Goal: Task Accomplishment & Management: Manage account settings

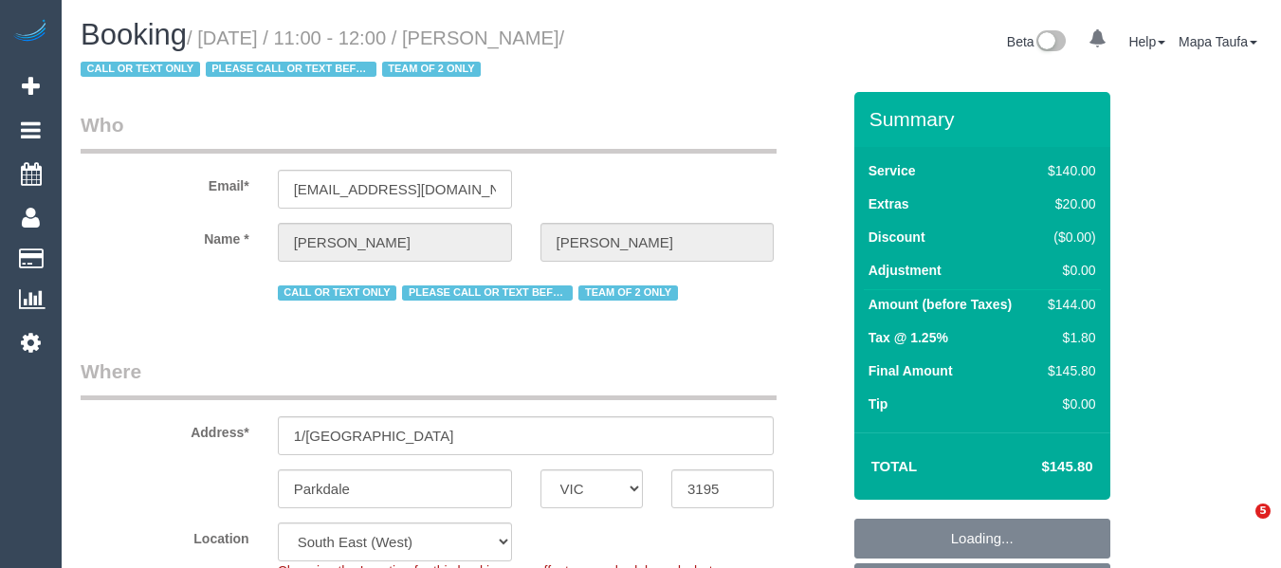
select select "VIC"
select select "number:27"
select select "number:14"
select select "number:19"
select select "string:AU"
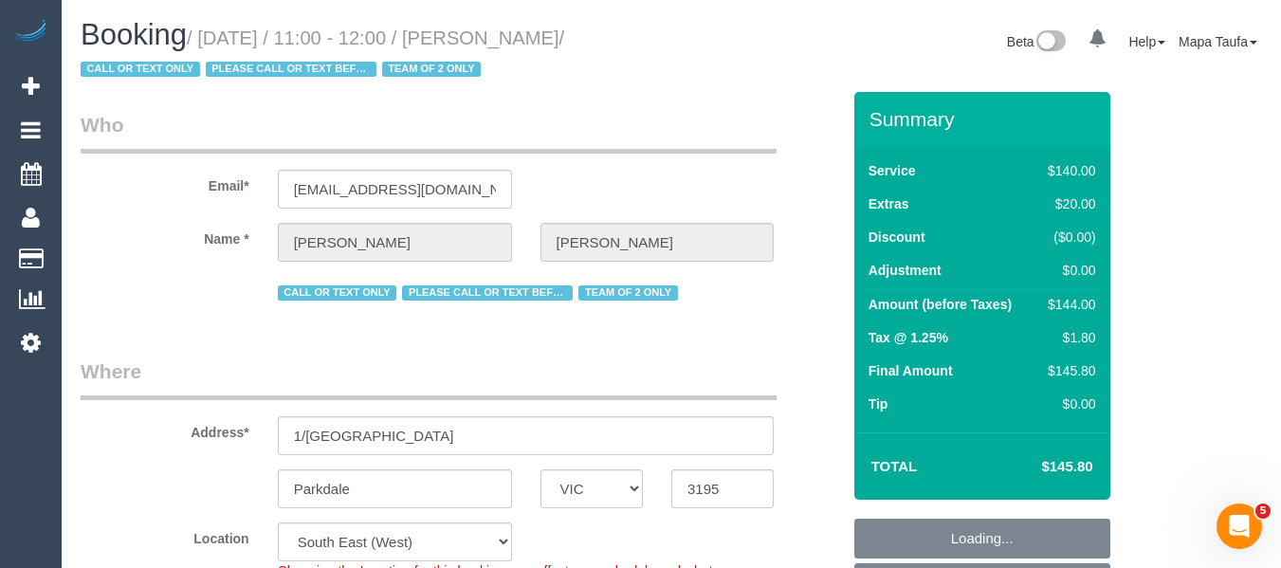
select select "object:1475"
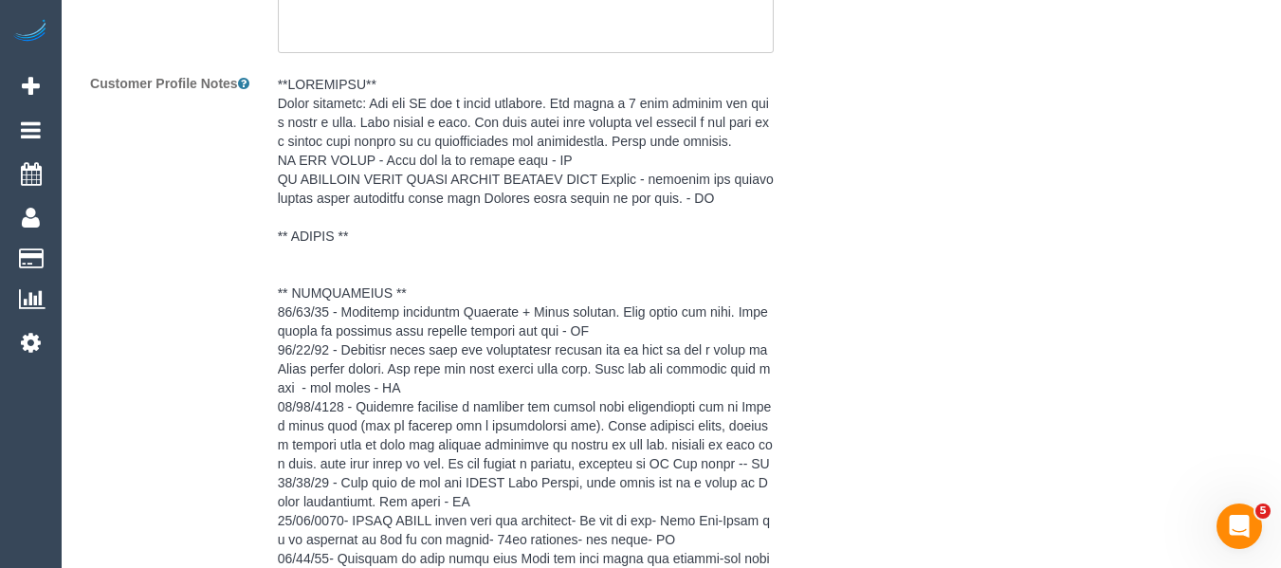
scroll to position [4957, 0]
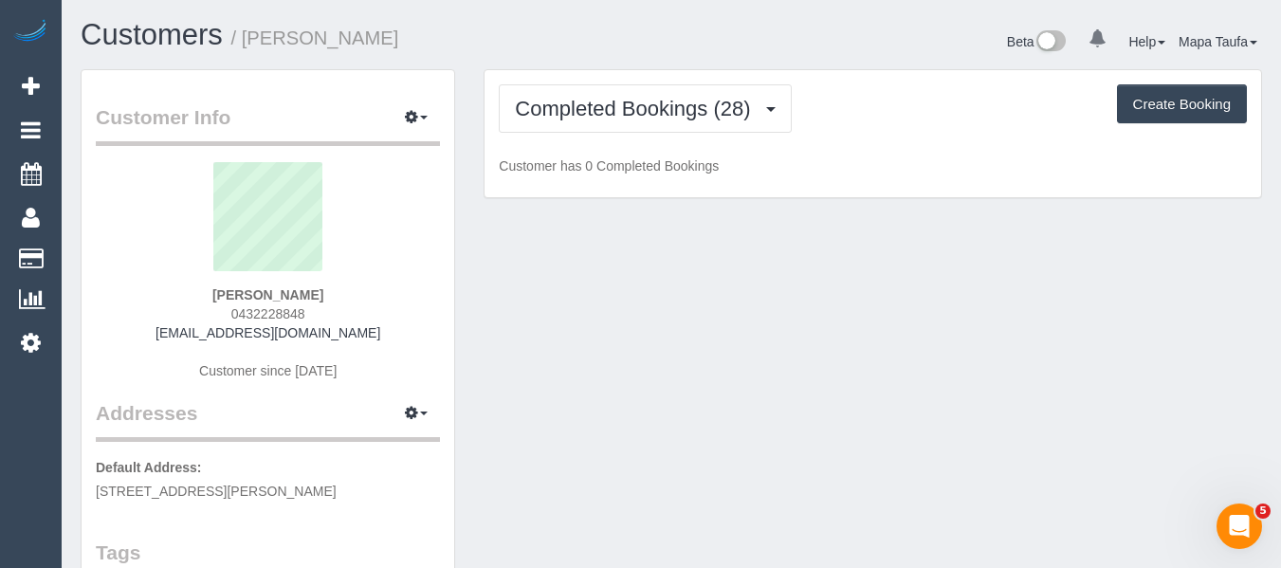
drag, startPoint x: 320, startPoint y: 323, endPoint x: 190, endPoint y: 323, distance: 130.8
click at [190, 323] on div "Nicole Coleman 0432228848 nicolejanecoleman@gmail.com Customer since 2023" at bounding box center [268, 280] width 344 height 237
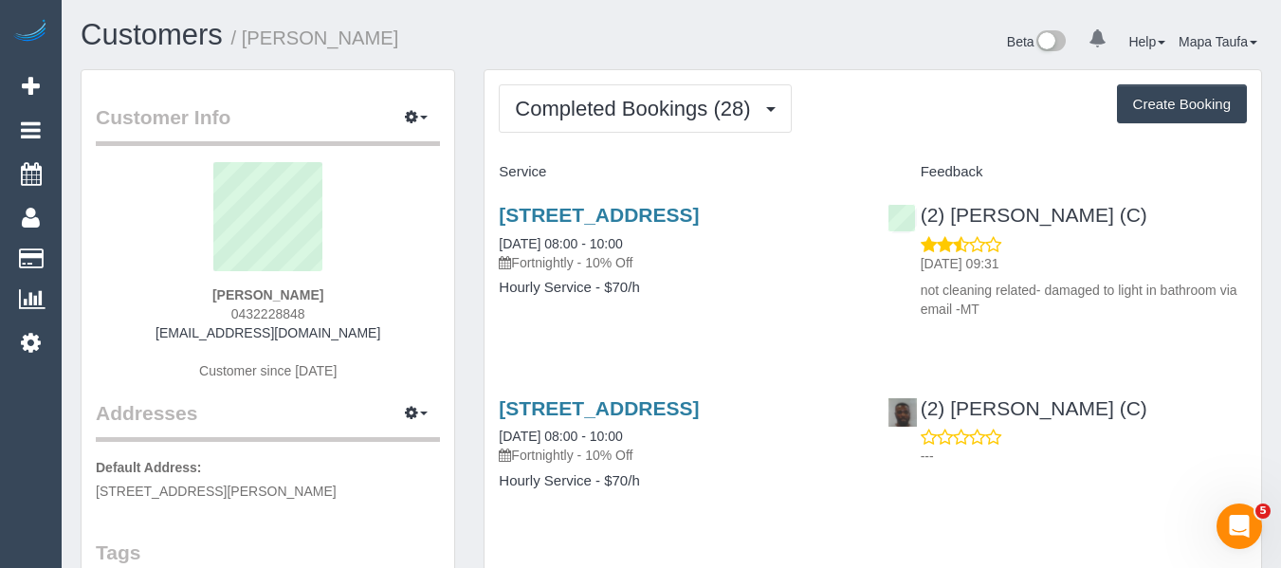
click at [309, 320] on div "Nicole Coleman 0432228848 nicolejanecoleman@gmail.com Customer since 2023" at bounding box center [268, 280] width 344 height 237
drag, startPoint x: 329, startPoint y: 311, endPoint x: 195, endPoint y: 313, distance: 133.7
click at [195, 313] on div "Nicole Coleman 0432228848 nicolejanecoleman@gmail.com Customer since 2023" at bounding box center [268, 280] width 344 height 237
copy span "0432228848"
click at [326, 305] on div "Nicole Coleman 0432228848 nicolejanecoleman@gmail.com Customer since 2023" at bounding box center [268, 280] width 344 height 237
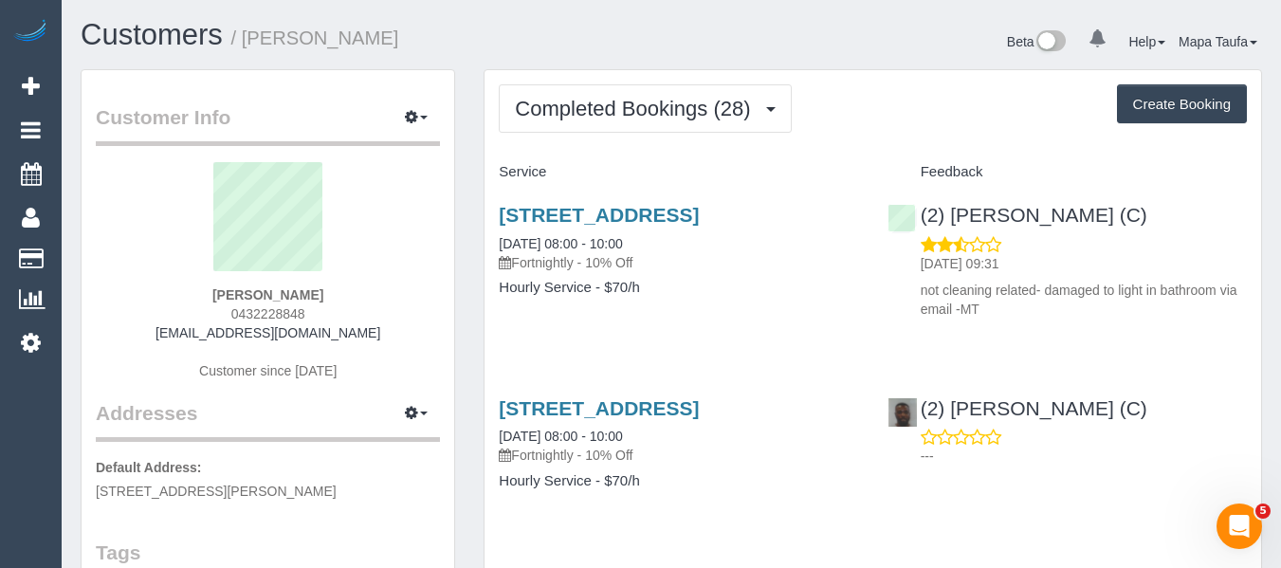
drag, startPoint x: 309, startPoint y: 310, endPoint x: 217, endPoint y: 311, distance: 92.0
click at [217, 311] on div "Nicole Coleman 0432228848 nicolejanecoleman@gmail.com Customer since 2023" at bounding box center [268, 280] width 344 height 237
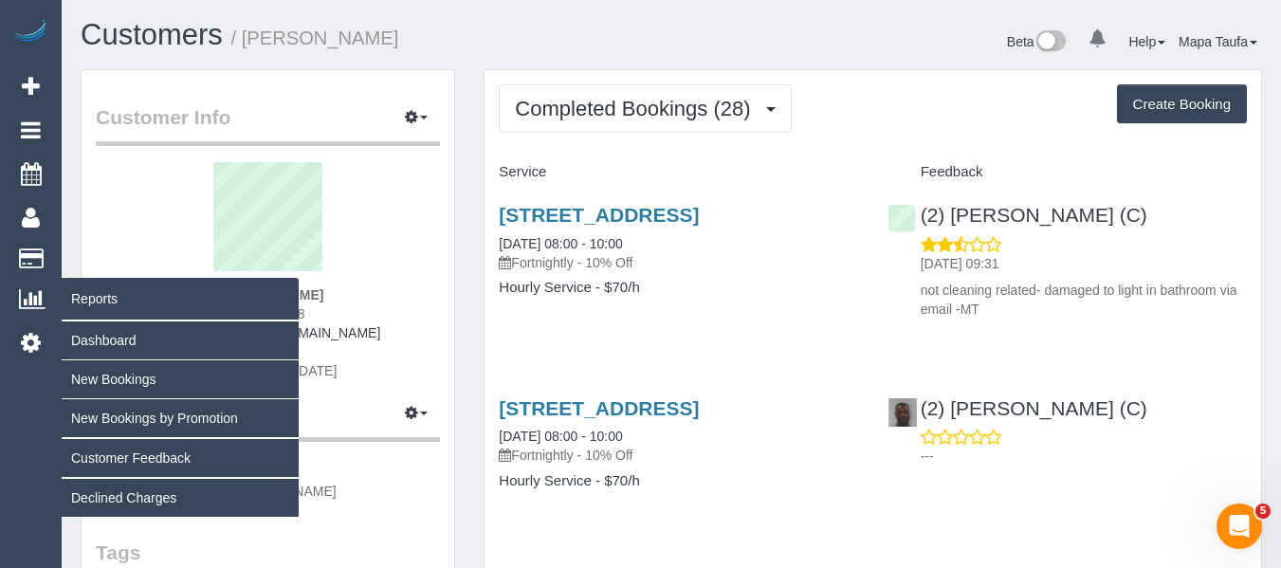
copy span "0432228848"
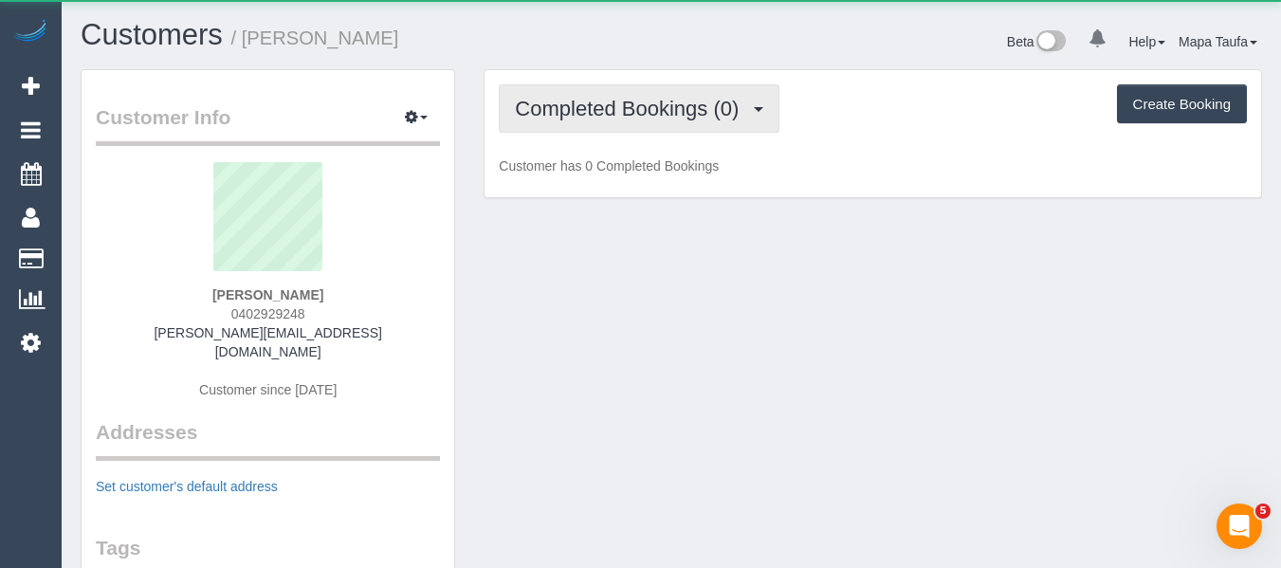
click at [599, 100] on span "Completed Bookings (0)" at bounding box center [631, 109] width 233 height 24
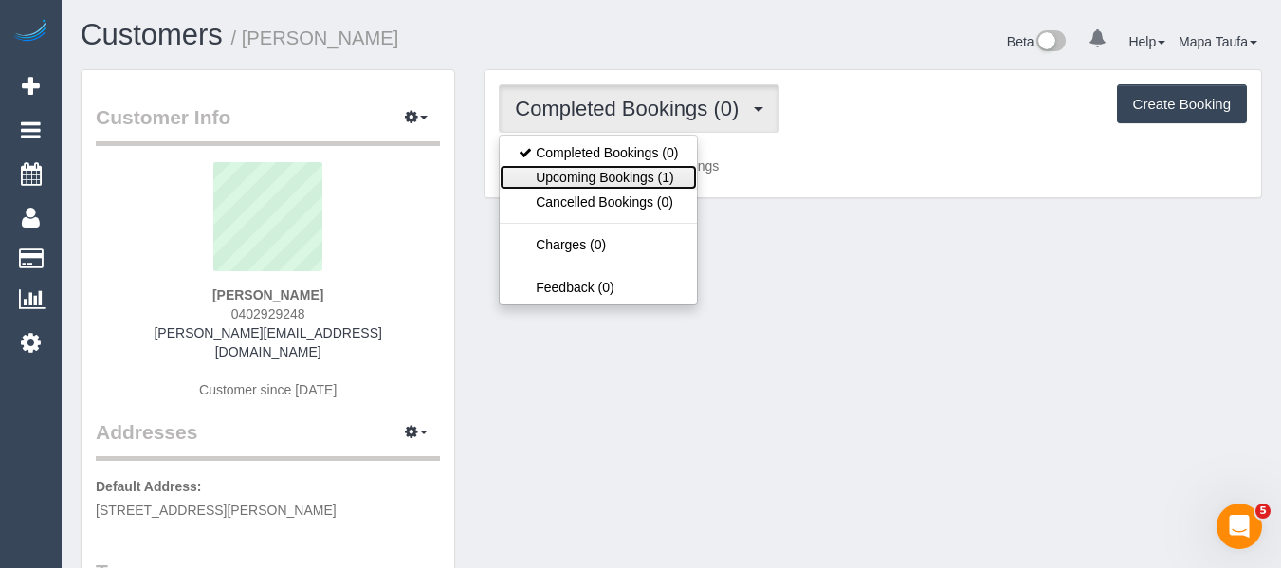
click at [608, 184] on link "Upcoming Bookings (1)" at bounding box center [598, 177] width 197 height 25
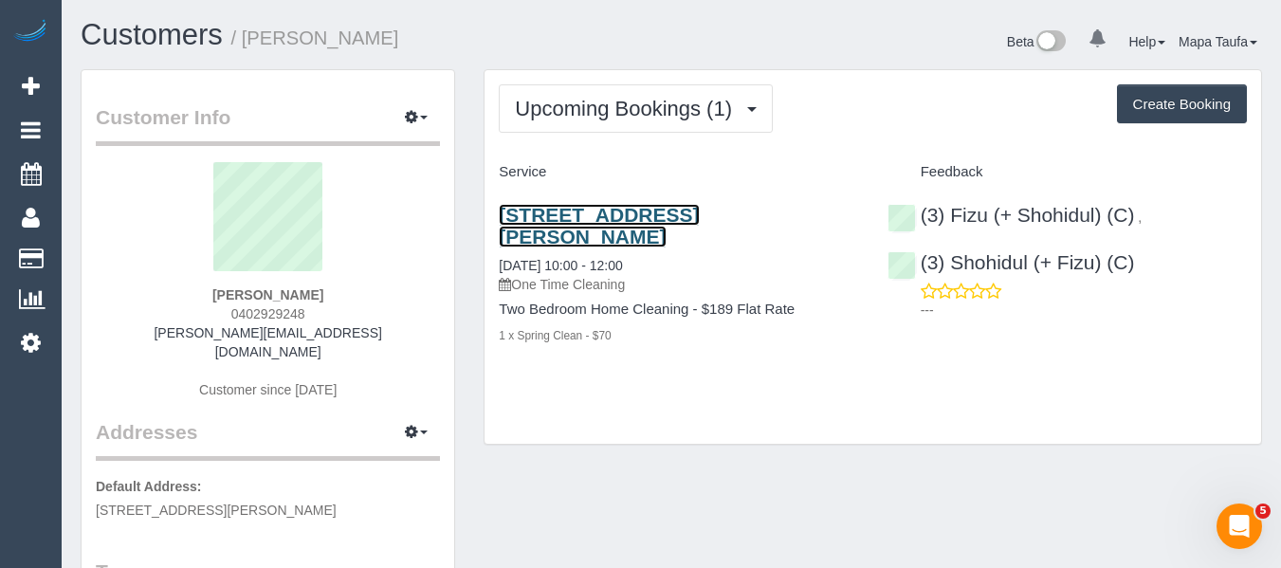
click at [543, 210] on link "3/60 Roberts Street, West Footscray, VIC 3012" at bounding box center [599, 226] width 200 height 44
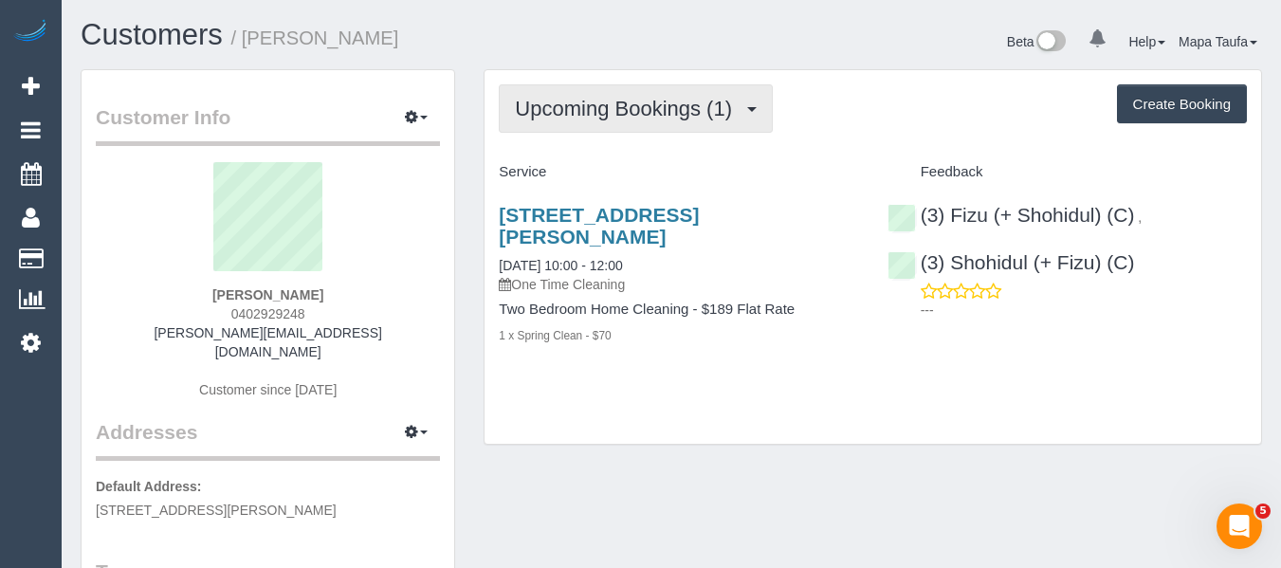
click at [617, 97] on span "Upcoming Bookings (1)" at bounding box center [628, 109] width 227 height 24
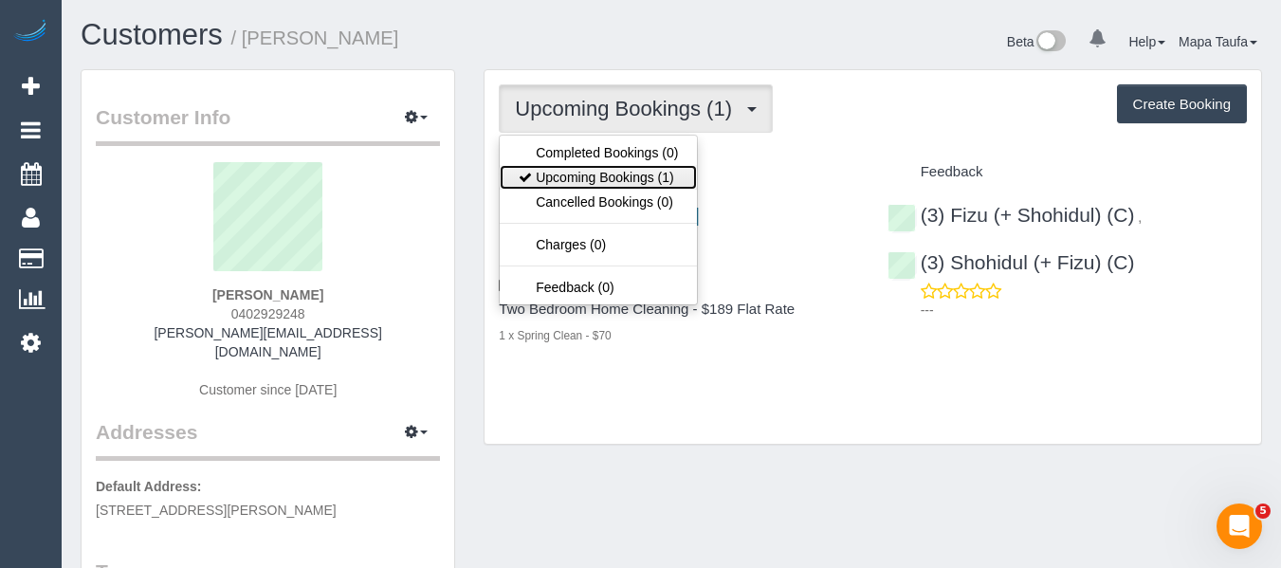
click at [633, 172] on link "Upcoming Bookings (1)" at bounding box center [598, 177] width 197 height 25
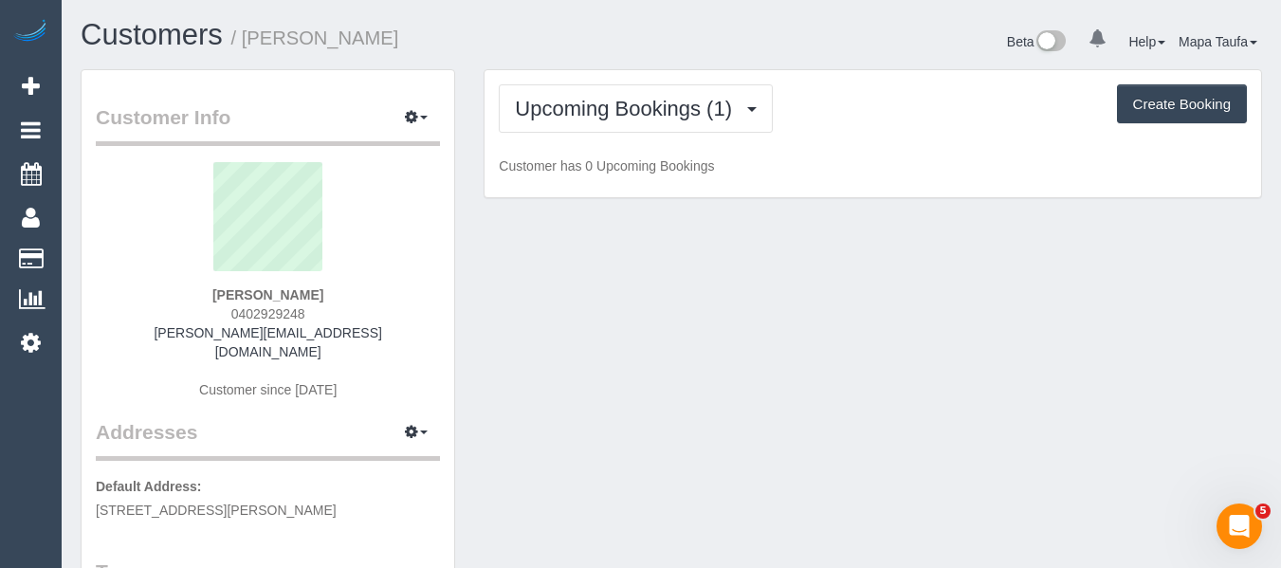
click at [863, 100] on div "Upcoming Bookings (1) Completed Bookings (0) Upcoming Bookings (1) Cancelled Bo…" at bounding box center [873, 108] width 748 height 48
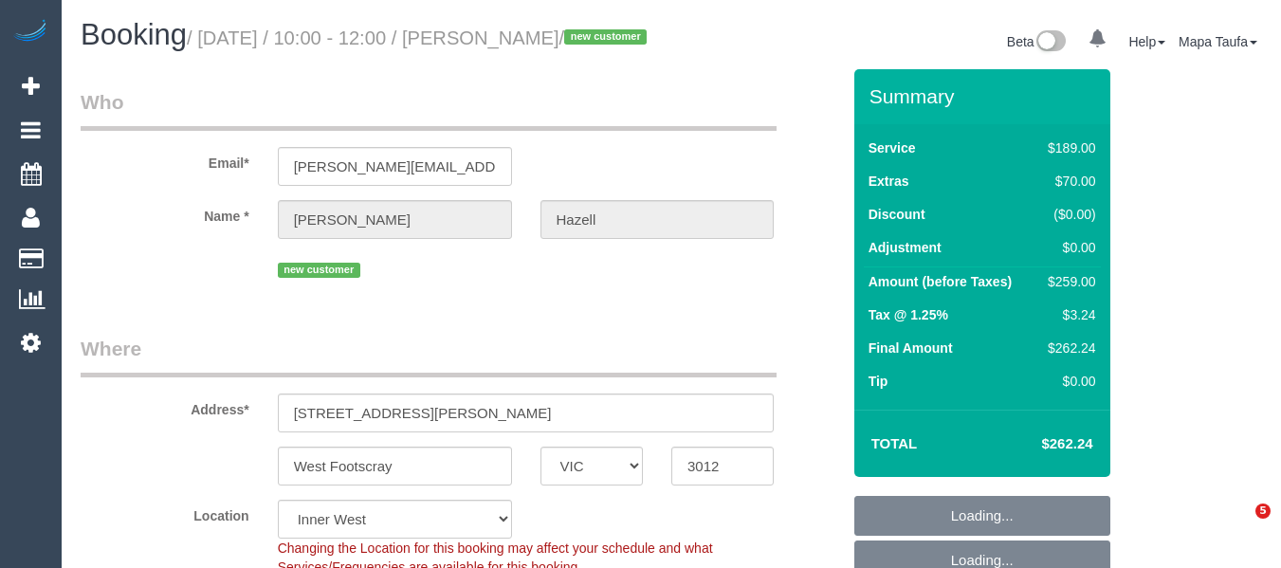
select select "VIC"
select select "number:29"
select select "number:14"
select select "number:19"
select select "number:24"
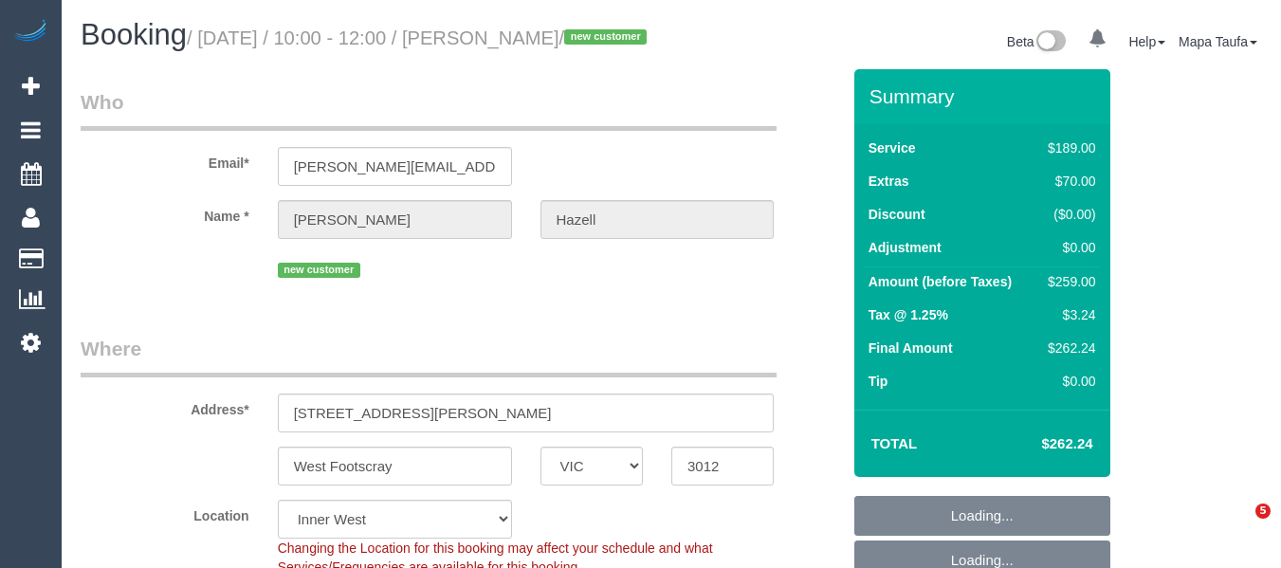
select select "number:26"
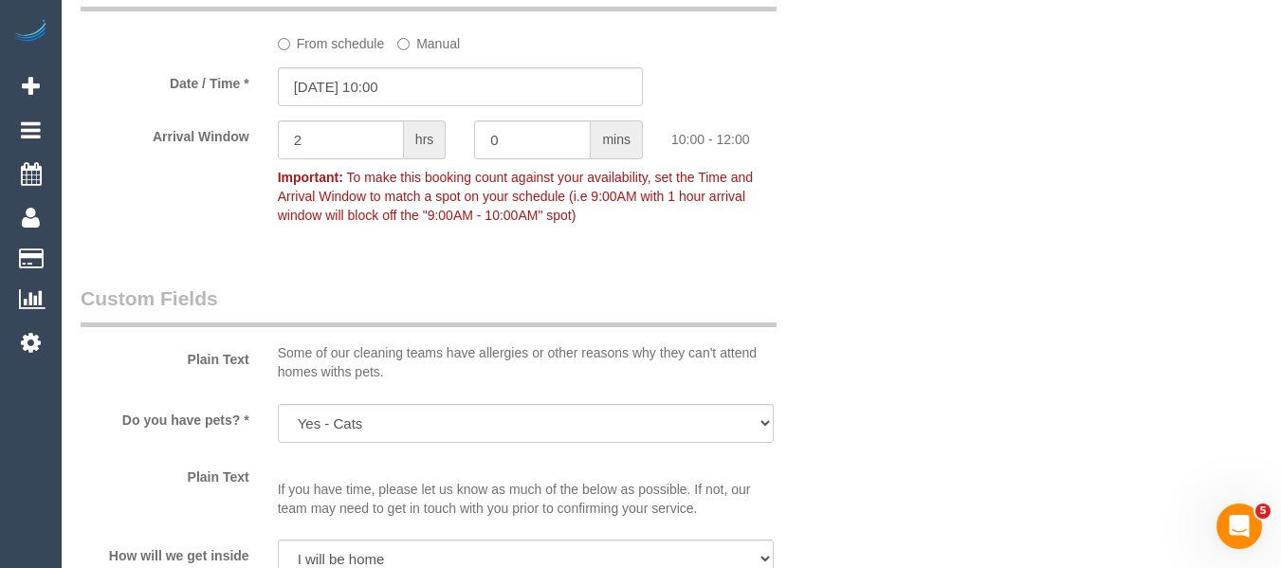
scroll to position [2043, 0]
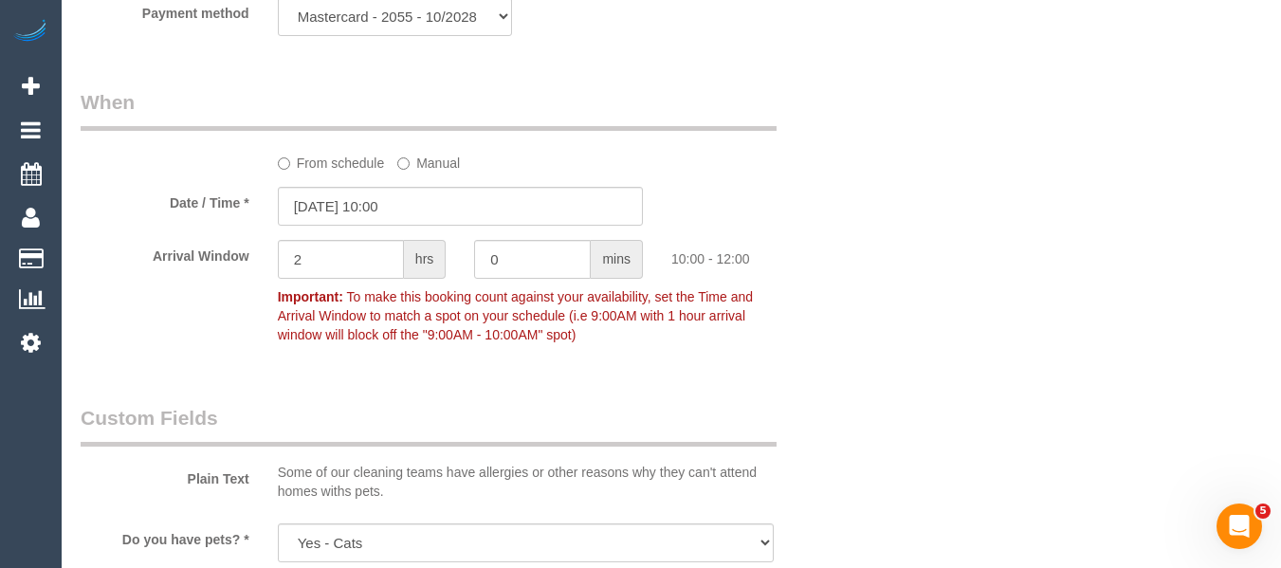
click at [344, 173] on label "From schedule" at bounding box center [331, 160] width 107 height 26
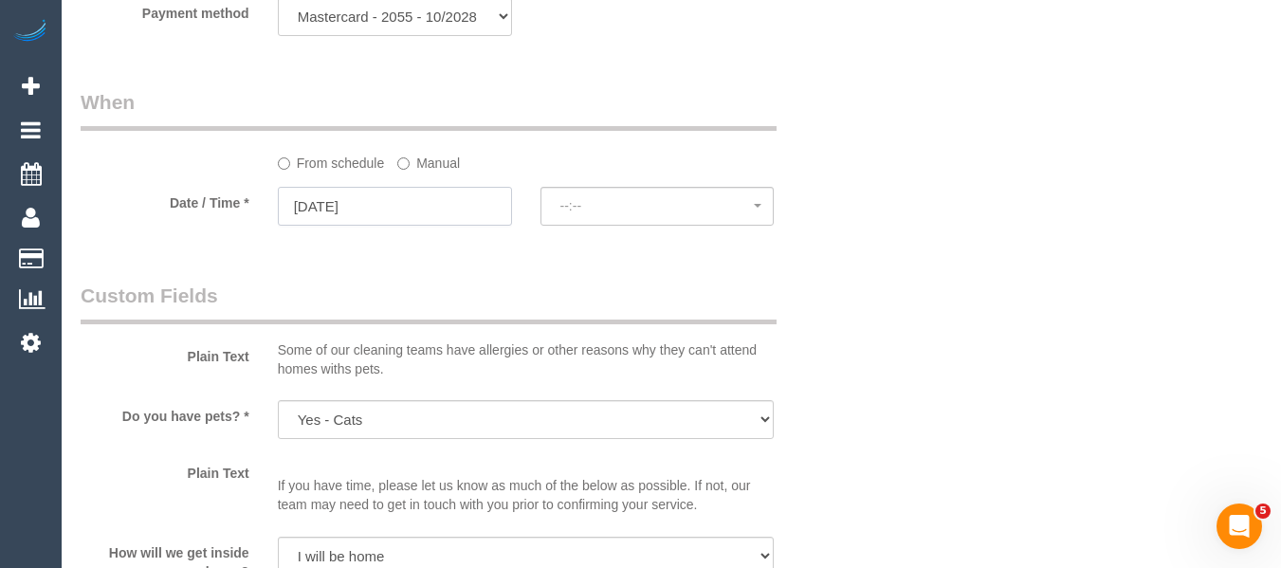
click at [417, 221] on input "04/10/2025" at bounding box center [395, 206] width 234 height 39
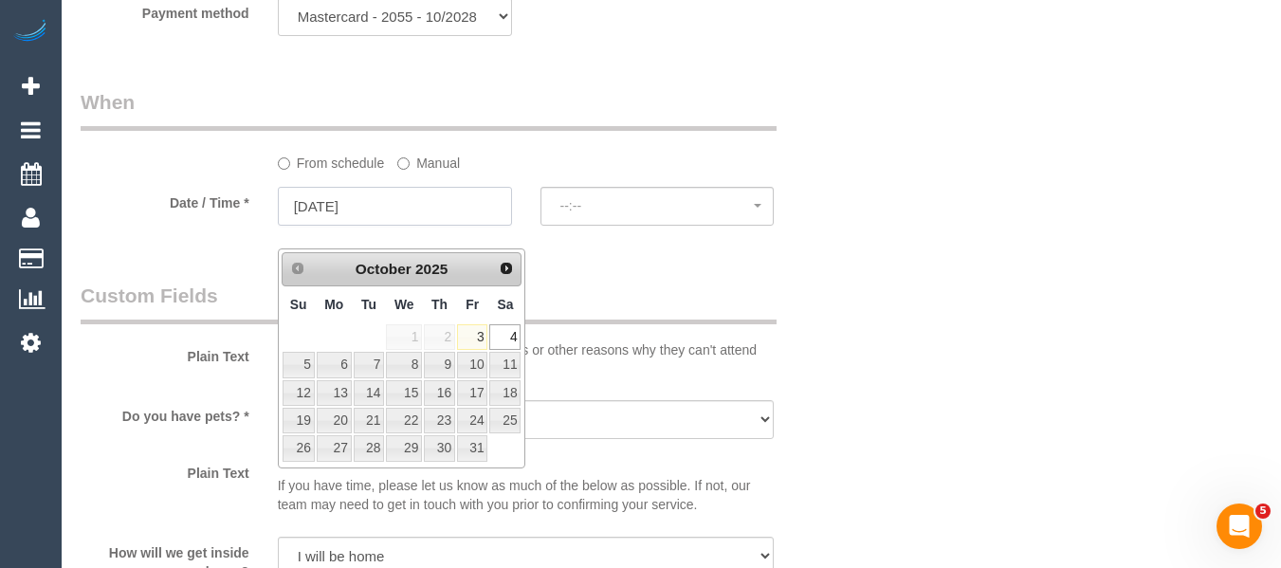
select select "spot6"
click at [297, 364] on link "5" at bounding box center [299, 365] width 32 height 26
type input "05/10/2025"
select select "spot7"
click at [405, 226] on input "05/10/2025" at bounding box center [395, 206] width 234 height 39
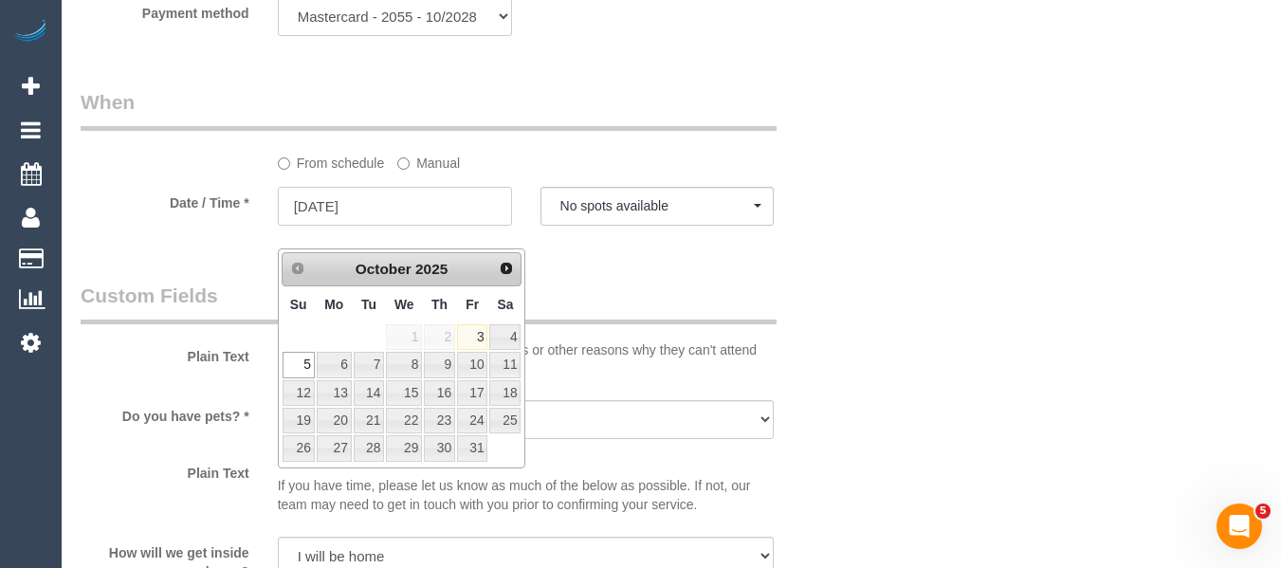
click at [406, 226] on input "05/10/2025" at bounding box center [395, 206] width 234 height 39
click at [477, 365] on link "10" at bounding box center [472, 365] width 30 height 26
type input "10/10/2025"
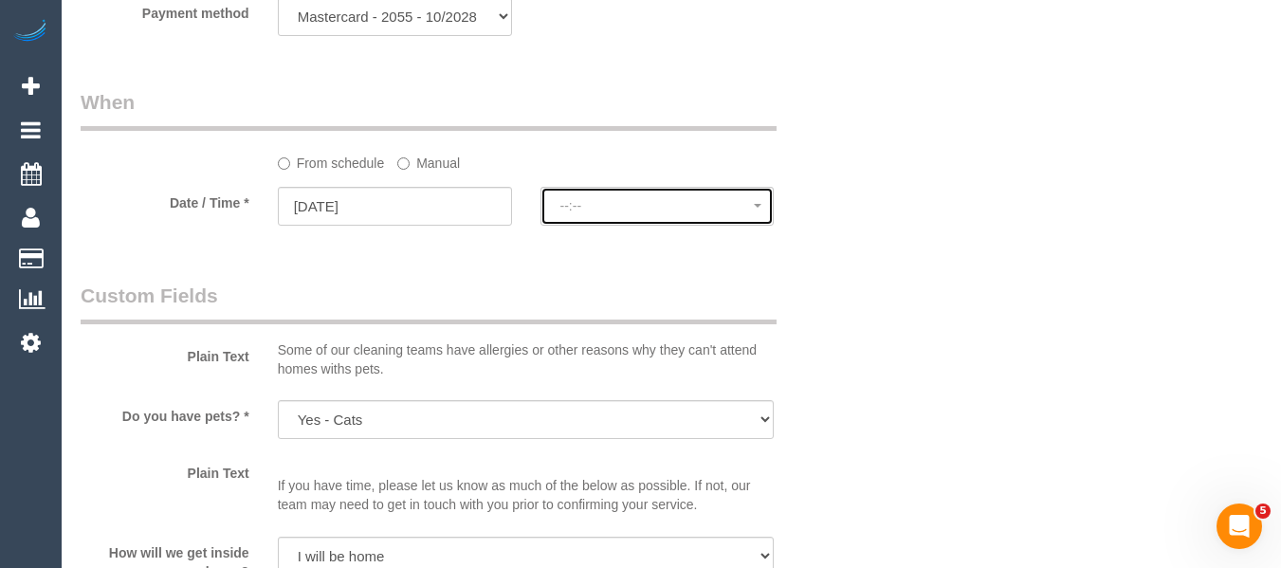
click at [612, 213] on span "--:--" at bounding box center [657, 205] width 194 height 15
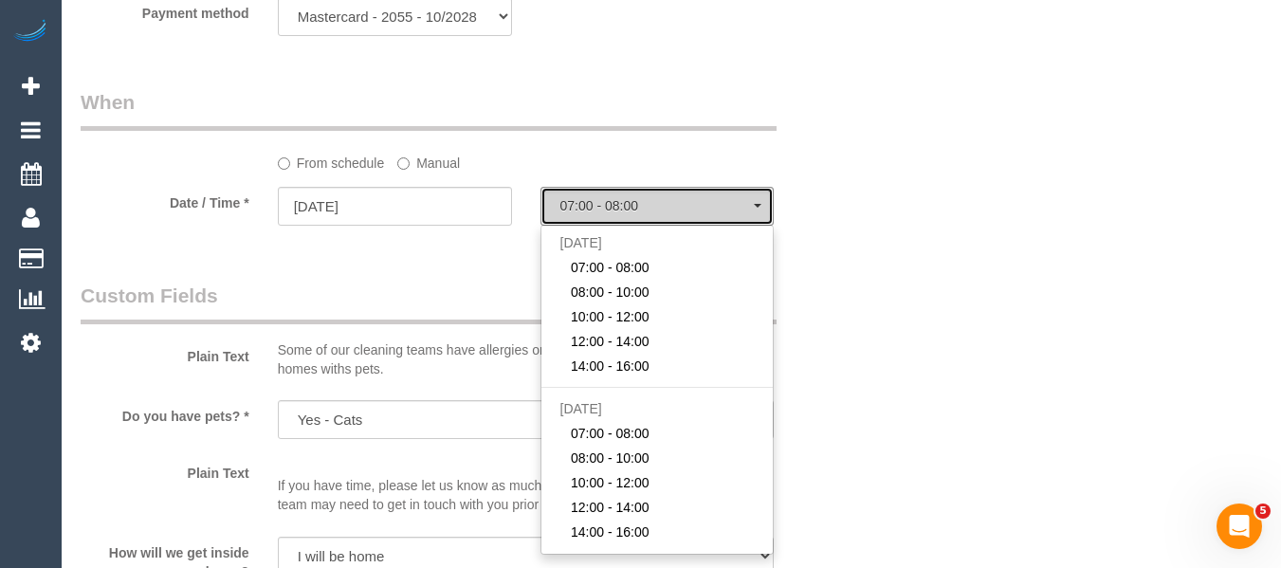
select select "spot11"
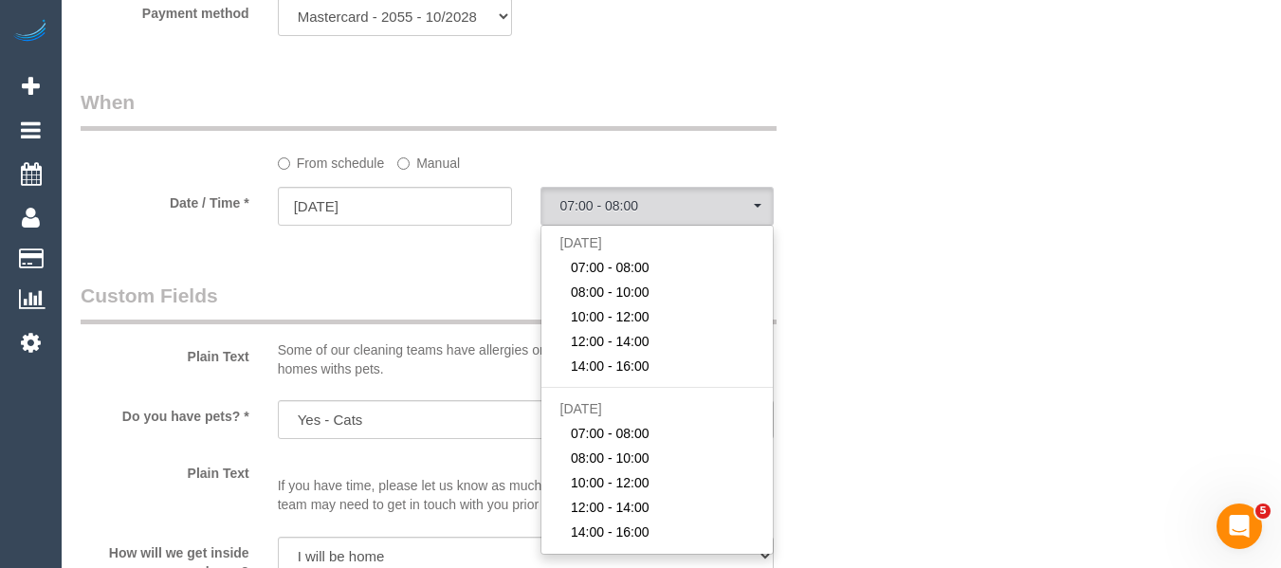
click at [838, 387] on div "Plain Text Some of our cleaning teams have allergies or other reasons why they …" at bounding box center [460, 334] width 788 height 105
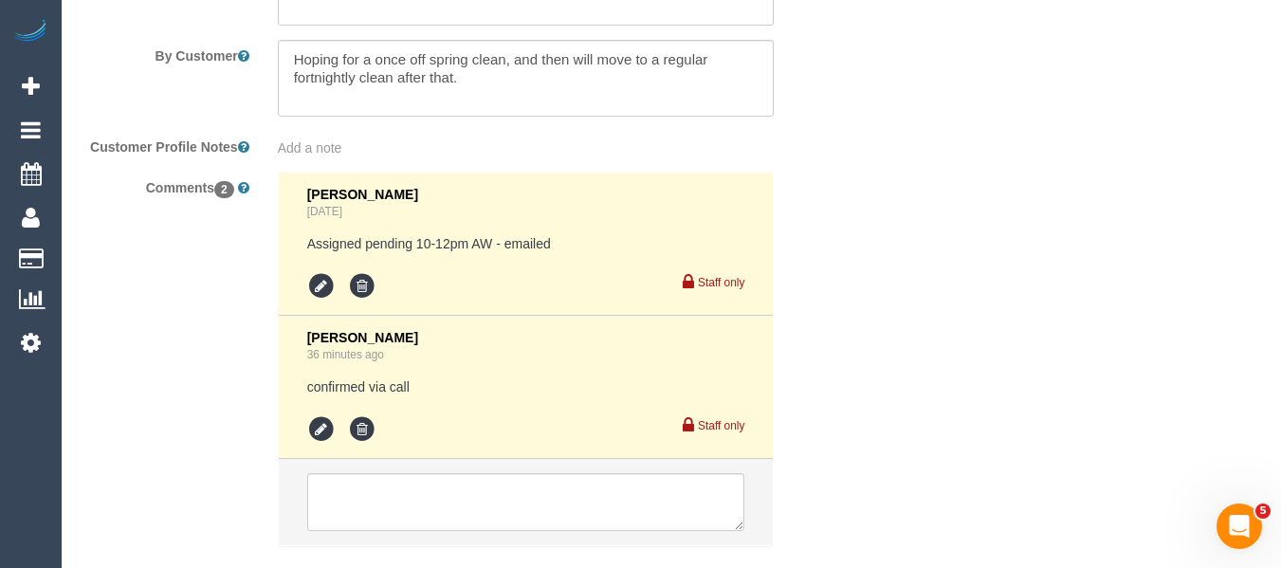
scroll to position [3510, 0]
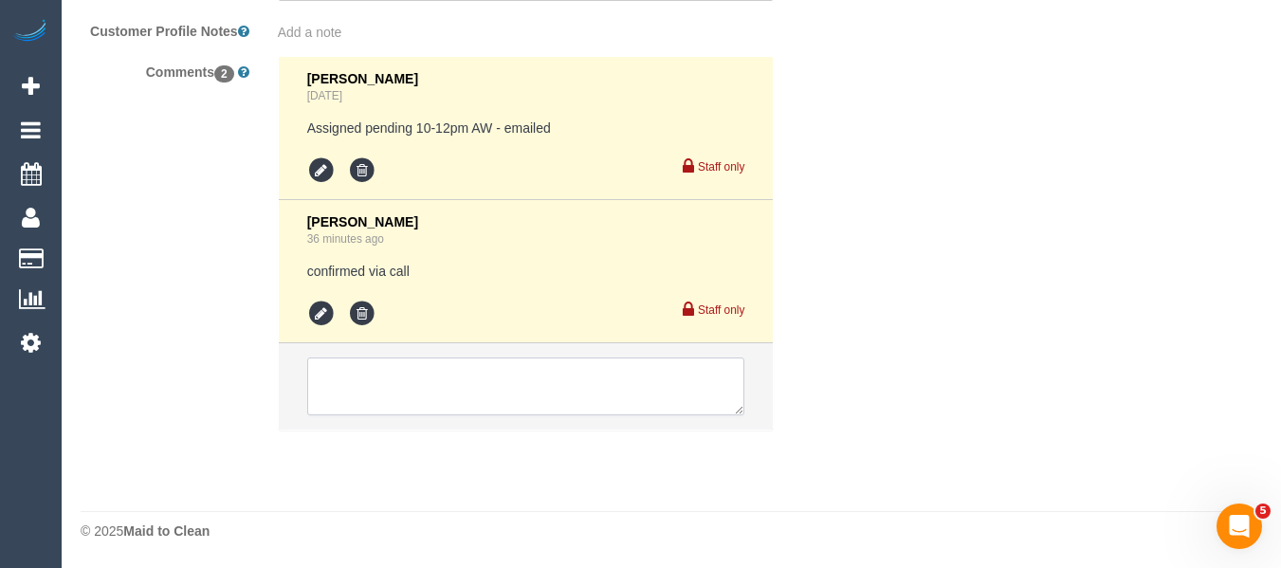
click at [393, 374] on textarea at bounding box center [526, 386] width 438 height 59
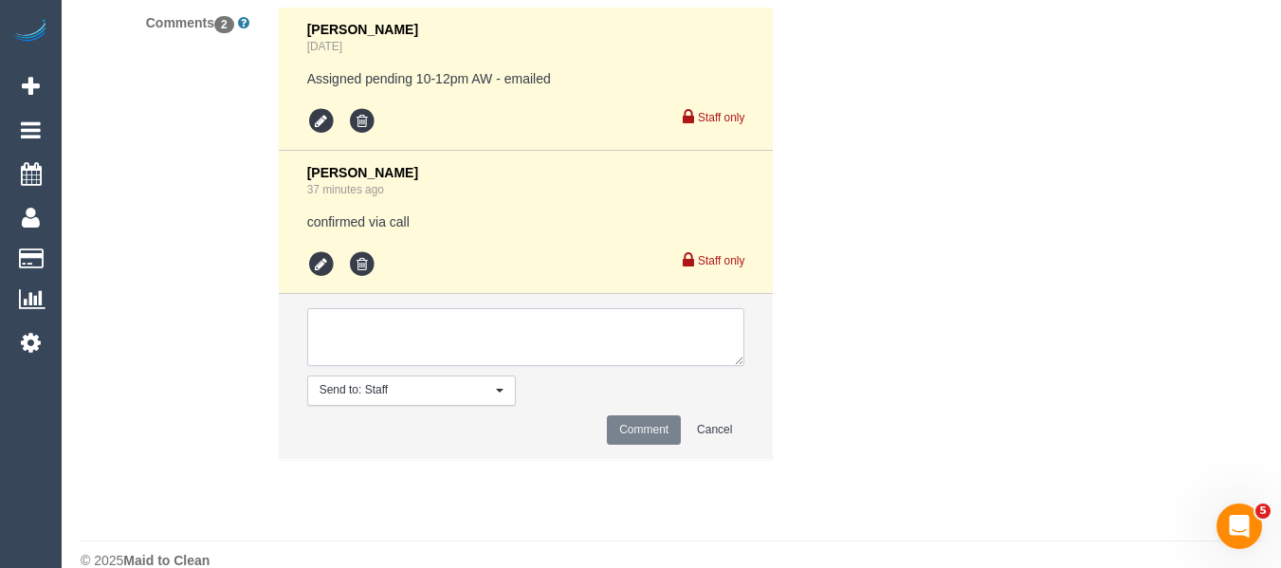
scroll to position [3543, 0]
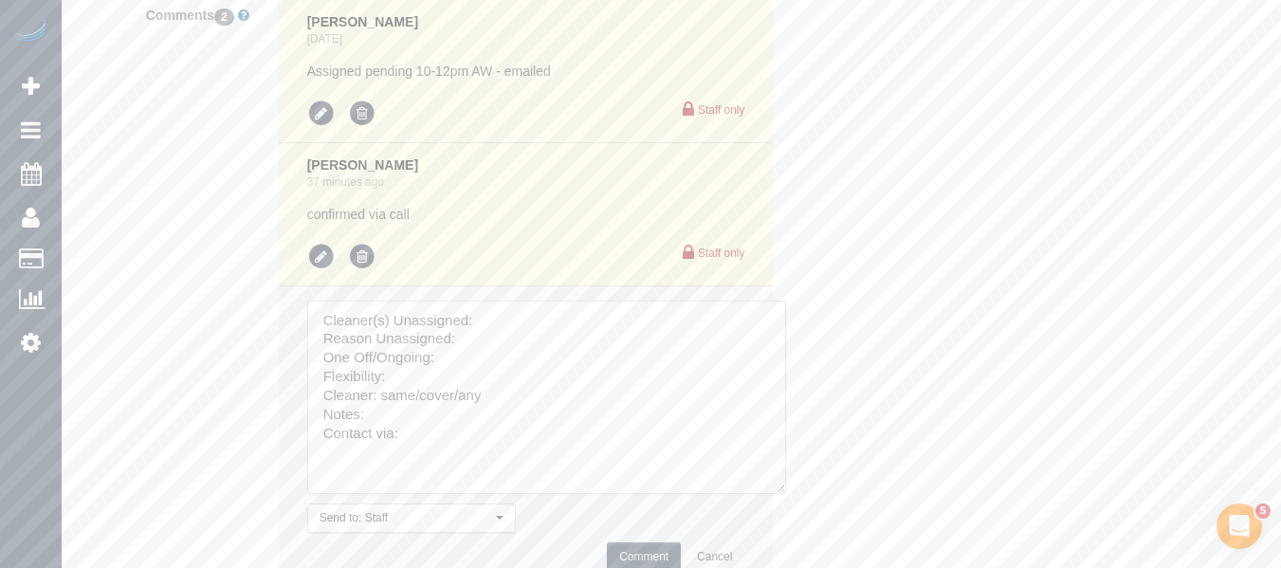
drag, startPoint x: 737, startPoint y: 374, endPoint x: 591, endPoint y: 499, distance: 192.3
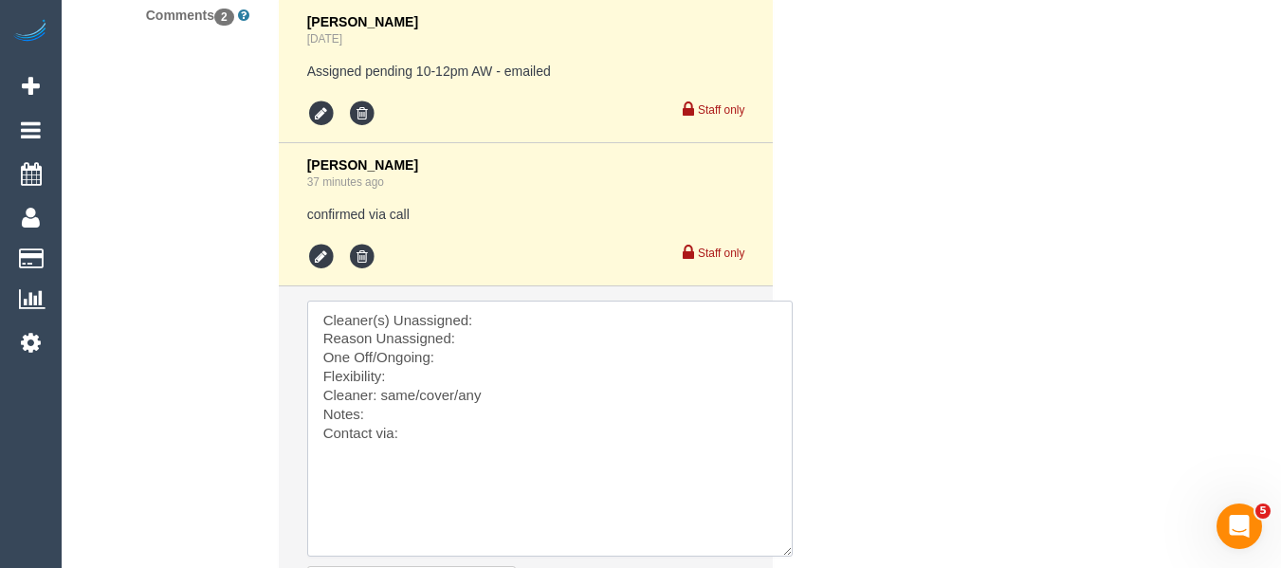
drag, startPoint x: 428, startPoint y: 474, endPoint x: 147, endPoint y: 255, distance: 356.0
click at [147, 256] on div "Comments 2 Laura Butera 1 day ago Assigned pending 10-12pm AW - emailed Staff o…" at bounding box center [460, 333] width 788 height 668
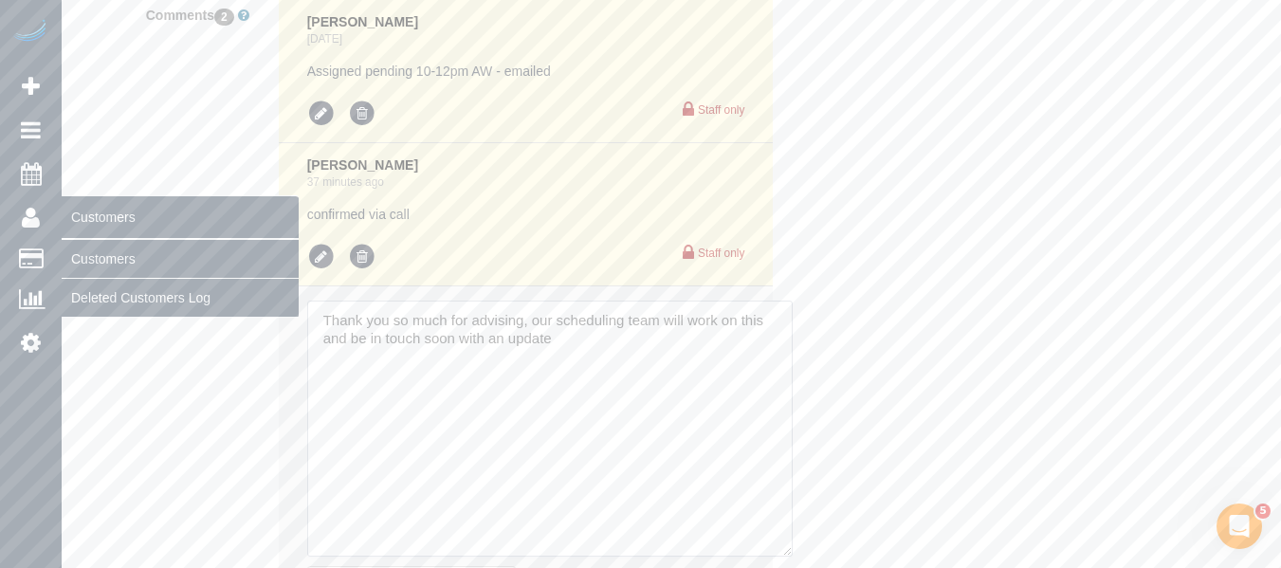
drag, startPoint x: 614, startPoint y: 374, endPoint x: 60, endPoint y: 227, distance: 574.0
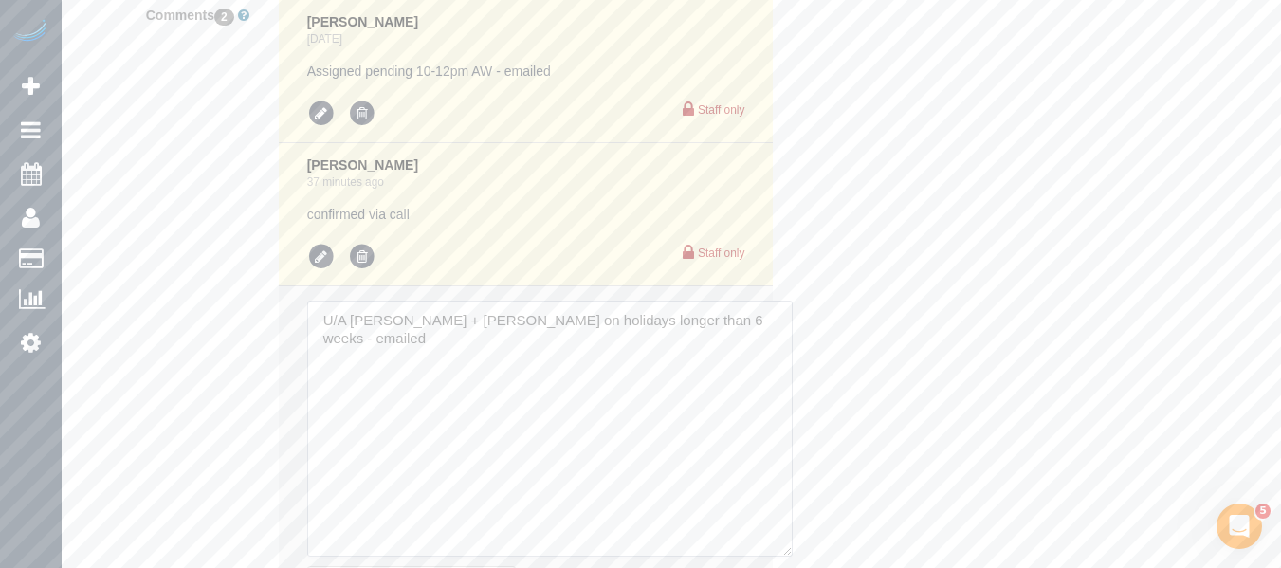
click at [429, 342] on textarea at bounding box center [549, 429] width 485 height 256
click at [390, 406] on textarea at bounding box center [549, 429] width 485 height 256
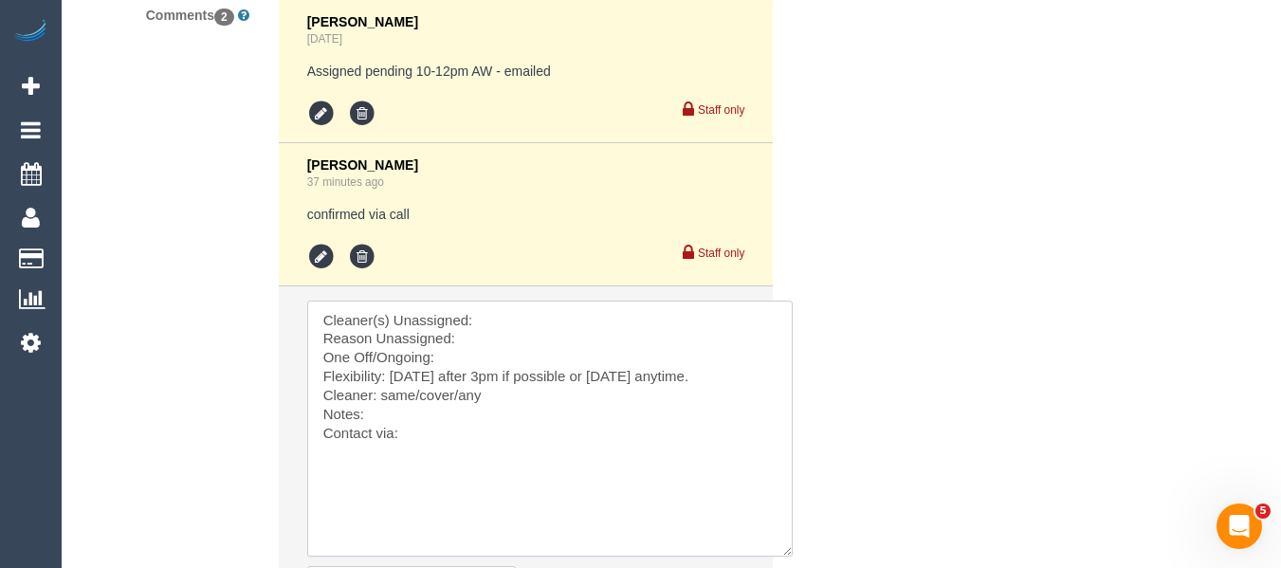
drag, startPoint x: 455, startPoint y: 415, endPoint x: 402, endPoint y: 412, distance: 53.2
click at [388, 412] on textarea at bounding box center [549, 429] width 485 height 256
type textarea "Cleaner(s) Unassigned: Reason Unassigned: One Off/Ongoing: Flexibility: Friday …"
click at [503, 332] on textarea at bounding box center [549, 429] width 485 height 256
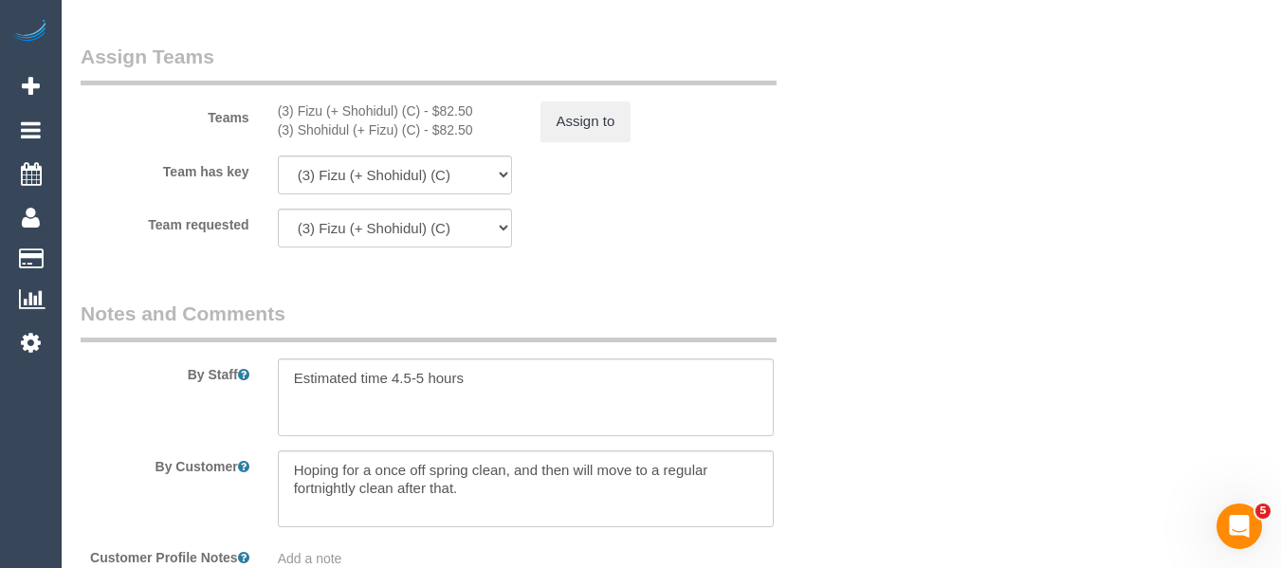
scroll to position [2879, 0]
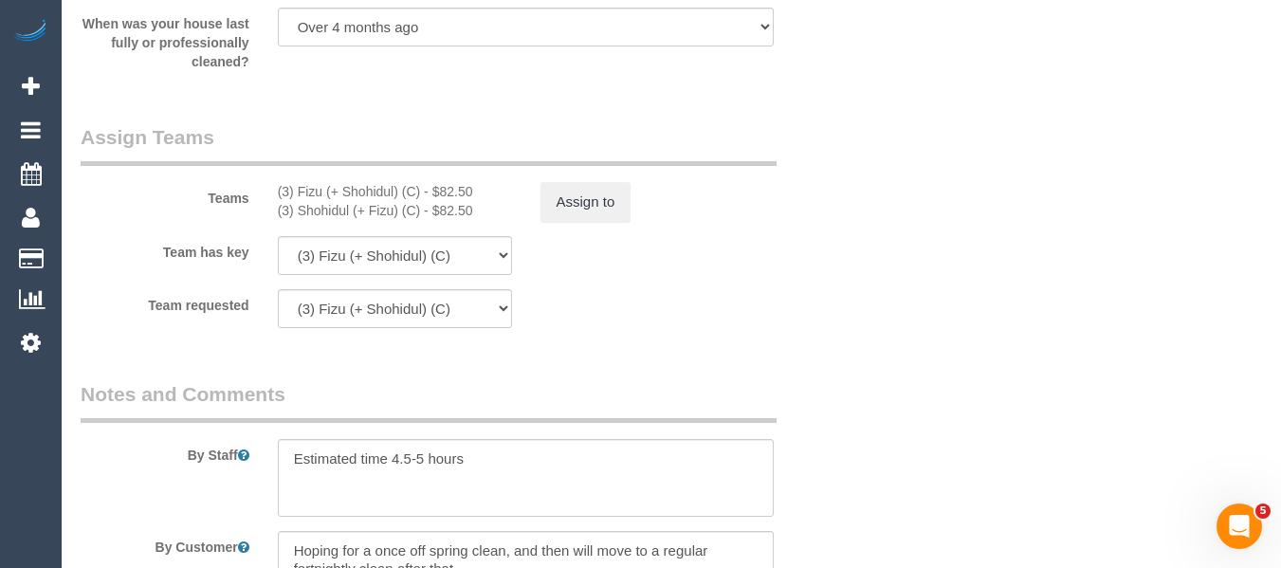
drag, startPoint x: 424, startPoint y: 209, endPoint x: 298, endPoint y: 209, distance: 126.1
click at [298, 201] on div "(3) Fizu (+ Shohidul) (C) - $82.50" at bounding box center [395, 191] width 234 height 19
copy div "Fizu (+ Shohidul) (C)"
click at [570, 218] on button "Assign to" at bounding box center [585, 202] width 91 height 40
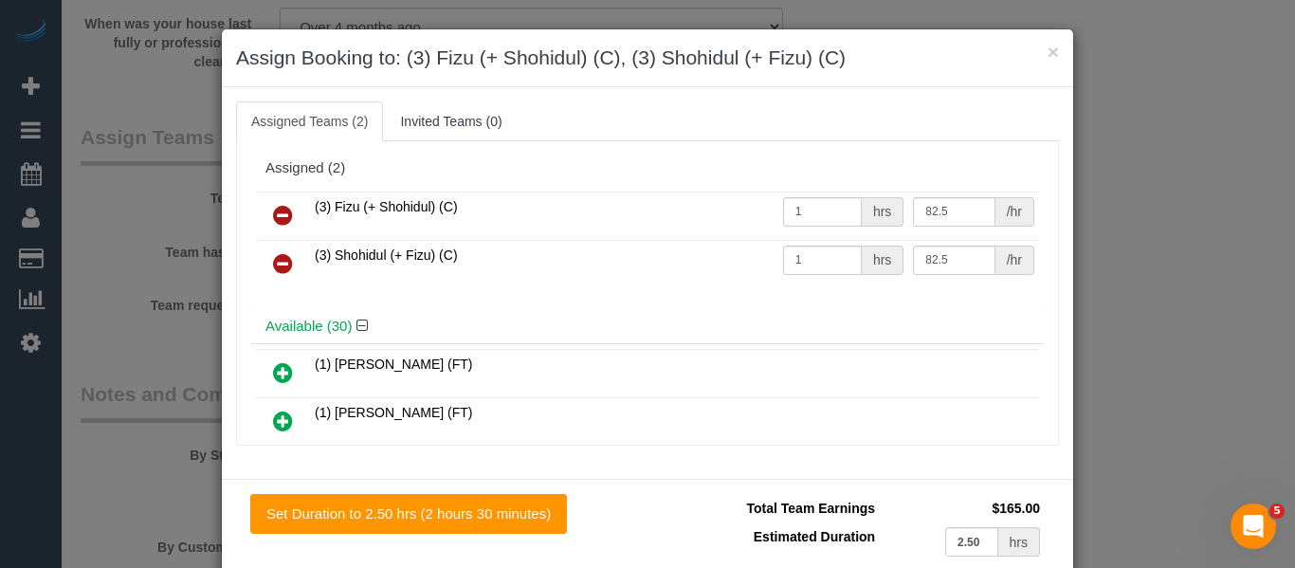
click at [287, 203] on link at bounding box center [283, 216] width 45 height 38
click at [287, 246] on link at bounding box center [283, 265] width 45 height 38
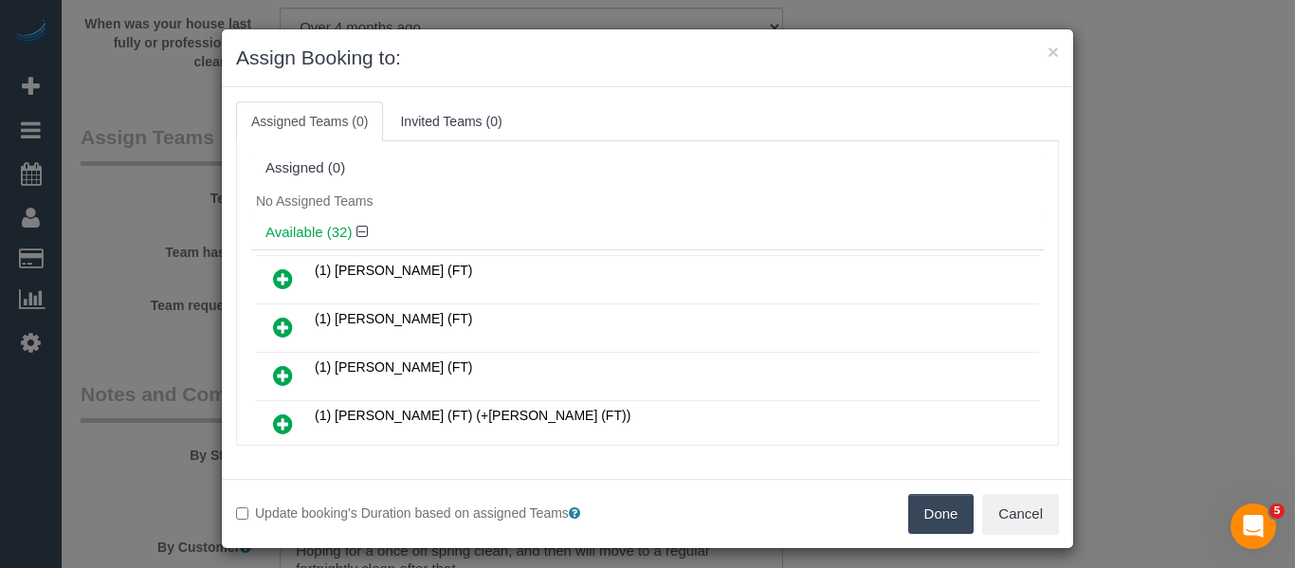
click at [925, 520] on button "Done" at bounding box center [941, 514] width 66 height 40
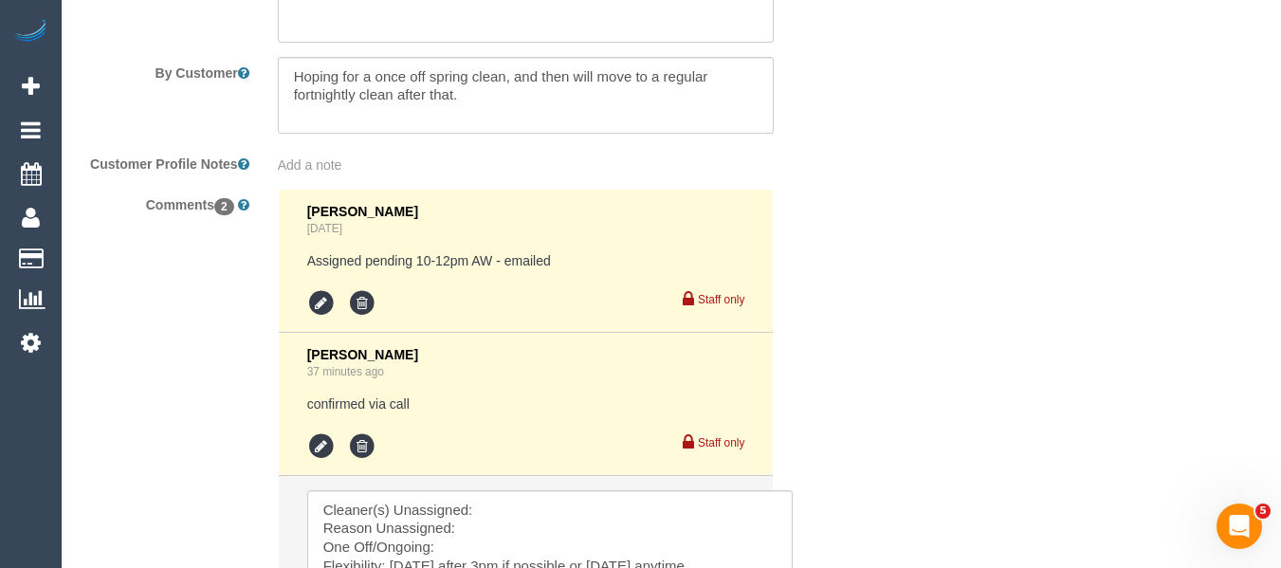
scroll to position [3448, 0]
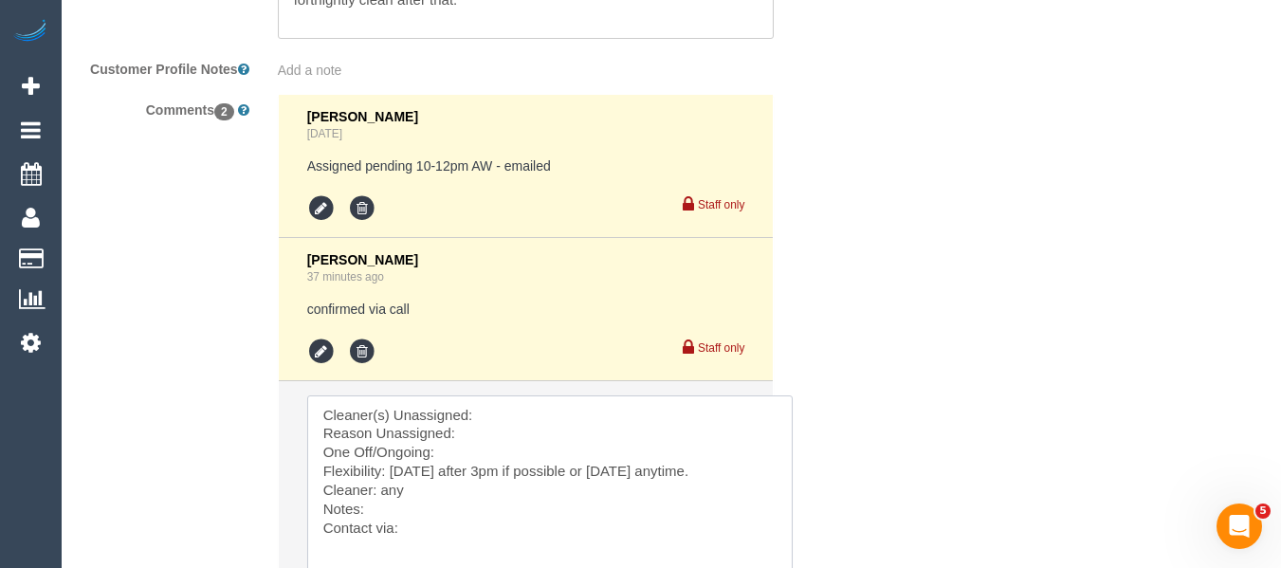
drag, startPoint x: 573, startPoint y: 418, endPoint x: 568, endPoint y: 429, distance: 12.3
click at [572, 422] on textarea at bounding box center [549, 523] width 485 height 256
paste textarea "Fizu (+ Shohidul) (C)"
click at [513, 453] on textarea at bounding box center [549, 523] width 485 height 256
click at [490, 467] on textarea at bounding box center [549, 523] width 485 height 256
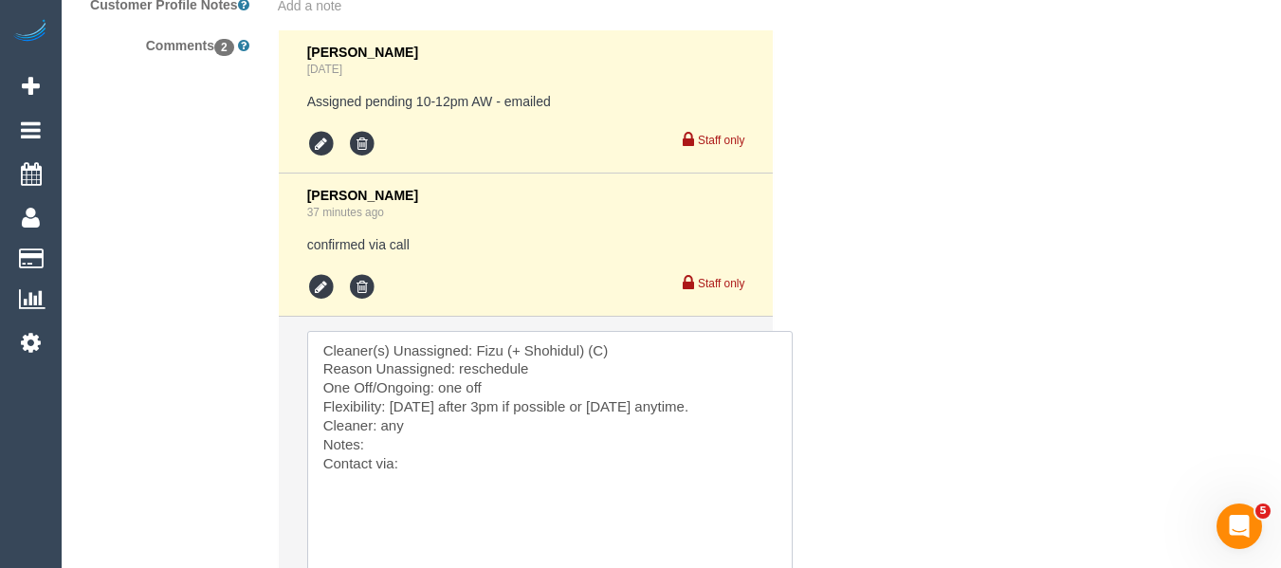
scroll to position [3543, 0]
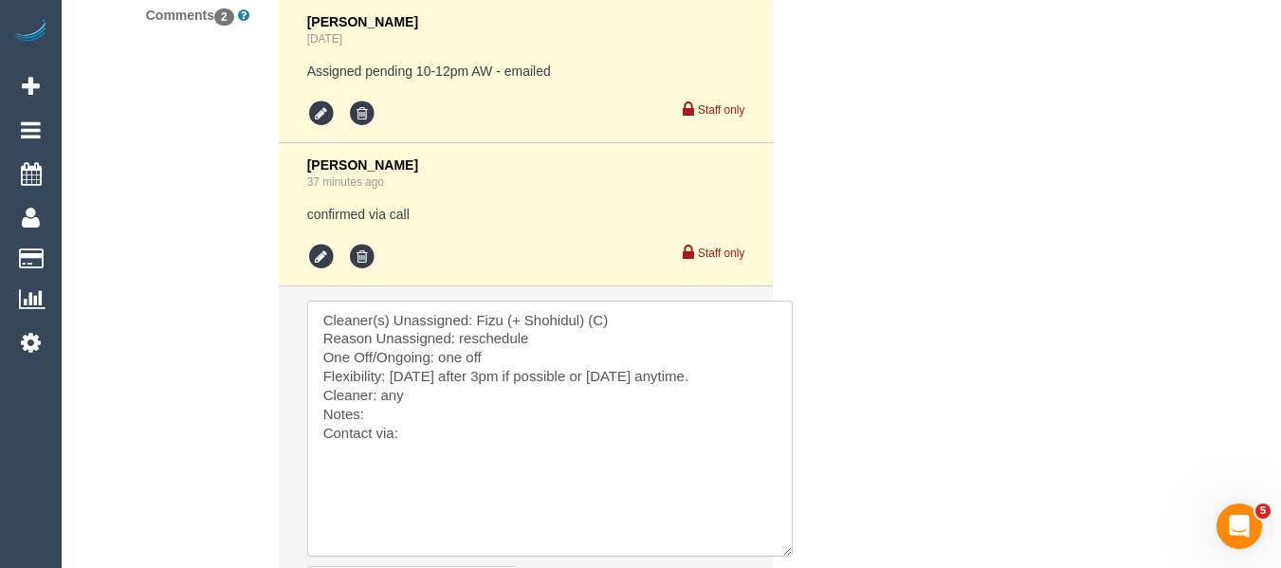
click at [422, 432] on textarea at bounding box center [549, 429] width 485 height 256
click at [424, 455] on textarea at bounding box center [549, 429] width 485 height 256
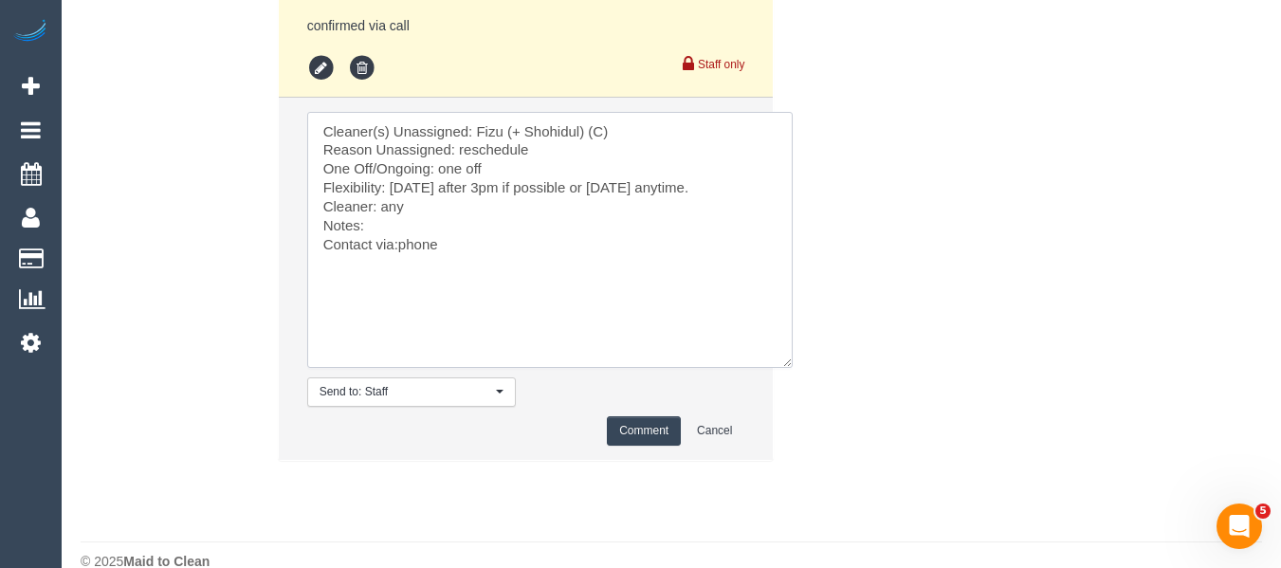
scroll to position [3733, 0]
type textarea "Cleaner(s) Unassigned: Fizu (+ Shohidul) (C) Reason Unassigned: reschedule One …"
click at [630, 436] on li "Send to: Staff Nothing selected Send to: Staff Send to: Customer Send to: Team …" at bounding box center [526, 278] width 495 height 362
click at [634, 445] on button "Comment" at bounding box center [644, 429] width 74 height 29
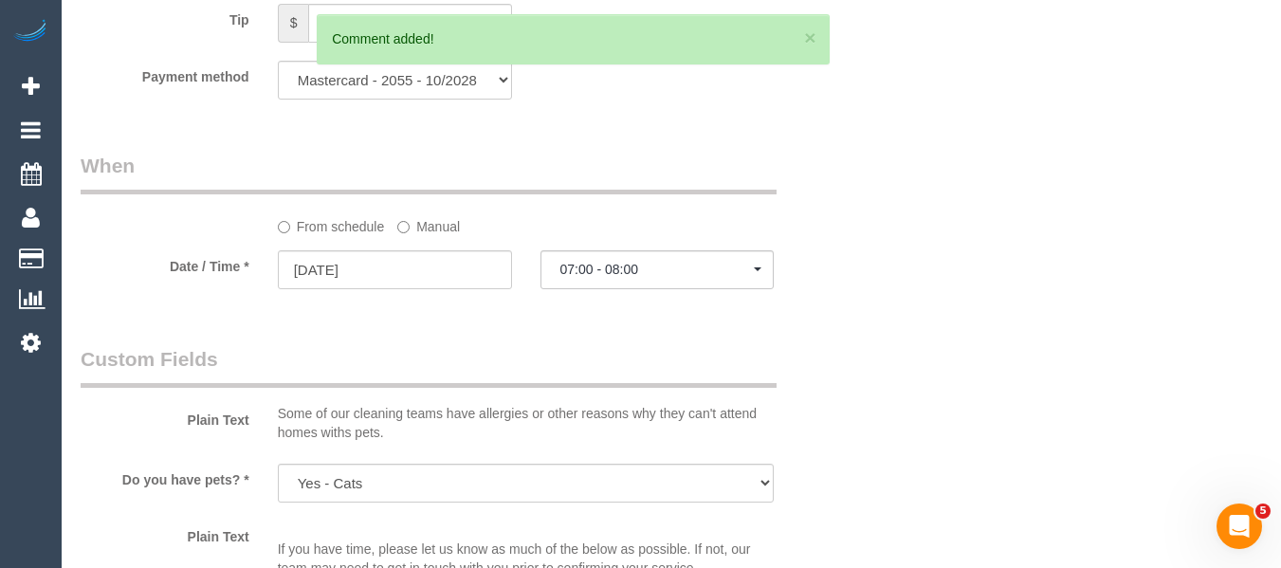
scroll to position [1877, 0]
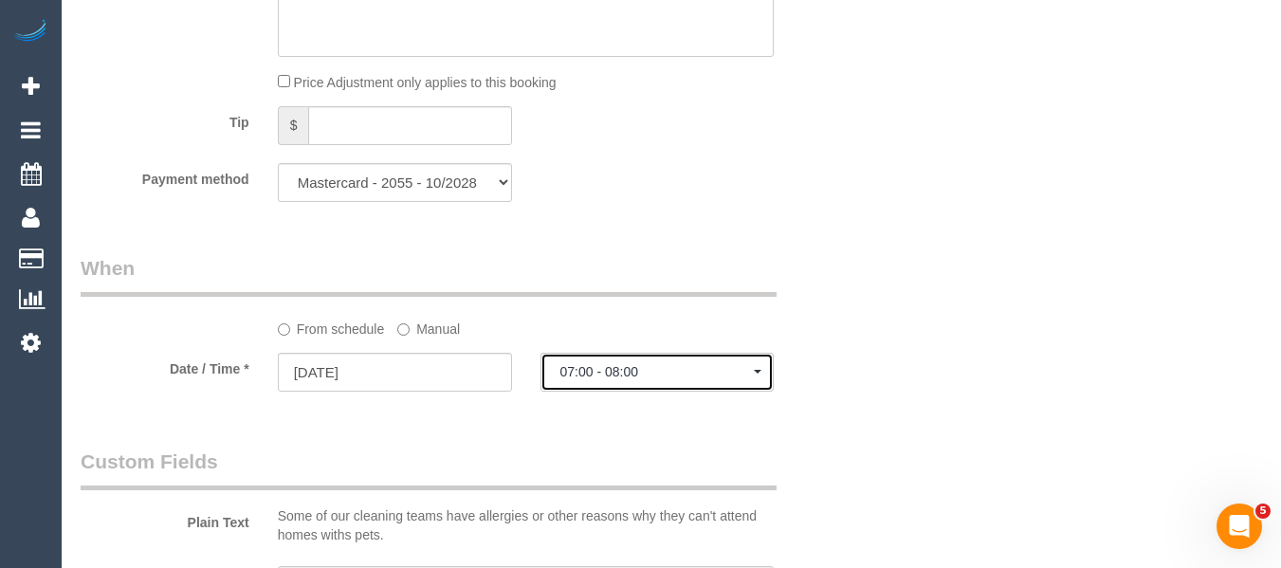
click at [598, 379] on span "07:00 - 08:00" at bounding box center [657, 371] width 194 height 15
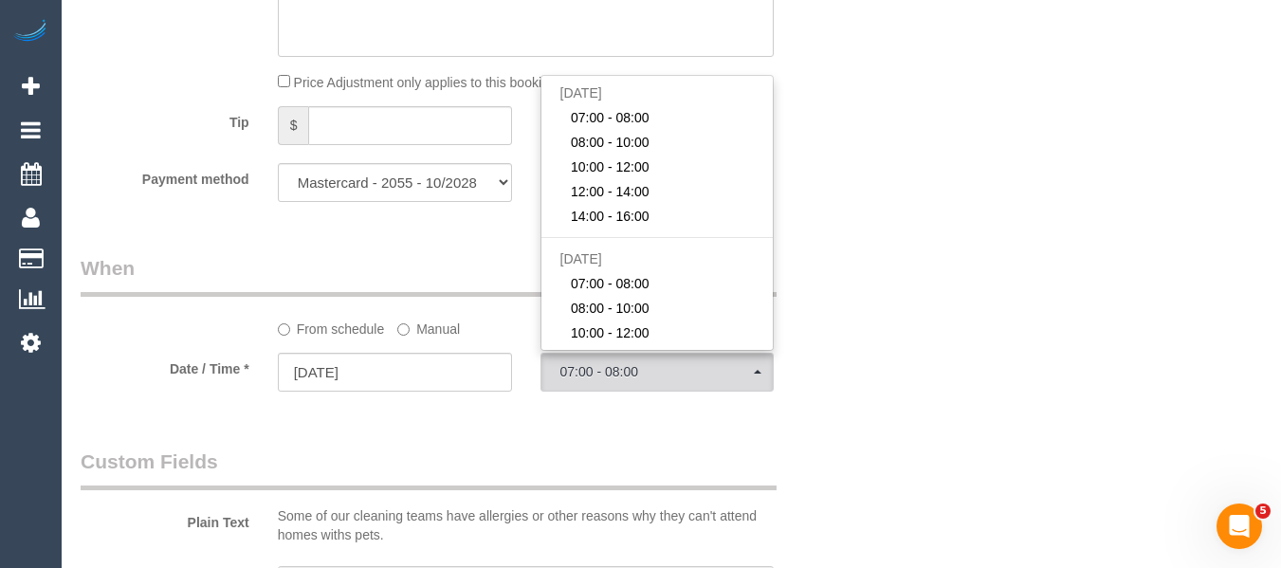
click at [440, 338] on label "Manual" at bounding box center [428, 326] width 63 height 26
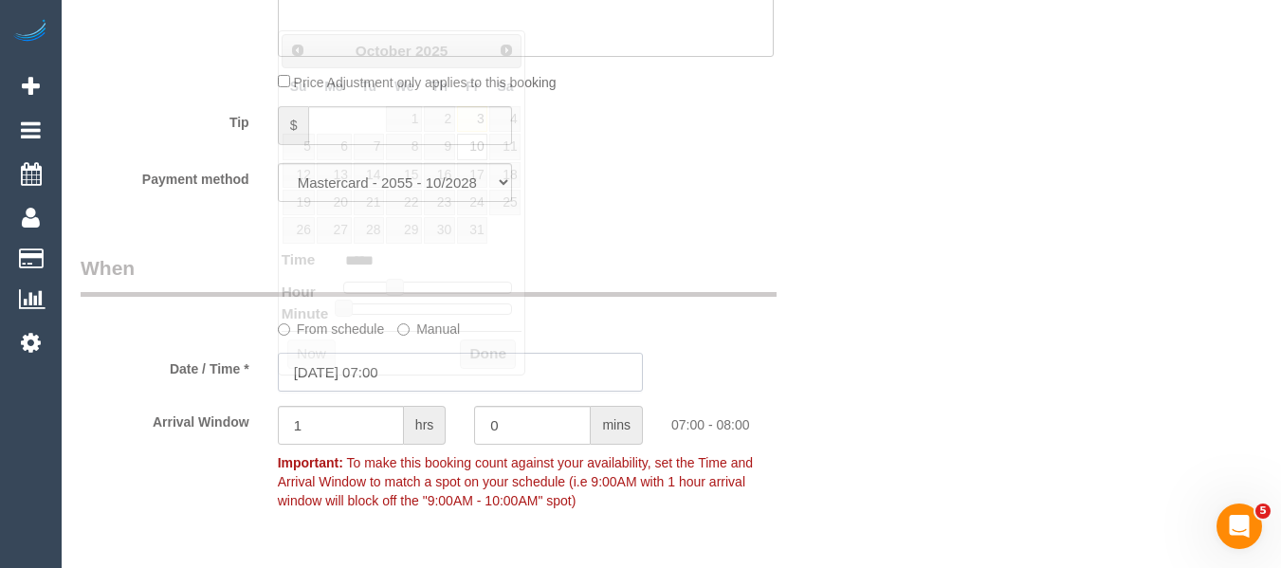
click at [387, 390] on input "10/10/2025 07:00" at bounding box center [460, 372] width 365 height 39
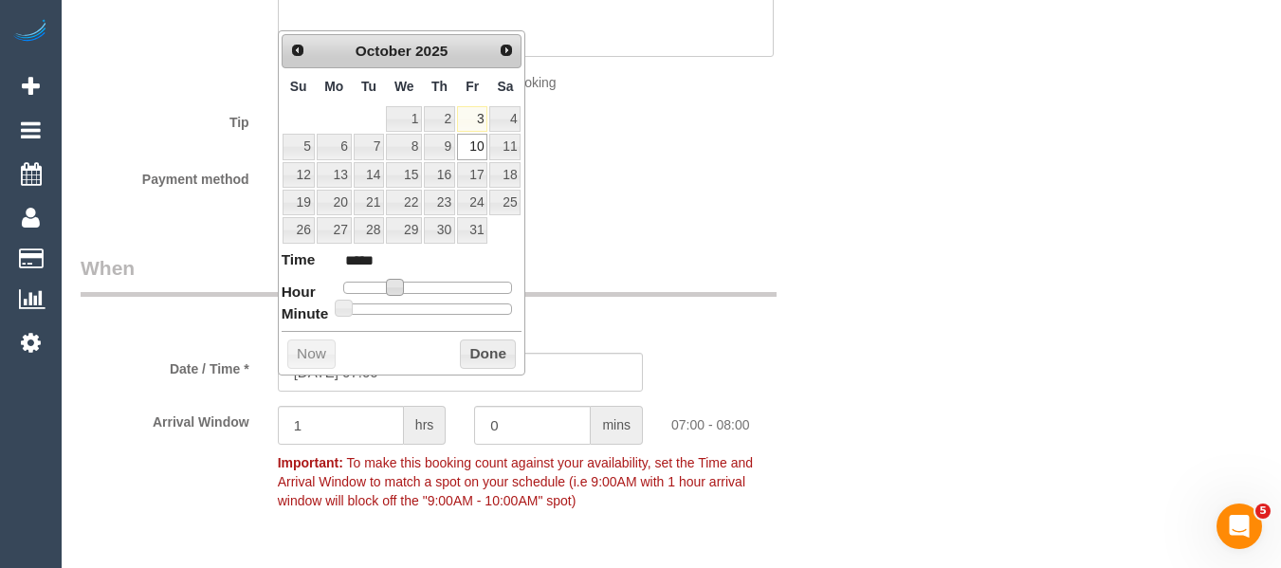
type input "10/10/2025 08:00"
type input "*****"
type input "10/10/2025 09:00"
type input "*****"
type input "10/10/2025 10:00"
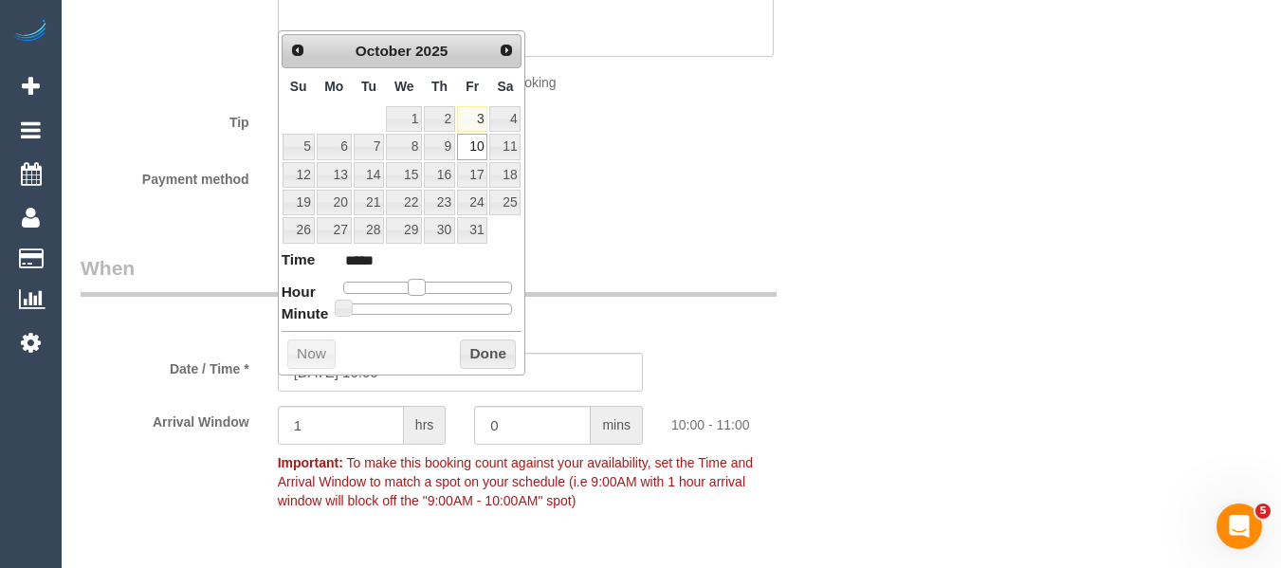
type input "*****"
type input "10/10/2025 11:00"
type input "*****"
type input "10/10/2025 12:00"
type input "*****"
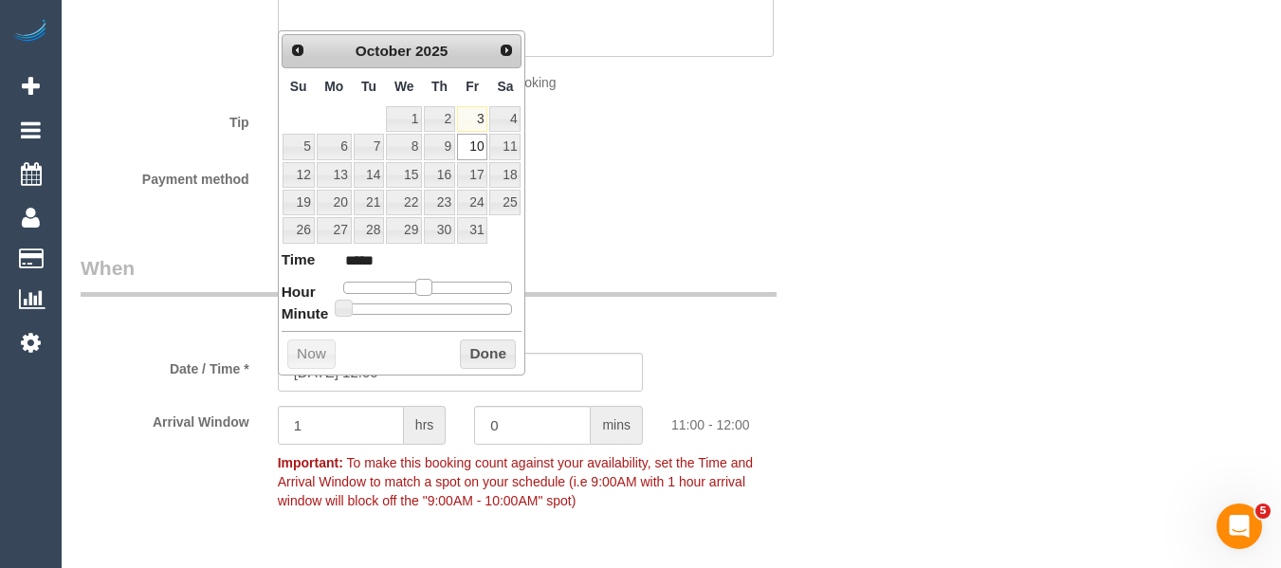
type input "10/10/2025 13:00"
type input "*****"
type input "10/10/2025 14:00"
type input "*****"
type input "10/10/2025 15:00"
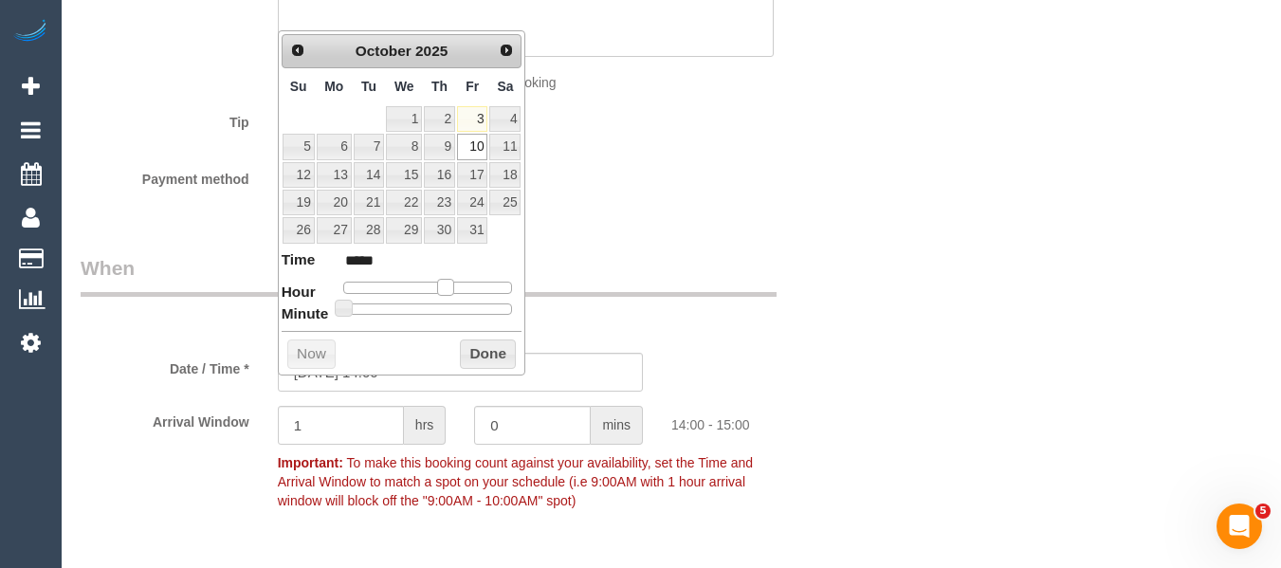
type input "*****"
drag, startPoint x: 396, startPoint y: 283, endPoint x: 453, endPoint y: 294, distance: 57.8
click at [453, 294] on span at bounding box center [453, 287] width 17 height 17
click at [479, 341] on button "Done" at bounding box center [488, 354] width 56 height 30
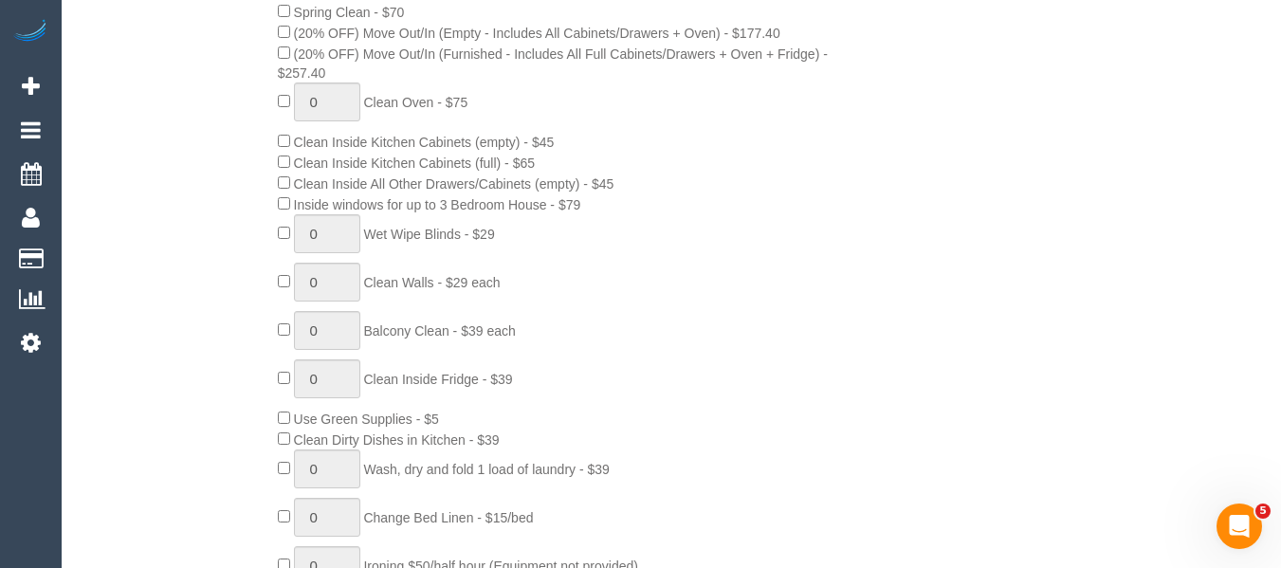
scroll to position [355, 0]
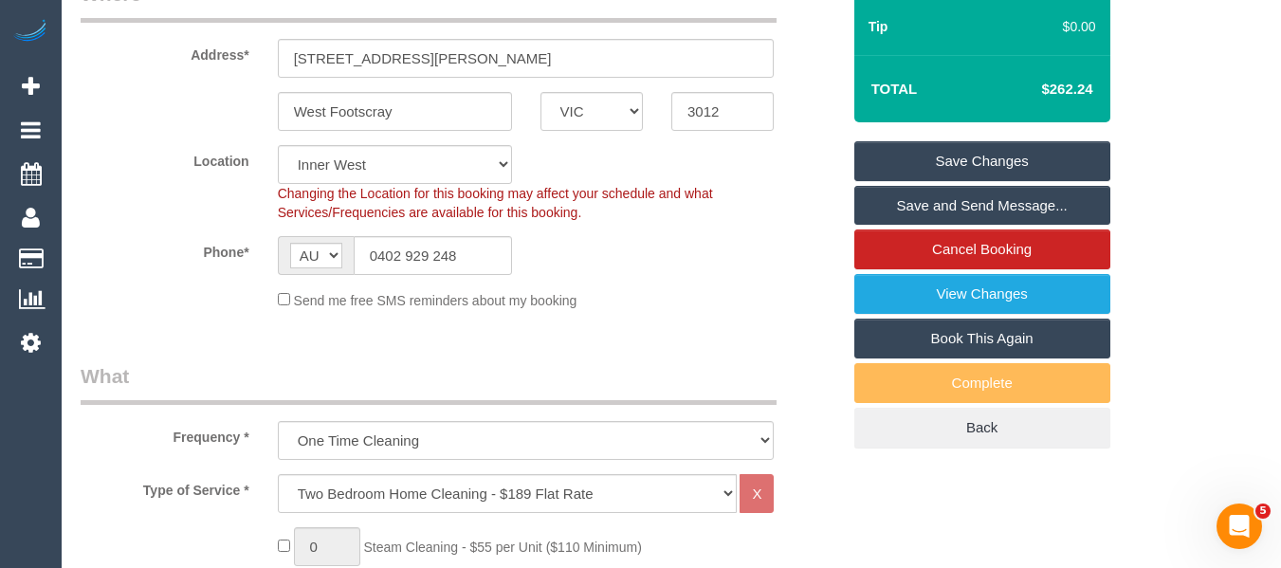
click at [1076, 180] on link "Save Changes" at bounding box center [982, 161] width 256 height 40
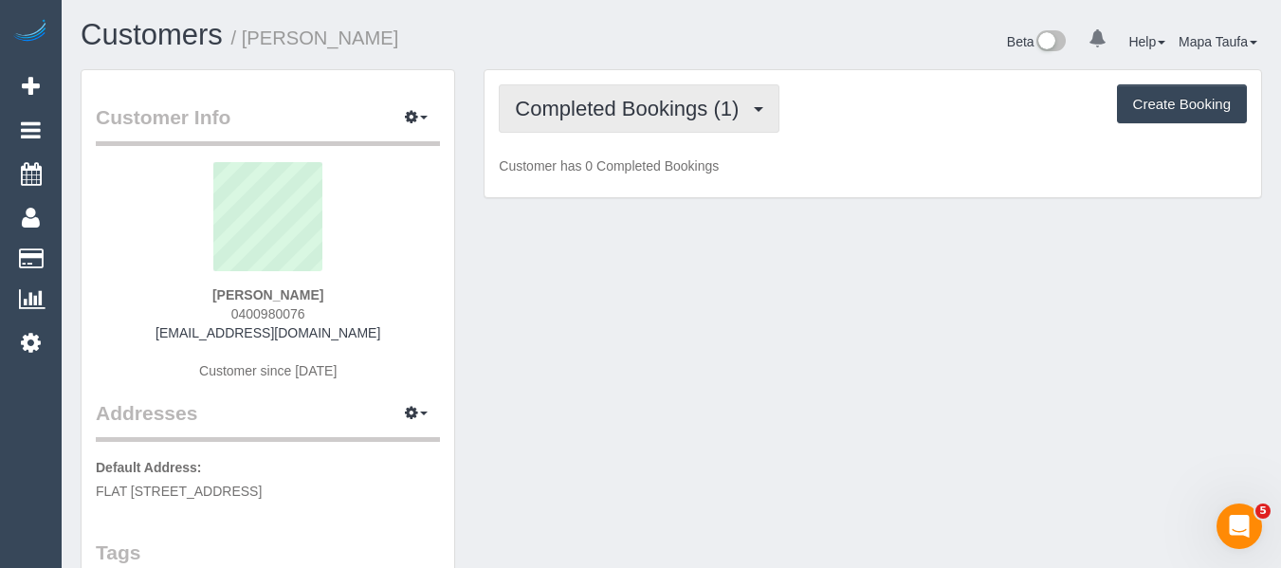
click at [591, 99] on span "Completed Bookings (1)" at bounding box center [631, 109] width 233 height 24
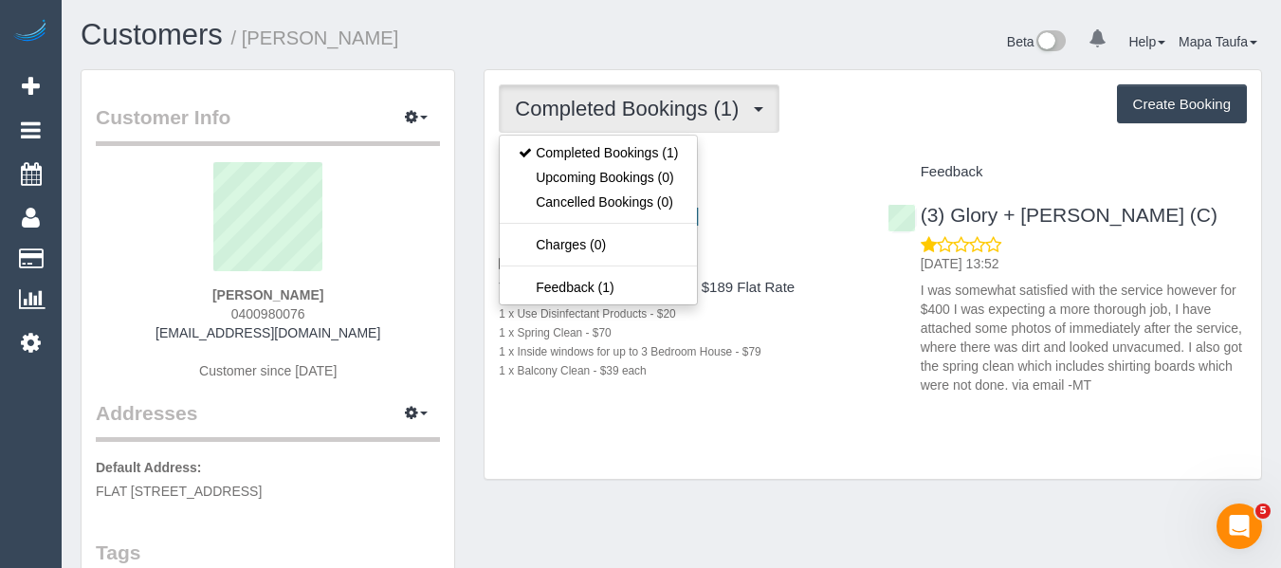
click at [857, 117] on div "Completed Bookings (1) Completed Bookings (1) Upcoming Bookings (0) Cancelled B…" at bounding box center [873, 108] width 748 height 48
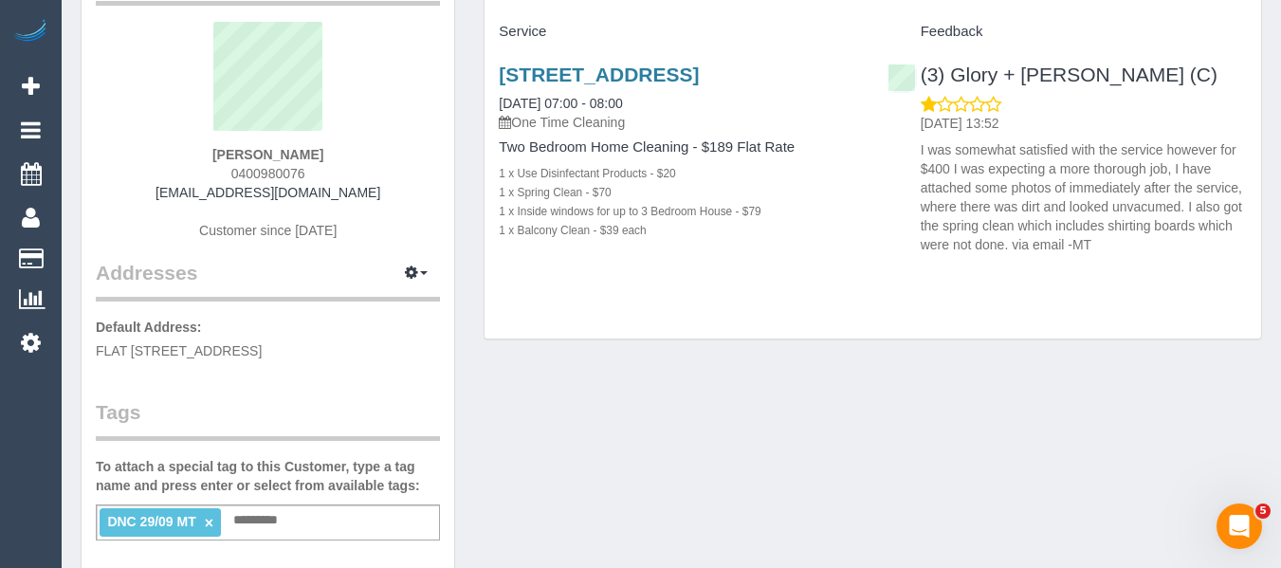
scroll to position [190, 0]
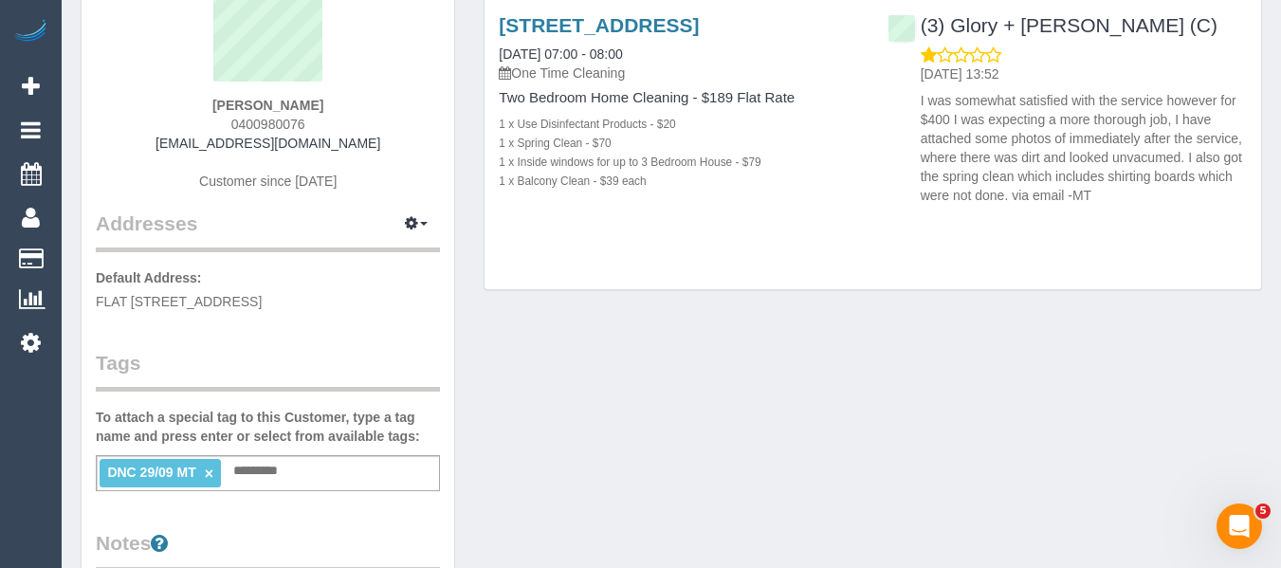
drag, startPoint x: 209, startPoint y: 124, endPoint x: 192, endPoint y: 124, distance: 16.1
click at [192, 124] on div "[PERSON_NAME] 0400980076 [EMAIL_ADDRESS][DOMAIN_NAME] Customer since [DATE]" at bounding box center [268, 91] width 344 height 237
copy span "0400980076"
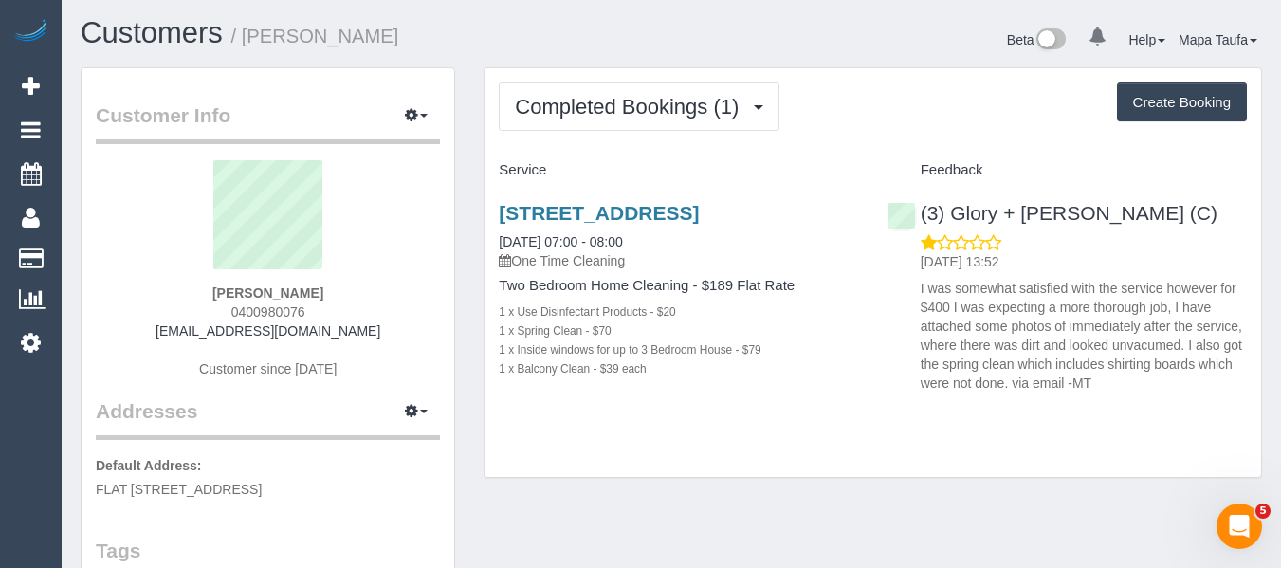
scroll to position [0, 0]
click at [391, 300] on div "[PERSON_NAME] 0400980076 [EMAIL_ADDRESS][DOMAIN_NAME] Customer since [DATE]" at bounding box center [268, 280] width 344 height 237
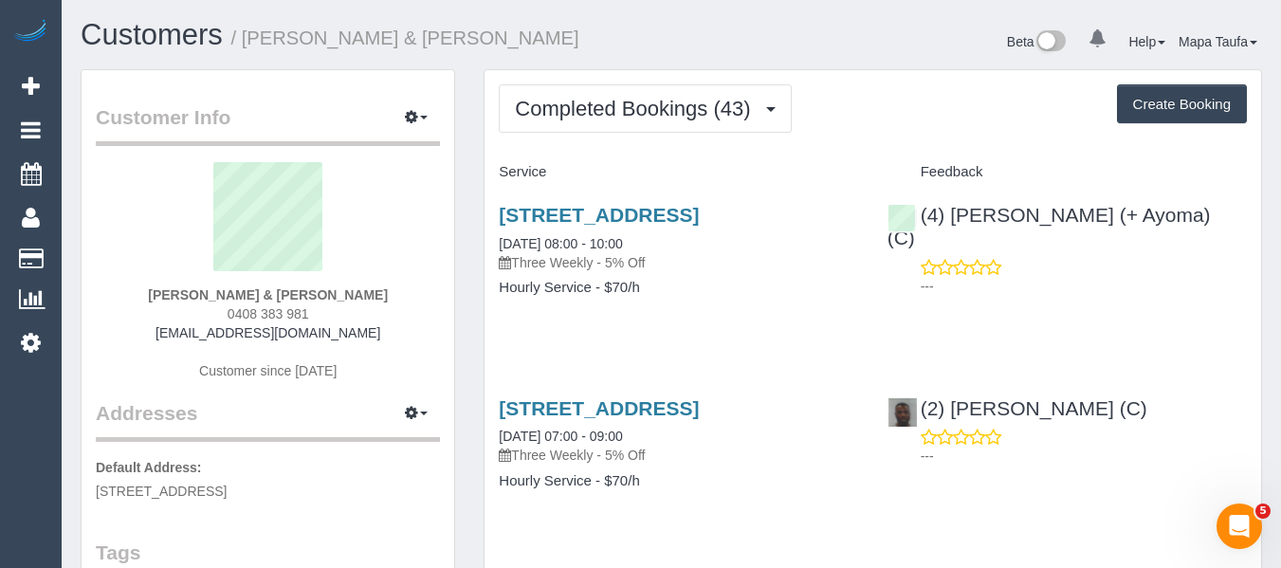
drag, startPoint x: 364, startPoint y: 339, endPoint x: 200, endPoint y: 342, distance: 164.0
click at [182, 342] on div "[PERSON_NAME] & [PERSON_NAME] 0408 383 981 [EMAIL_ADDRESS][DOMAIN_NAME] Custome…" at bounding box center [268, 280] width 344 height 237
click at [430, 317] on div "[PERSON_NAME] & [PERSON_NAME] 0408 383 981 [EMAIL_ADDRESS][DOMAIN_NAME] Custome…" at bounding box center [268, 280] width 344 height 237
drag, startPoint x: 306, startPoint y: 329, endPoint x: 194, endPoint y: 331, distance: 111.9
click at [194, 331] on div "[PERSON_NAME] & [PERSON_NAME] 0408 383 981 [EMAIL_ADDRESS][DOMAIN_NAME] Custome…" at bounding box center [268, 280] width 344 height 237
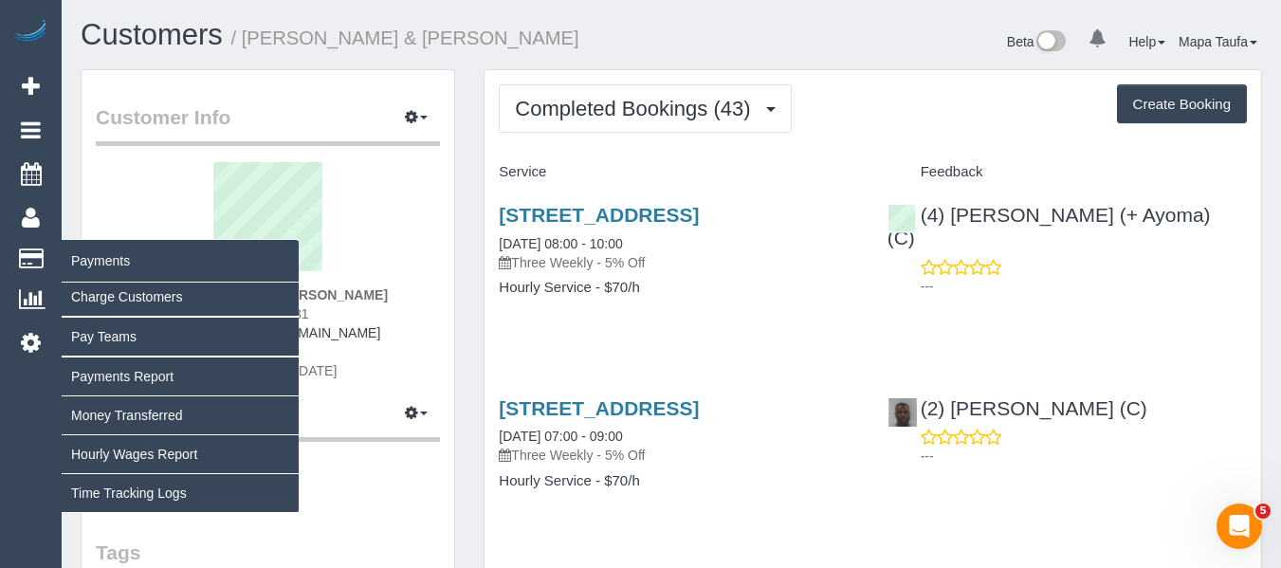
copy link "[EMAIL_ADDRESS][DOMAIN_NAME]"
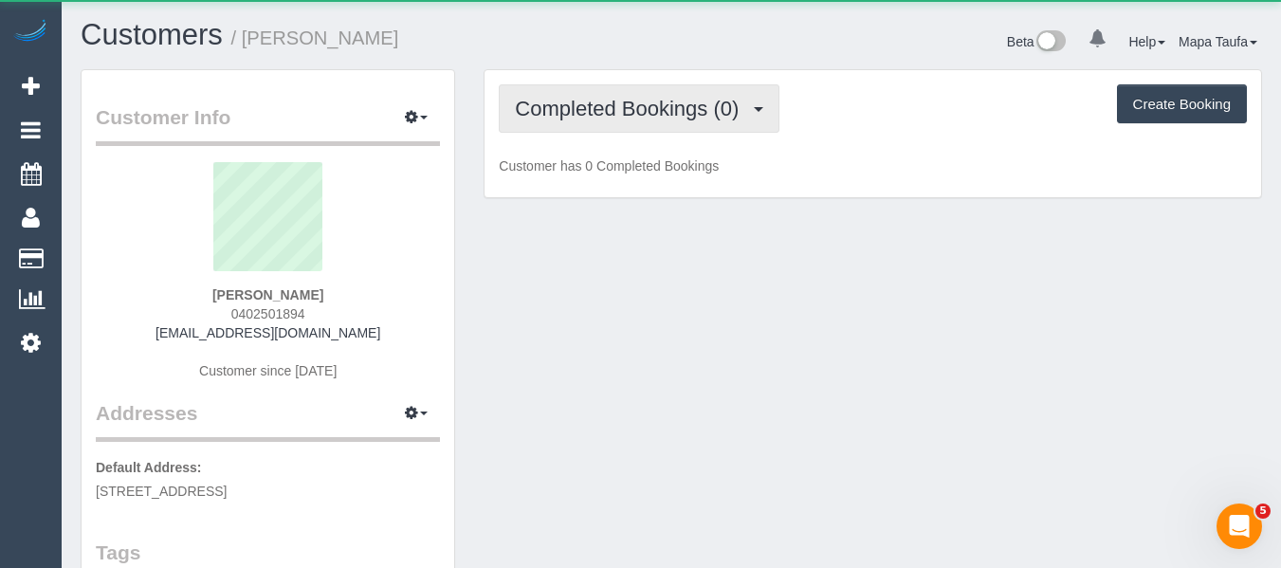
click at [594, 101] on span "Completed Bookings (0)" at bounding box center [631, 109] width 233 height 24
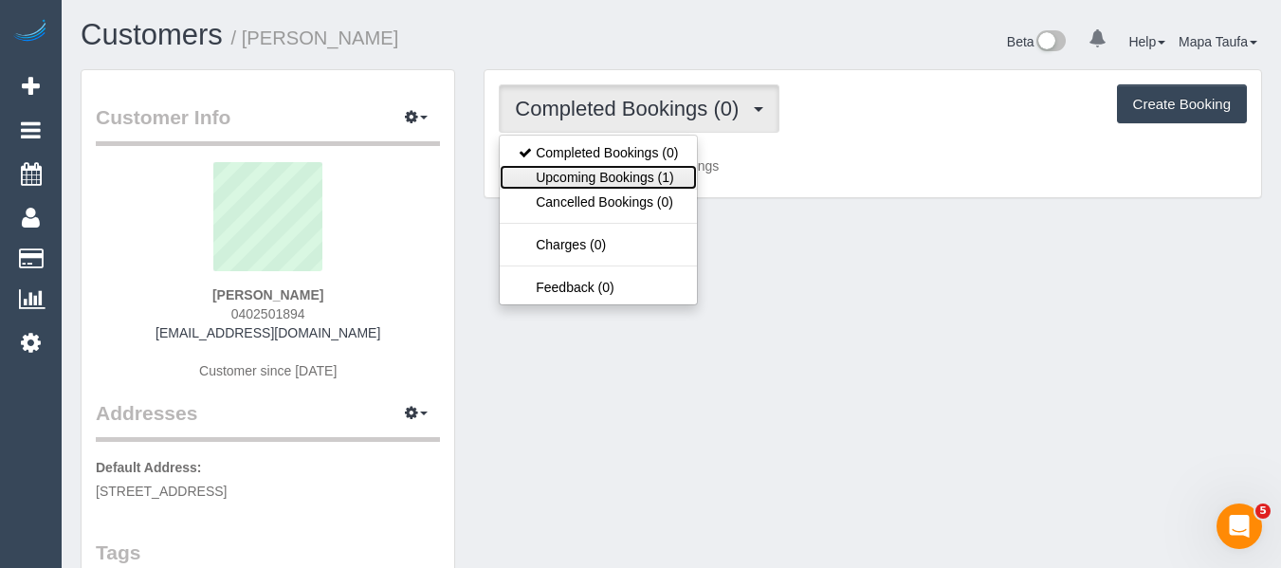
click at [608, 172] on link "Upcoming Bookings (1)" at bounding box center [598, 177] width 197 height 25
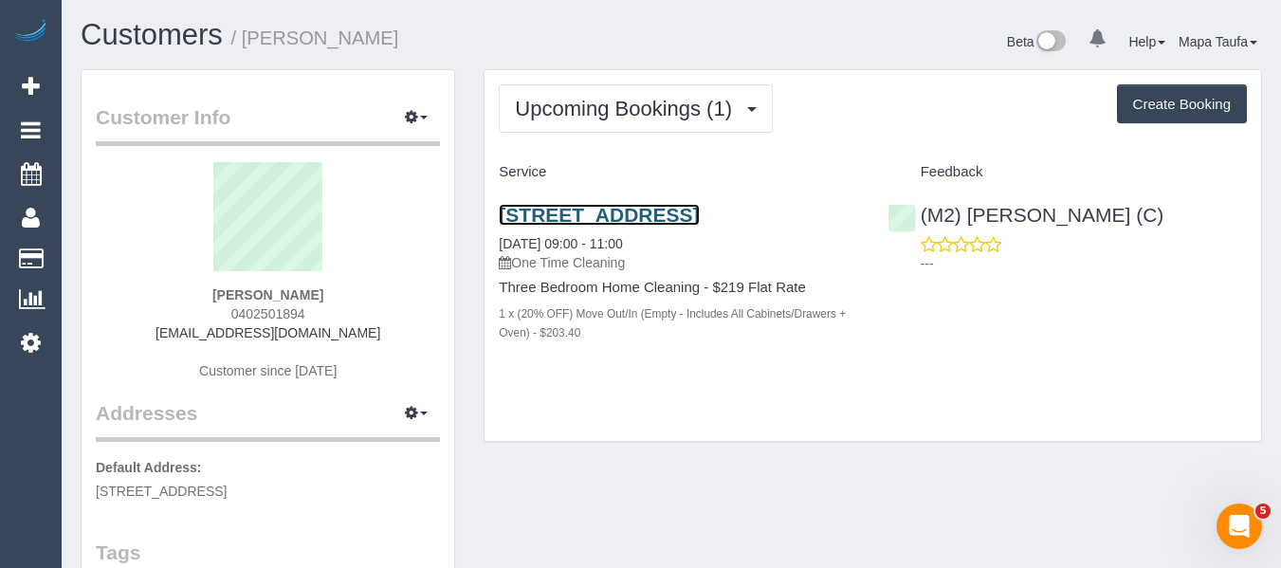
click at [613, 210] on link "13a Cook Street, Ivanhoe, VIC 3079" at bounding box center [599, 215] width 200 height 22
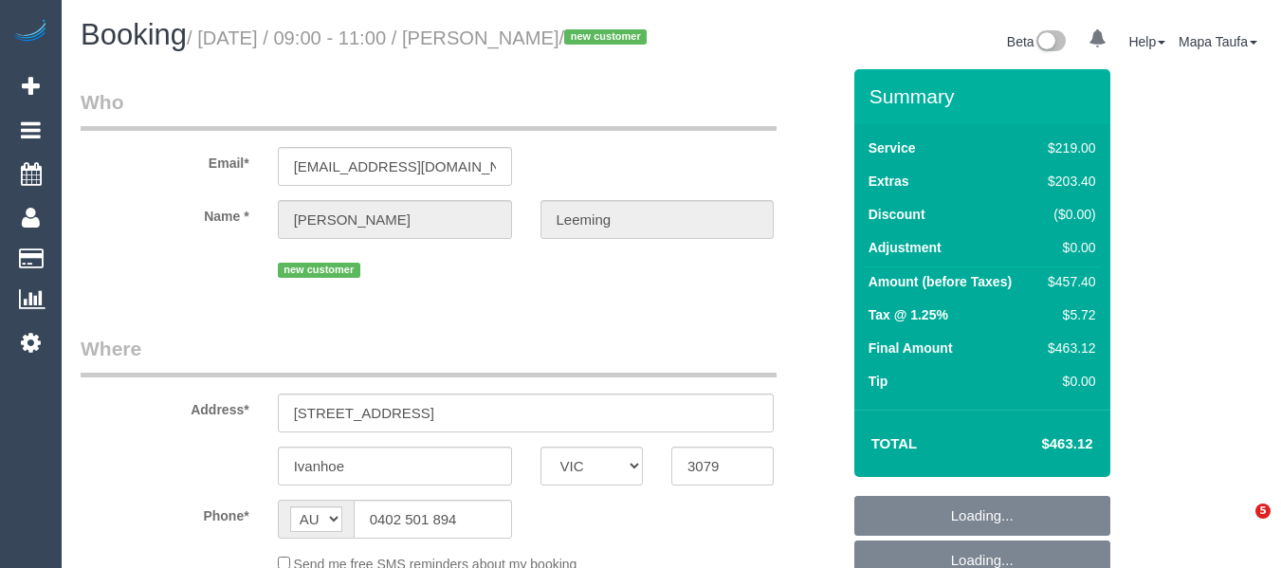
select select "VIC"
select select "string:stripe-pm_1S7B5h2GScqysDRV92Ar7LRJ"
select select "number:28"
select select "number:17"
select select "number:19"
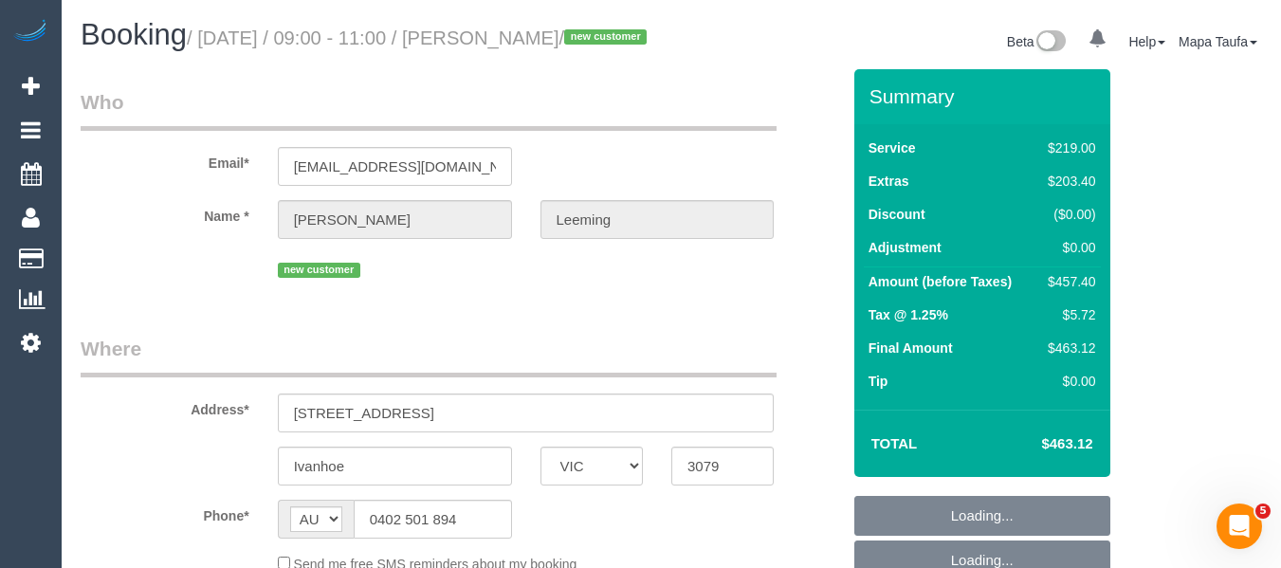
select select "number:22"
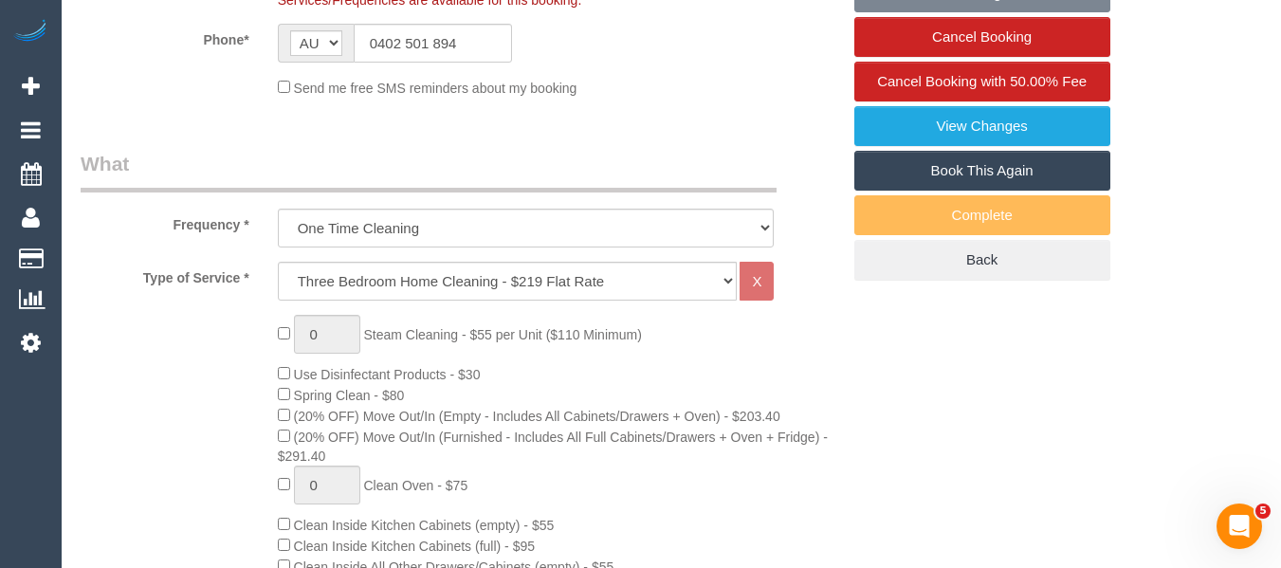
select select "object:1642"
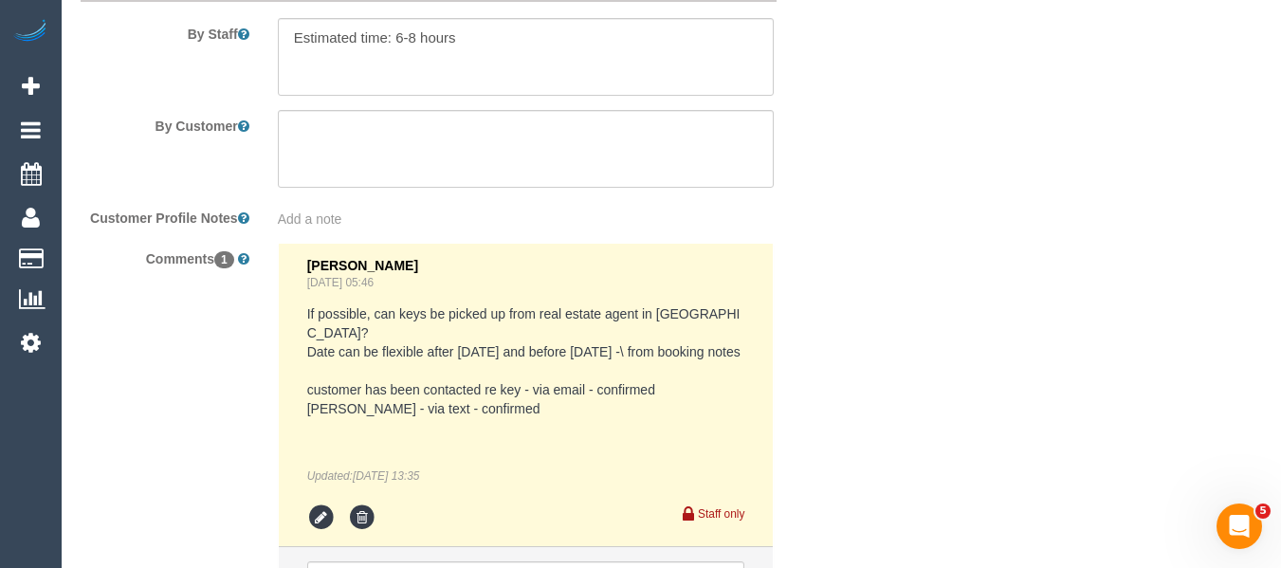
scroll to position [3566, 0]
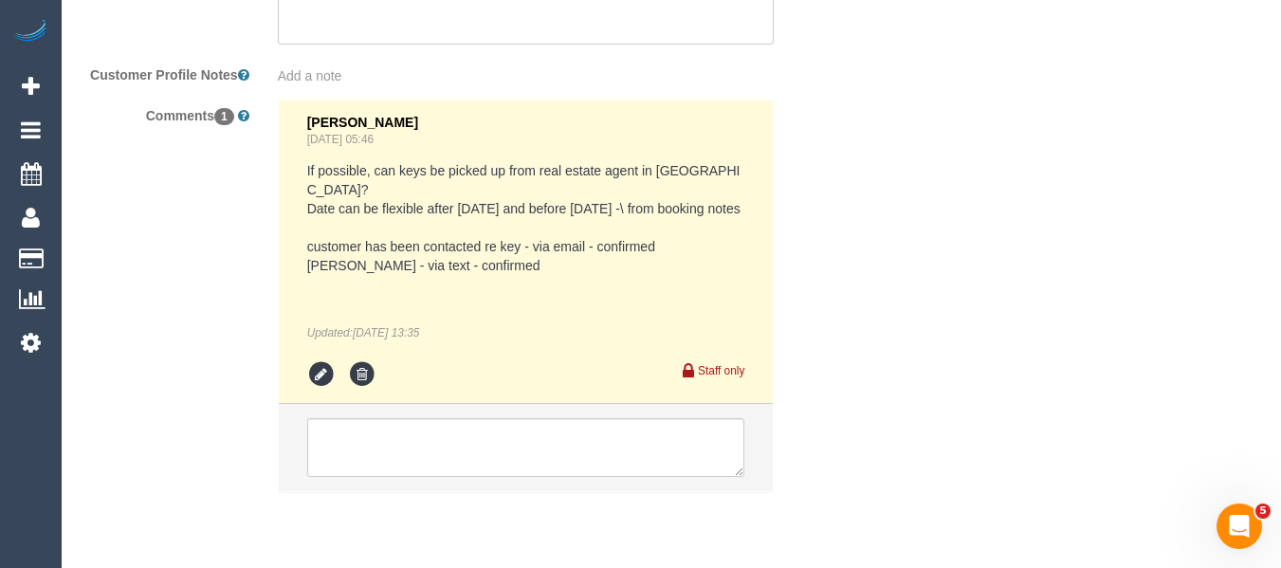
drag, startPoint x: 1294, startPoint y: 56, endPoint x: 5, endPoint y: 10, distance: 1290.2
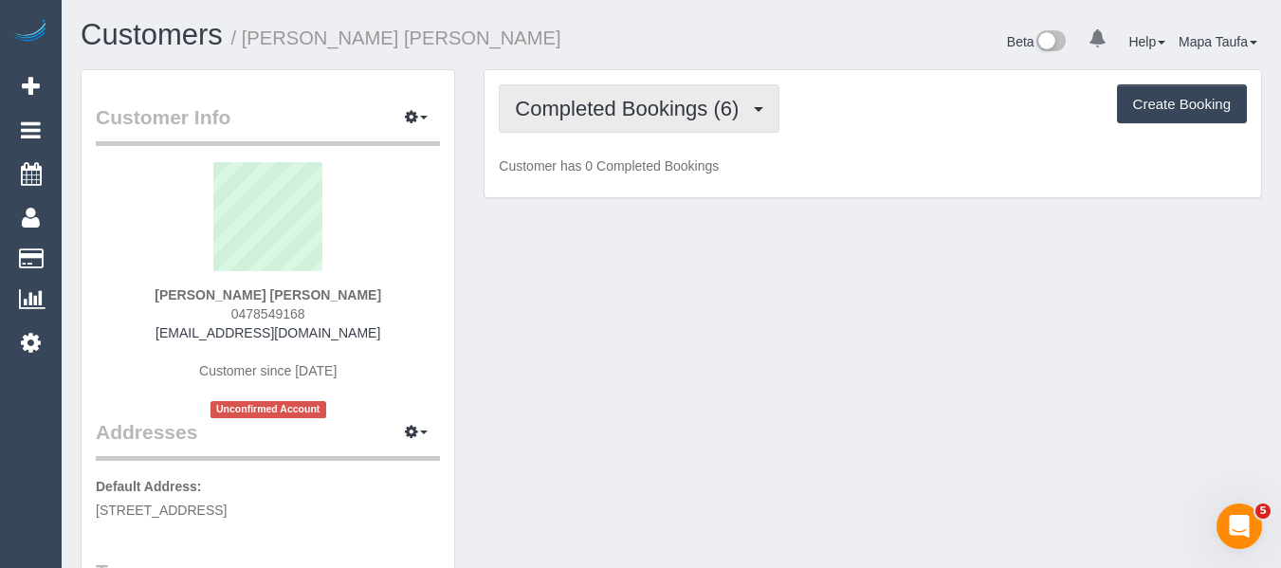
click at [620, 116] on span "Completed Bookings (6)" at bounding box center [631, 109] width 233 height 24
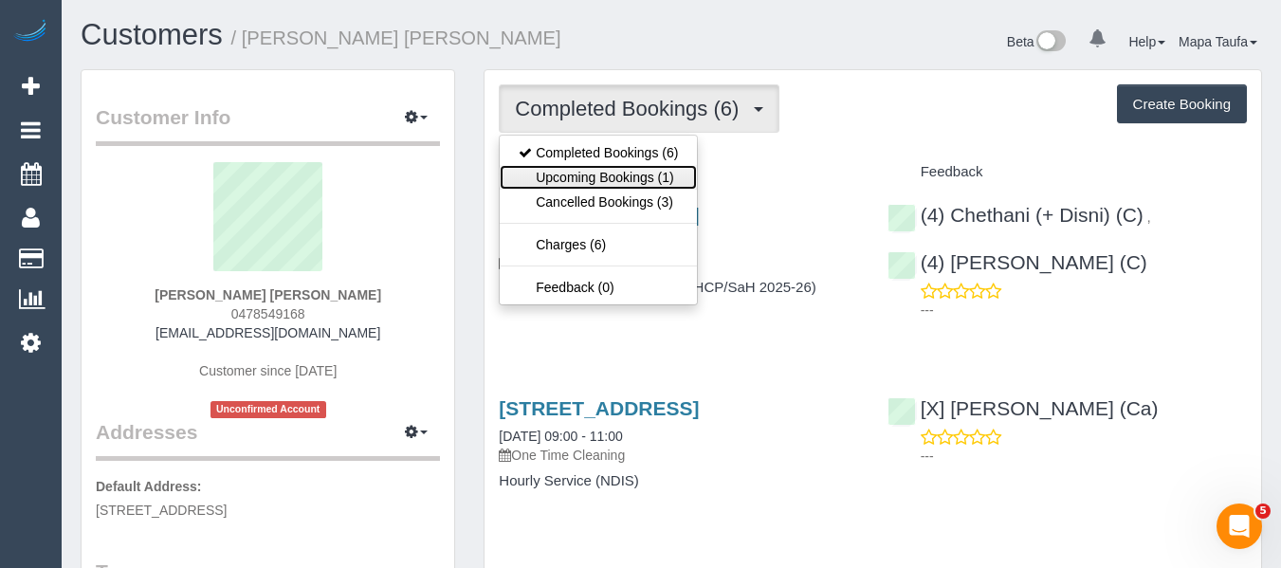
click at [627, 176] on link "Upcoming Bookings (1)" at bounding box center [598, 177] width 197 height 25
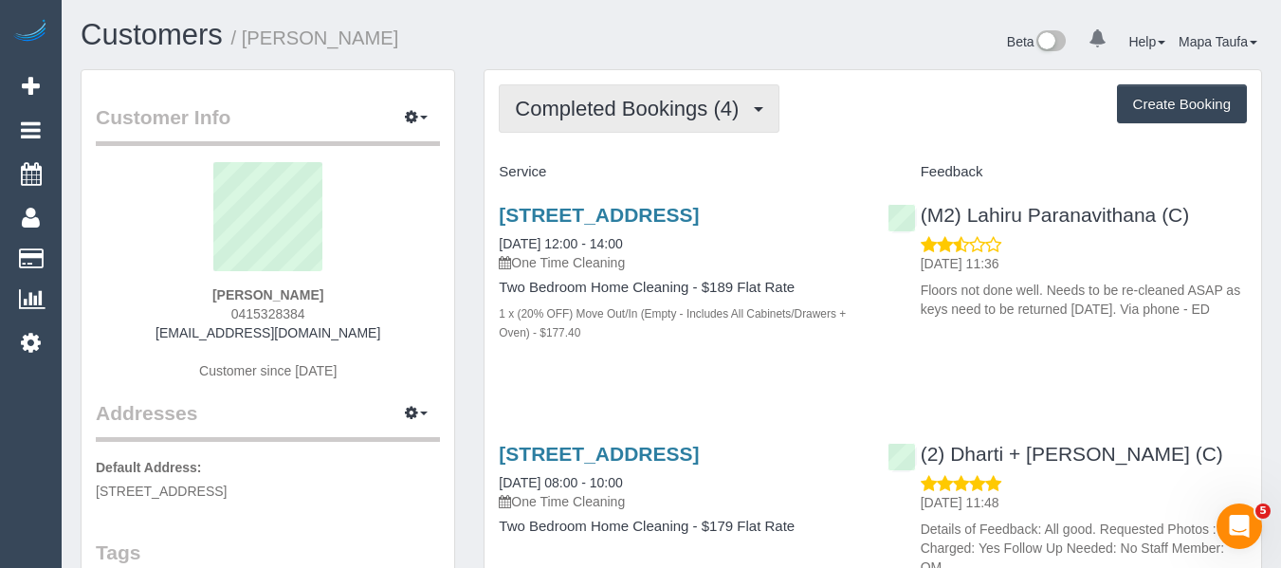
click at [583, 119] on span "Completed Bookings (4)" at bounding box center [631, 109] width 233 height 24
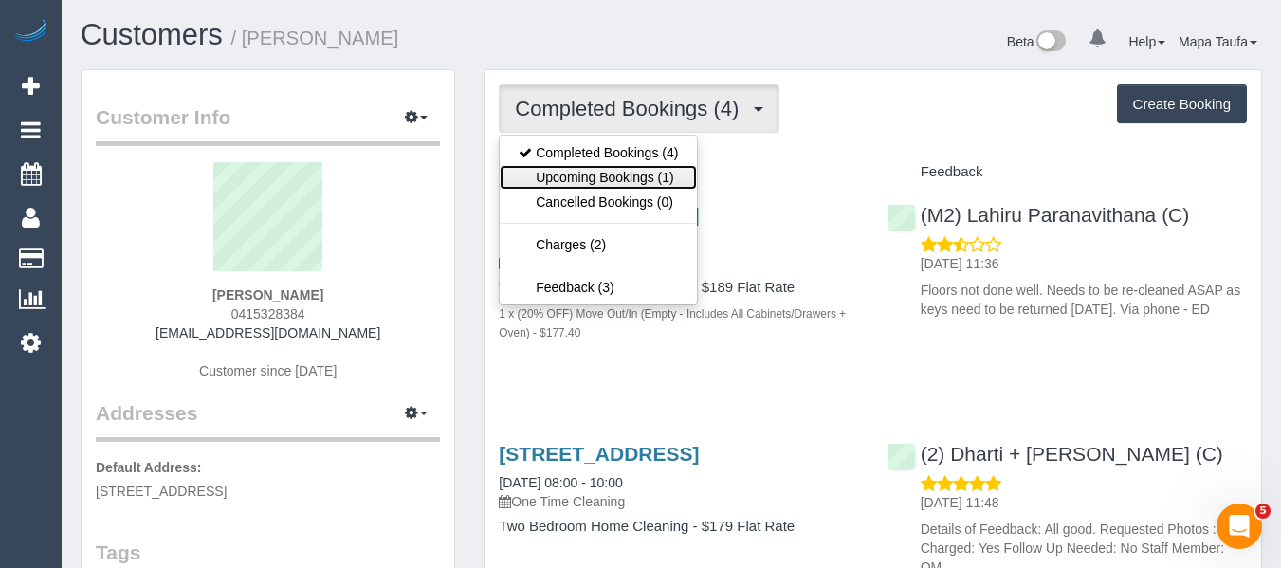
click at [592, 176] on link "Upcoming Bookings (1)" at bounding box center [598, 177] width 197 height 25
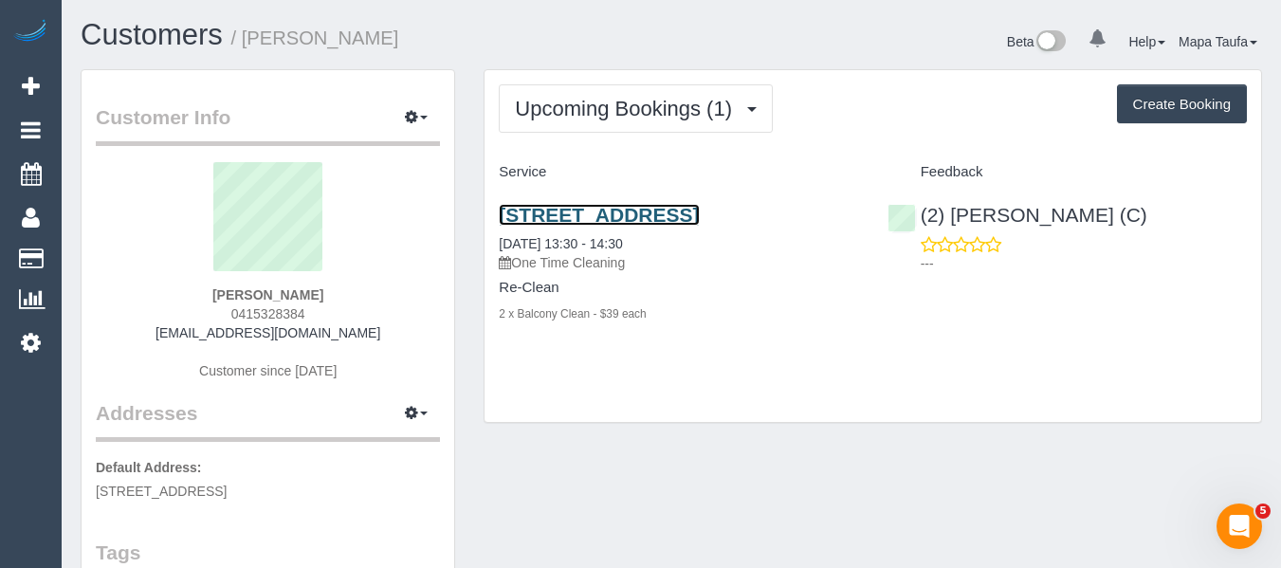
click at [578, 214] on link "304/61 Rose Street, Fitzroy, VIC 3065" at bounding box center [599, 215] width 200 height 22
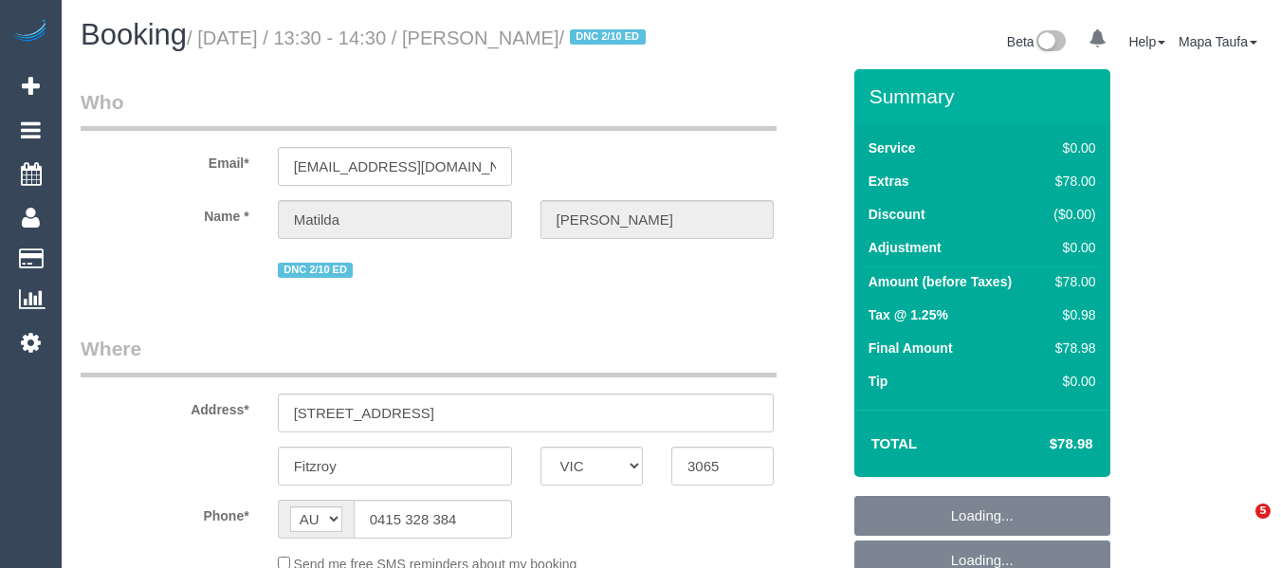
select select "VIC"
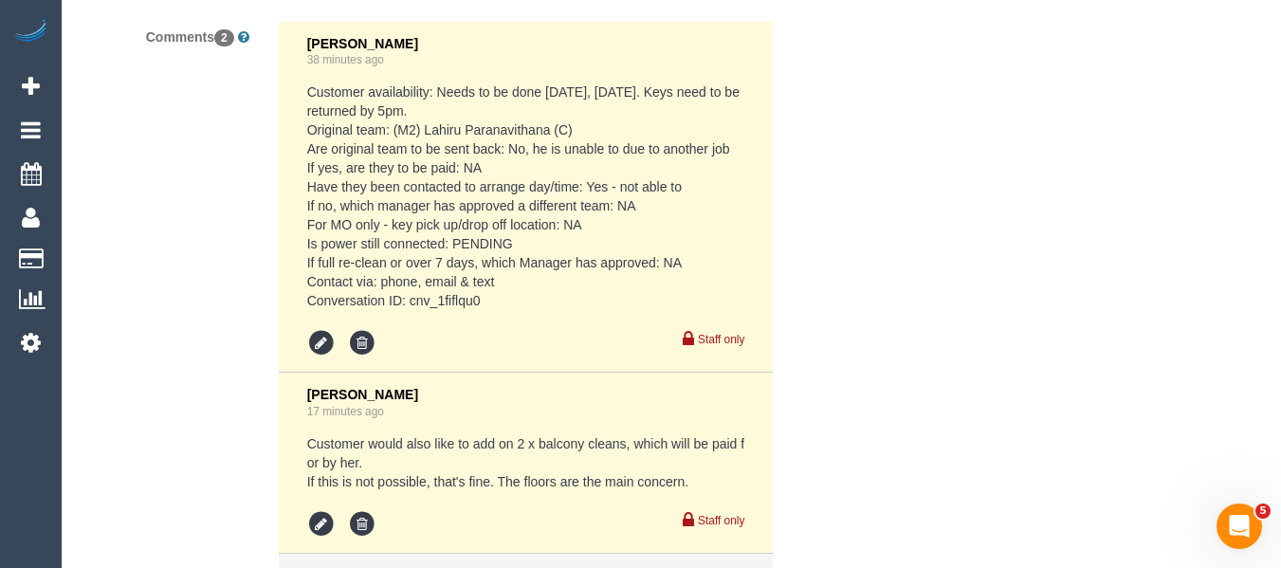
select select "object:580"
select select "number:29"
select select "number:14"
select select "number:19"
select select "number:24"
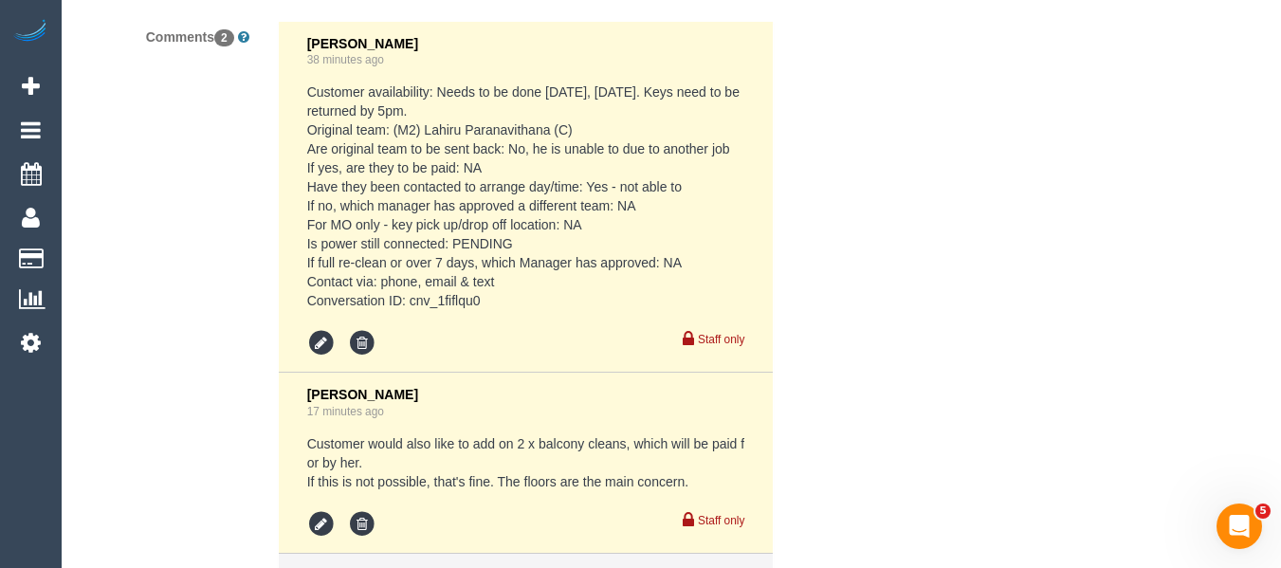
select select "number:26"
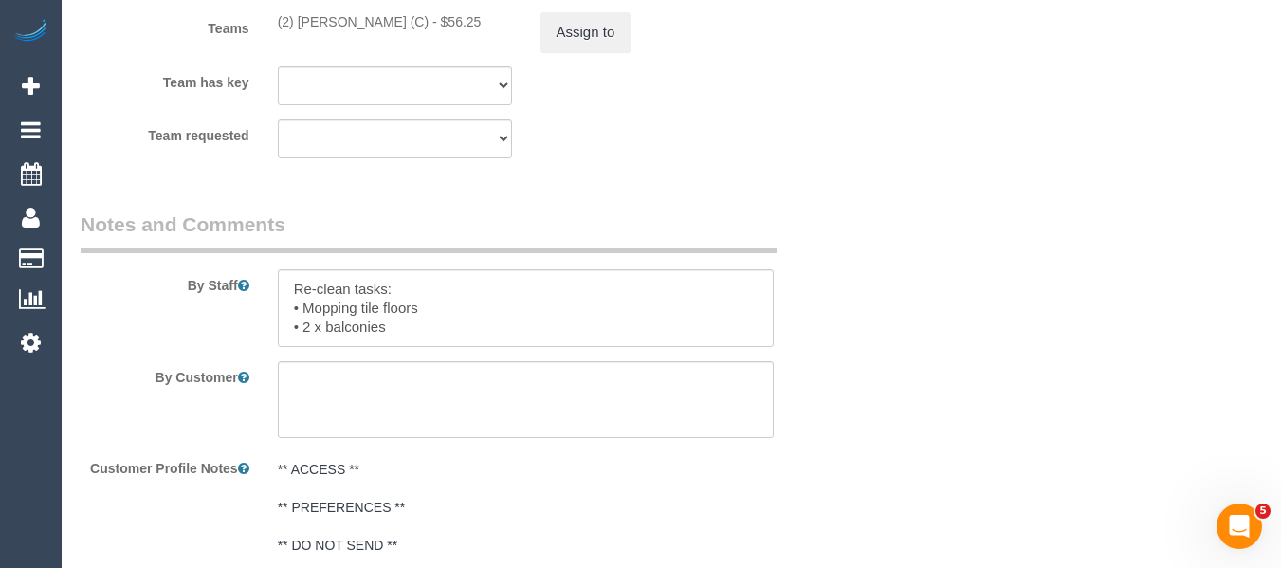
select select "string:stripe-pm_1S4zzc2GScqysDRVoPiMXZ99"
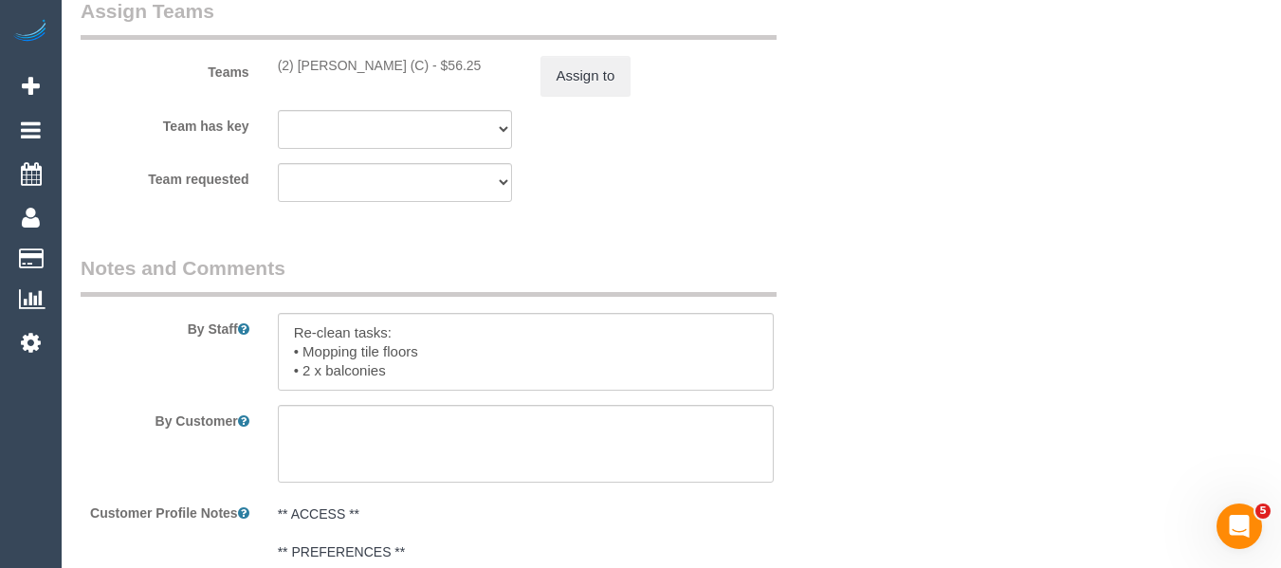
select select "object:2162"
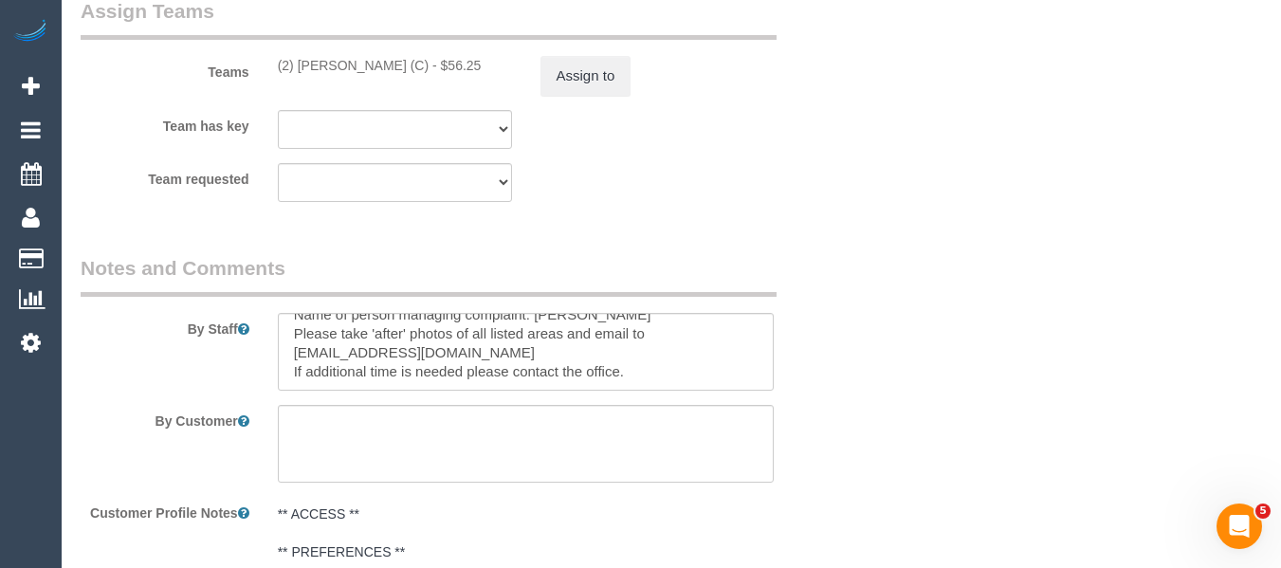
drag, startPoint x: 433, startPoint y: 89, endPoint x: 298, endPoint y: 85, distance: 135.6
click at [298, 75] on div "(2) Sewmina De Silva (C) - $56.25" at bounding box center [395, 65] width 234 height 19
copy div "Sewmina De Silva (C) -"
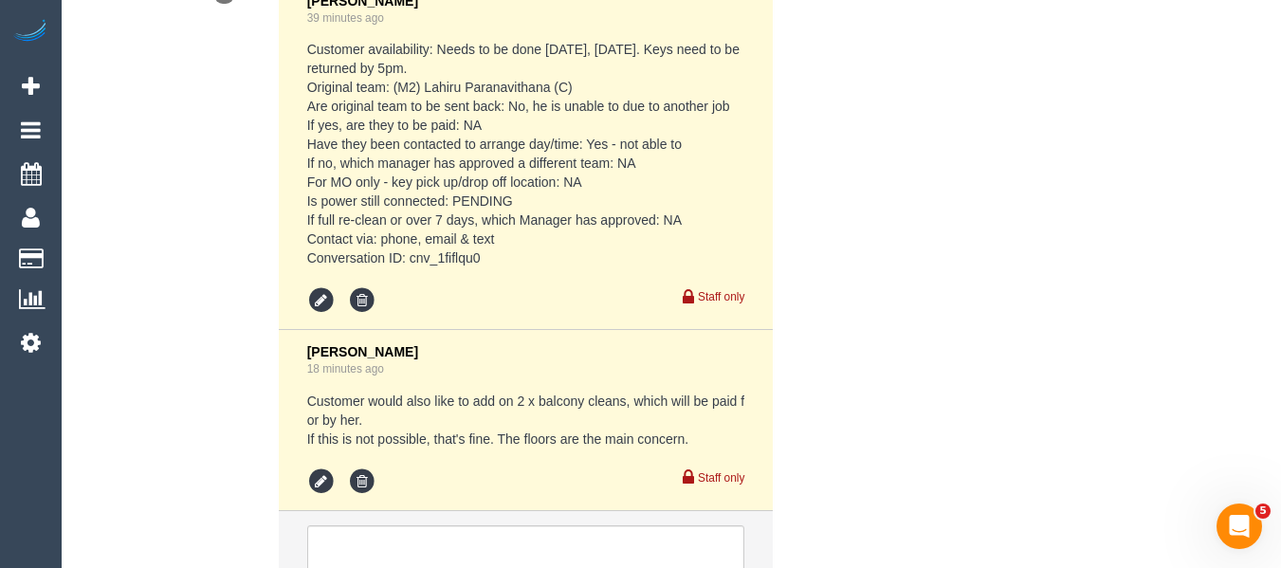
scroll to position [3709, 0]
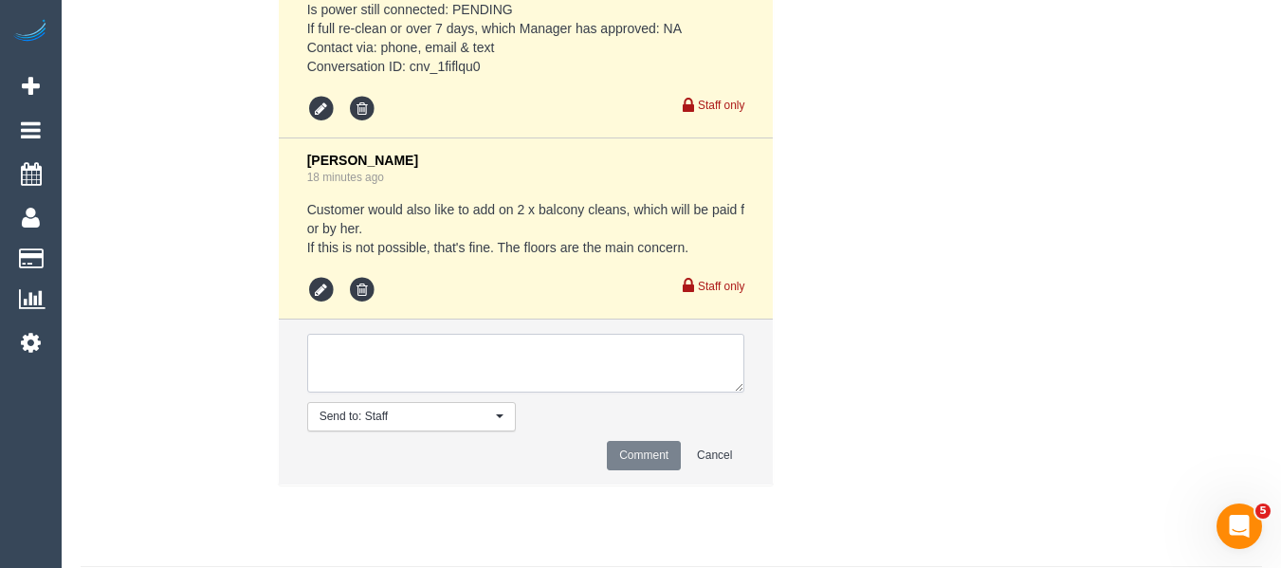
click at [520, 363] on textarea at bounding box center [526, 363] width 438 height 59
paste textarea "Sewmina De Silva (C) -"
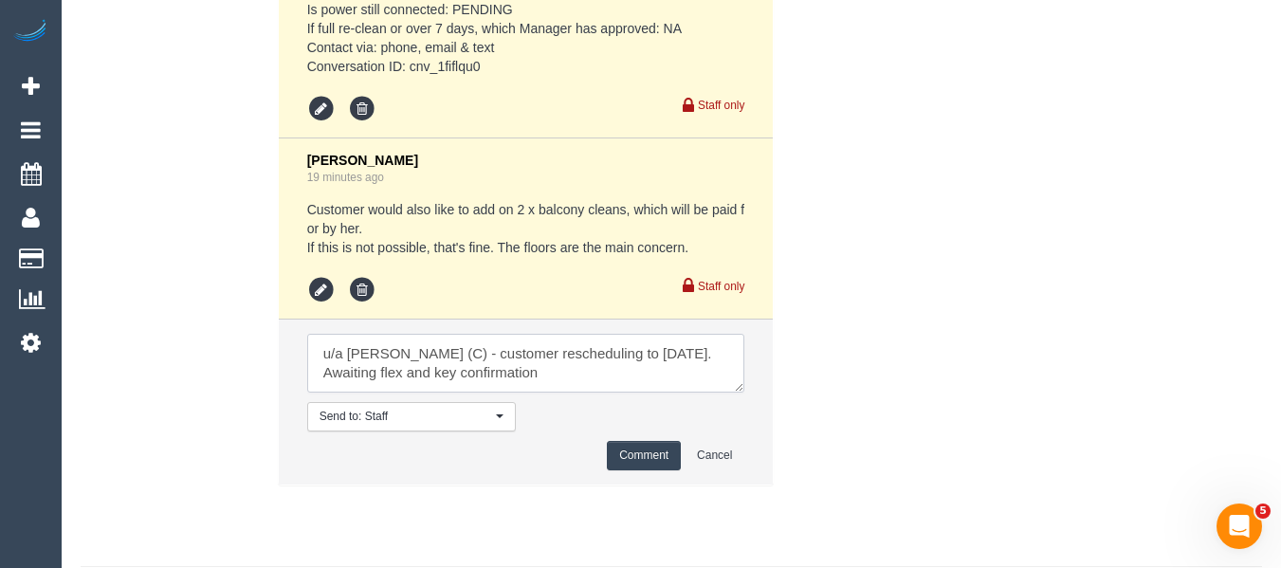
type textarea "u/a Sewmina De Silva (C) - customer rescheduling to Monday. Awaiting flex and k…"
click at [630, 470] on button "Comment" at bounding box center [644, 455] width 74 height 29
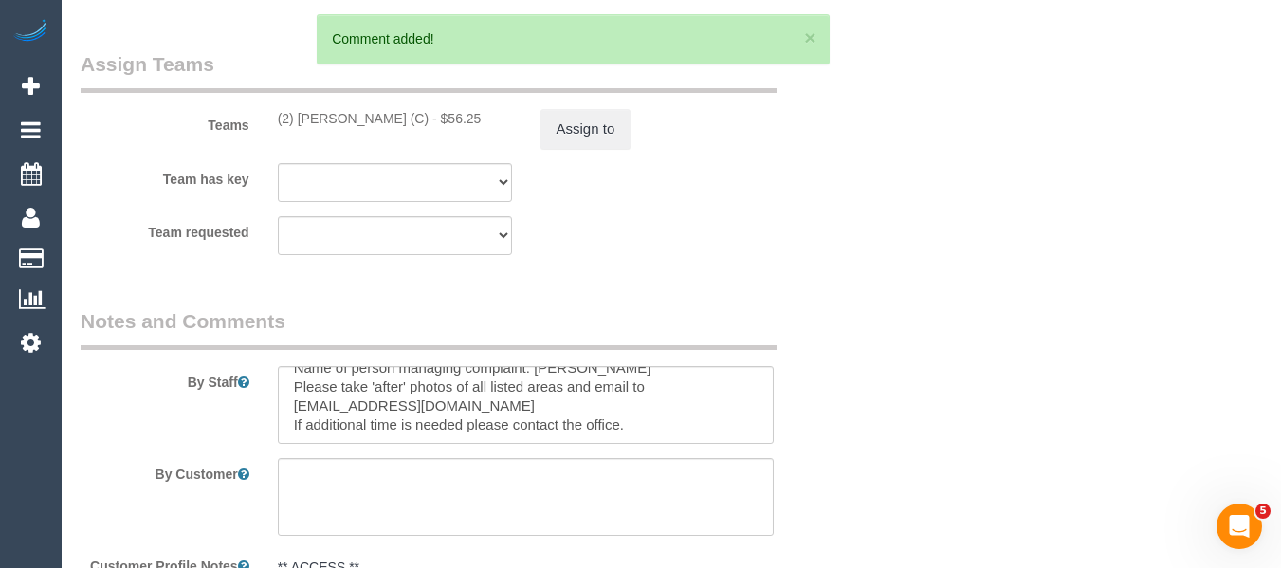
scroll to position [2720, 0]
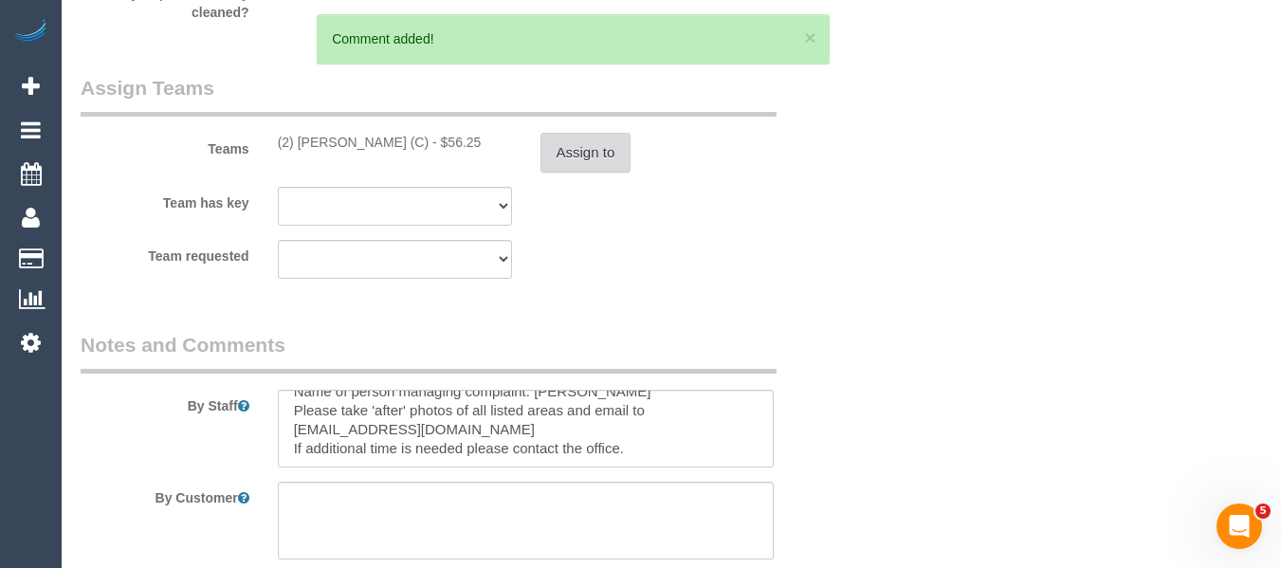
click at [599, 173] on button "Assign to" at bounding box center [585, 153] width 91 height 40
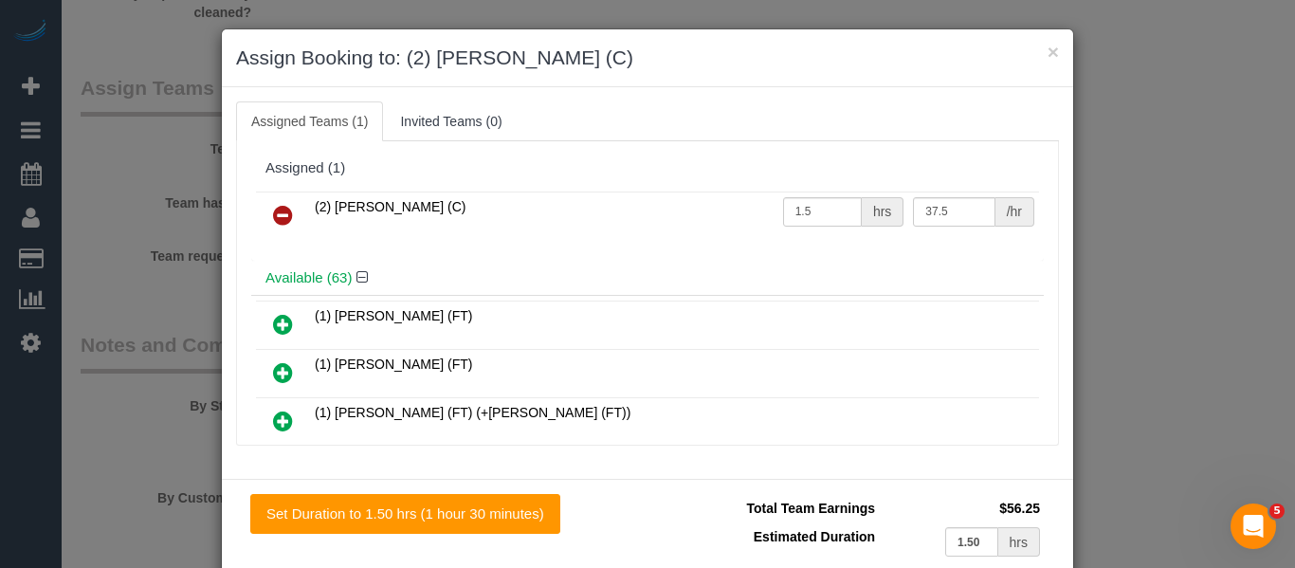
click at [273, 210] on icon at bounding box center [283, 215] width 20 height 23
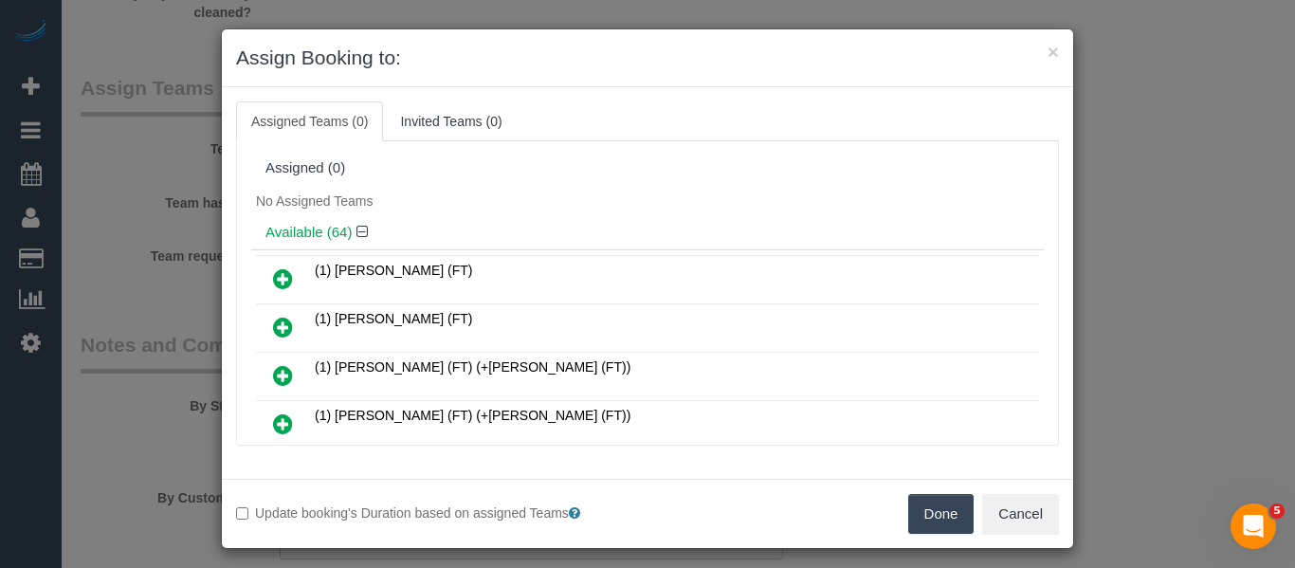
drag, startPoint x: 922, startPoint y: 507, endPoint x: 934, endPoint y: 505, distance: 11.5
click at [923, 507] on button "Done" at bounding box center [941, 514] width 66 height 40
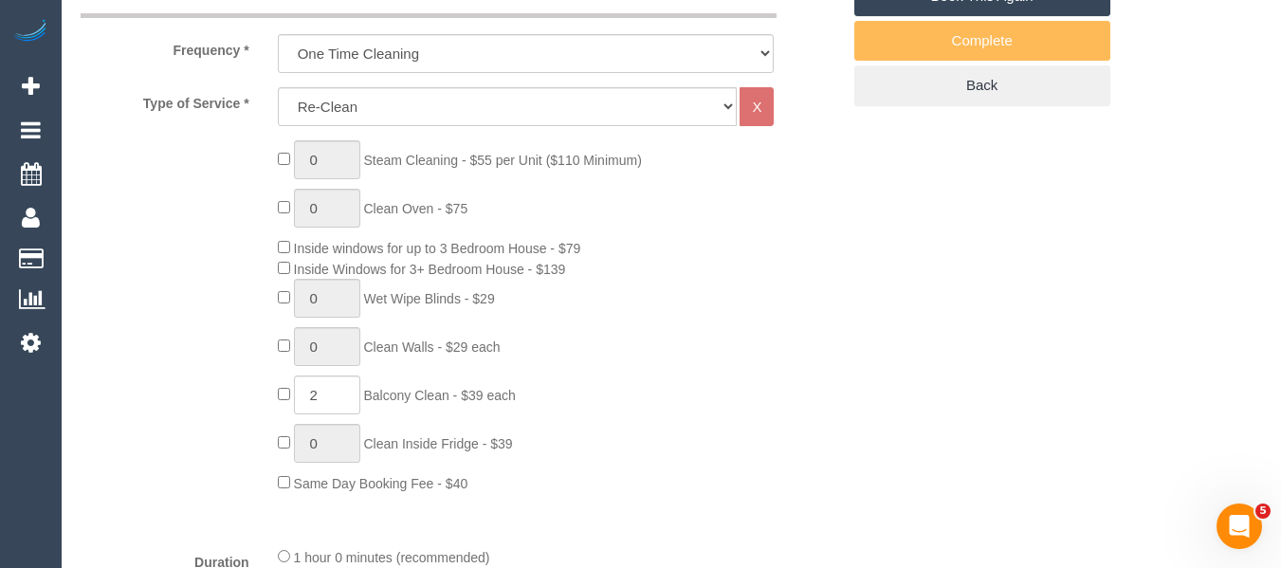
scroll to position [252, 0]
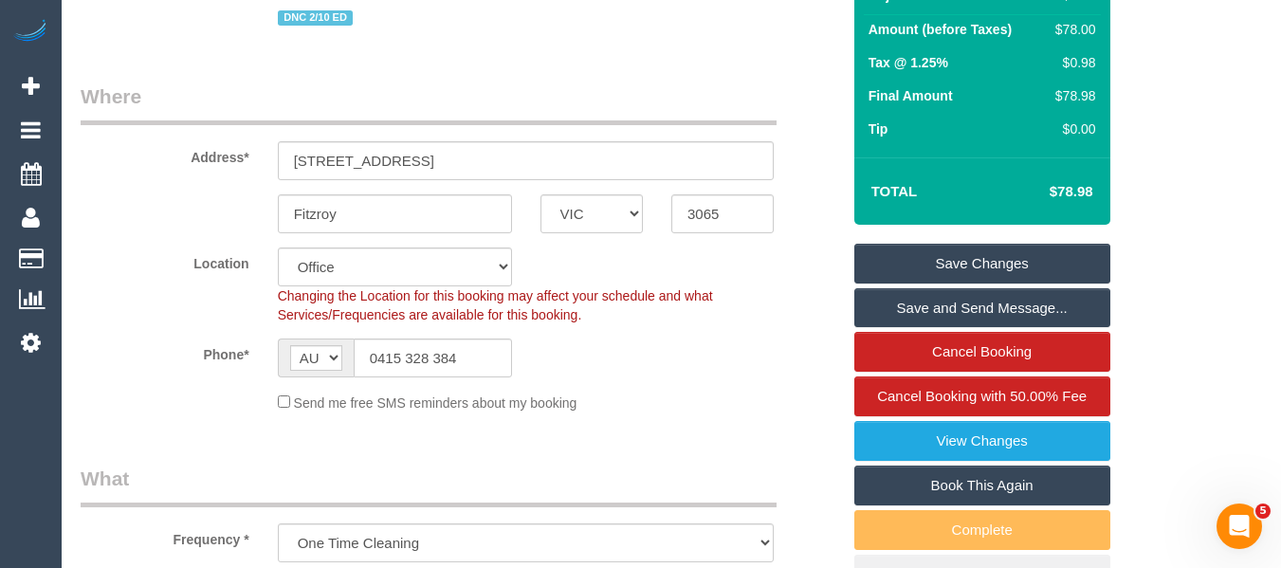
click at [959, 283] on link "Save Changes" at bounding box center [982, 264] width 256 height 40
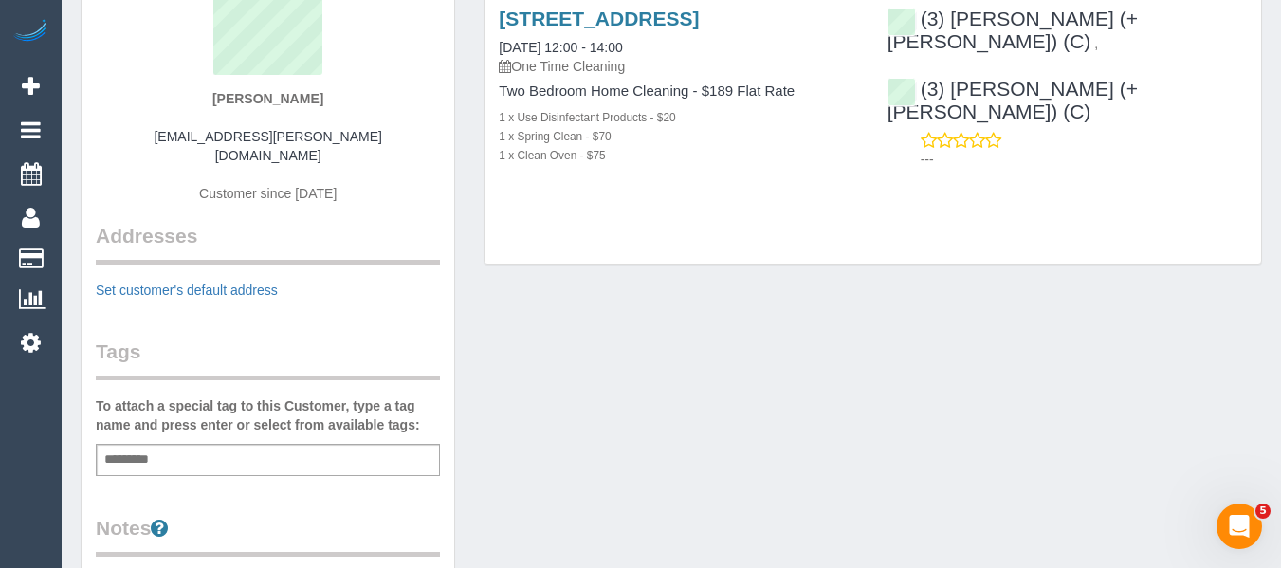
scroll to position [95, 0]
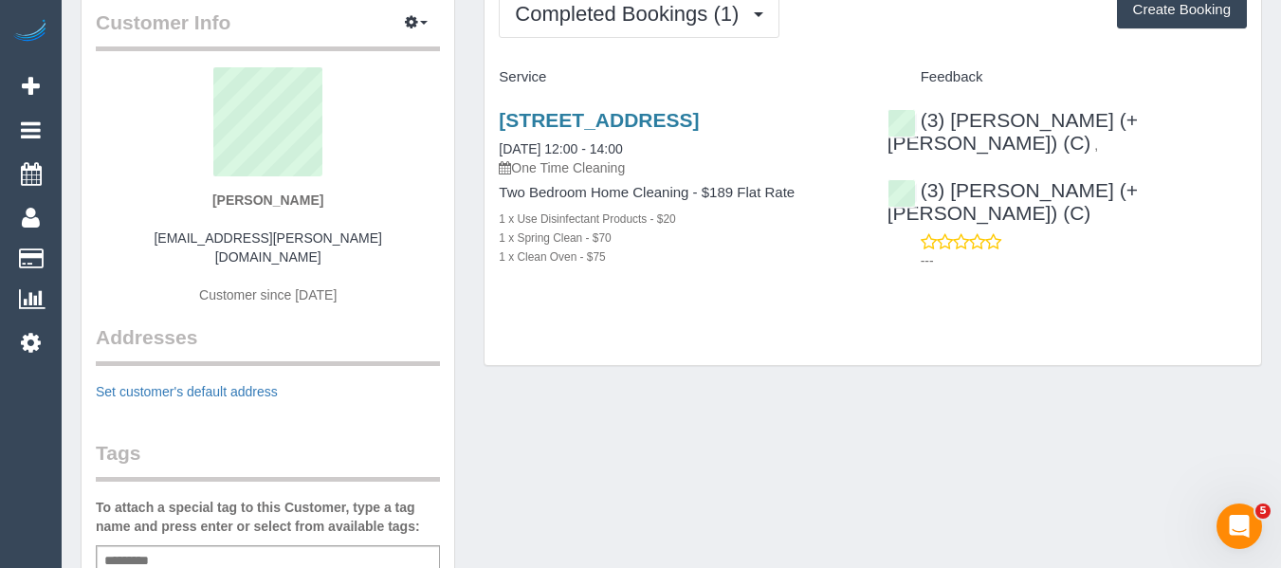
click at [575, 137] on div "[STREET_ADDRESS] [DATE] 12:00 - 14:00 One Time Cleaning" at bounding box center [678, 143] width 359 height 68
click at [587, 121] on link "[STREET_ADDRESS]" at bounding box center [599, 120] width 200 height 22
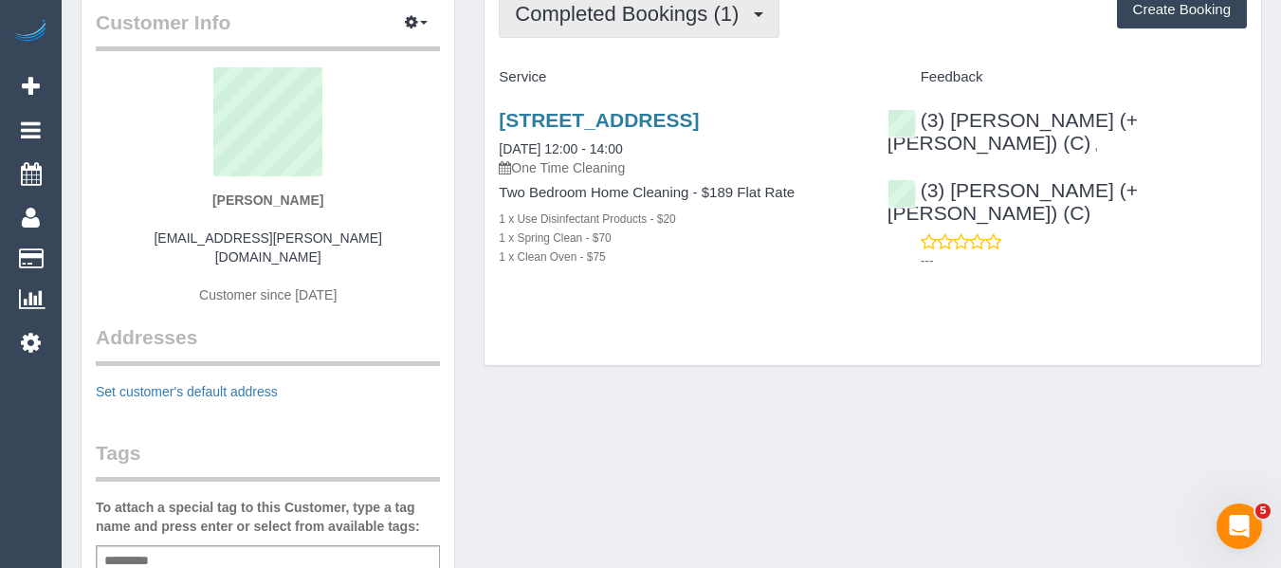
click at [622, 16] on span "Completed Bookings (1)" at bounding box center [631, 14] width 233 height 24
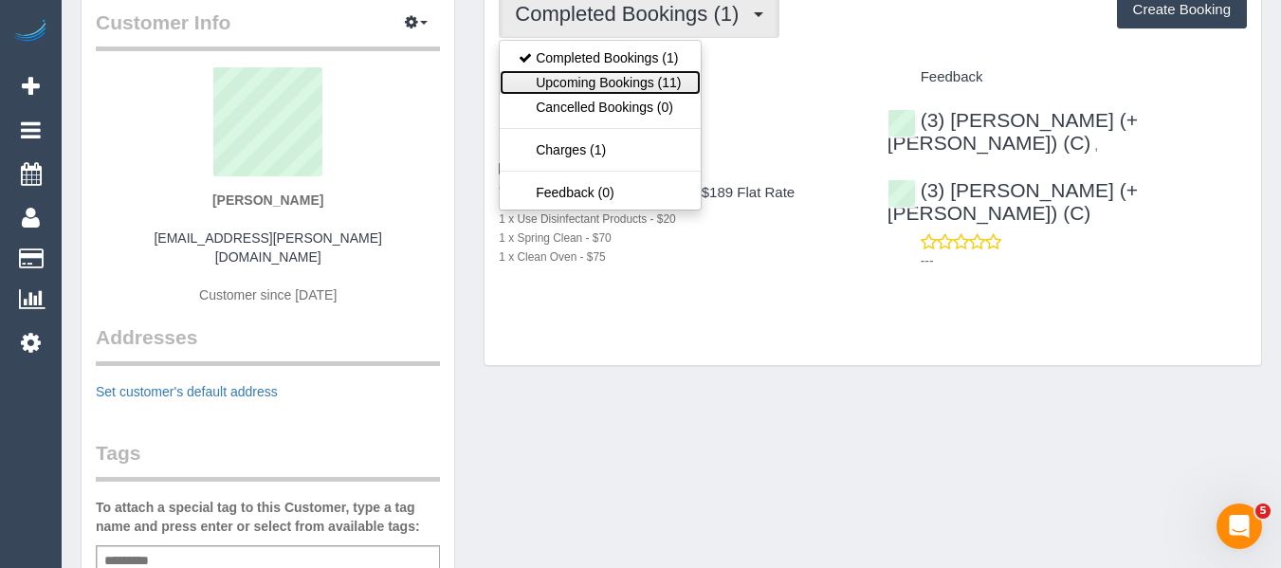
click at [628, 80] on link "Upcoming Bookings (11)" at bounding box center [600, 82] width 200 height 25
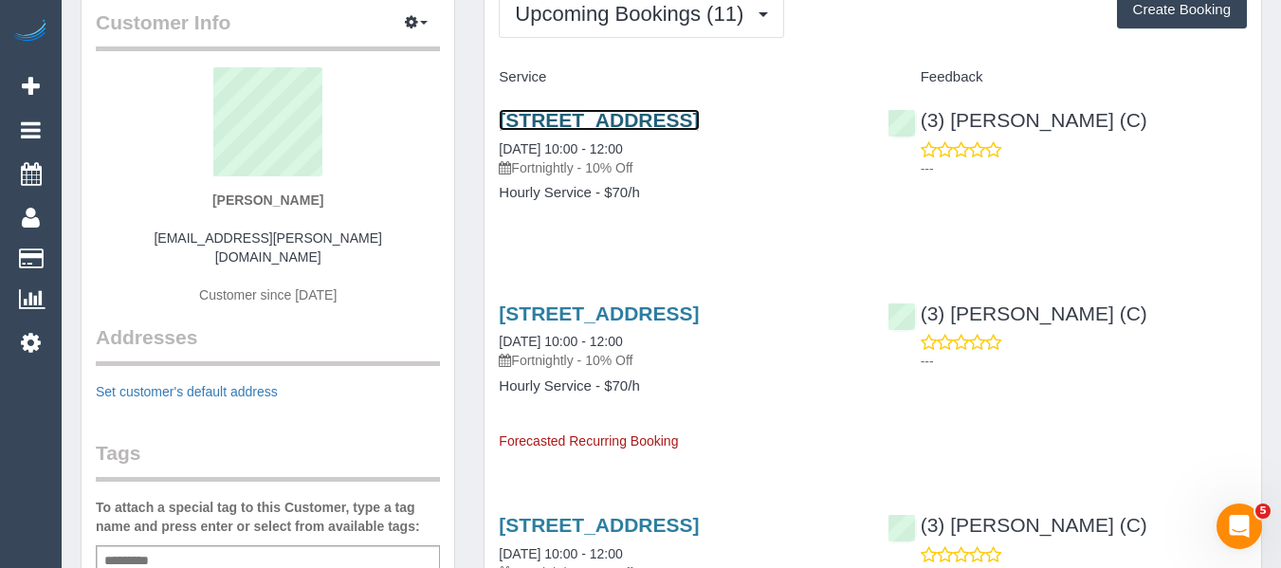
click at [605, 120] on link "[STREET_ADDRESS]" at bounding box center [599, 120] width 200 height 22
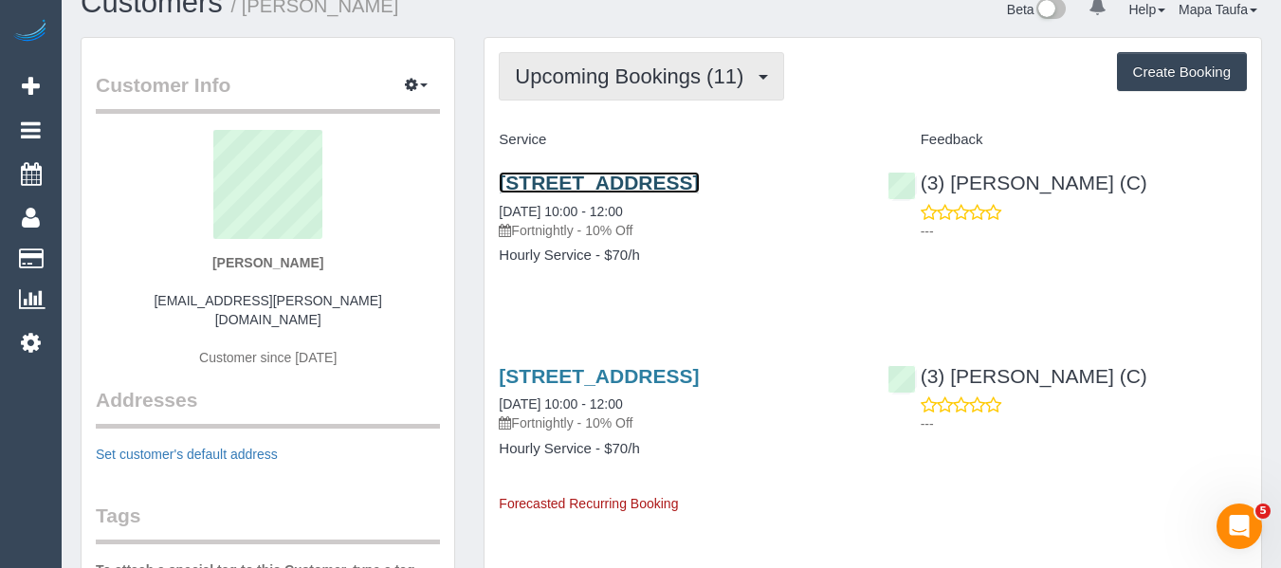
scroll to position [0, 0]
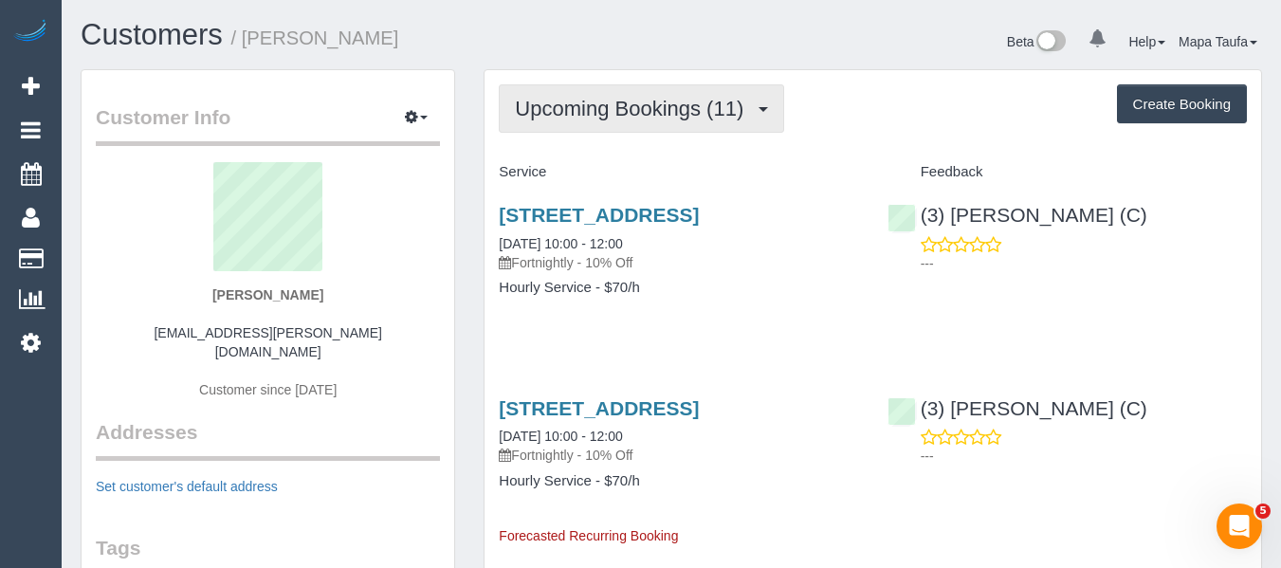
click at [615, 116] on span "Upcoming Bookings (11)" at bounding box center [634, 109] width 238 height 24
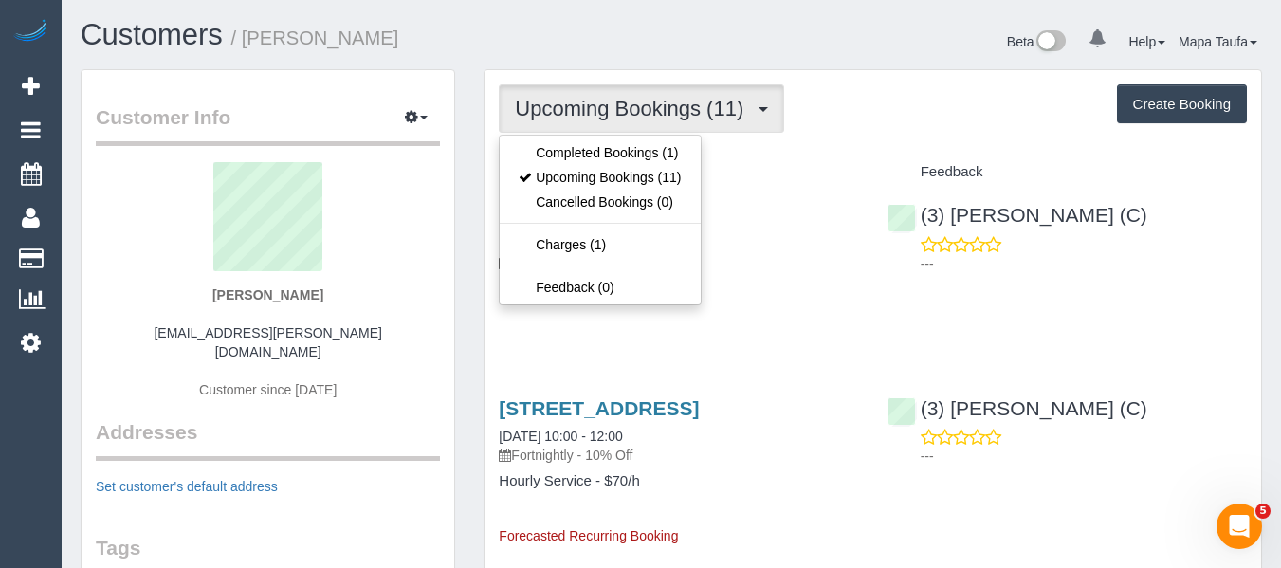
click at [892, 129] on div "Upcoming Bookings (11) Completed Bookings (1) Upcoming Bookings (11) Cancelled …" at bounding box center [873, 108] width 748 height 48
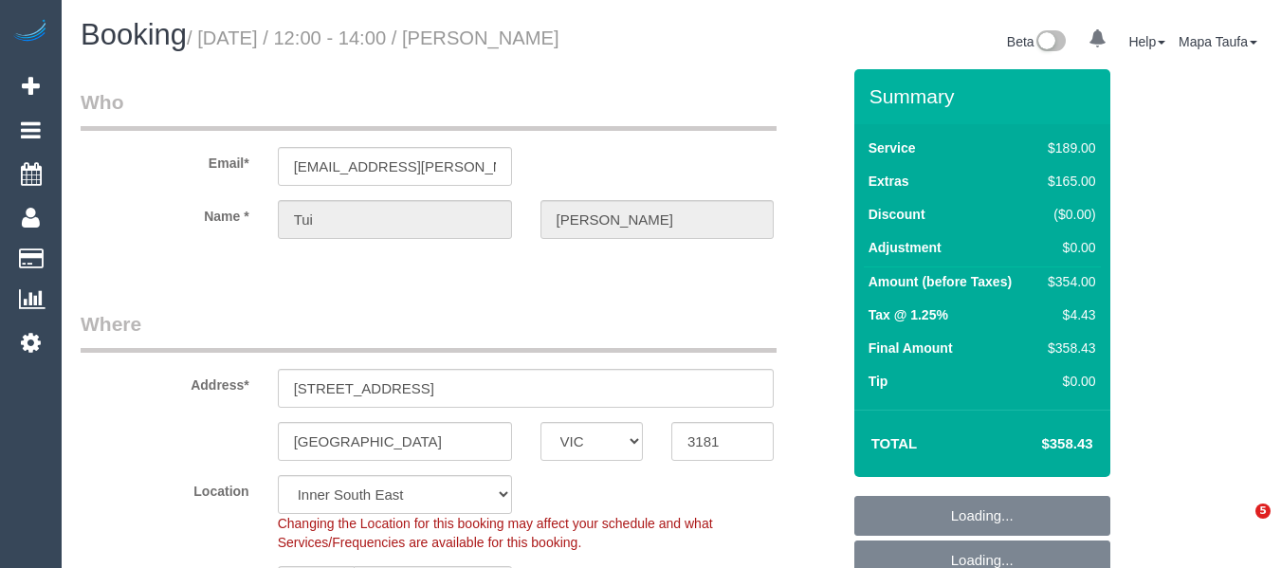
select select "VIC"
select select "object:332"
select select "string:AU"
select select "string:stripe-pm_1S5KAc2GScqysDRViRFOdfkr"
select select "spot1"
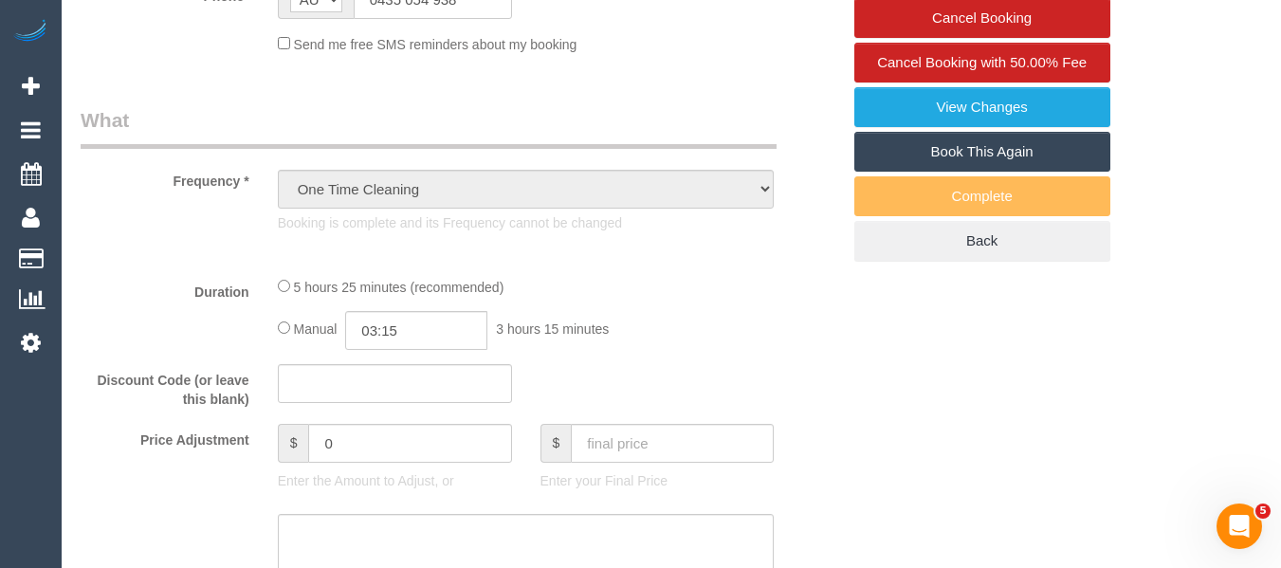
select select "number:29"
select select "number:14"
select select "number:19"
select select "number:36"
select select "number:34"
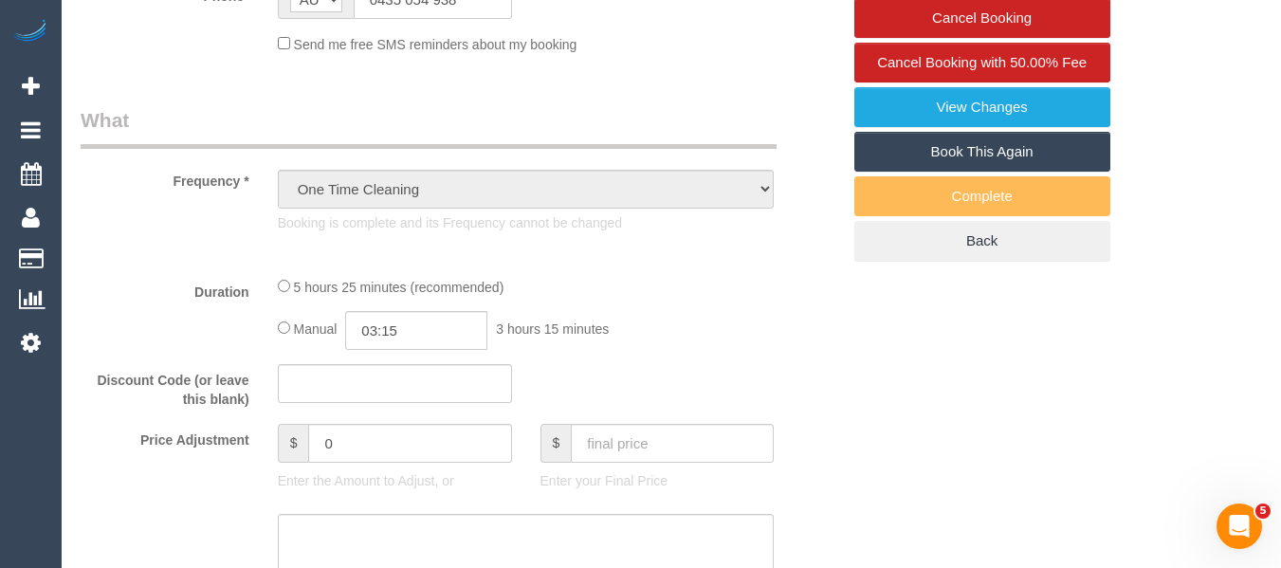
select select "number:26"
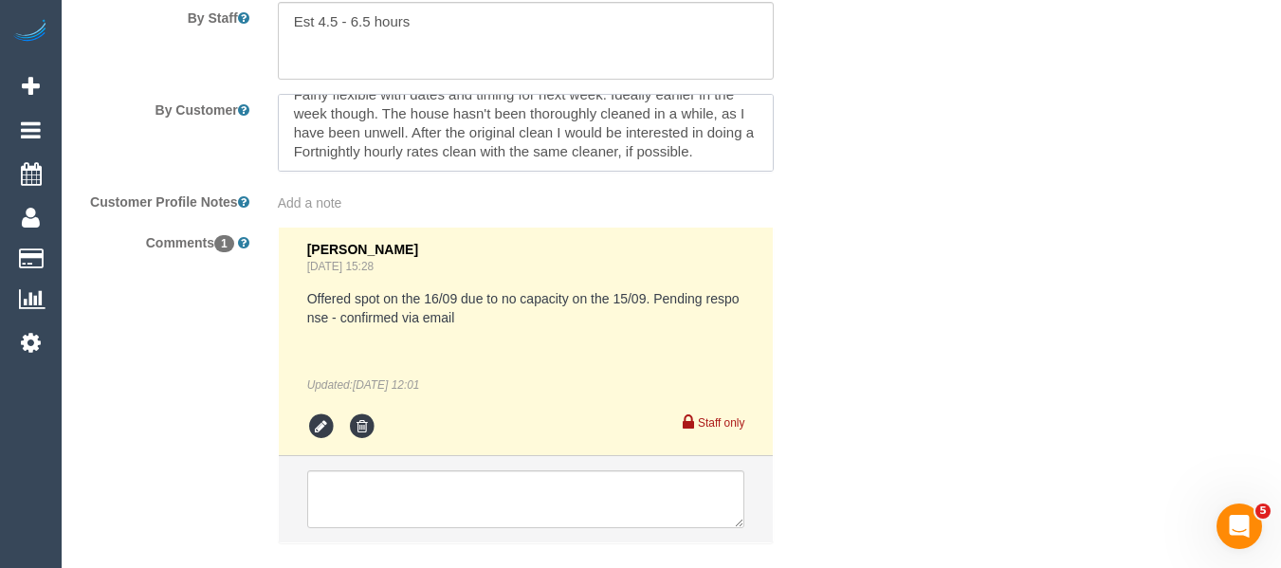
scroll to position [3418, 0]
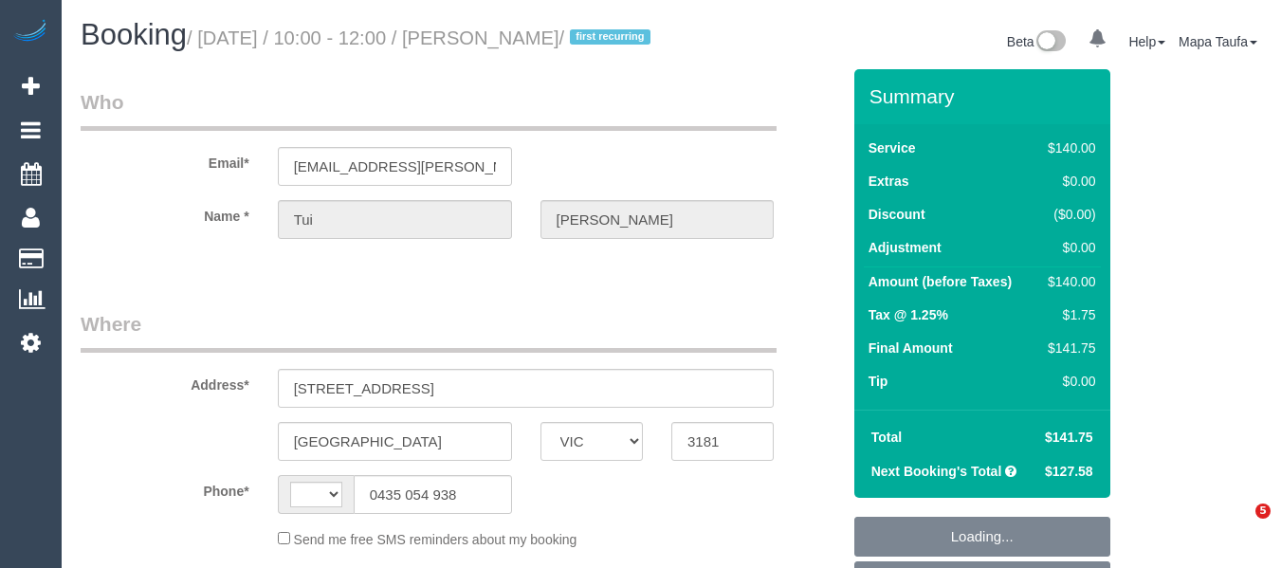
select select "VIC"
select select "string:stripe-pm_1S5KAc2GScqysDRViRFOdfkr"
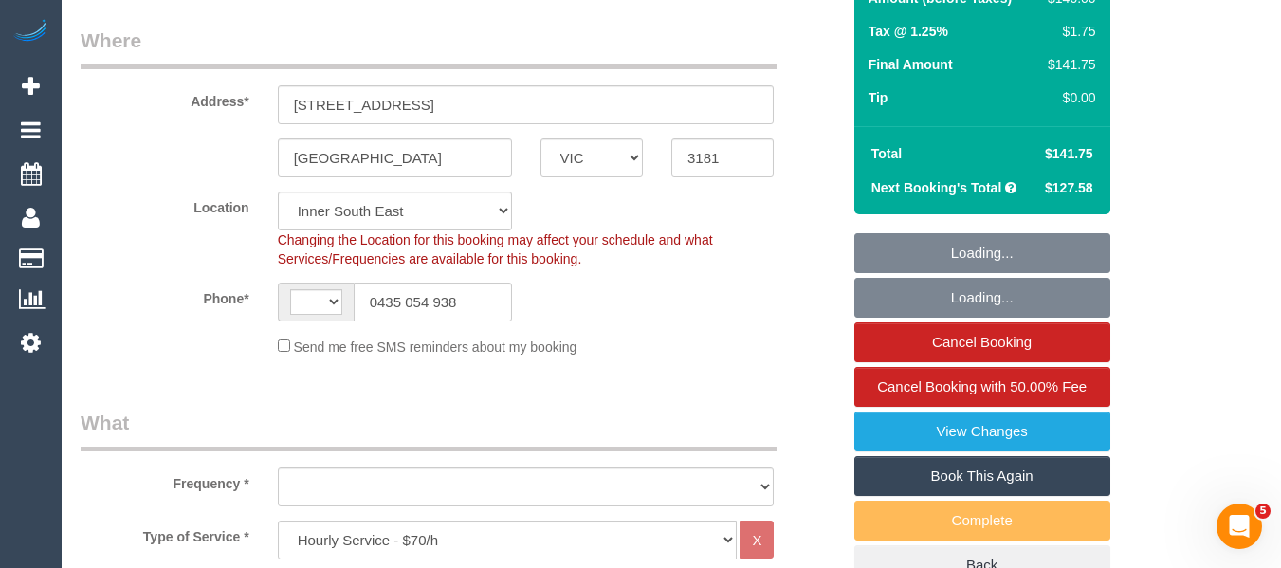
select select "string:AU"
select select "object:705"
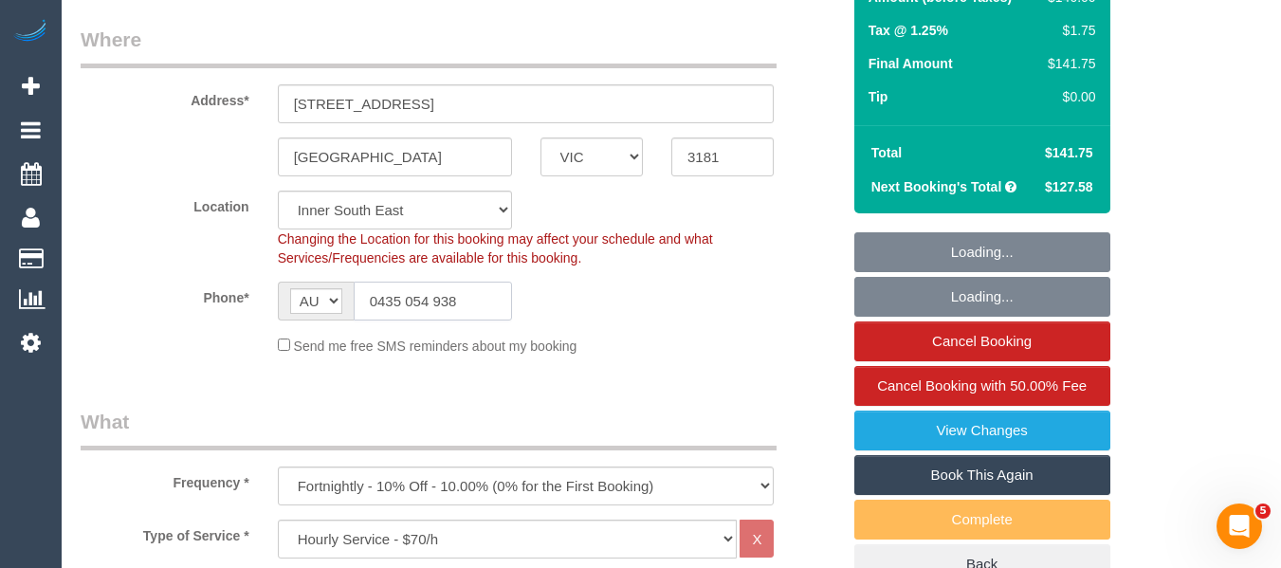
select select "number:29"
select select "number:14"
select select "number:19"
select select "number:22"
select select "number:34"
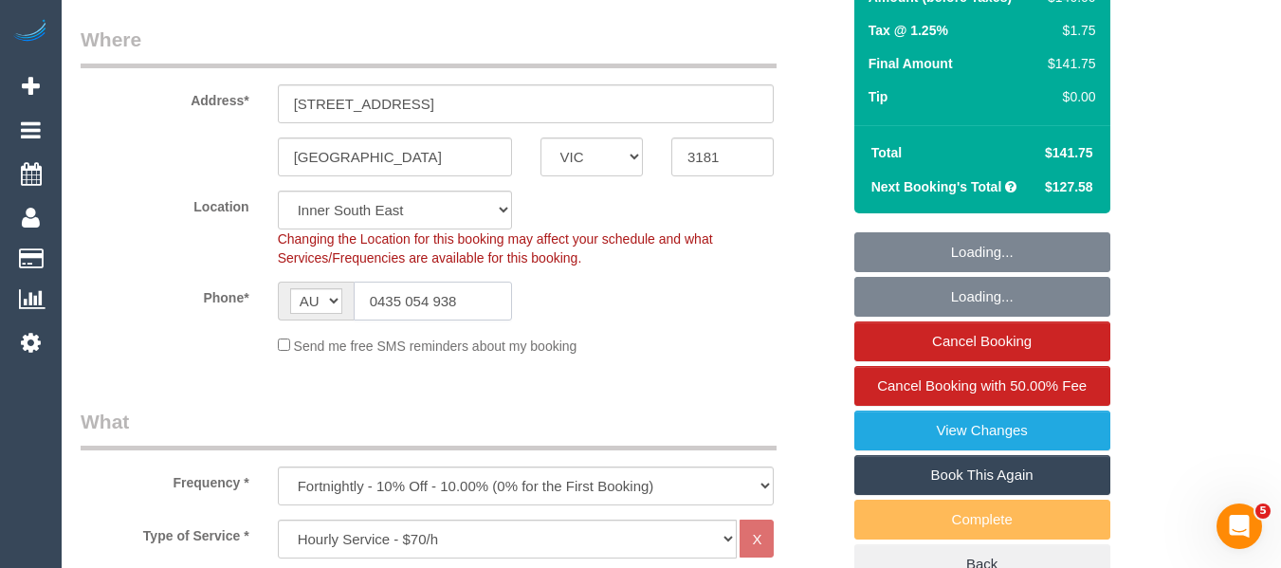
select select "number:11"
click at [460, 320] on input "0435 054 938" at bounding box center [433, 301] width 158 height 39
select select "object:1488"
click at [459, 320] on input "0435 054 938" at bounding box center [433, 301] width 158 height 39
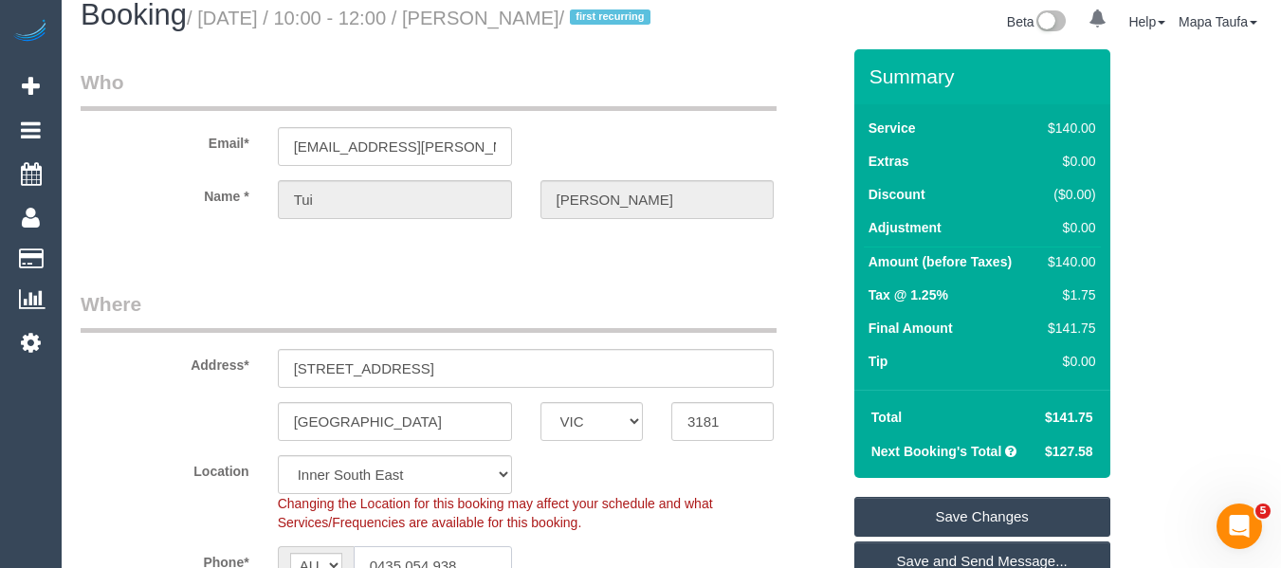
scroll to position [0, 0]
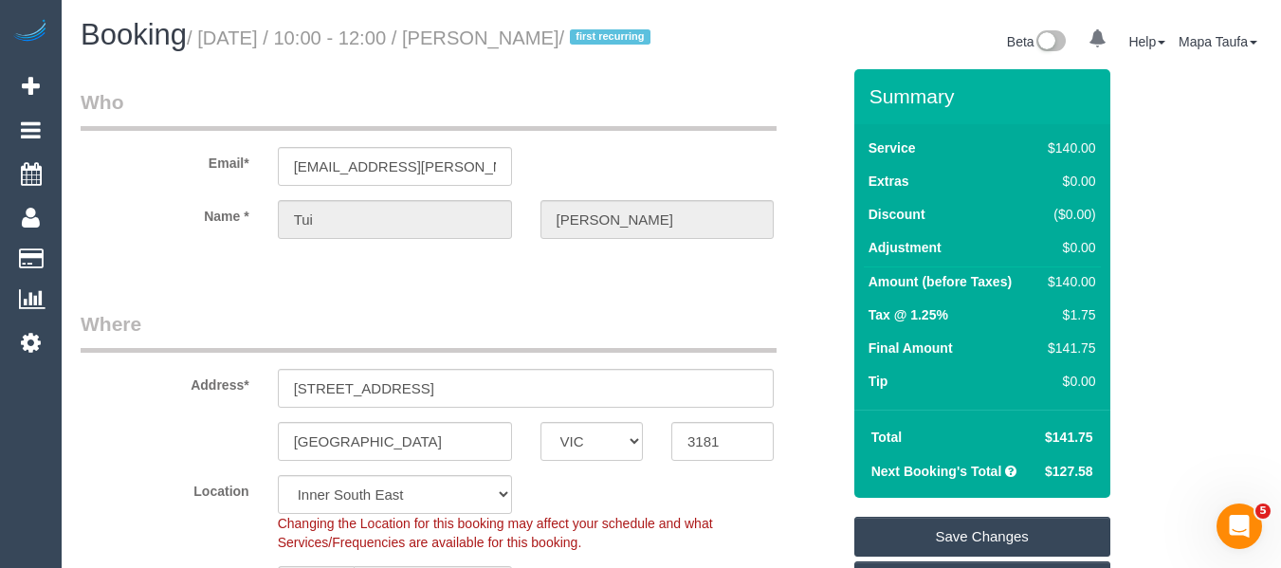
click at [653, 131] on legend "Who" at bounding box center [429, 109] width 696 height 43
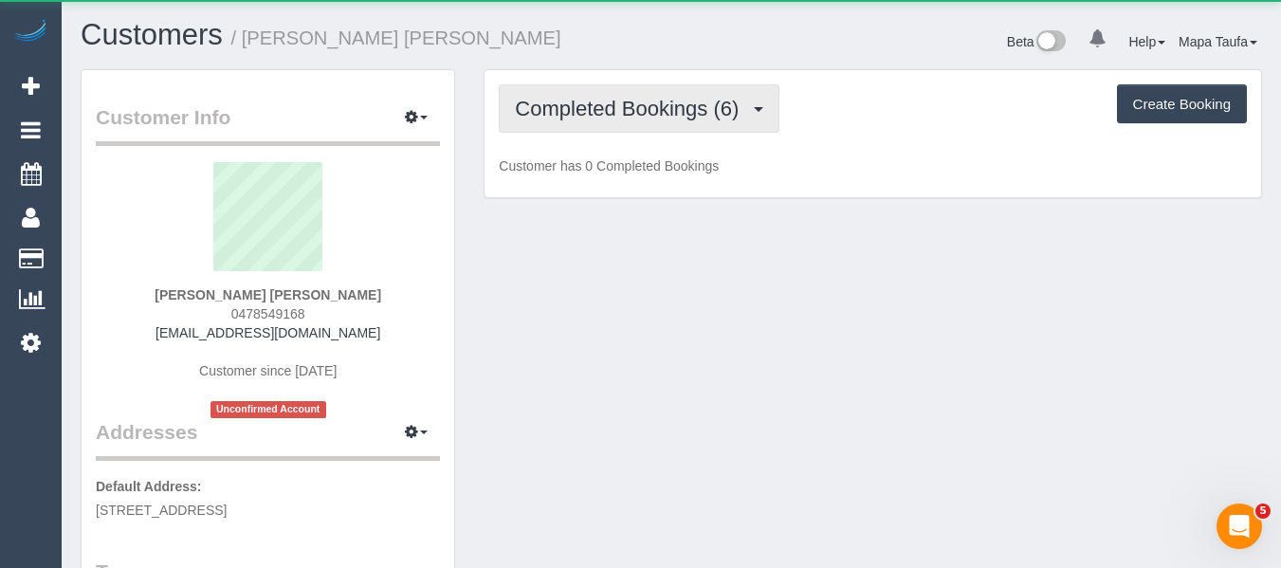
click at [582, 119] on span "Completed Bookings (6)" at bounding box center [631, 109] width 233 height 24
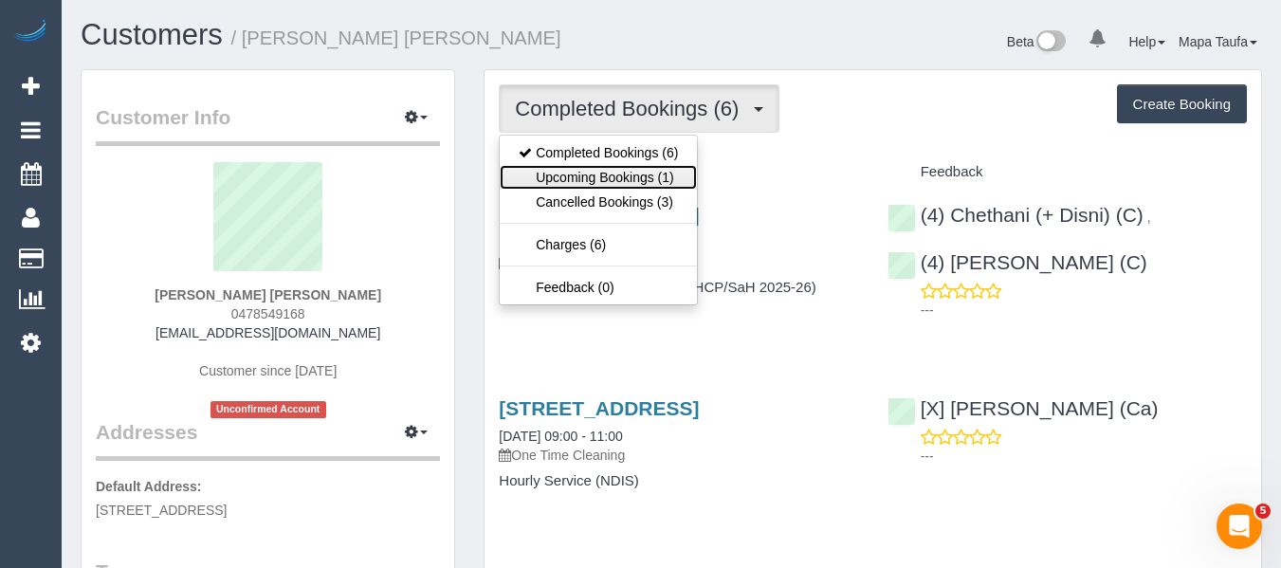
click at [600, 167] on link "Upcoming Bookings (1)" at bounding box center [598, 177] width 197 height 25
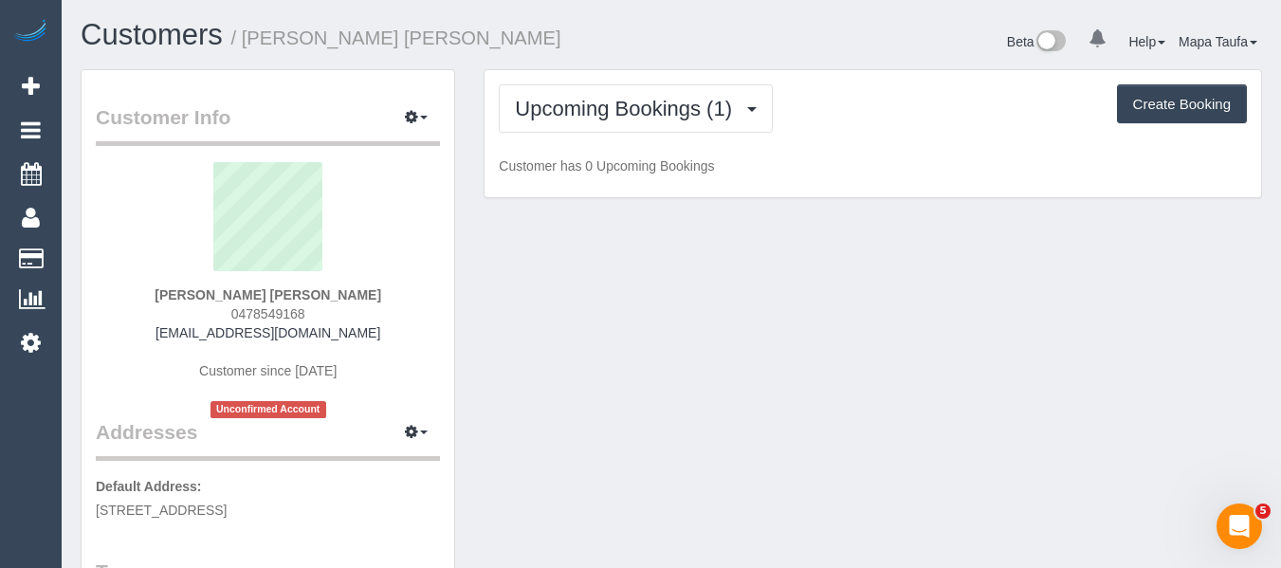
click at [615, 50] on h1 "Customers / Dong Liang Wu" at bounding box center [369, 35] width 576 height 32
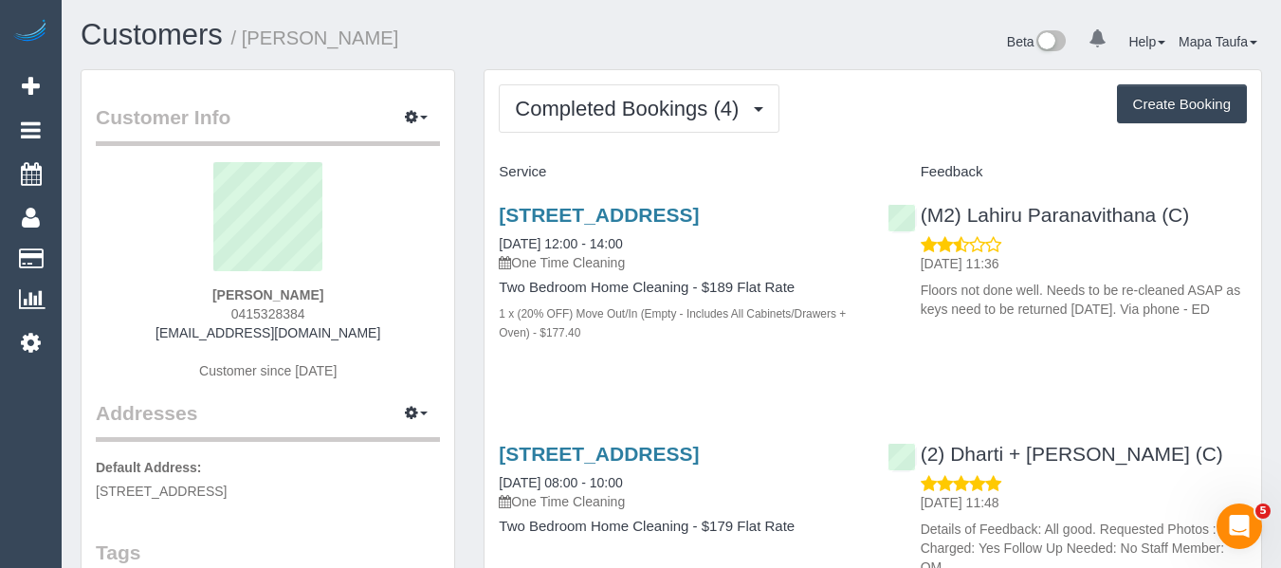
drag, startPoint x: 317, startPoint y: 317, endPoint x: 183, endPoint y: 328, distance: 134.2
click at [182, 316] on div "[PERSON_NAME] 0415328384 [EMAIL_ADDRESS][DOMAIN_NAME] Customer since [DATE]" at bounding box center [268, 280] width 344 height 237
copy span "0415328384"
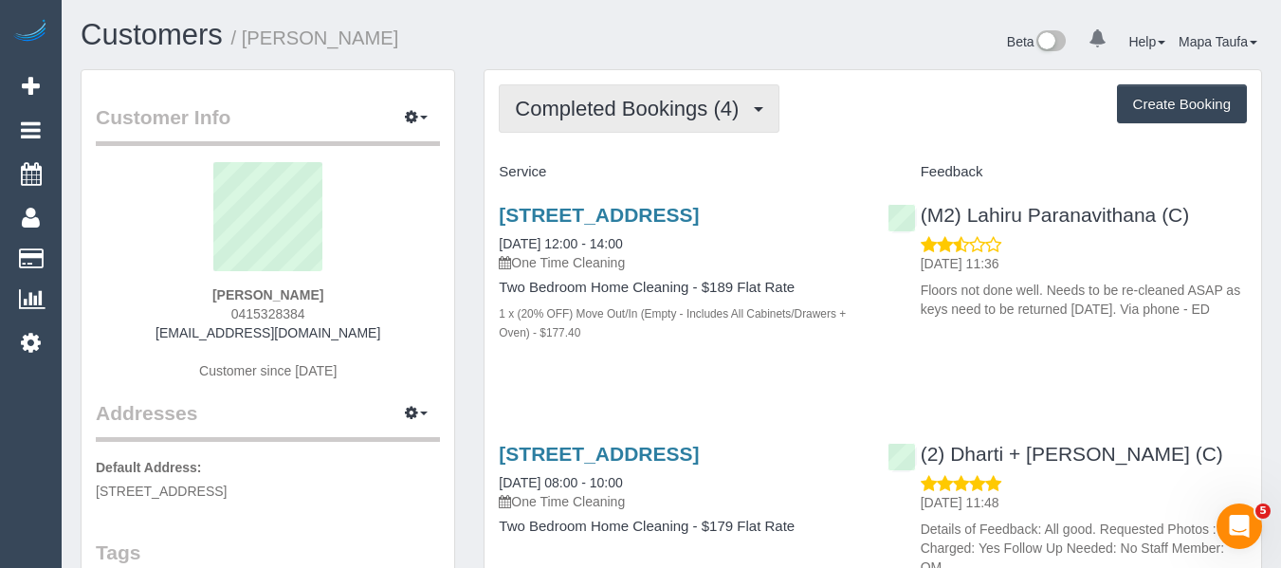
click at [589, 110] on span "Completed Bookings (4)" at bounding box center [631, 109] width 233 height 24
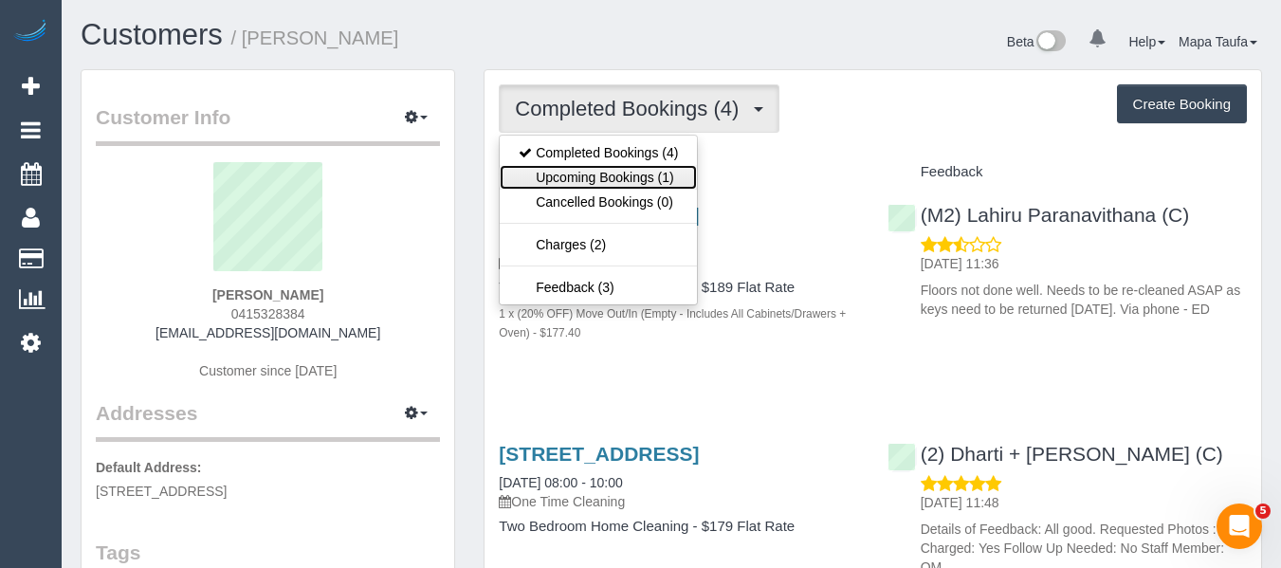
click at [593, 170] on link "Upcoming Bookings (1)" at bounding box center [598, 177] width 197 height 25
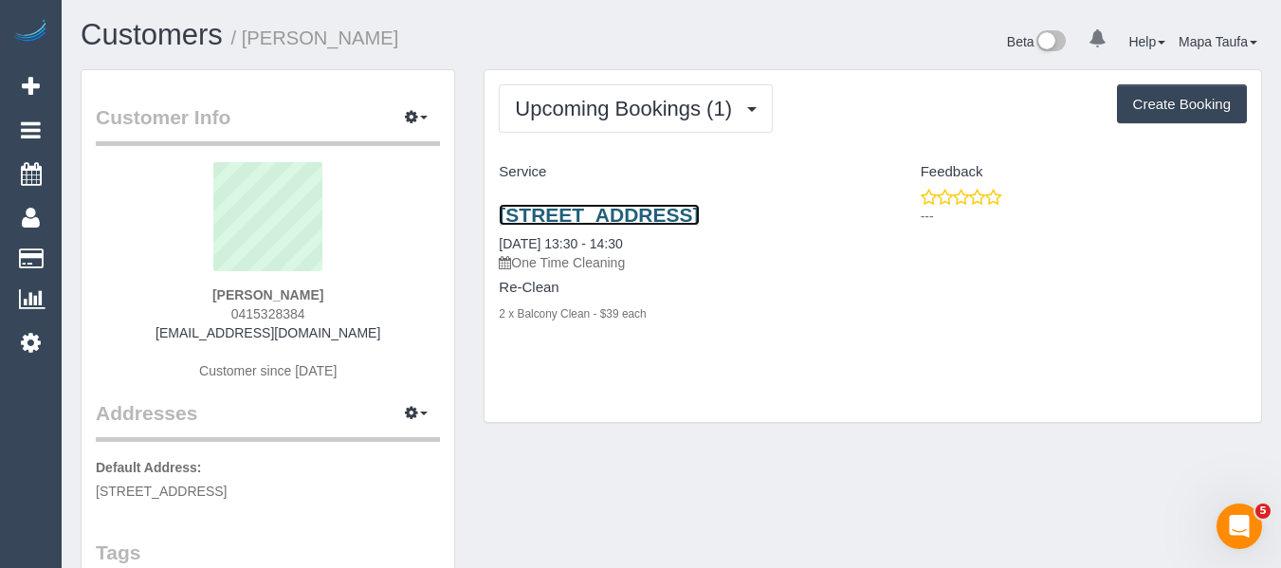
click at [556, 213] on link "[STREET_ADDRESS]" at bounding box center [599, 215] width 200 height 22
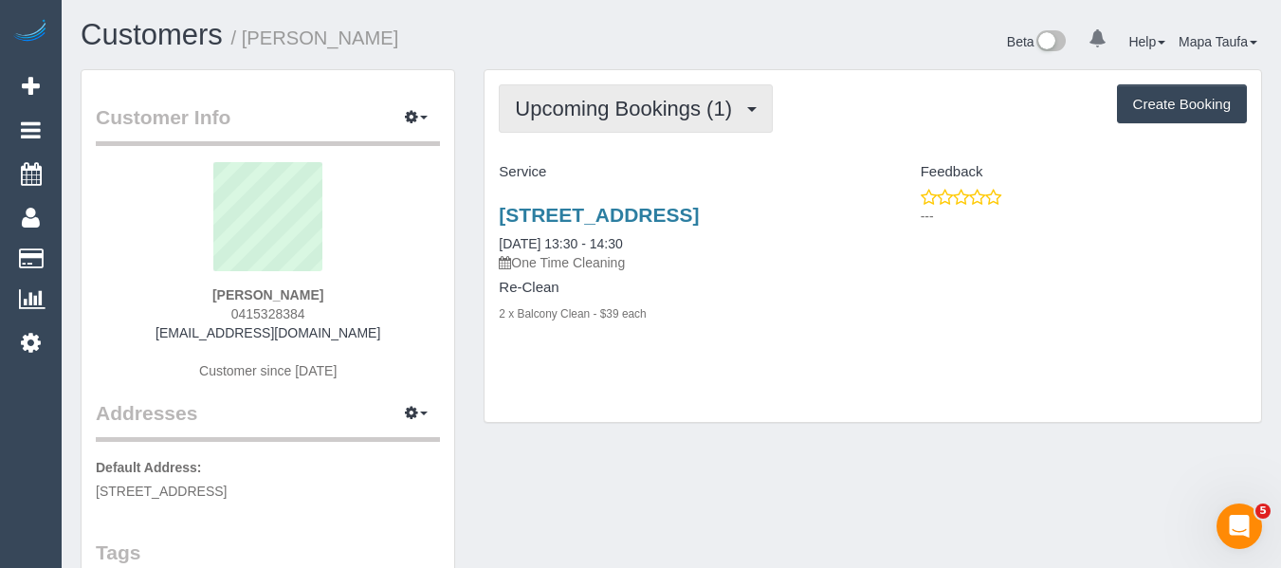
click at [551, 111] on span "Upcoming Bookings (1)" at bounding box center [628, 109] width 227 height 24
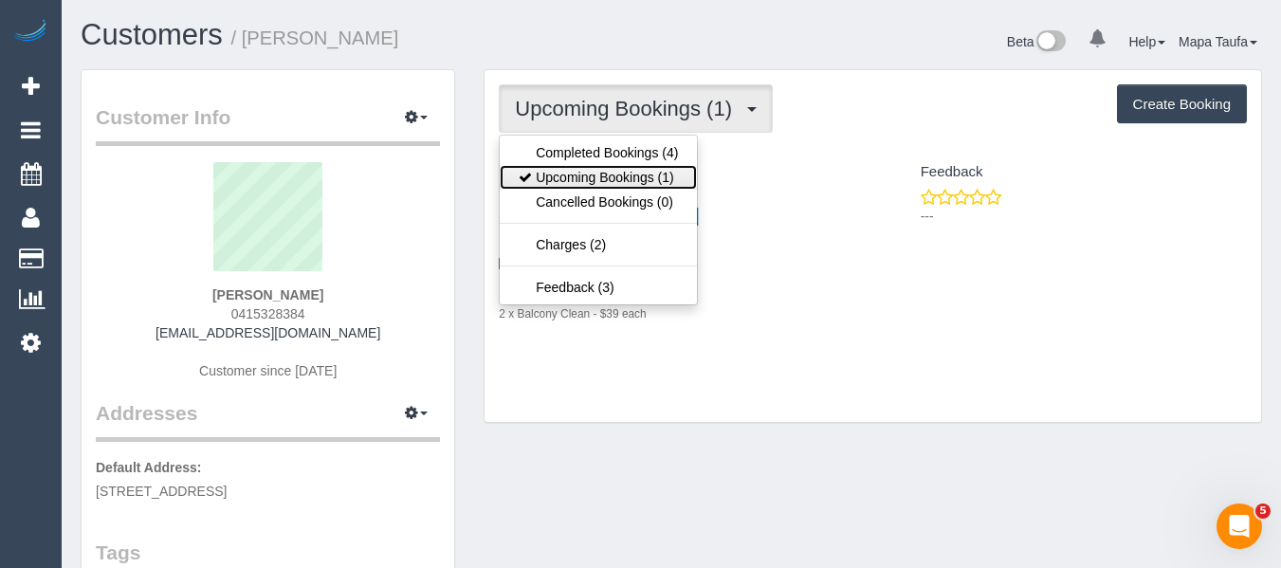
click at [559, 176] on link "Upcoming Bookings (1)" at bounding box center [598, 177] width 197 height 25
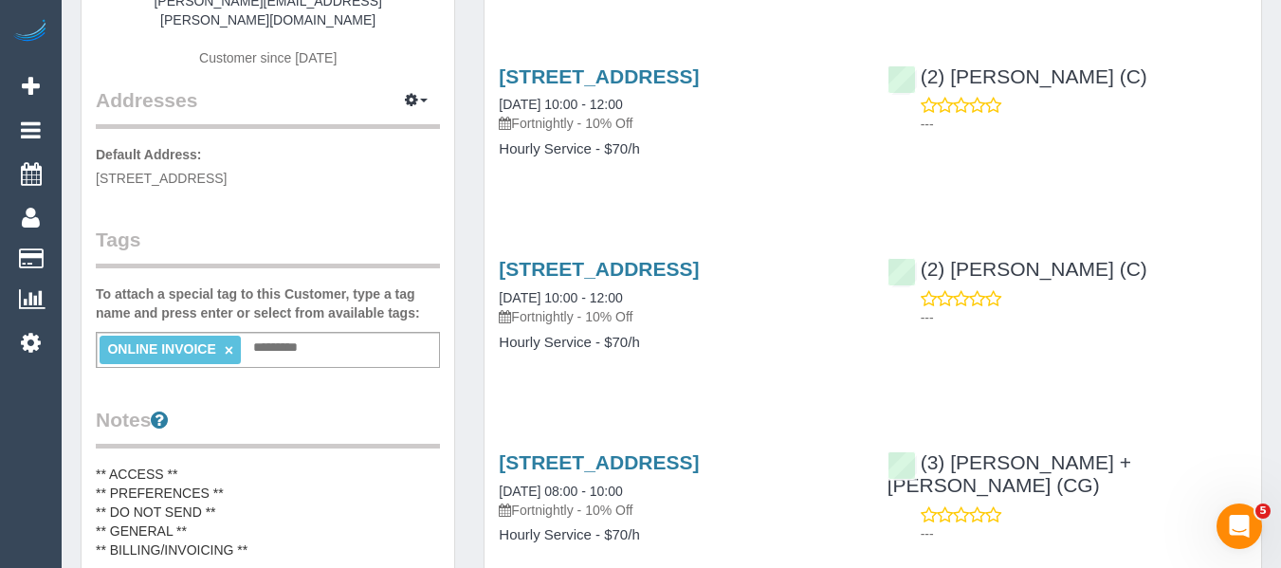
scroll to position [190, 0]
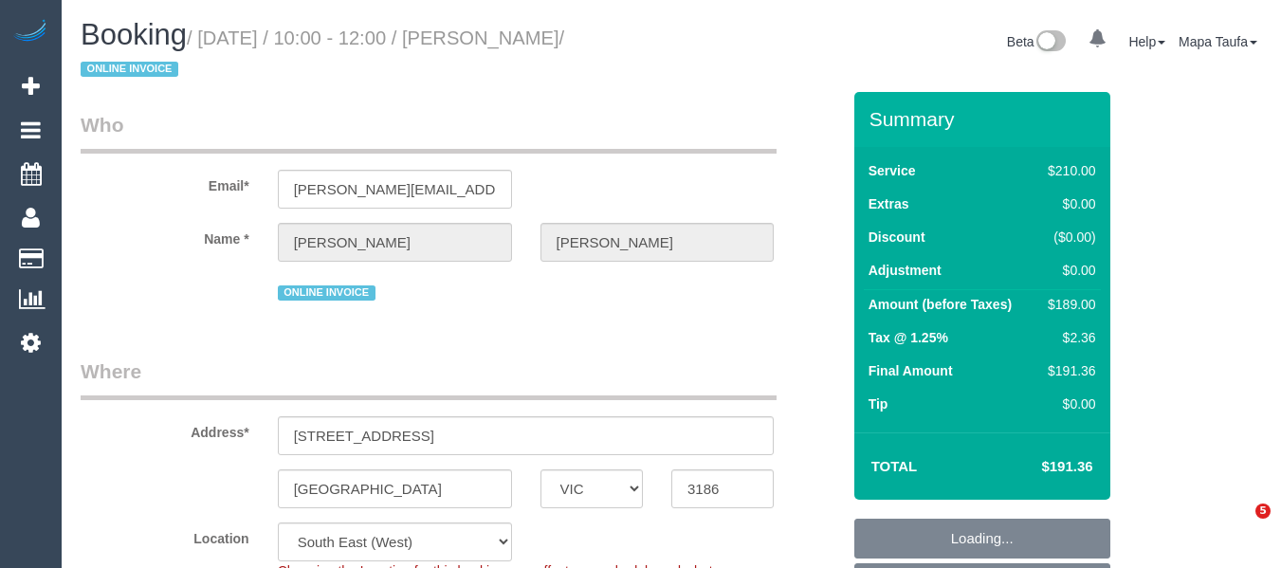
select select "VIC"
select select "180"
select select "string:stripe-pm_1QeXPw2GScqysDRVf9lwhELO"
select select "number:30"
select select "number:14"
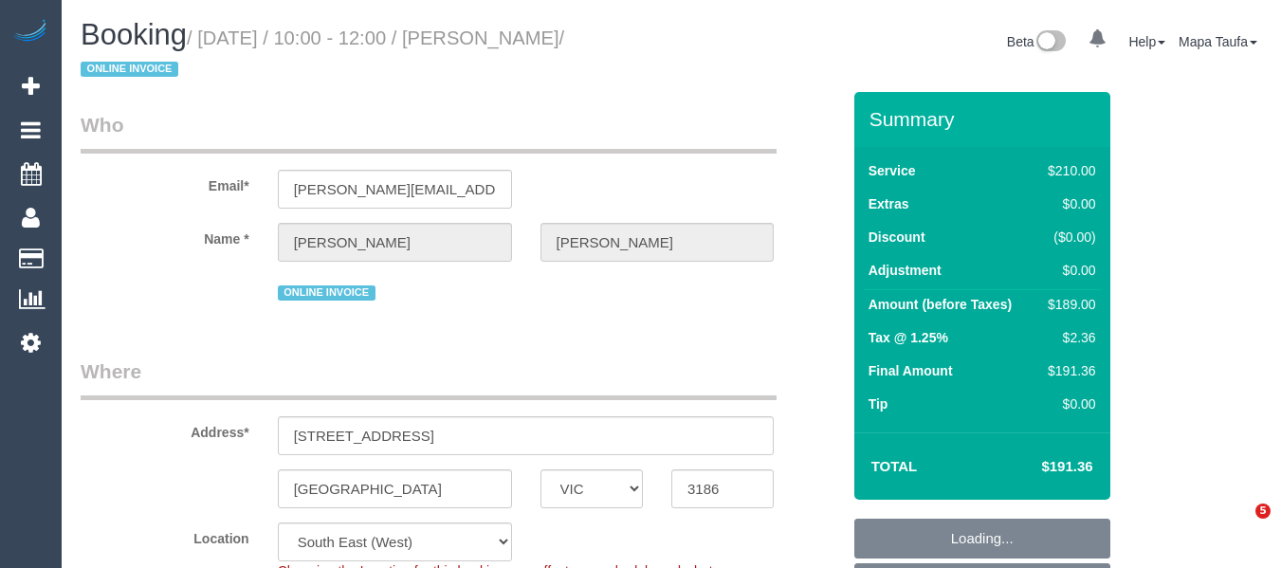
select select "number:19"
select select "number:25"
select select "number:35"
select select "number:11"
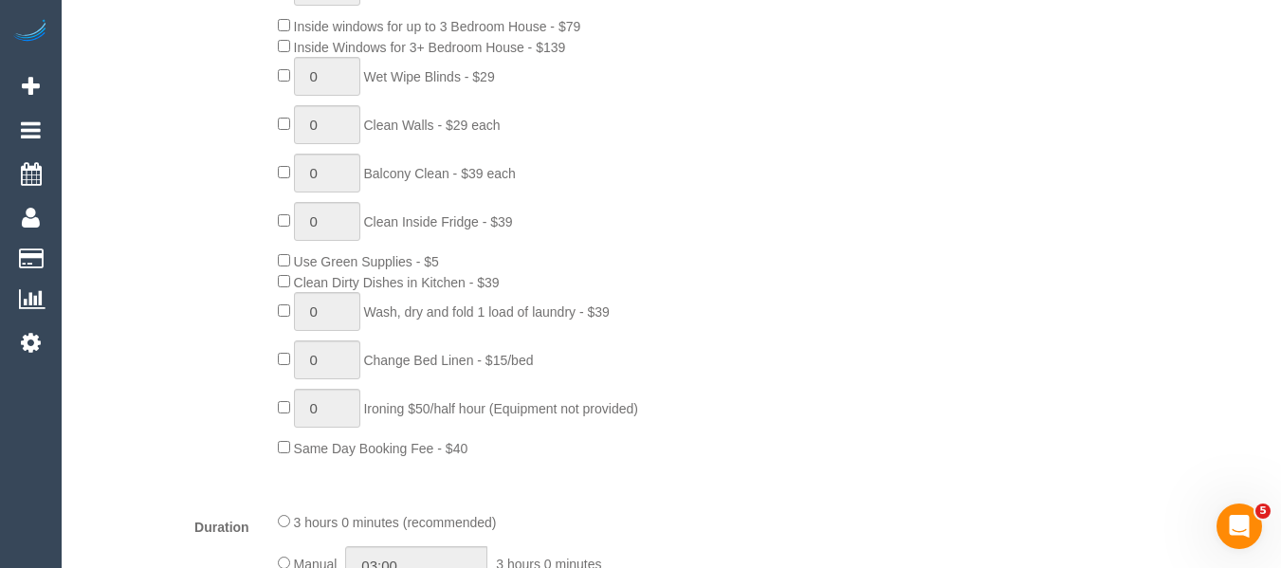
scroll to position [781, 0]
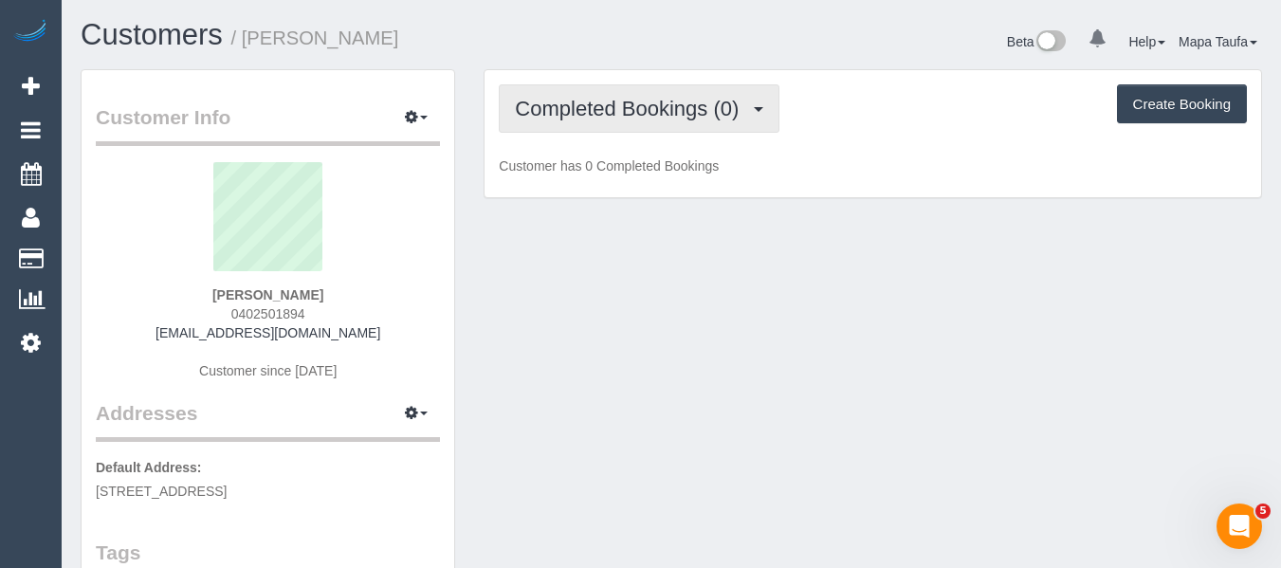
click at [667, 114] on span "Completed Bookings (0)" at bounding box center [631, 109] width 233 height 24
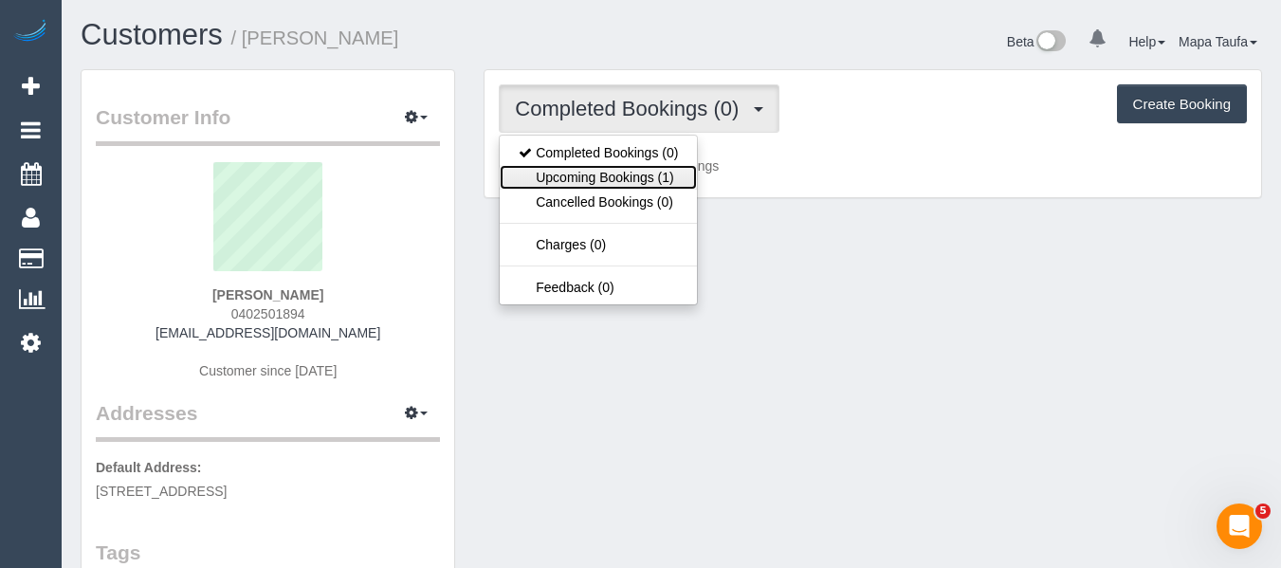
click at [665, 172] on link "Upcoming Bookings (1)" at bounding box center [598, 177] width 197 height 25
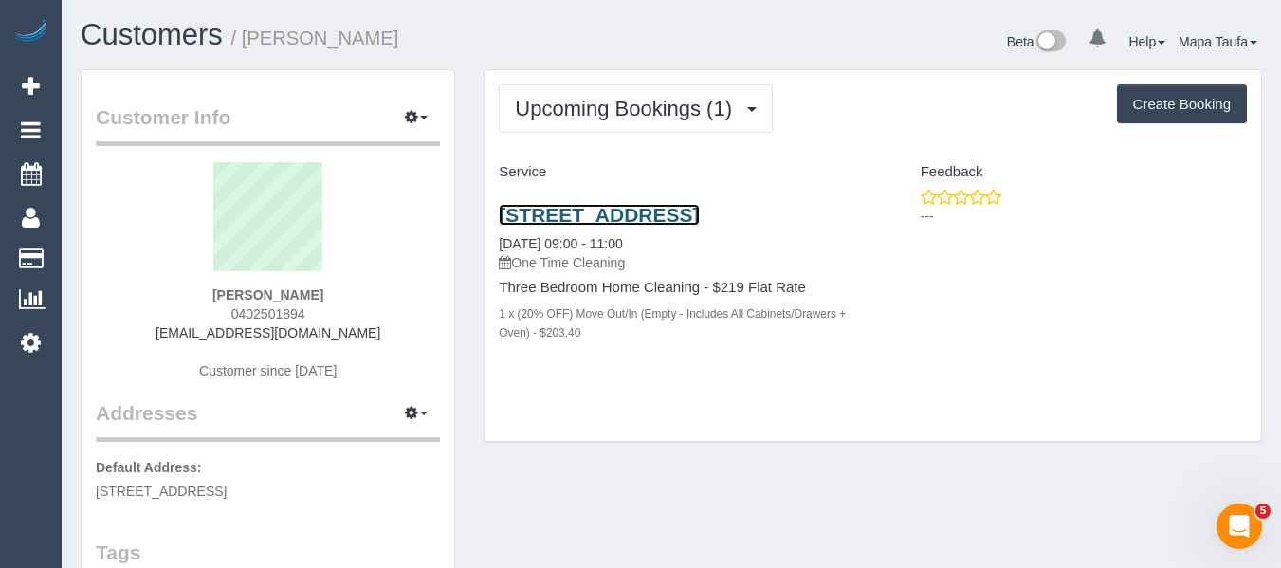
click at [623, 210] on link "13a Cook Street, Ivanhoe, VIC 3079" at bounding box center [599, 215] width 200 height 22
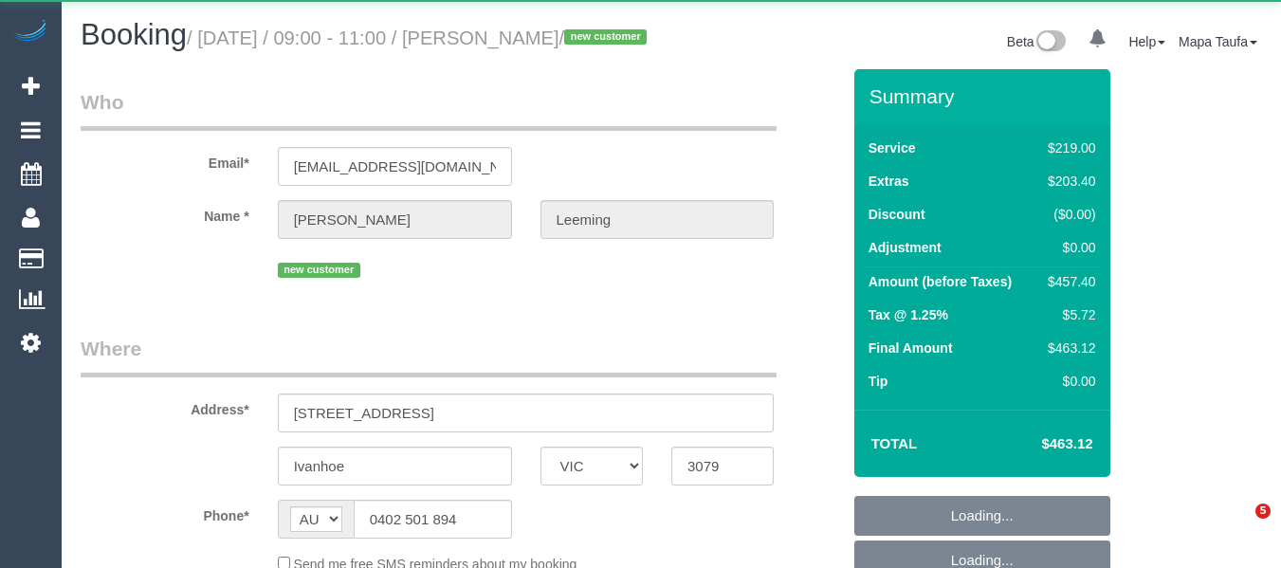
select select "VIC"
select select "object:579"
select select "string:stripe-pm_1S7B5h2GScqysDRV92Ar7LRJ"
select select "number:28"
select select "number:17"
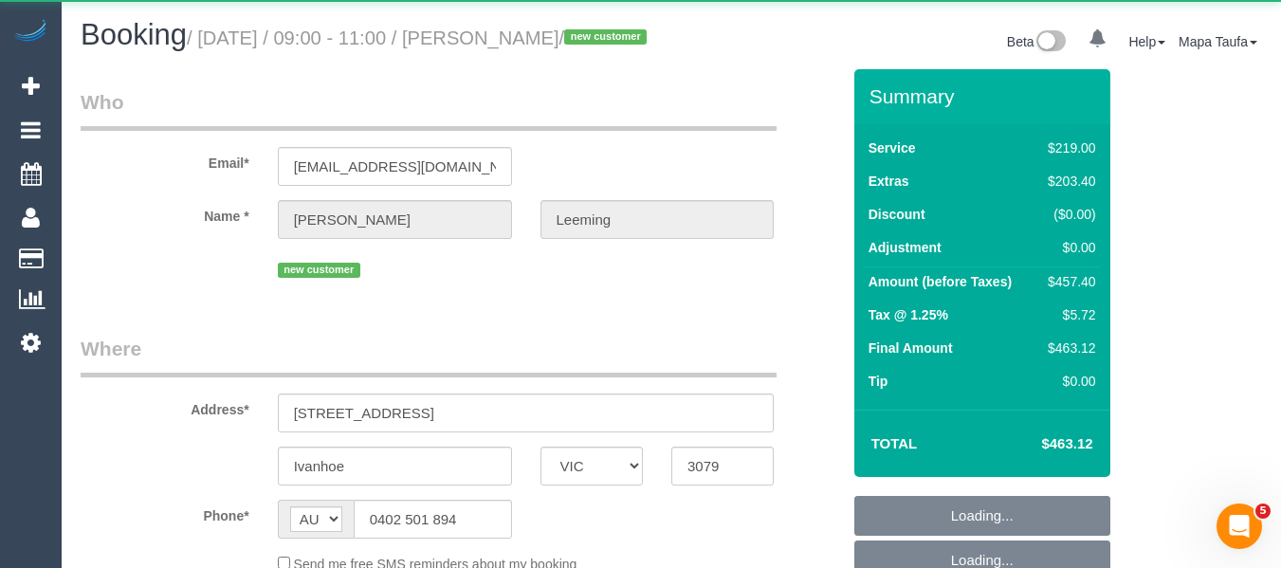
select select "number:19"
select select "number:22"
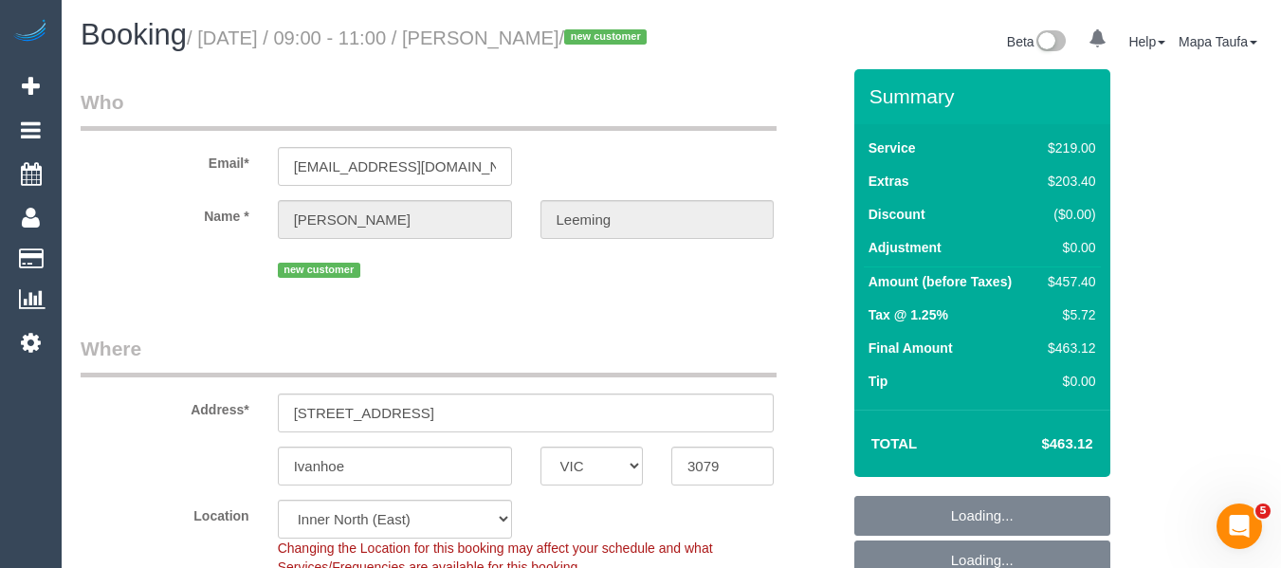
select select "object:826"
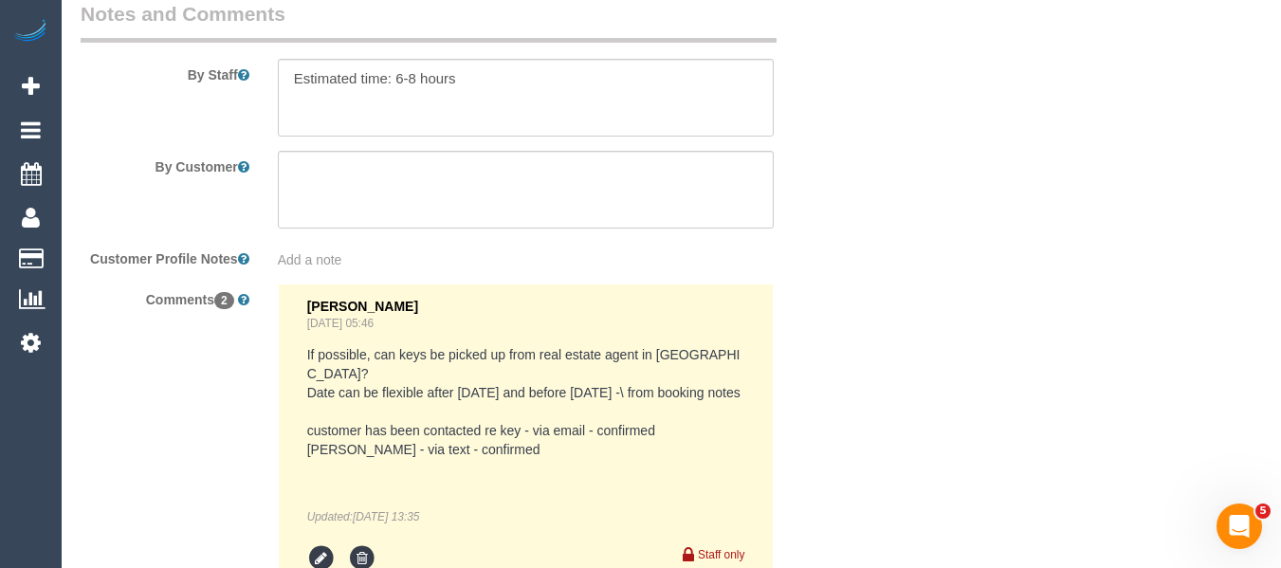
scroll to position [3413, 0]
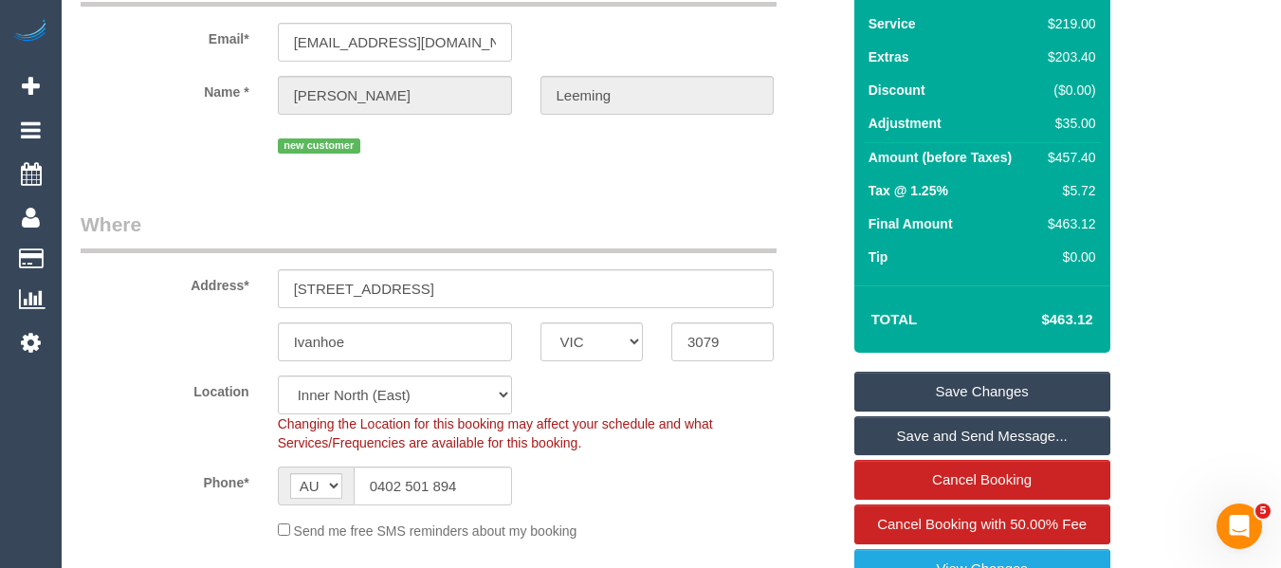
scroll to position [0, 0]
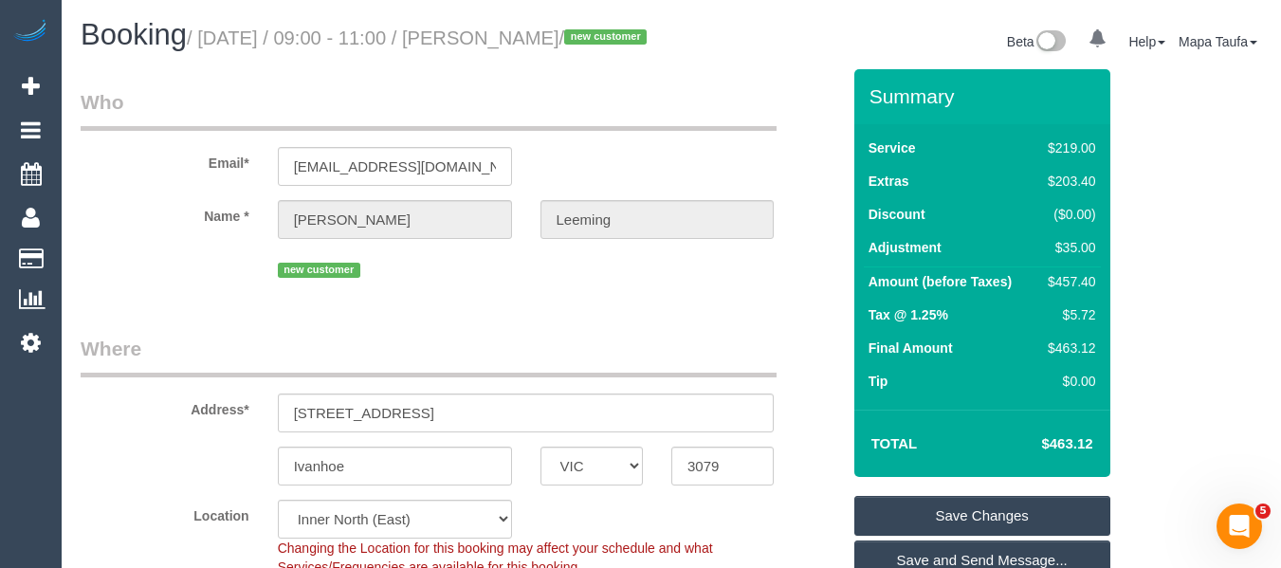
click at [740, 168] on div "Email* sleeming7@gmail.com" at bounding box center [460, 137] width 788 height 98
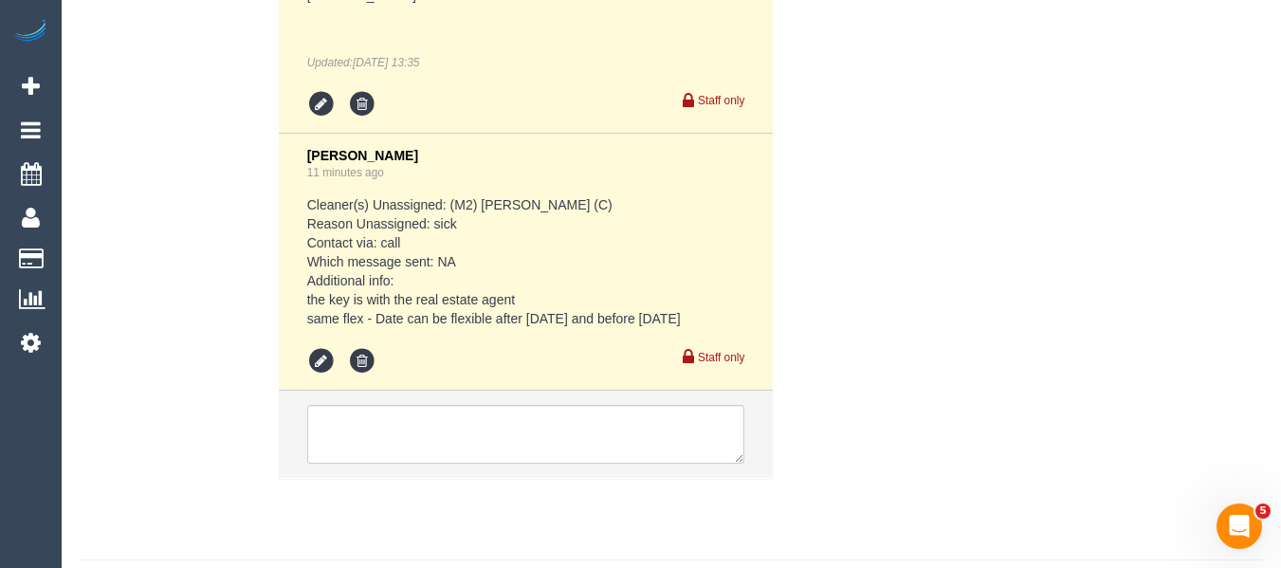
scroll to position [3907, 0]
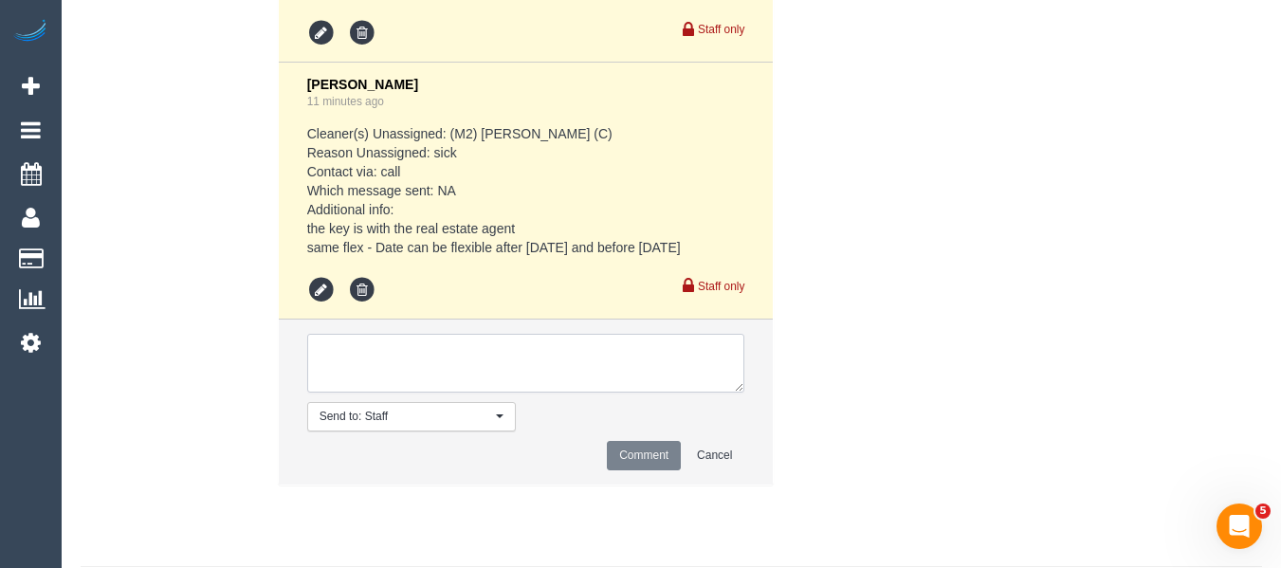
click at [498, 393] on textarea at bounding box center [526, 363] width 438 height 59
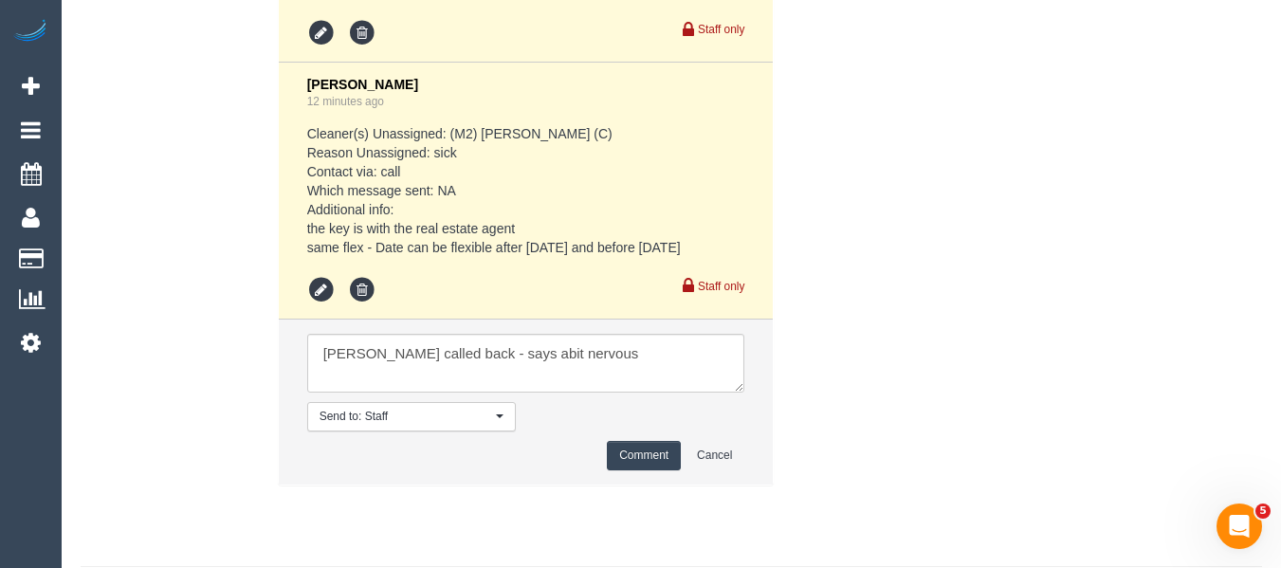
drag, startPoint x: 499, startPoint y: 376, endPoint x: 821, endPoint y: 356, distance: 323.0
click at [821, 356] on div "Comments 2 Jessica Trentin Sep 24, 2025 05:46 If possible, can keys be picked u…" at bounding box center [460, 131] width 788 height 746
click at [611, 367] on textarea at bounding box center [526, 363] width 438 height 59
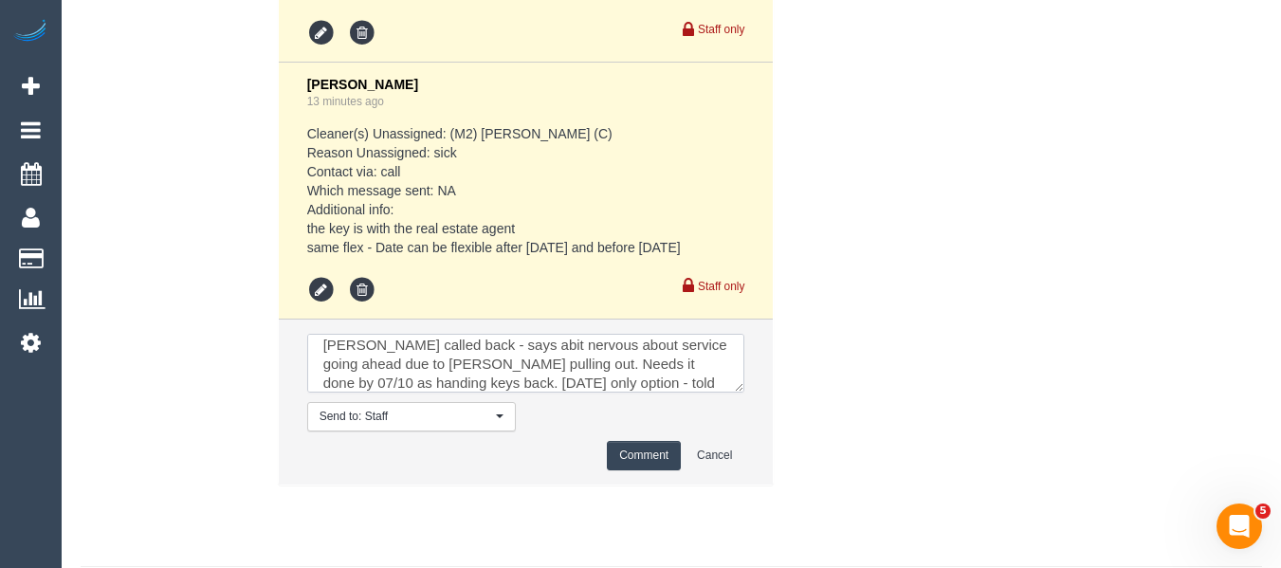
scroll to position [27, 0]
type textarea "Sarah called back - says abit nervous about service going ahead due to darshan …"
click at [652, 470] on button "Comment" at bounding box center [644, 455] width 74 height 29
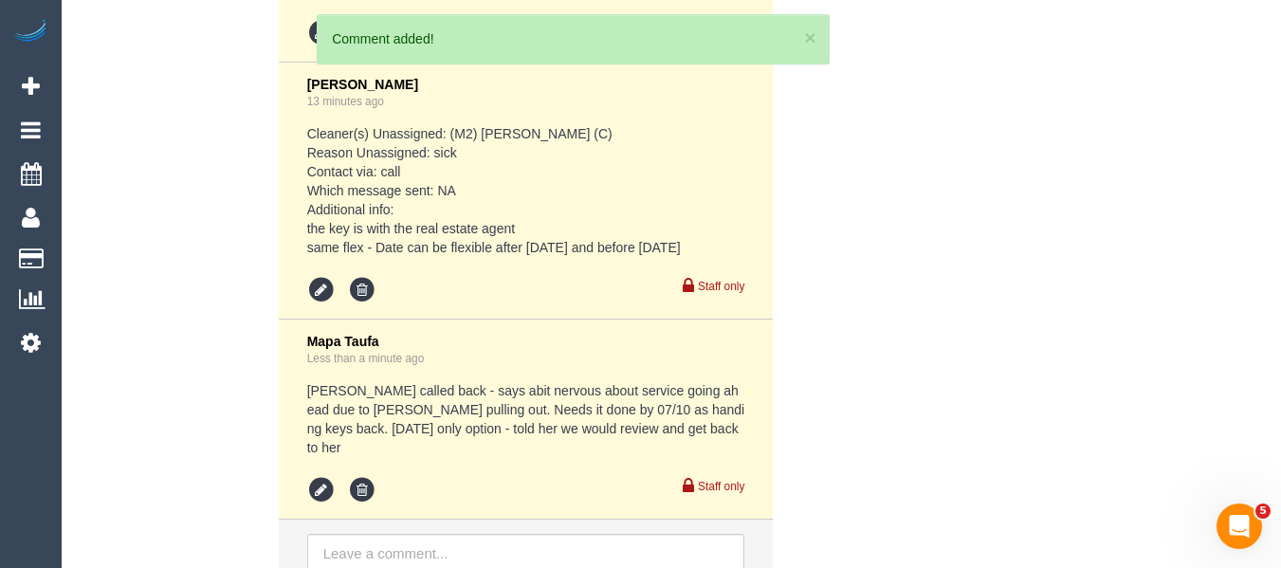
scroll to position [4088, 0]
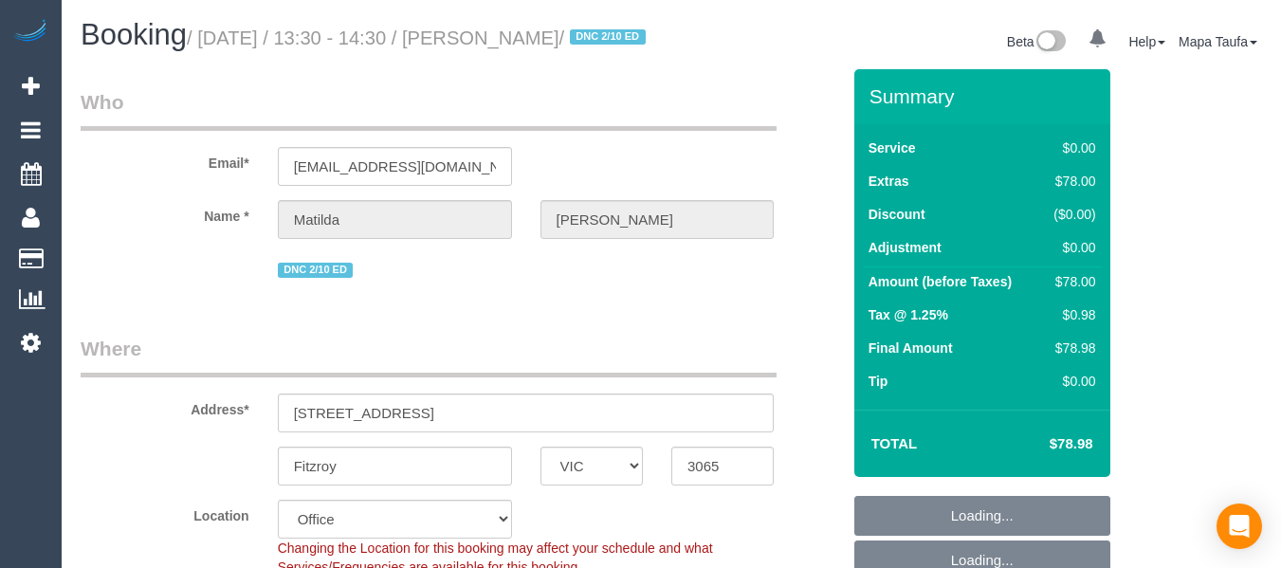
select select "VIC"
select select "string:stripe-pm_1S4zzc2GScqysDRVoPiMXZ99"
select select "number:29"
select select "number:14"
select select "number:19"
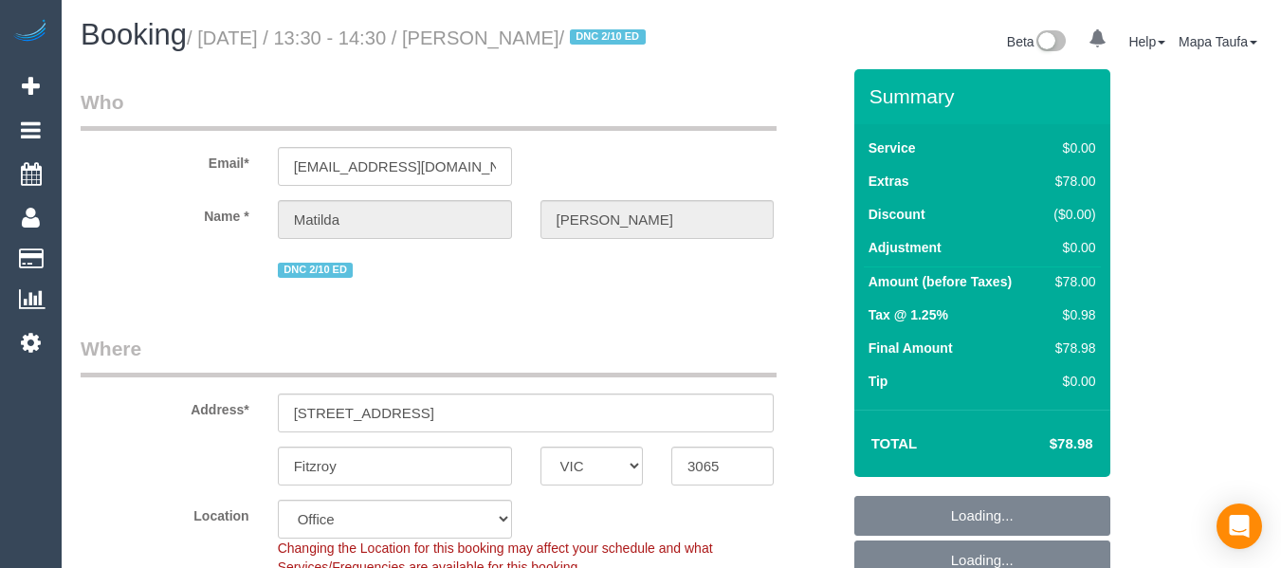
select select "number:24"
select select "number:26"
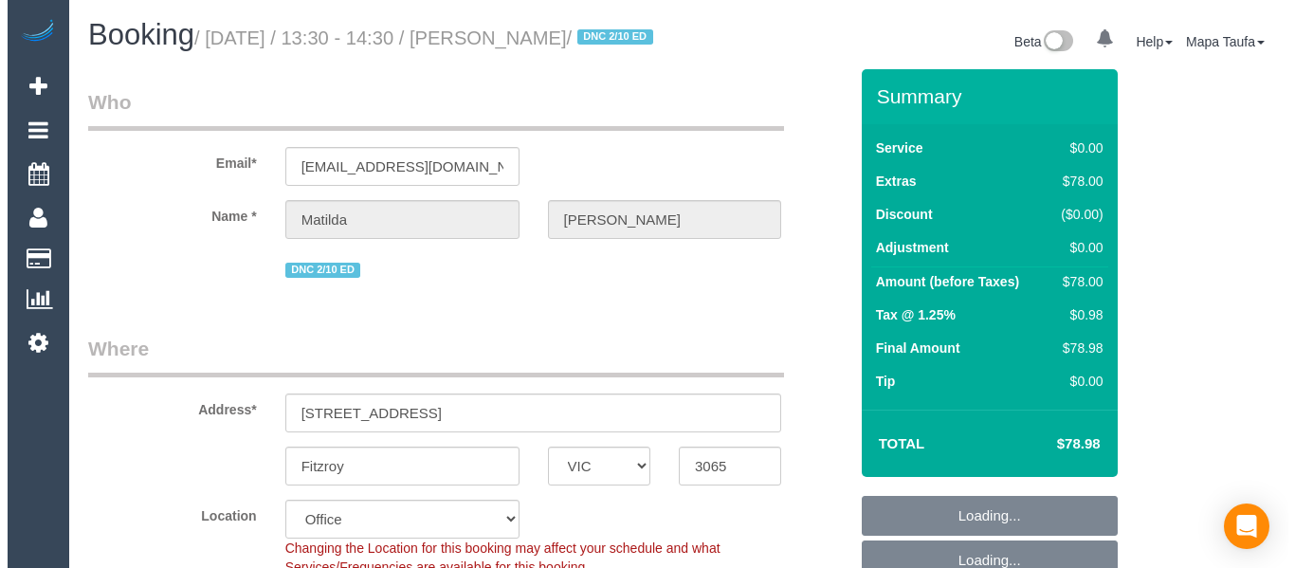
scroll to position [474, 0]
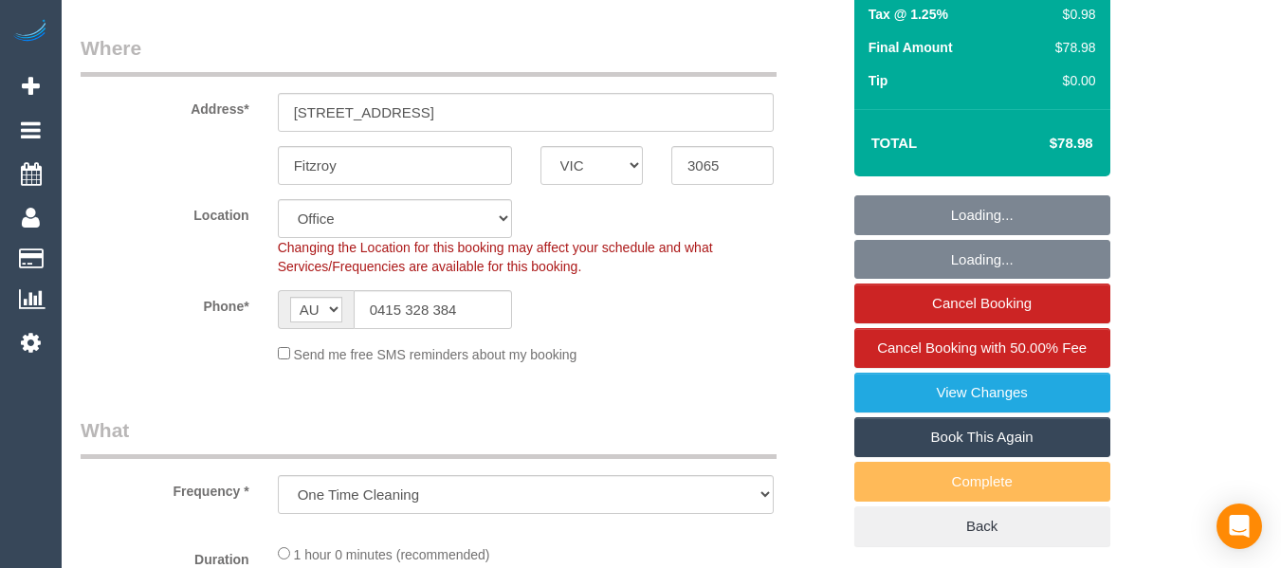
select select "object:745"
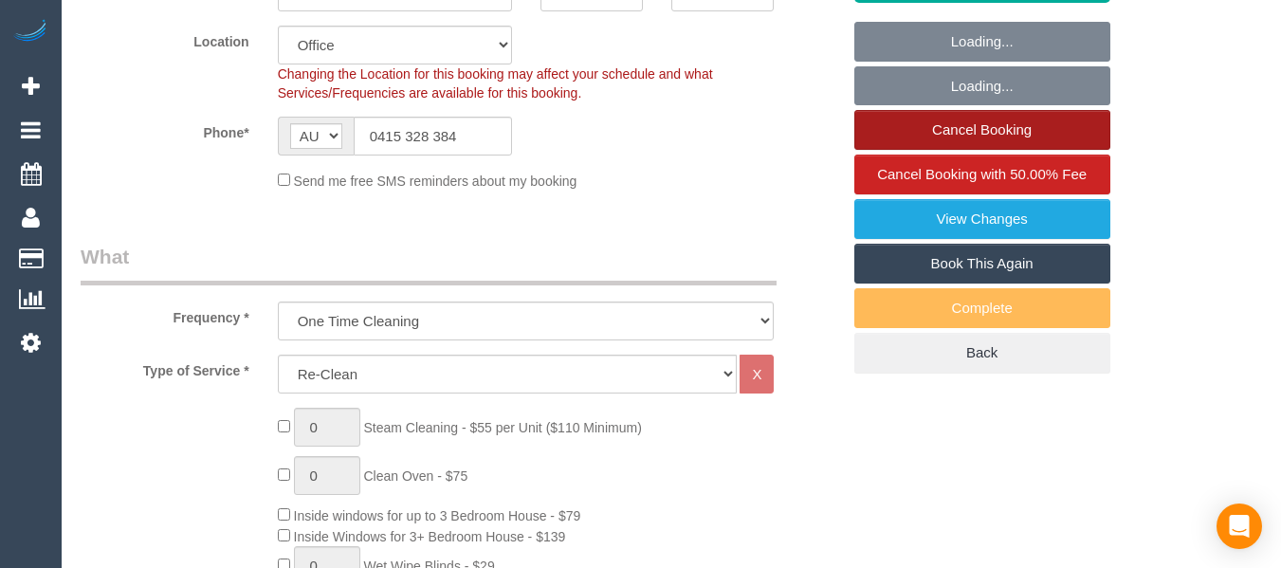
click at [975, 145] on link "Cancel Booking" at bounding box center [982, 130] width 256 height 40
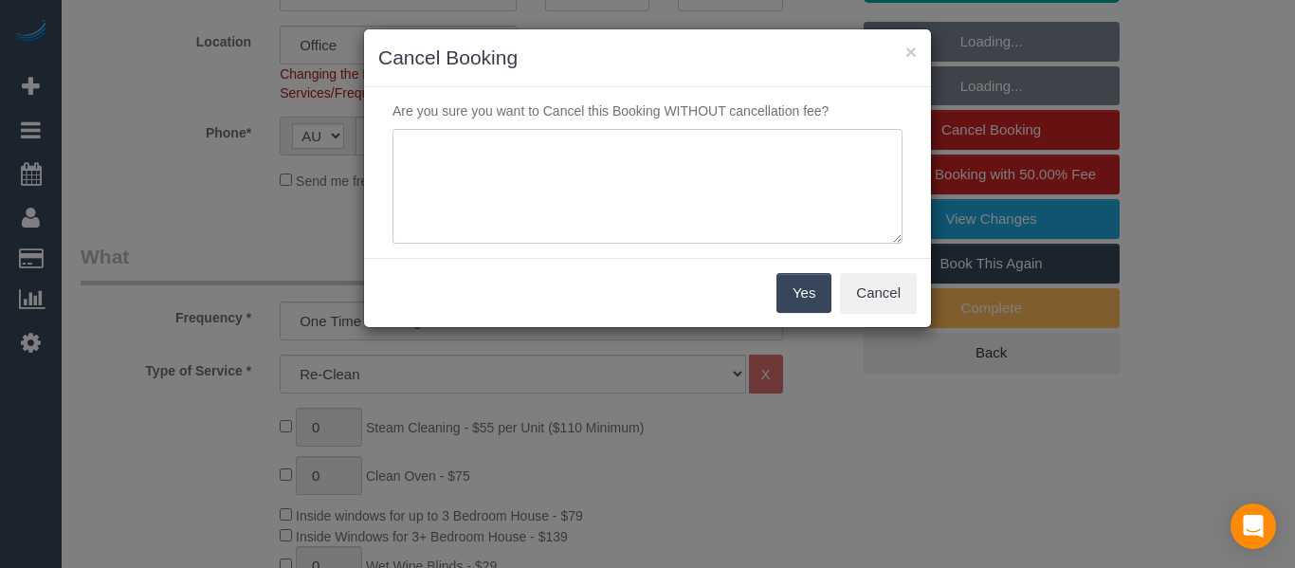
click at [564, 176] on textarea at bounding box center [648, 187] width 510 height 116
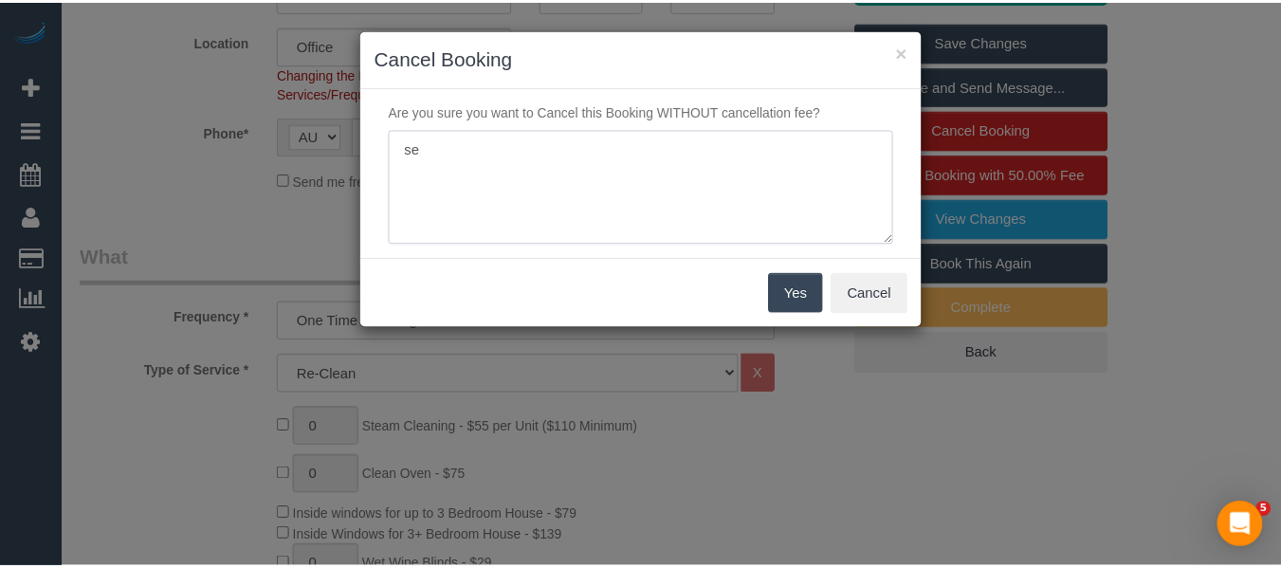
scroll to position [0, 0]
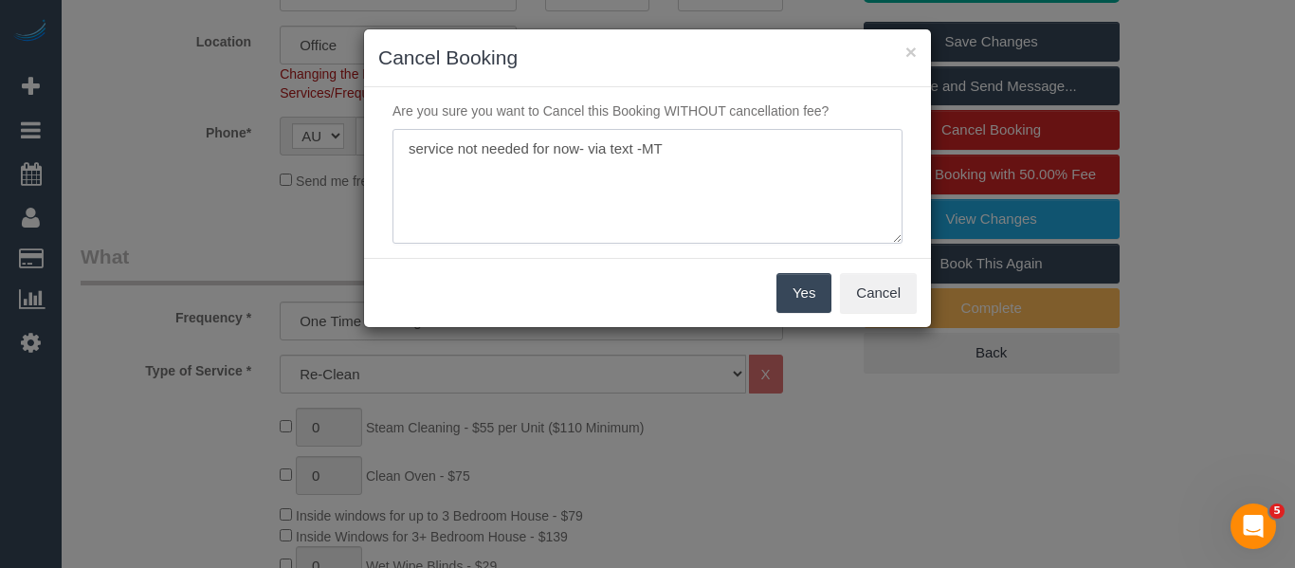
type textarea "service not needed for now- via text -MT"
click at [802, 292] on button "Yes" at bounding box center [803, 293] width 55 height 40
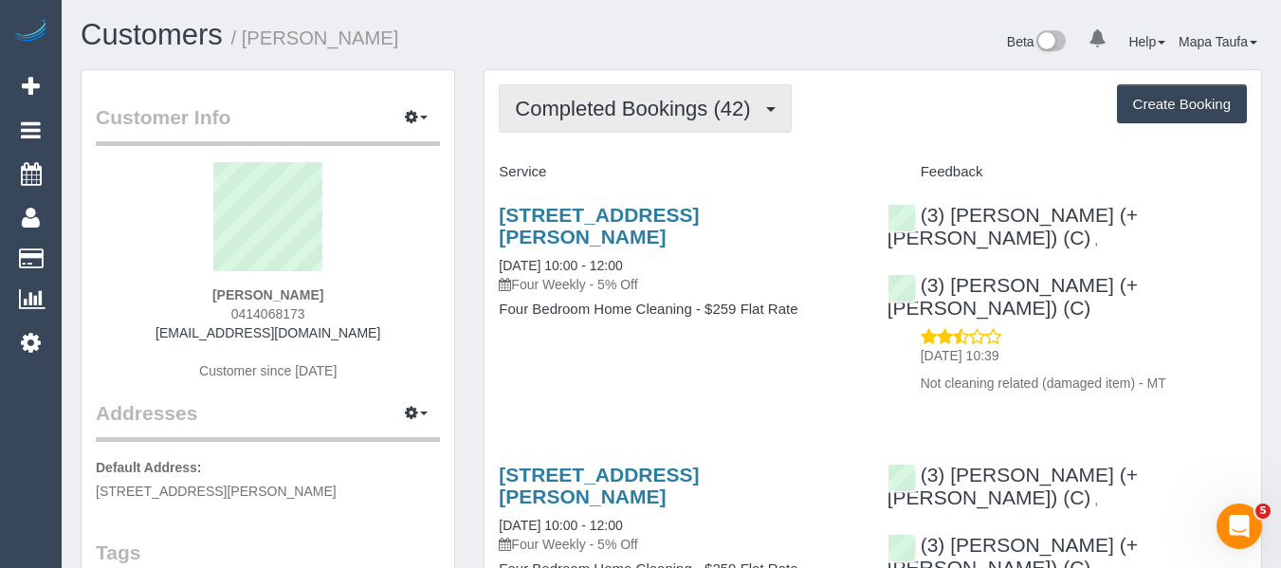
click at [542, 87] on button "Completed Bookings (42)" at bounding box center [645, 108] width 292 height 48
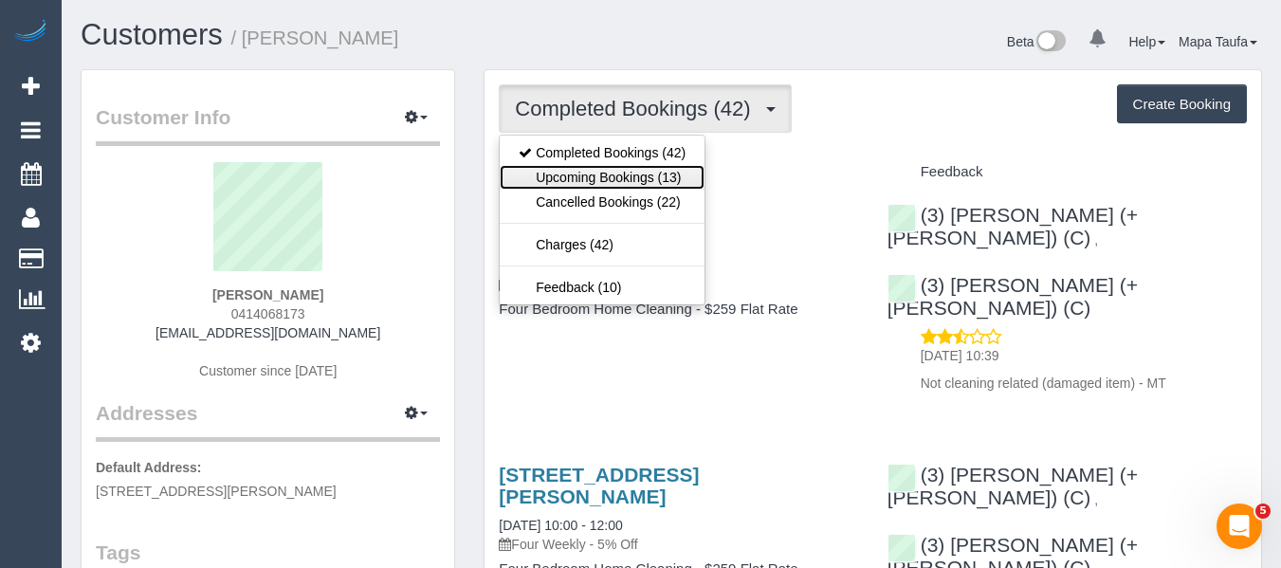
click at [587, 167] on link "Upcoming Bookings (13)" at bounding box center [602, 177] width 205 height 25
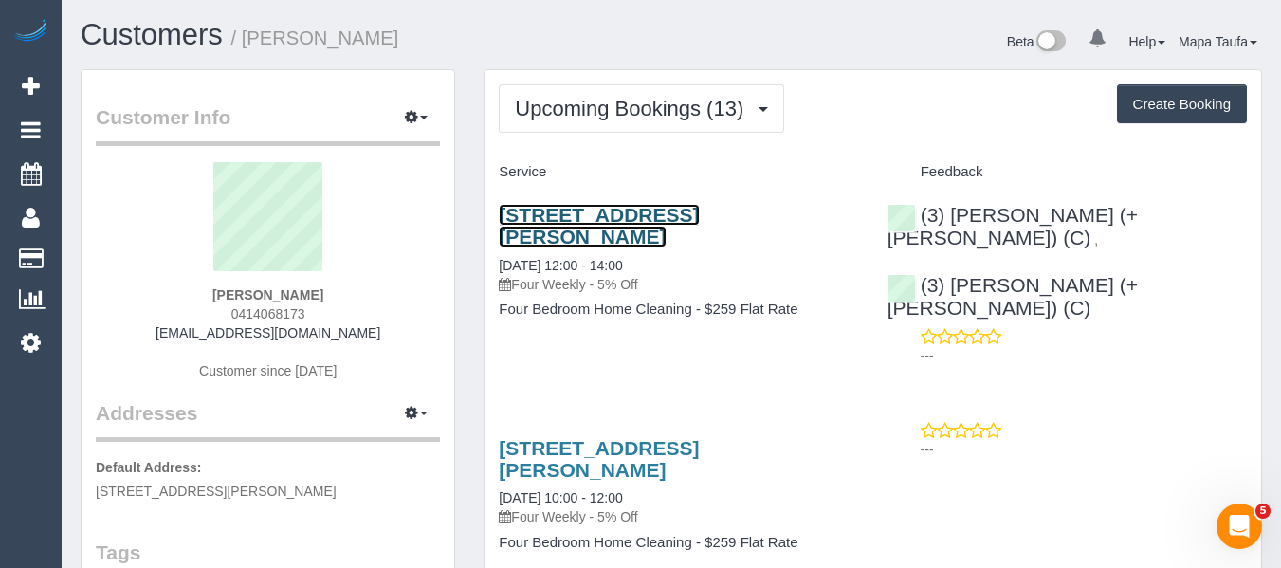
click at [618, 217] on link "2/8 Evelina Street, Balwyn, VIC 3103" at bounding box center [599, 226] width 200 height 44
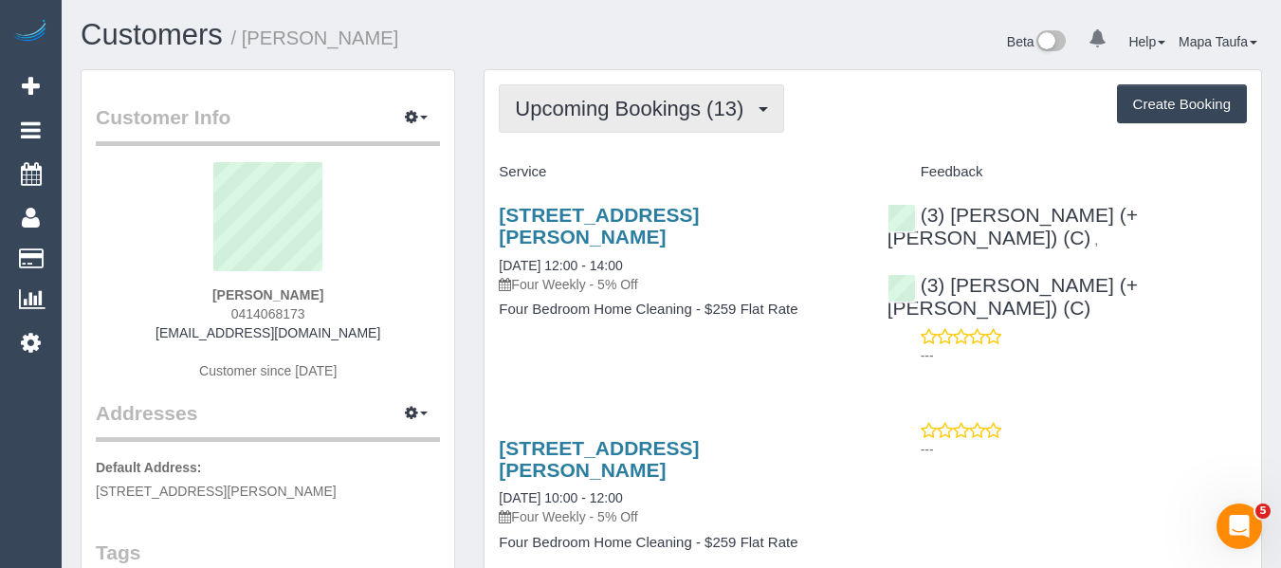
click at [605, 105] on span "Upcoming Bookings (13)" at bounding box center [634, 109] width 238 height 24
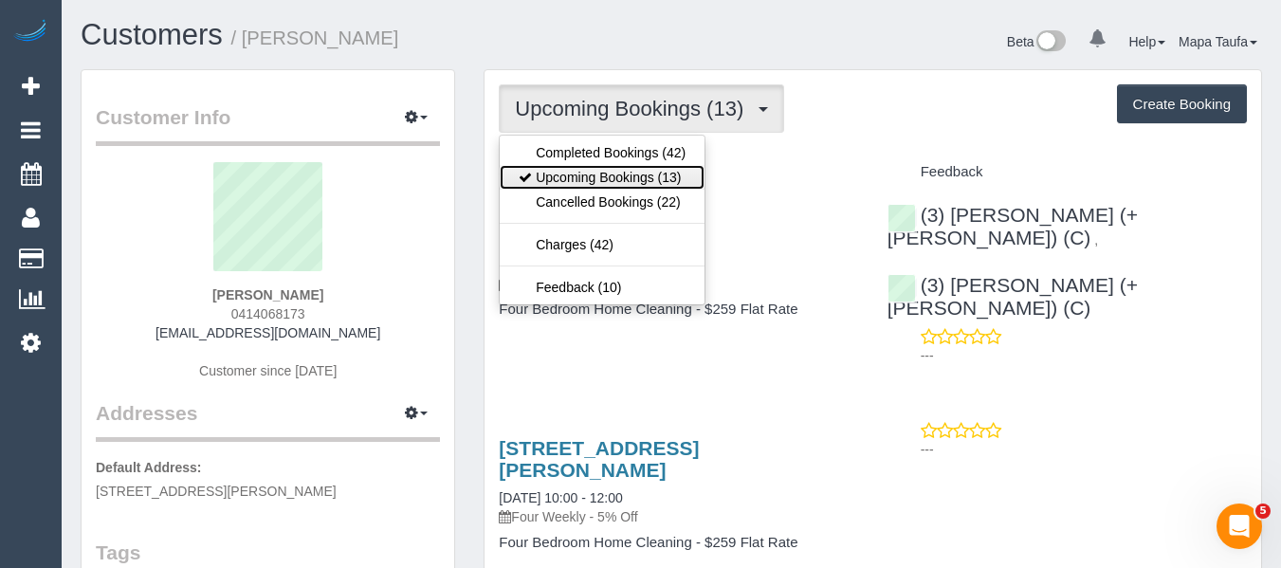
click at [588, 168] on link "Upcoming Bookings (13)" at bounding box center [602, 177] width 205 height 25
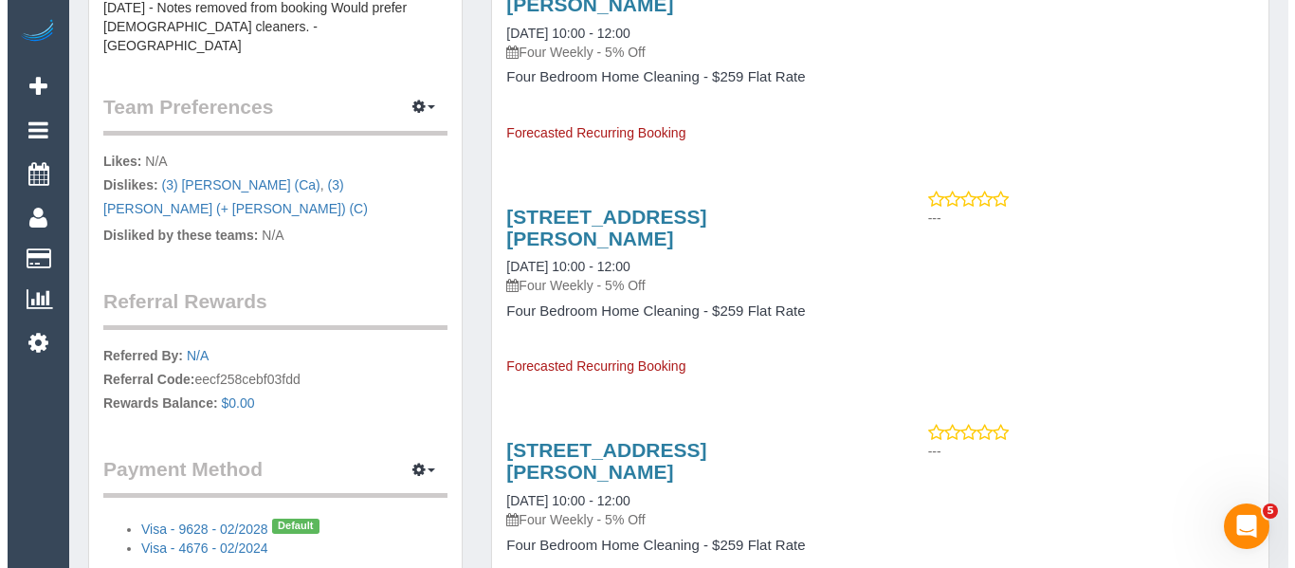
scroll to position [1138, 0]
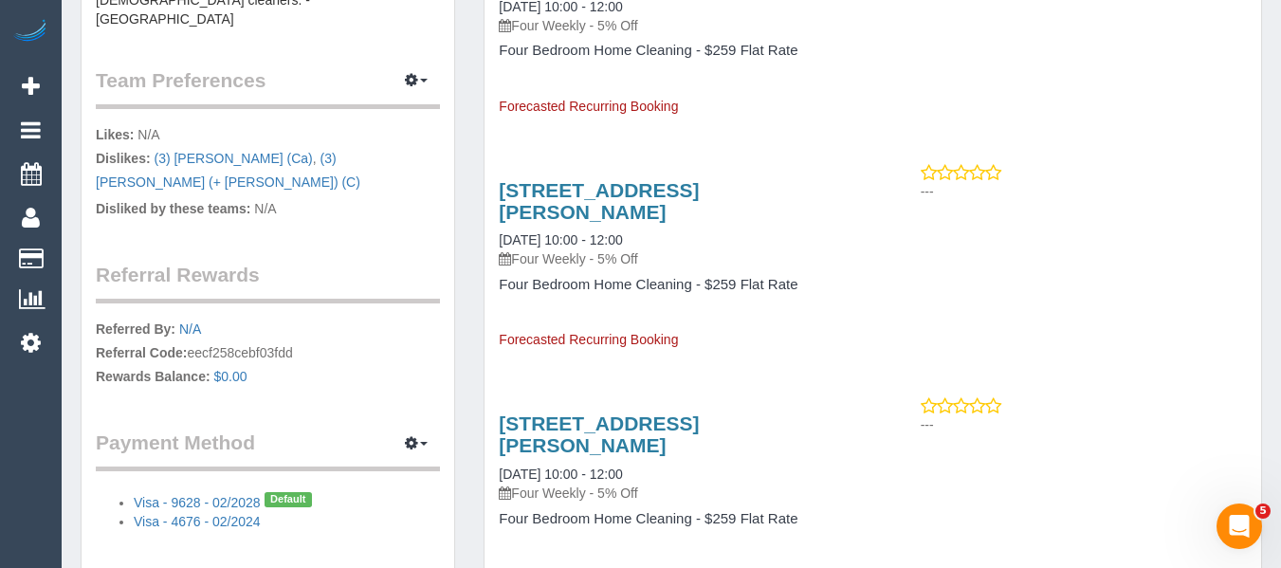
click at [411, 79] on legend "Team Preferences Manage Preferences" at bounding box center [268, 87] width 344 height 43
click at [411, 72] on button "button" at bounding box center [416, 80] width 47 height 29
click at [409, 103] on link "Manage Preferences" at bounding box center [358, 115] width 161 height 25
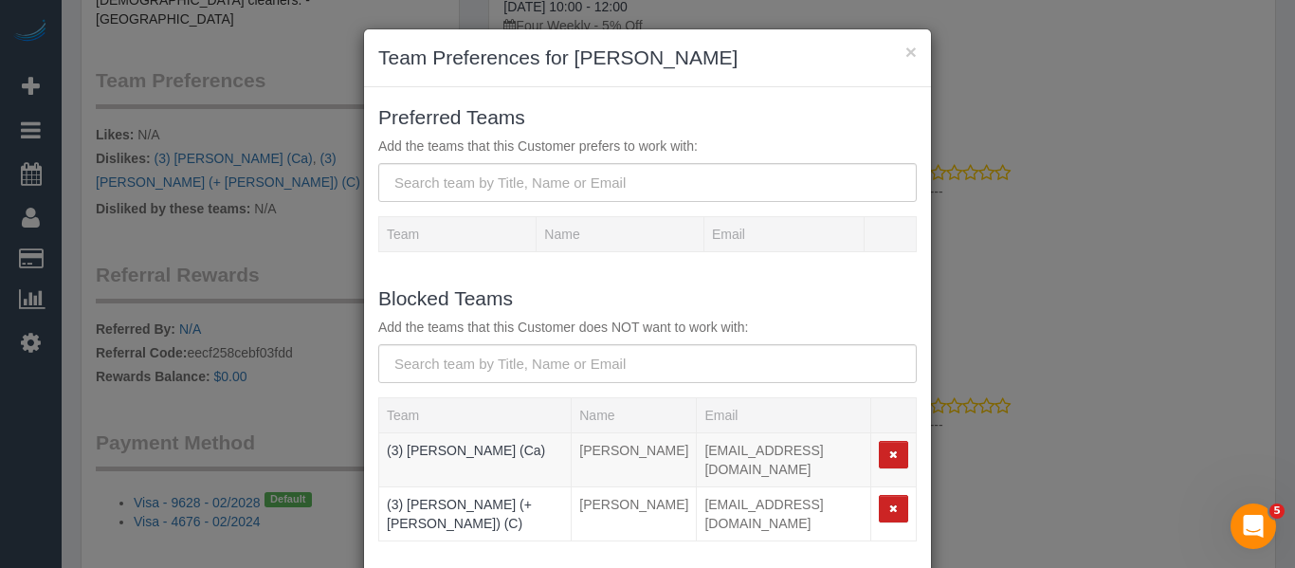
click at [535, 344] on div "Blocked Teams Add the teams that this Customer does NOT want to work with:" at bounding box center [647, 333] width 567 height 100
click at [535, 344] on input "text" at bounding box center [647, 363] width 539 height 39
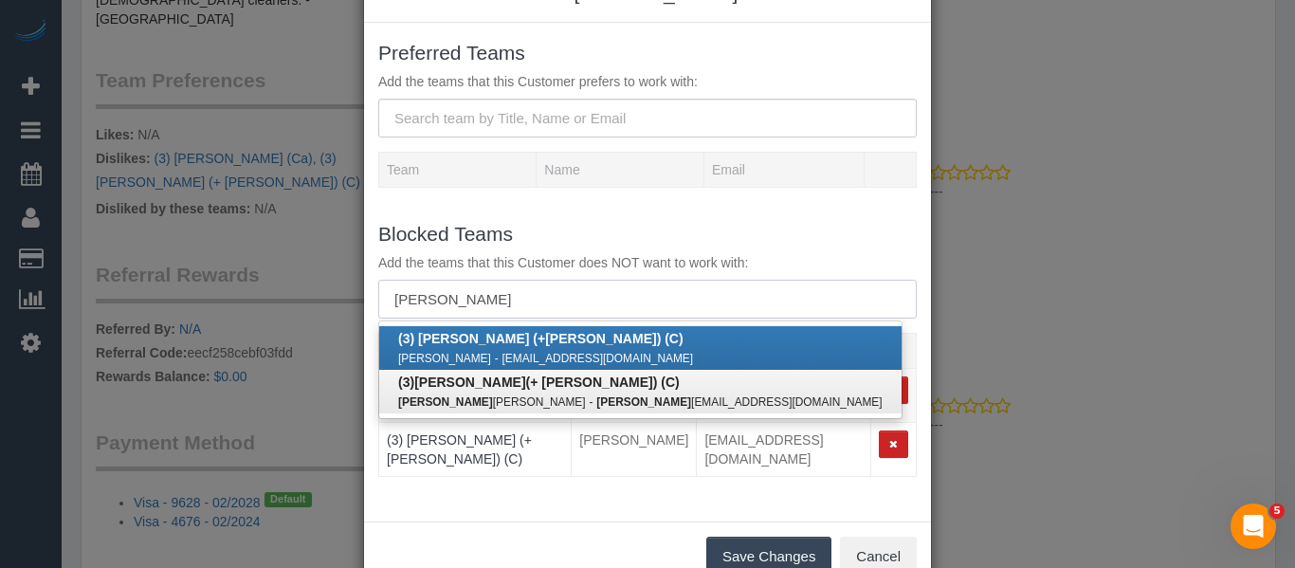
scroll to position [95, 0]
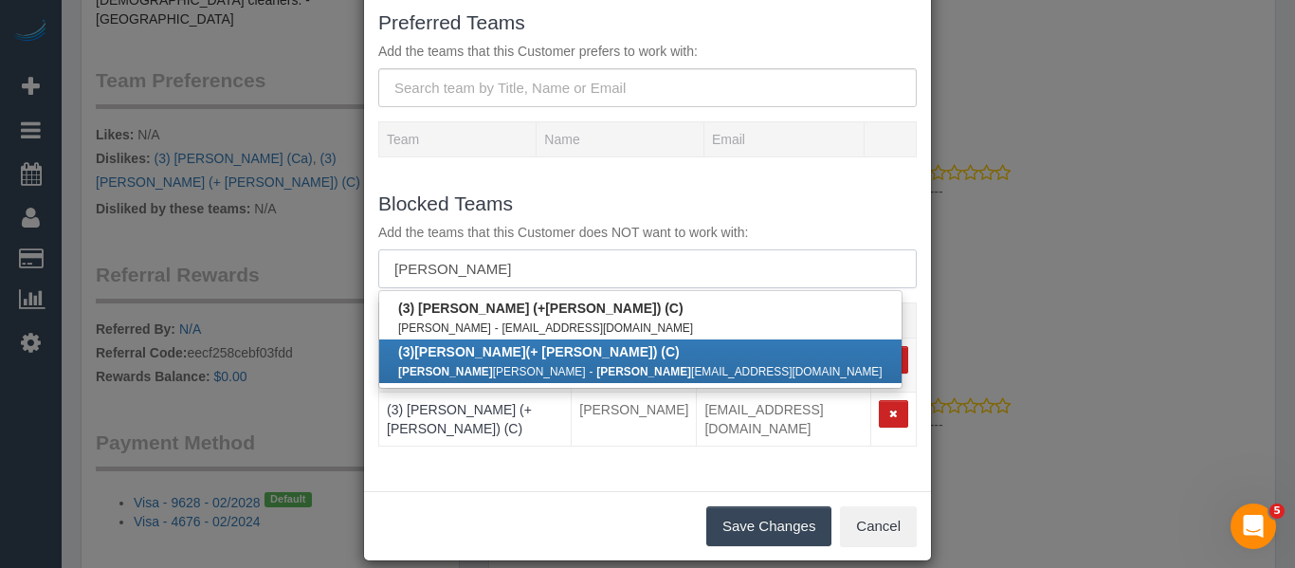
type input "smruti"
click at [510, 362] on div "Smruti ba Chudasama - smruti bachudasama7272@gmail.com" at bounding box center [640, 370] width 484 height 19
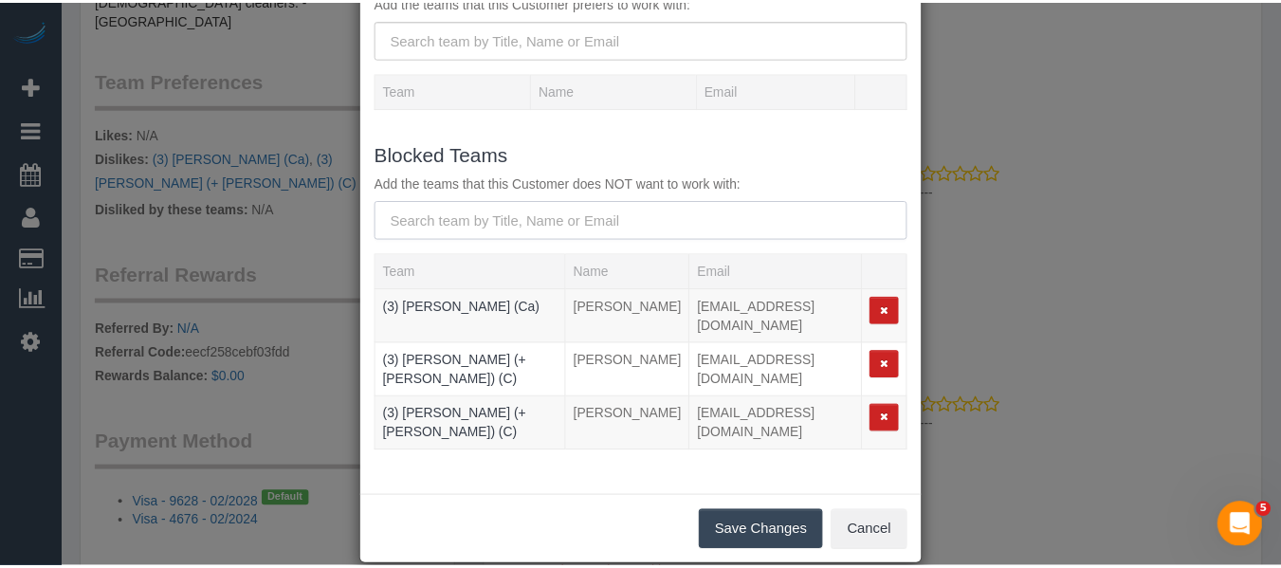
scroll to position [171, 0]
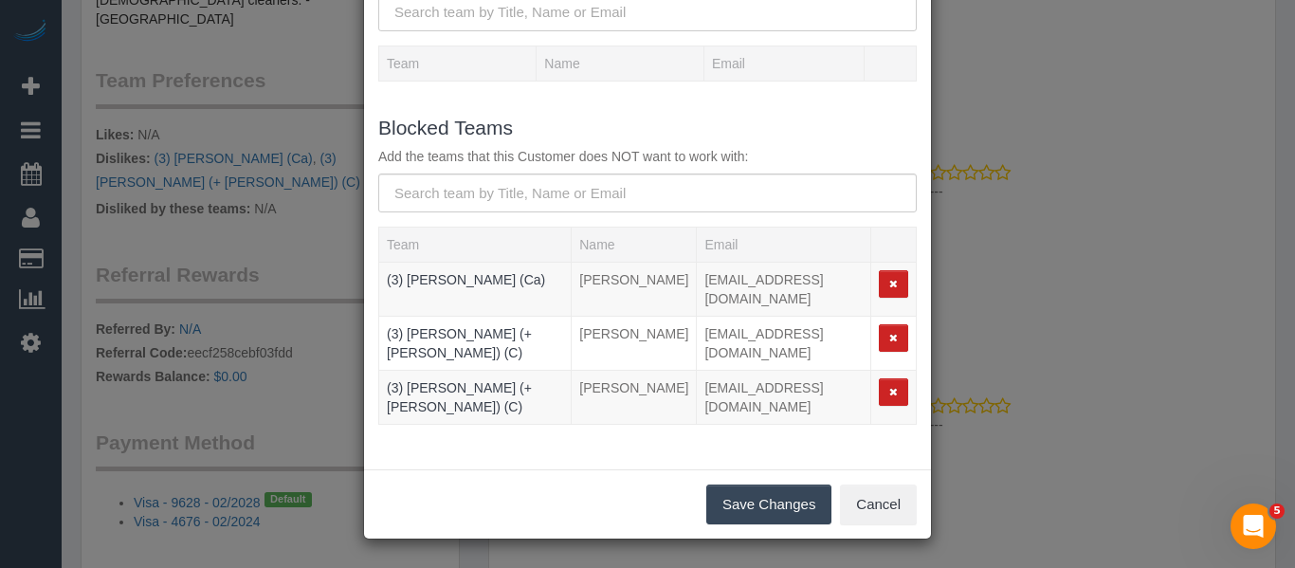
click at [759, 518] on button "Save Changes" at bounding box center [768, 504] width 125 height 40
click at [758, 506] on div "Save Changes Cancel" at bounding box center [647, 503] width 567 height 69
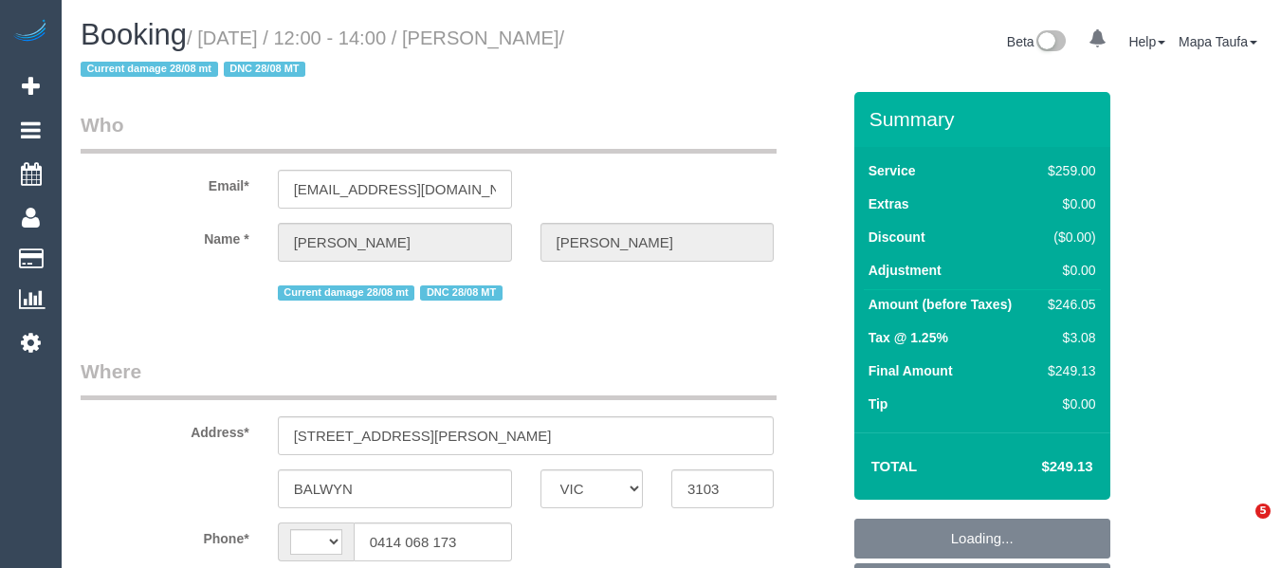
select select "VIC"
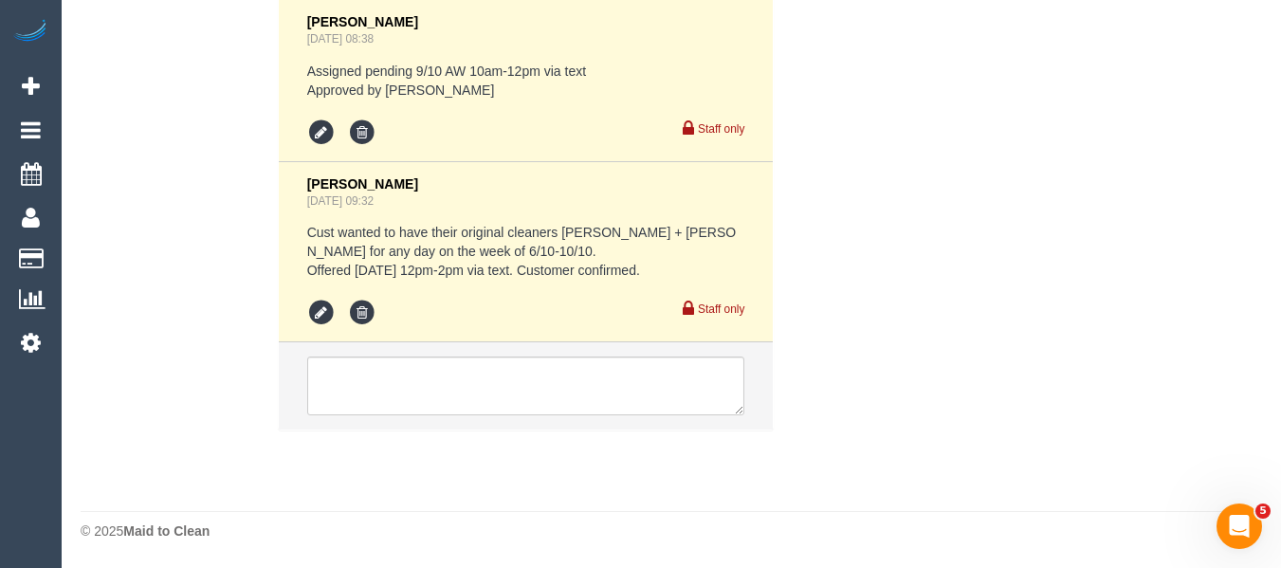
select select "string:stripe-pm_1RIO802GScqysDRVtVtZynzm"
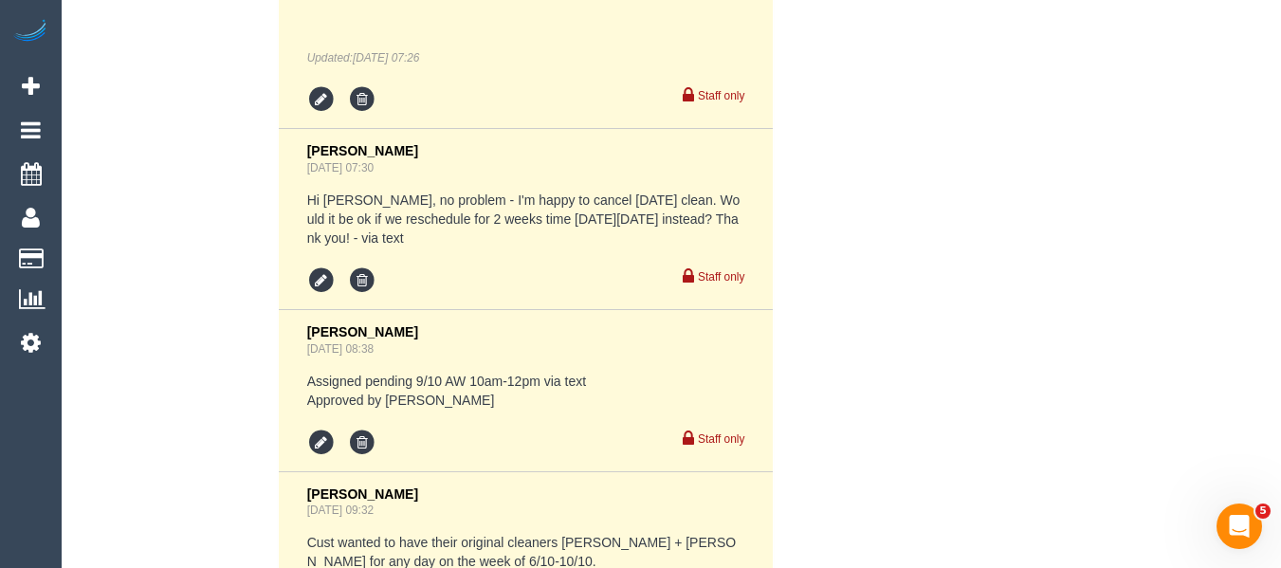
select select "string:AU"
select select "object:776"
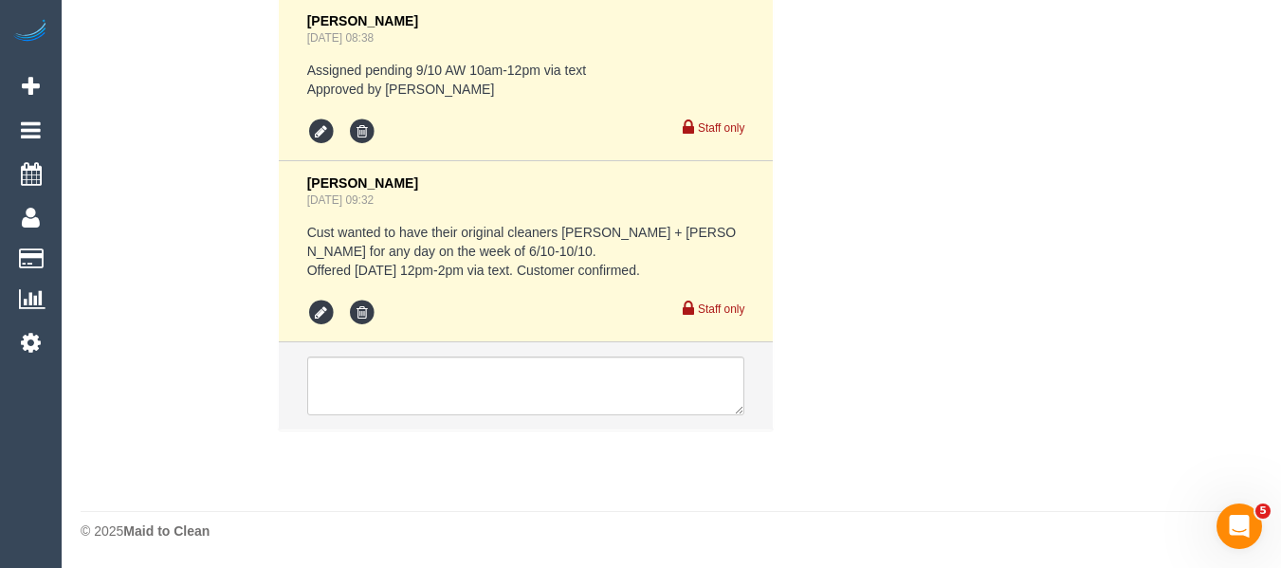
select select "number:28"
select select "number:14"
select select "number:19"
select select "number:22"
select select "number:34"
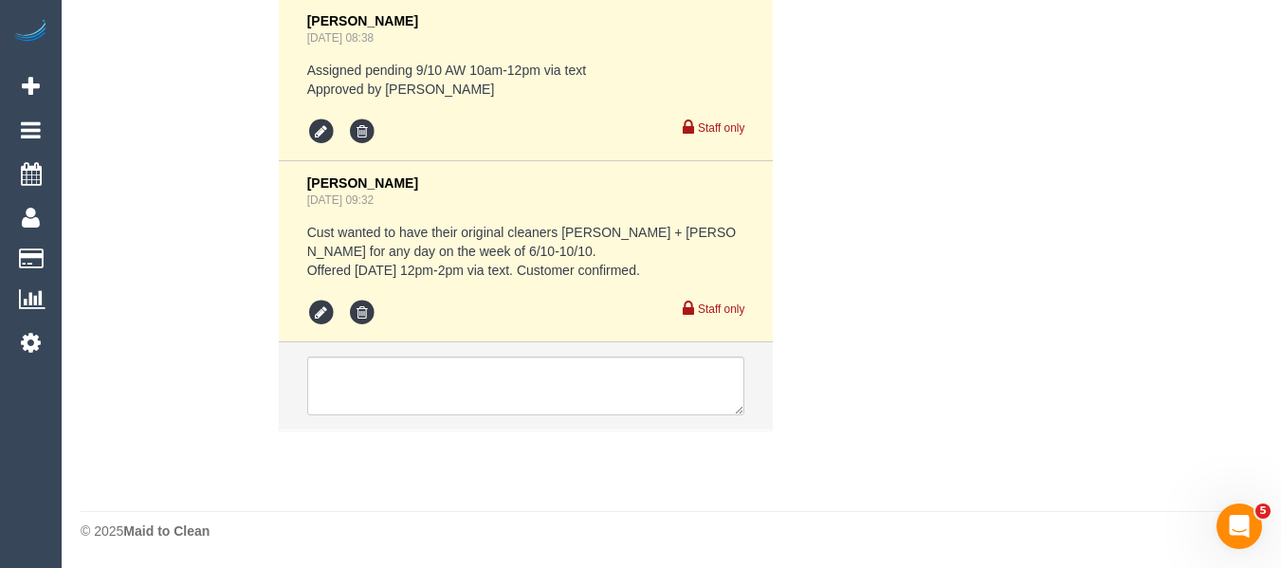
select select "number:12"
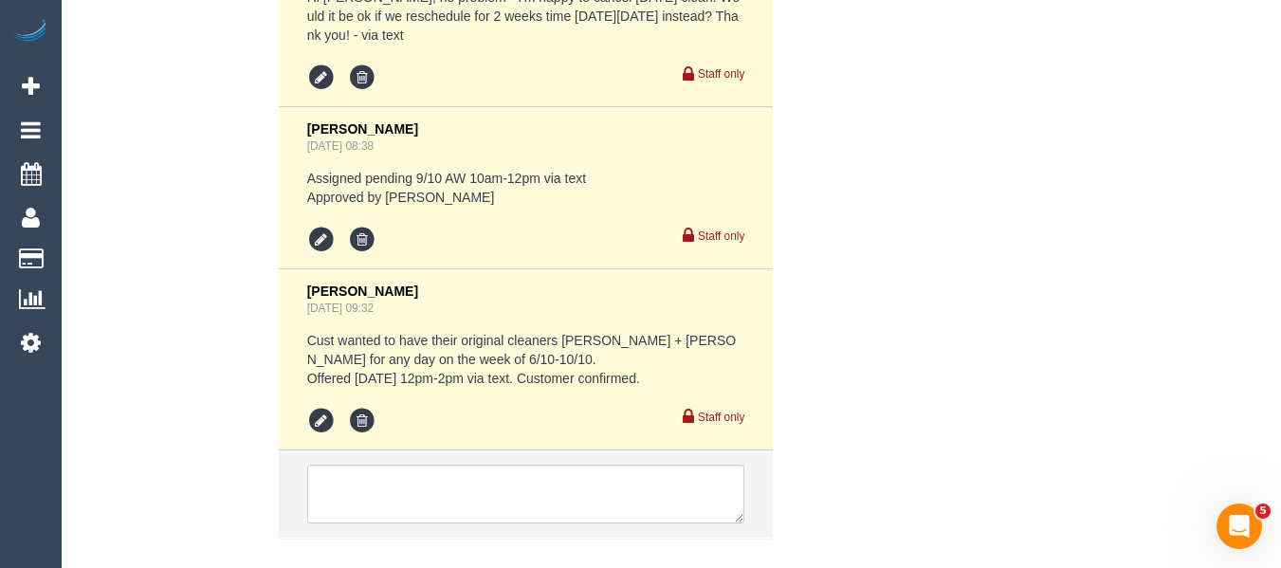
scroll to position [4748, 0]
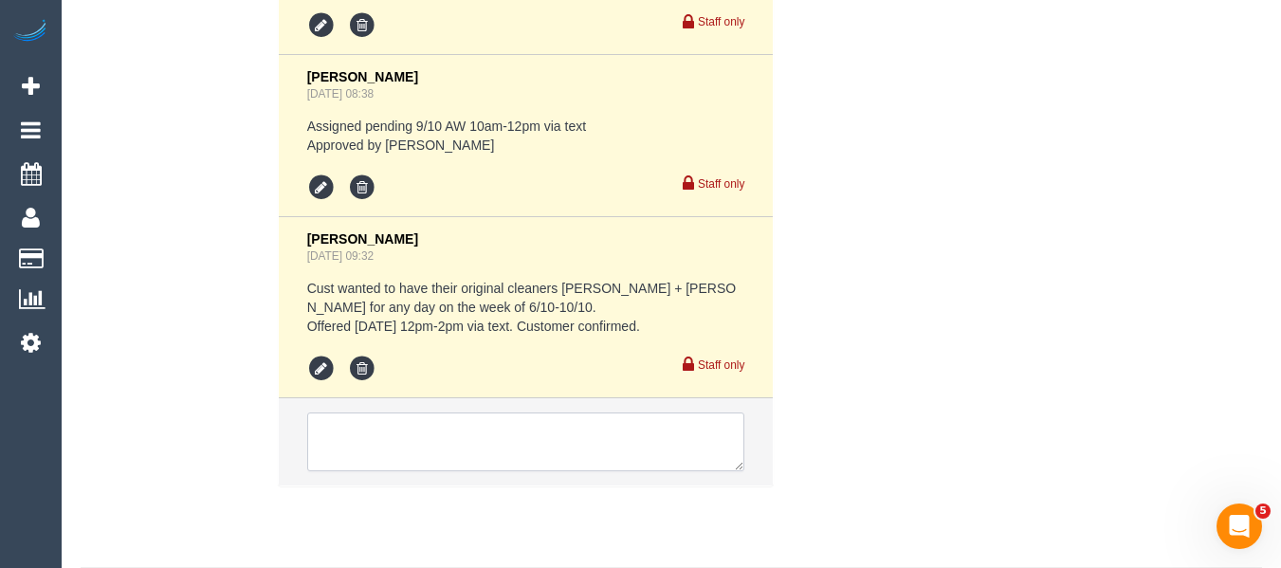
click at [428, 412] on textarea at bounding box center [526, 441] width 438 height 59
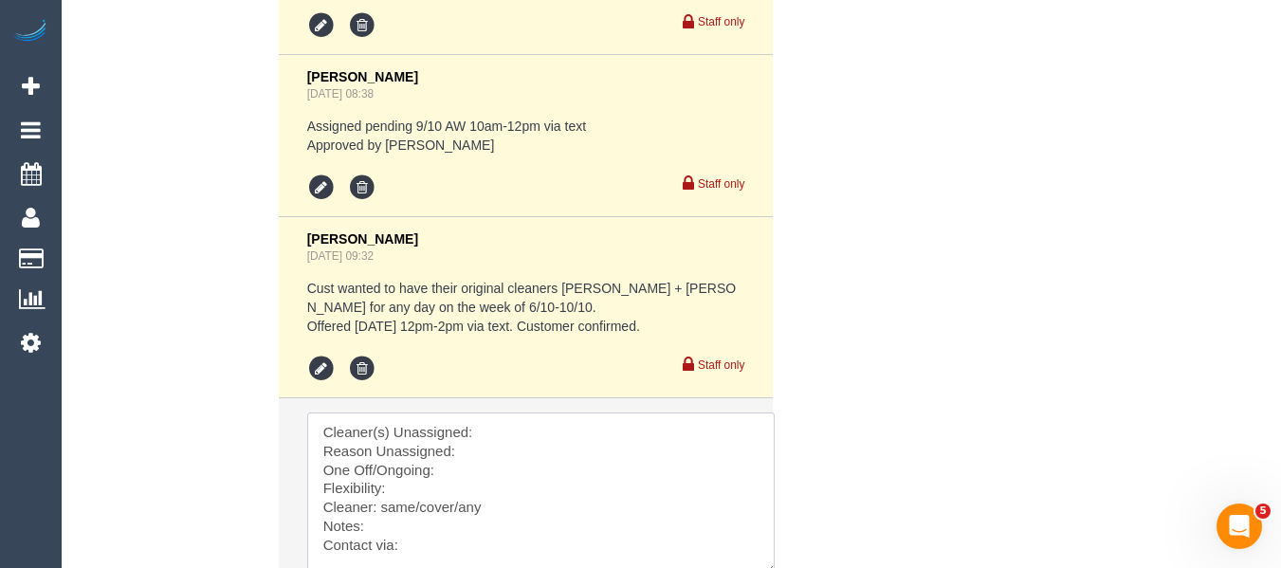
drag, startPoint x: 763, startPoint y: 516, endPoint x: 761, endPoint y: 539, distance: 23.8
click at [763, 542] on textarea at bounding box center [540, 493] width 467 height 162
drag, startPoint x: 296, startPoint y: 401, endPoint x: 406, endPoint y: 378, distance: 112.3
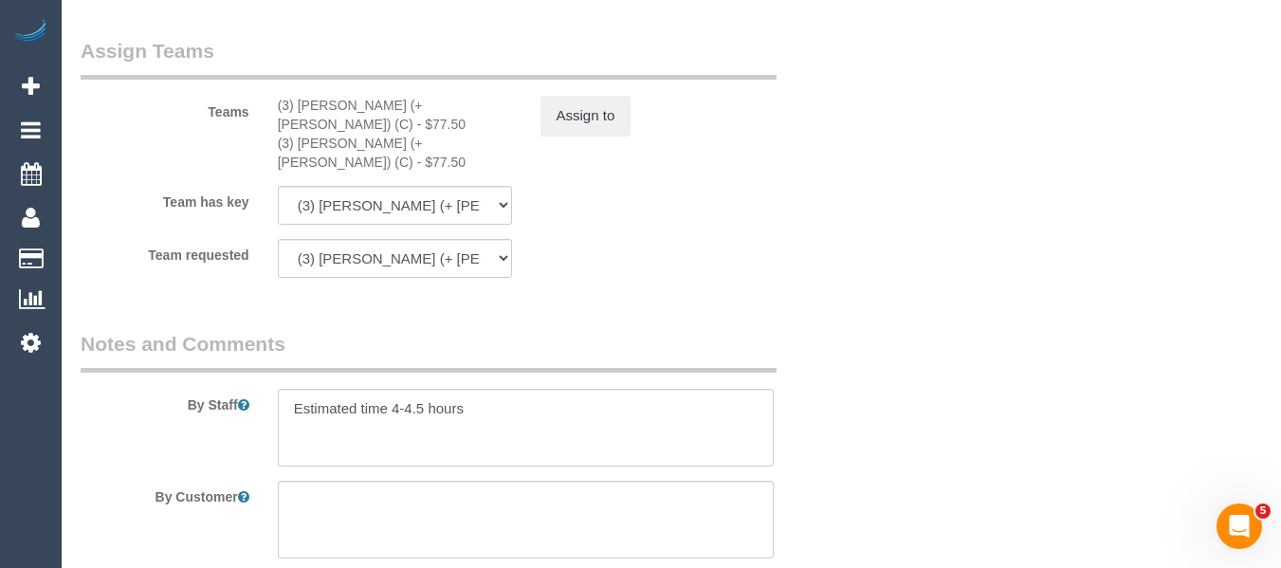
scroll to position [3136, 0]
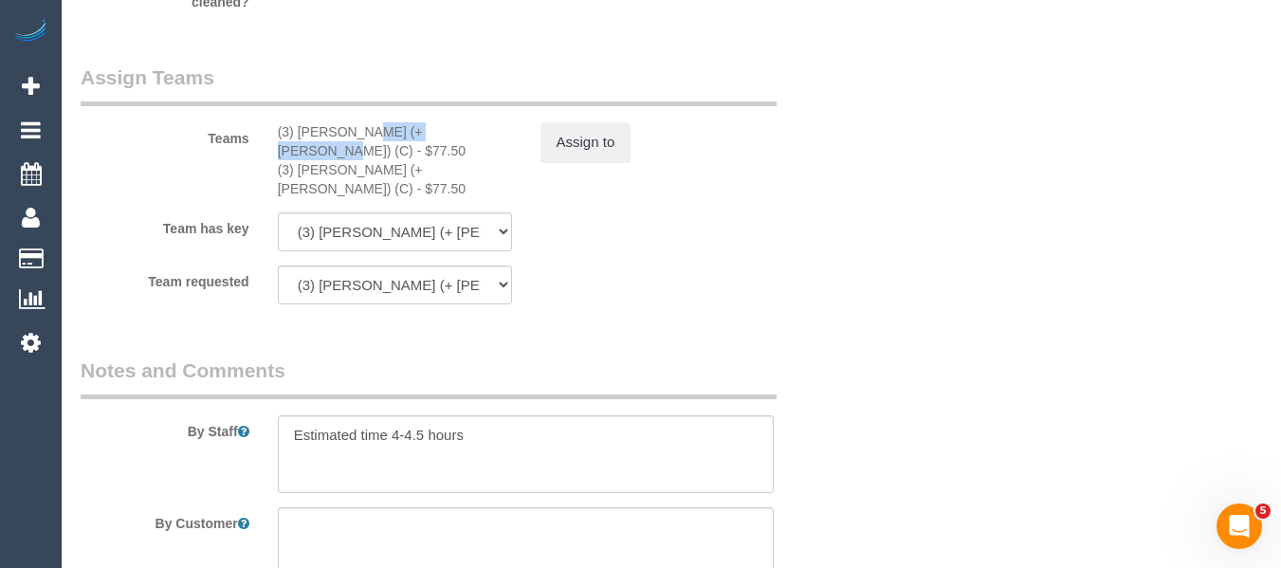
drag, startPoint x: 403, startPoint y: 137, endPoint x: 303, endPoint y: 135, distance: 99.6
click at [303, 135] on div "(3) [PERSON_NAME] (+ [PERSON_NAME]) (C) - $77.50" at bounding box center [395, 141] width 234 height 38
drag, startPoint x: 349, startPoint y: 143, endPoint x: 389, endPoint y: 143, distance: 39.8
click at [351, 160] on div "(3) [PERSON_NAME] (+ [PERSON_NAME]) (C) - $77.50" at bounding box center [395, 179] width 234 height 38
drag, startPoint x: 405, startPoint y: 133, endPoint x: 291, endPoint y: 132, distance: 113.8
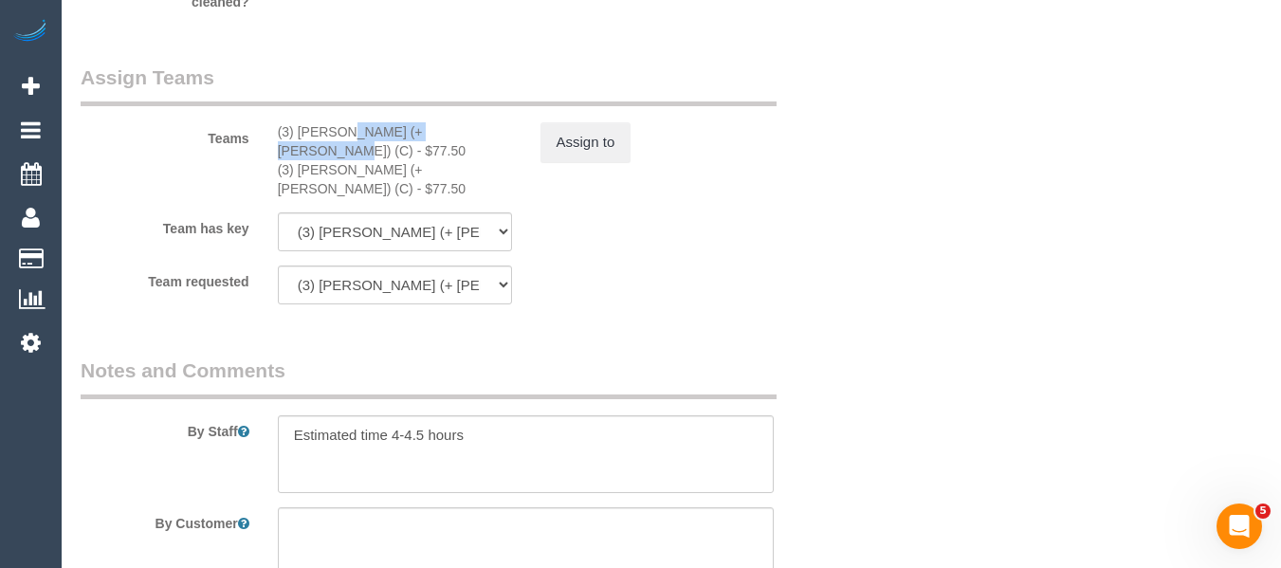
click at [291, 132] on div "(3) [PERSON_NAME] (+ [PERSON_NAME]) (C) - $77.50" at bounding box center [395, 141] width 234 height 38
copy div ") [PERSON_NAME] (+ [PERSON_NAME]) (C)"
click at [554, 133] on button "Assign to" at bounding box center [585, 142] width 91 height 40
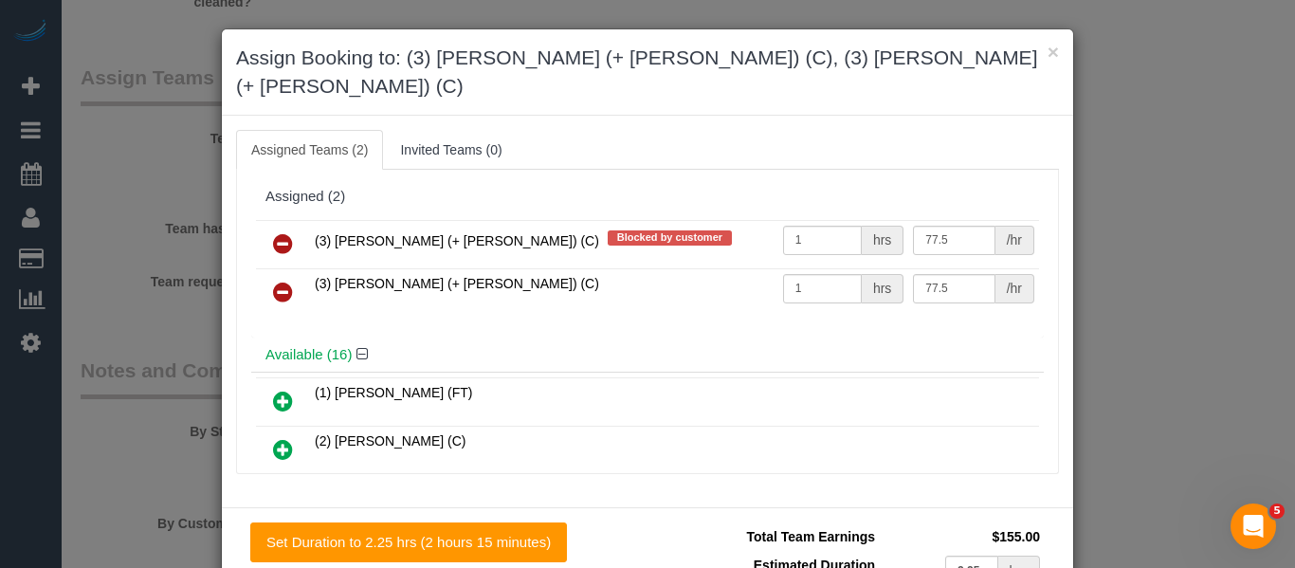
click at [273, 232] on icon at bounding box center [283, 243] width 20 height 23
click at [273, 281] on icon at bounding box center [283, 292] width 20 height 23
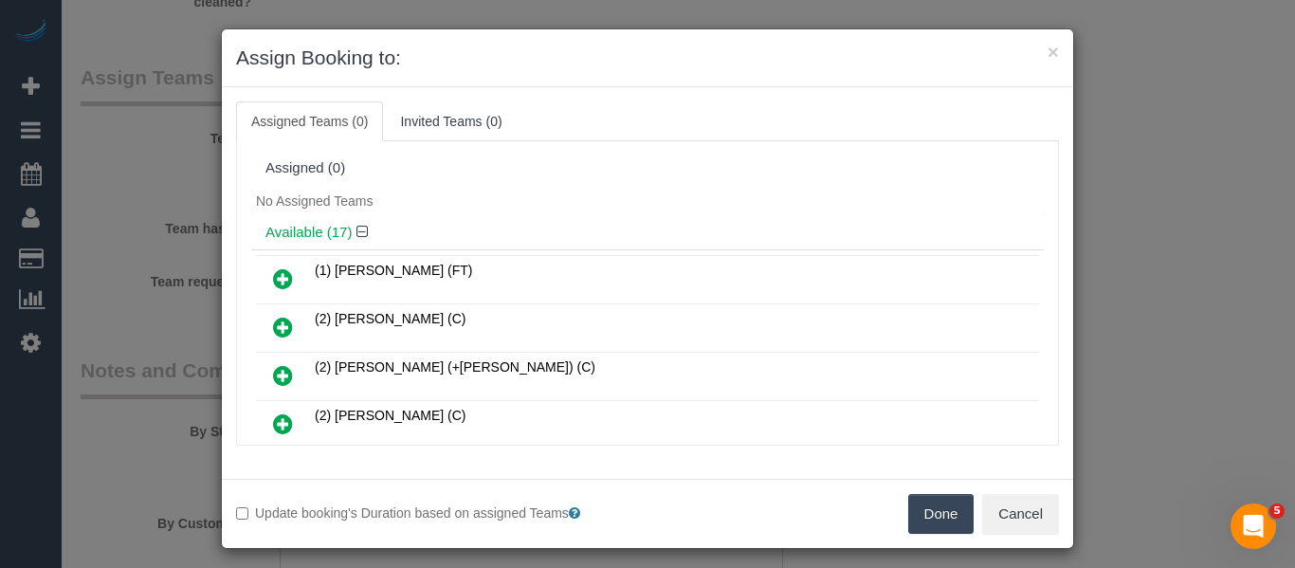
click at [926, 503] on button "Done" at bounding box center [941, 514] width 66 height 40
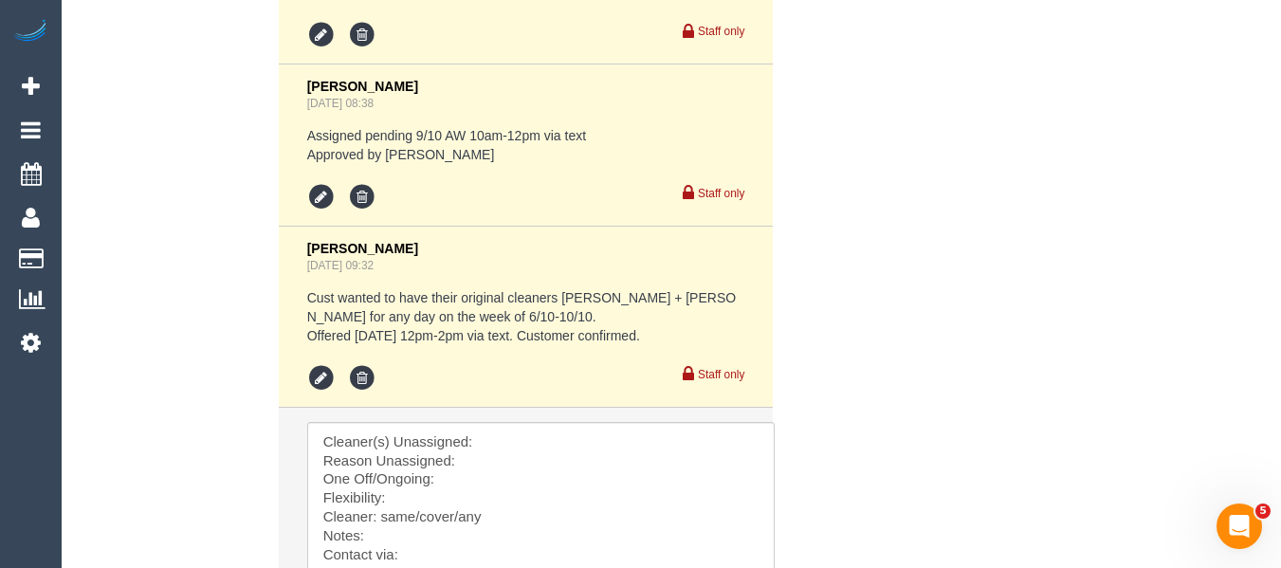
scroll to position [4843, 0]
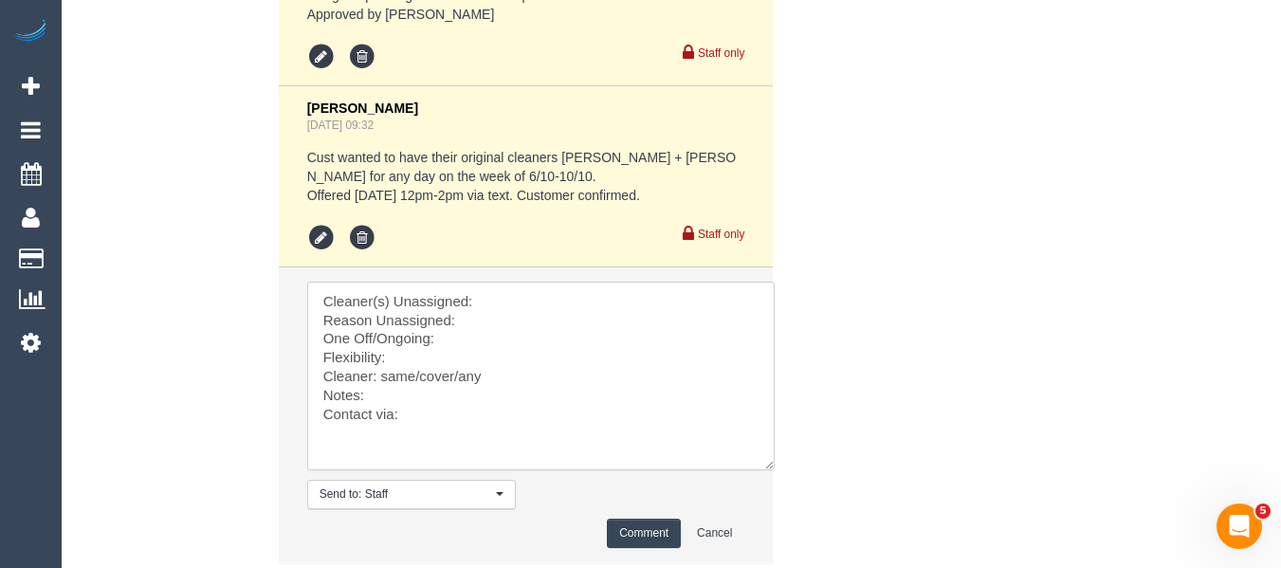
drag, startPoint x: 433, startPoint y: 409, endPoint x: 200, endPoint y: 220, distance: 300.0
paste textarea ") Jay (+ Smruti) (C)"
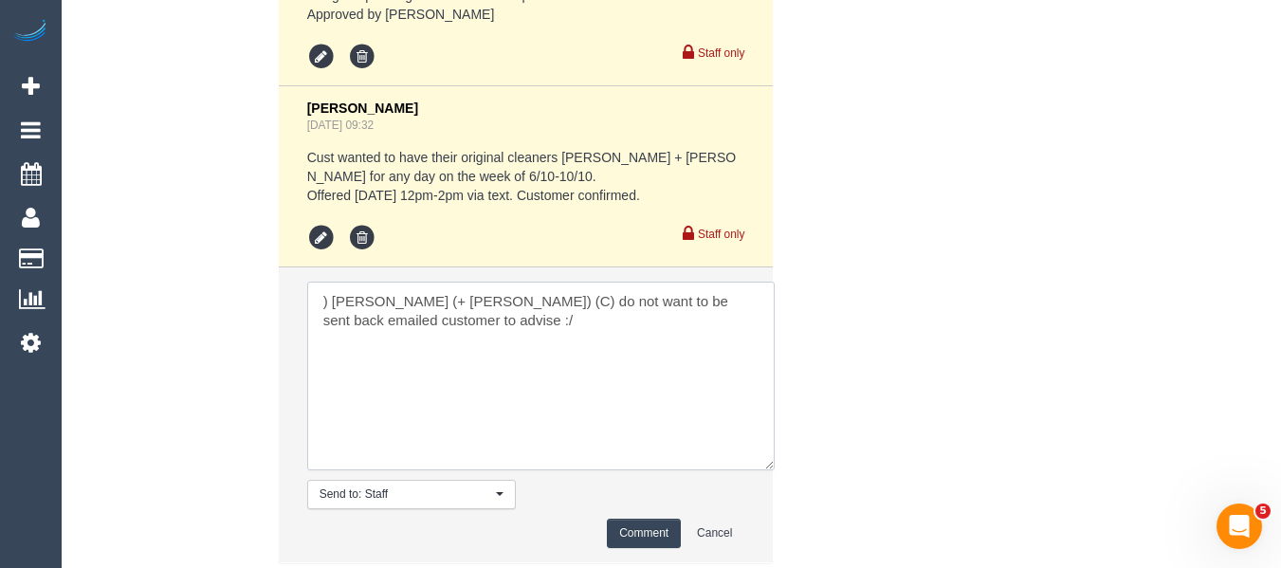
type textarea ") Jay (+ Smruti) (C) do not want to be sent back emailed customer to advise :/"
drag, startPoint x: 658, startPoint y: 513, endPoint x: 776, endPoint y: 474, distance: 124.7
click at [659, 519] on button "Comment" at bounding box center [644, 533] width 74 height 29
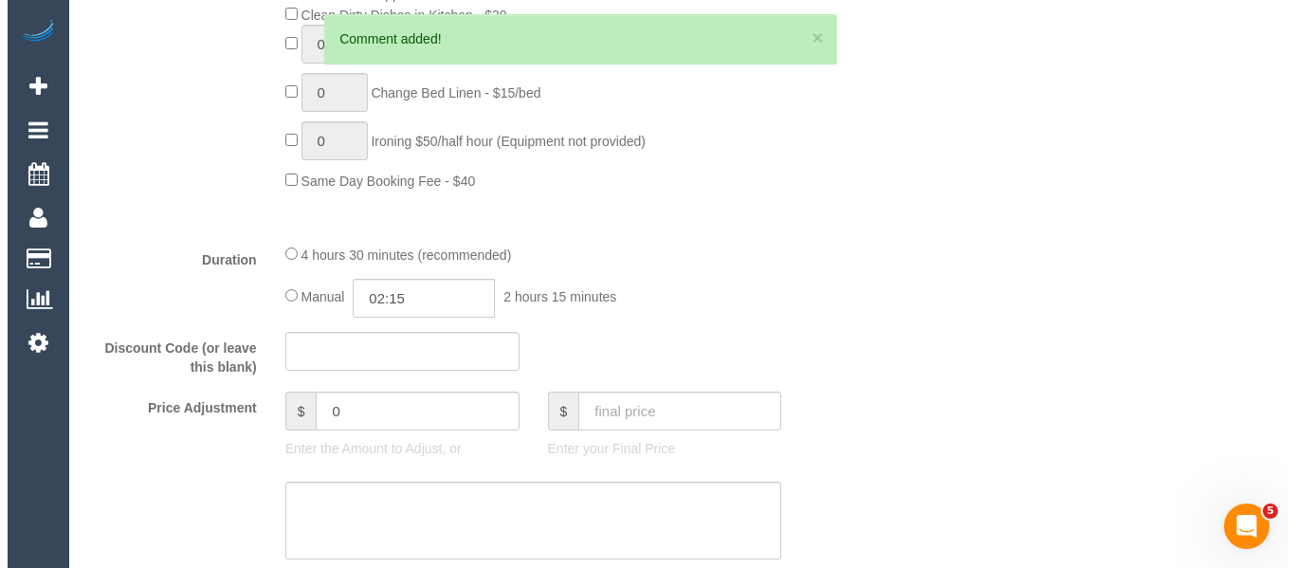
scroll to position [0, 0]
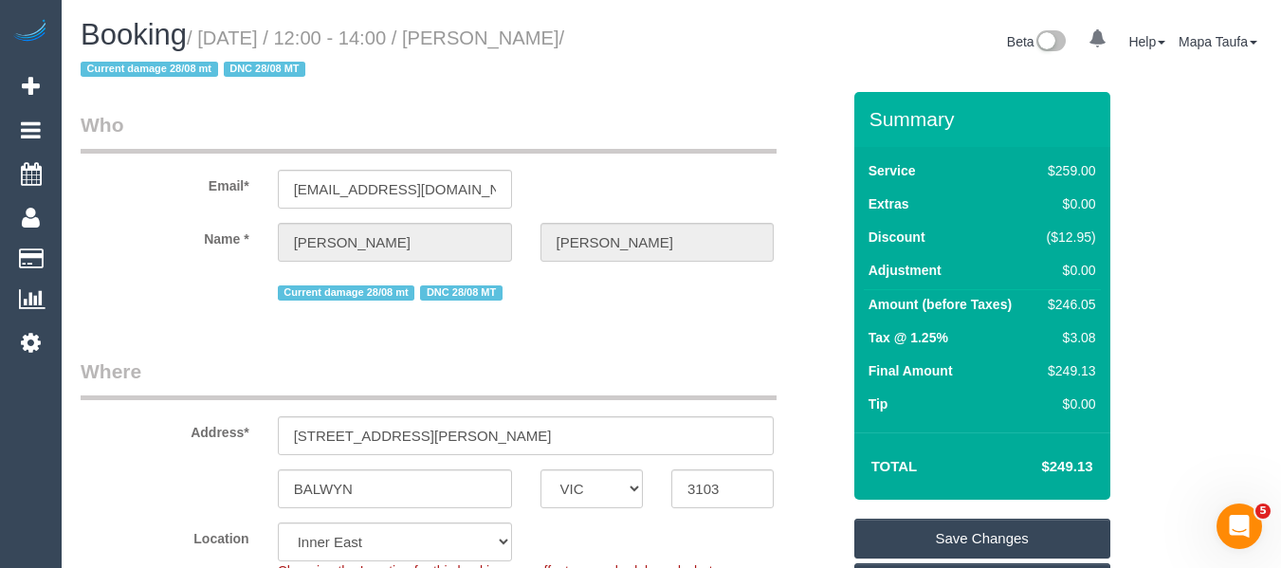
click at [949, 538] on link "Save Changes" at bounding box center [982, 539] width 256 height 40
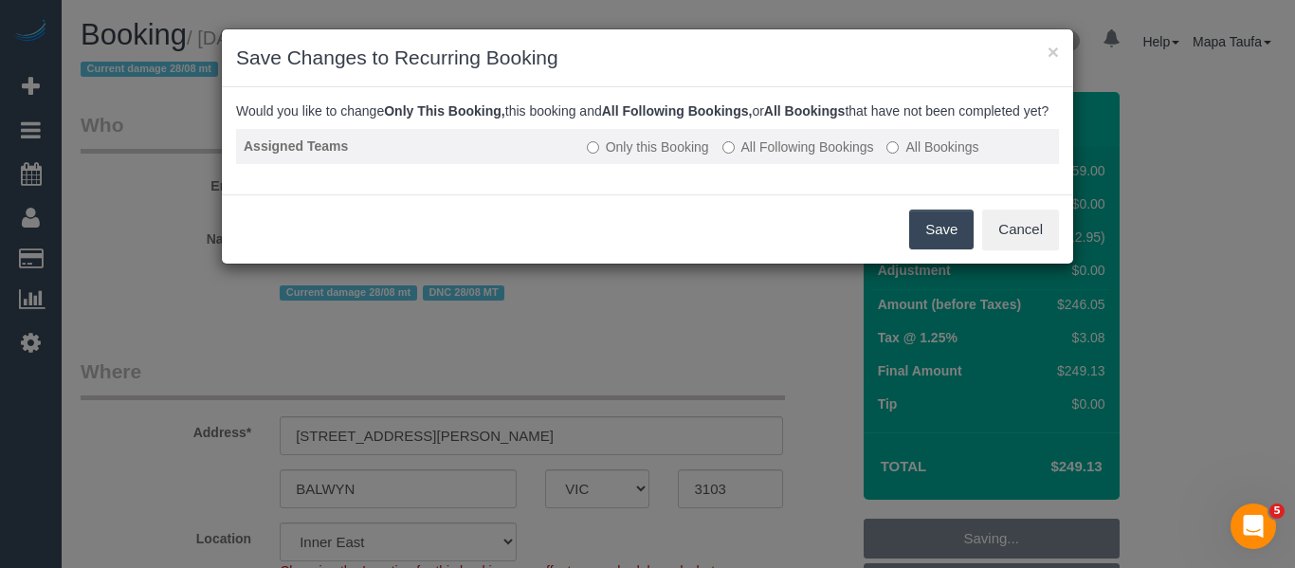
click at [791, 156] on label "All Following Bookings" at bounding box center [798, 146] width 152 height 19
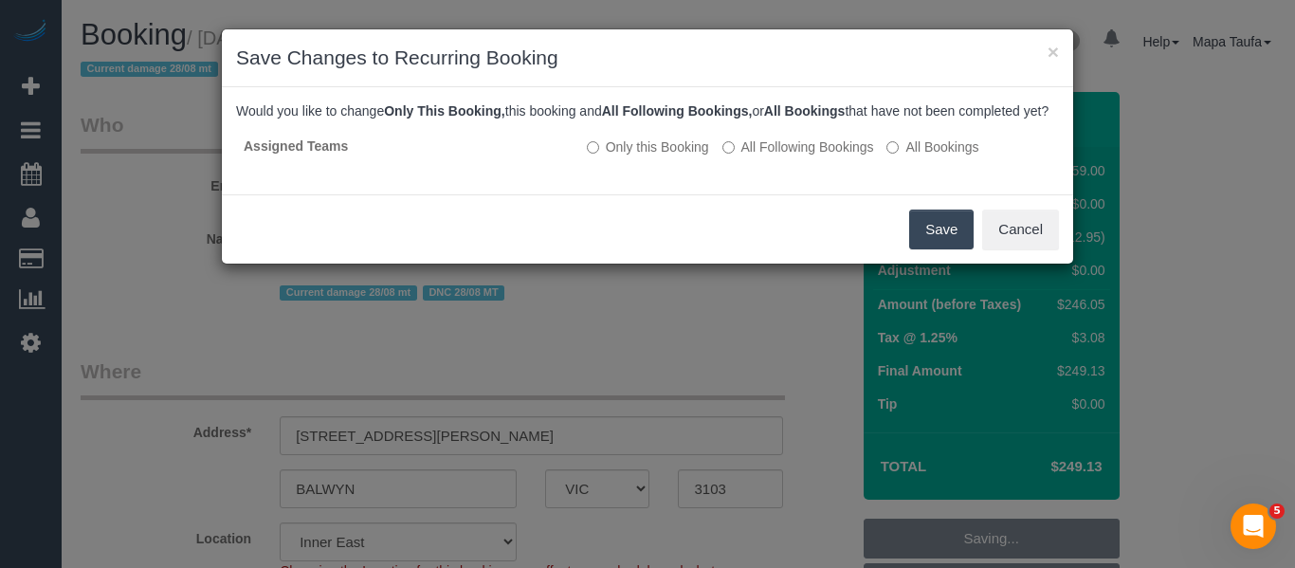
click at [919, 249] on button "Save" at bounding box center [941, 230] width 64 height 40
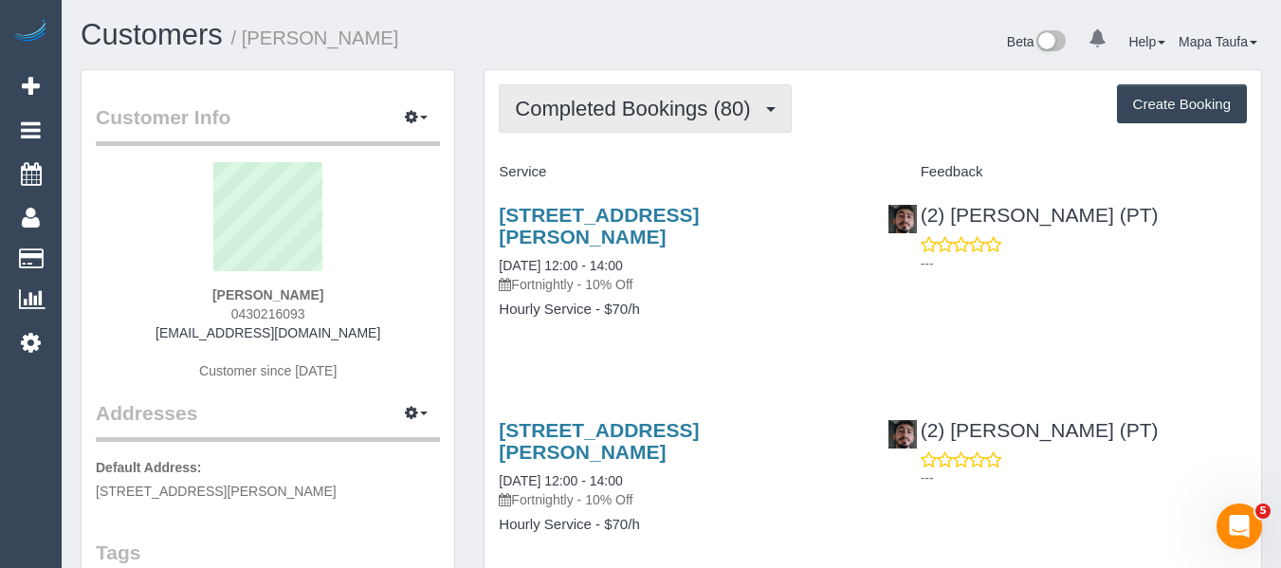
drag, startPoint x: 704, startPoint y: 114, endPoint x: 689, endPoint y: 134, distance: 25.0
click at [704, 114] on span "Completed Bookings (80)" at bounding box center [637, 109] width 245 height 24
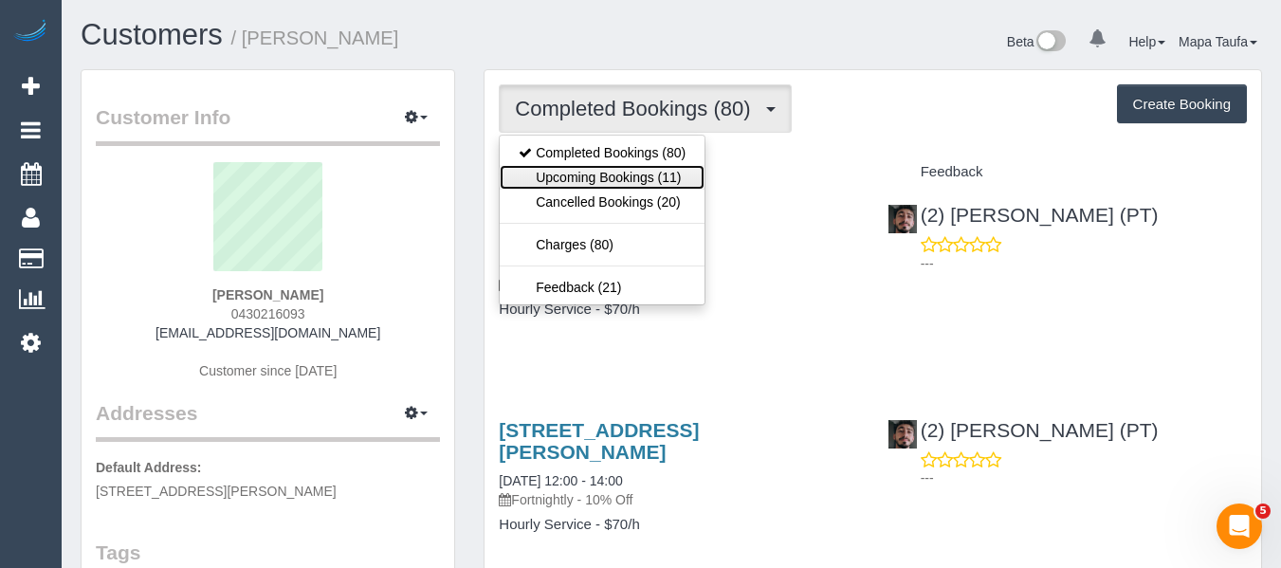
click at [659, 171] on link "Upcoming Bookings (11)" at bounding box center [602, 177] width 205 height 25
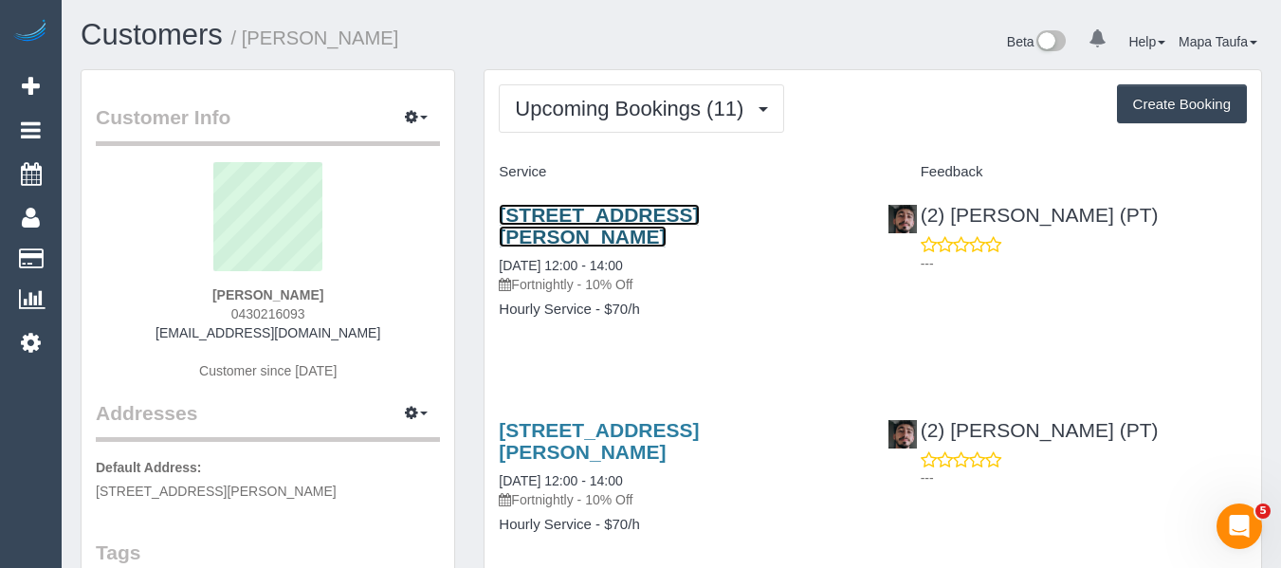
click at [605, 217] on link "[STREET_ADDRESS][PERSON_NAME]" at bounding box center [599, 226] width 200 height 44
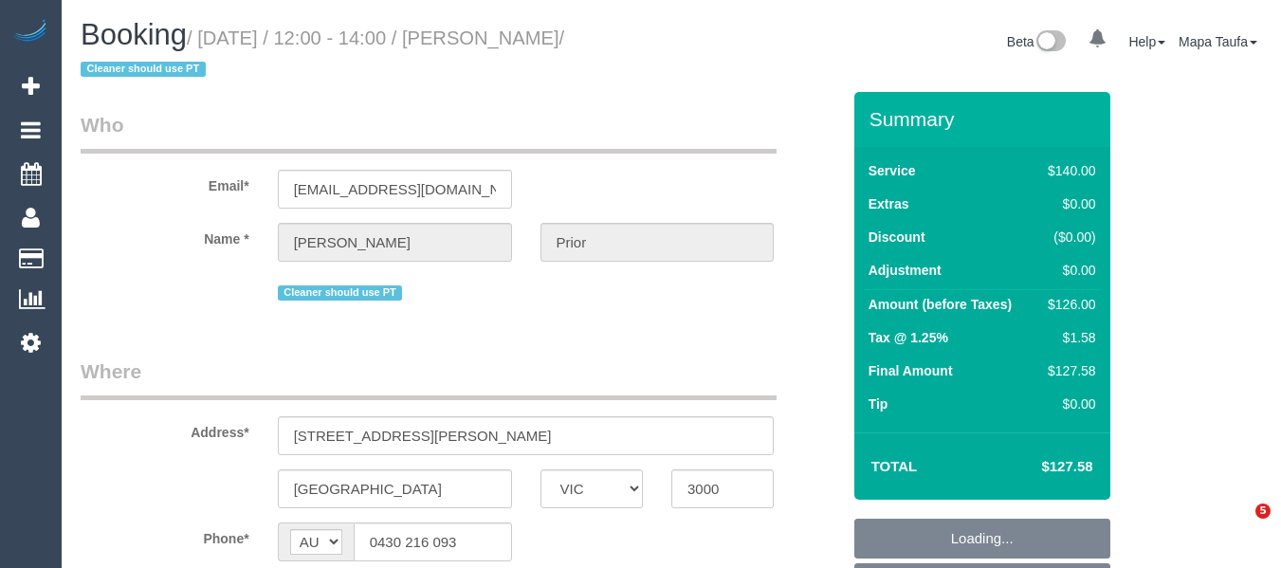
select select "VIC"
select select "string:stripe-pm_1RR3OG2GScqysDRVoX6zHW6X"
select select "number:28"
select select "number:14"
select select "number:20"
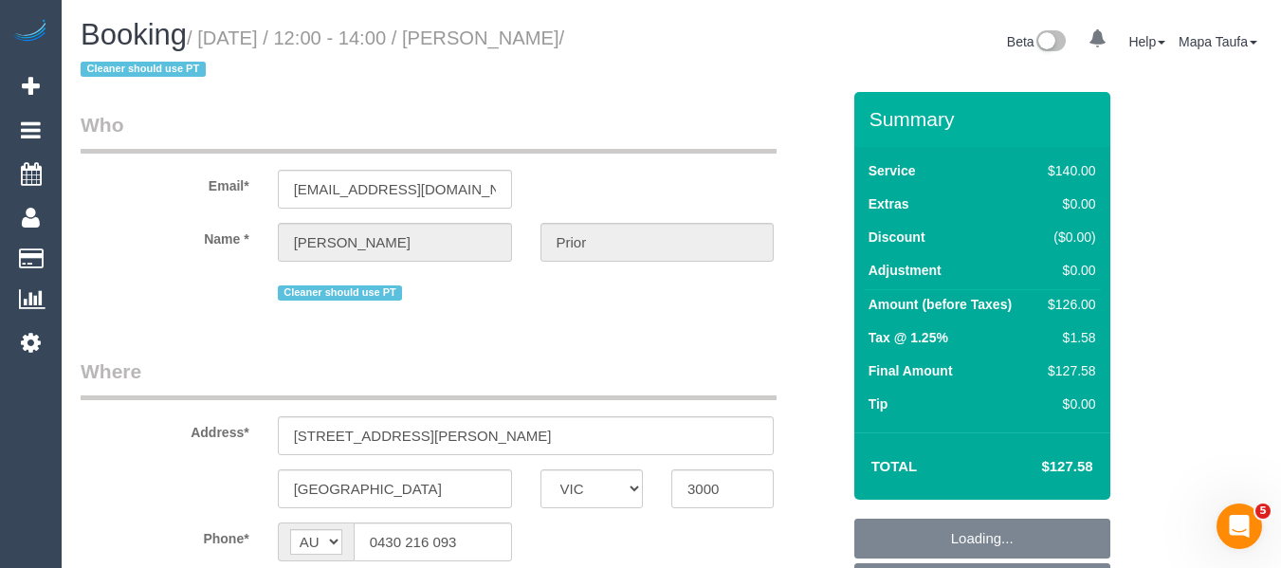
select select "number:24"
select select "number:34"
select select "number:12"
select select "object:854"
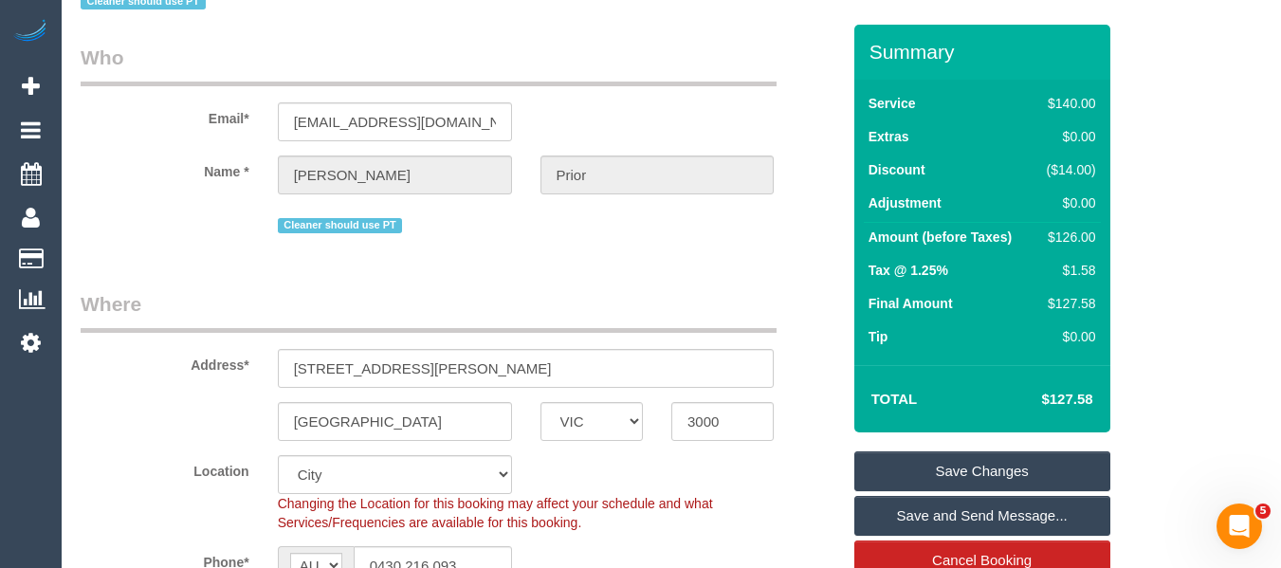
scroll to position [95, 0]
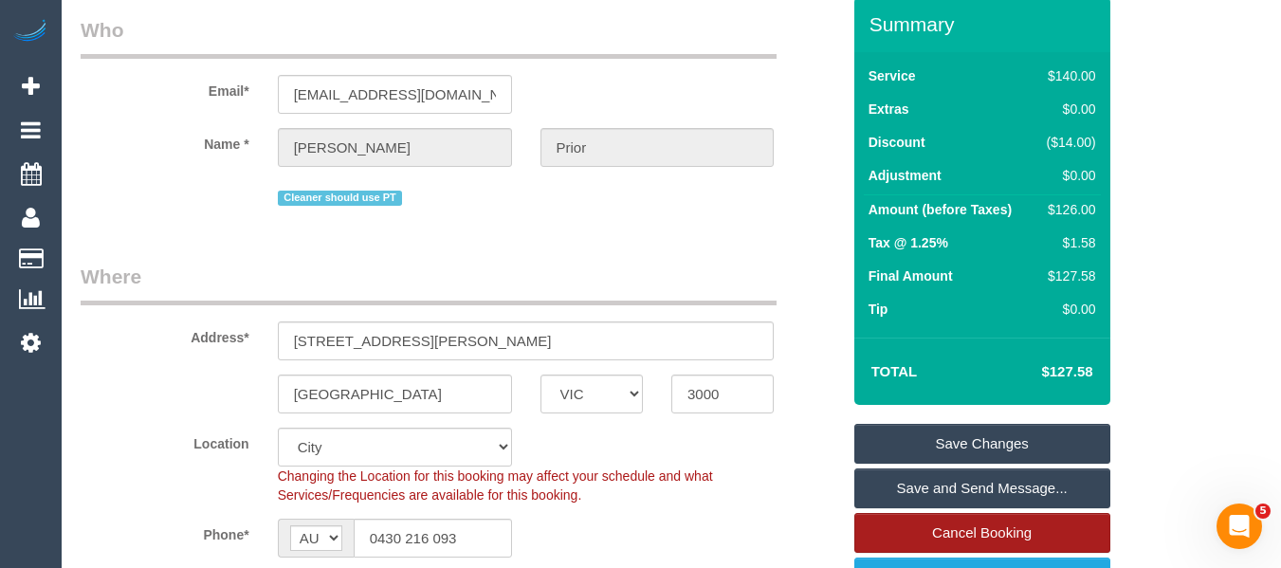
click at [955, 523] on link "Cancel Booking" at bounding box center [982, 533] width 256 height 40
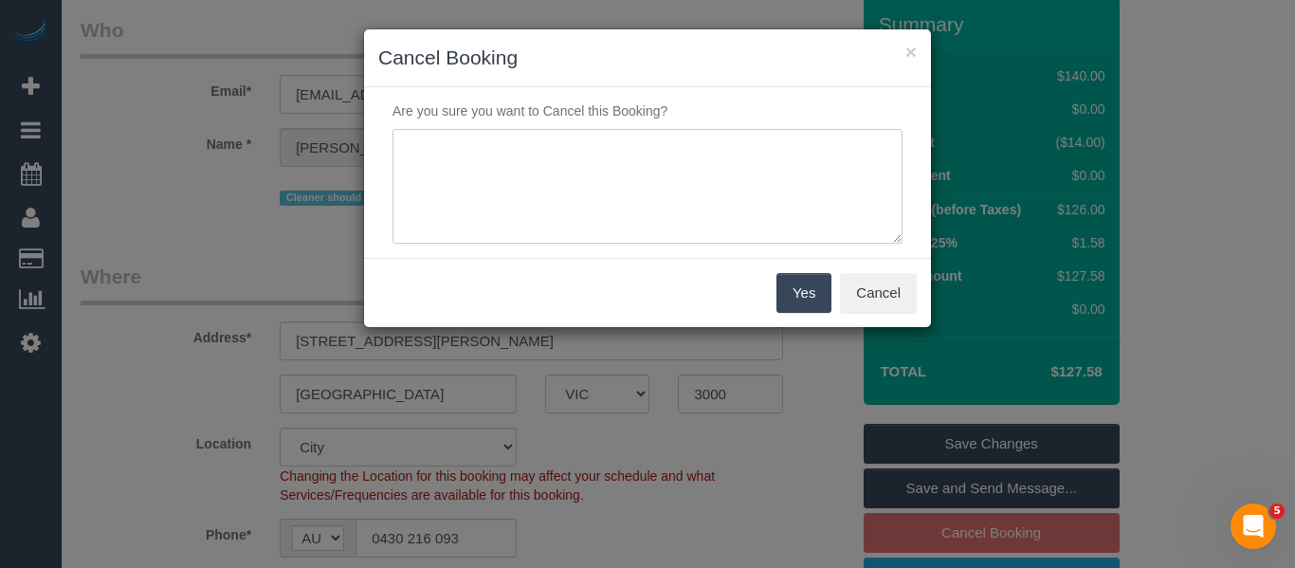
click at [528, 157] on textarea at bounding box center [648, 187] width 510 height 116
type textarea "moving interstate via email -MT"
click at [791, 286] on button "Yes" at bounding box center [803, 293] width 55 height 40
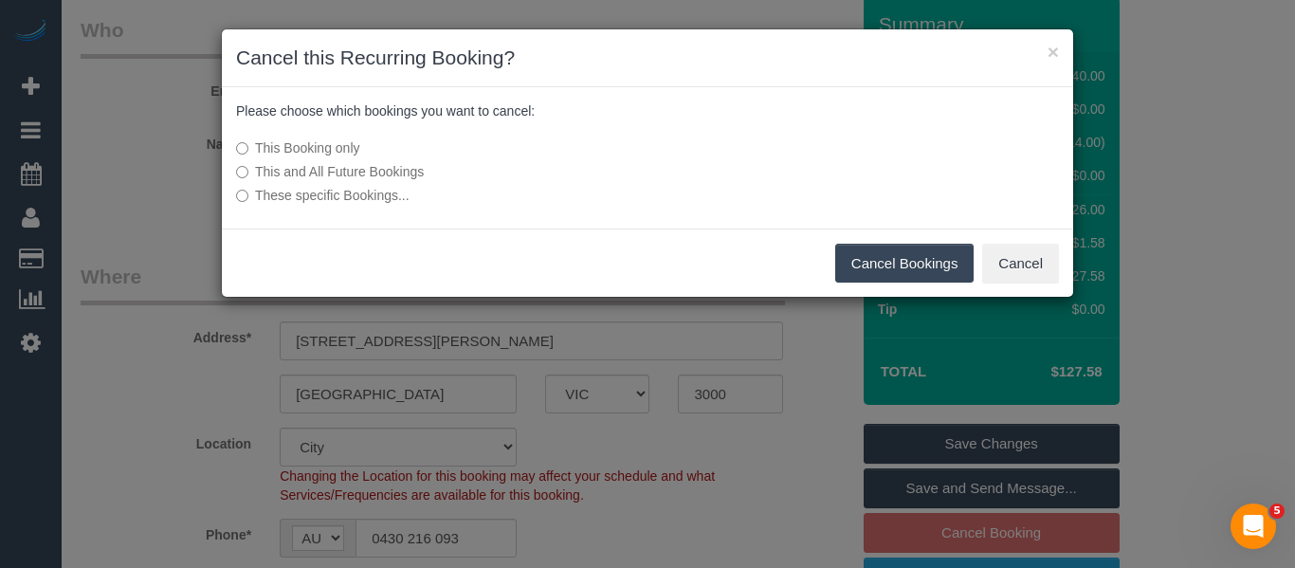
click at [349, 168] on label "This and All Future Bookings" at bounding box center [505, 171] width 539 height 19
click at [863, 254] on button "Cancel Bookings" at bounding box center [904, 264] width 139 height 40
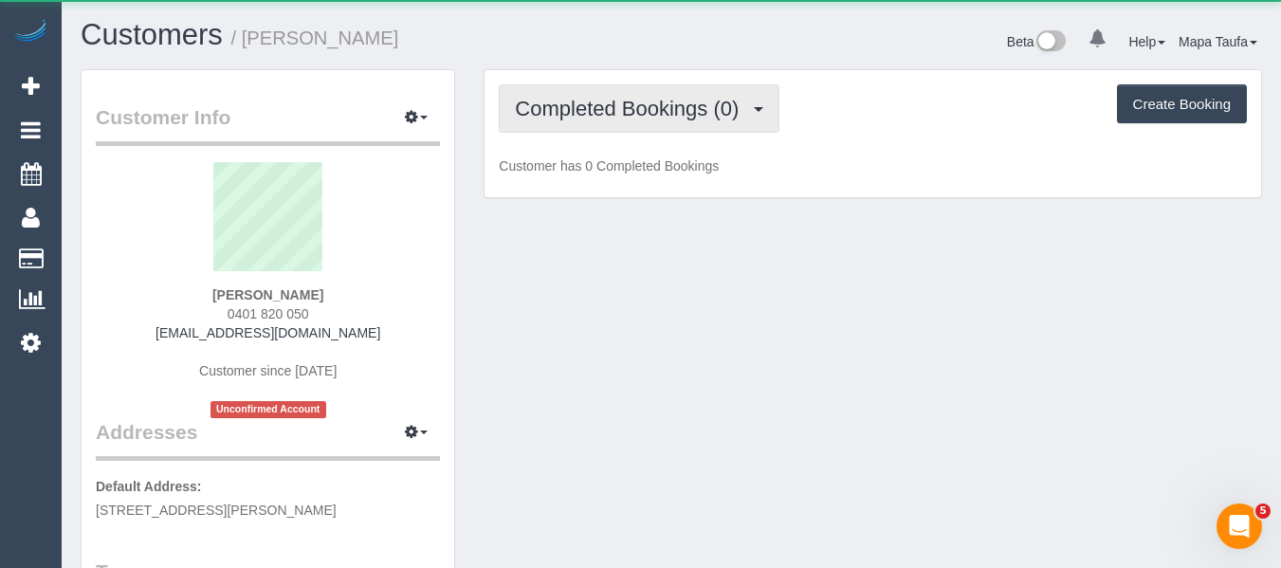
drag, startPoint x: 615, startPoint y: 100, endPoint x: 613, endPoint y: 154, distance: 53.1
click at [615, 106] on span "Completed Bookings (0)" at bounding box center [631, 109] width 233 height 24
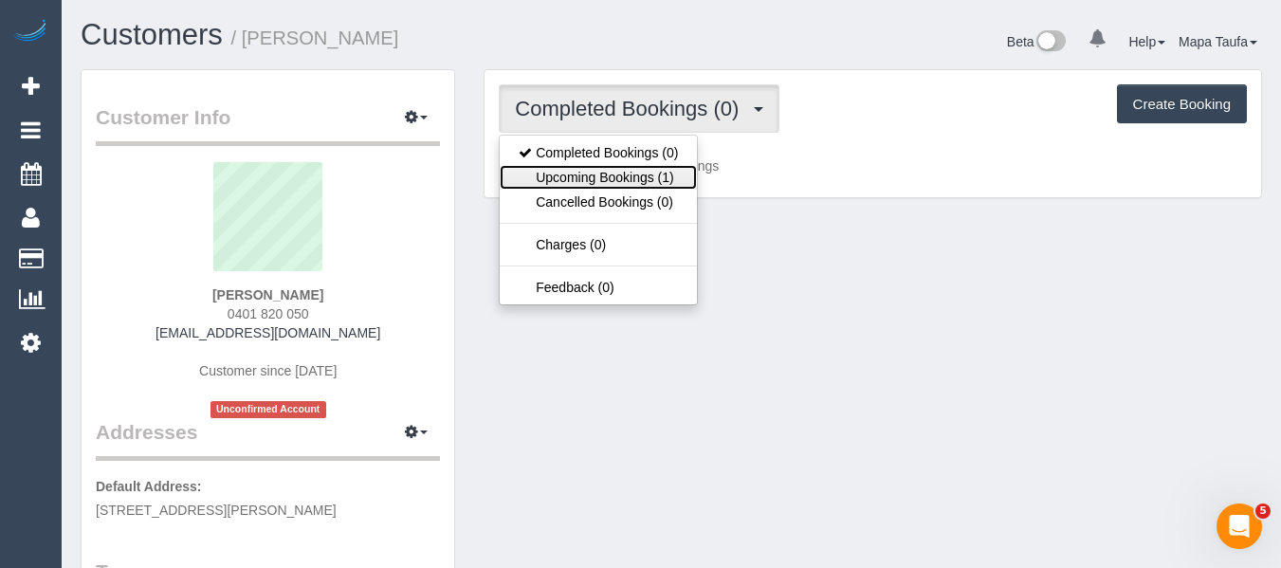
click at [617, 172] on link "Upcoming Bookings (1)" at bounding box center [598, 177] width 197 height 25
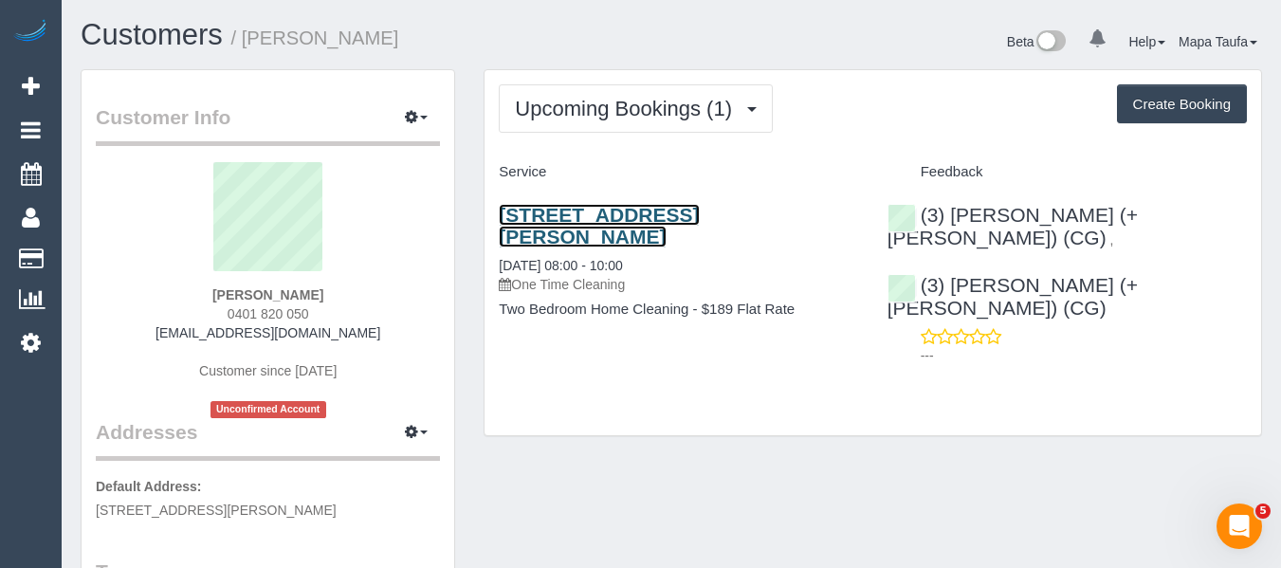
click at [531, 222] on link "[STREET_ADDRESS][PERSON_NAME]" at bounding box center [599, 226] width 200 height 44
drag, startPoint x: 331, startPoint y: 314, endPoint x: 240, endPoint y: 303, distance: 91.6
click at [226, 311] on div "[PERSON_NAME] 0401 820 050 [EMAIL_ADDRESS][DOMAIN_NAME] Customer since [DATE] U…" at bounding box center [268, 290] width 344 height 256
copy span "0401 820 050"
click at [338, 309] on div "[PERSON_NAME] 0401 820 050 [EMAIL_ADDRESS][DOMAIN_NAME] Customer since [DATE] U…" at bounding box center [268, 290] width 344 height 256
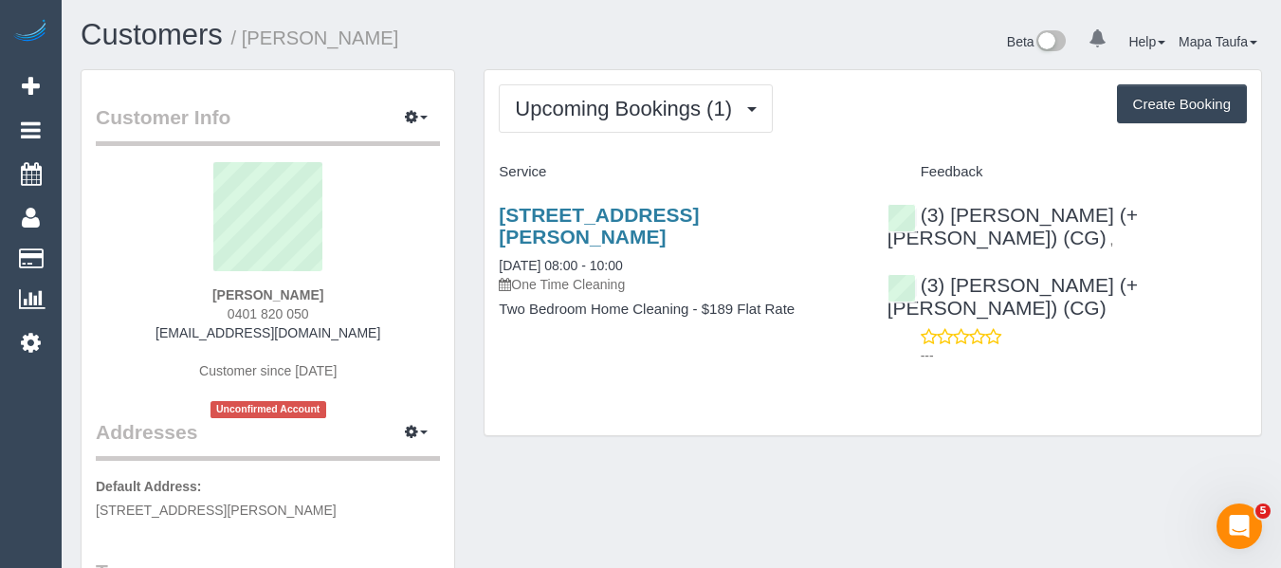
drag, startPoint x: 332, startPoint y: 315, endPoint x: 149, endPoint y: 321, distance: 183.1
click at [179, 317] on div "[PERSON_NAME] 0401 820 050 [EMAIL_ADDRESS][DOMAIN_NAME] Customer since [DATE] U…" at bounding box center [268, 290] width 344 height 256
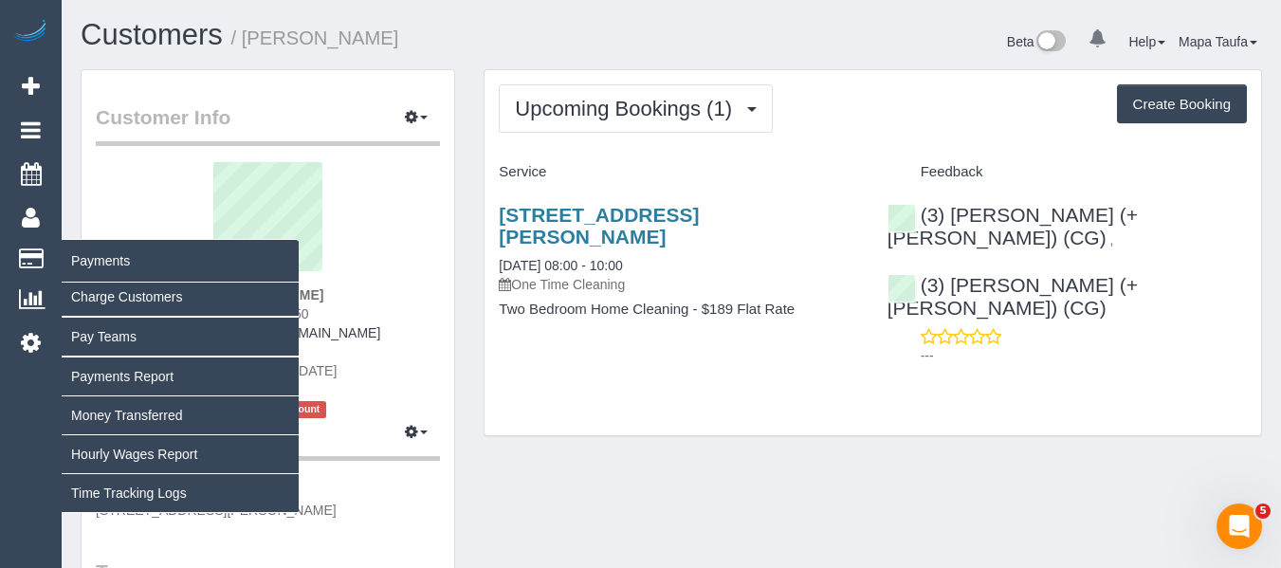
copy span "0401 820 050"
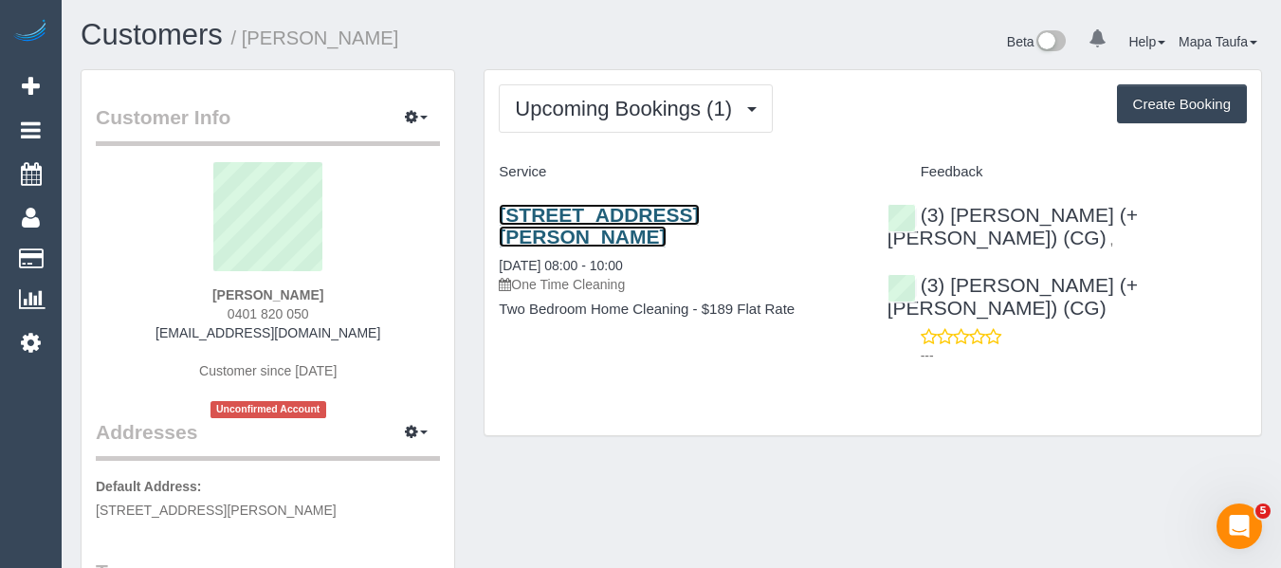
click at [549, 220] on link "[STREET_ADDRESS][PERSON_NAME]" at bounding box center [599, 226] width 200 height 44
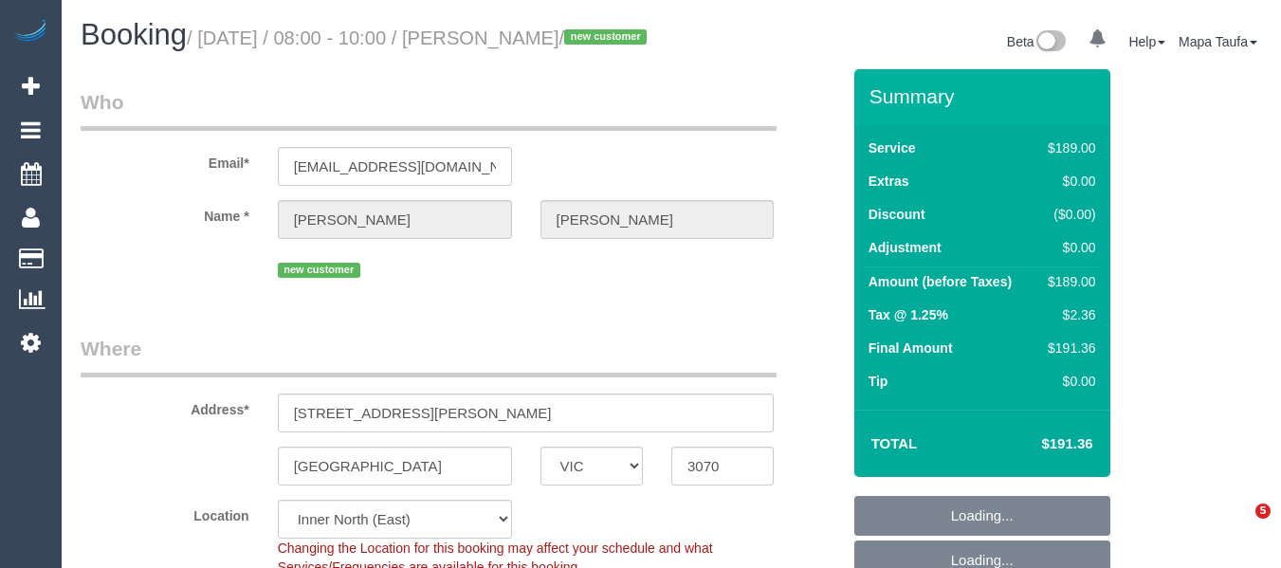
select select "VIC"
select select "number:28"
select select "number:14"
select select "number:19"
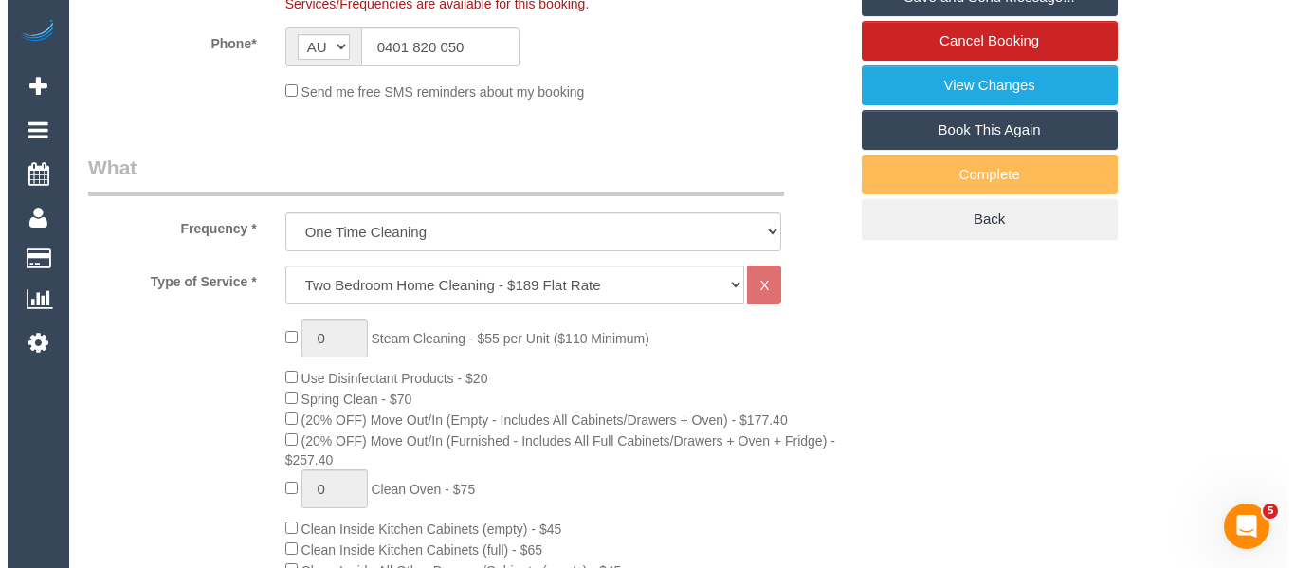
scroll to position [585, 0]
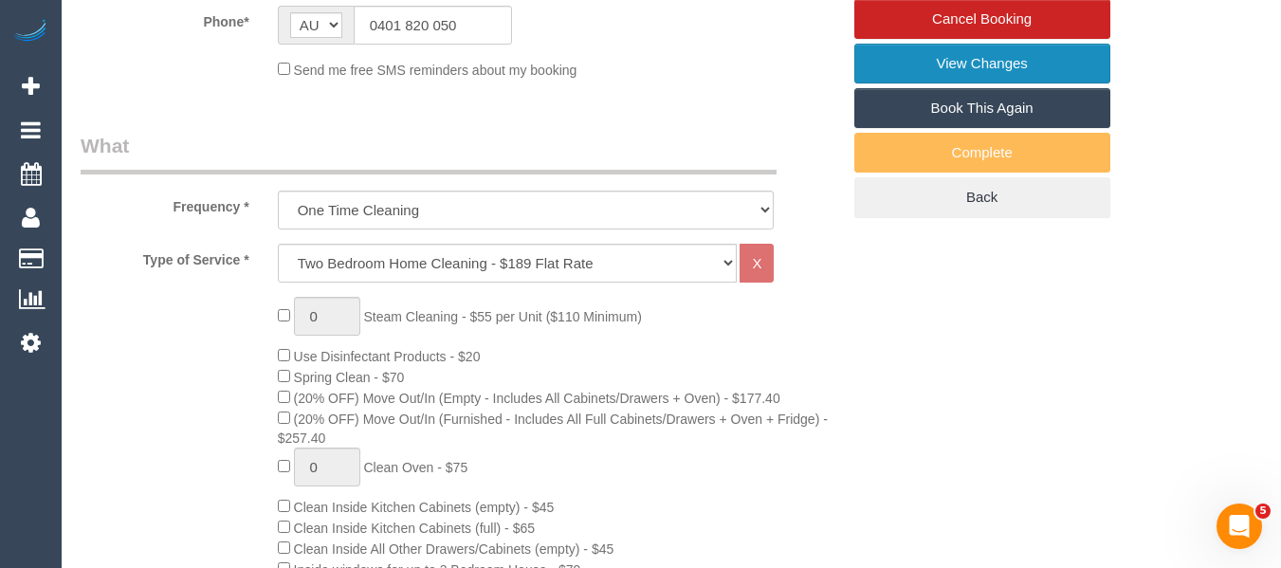
click at [1032, 83] on link "View Changes" at bounding box center [982, 64] width 256 height 40
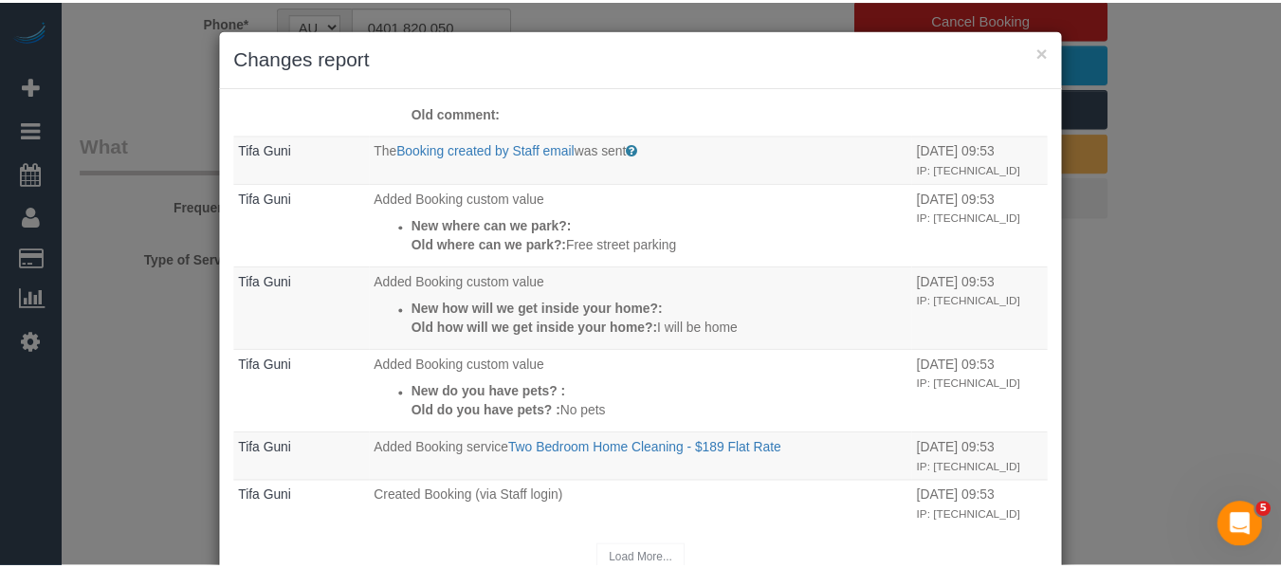
scroll to position [693, 0]
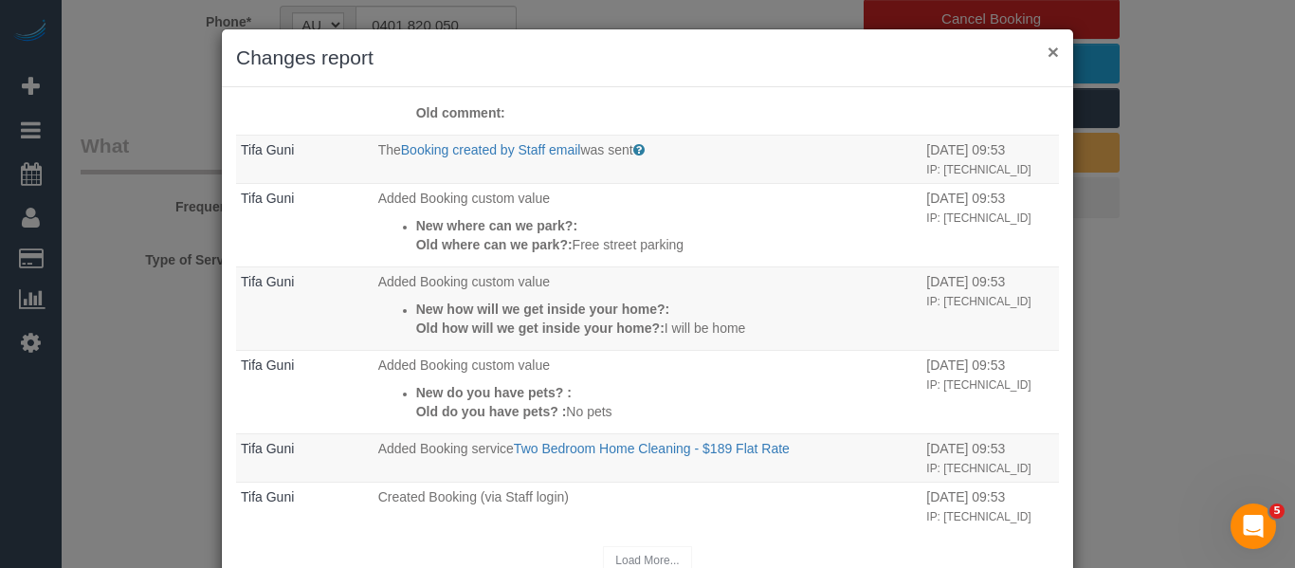
click at [1048, 49] on button "×" at bounding box center [1053, 52] width 11 height 20
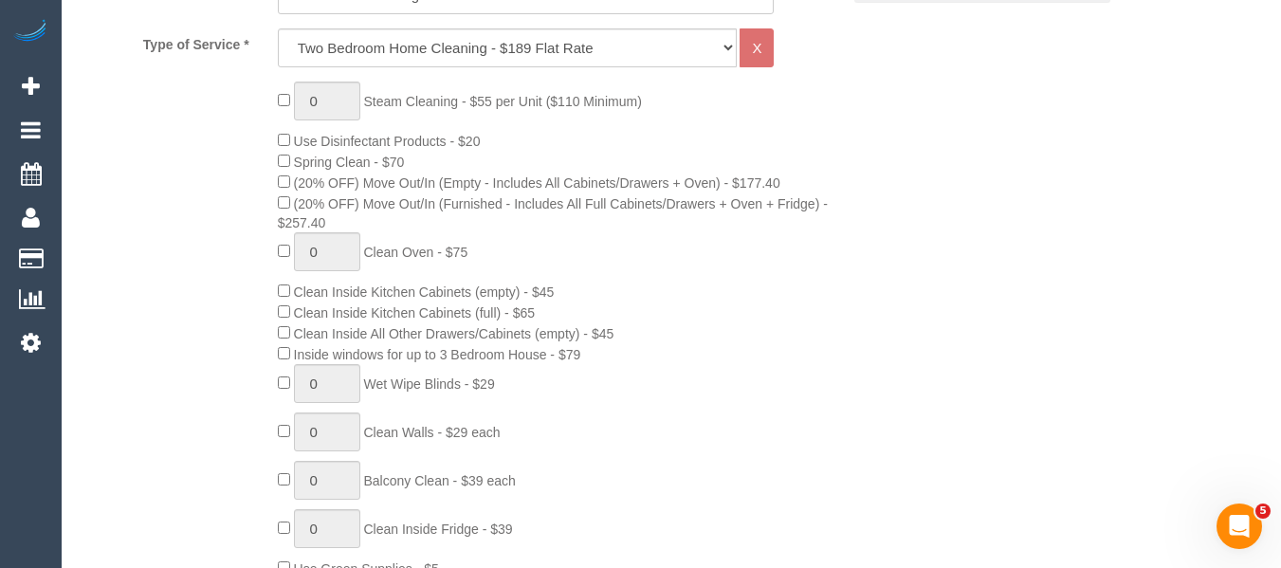
scroll to position [753, 0]
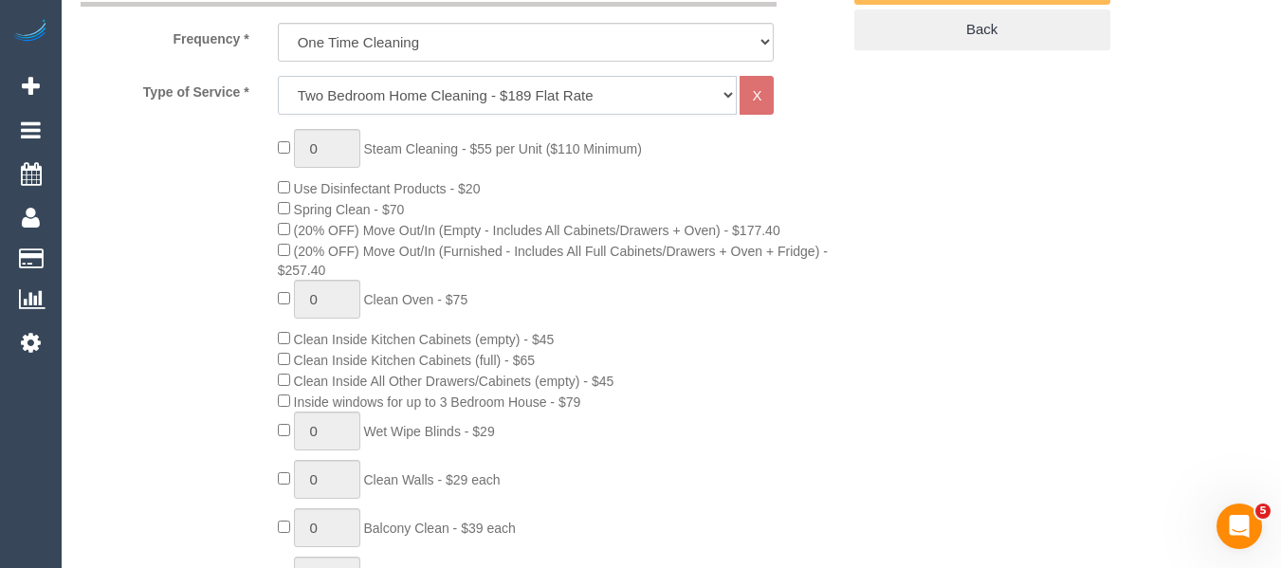
click at [476, 115] on select "Hourly Service - $70/h Hourly Service - $65/h Hourly Service - $60/h Hourly Ser…" at bounding box center [508, 95] width 460 height 39
click at [380, 115] on select "Hourly Service - $70/h Hourly Service - $65/h Hourly Service - $60/h Hourly Ser…" at bounding box center [508, 95] width 460 height 39
select select "209"
click at [278, 99] on select "Hourly Service - $70/h Hourly Service - $65/h Hourly Service - $60/h Hourly Ser…" at bounding box center [508, 95] width 460 height 39
select select "1"
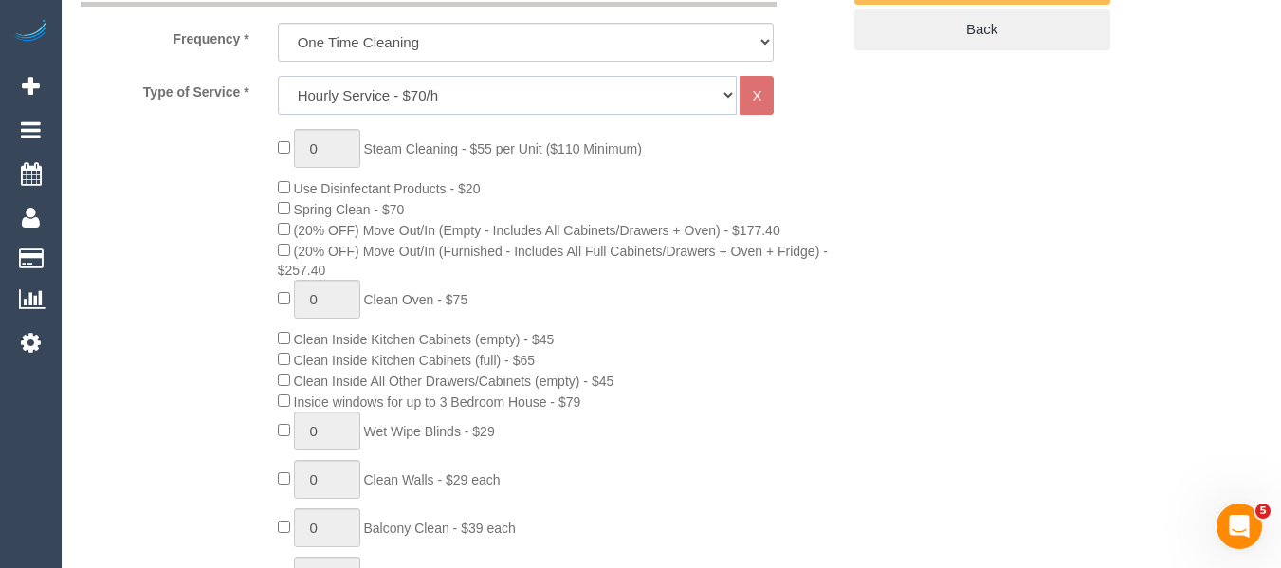
select select "120"
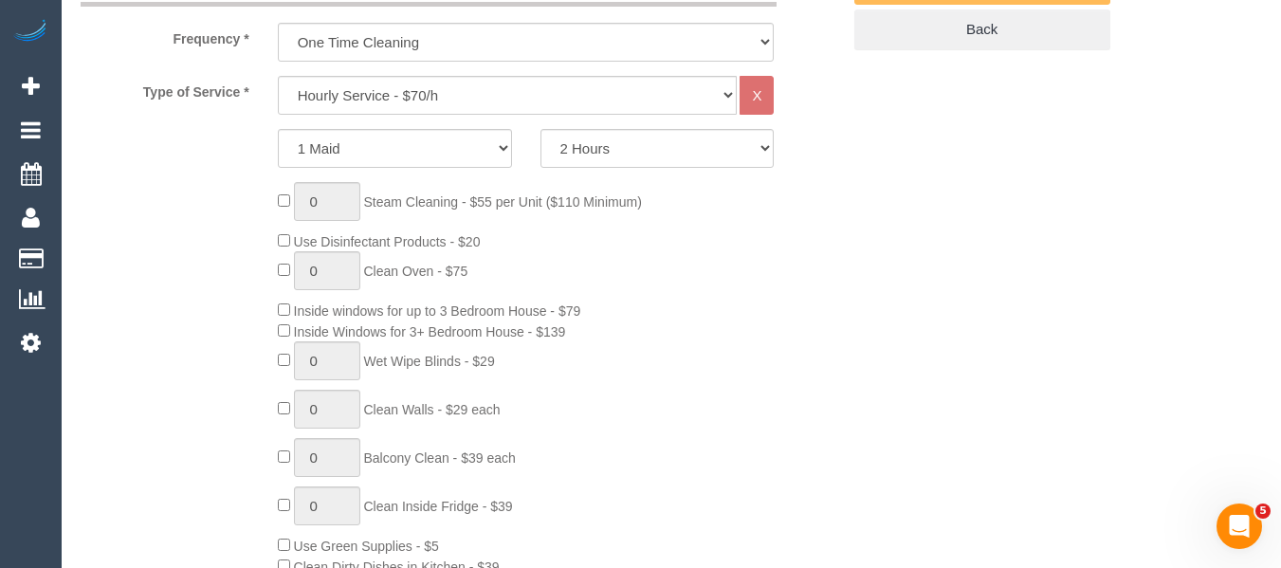
drag, startPoint x: 996, startPoint y: 265, endPoint x: 1014, endPoint y: 280, distance: 22.8
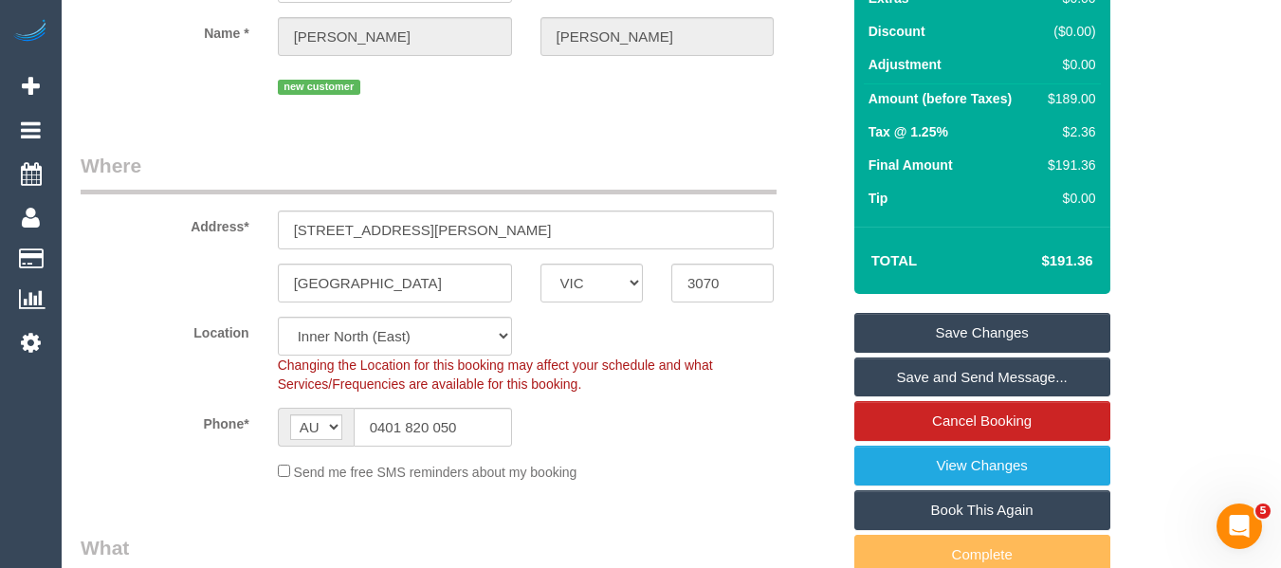
scroll to position [89, 0]
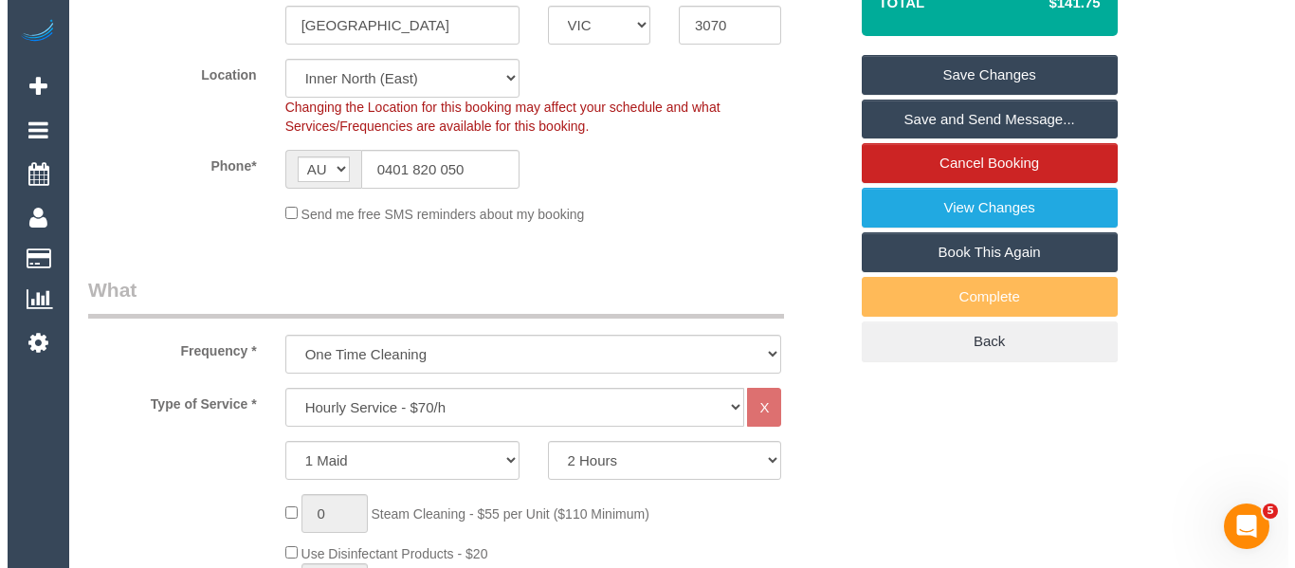
scroll to position [412, 0]
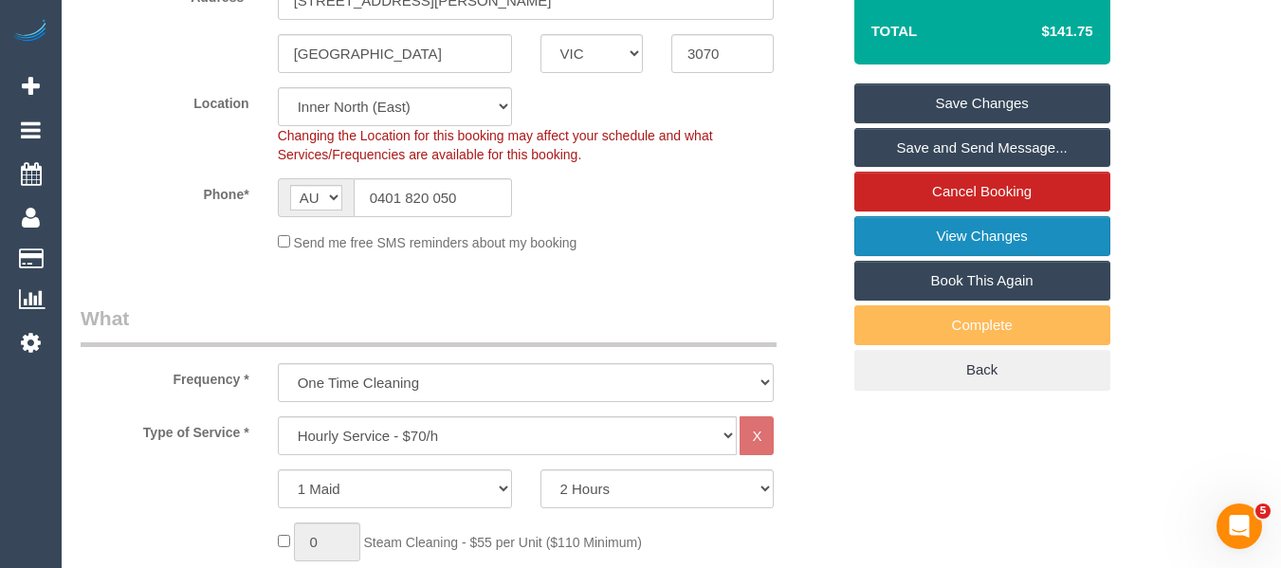
click at [1005, 254] on link "View Changes" at bounding box center [982, 236] width 256 height 40
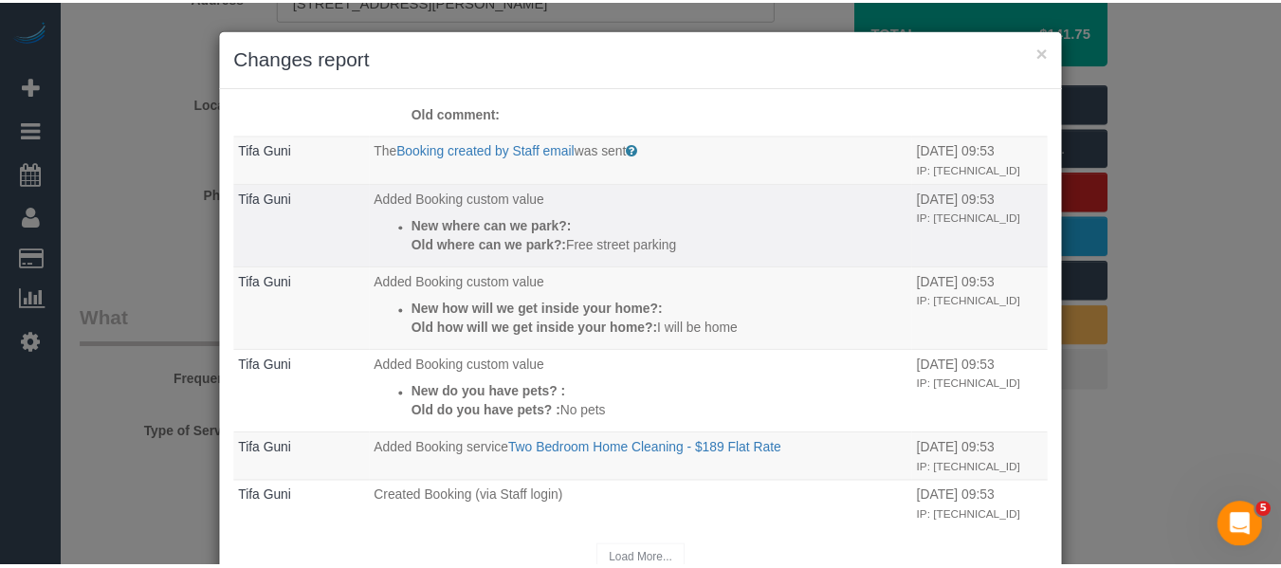
scroll to position [693, 0]
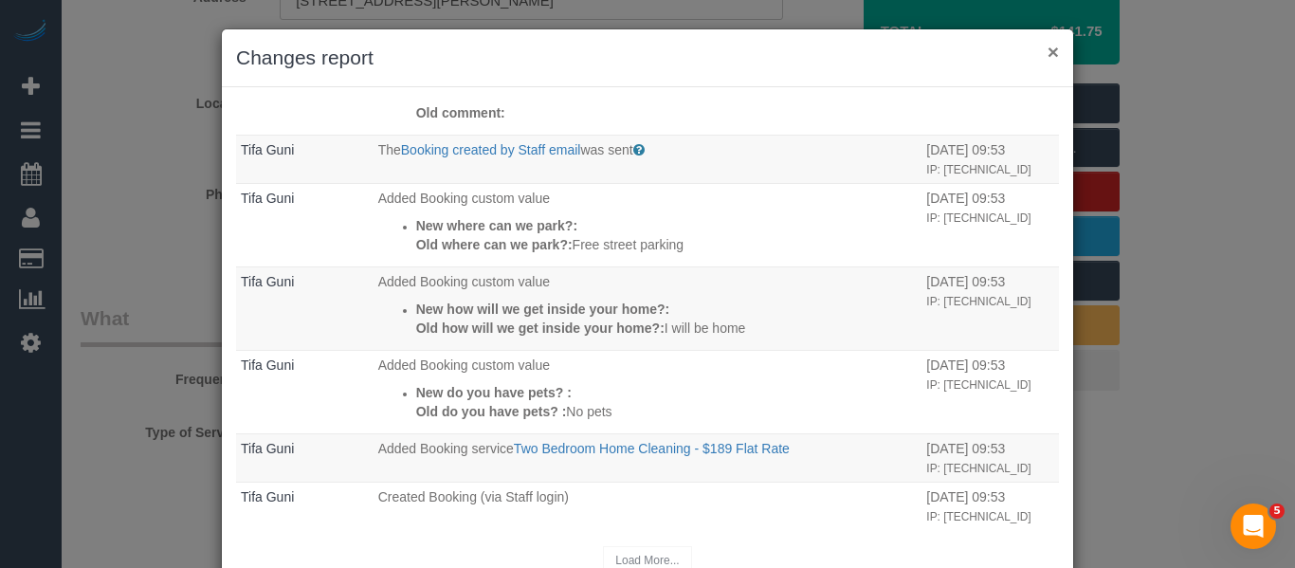
click at [1048, 47] on button "×" at bounding box center [1053, 52] width 11 height 20
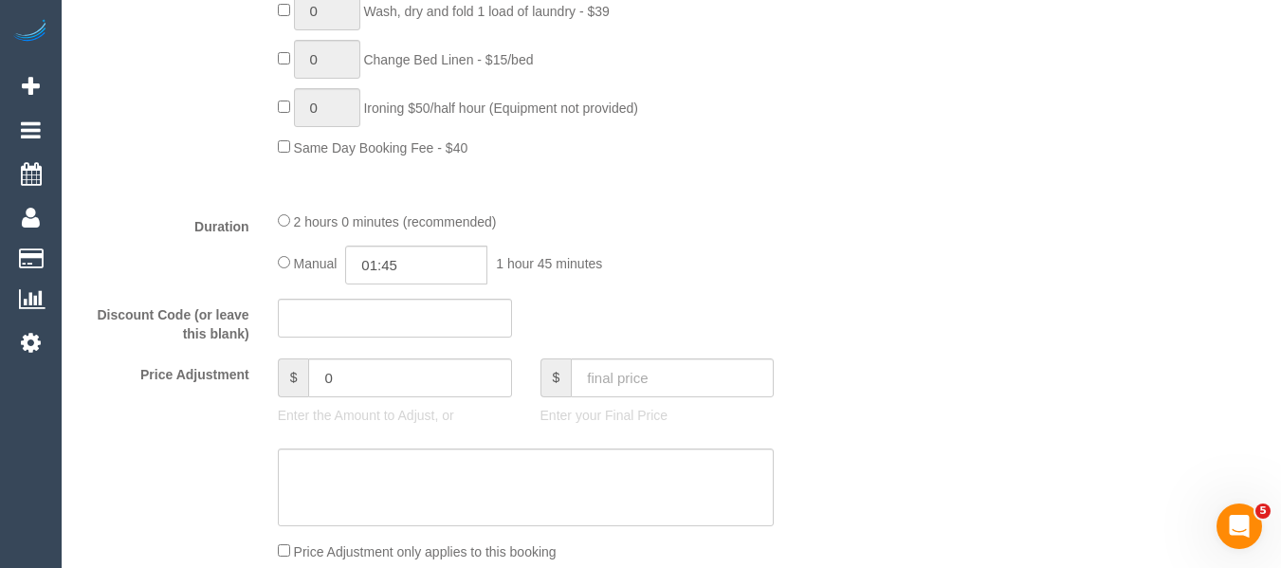
scroll to position [1445, 0]
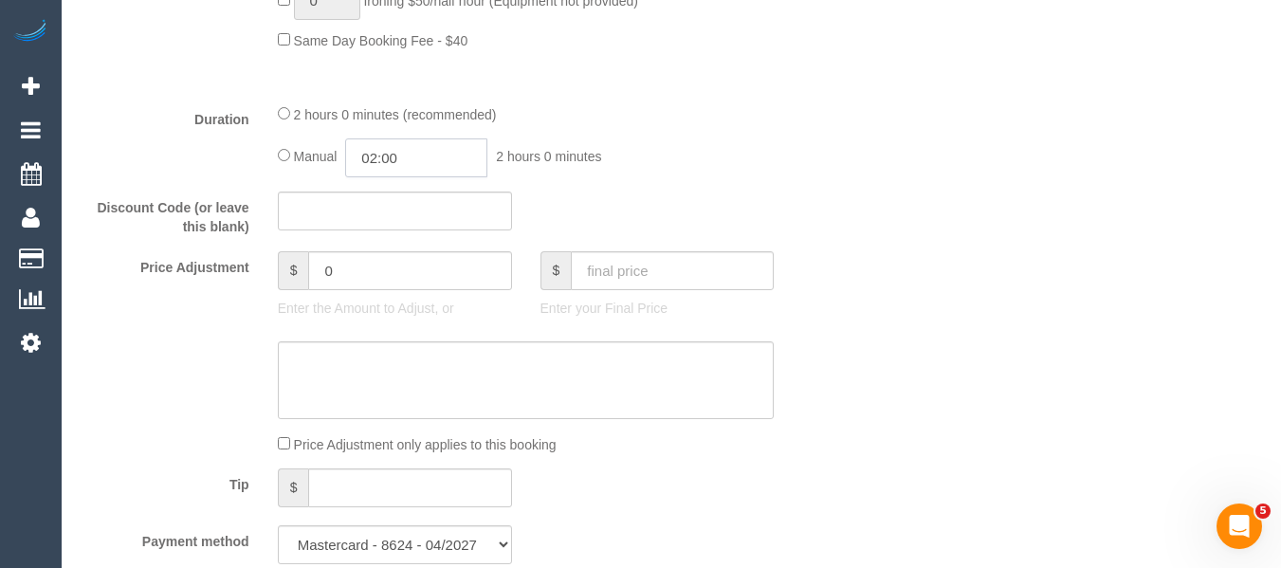
click at [399, 173] on input "02:00" at bounding box center [416, 157] width 142 height 39
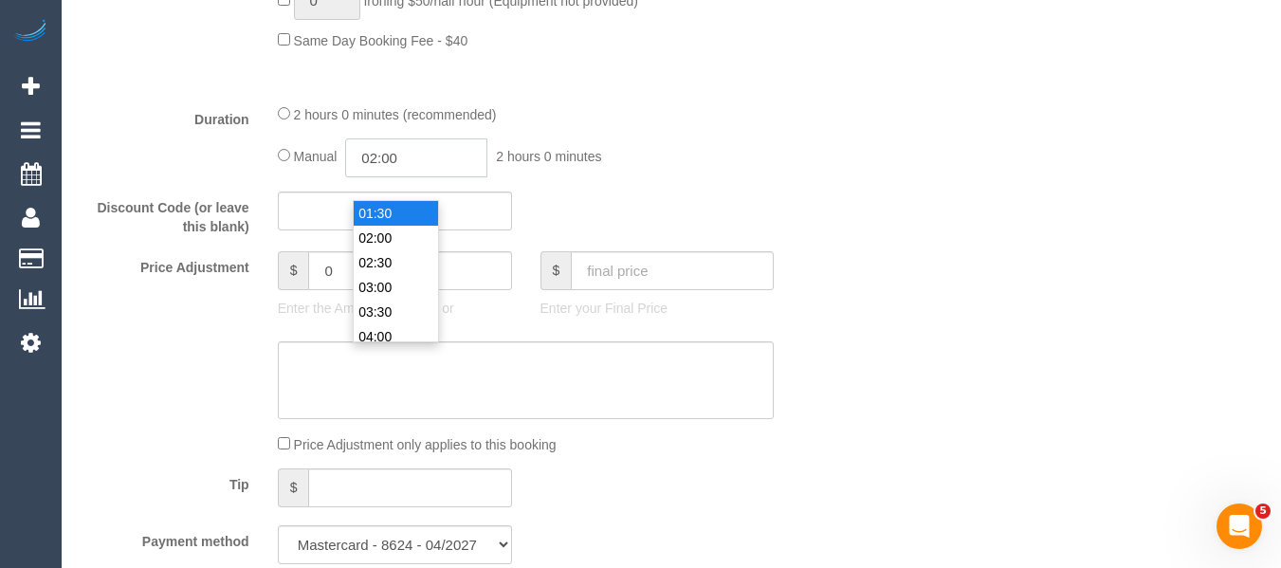
scroll to position [0, 0]
type input "01:00"
click at [386, 250] on li "01:00" at bounding box center [396, 262] width 84 height 25
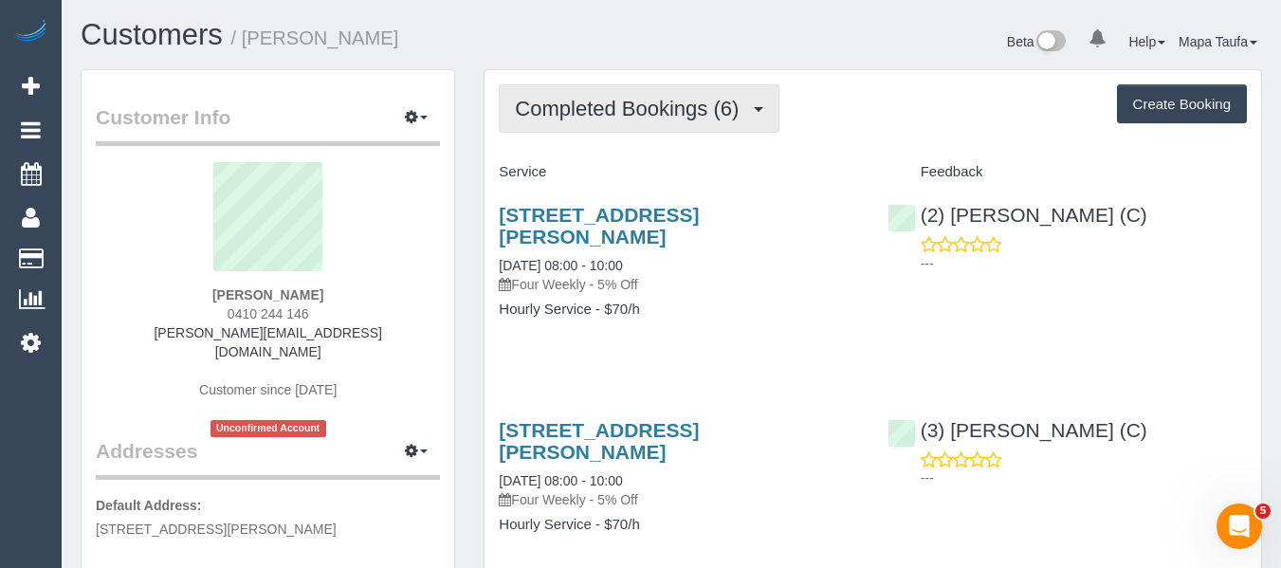
click at [624, 128] on button "Completed Bookings (6)" at bounding box center [639, 108] width 281 height 48
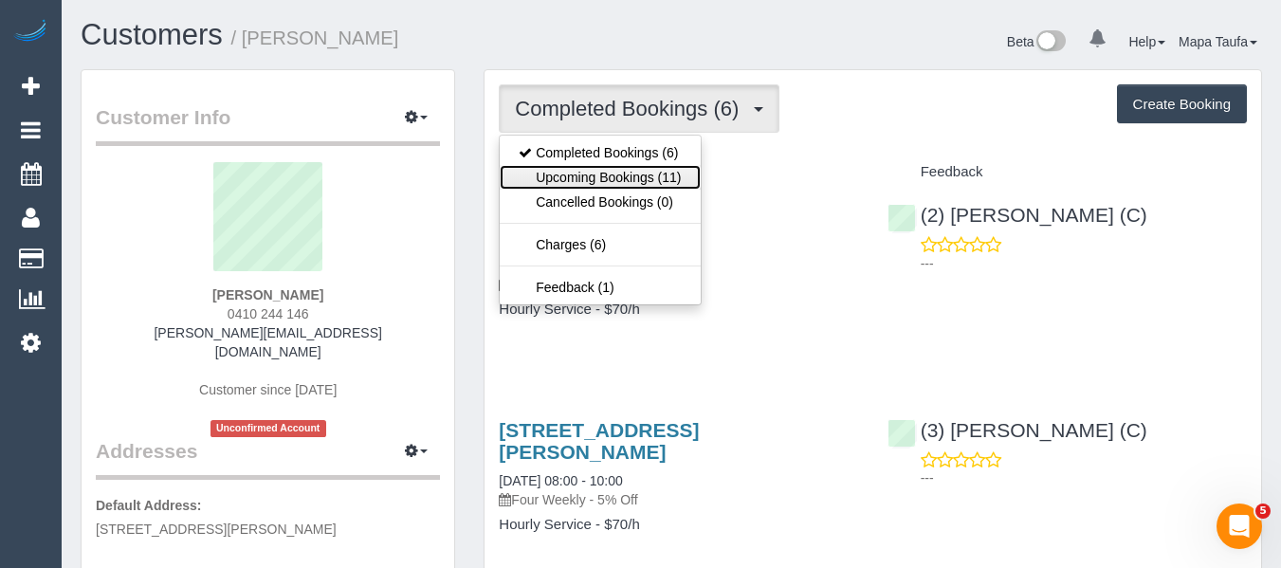
click at [624, 173] on link "Upcoming Bookings (11)" at bounding box center [600, 177] width 200 height 25
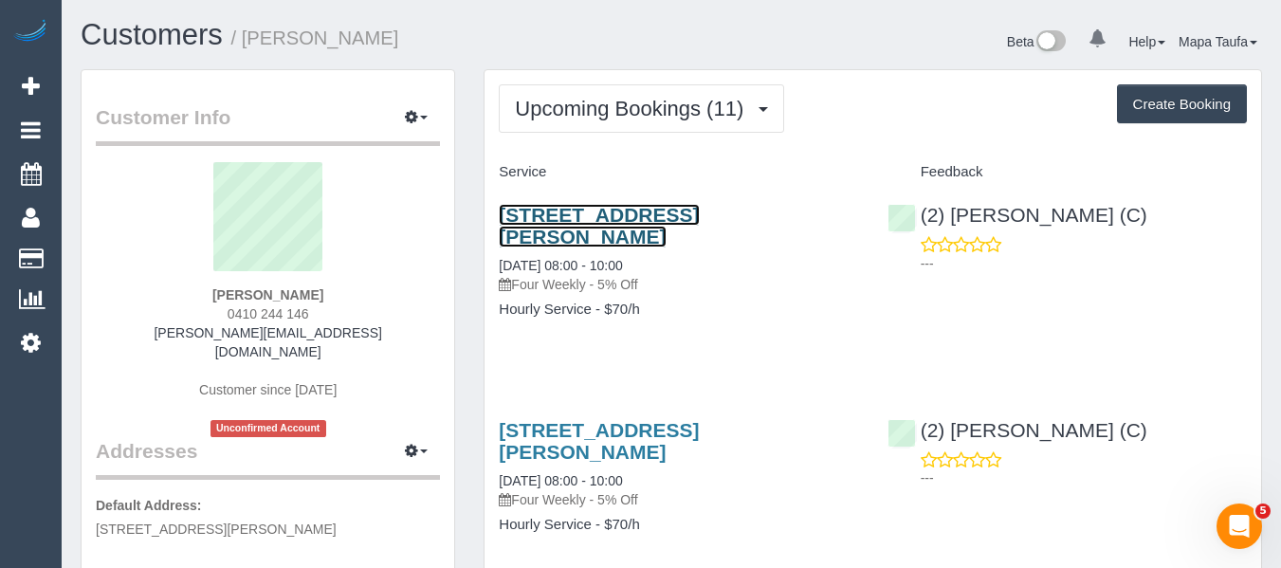
click at [566, 216] on link "[STREET_ADDRESS][PERSON_NAME]" at bounding box center [599, 226] width 200 height 44
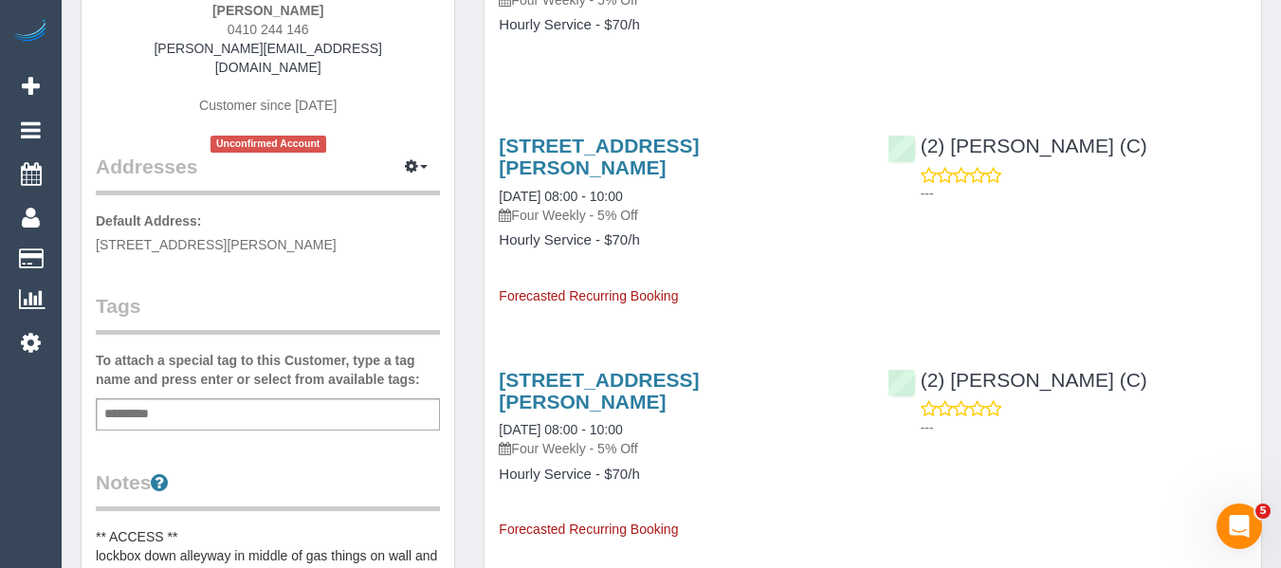
scroll to position [569, 0]
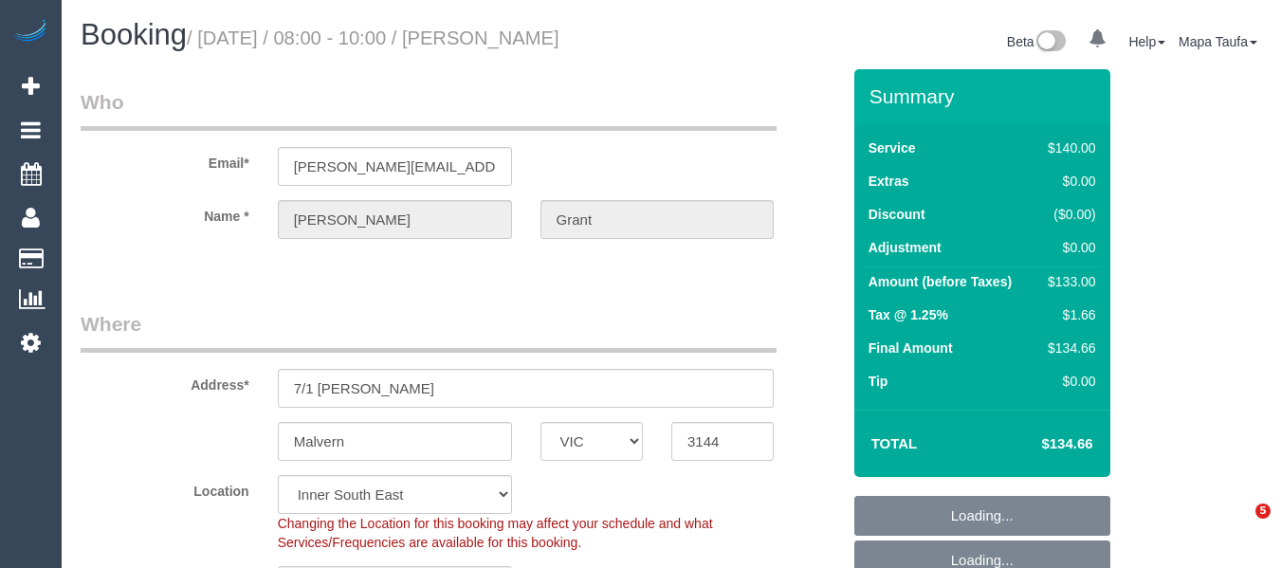
select select "VIC"
select select "number:28"
select select "number:14"
select select "number:19"
select select "number:25"
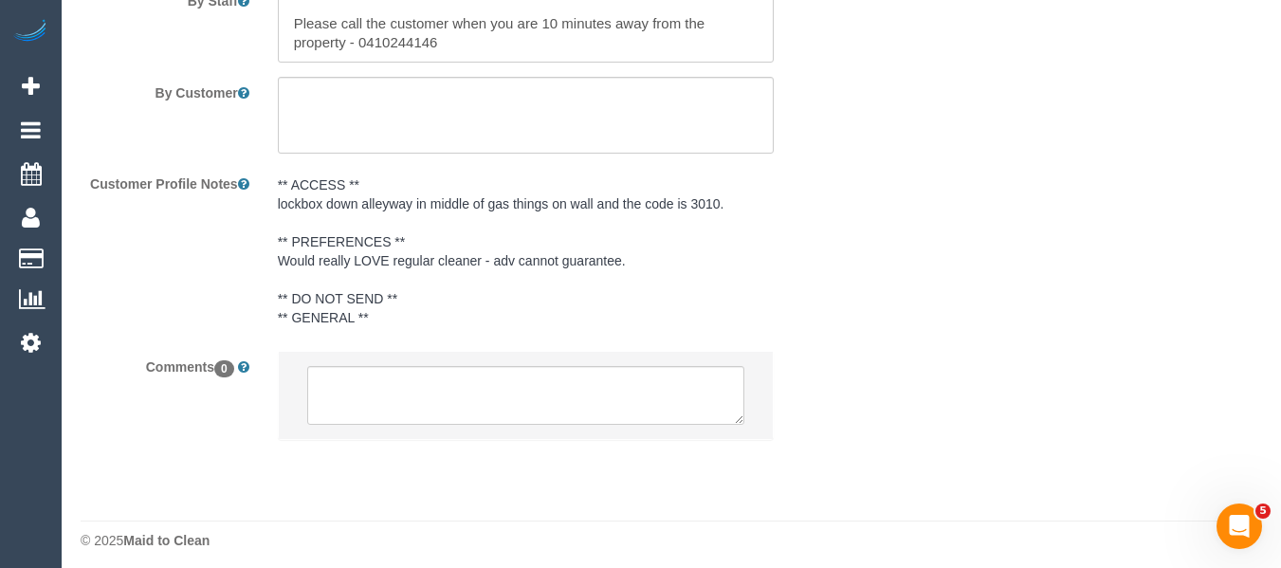
scroll to position [3370, 0]
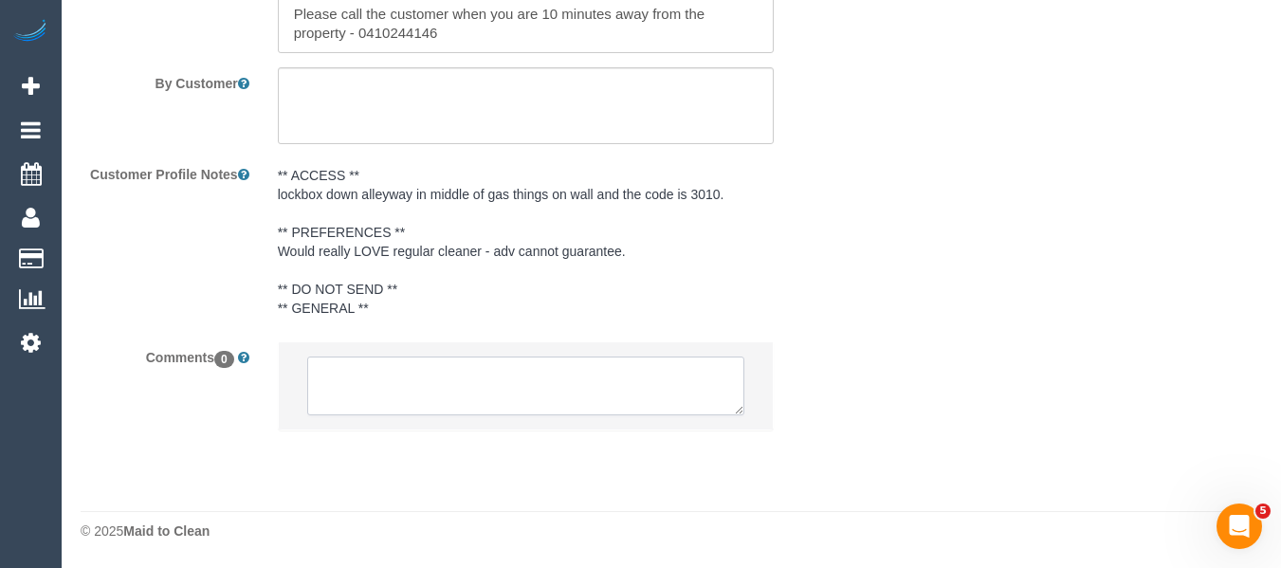
click at [346, 390] on textarea at bounding box center [526, 385] width 438 height 59
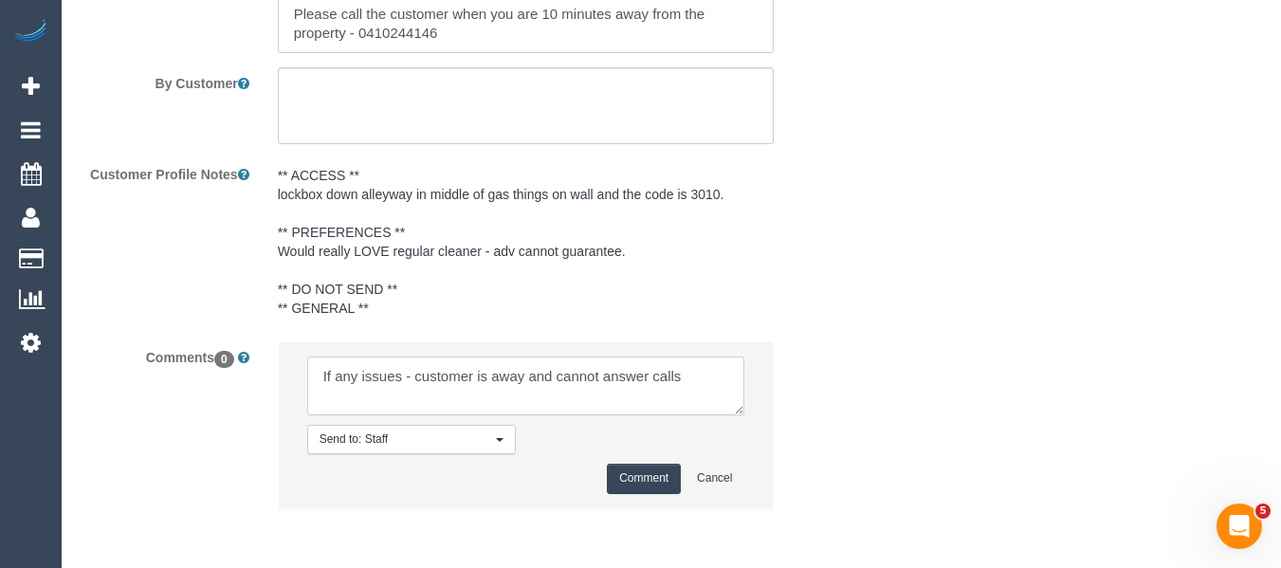
type textarea "If any issues - customer is away and cannot answer calls"
click at [666, 480] on button "Comment" at bounding box center [644, 478] width 74 height 29
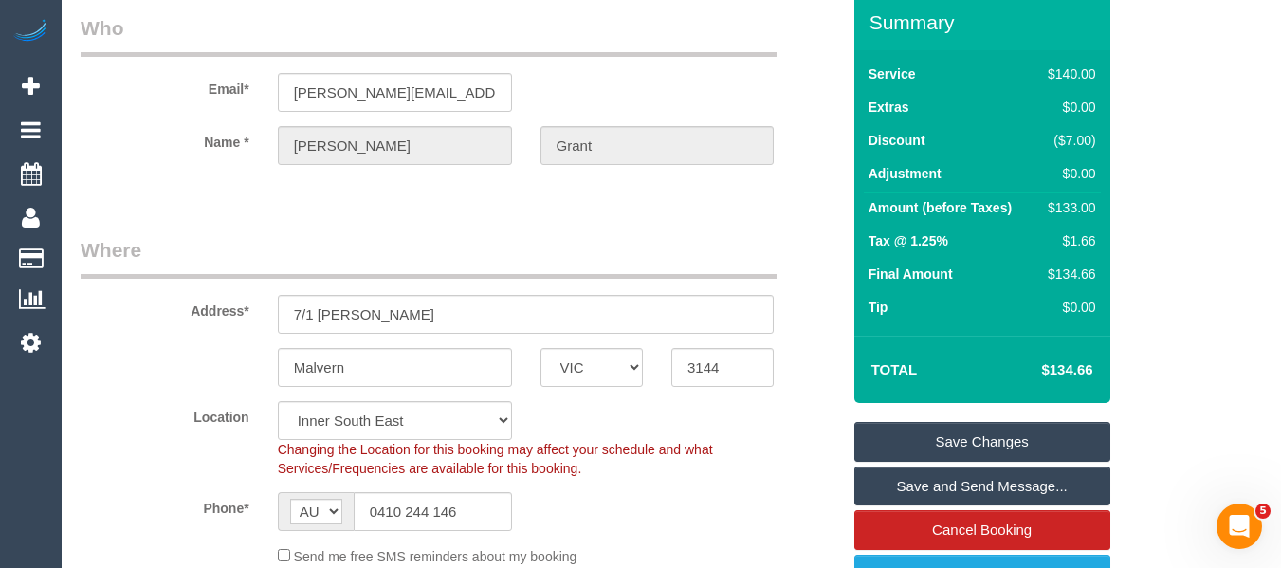
scroll to position [0, 0]
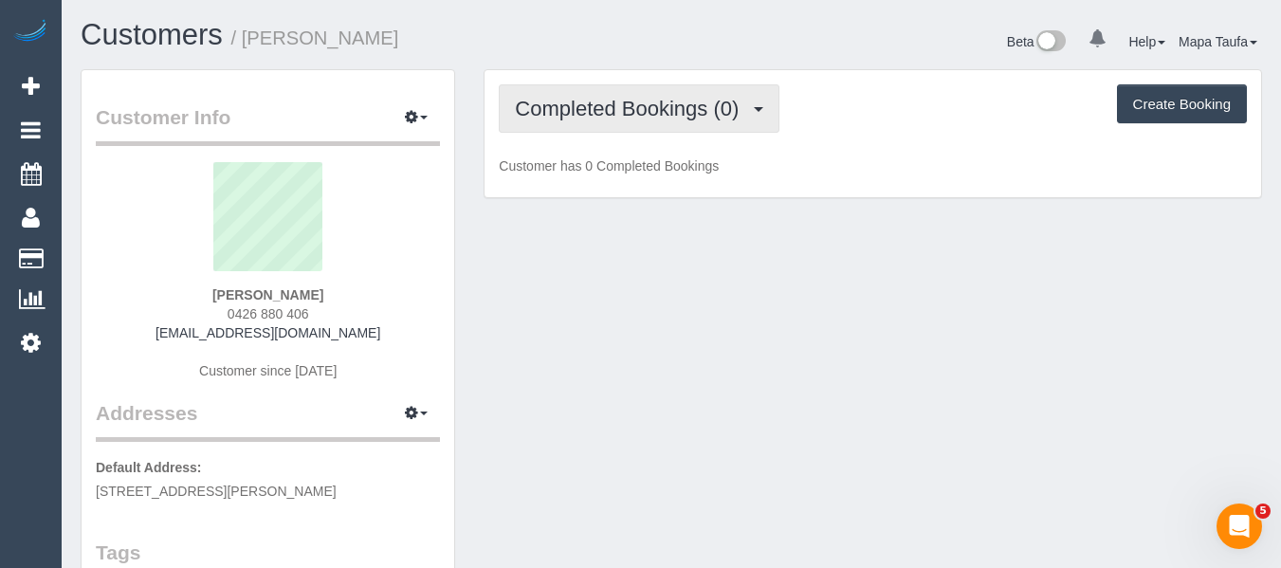
click at [597, 90] on button "Completed Bookings (0)" at bounding box center [639, 108] width 281 height 48
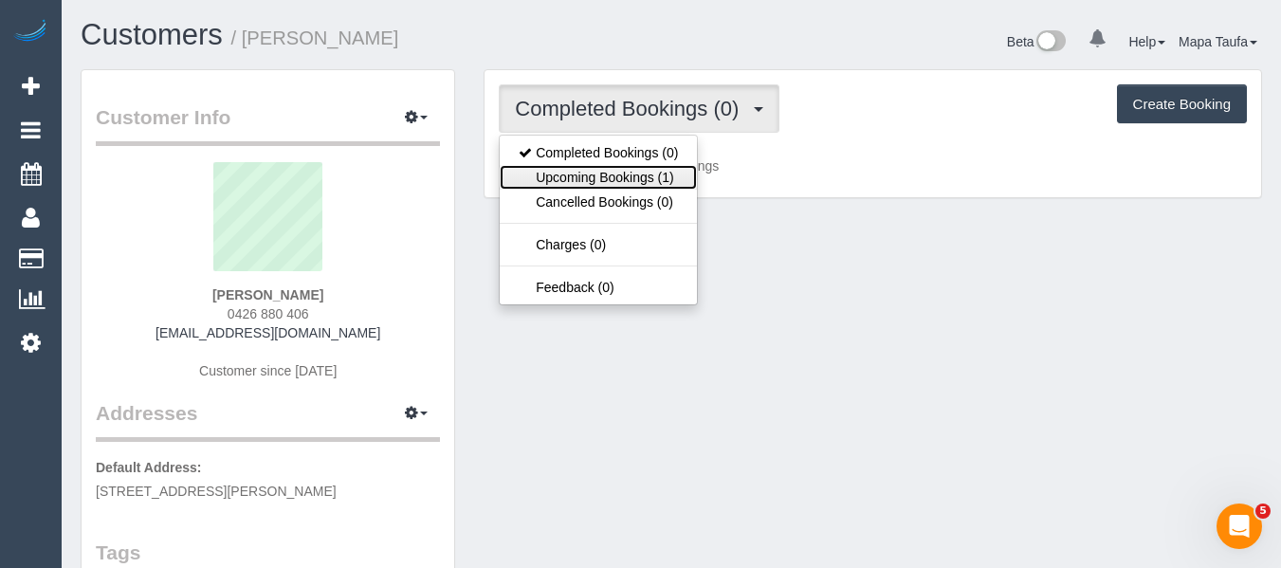
click at [585, 173] on link "Upcoming Bookings (1)" at bounding box center [598, 177] width 197 height 25
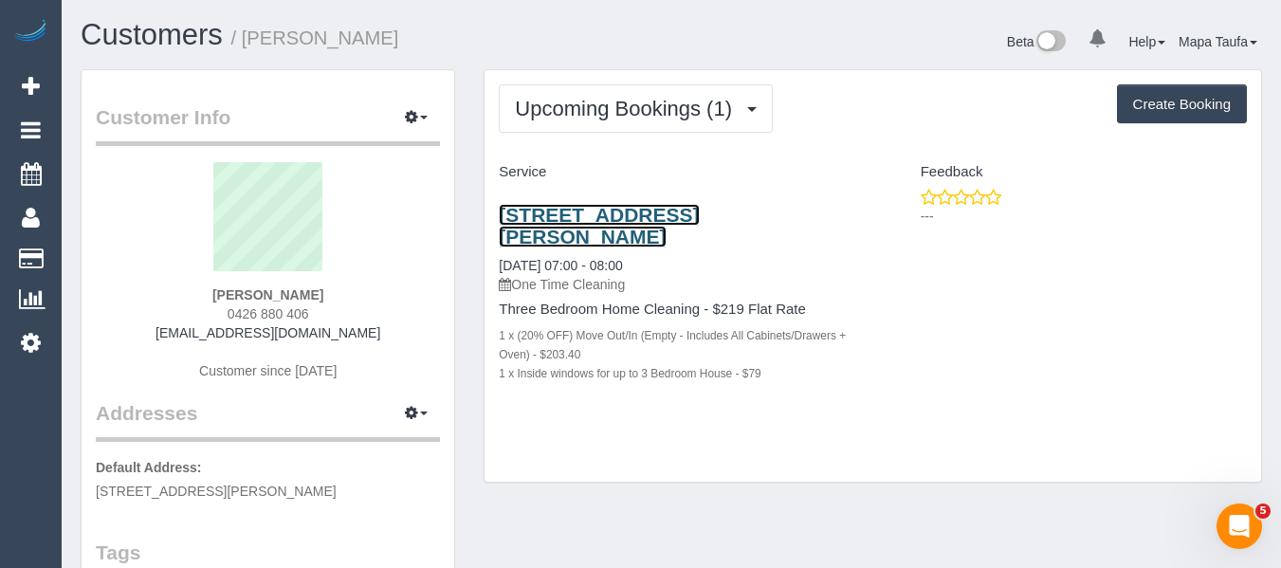
click at [602, 210] on link "2 Glenda Court, Boronia, VIC 3155" at bounding box center [599, 226] width 200 height 44
click at [562, 222] on link "2 Glenda Court, Boronia, VIC 3155" at bounding box center [599, 226] width 200 height 44
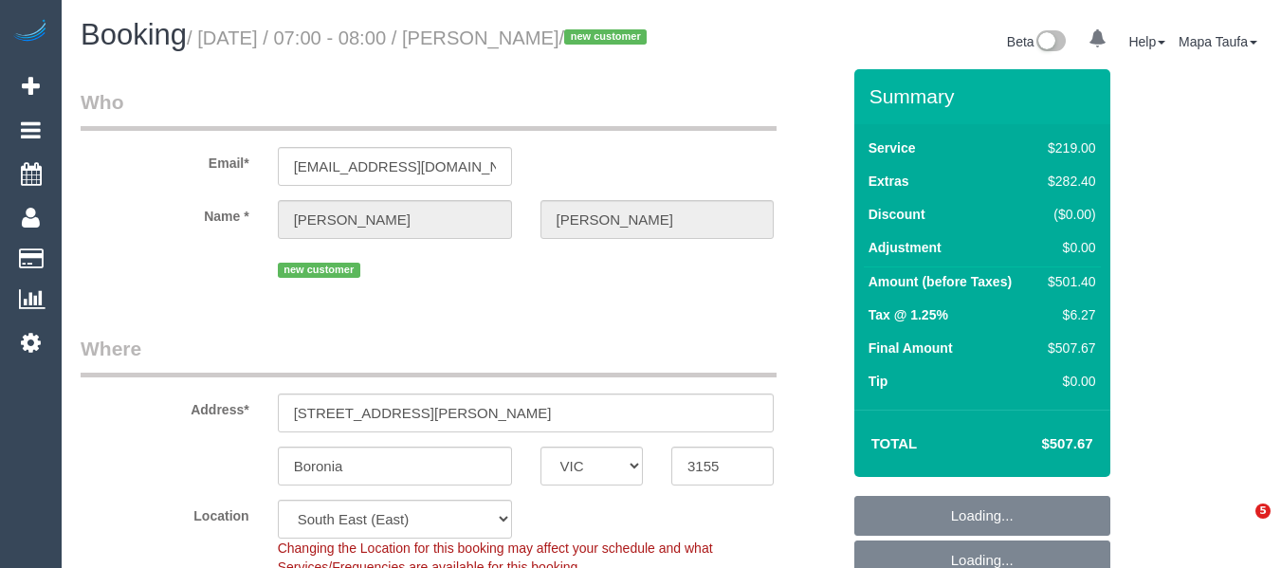
select select "VIC"
select select "number:27"
select select "number:15"
select select "number:18"
select select "number:22"
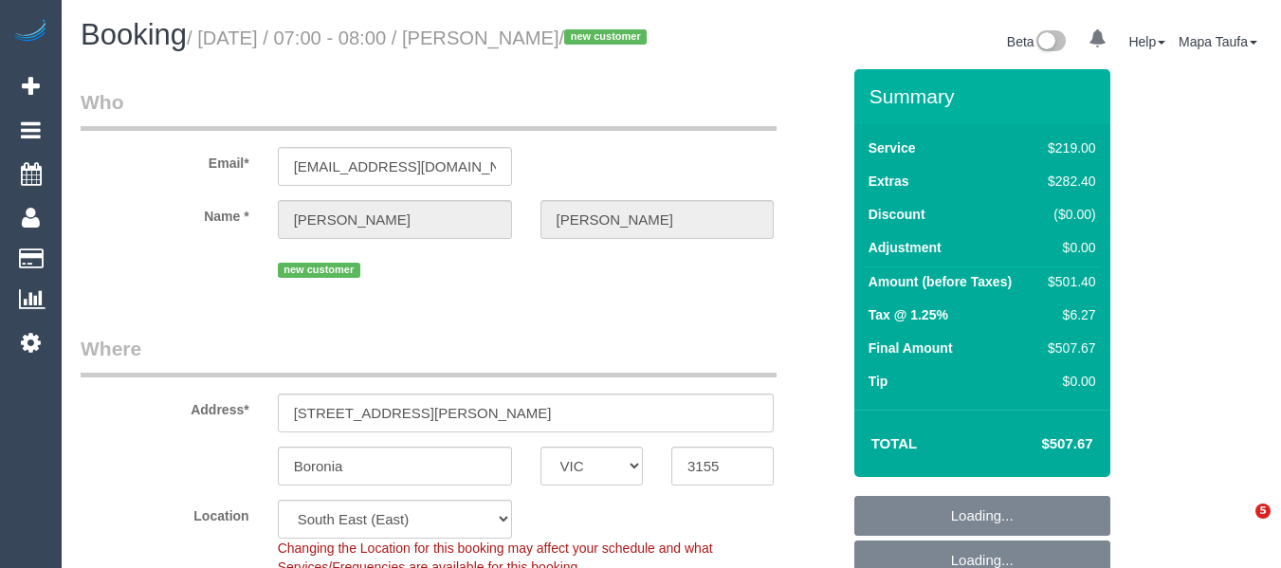
select select "number:12"
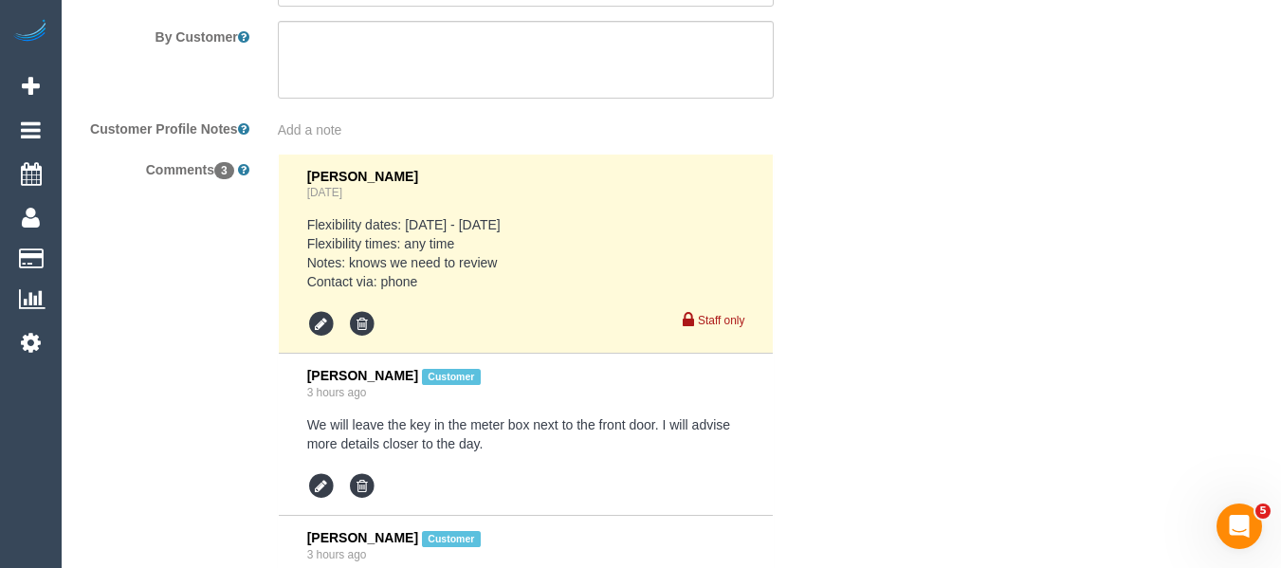
select select "object:1377"
select select "string:stripe-pm_1SDgYl2GScqysDRV0P7200vd"
select select "spot1"
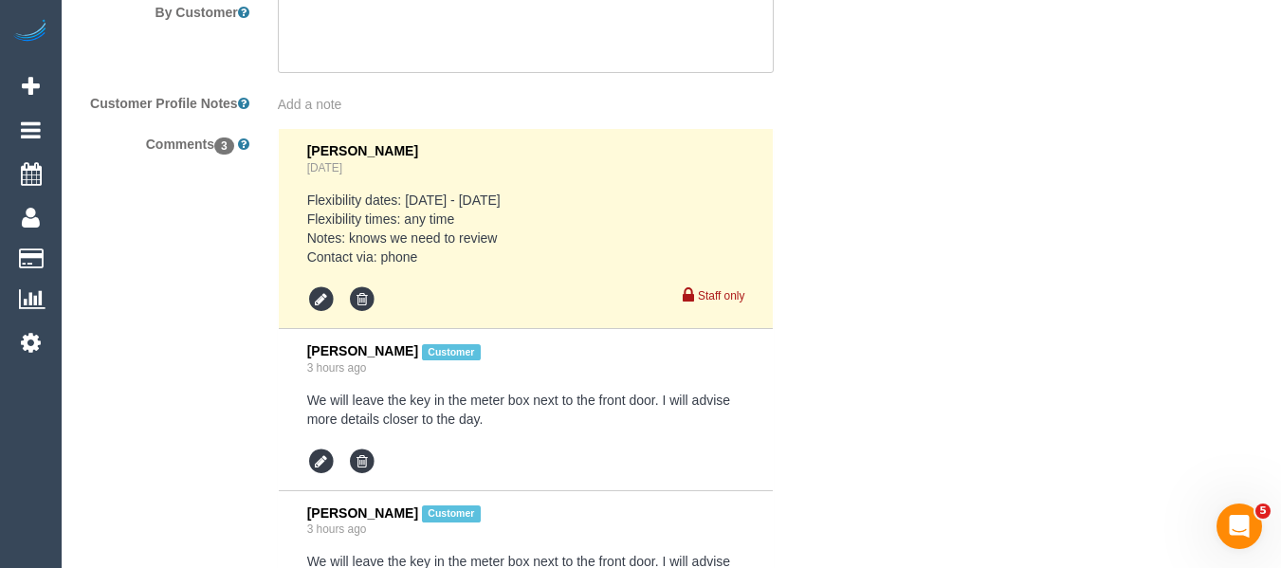
scroll to position [3536, 0]
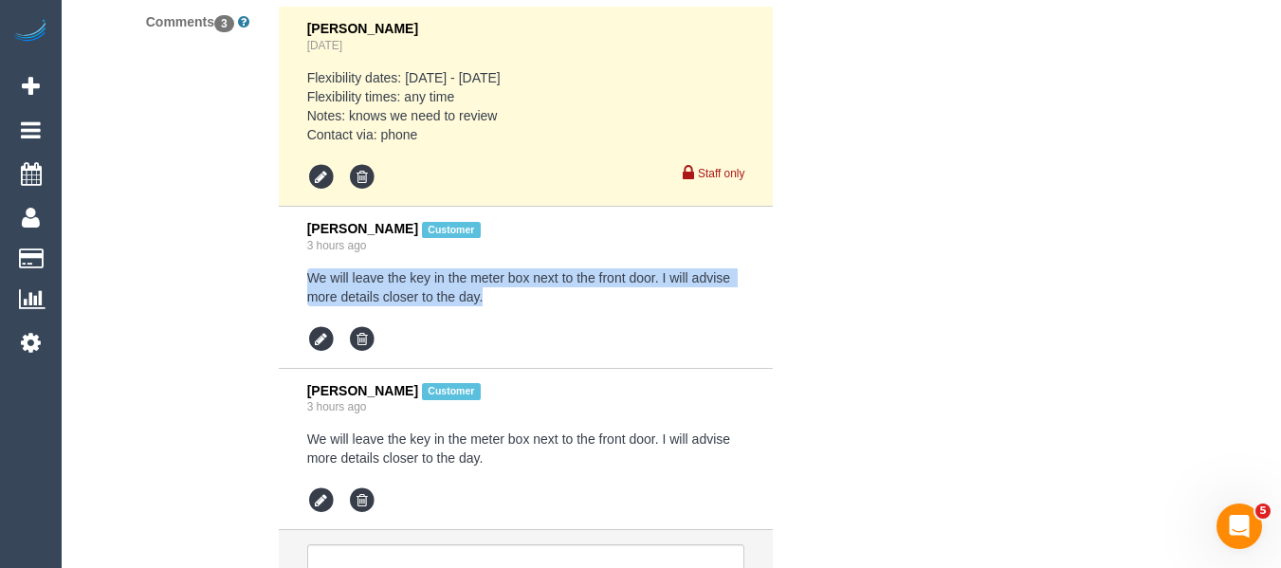
drag, startPoint x: 465, startPoint y: 320, endPoint x: 309, endPoint y: 299, distance: 157.0
click at [309, 299] on pre "We will leave the key in the meter box next to the front door. I will advise mo…" at bounding box center [526, 287] width 438 height 38
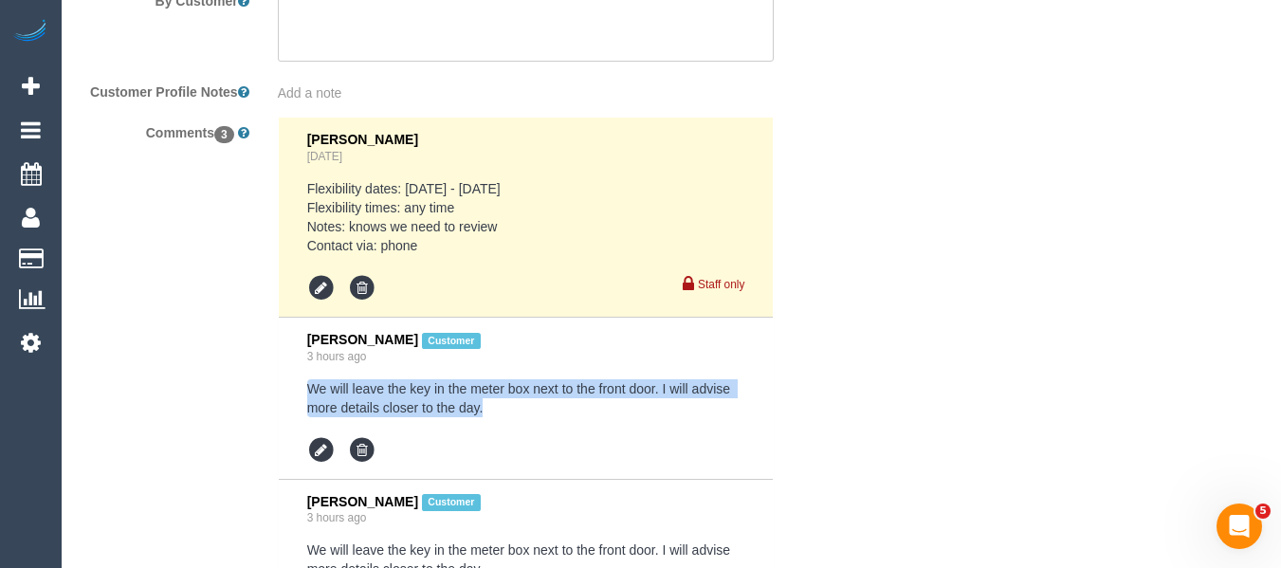
scroll to position [3252, 0]
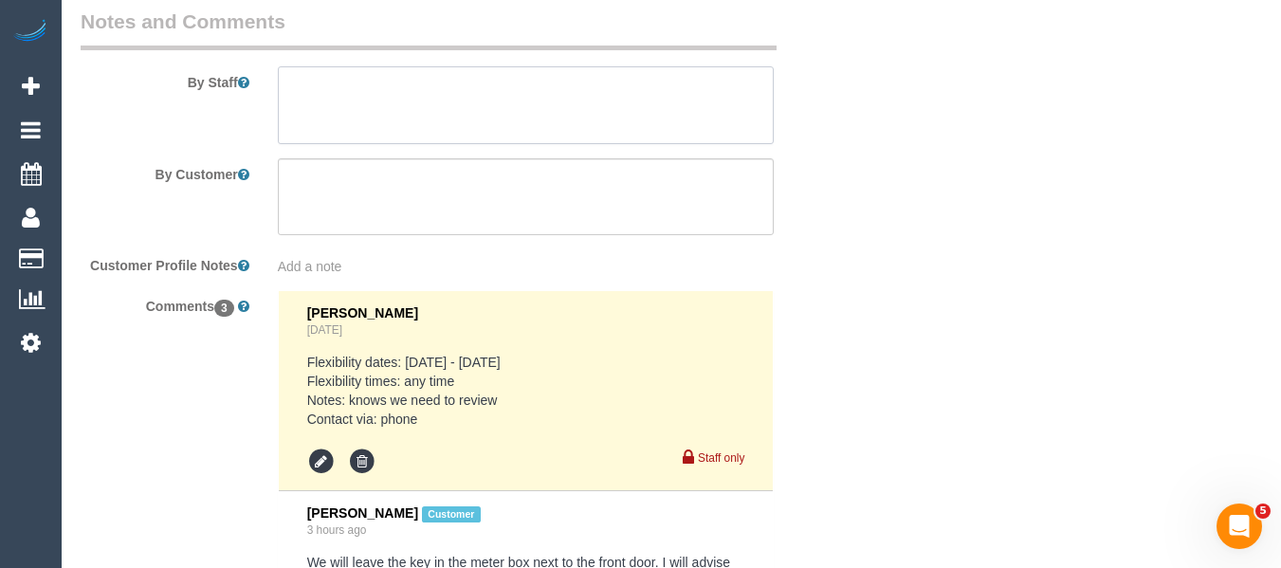
click at [447, 138] on textarea at bounding box center [526, 105] width 497 height 78
paste textarea "We will leave the key in the meter box next to the front door. I will advise mo…"
type textarea "We will leave the key in the meter box next to the front door. I will advise mo…"
click at [470, 214] on textarea at bounding box center [526, 197] width 497 height 78
paste textarea "We will leave the key in the meter box next to the front door. I will advise mo…"
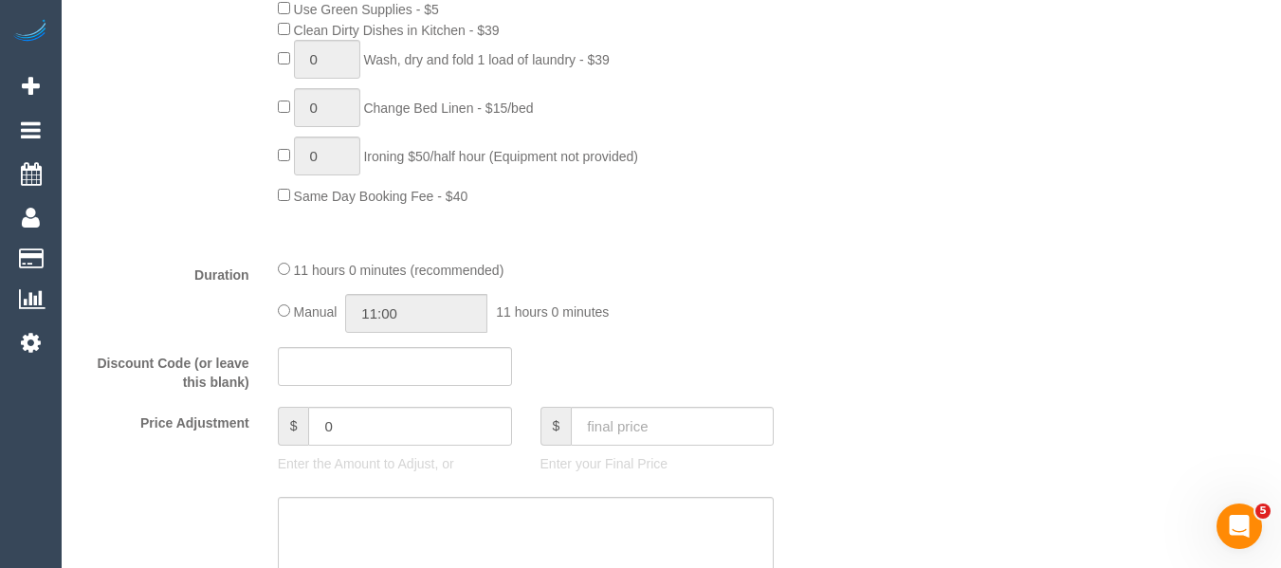
scroll to position [0, 0]
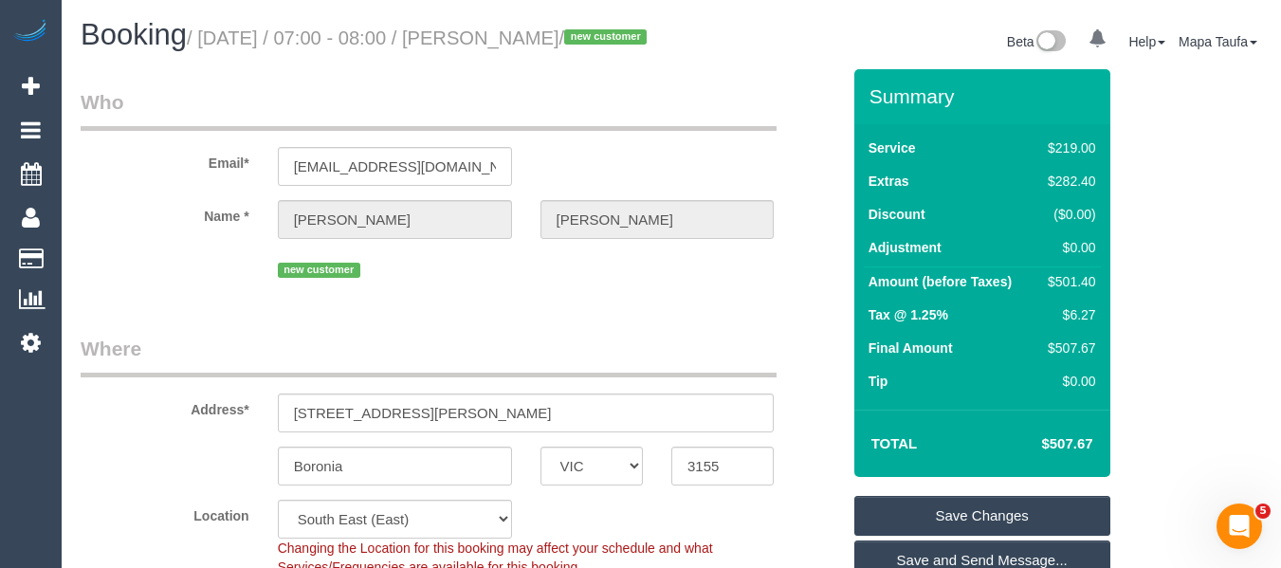
type textarea "We will leave the key in the meter box next to the front door. I will advise mo…"
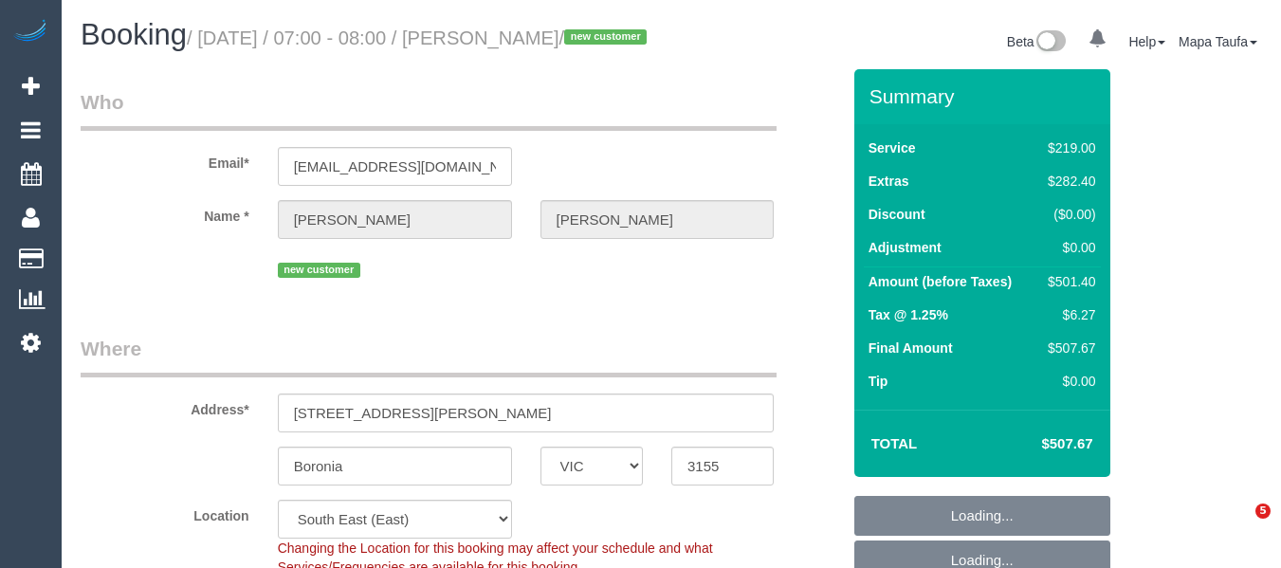
select select "VIC"
select select "string:stripe-pm_1SDgYl2GScqysDRV0P7200vd"
select select "number:27"
select select "number:15"
select select "number:18"
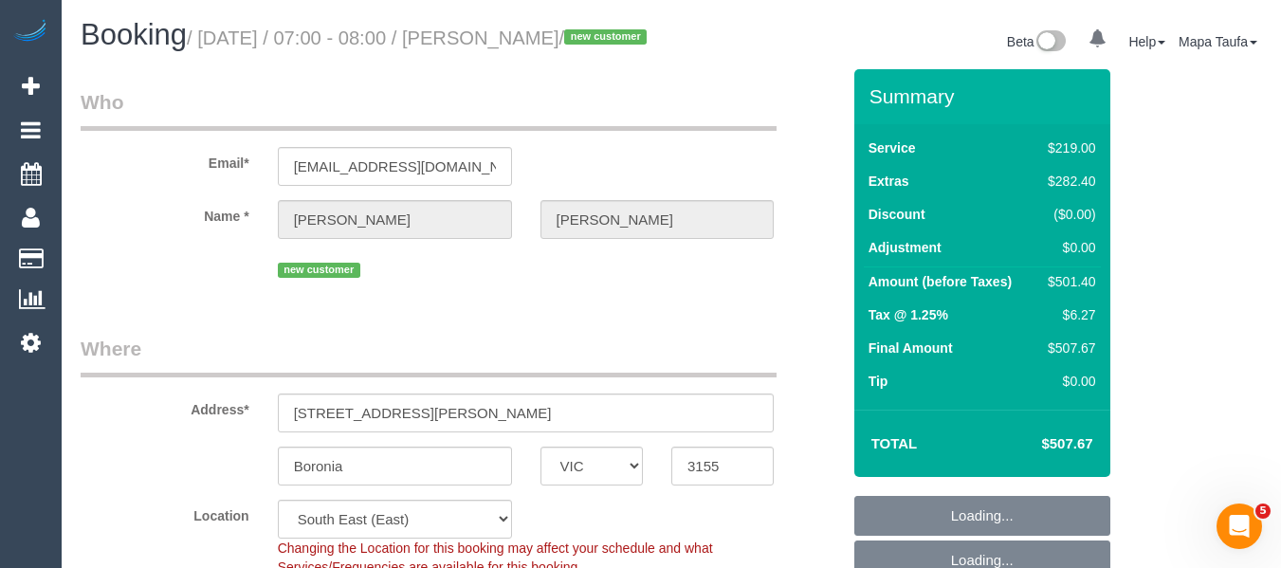
select select "number:22"
select select "number:12"
select select "object:841"
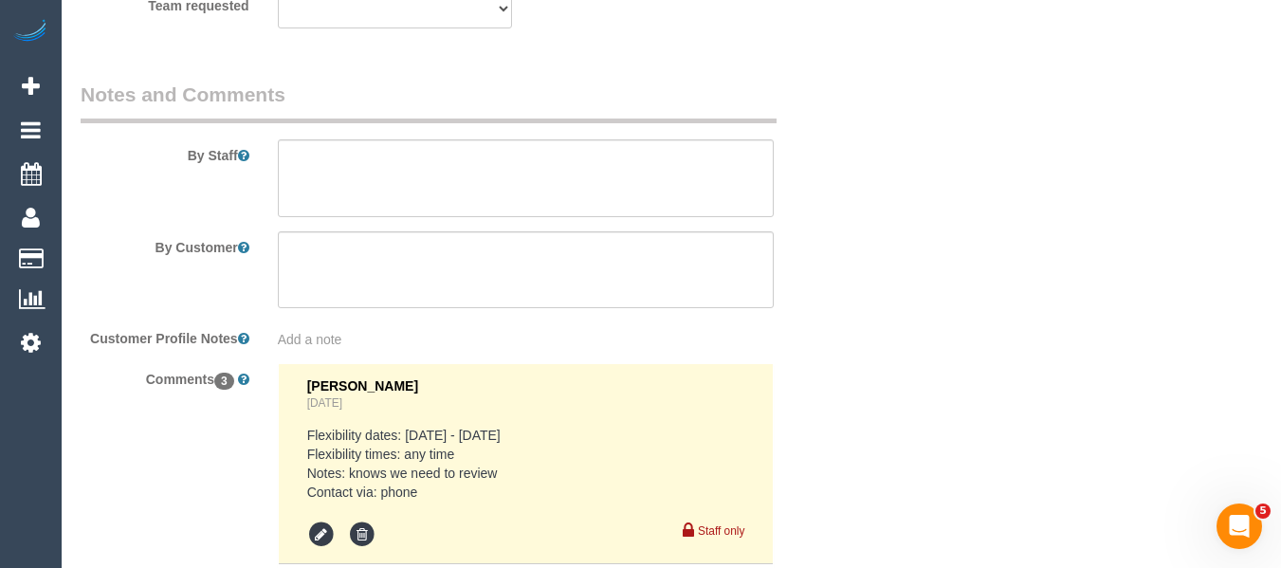
scroll to position [3228, 0]
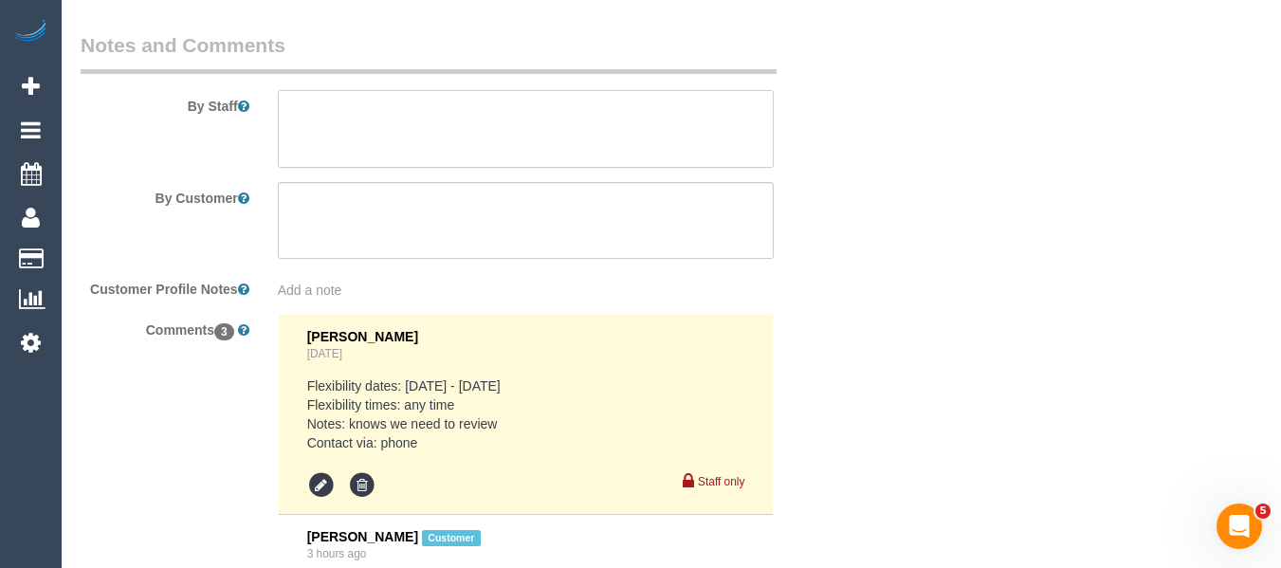
select select "spot1"
click at [465, 139] on textarea at bounding box center [526, 129] width 497 height 78
paste textarea "We will leave the key in the meter box next to the front door. I will advise mo…"
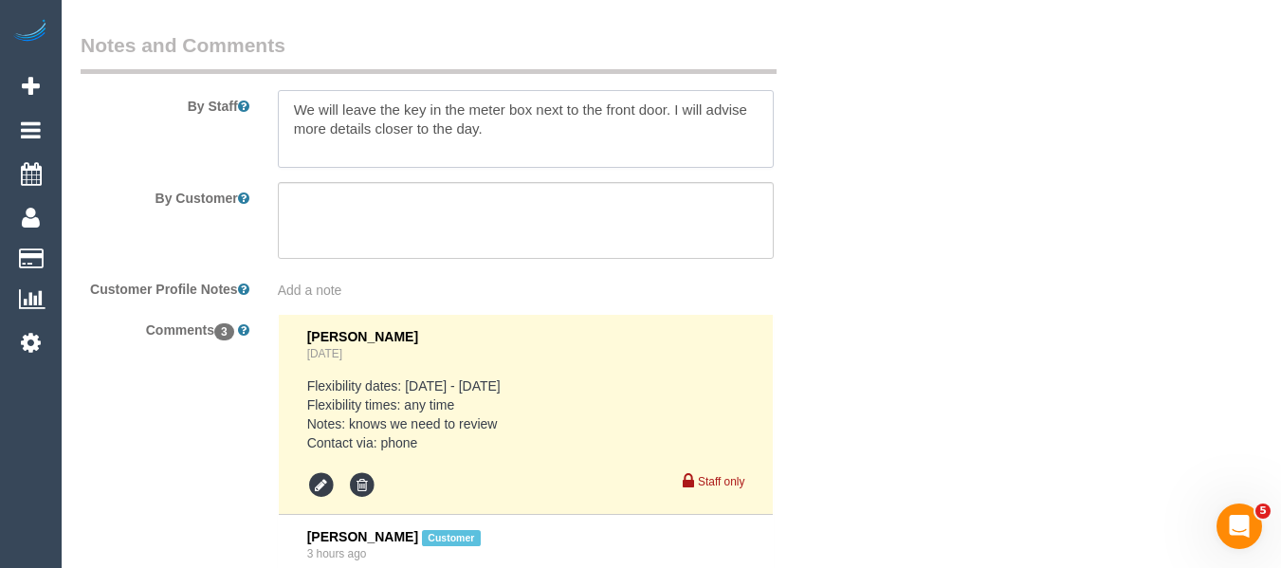
type textarea "We will leave the key in the meter box next to the front door. I will advise mo…"
click at [468, 202] on sui-booking-comments "By Staff By Customer Customer Profile Notes Add a note Comments 3 [PERSON_NAME]…" at bounding box center [460, 488] width 759 height 914
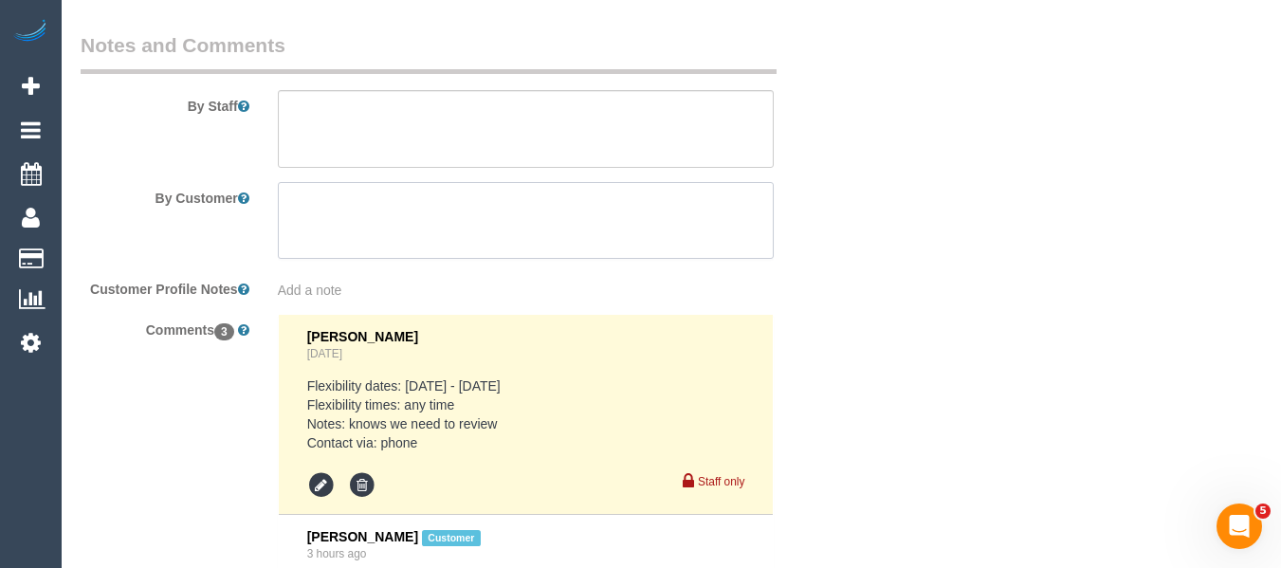
click at [440, 241] on textarea at bounding box center [526, 221] width 497 height 78
paste textarea "We will leave the key in the meter box next to the front door. I will advise mo…"
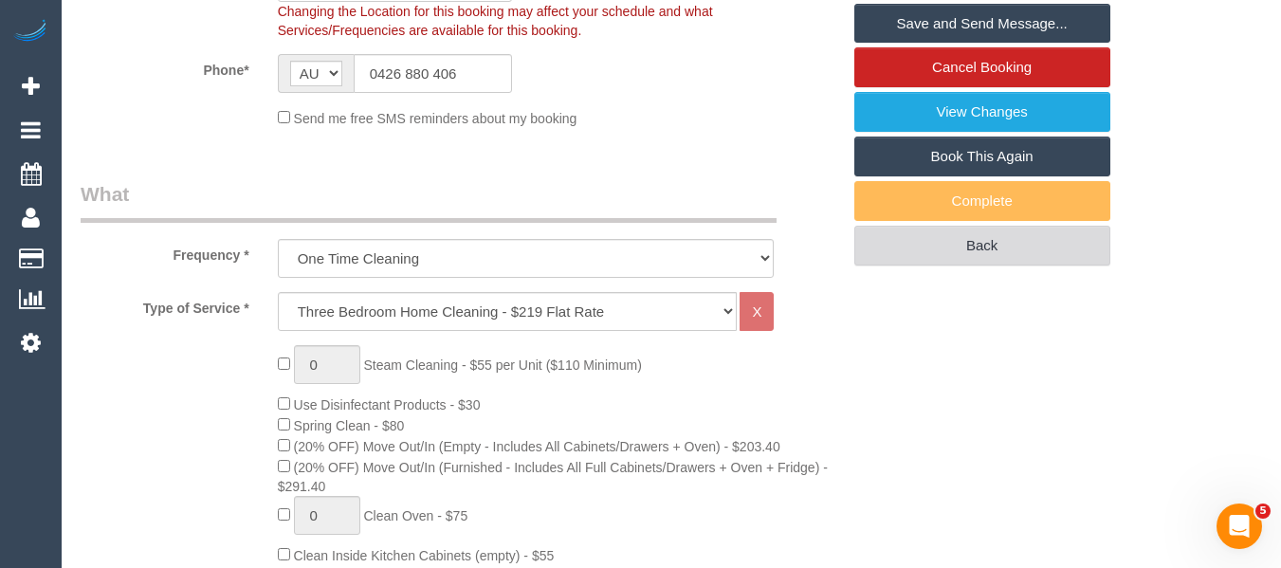
scroll to position [362, 0]
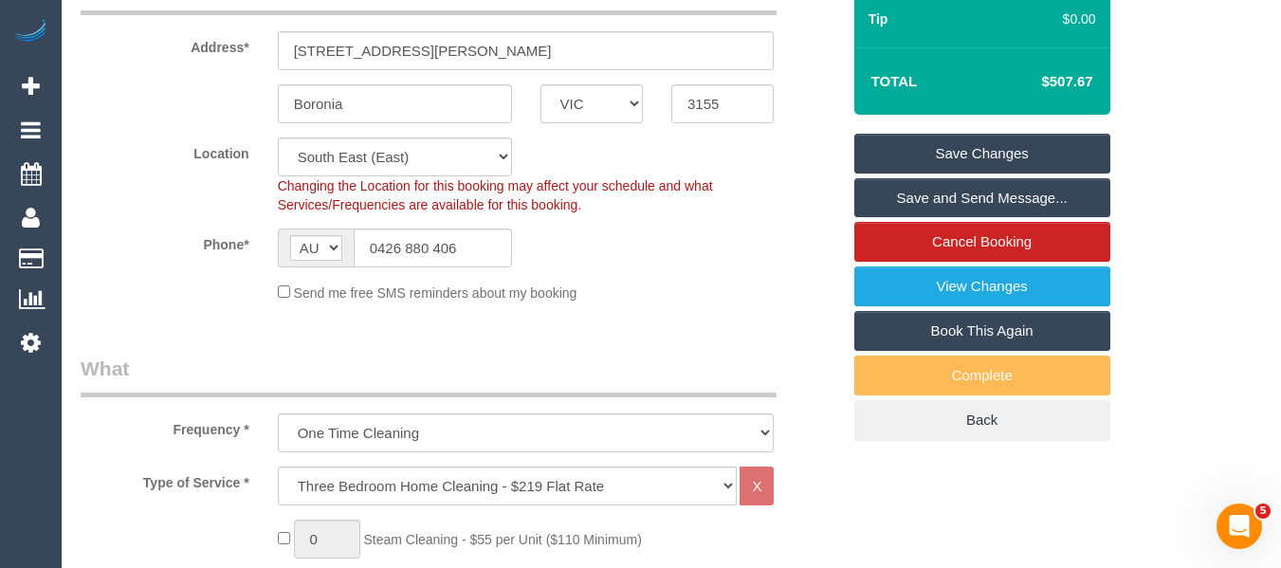
type textarea "We will leave the key in the meter box next to the front door. I will advise mo…"
click at [943, 173] on link "Save Changes" at bounding box center [982, 154] width 256 height 40
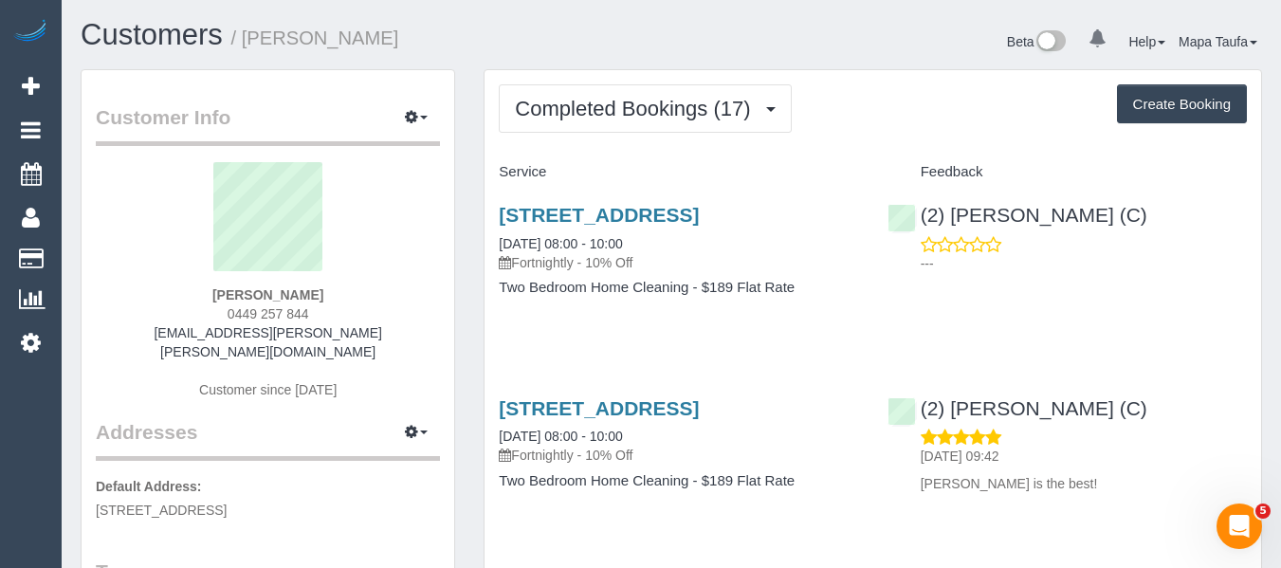
drag, startPoint x: 299, startPoint y: 315, endPoint x: 458, endPoint y: 227, distance: 182.1
click at [254, 307] on div "Jo Walker 0449 257 844 jo.cathlin.walker@gmail.com Customer since 2024" at bounding box center [268, 290] width 344 height 256
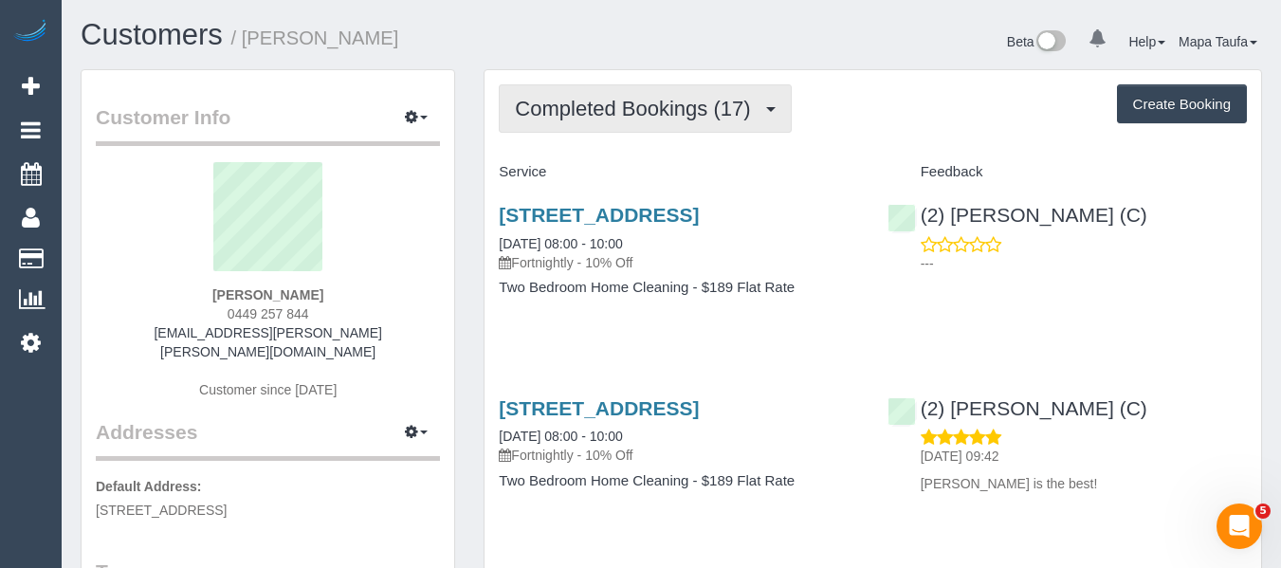
click at [597, 109] on span "Completed Bookings (17)" at bounding box center [637, 109] width 245 height 24
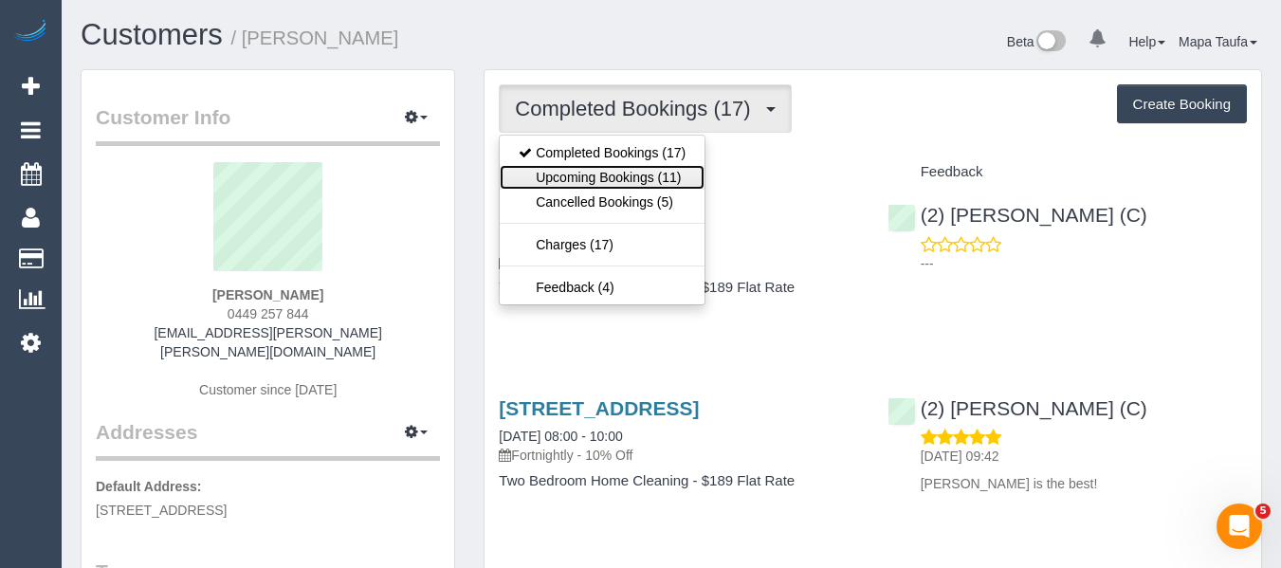
click at [599, 181] on link "Upcoming Bookings (11)" at bounding box center [602, 177] width 205 height 25
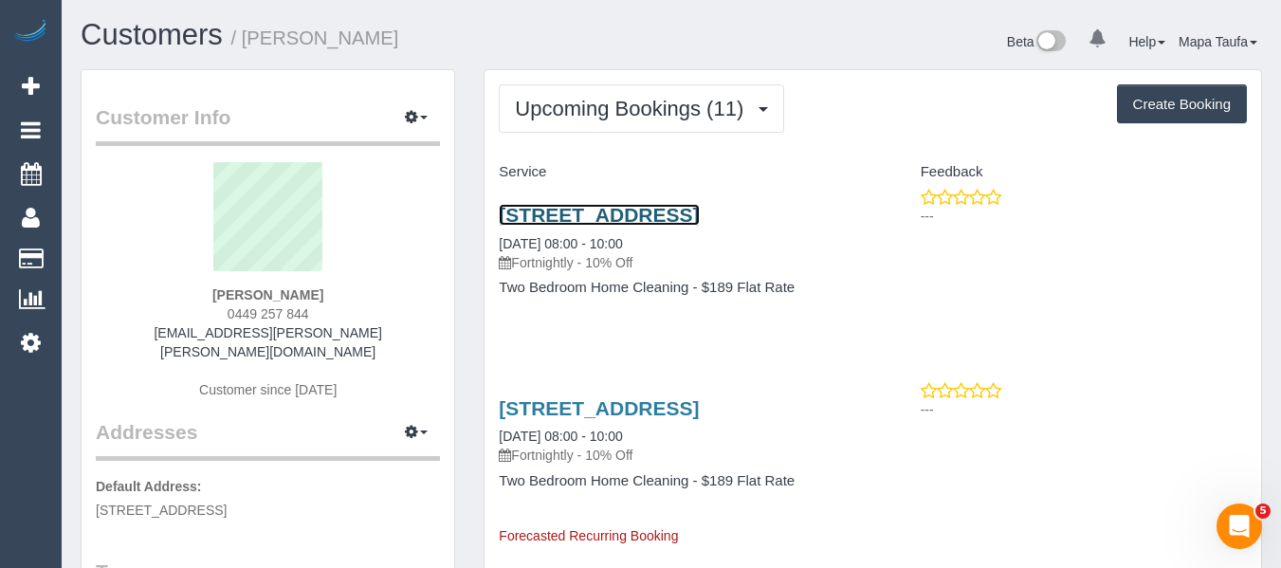
click at [699, 218] on link "1 The Grove, Unit 5, Coburg, VIC 3058" at bounding box center [599, 215] width 200 height 22
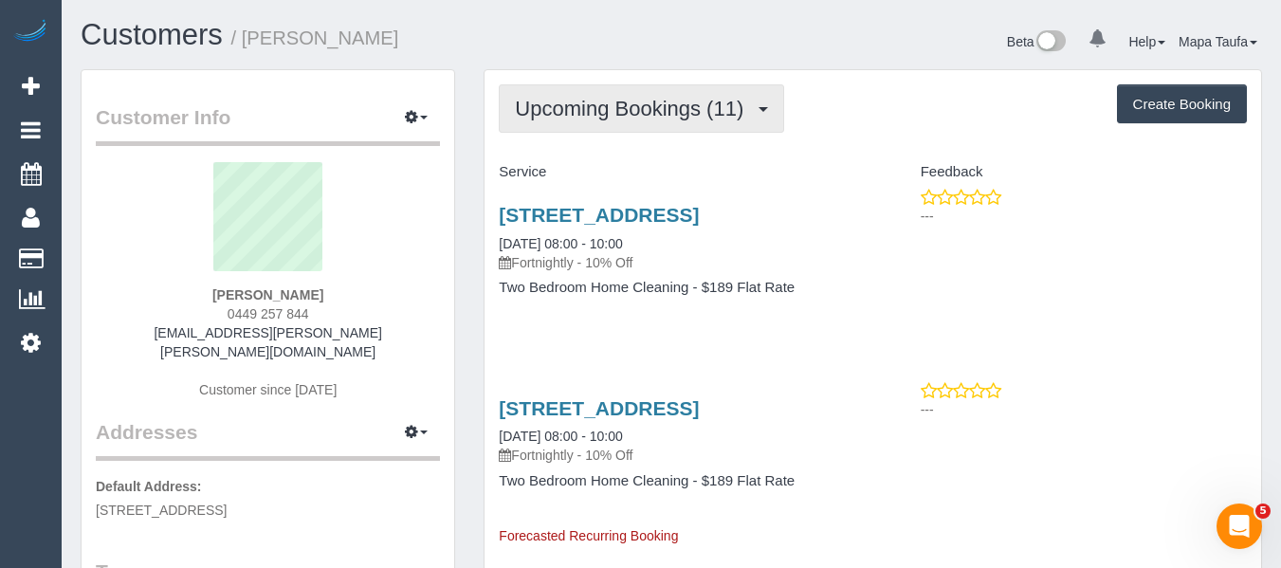
click at [642, 111] on span "Upcoming Bookings (11)" at bounding box center [634, 109] width 238 height 24
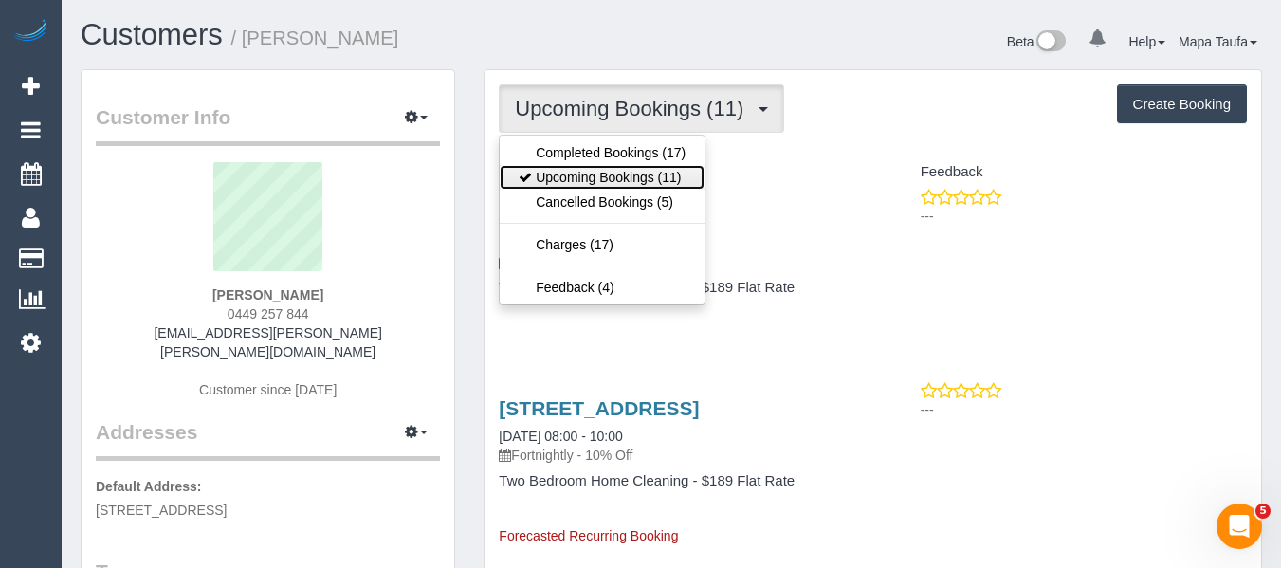
drag, startPoint x: 610, startPoint y: 176, endPoint x: 489, endPoint y: 192, distance: 121.4
click at [610, 176] on link "Upcoming Bookings (11)" at bounding box center [602, 177] width 205 height 25
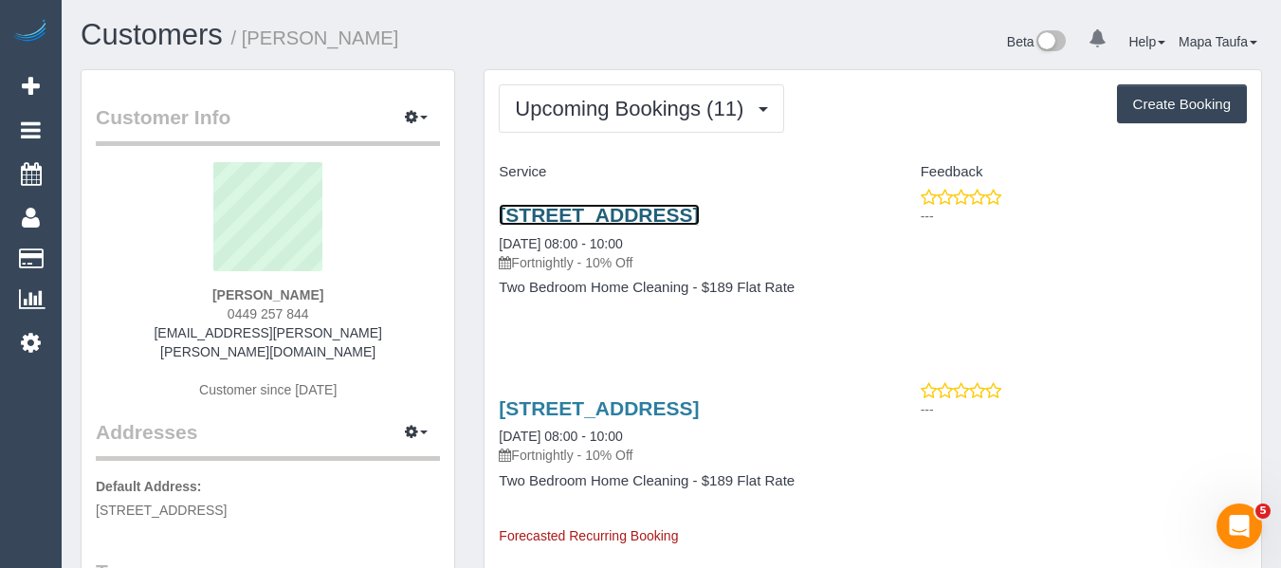
click at [580, 222] on link "1 The Grove, Unit 5, Coburg, VIC 3058" at bounding box center [599, 215] width 200 height 22
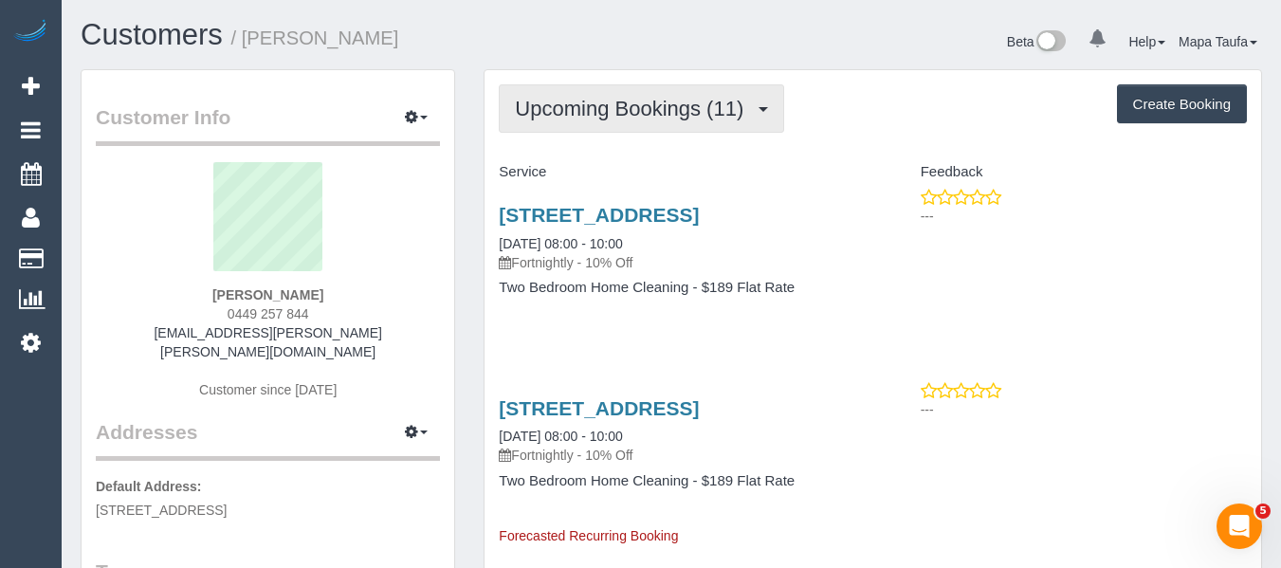
click at [601, 120] on button "Upcoming Bookings (11)" at bounding box center [641, 108] width 285 height 48
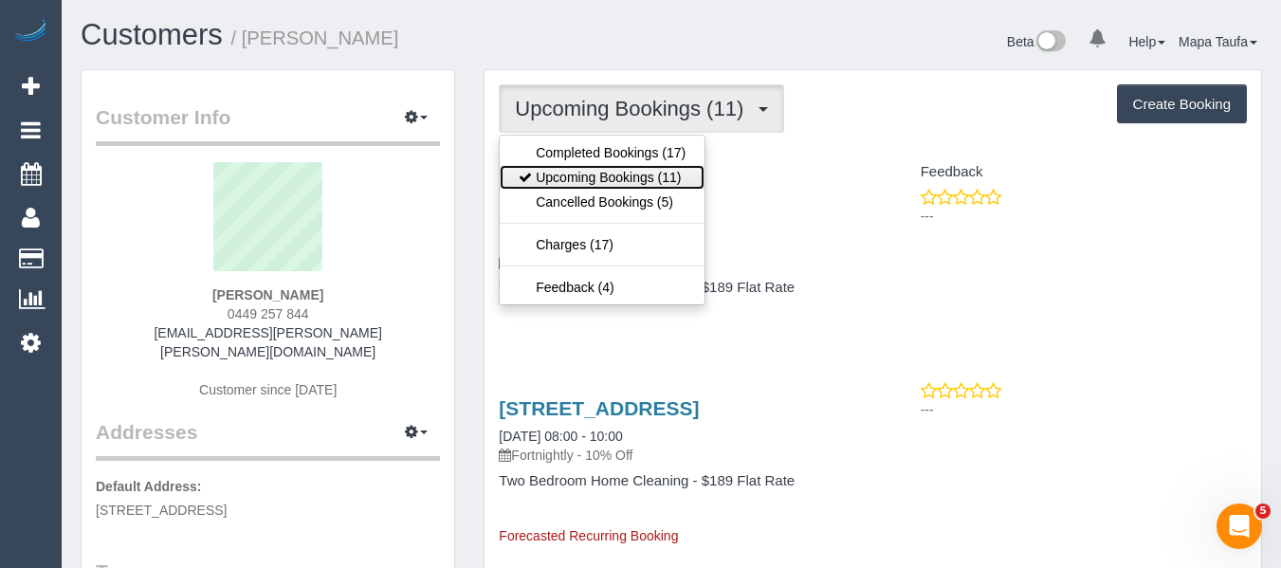
click at [581, 174] on link "Upcoming Bookings (11)" at bounding box center [602, 177] width 205 height 25
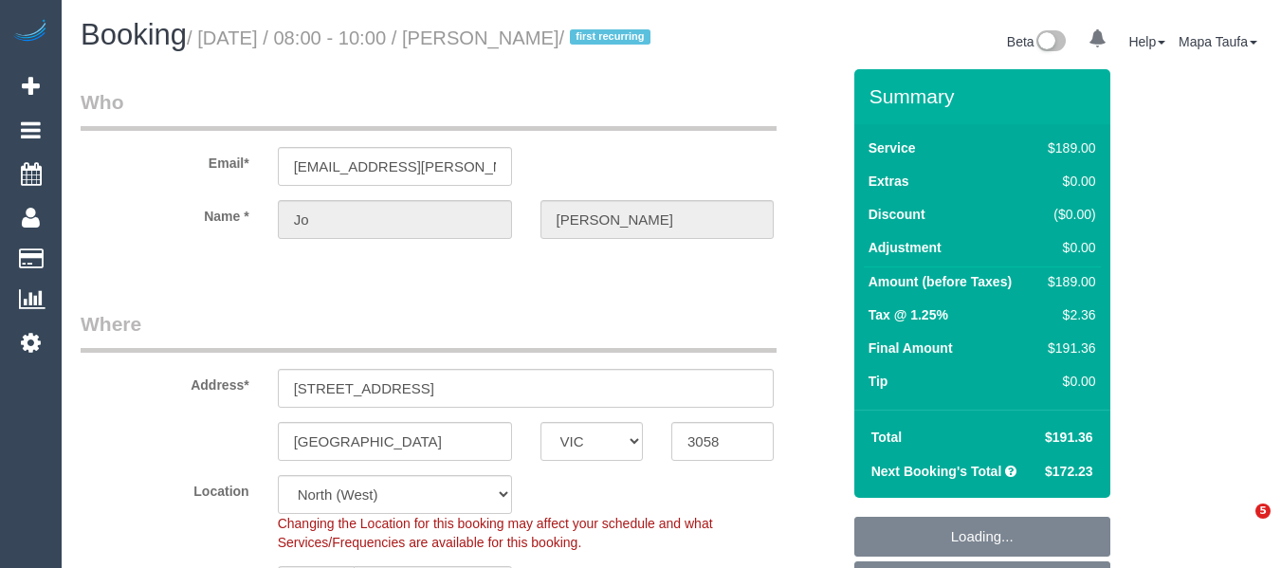
select select "VIC"
select select "object:653"
select select "string:AU"
select select "string:stripe-pm_1QBlCe2GScqysDRVjSQZm6Qa"
select select "number:32"
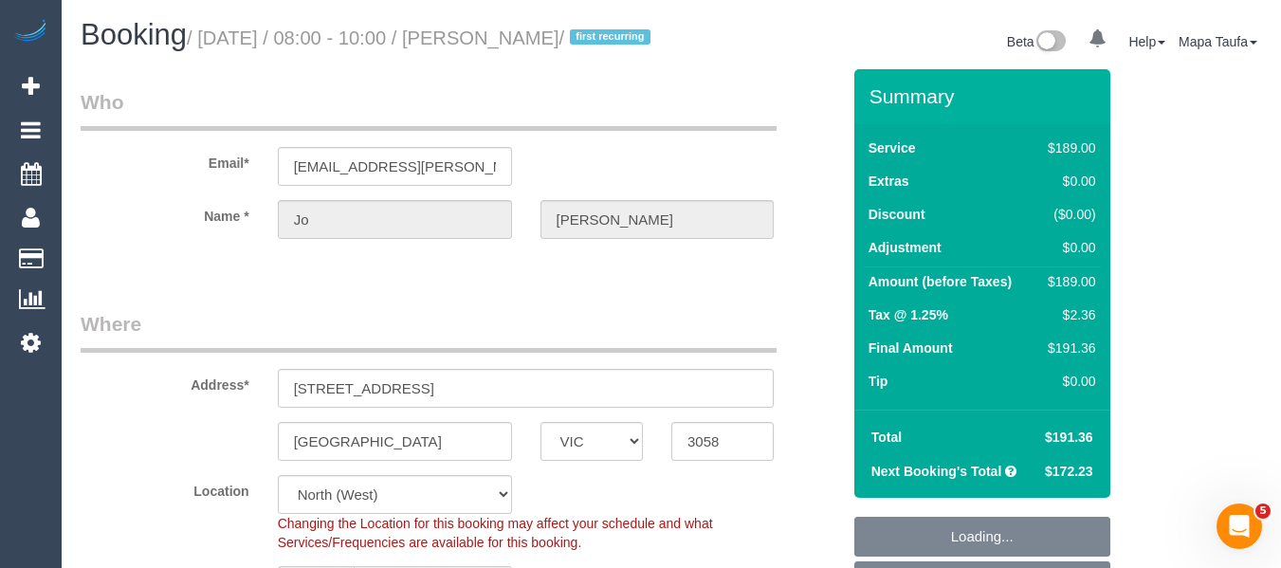
select select "number:14"
select select "number:19"
select select "number:22"
select select "number:34"
select select "number:26"
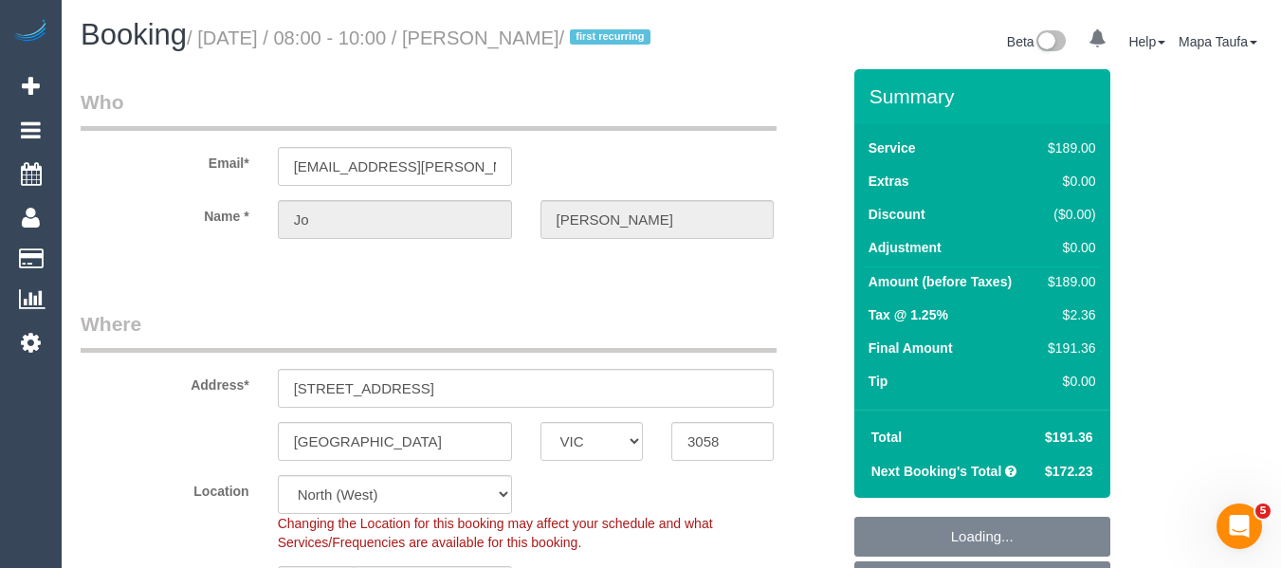
select select "spot2"
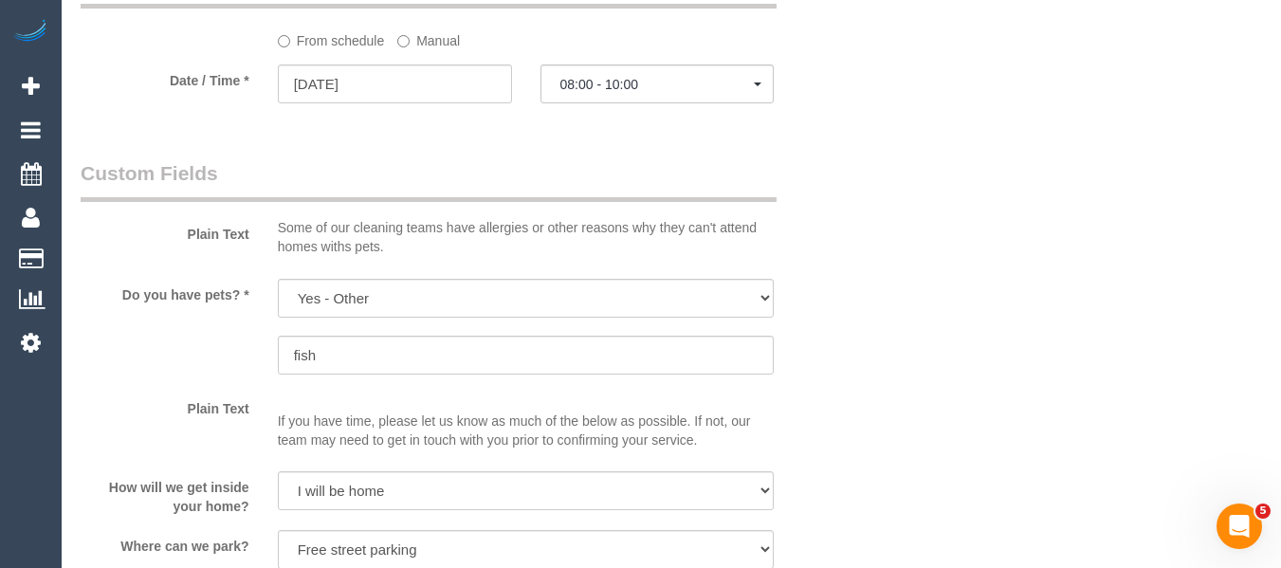
scroll to position [2106, 0]
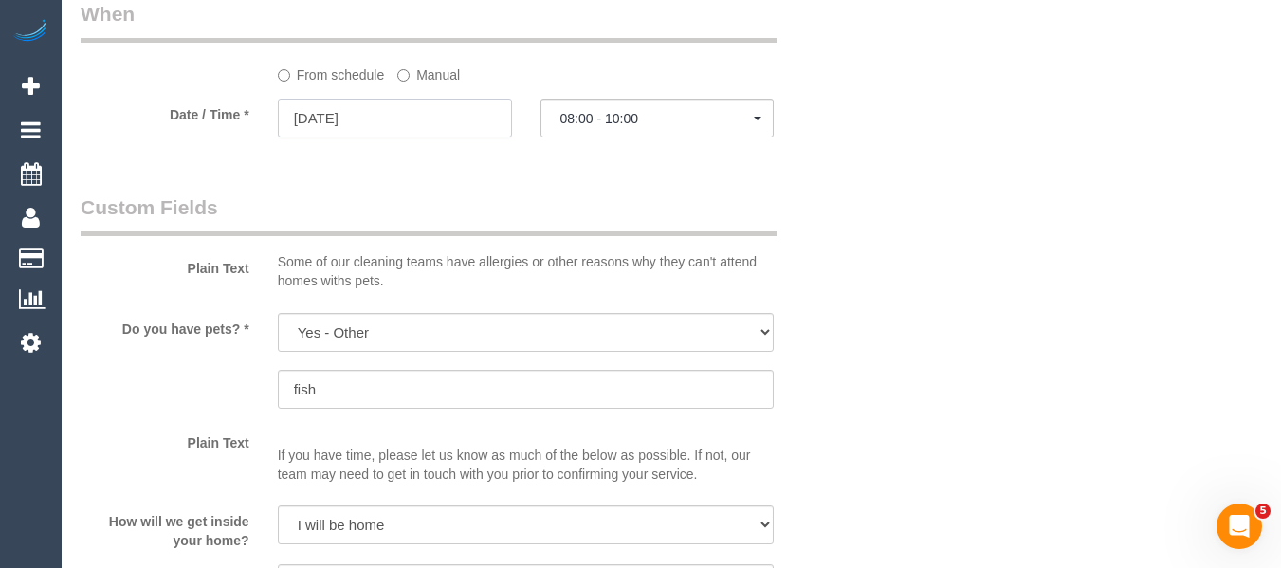
click at [396, 137] on input "[DATE]" at bounding box center [395, 118] width 234 height 39
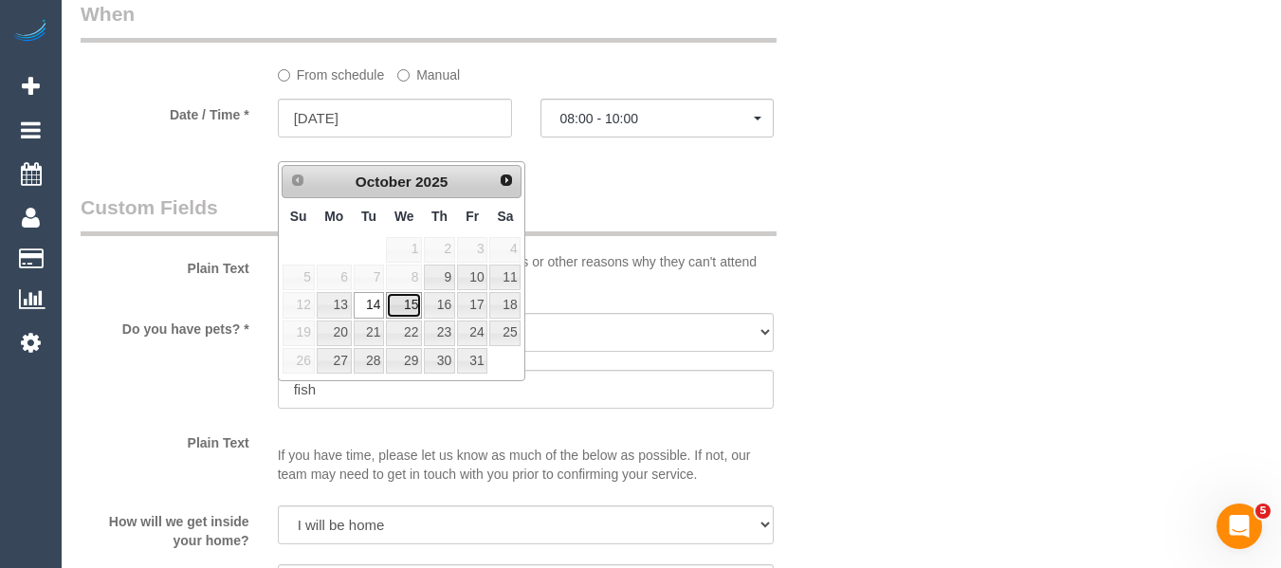
click at [410, 301] on link "15" at bounding box center [404, 305] width 36 height 26
type input "[DATE]"
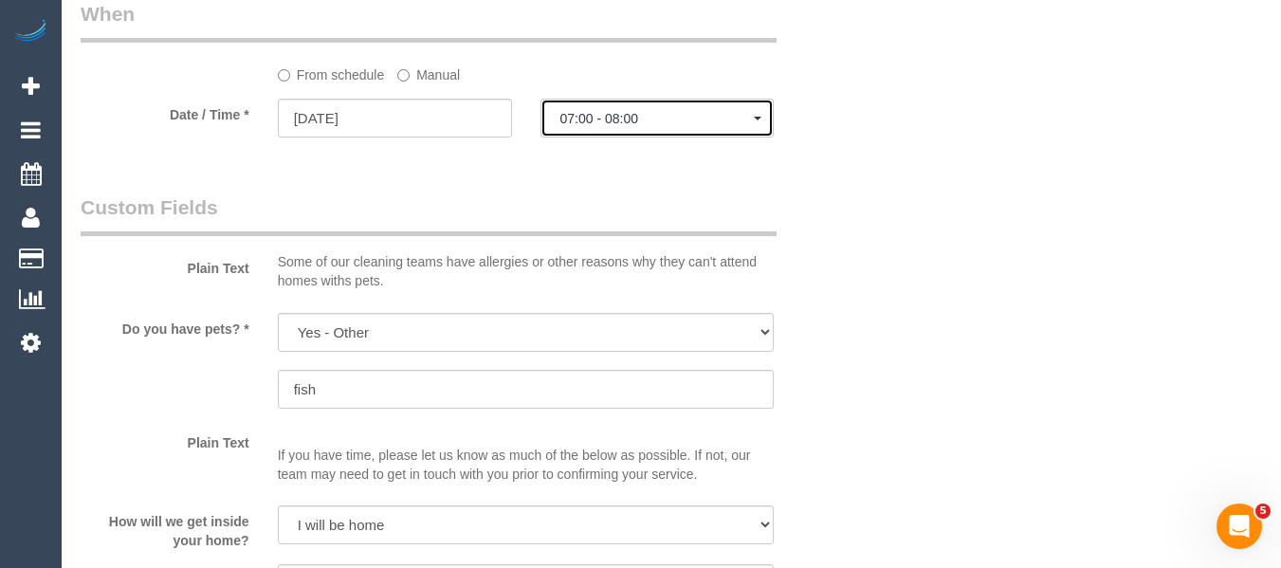
click at [594, 126] on span "07:00 - 08:00" at bounding box center [657, 118] width 194 height 15
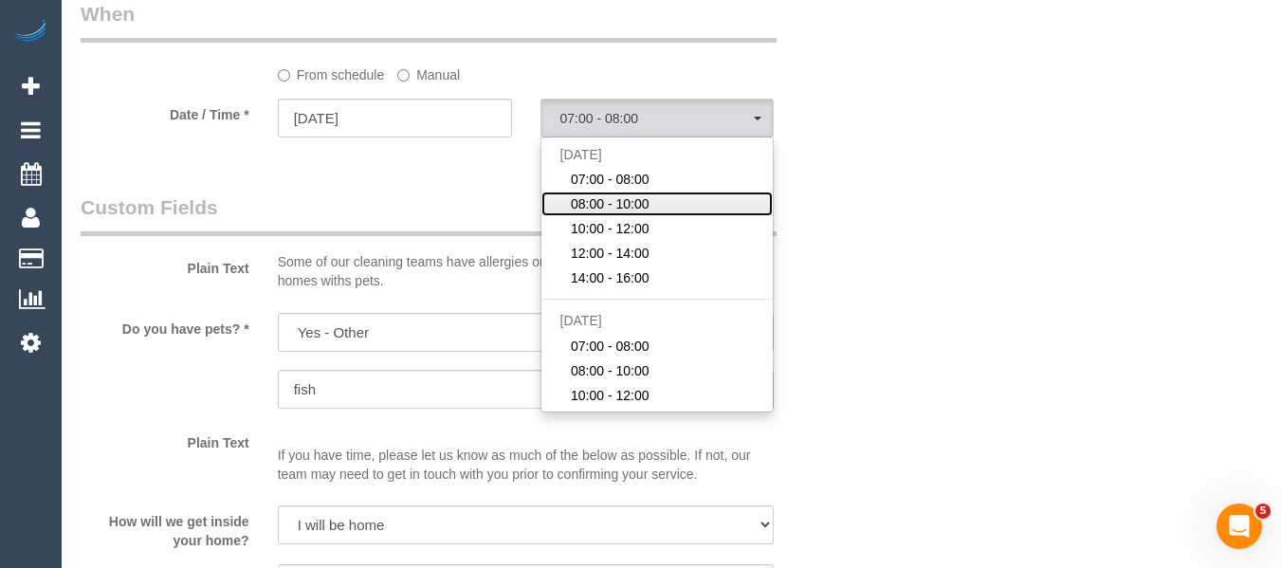
click at [602, 213] on span "08:00 - 10:00" at bounding box center [610, 203] width 79 height 19
select select "spot2"
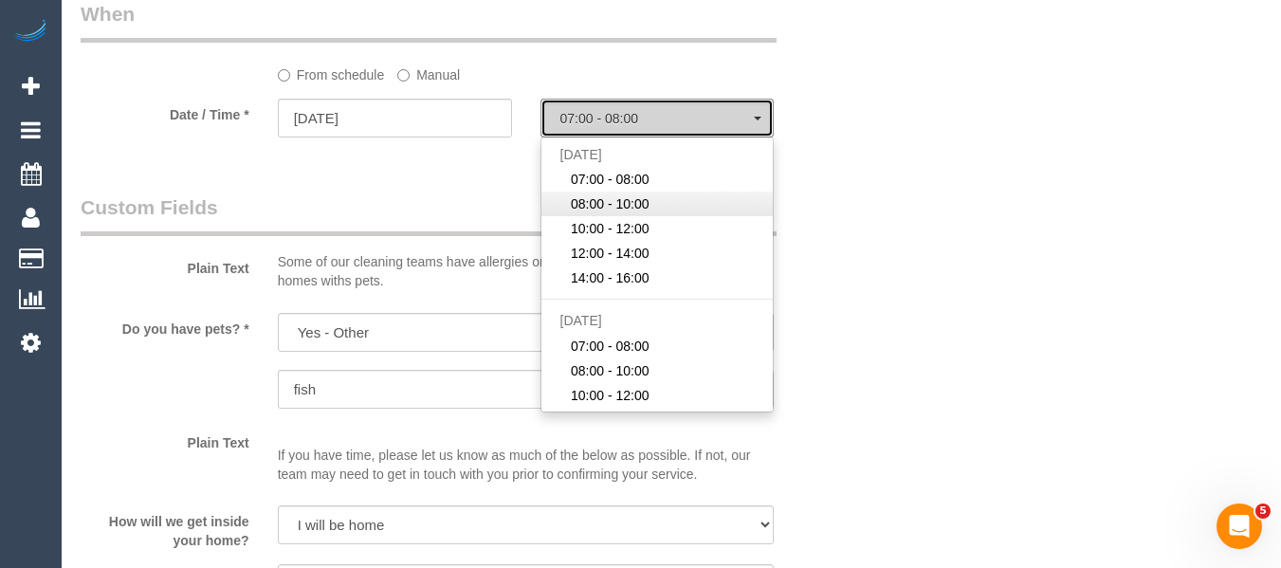
type input "[DATE]"
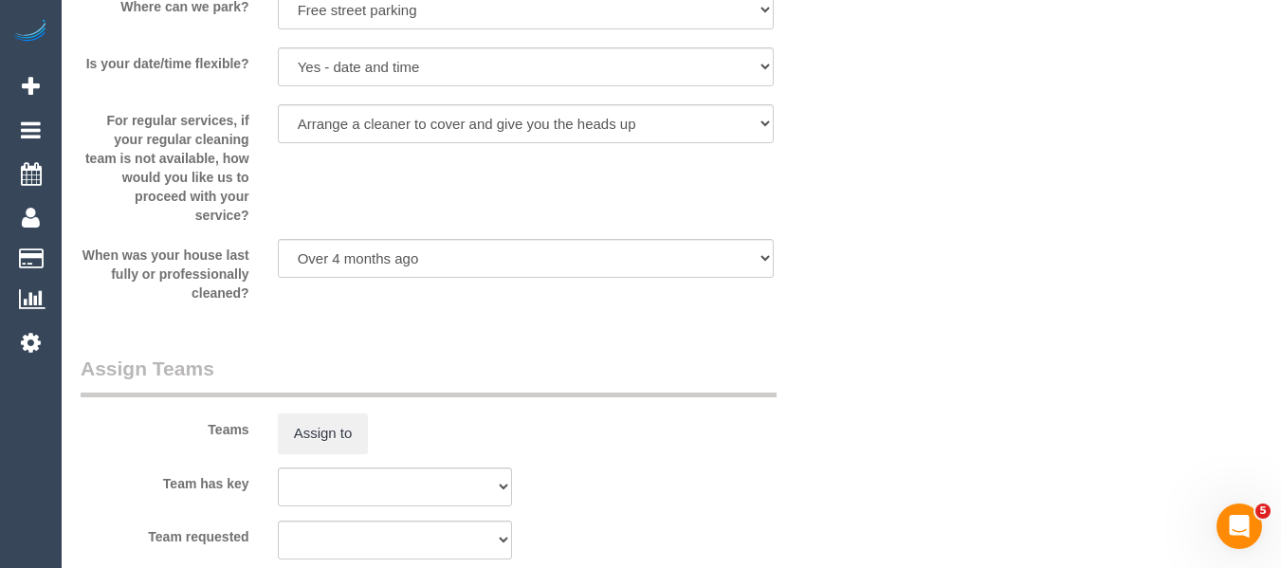
scroll to position [3418, 0]
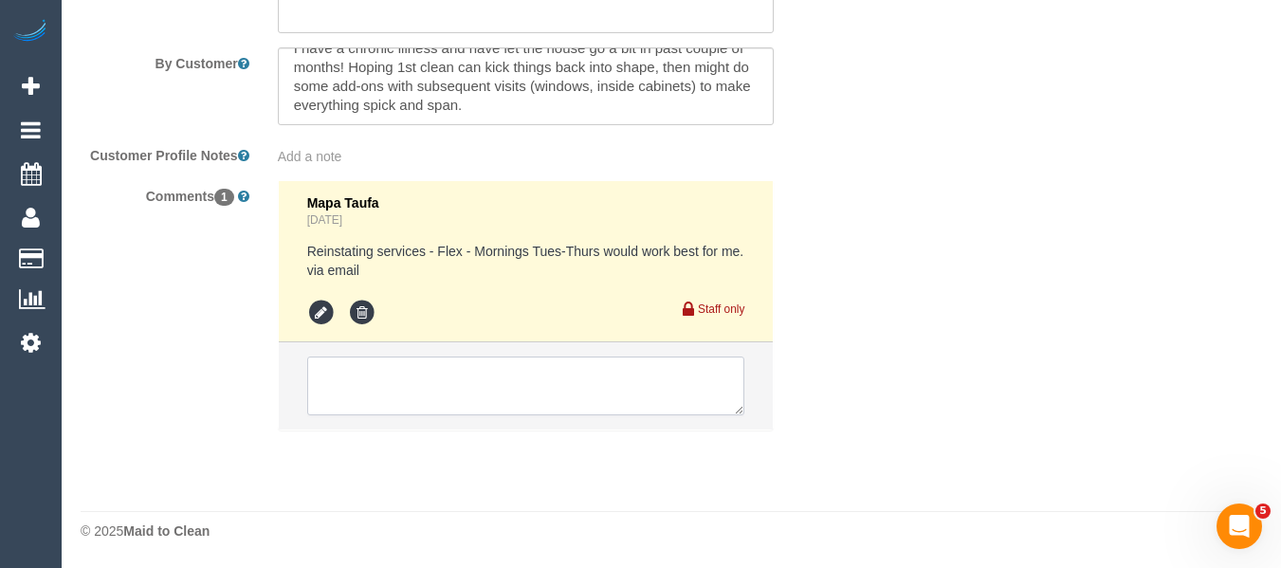
click at [432, 389] on textarea at bounding box center [526, 385] width 438 height 59
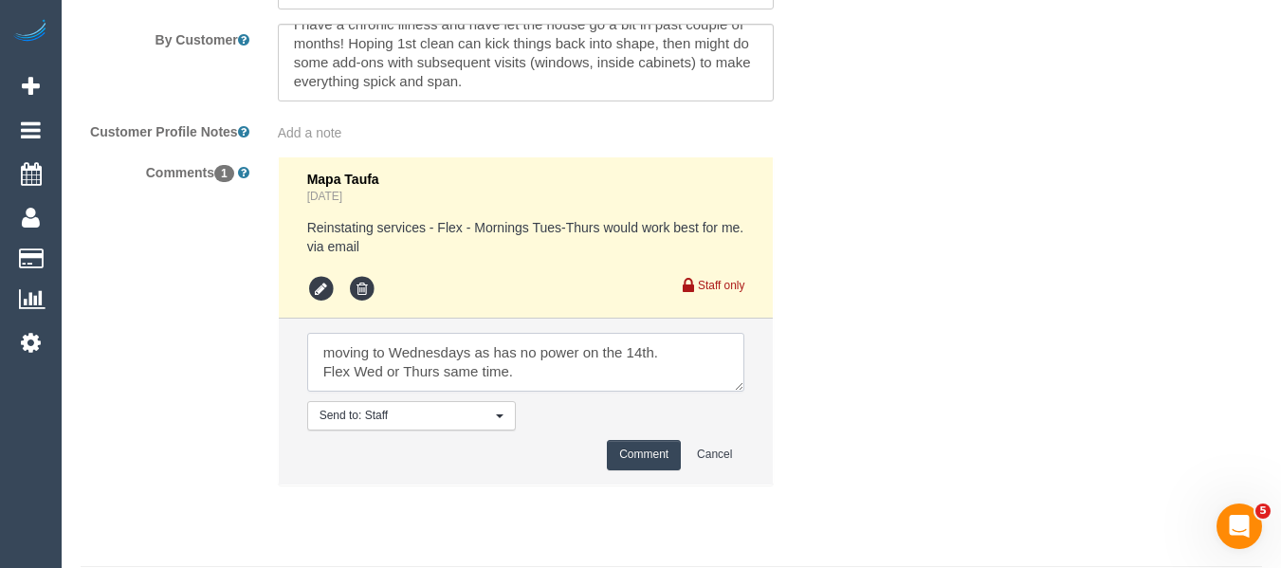
type textarea "moving to Wednesdays as has no power on the 14th. Flex Wed or Thurs same time."
click at [644, 469] on button "Comment" at bounding box center [644, 454] width 74 height 29
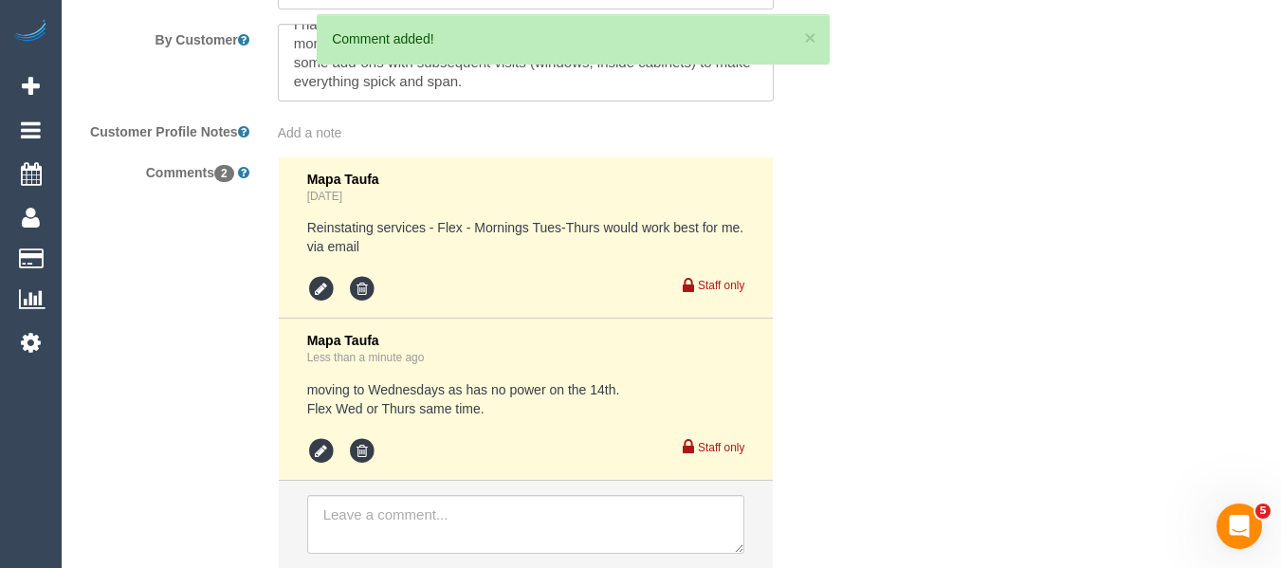
drag, startPoint x: 1278, startPoint y: 505, endPoint x: 1277, endPoint y: 447, distance: 58.8
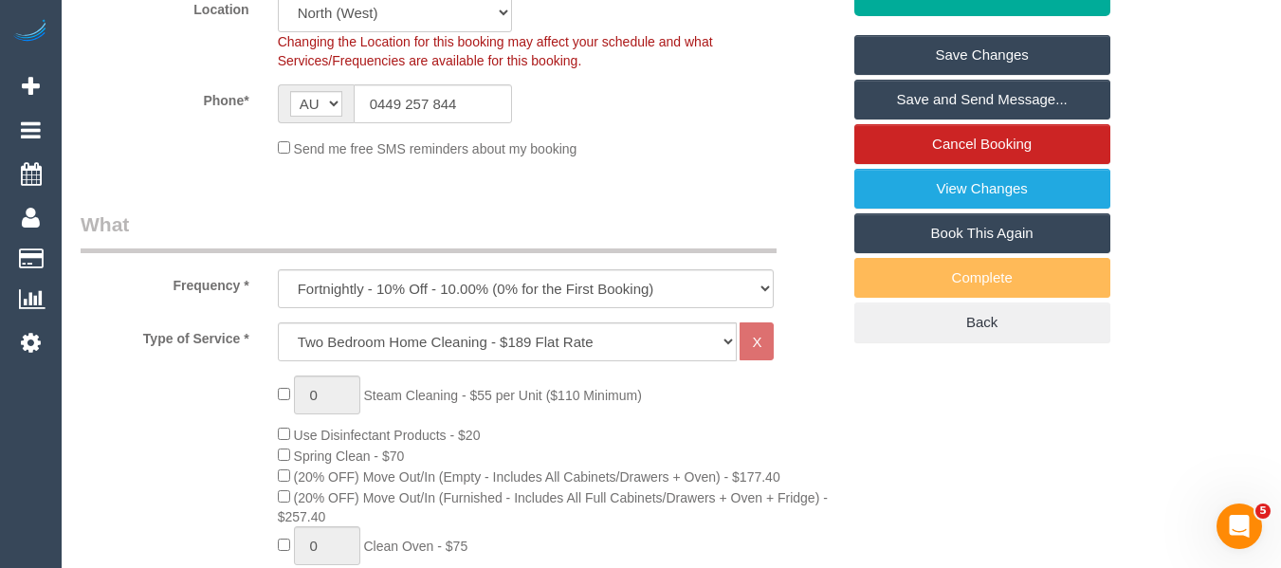
scroll to position [393, 0]
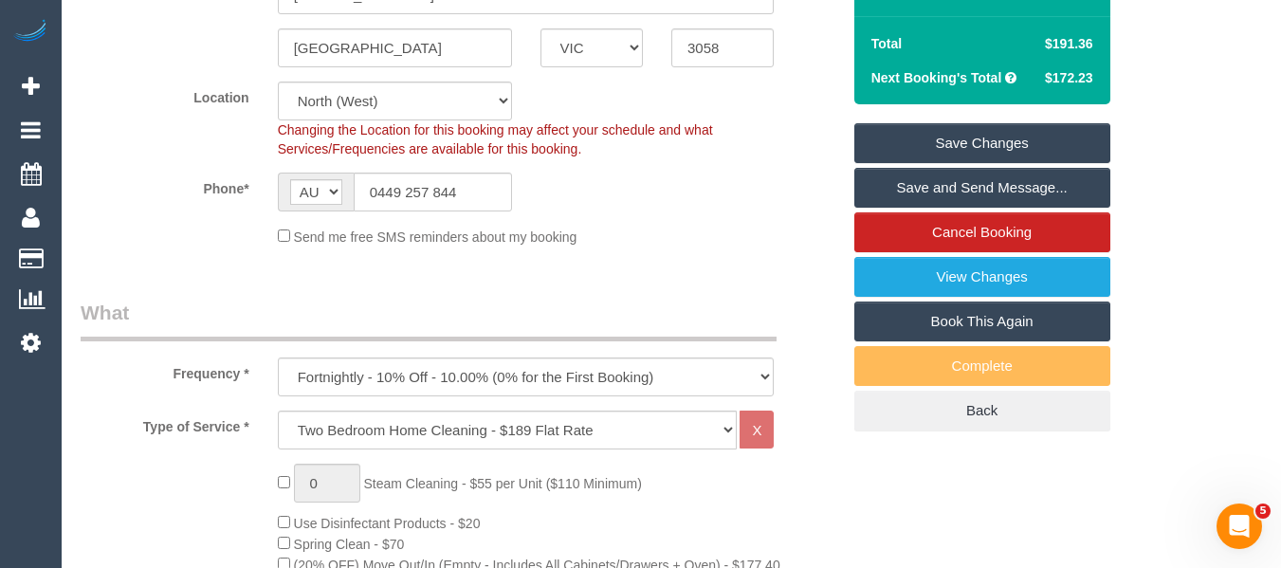
click at [984, 154] on link "Save Changes" at bounding box center [982, 143] width 256 height 40
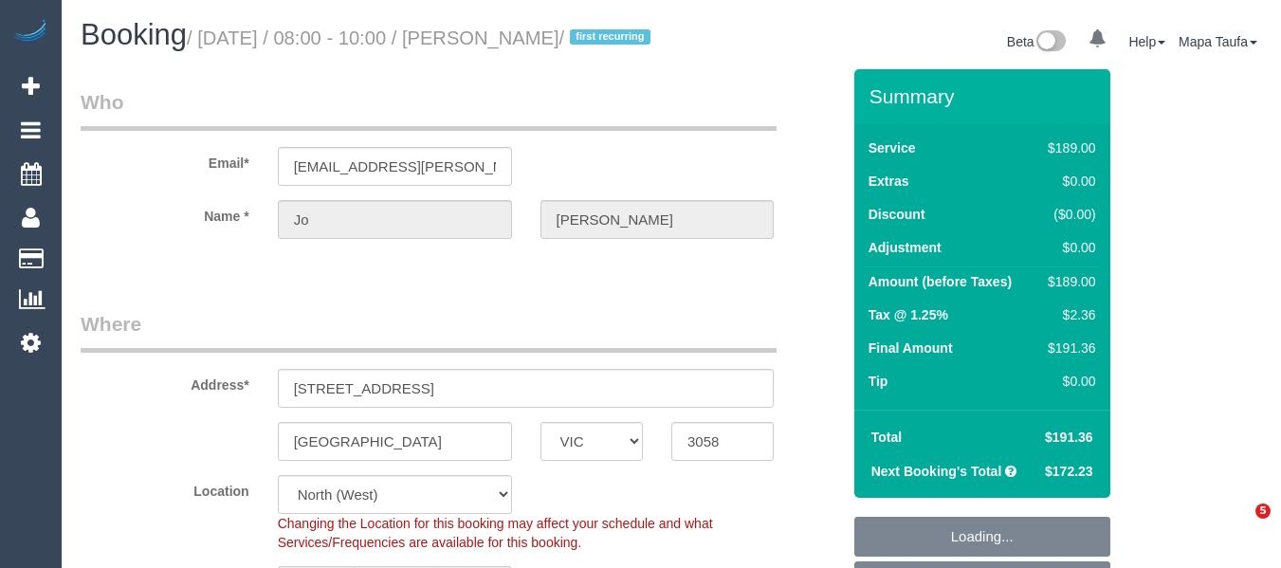
select select "VIC"
select select "object:817"
select select "number:32"
select select "number:14"
select select "number:19"
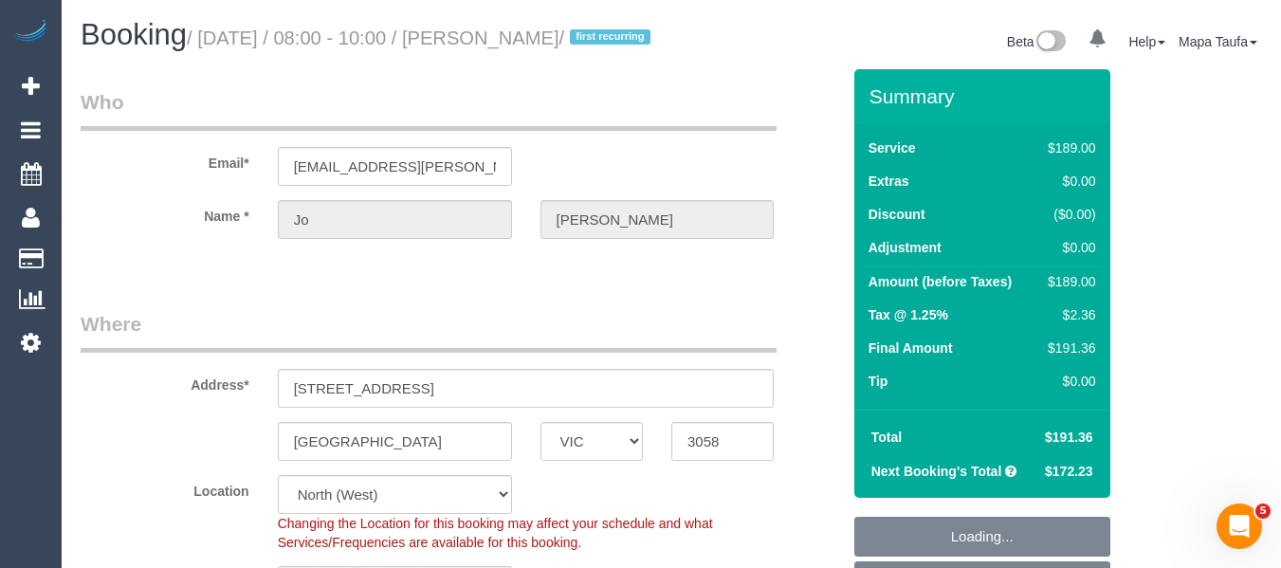
select select "number:22"
select select "number:34"
select select "number:26"
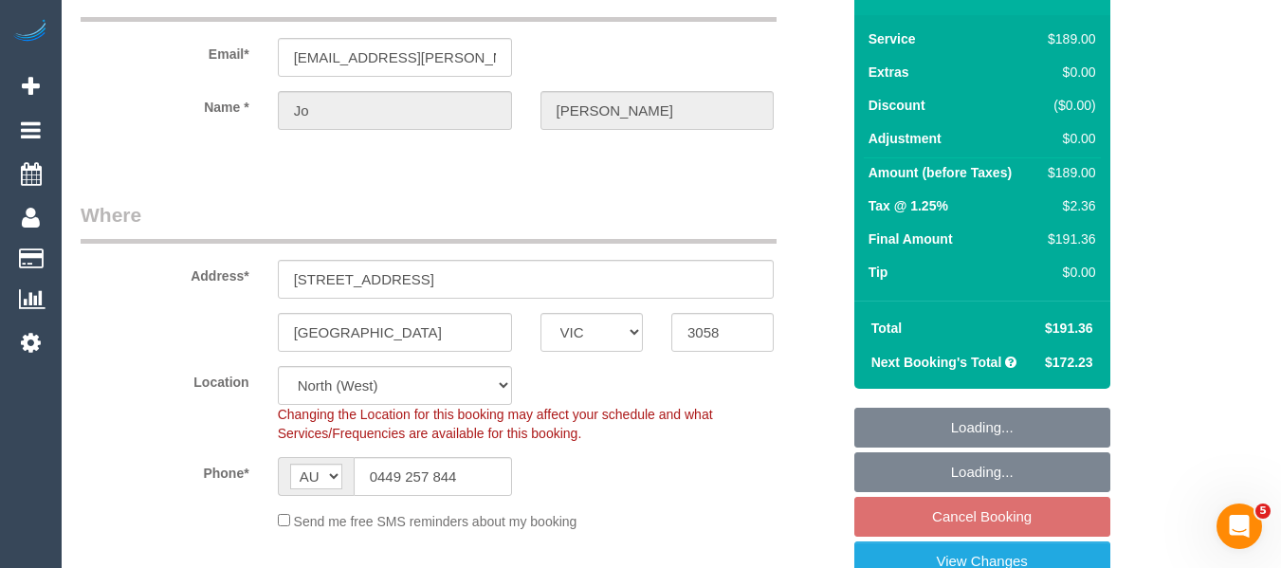
select select "spot2"
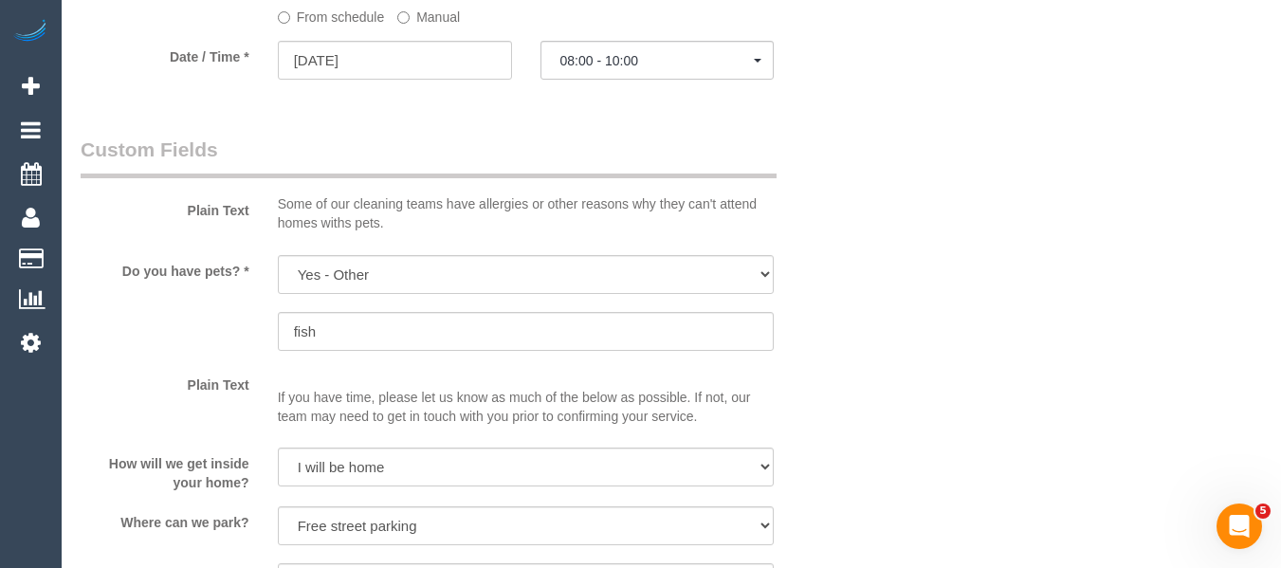
scroll to position [2149, 0]
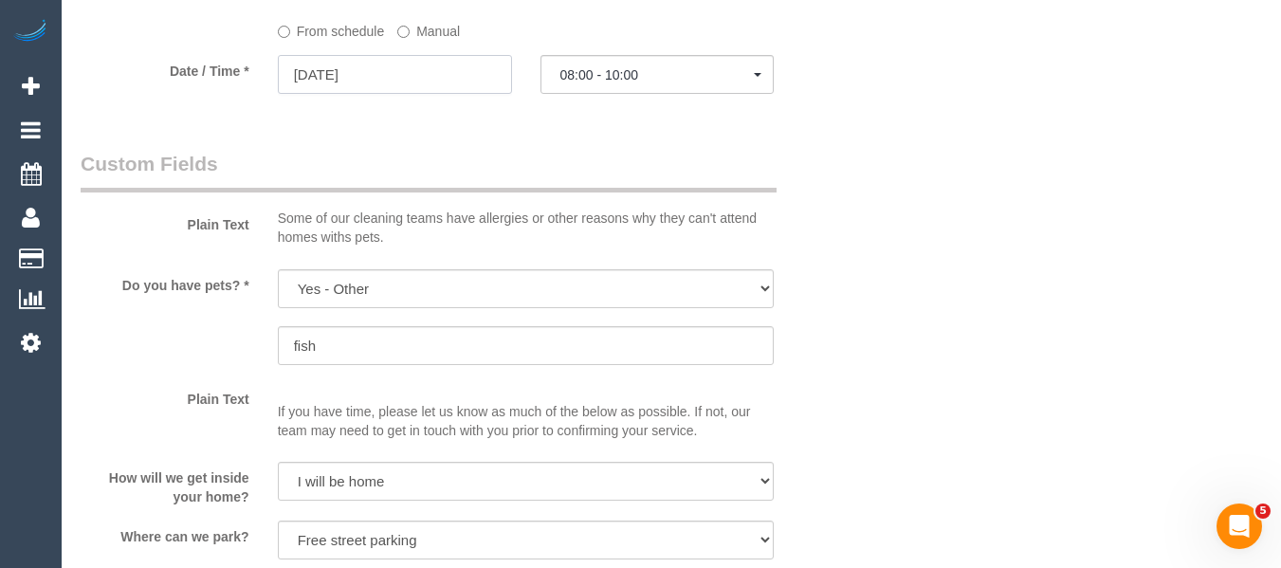
click at [435, 94] on input "[DATE]" at bounding box center [395, 74] width 234 height 39
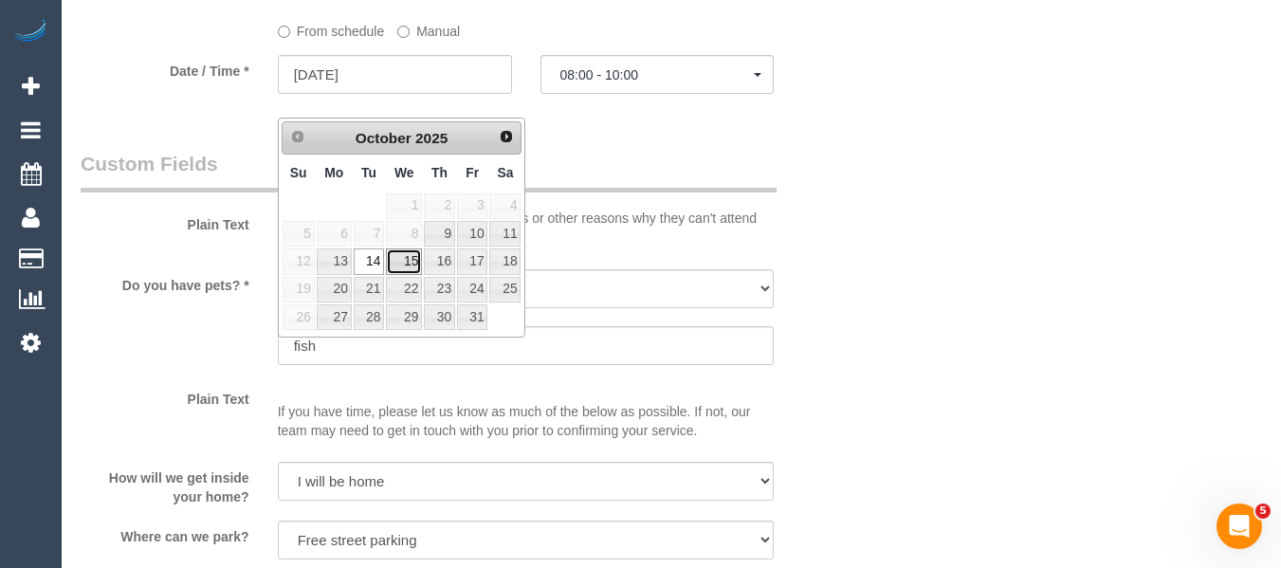
click at [399, 262] on link "15" at bounding box center [404, 261] width 36 height 26
type input "[DATE]"
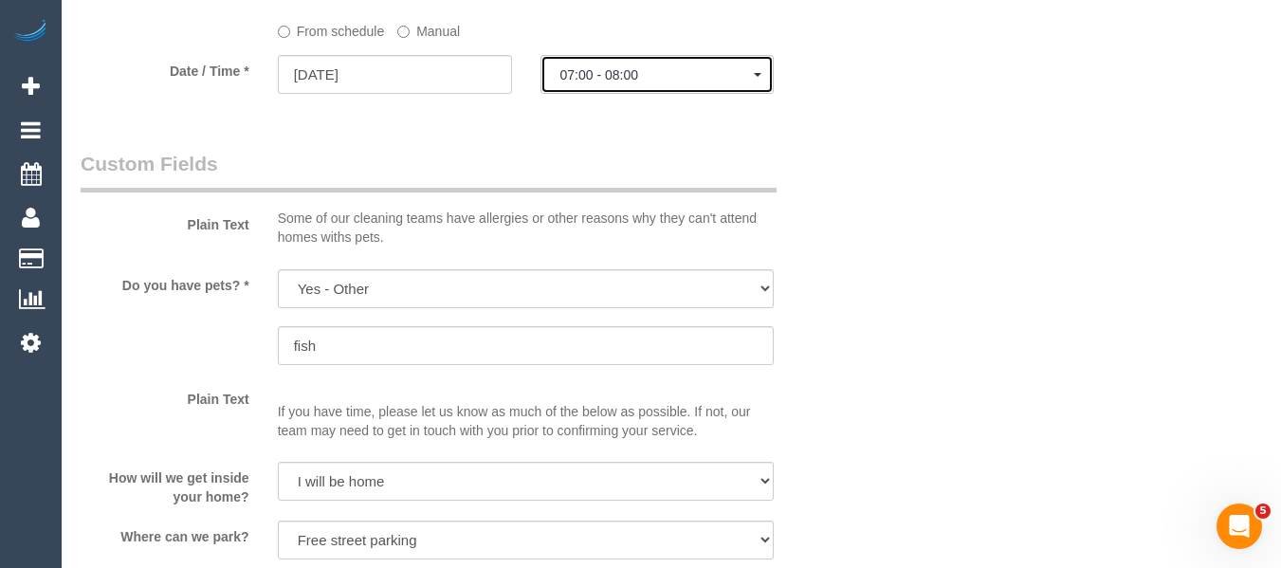
click at [620, 82] on span "07:00 - 08:00" at bounding box center [657, 74] width 194 height 15
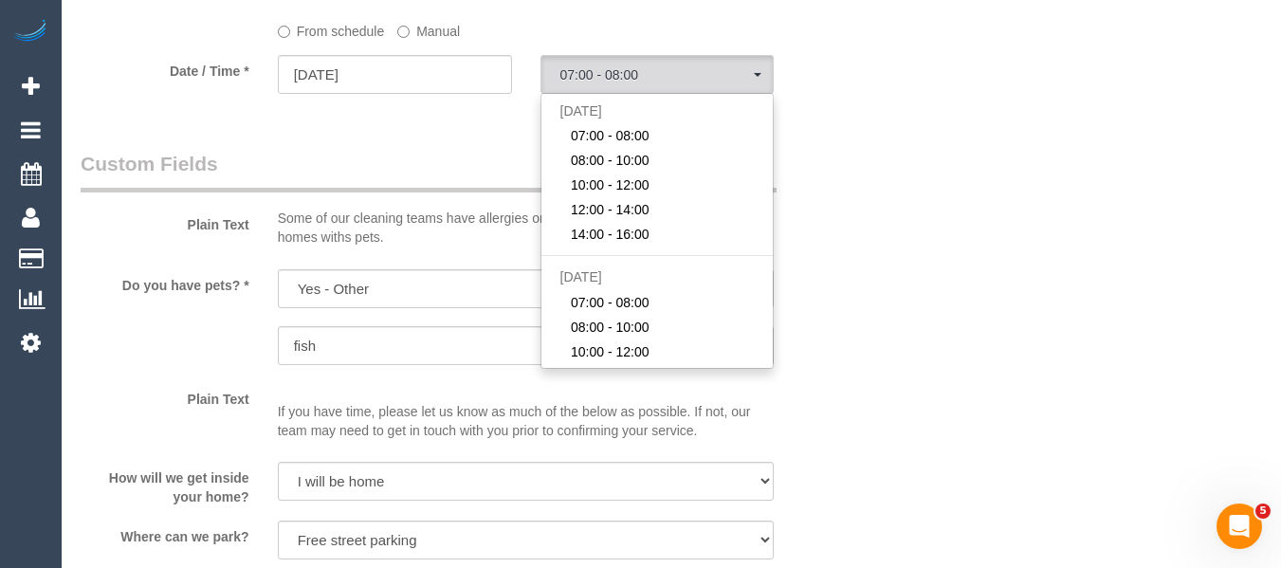
scroll to position [95, 0]
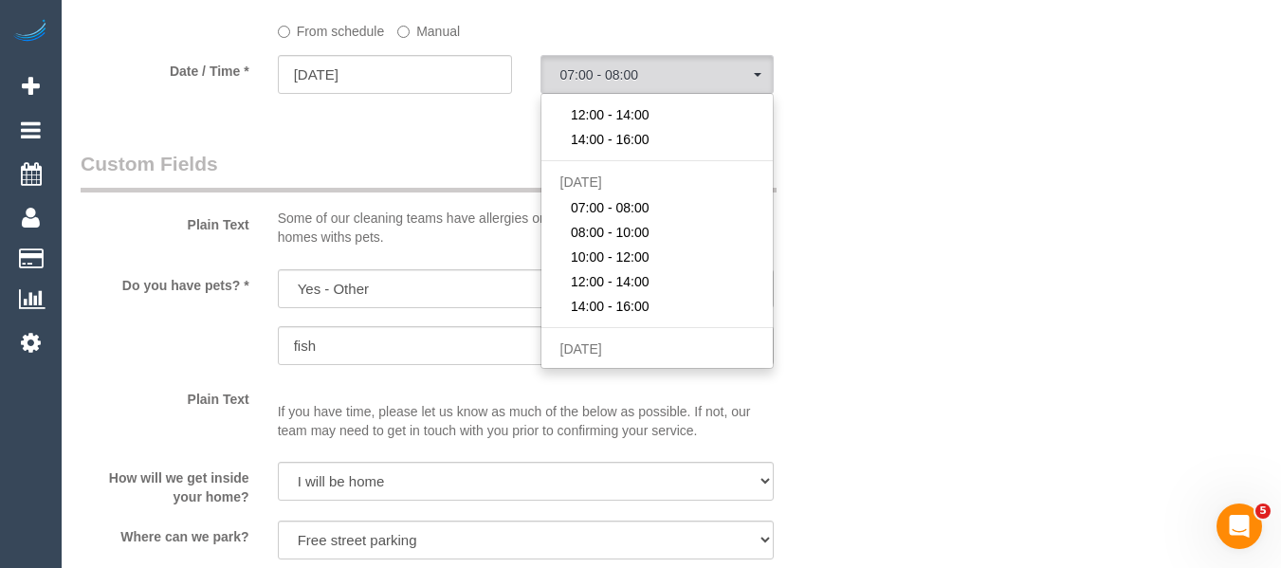
click at [642, 259] on ul "[DATE] 07:00 - 08:00 08:00 - 10:00 10:00 - 12:00 12:00 - 14:00 14:00 - 16:00 [D…" at bounding box center [657, 231] width 232 height 265
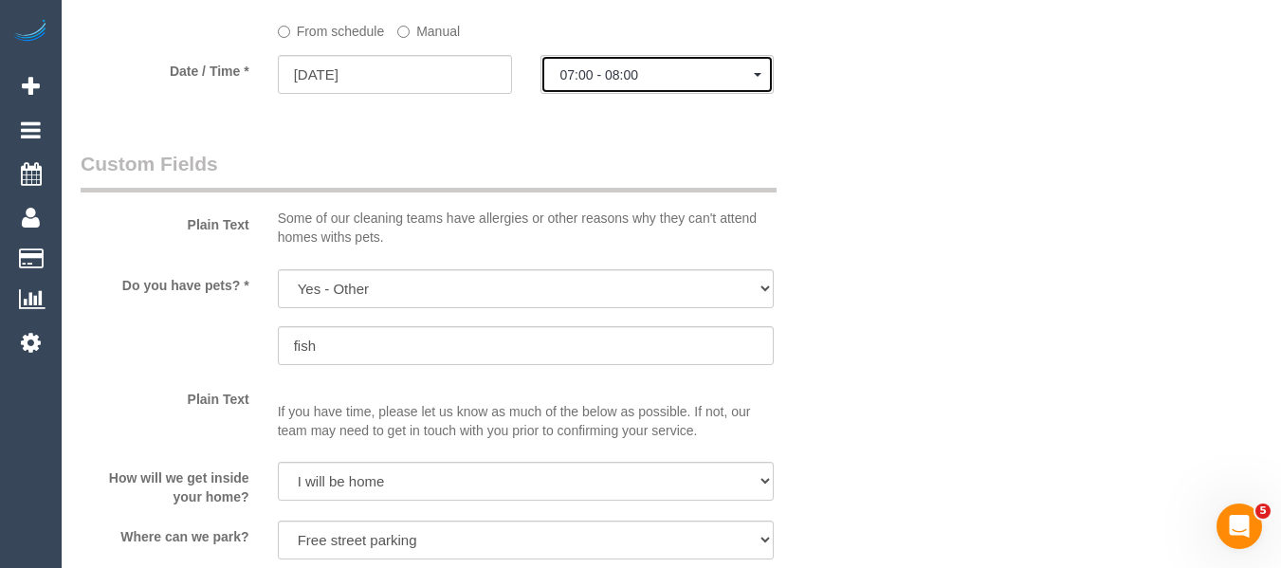
click at [663, 94] on button "07:00 - 08:00" at bounding box center [657, 74] width 234 height 39
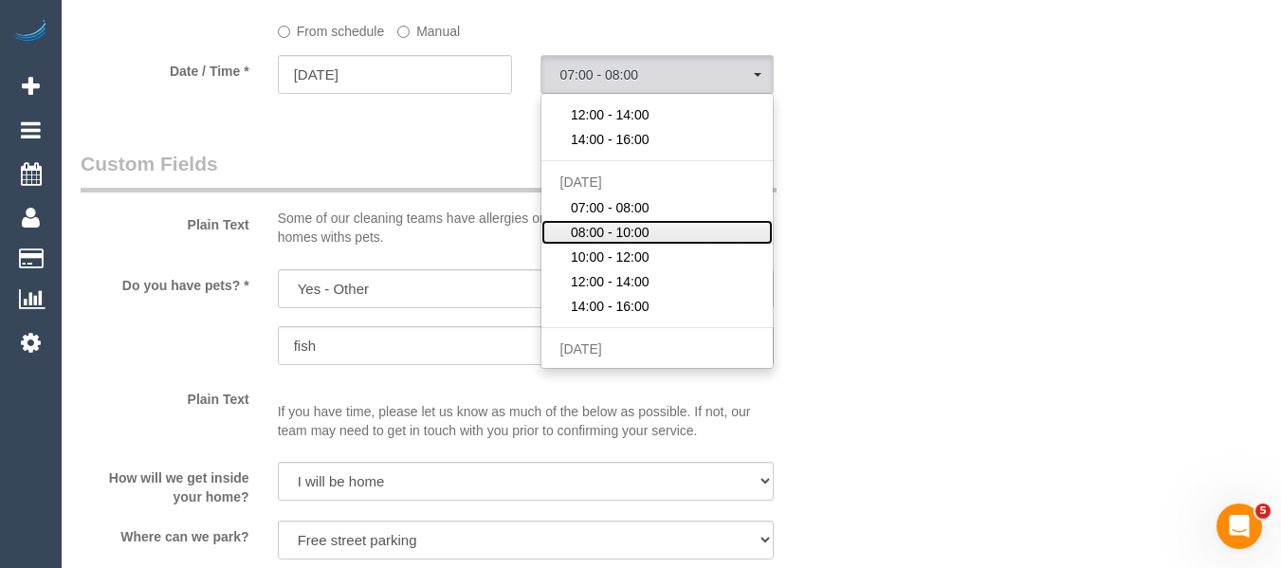
click at [611, 242] on span "08:00 - 10:00" at bounding box center [610, 232] width 79 height 19
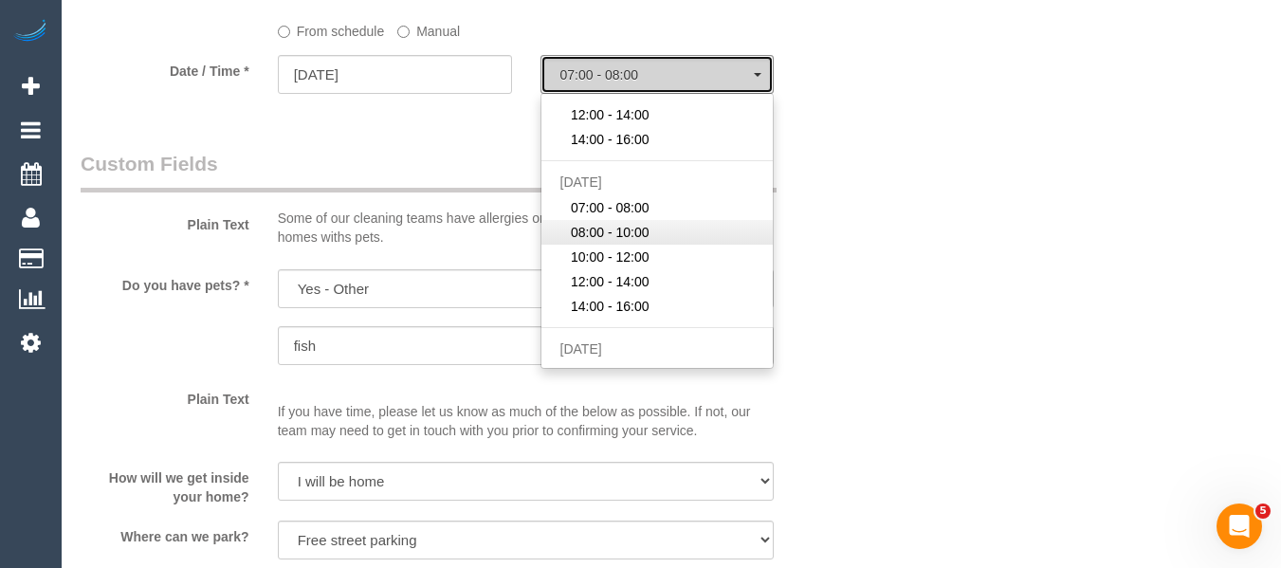
select select "spot7"
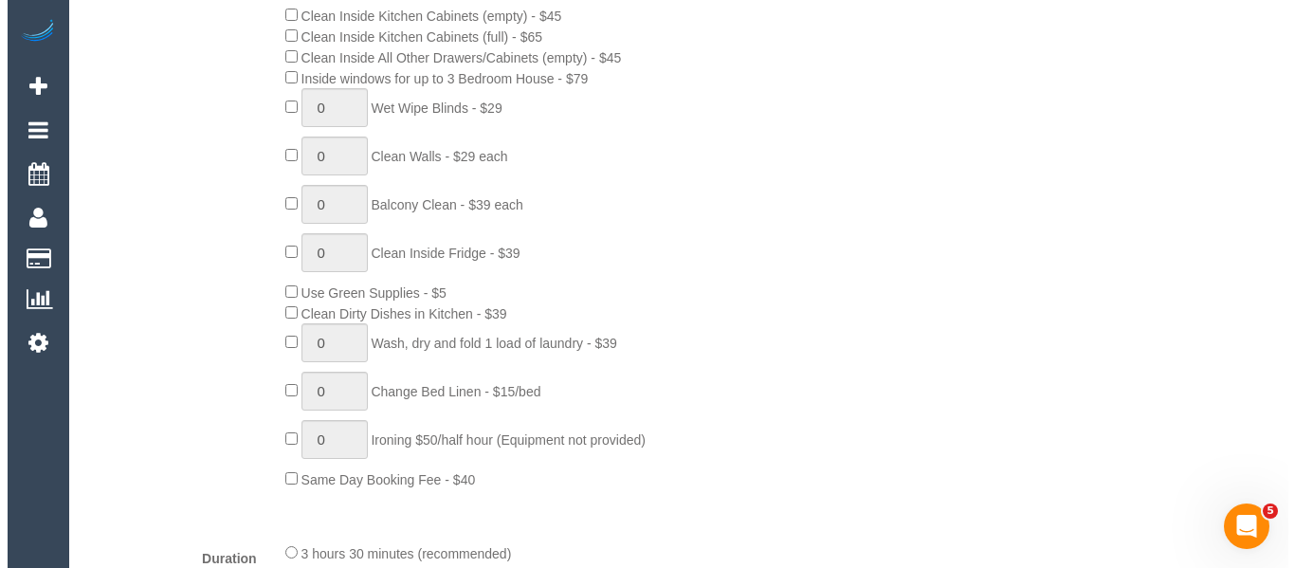
scroll to position [0, 0]
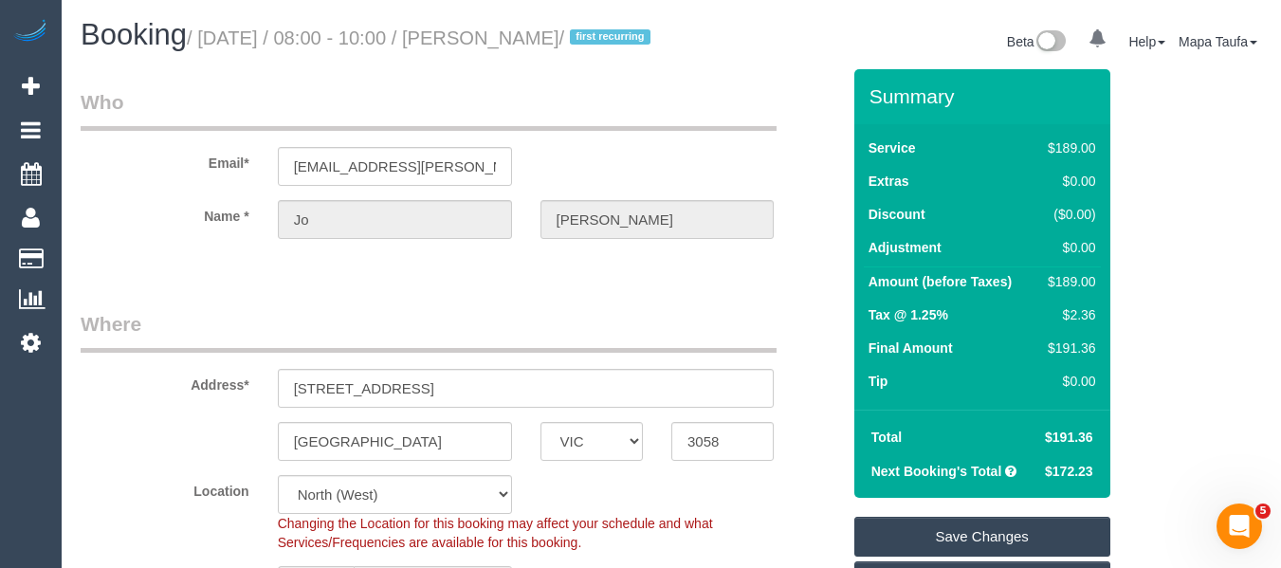
click at [963, 551] on link "Save Changes" at bounding box center [982, 537] width 256 height 40
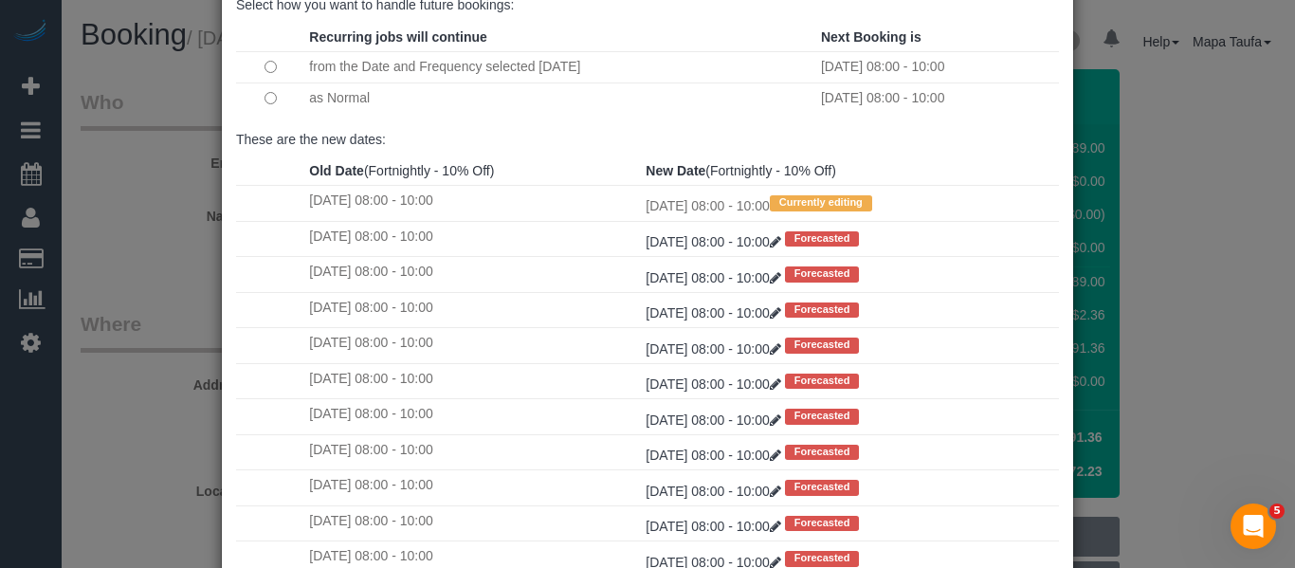
scroll to position [282, 0]
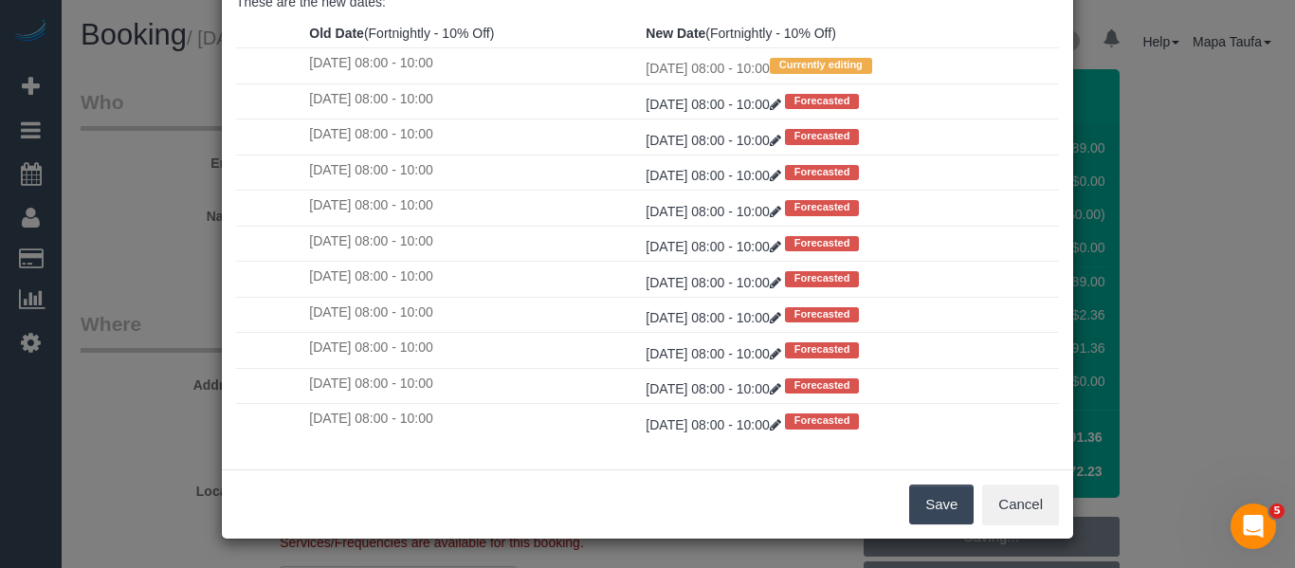
click at [925, 491] on button "Save" at bounding box center [941, 504] width 64 height 40
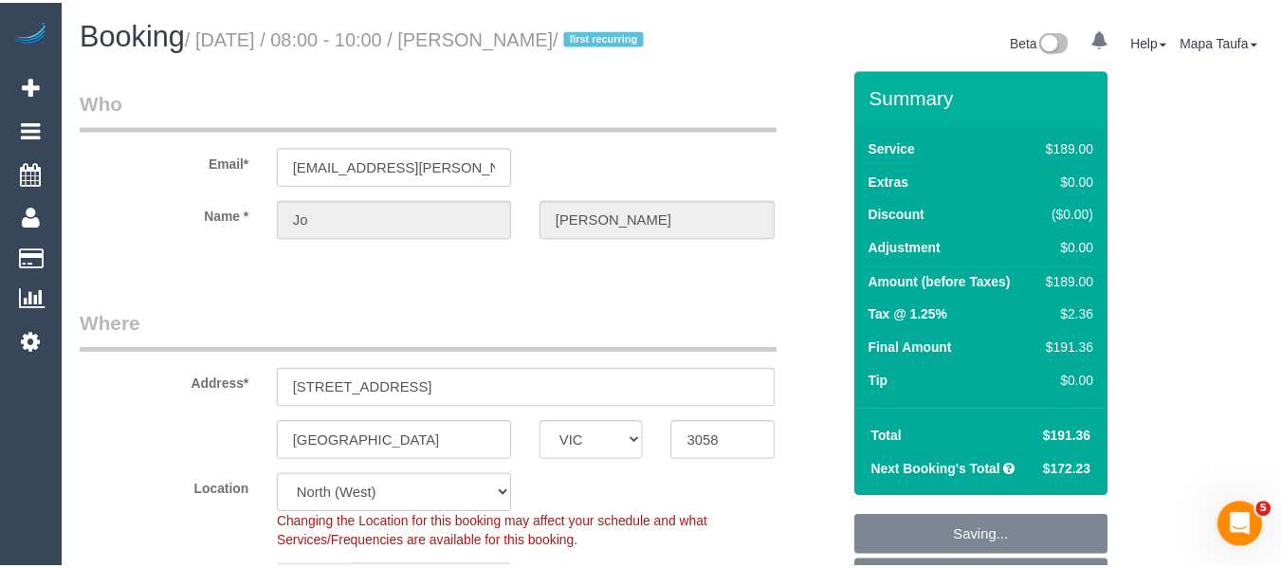
scroll to position [11, 0]
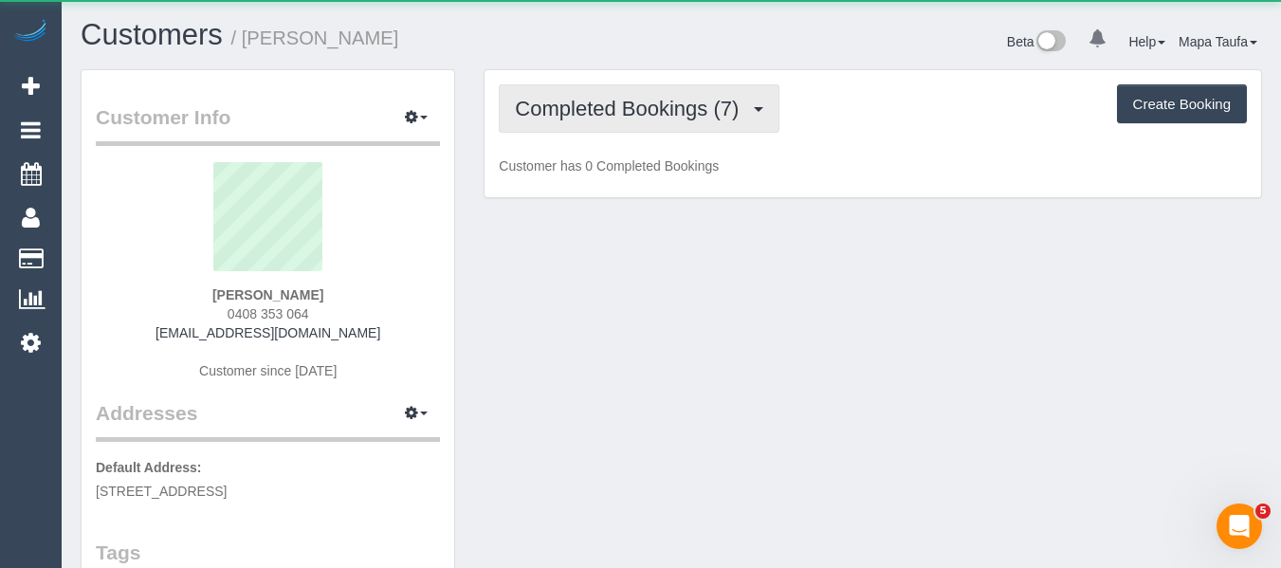
click at [709, 96] on button "Completed Bookings (7)" at bounding box center [639, 108] width 281 height 48
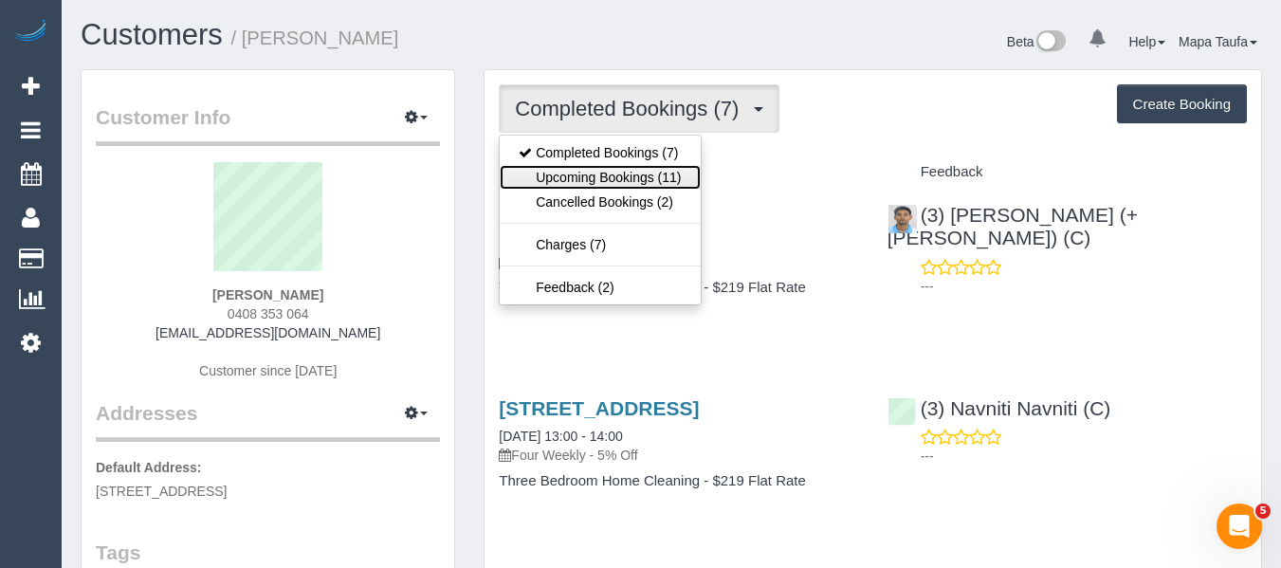
click at [630, 181] on link "Upcoming Bookings (11)" at bounding box center [600, 177] width 200 height 25
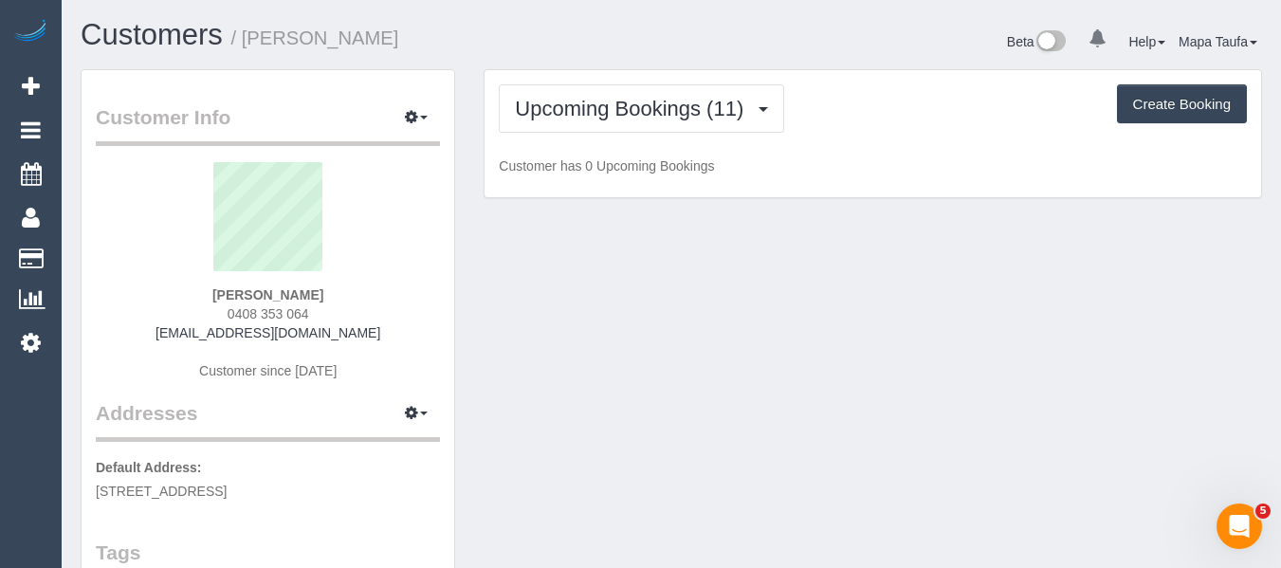
click at [713, 32] on div "Beta 0 Your Notifications You have 0 alerts Help Help Docs Take a Tour Contact …" at bounding box center [973, 44] width 605 height 50
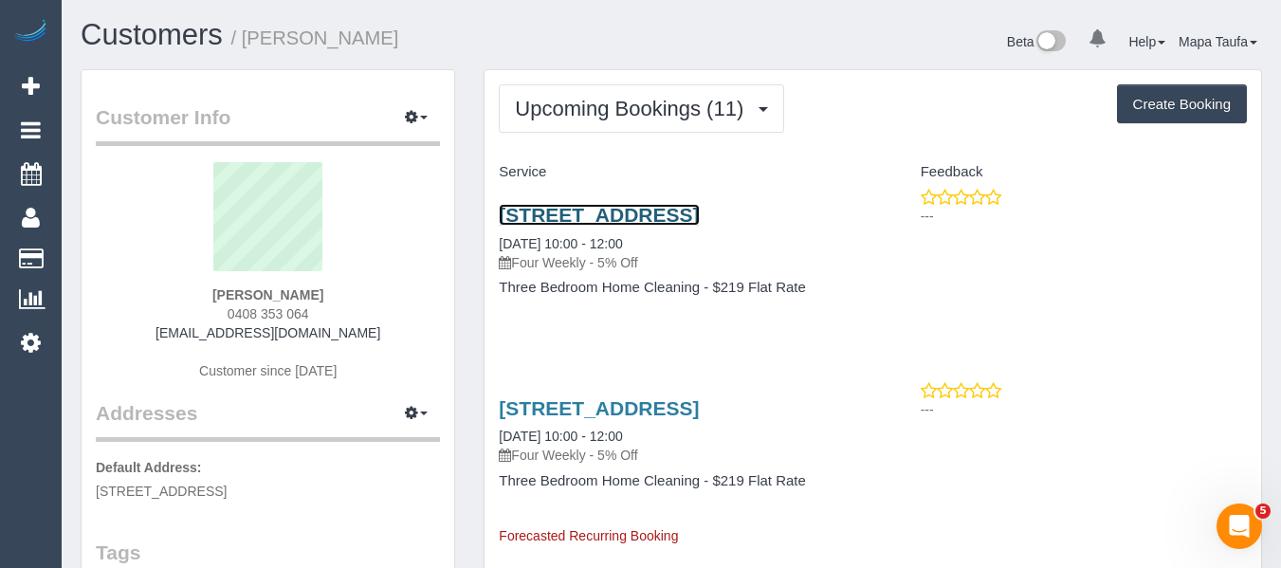
click at [522, 207] on link "30 Pixel Circuit, Coburg North, VIC 3058" at bounding box center [599, 215] width 200 height 22
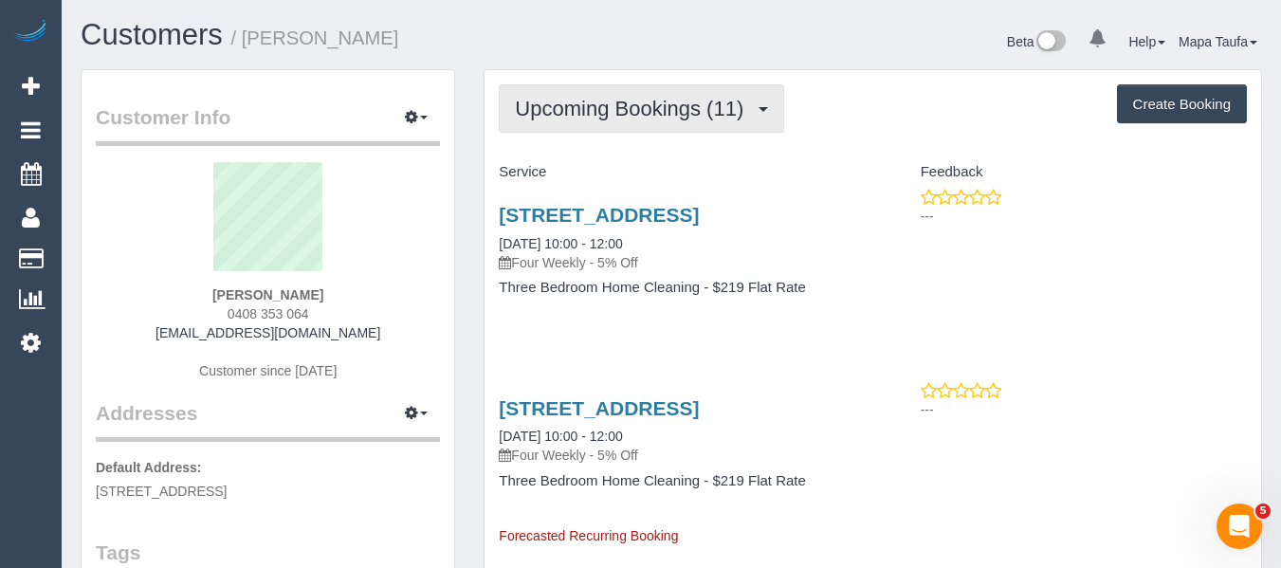
click at [615, 129] on button "Upcoming Bookings (11)" at bounding box center [641, 108] width 285 height 48
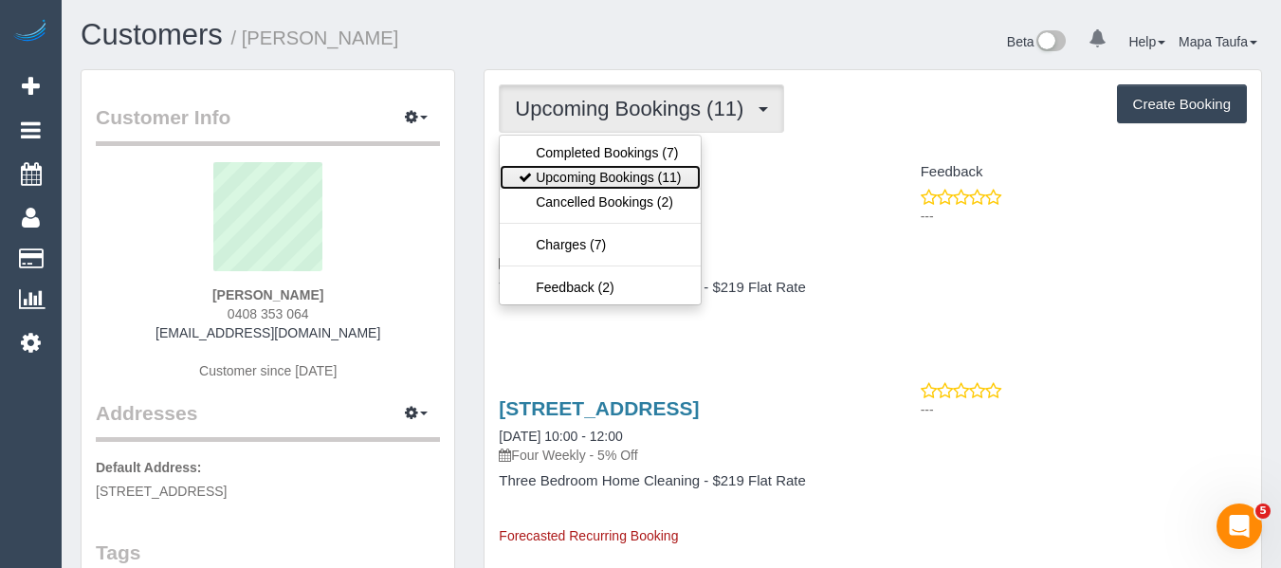
click at [622, 173] on link "Upcoming Bookings (11)" at bounding box center [600, 177] width 200 height 25
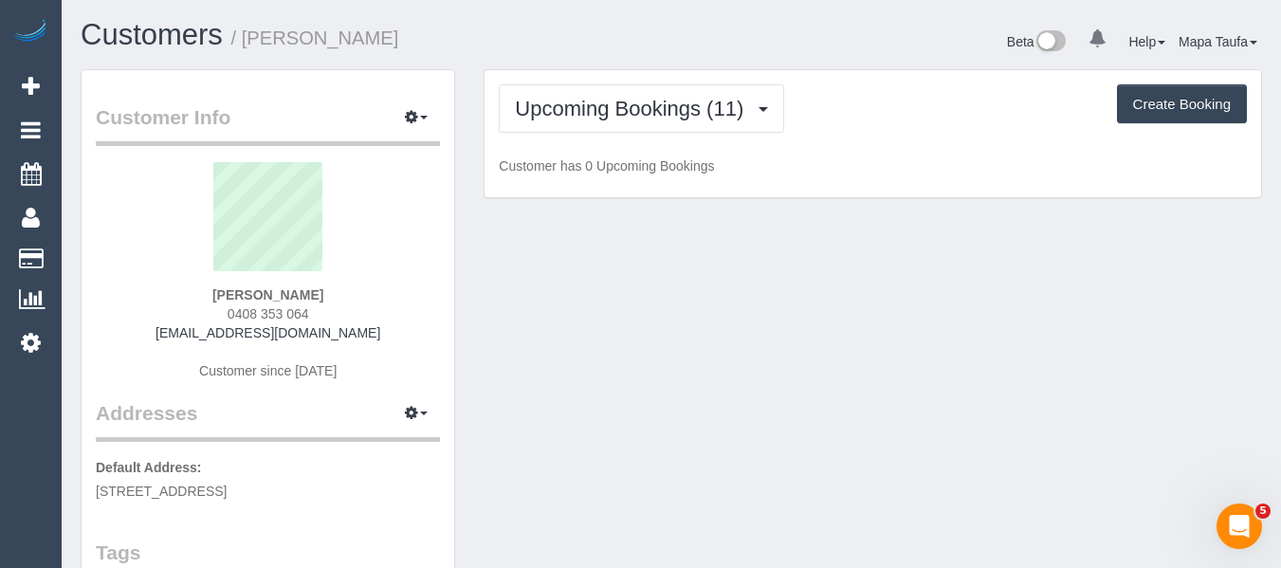
click at [892, 82] on div "Upcoming Bookings (11) Completed Bookings (7) Upcoming Bookings (11) Cancelled …" at bounding box center [872, 134] width 776 height 128
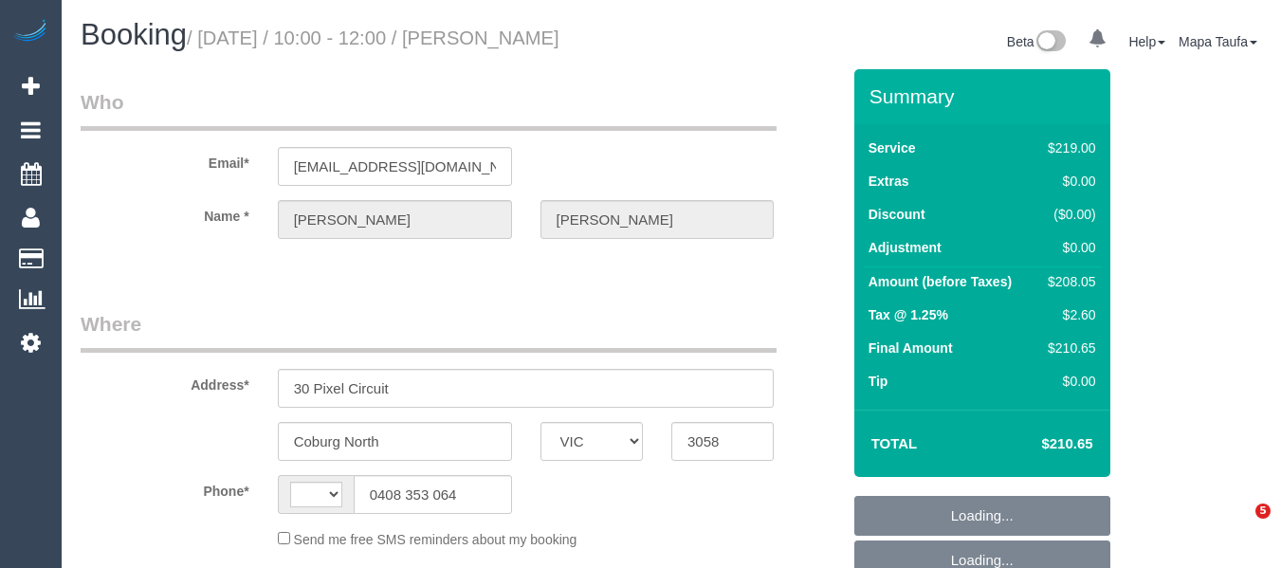
select select "VIC"
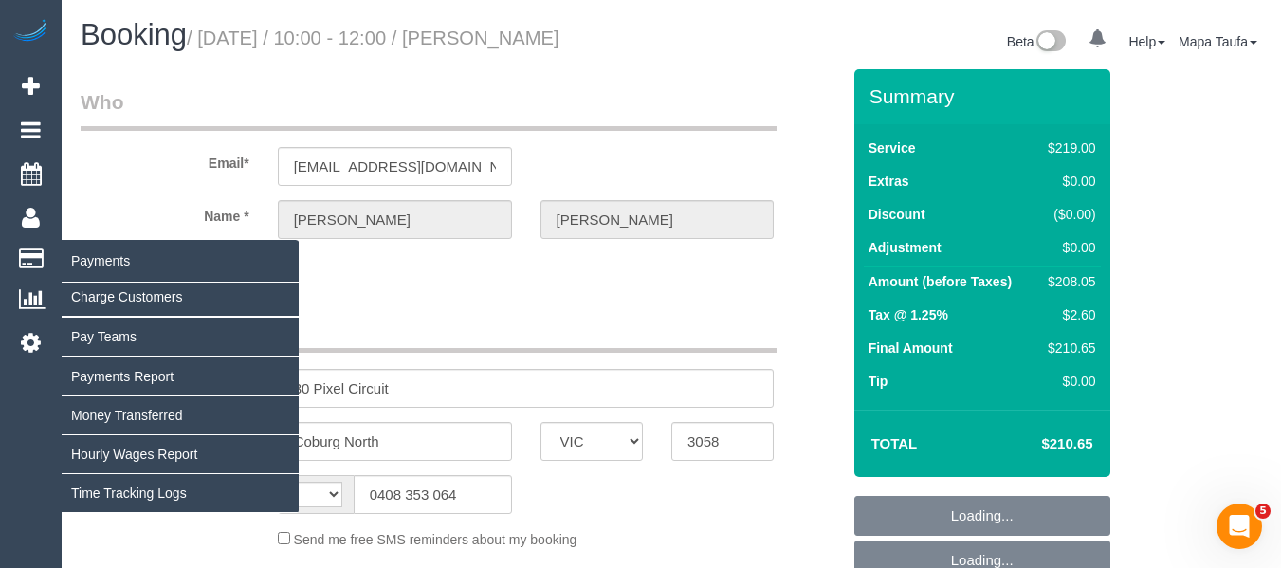
select select "string:AU"
select select "object:618"
select select "number:28"
select select "number:14"
select select "number:18"
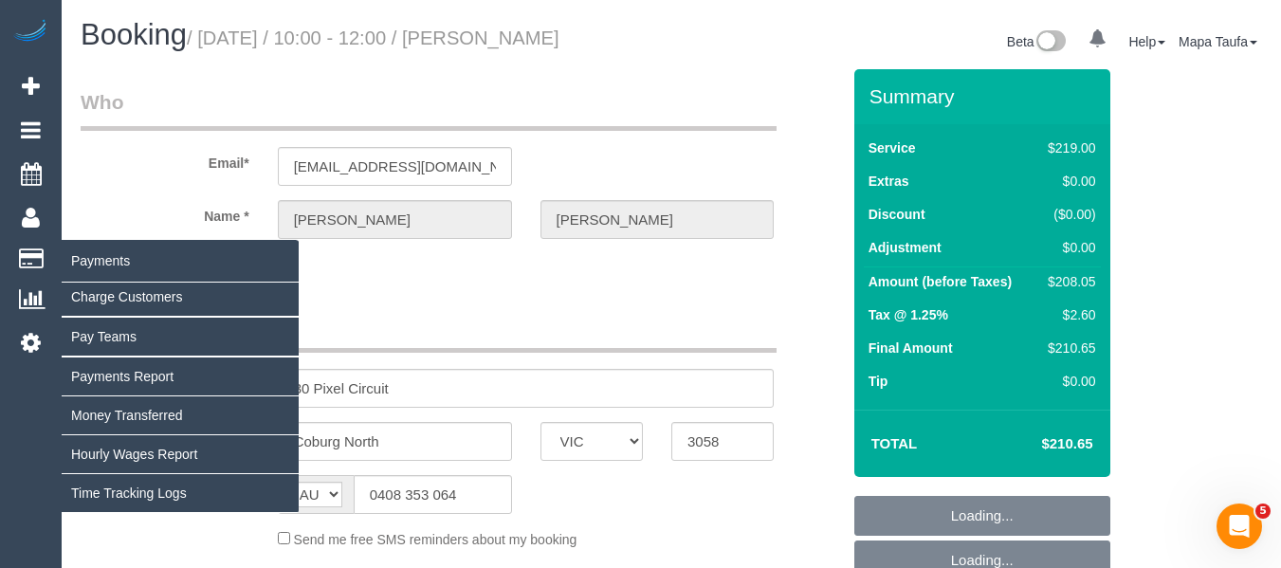
select select "number:36"
select select "number:34"
select select "number:13"
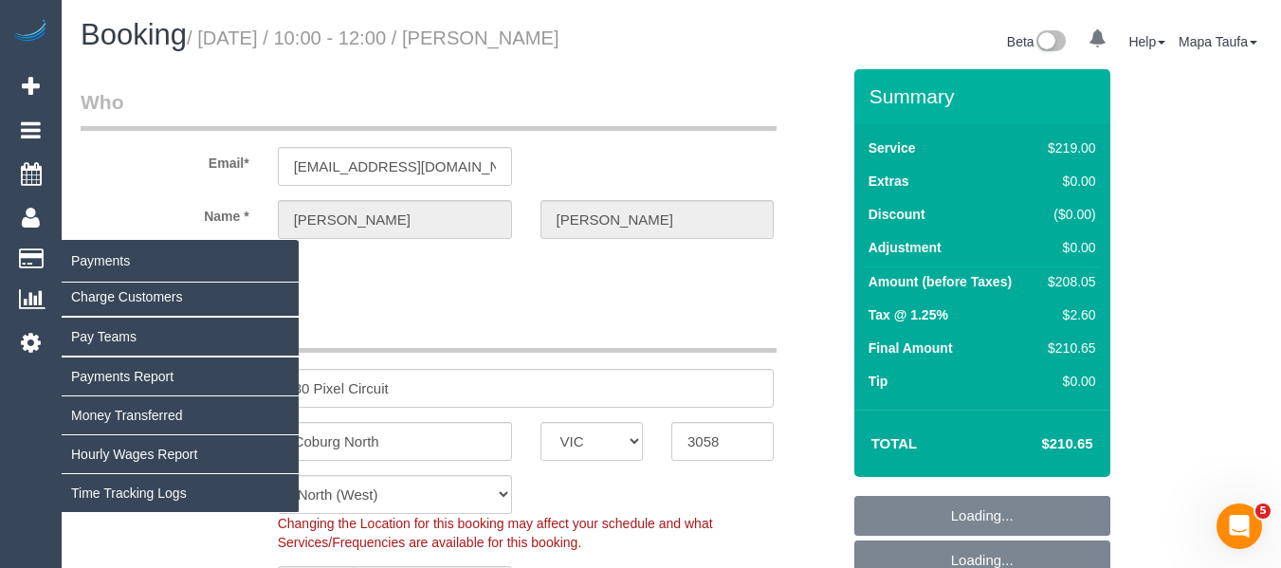
select select "spot3"
select select "object:1512"
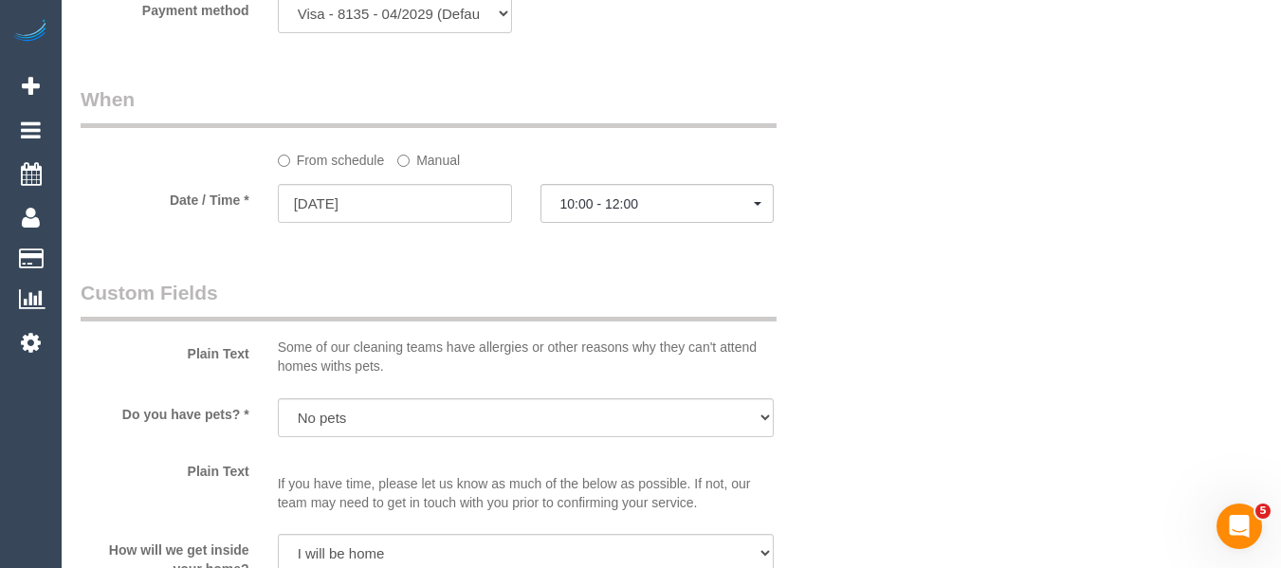
scroll to position [1841, 0]
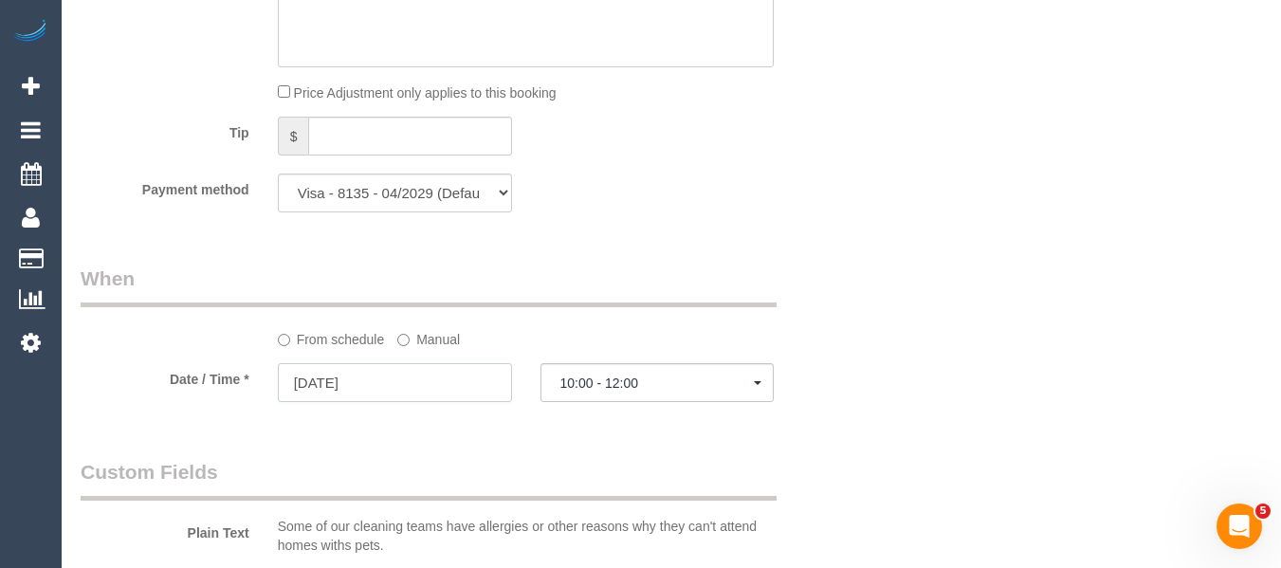
click at [383, 367] on input "[DATE]" at bounding box center [395, 382] width 234 height 39
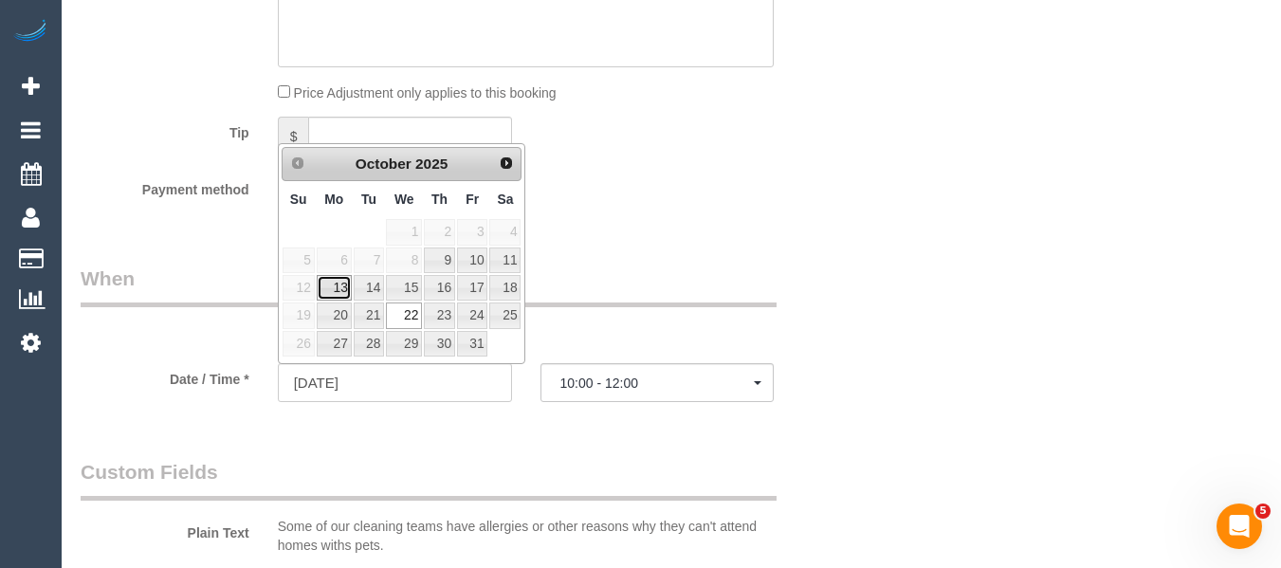
click at [338, 293] on link "13" at bounding box center [334, 288] width 35 height 26
type input "[DATE]"
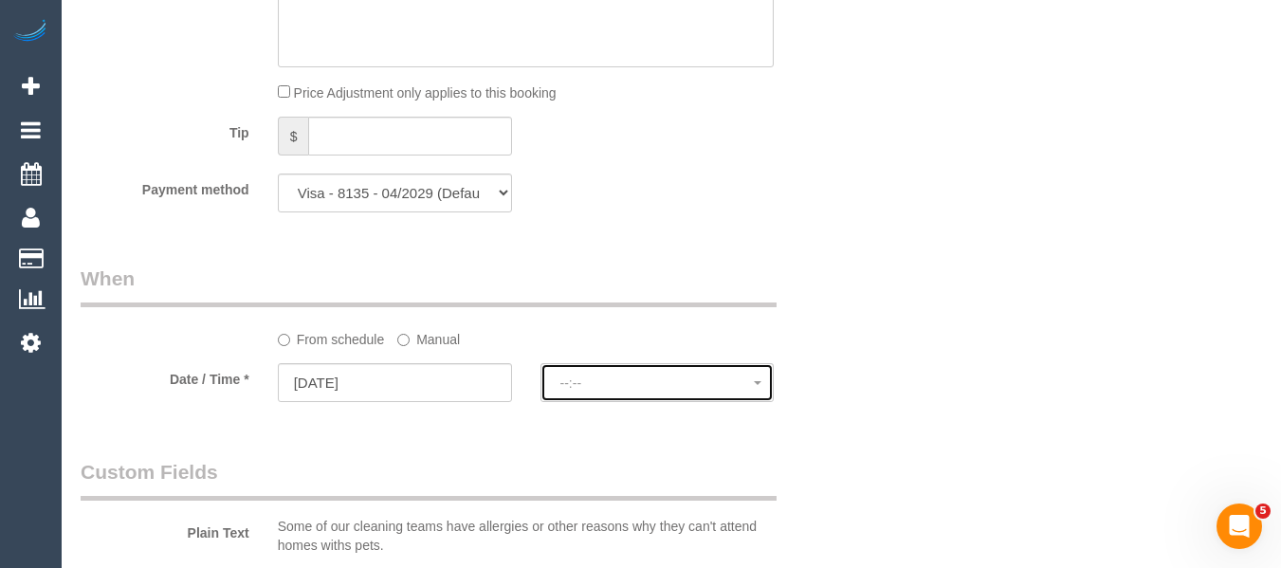
click at [624, 373] on button "--:--" at bounding box center [657, 382] width 234 height 39
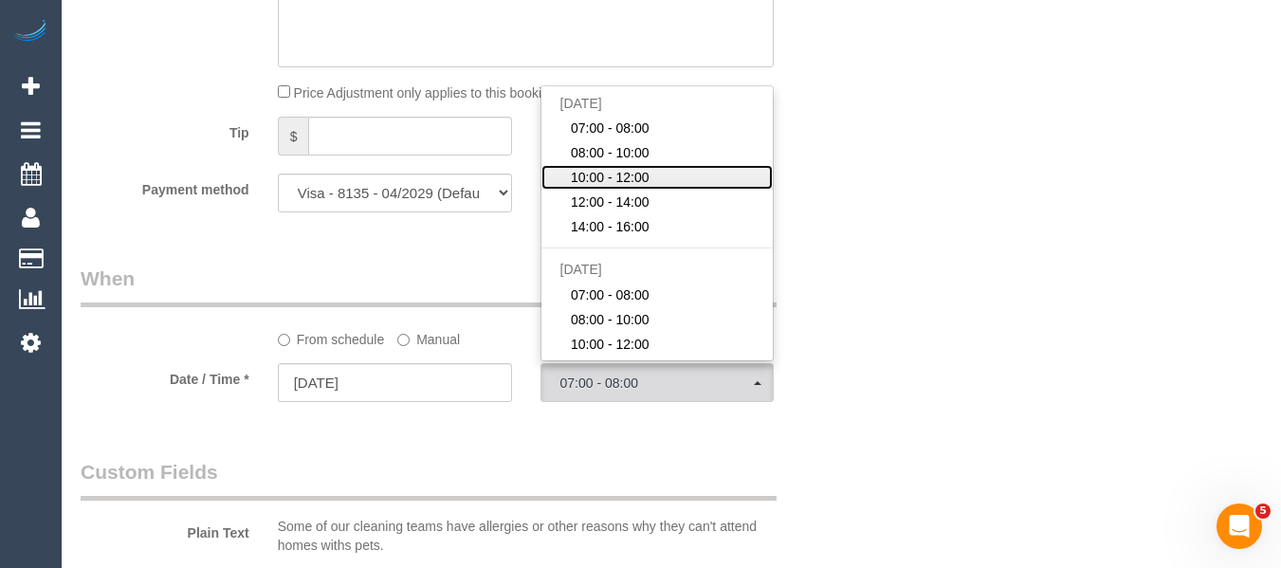
click at [610, 181] on span "10:00 - 12:00" at bounding box center [610, 177] width 79 height 19
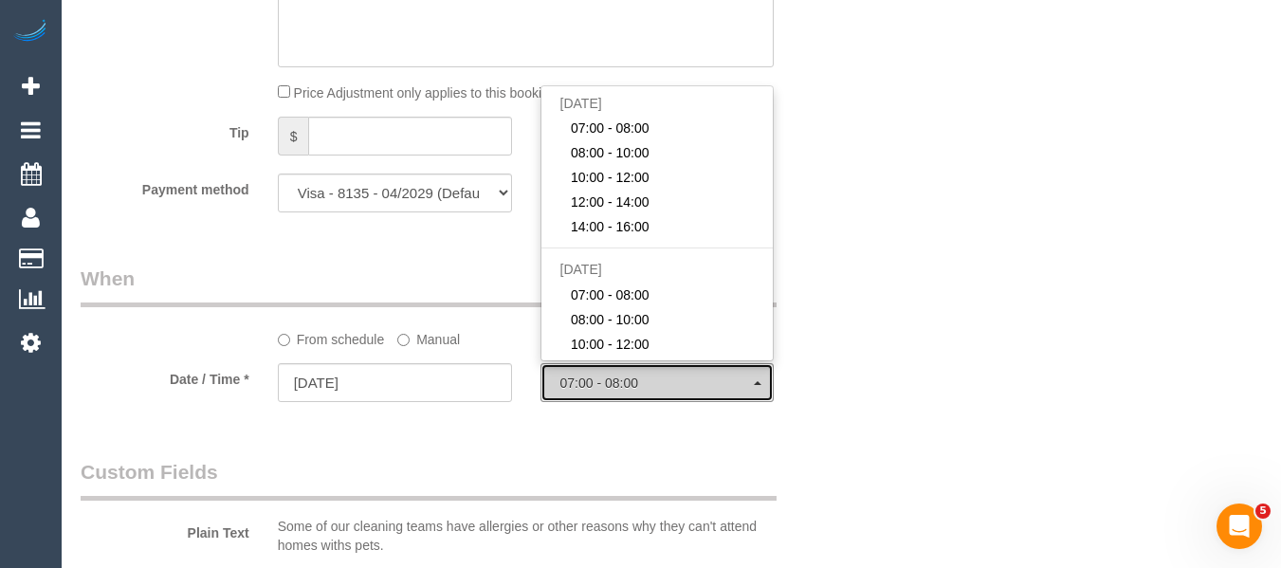
select select "spot24"
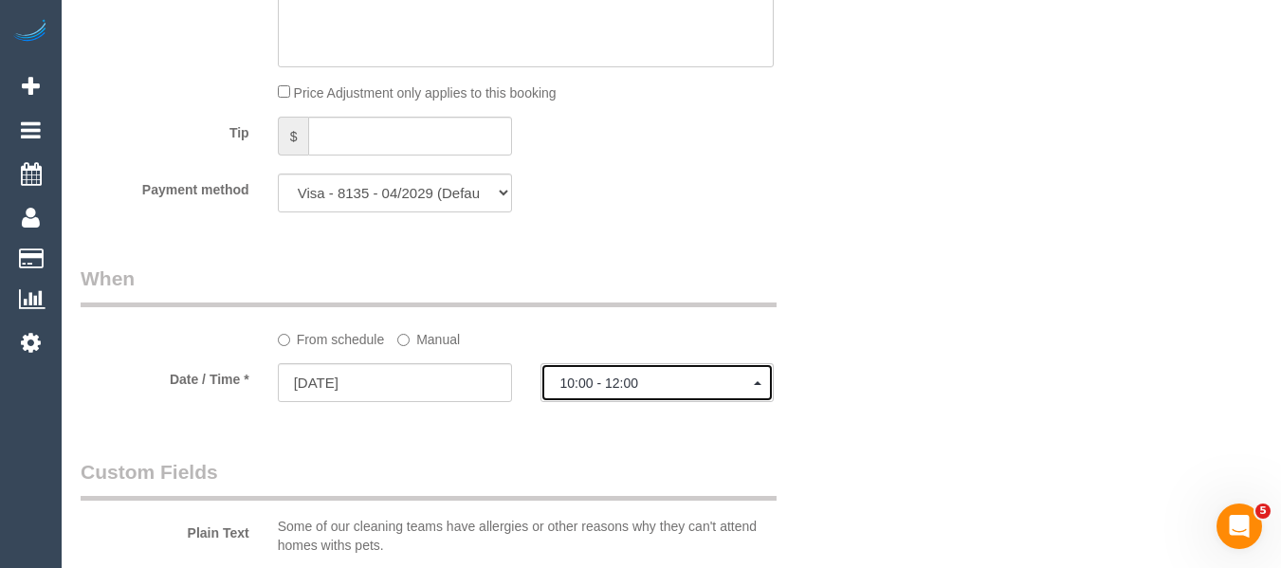
scroll to position [3679, 0]
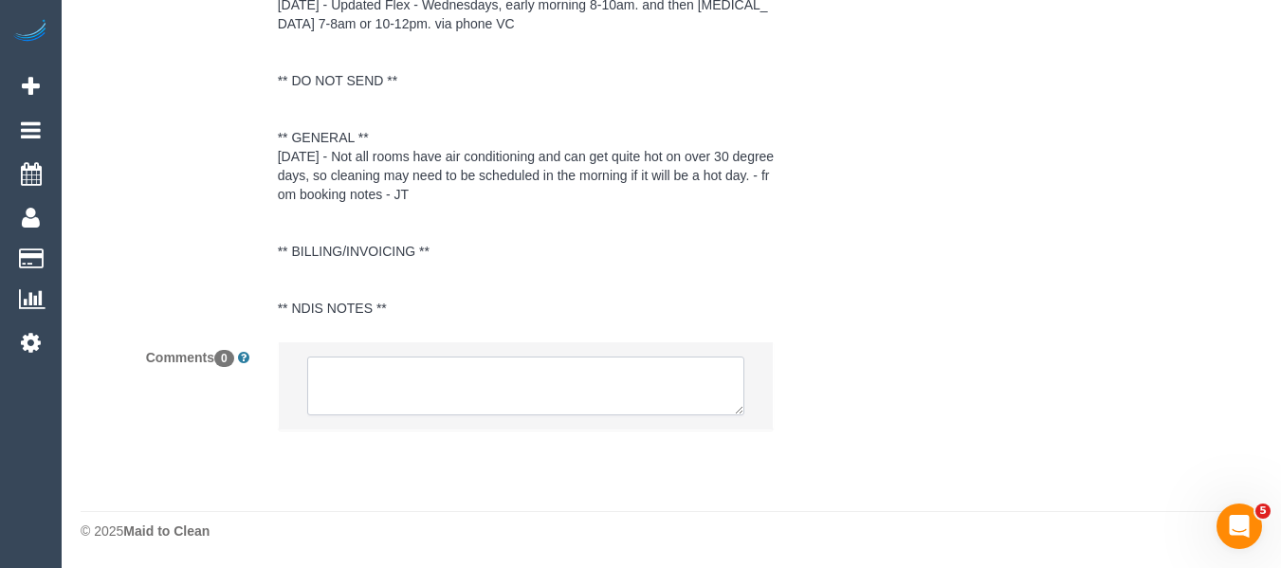
click at [489, 382] on textarea at bounding box center [526, 385] width 438 height 59
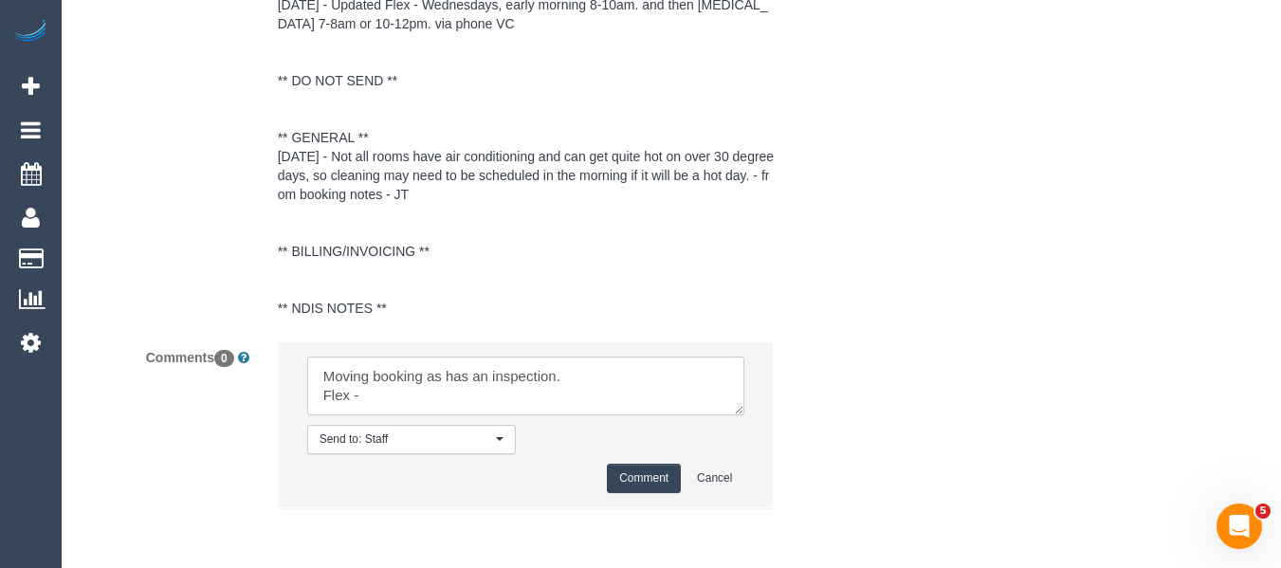
click at [382, 395] on textarea at bounding box center [526, 385] width 438 height 59
paste textarea "any time in the week 13th to 17th Oc"
type textarea "Moving booking as has an inspection. Flex - any time in the week 13th to 17th O…"
click at [658, 484] on button "Comment" at bounding box center [644, 478] width 74 height 29
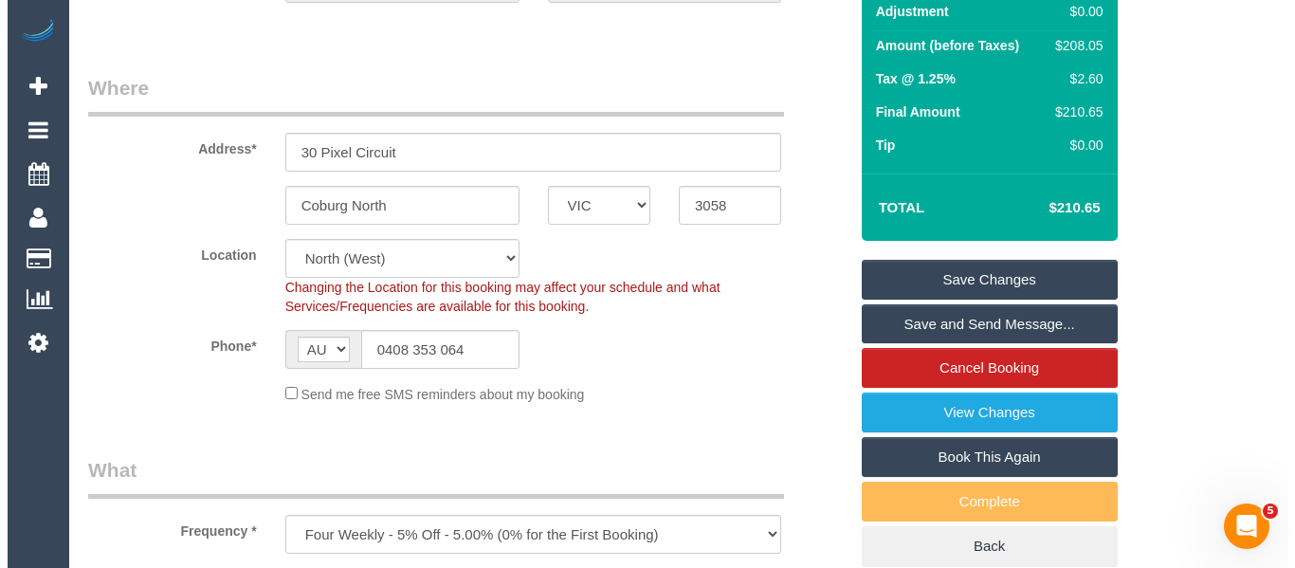
scroll to position [300, 0]
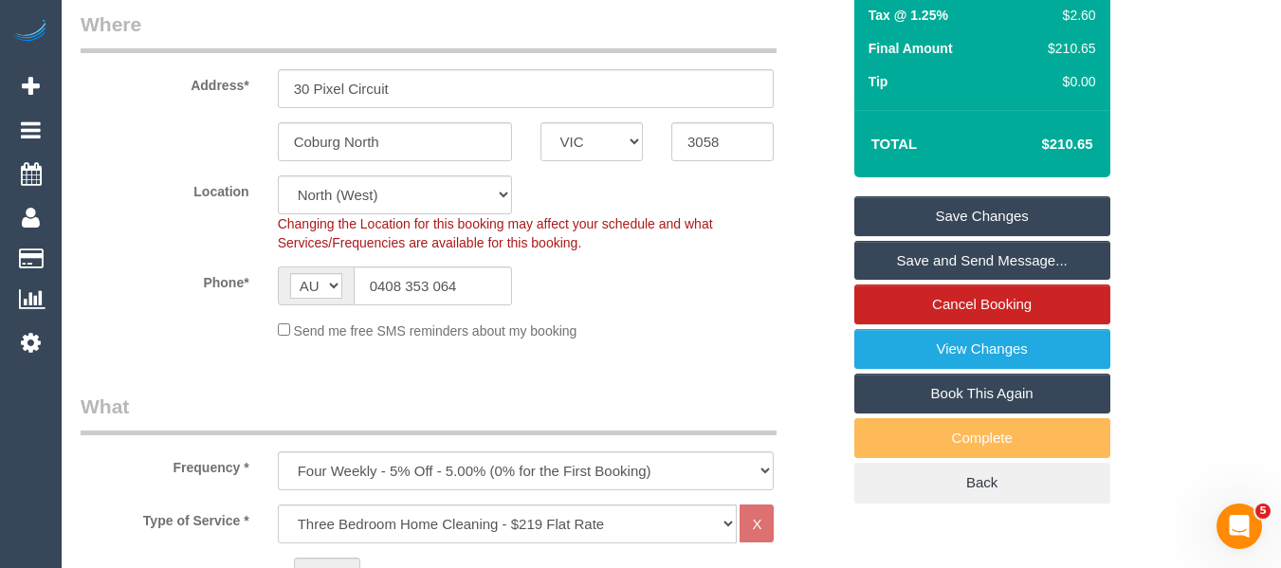
click at [1033, 205] on link "Save Changes" at bounding box center [982, 216] width 256 height 40
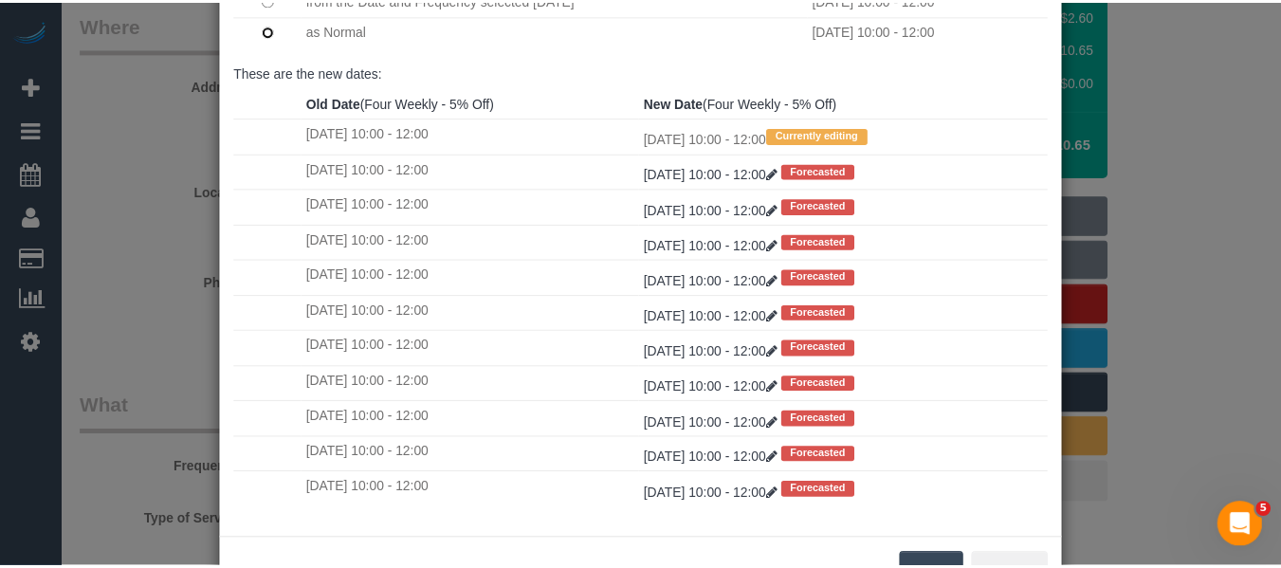
scroll to position [282, 0]
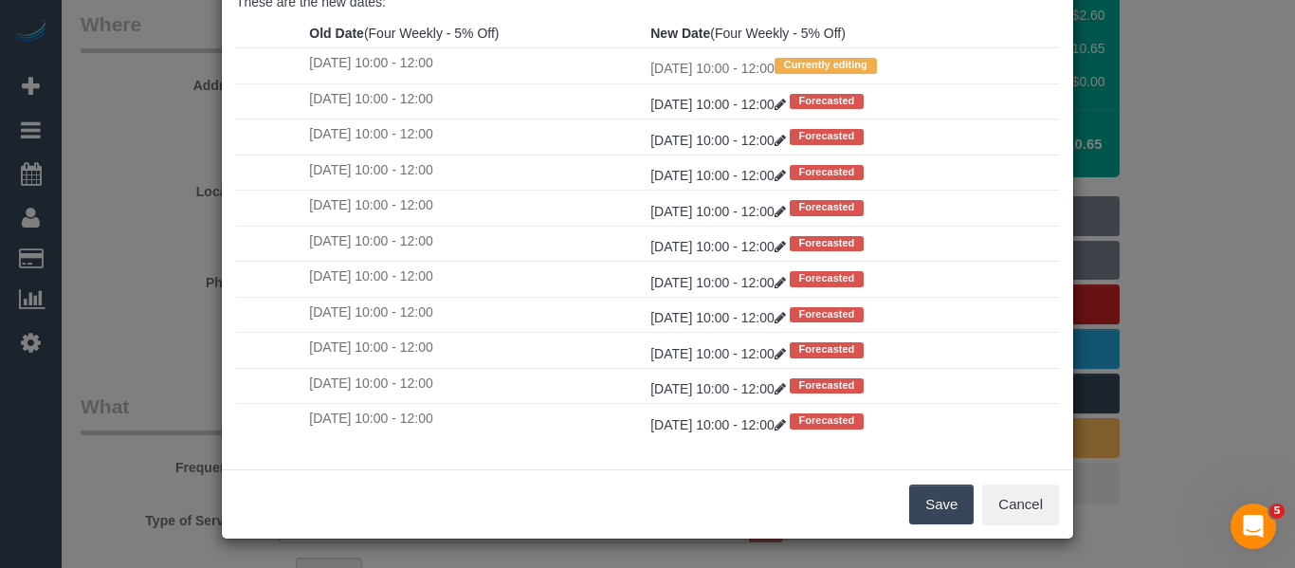
click at [930, 498] on button "Save" at bounding box center [941, 504] width 64 height 40
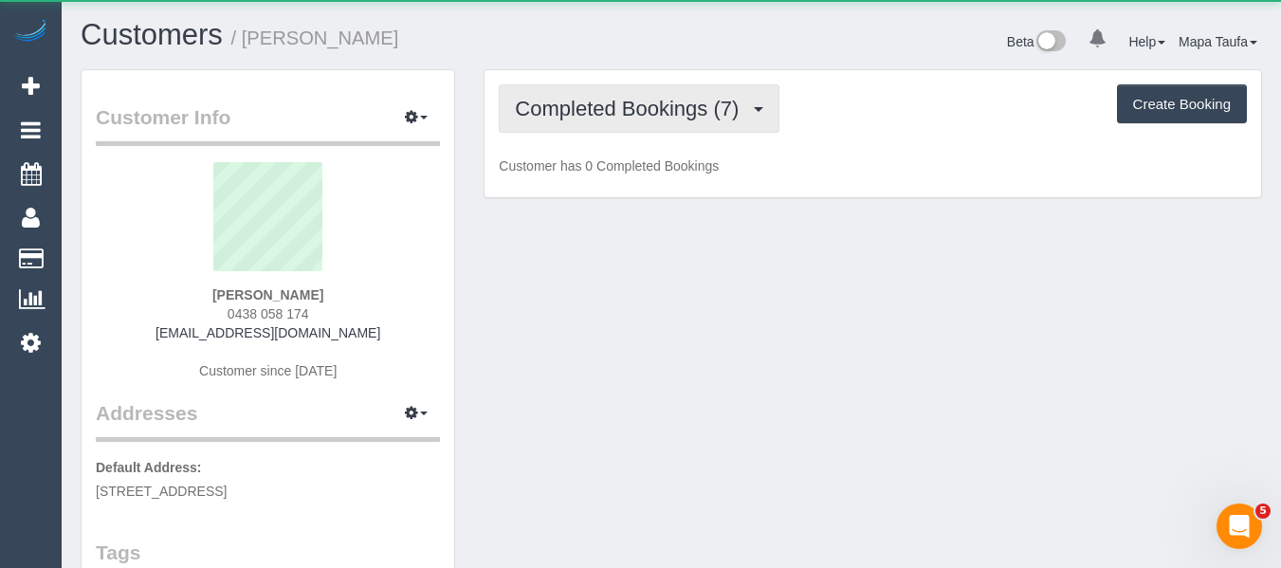
click at [593, 127] on button "Completed Bookings (7)" at bounding box center [639, 108] width 281 height 48
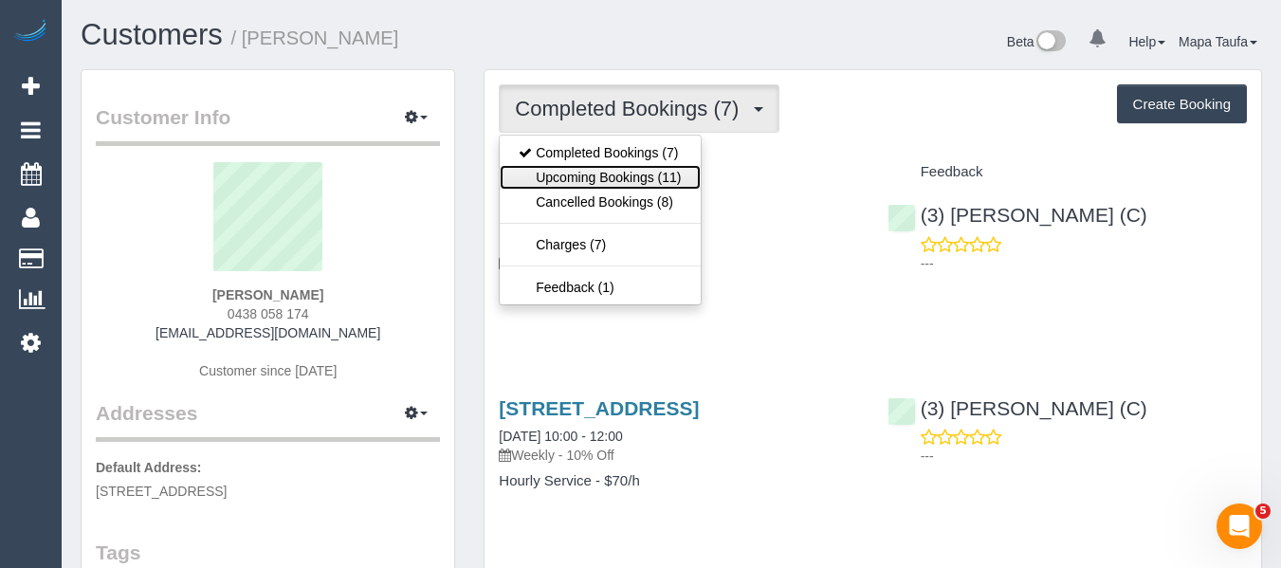
click at [604, 187] on link "Upcoming Bookings (11)" at bounding box center [600, 177] width 200 height 25
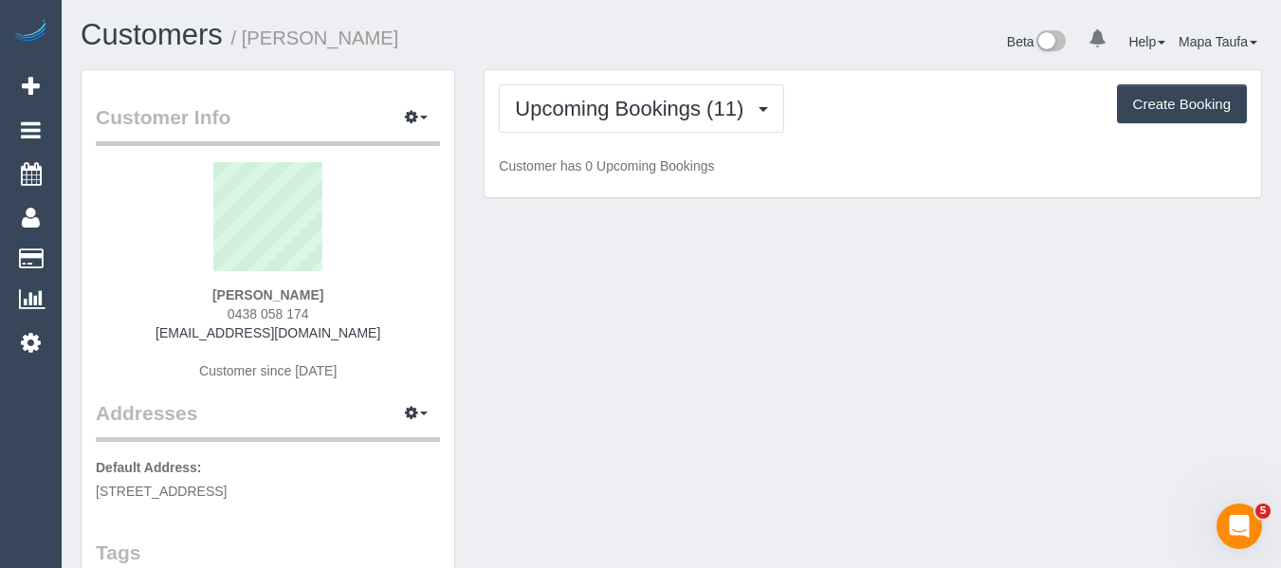
click at [678, 46] on div "Beta 0 Your Notifications You have 0 alerts Help Help Docs Take a Tour Contact …" at bounding box center [973, 44] width 605 height 50
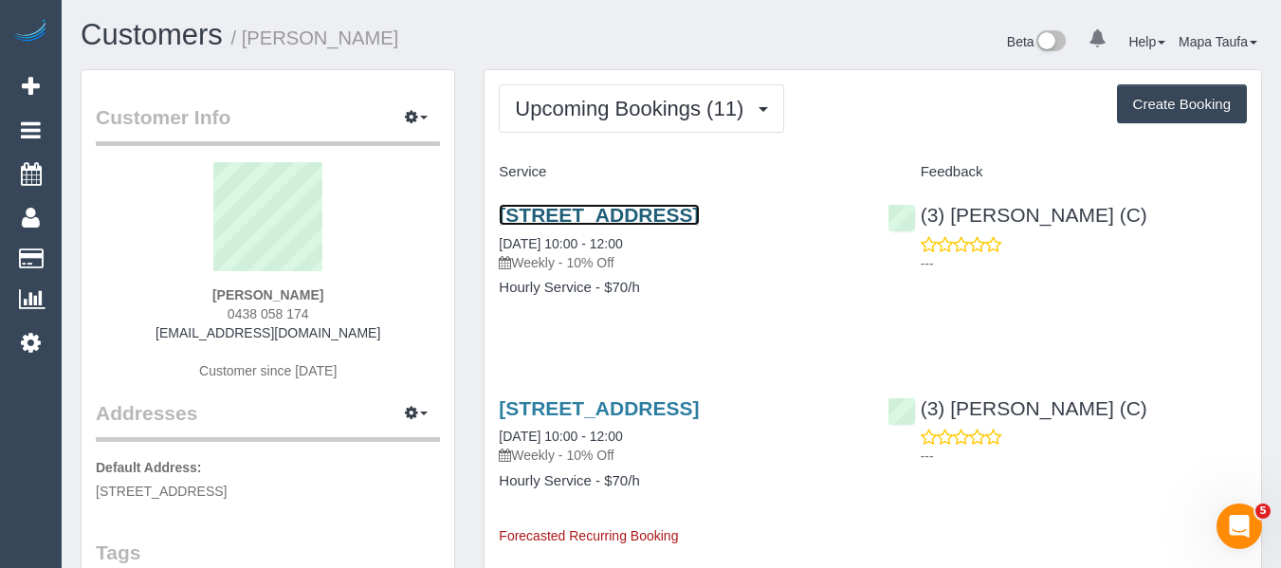
click at [630, 208] on link "21 Bristol Street, Surrey Hills, VIC 3127" at bounding box center [599, 215] width 200 height 22
drag, startPoint x: 319, startPoint y: 316, endPoint x: 222, endPoint y: 318, distance: 96.7
click at [222, 318] on div "Sarah Blane 0438 058 174 saraheblane@gmail.com Customer since 2025" at bounding box center [268, 280] width 344 height 237
copy span "0438 058 174"
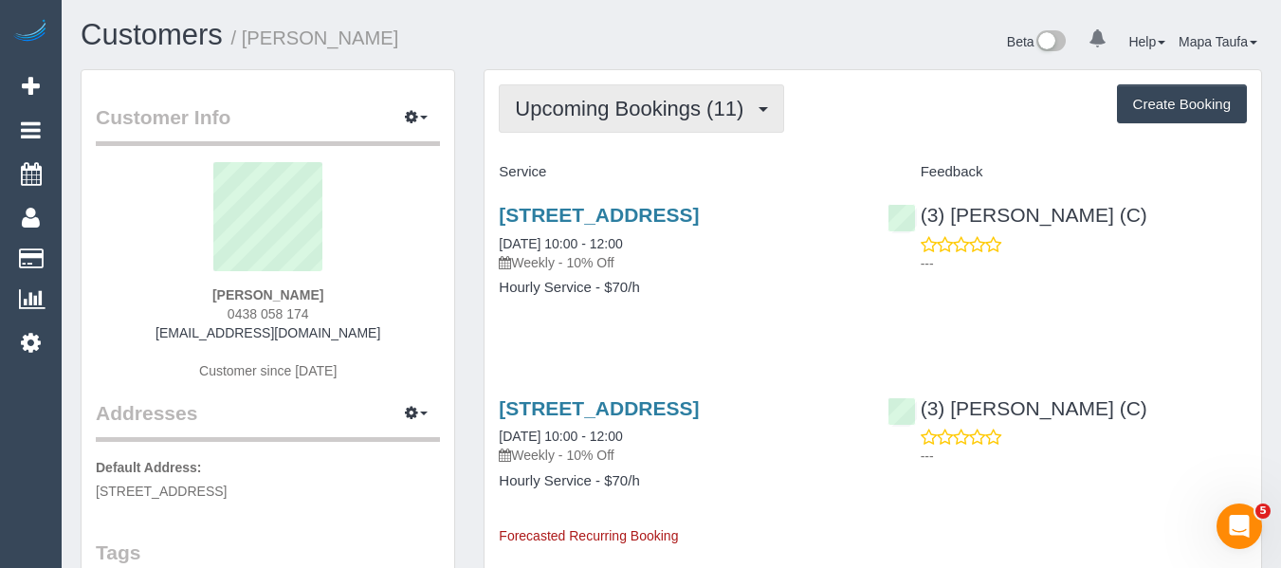
click at [573, 102] on span "Upcoming Bookings (11)" at bounding box center [634, 109] width 238 height 24
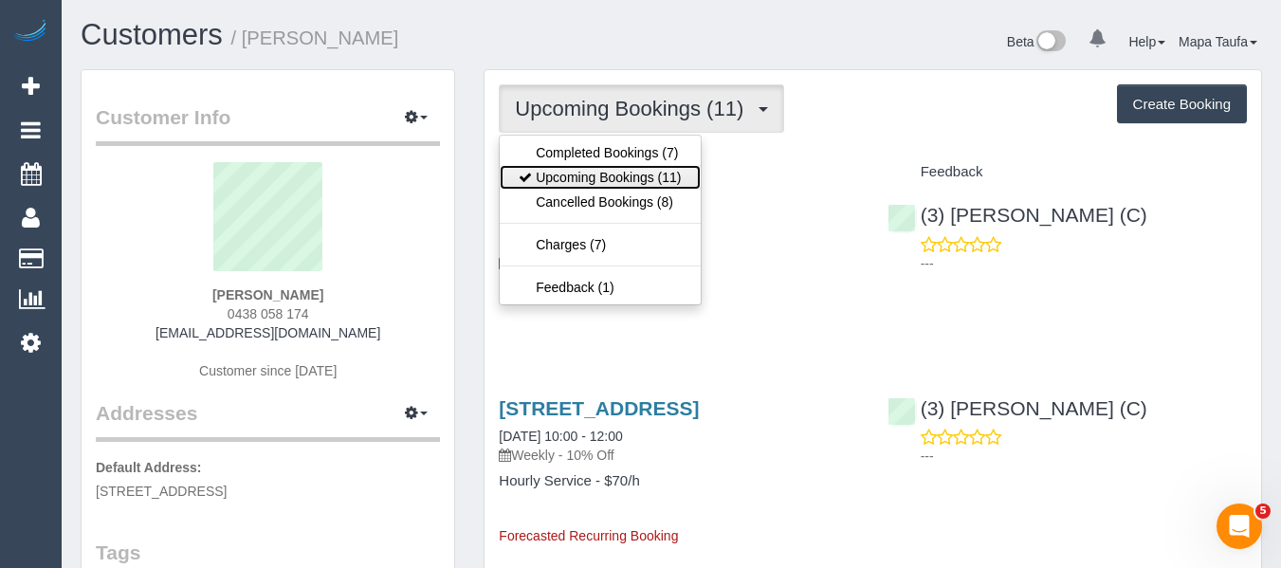
click at [575, 171] on link "Upcoming Bookings (11)" at bounding box center [600, 177] width 200 height 25
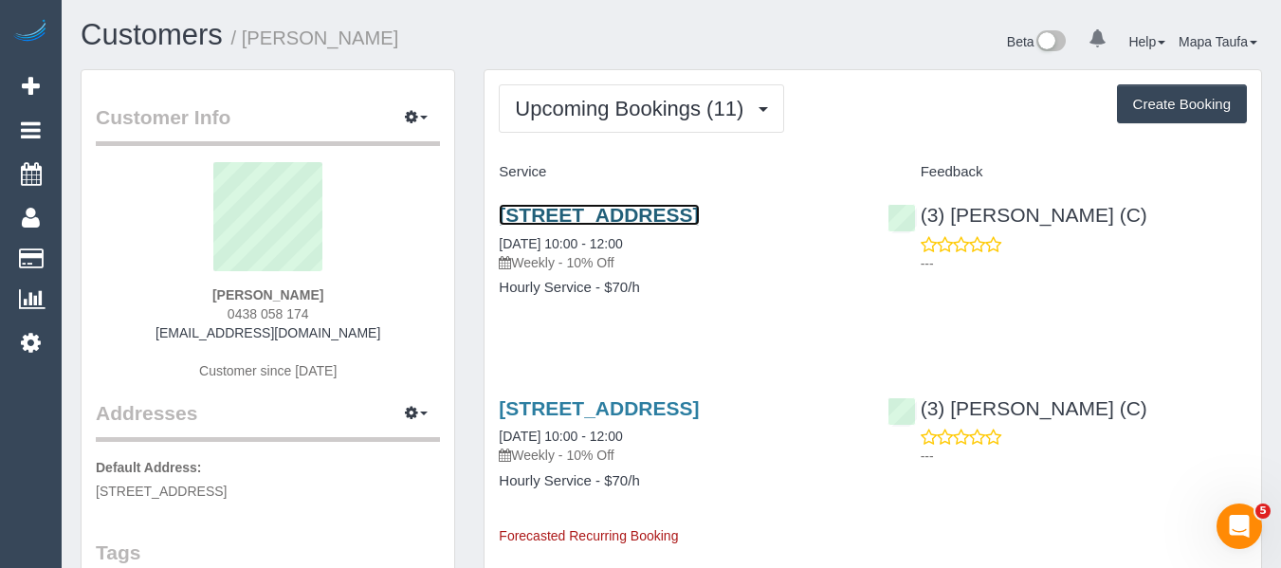
click at [569, 217] on link "21 Bristol Street, Surrey Hills, VIC 3127" at bounding box center [599, 215] width 200 height 22
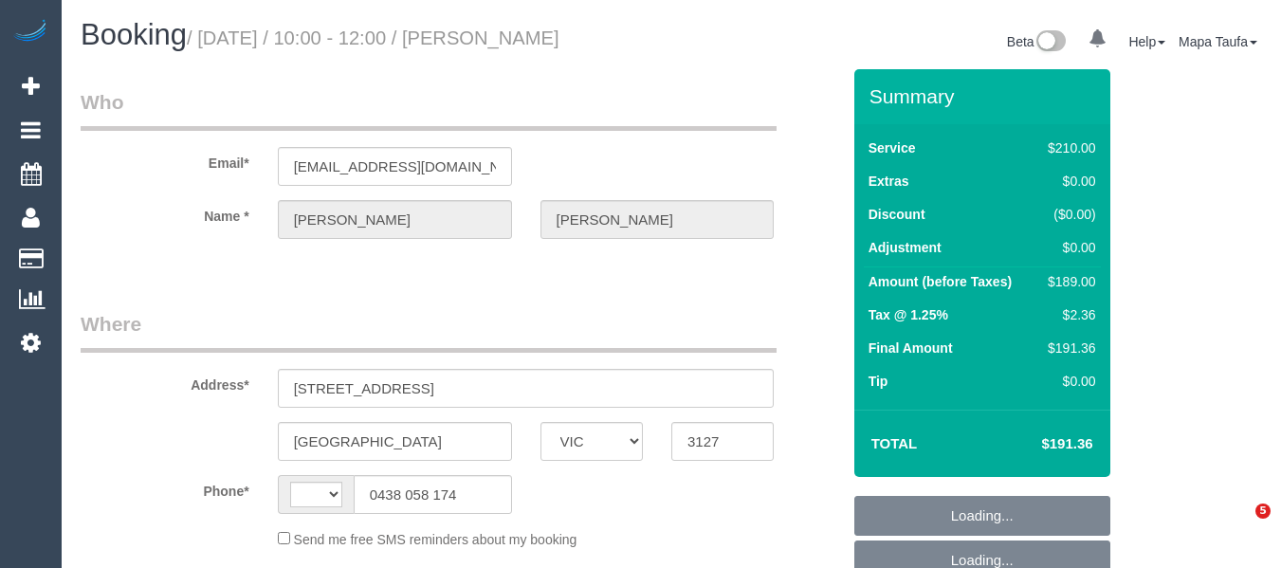
select select "VIC"
select select "string:AU"
select select "object:532"
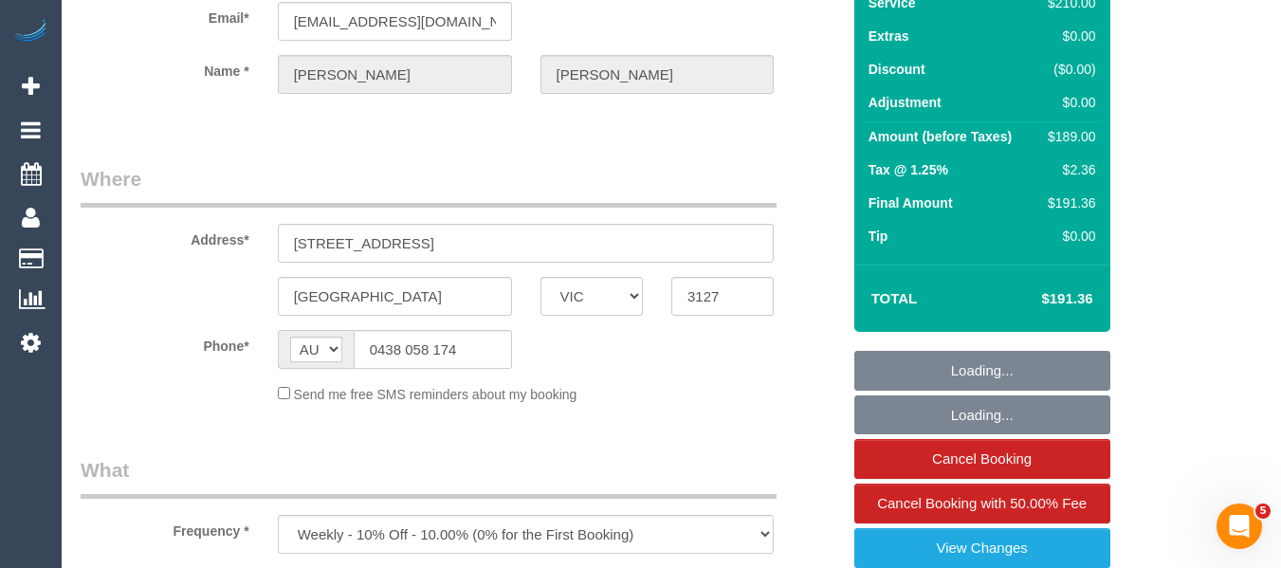
select select "number:27"
select select "number:14"
select select "number:19"
select select "number:24"
select select "number:35"
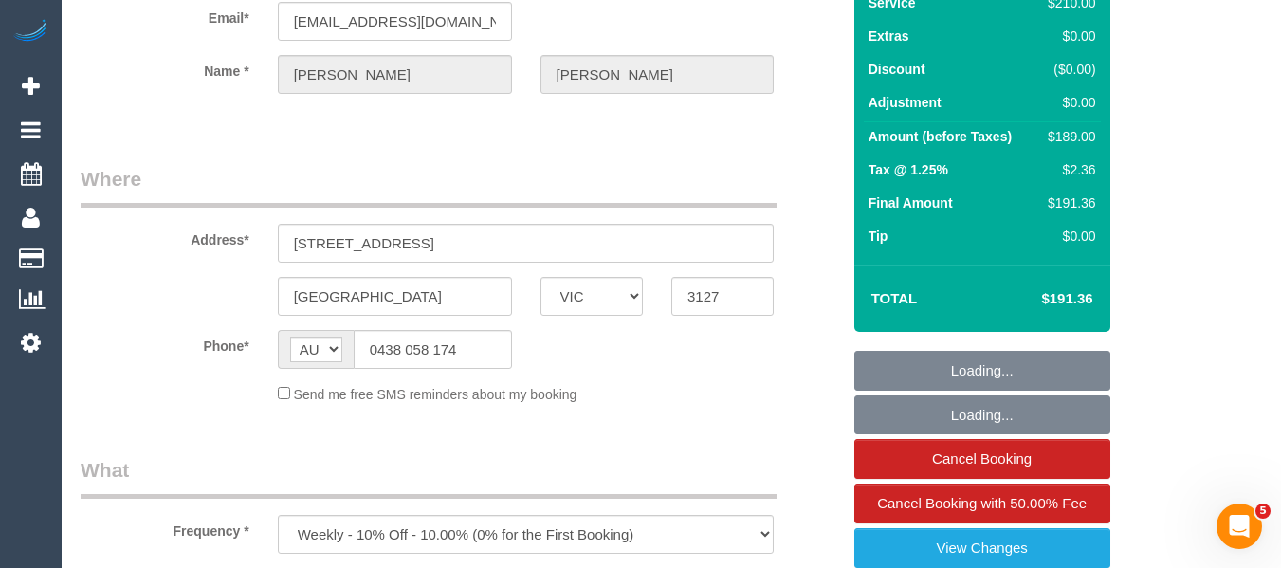
select select "number:13"
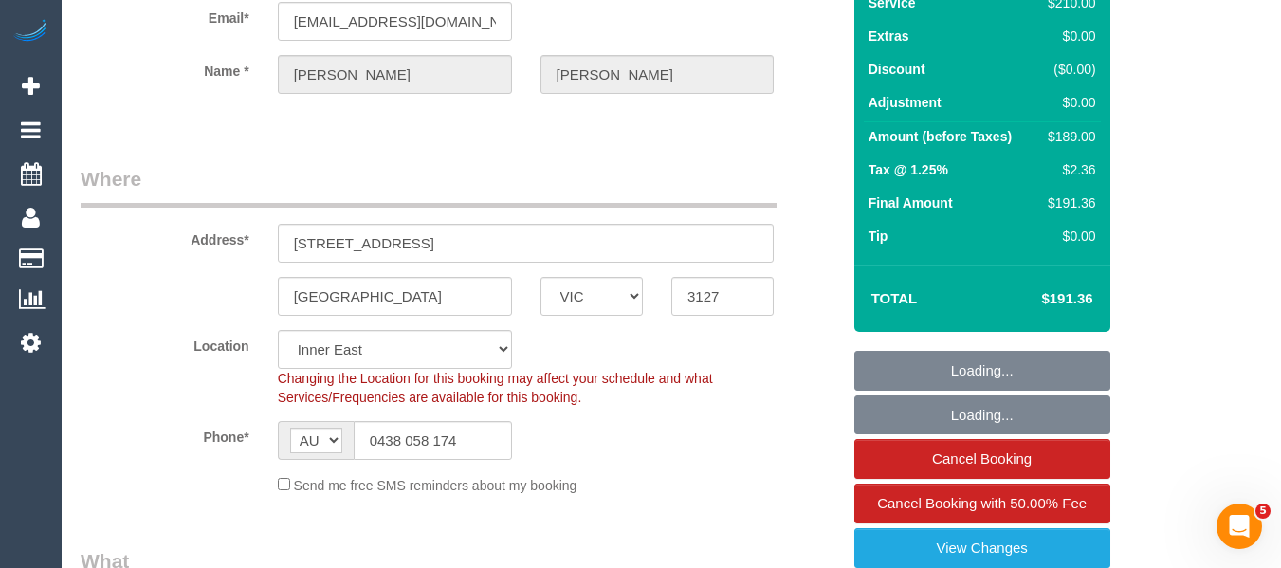
select select "object:1358"
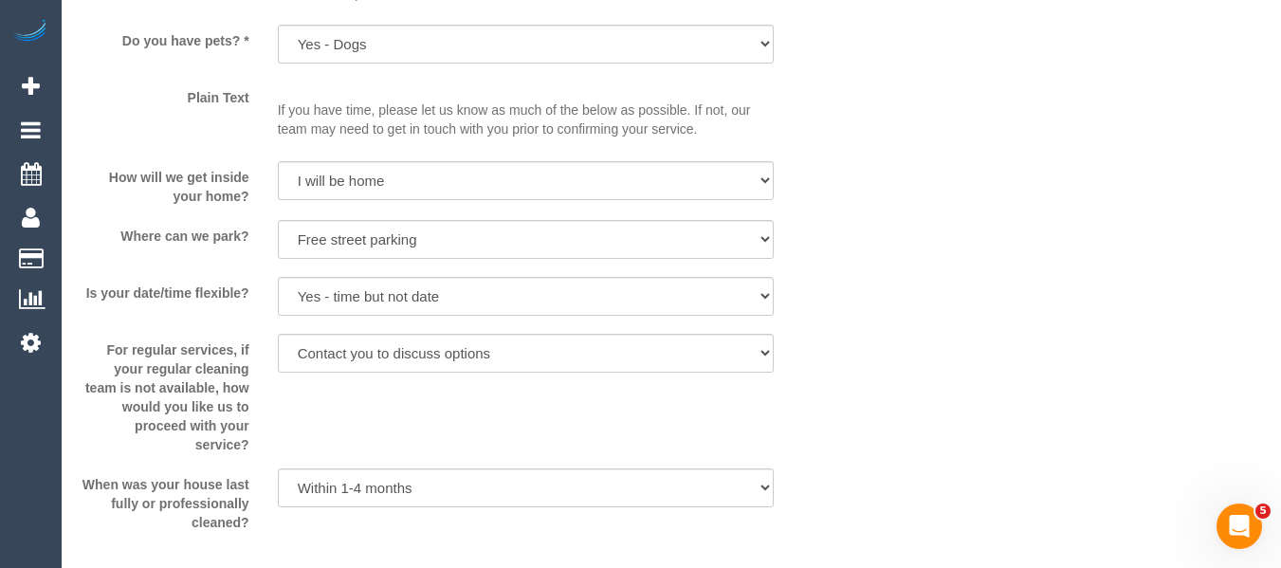
select select "180"
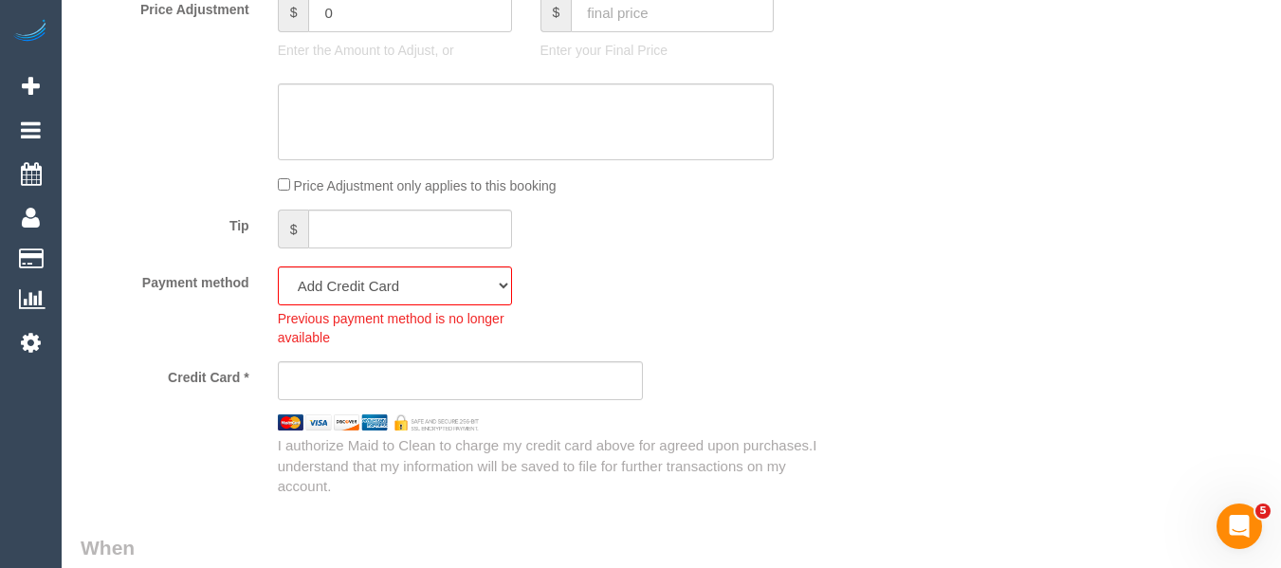
scroll to position [1721, 0]
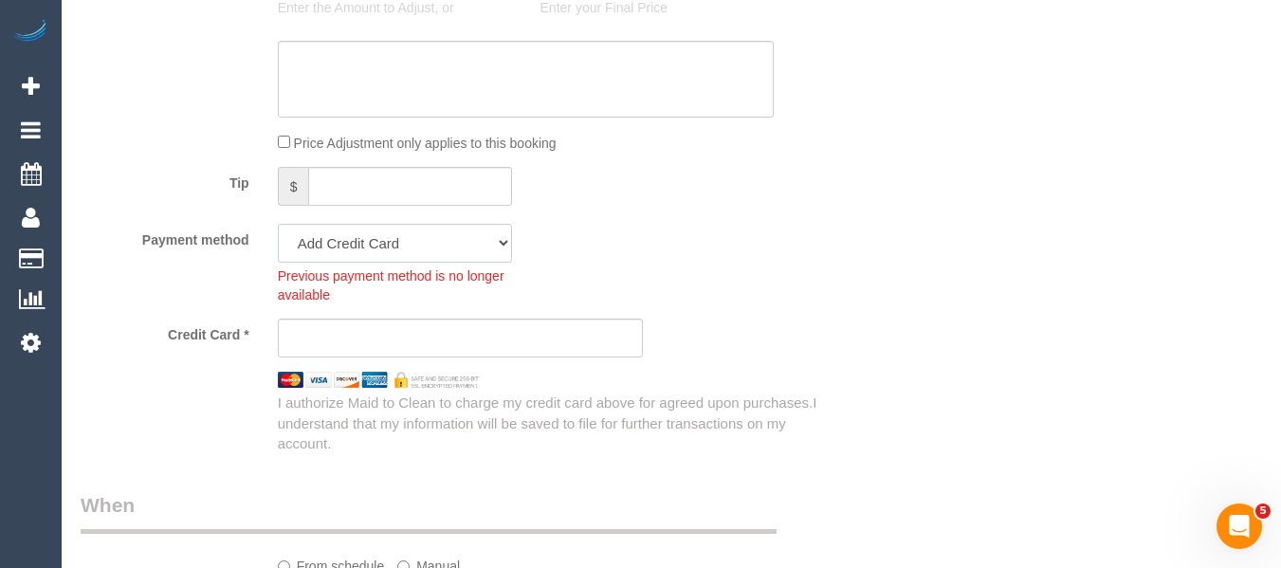
drag, startPoint x: 448, startPoint y: 236, endPoint x: 411, endPoint y: 256, distance: 42.0
click at [446, 237] on select "Visa - 0359 - 10/2025 (Default) Add Credit Card ─────────────── Cash Check Payp…" at bounding box center [395, 243] width 234 height 39
select select "string:stripe-pm_1SALfa2GScqysDRVwY3fWcKI"
click at [278, 224] on select "Visa - 0359 - 10/2025 (Default) Add Credit Card ─────────────── Cash Check Payp…" at bounding box center [395, 243] width 234 height 39
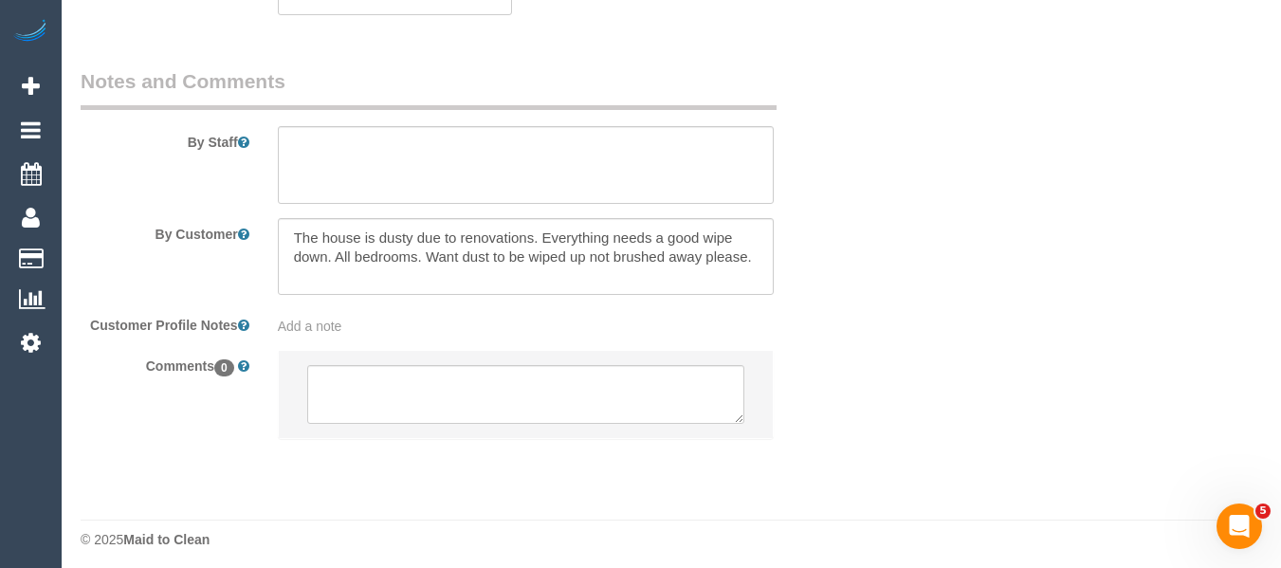
scroll to position [3228, 0]
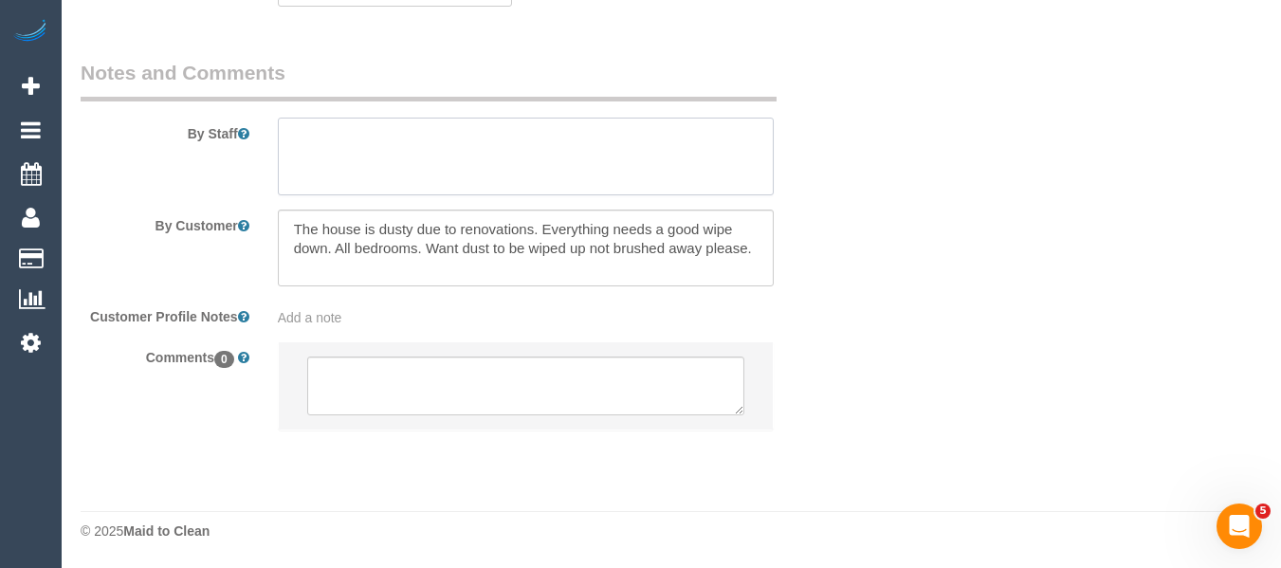
click at [648, 157] on textarea at bounding box center [526, 157] width 497 height 78
click at [626, 136] on textarea at bounding box center [526, 157] width 497 height 78
paste textarea "0438 058 174"
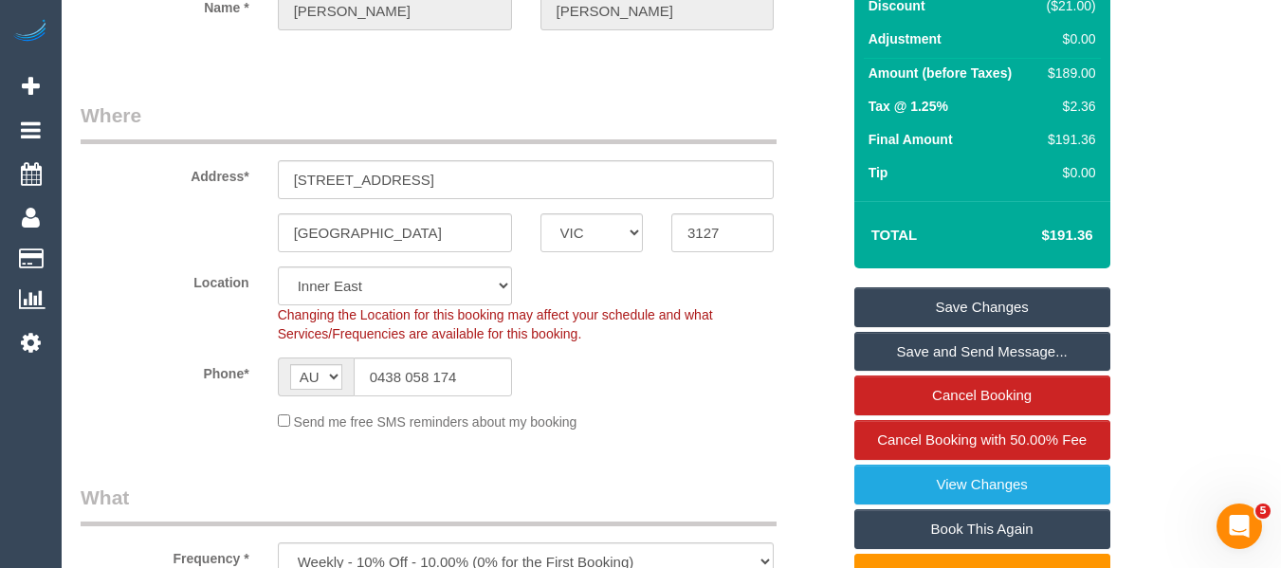
scroll to position [208, 0]
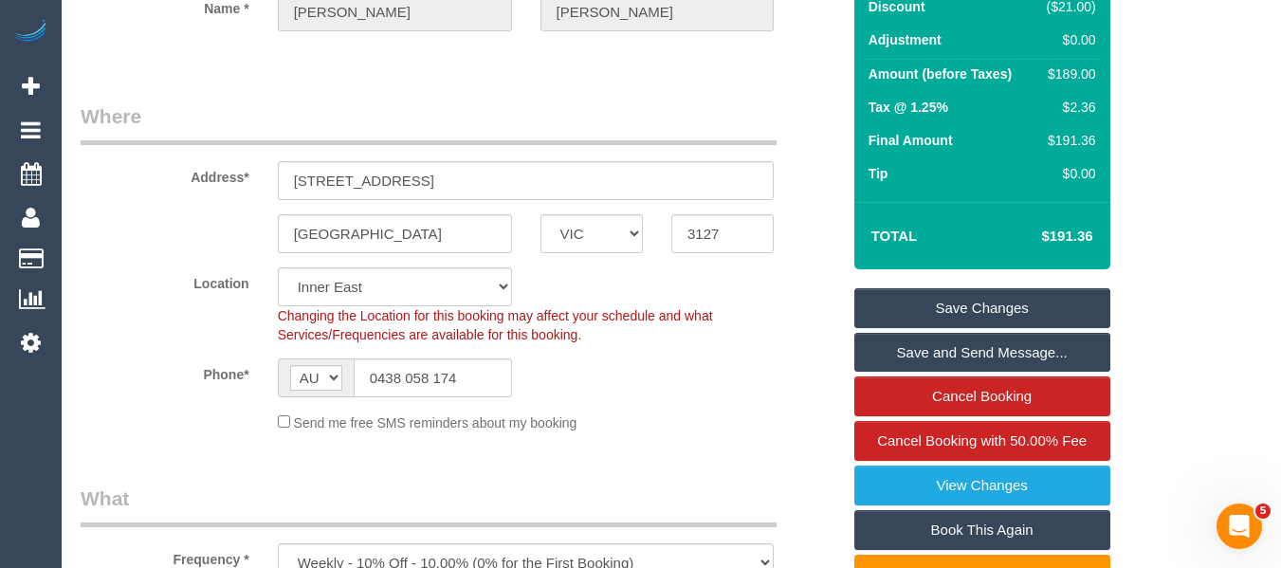
type textarea "Please text when you are completed the service 0438 058 174"
click at [992, 300] on link "Save Changes" at bounding box center [982, 308] width 256 height 40
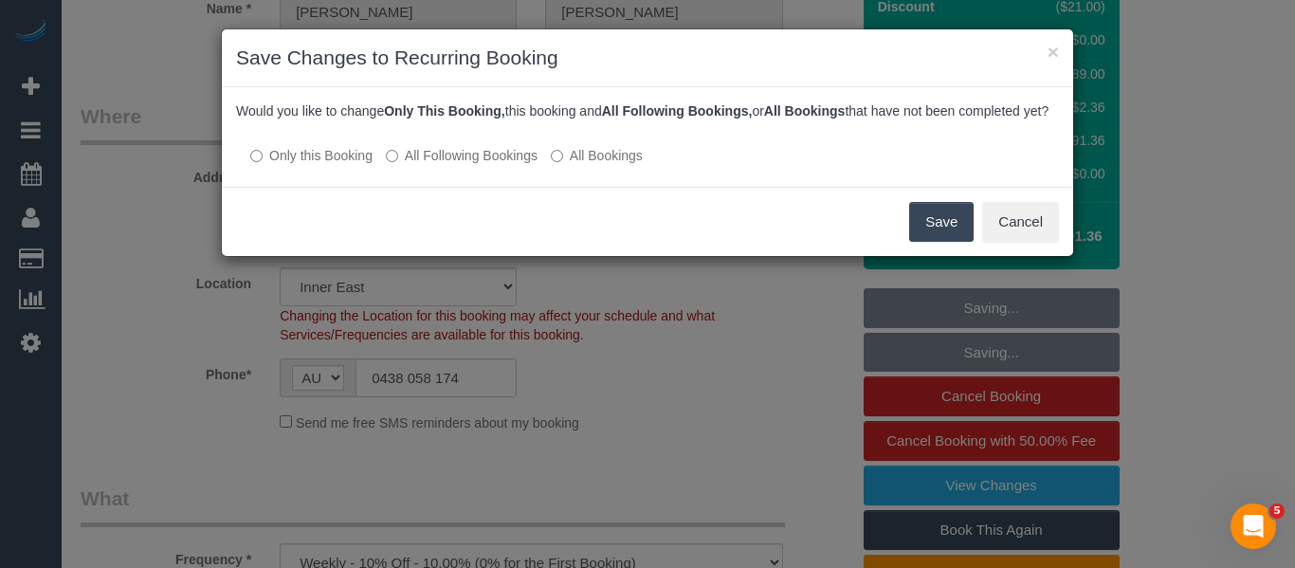
click at [478, 165] on label "All Following Bookings" at bounding box center [462, 155] width 152 height 19
drag, startPoint x: 952, startPoint y: 243, endPoint x: 931, endPoint y: 255, distance: 24.2
click at [951, 242] on button "Save" at bounding box center [941, 222] width 64 height 40
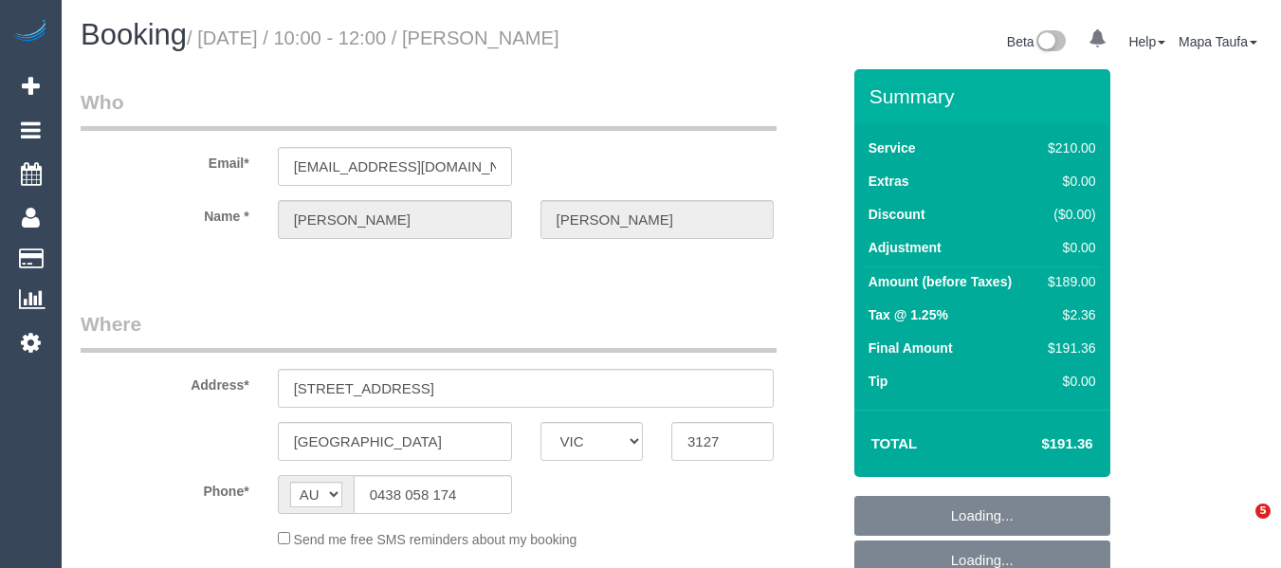
select select "VIC"
select select "string:stripe-pm_1SALfa2GScqysDRVwY3fWcKI"
select select "180"
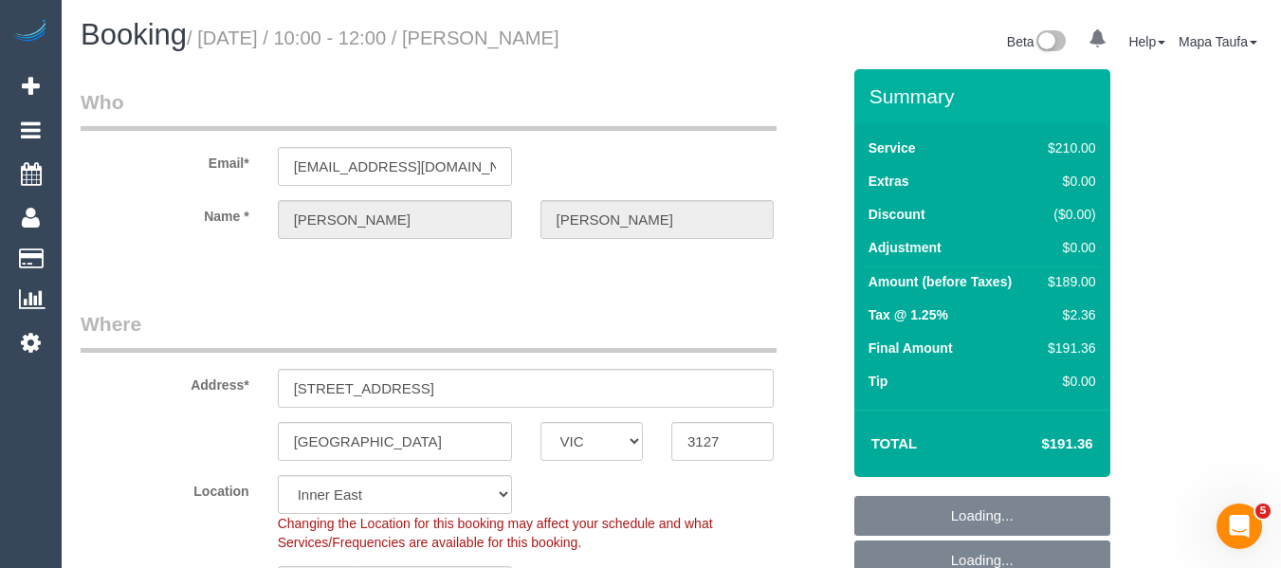
select select "object:849"
select select "number:27"
select select "number:14"
select select "number:19"
select select "number:24"
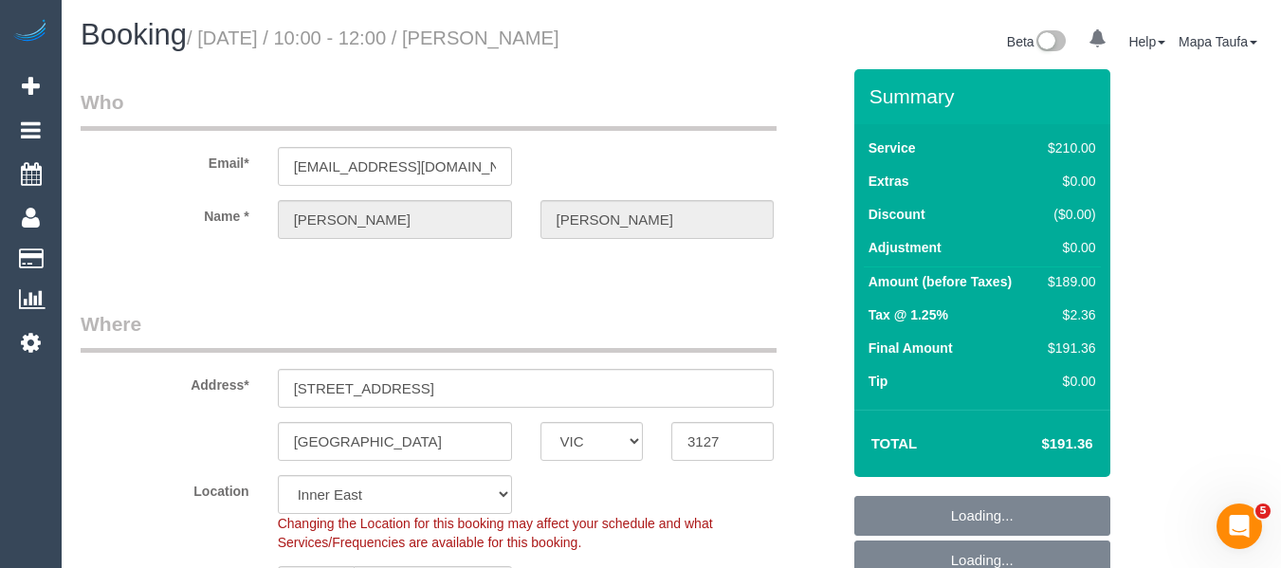
select select "number:35"
select select "number:13"
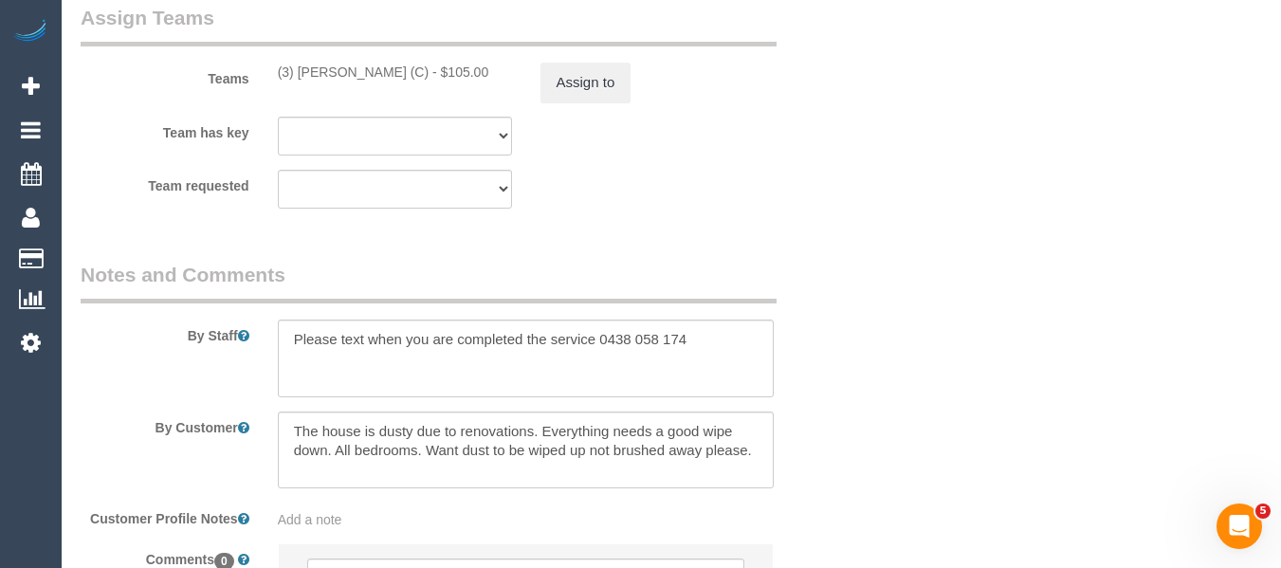
scroll to position [3046, 0]
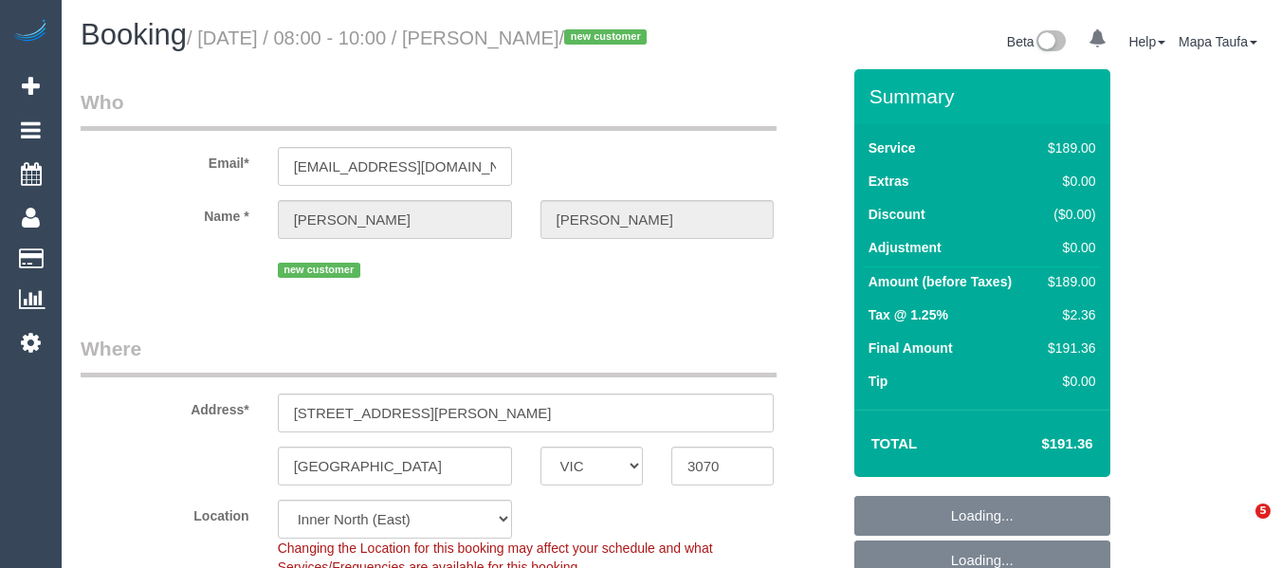
select select "VIC"
select select "object:715"
select select "number:28"
select select "number:14"
select select "number:19"
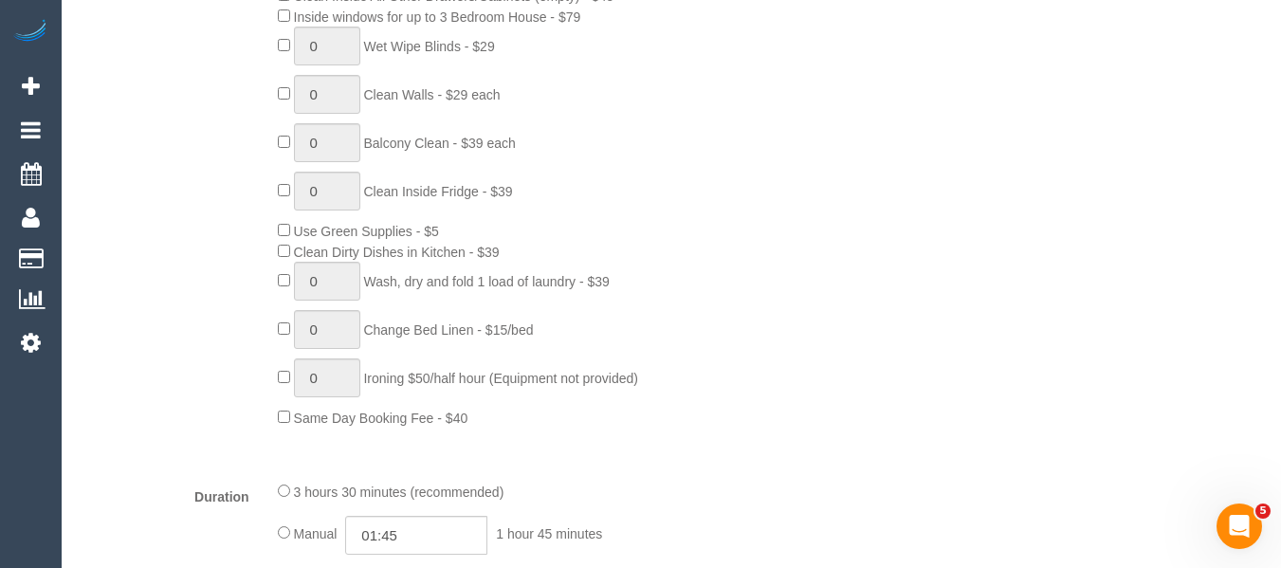
scroll to position [1517, 0]
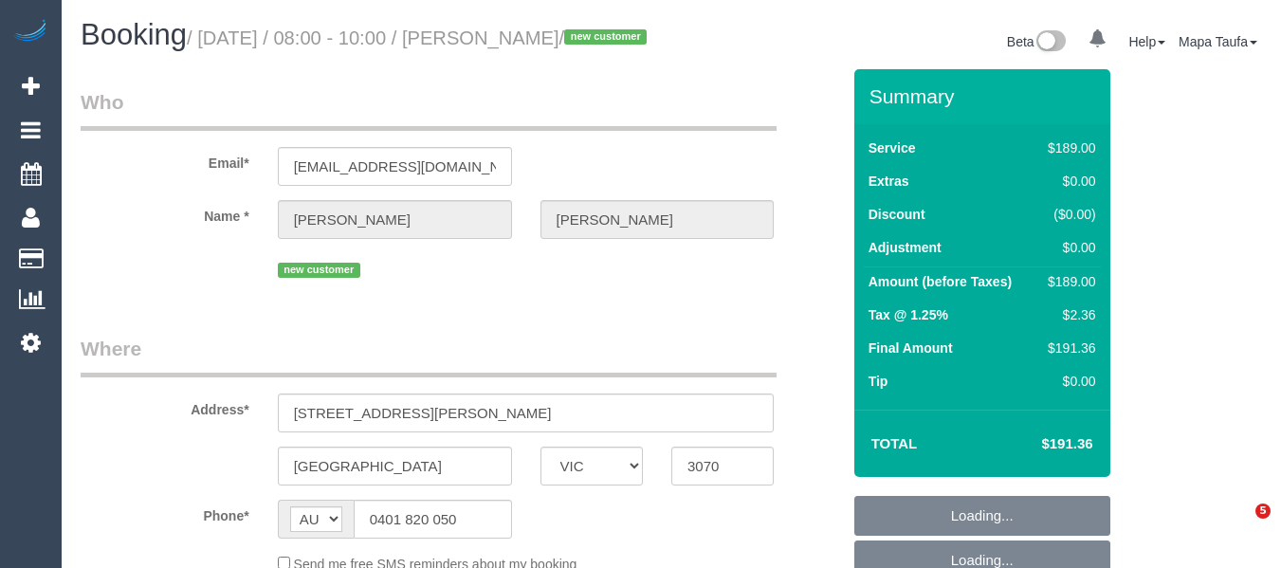
select select "VIC"
select select "object:660"
select select "string:stripe-pm_1SCUOj2GScqysDRViuAvEbQh"
select select "number:28"
select select "number:14"
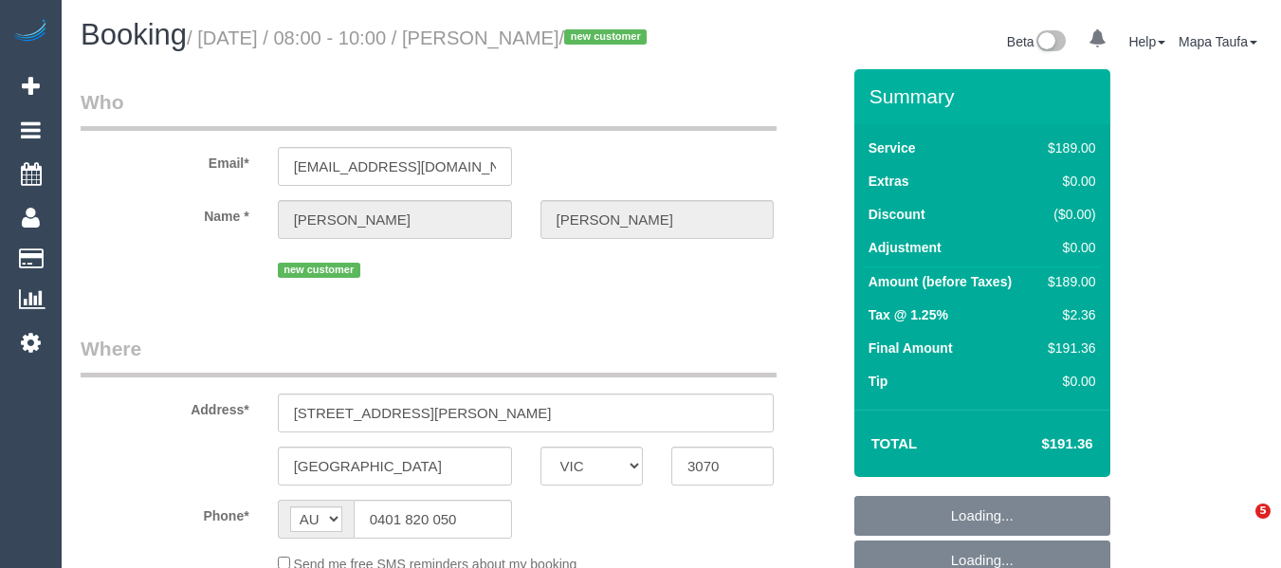
select select "number:19"
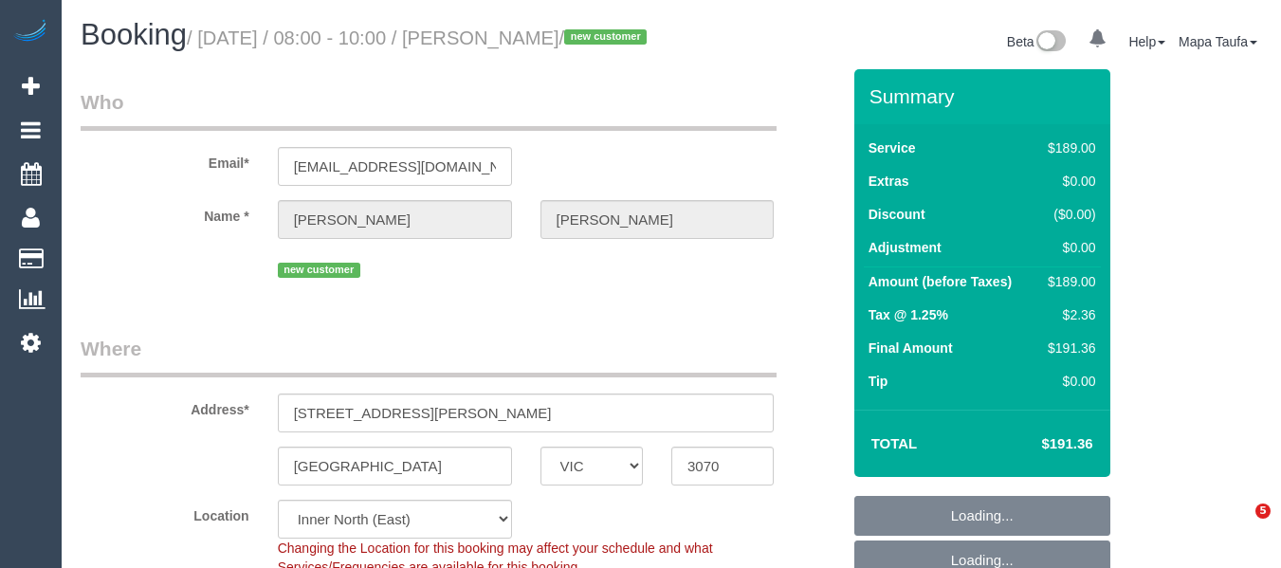
select select "object:825"
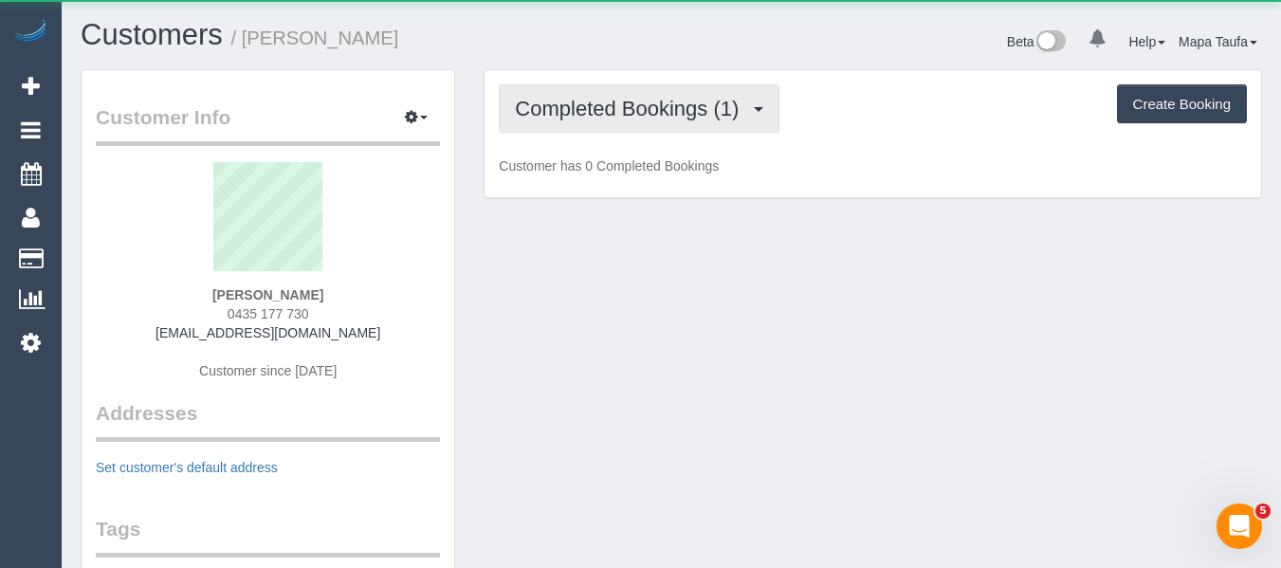
click at [647, 112] on span "Completed Bookings (1)" at bounding box center [631, 109] width 233 height 24
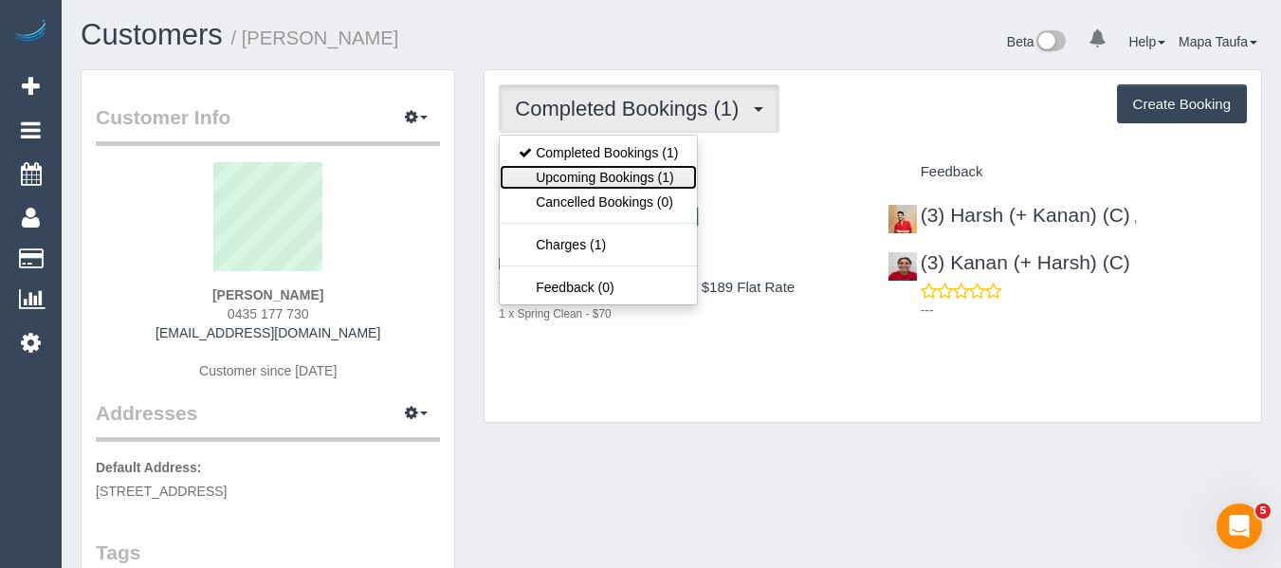
click at [632, 170] on link "Upcoming Bookings (1)" at bounding box center [598, 177] width 197 height 25
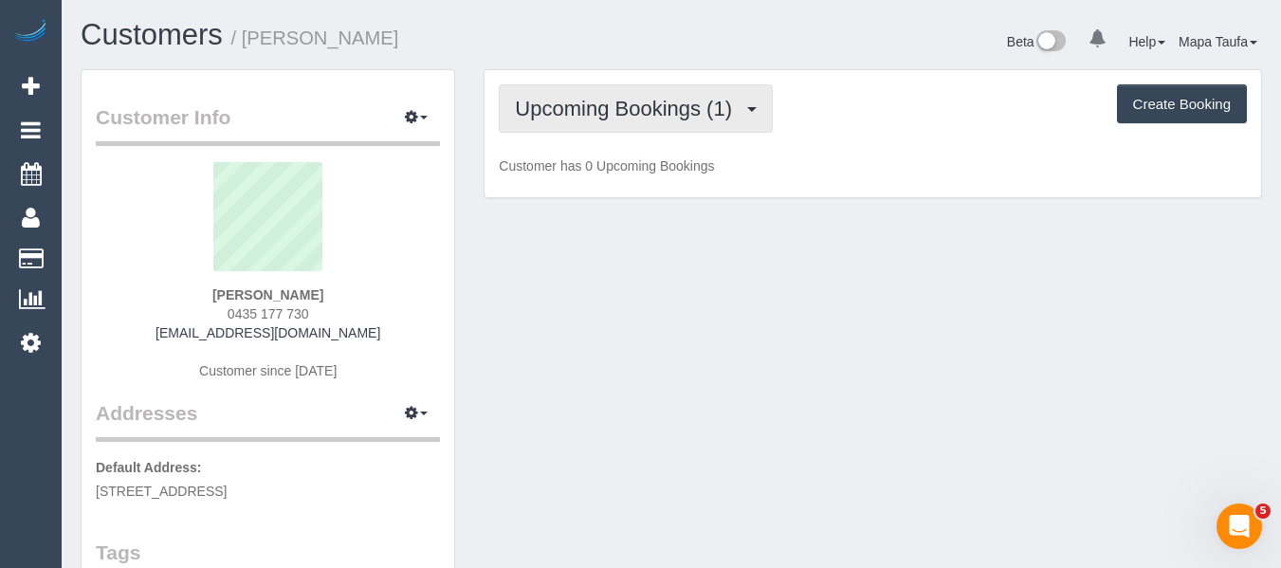
drag, startPoint x: 609, startPoint y: 44, endPoint x: 599, endPoint y: 116, distance: 72.7
click at [609, 44] on h1 "Customers / Mingxi Lewis-Hou" at bounding box center [369, 35] width 576 height 32
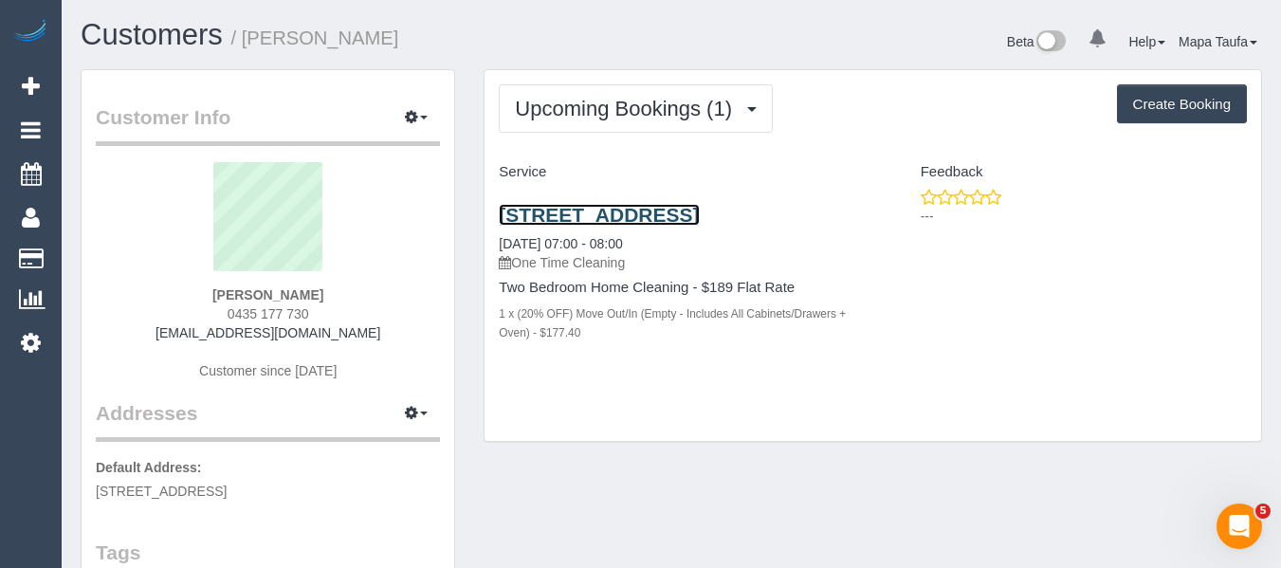
click at [581, 226] on link "204/23 Oxford St, Oakleigh, VIC 3133" at bounding box center [599, 215] width 200 height 22
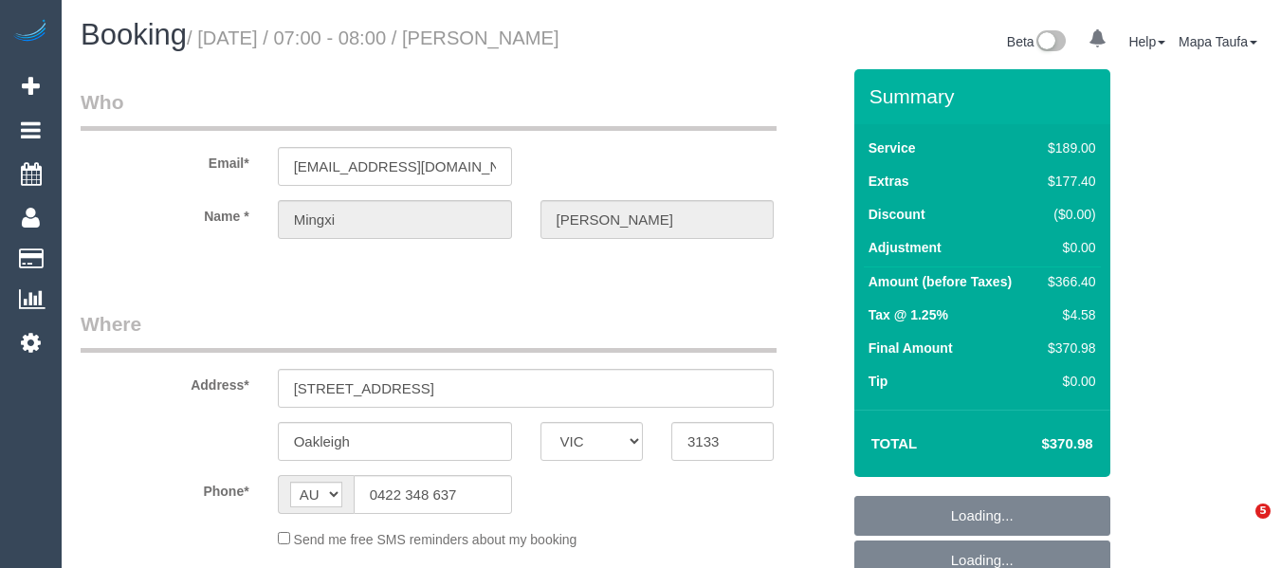
select select "VIC"
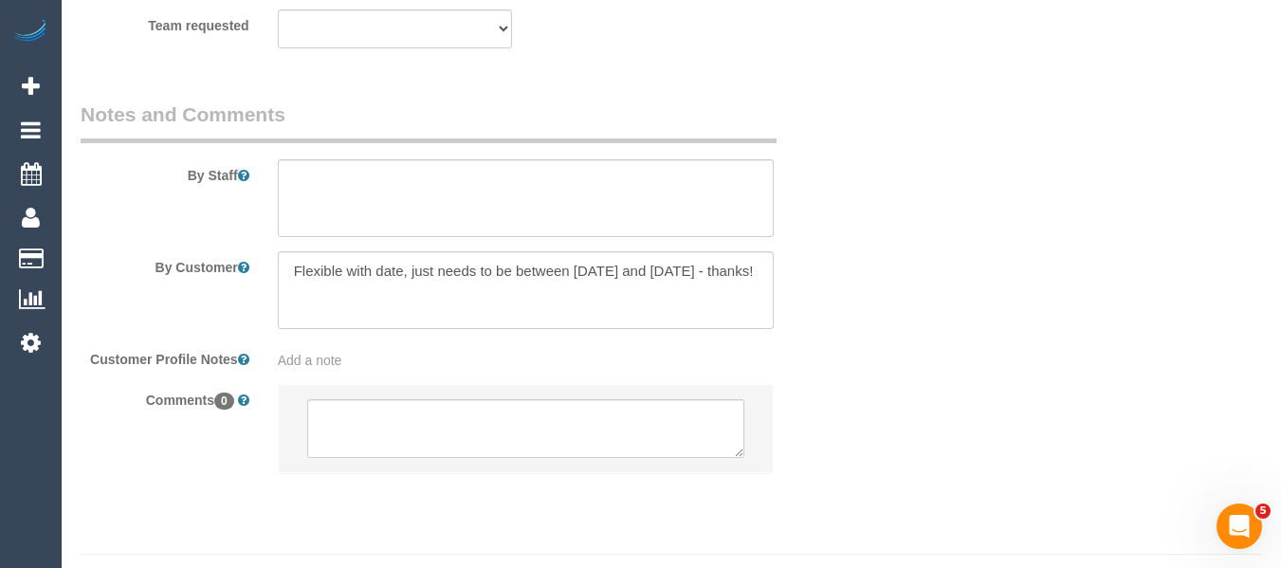
select select "object:991"
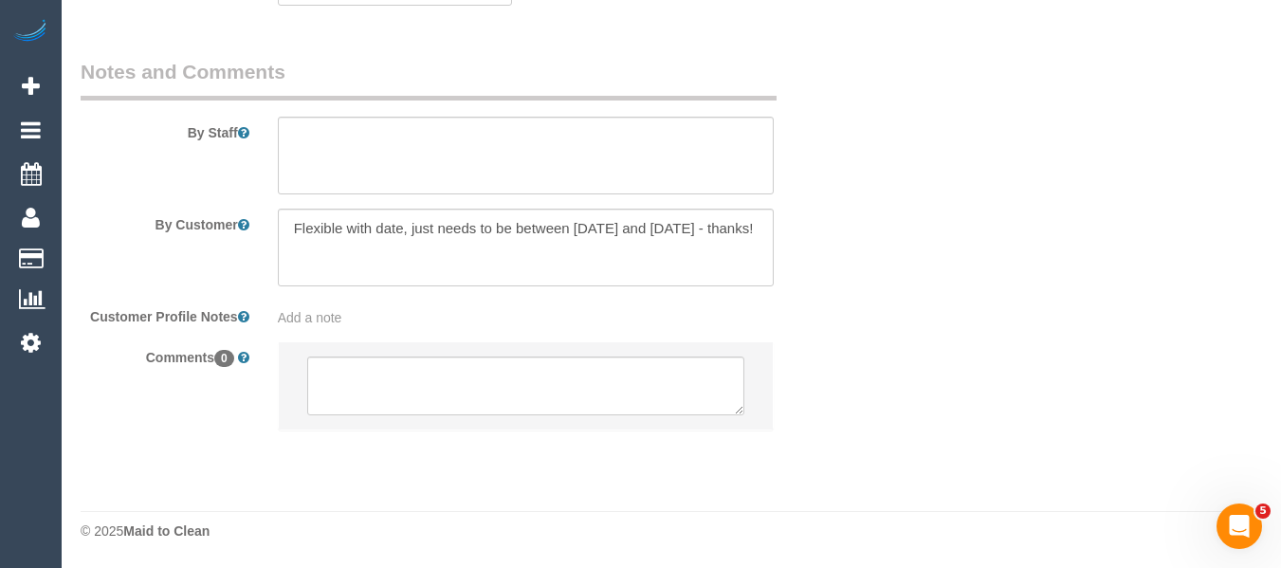
select select "spot1"
select select "number:29"
select select "number:14"
select select "number:18"
select select "number:23"
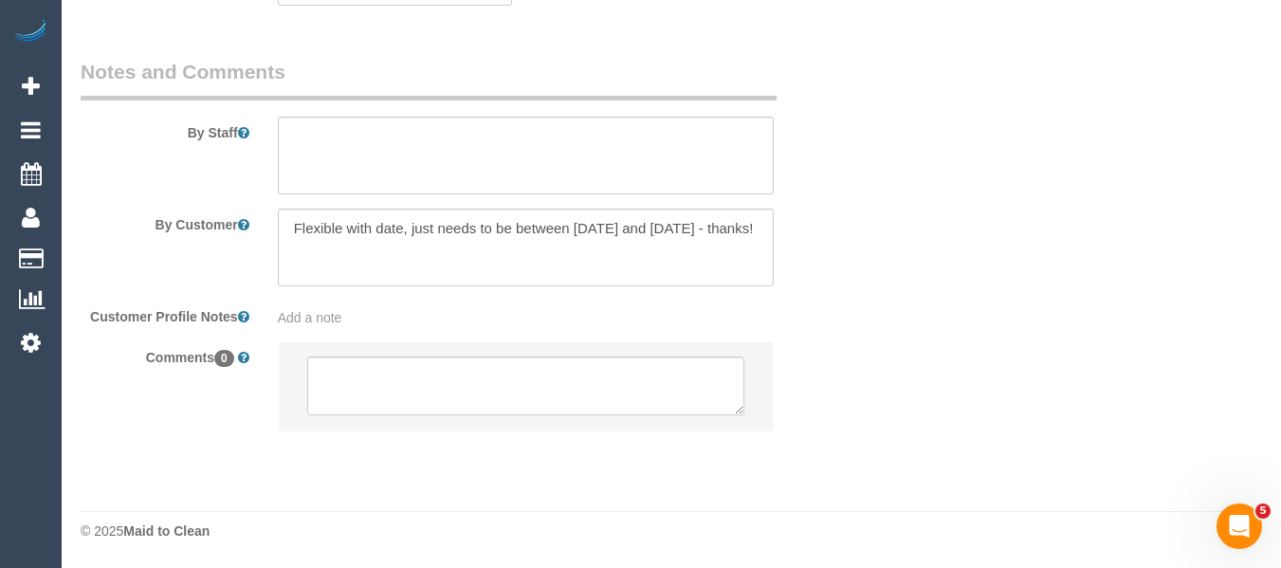
select select "number:26"
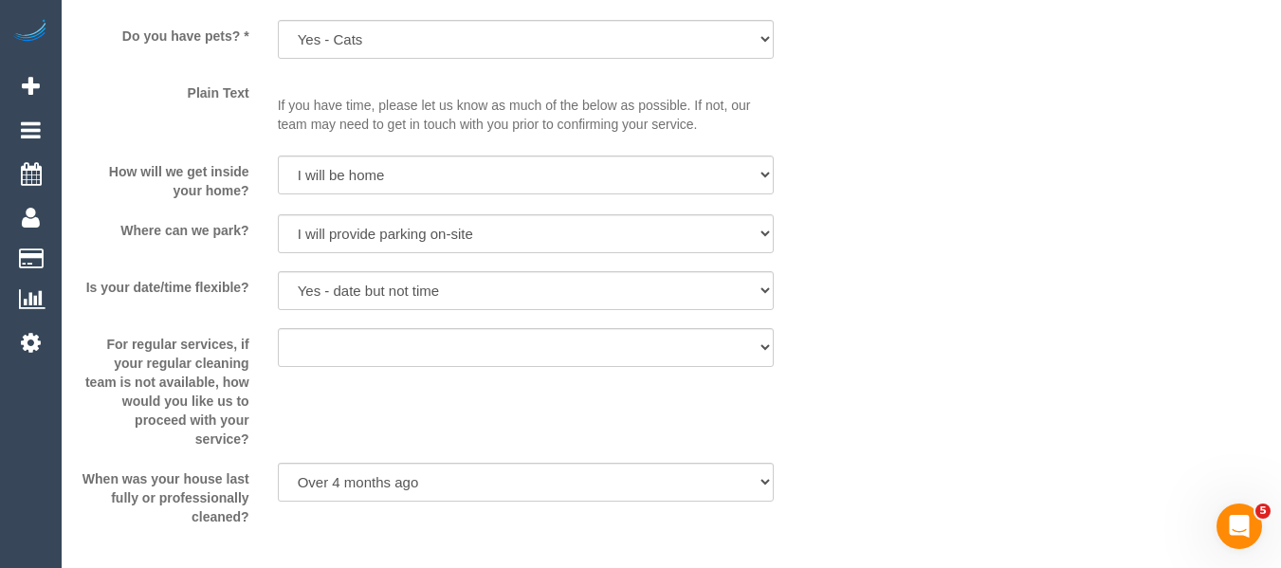
scroll to position [3310, 0]
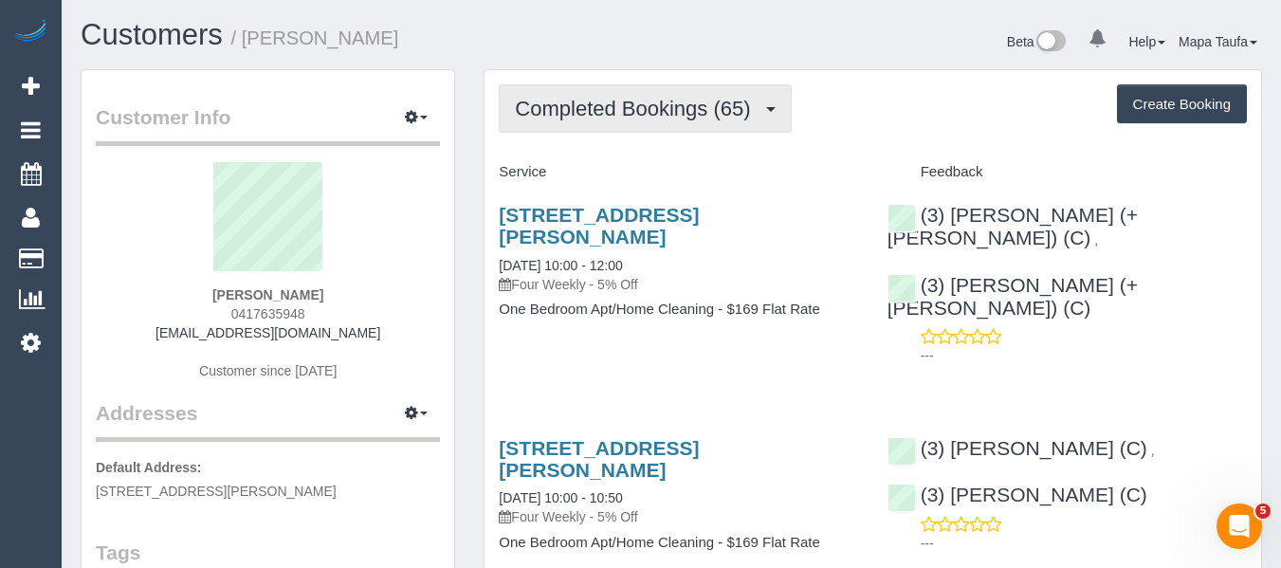
click at [602, 93] on button "Completed Bookings (65)" at bounding box center [645, 108] width 292 height 48
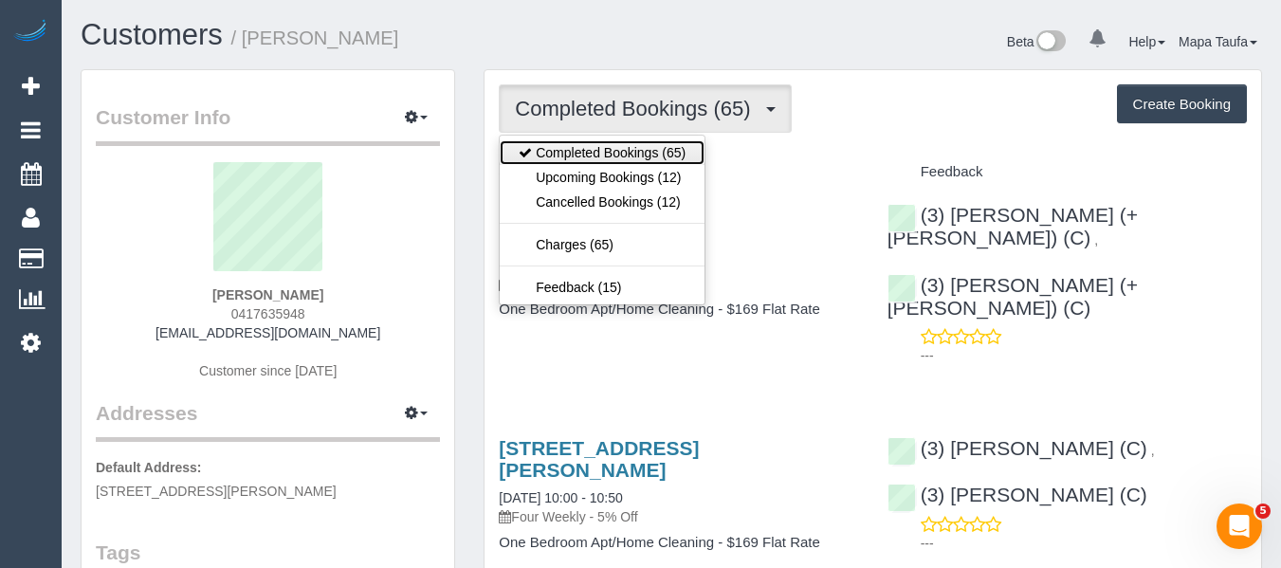
click at [593, 161] on link "Completed Bookings (65)" at bounding box center [602, 152] width 205 height 25
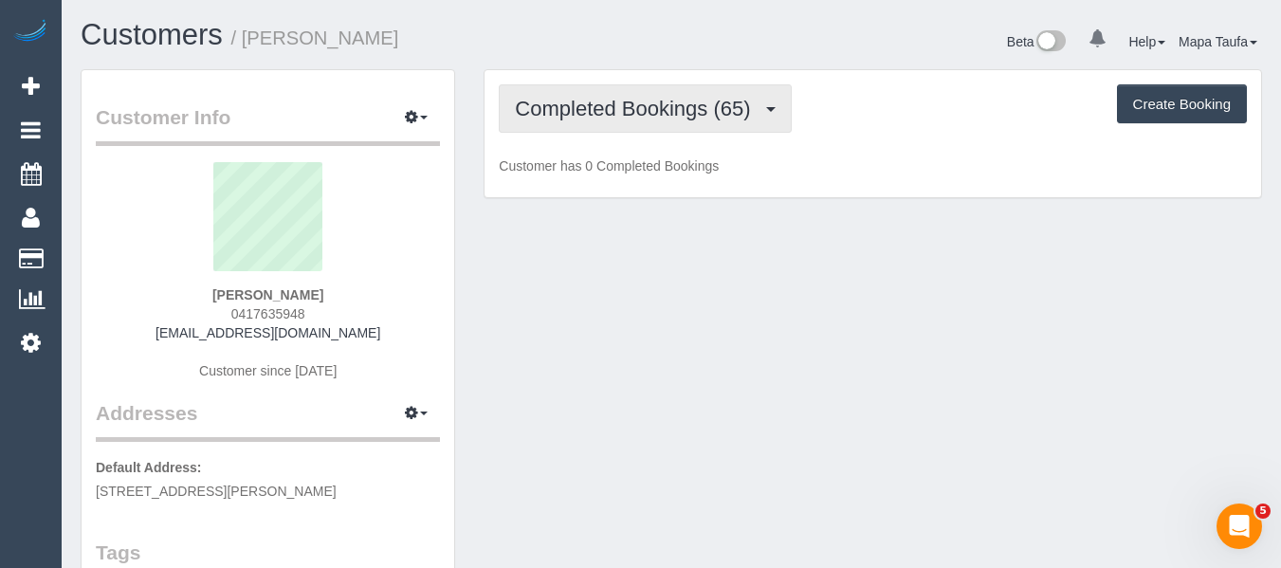
drag, startPoint x: 610, startPoint y: 114, endPoint x: 612, endPoint y: 159, distance: 45.5
click at [611, 115] on span "Completed Bookings (65)" at bounding box center [637, 109] width 245 height 24
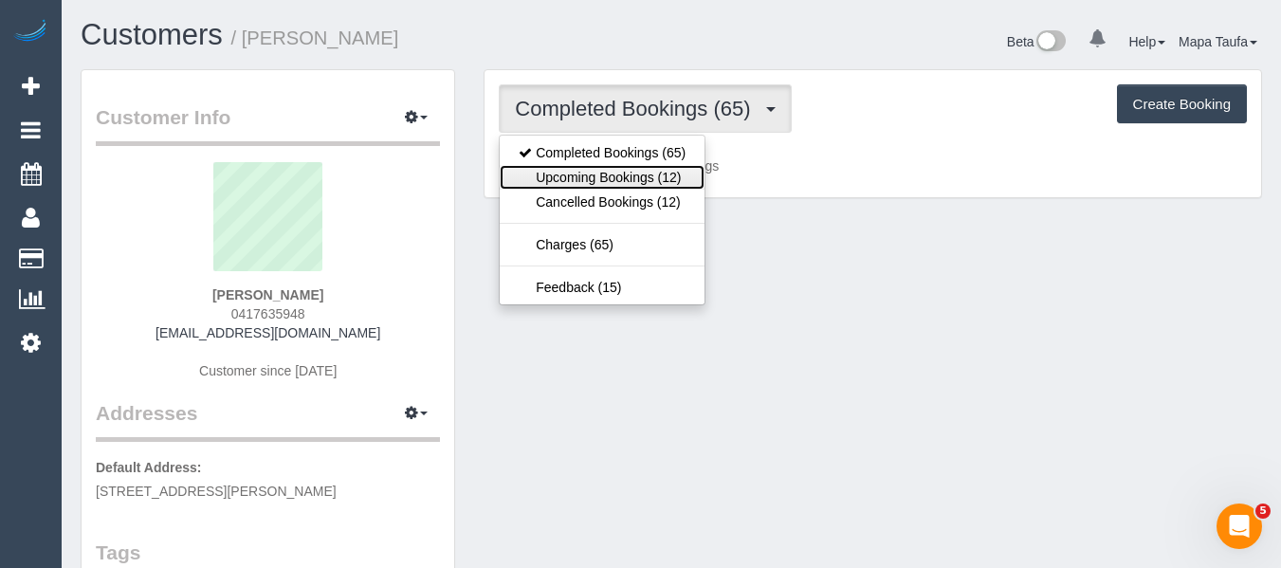
drag, startPoint x: 612, startPoint y: 166, endPoint x: 648, endPoint y: 46, distance: 124.8
click at [612, 168] on link "Upcoming Bookings (12)" at bounding box center [602, 177] width 205 height 25
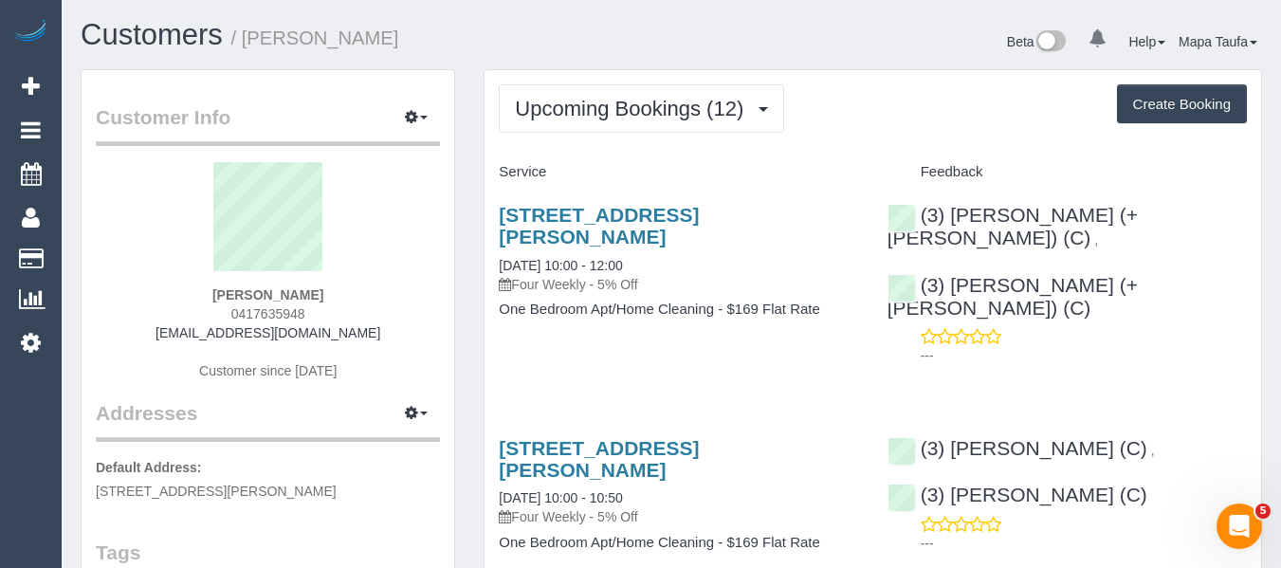
click at [648, 46] on h1 "Customers / Jessica Tighe" at bounding box center [369, 35] width 576 height 32
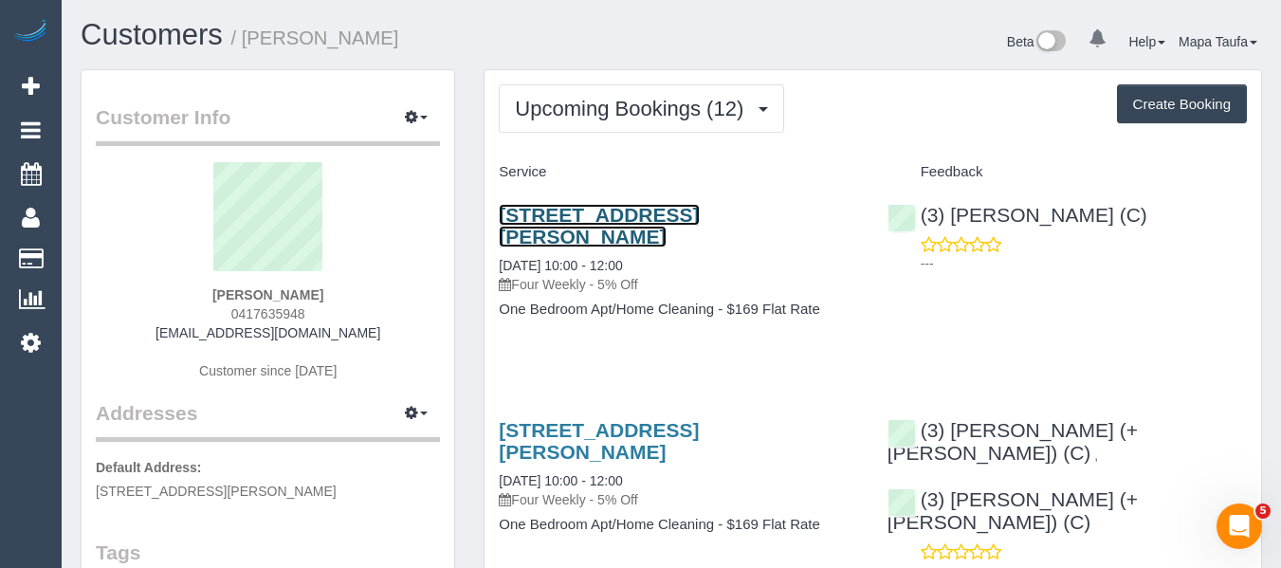
click at [587, 213] on link "19/912 Drummond Street, Carlton North, VIC 3054" at bounding box center [599, 226] width 200 height 44
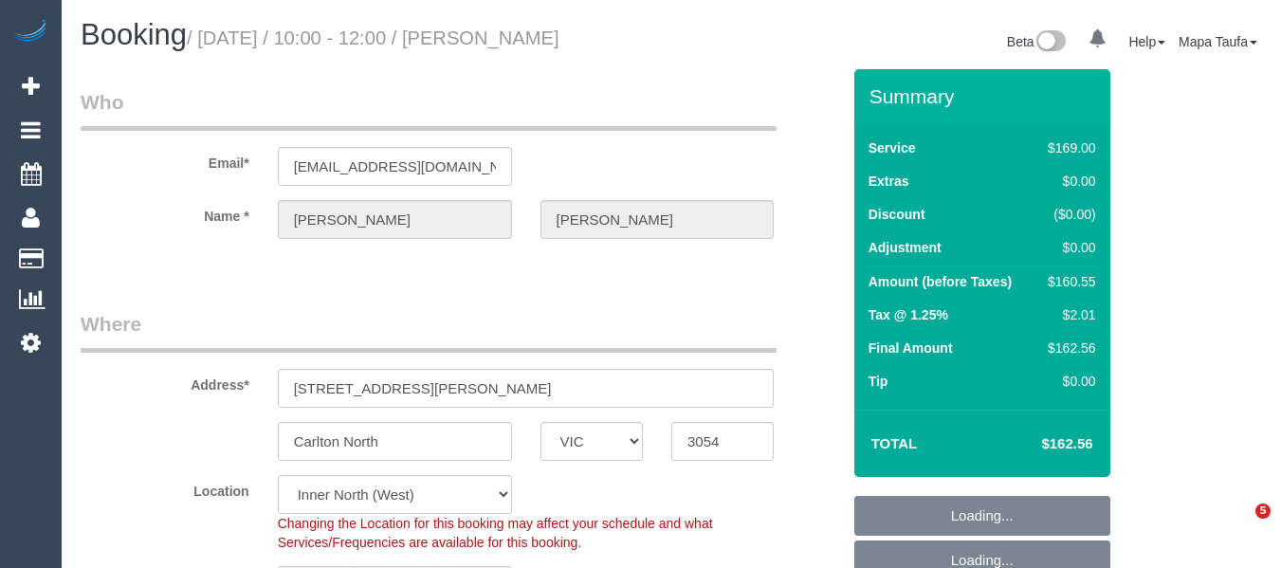
select select "VIC"
select select "string:AU"
select select "string:stripe-pm_1NiDZN2GScqysDRV91tFLj3s"
select select "object:647"
select select "number:28"
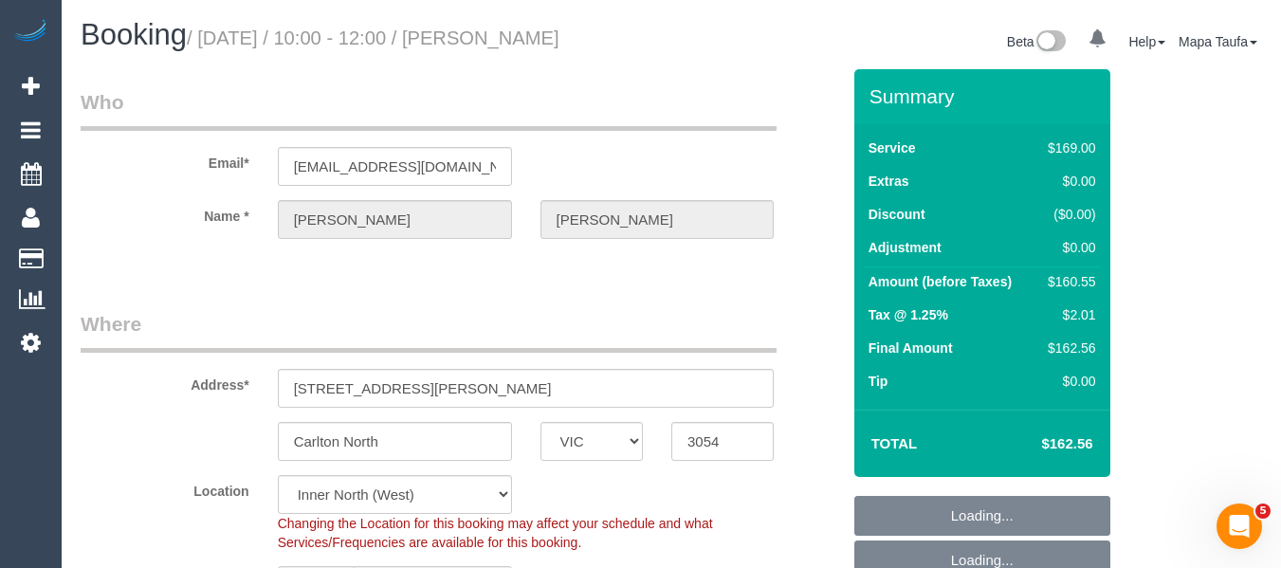
select select "number:14"
select select "number:18"
select select "object:1733"
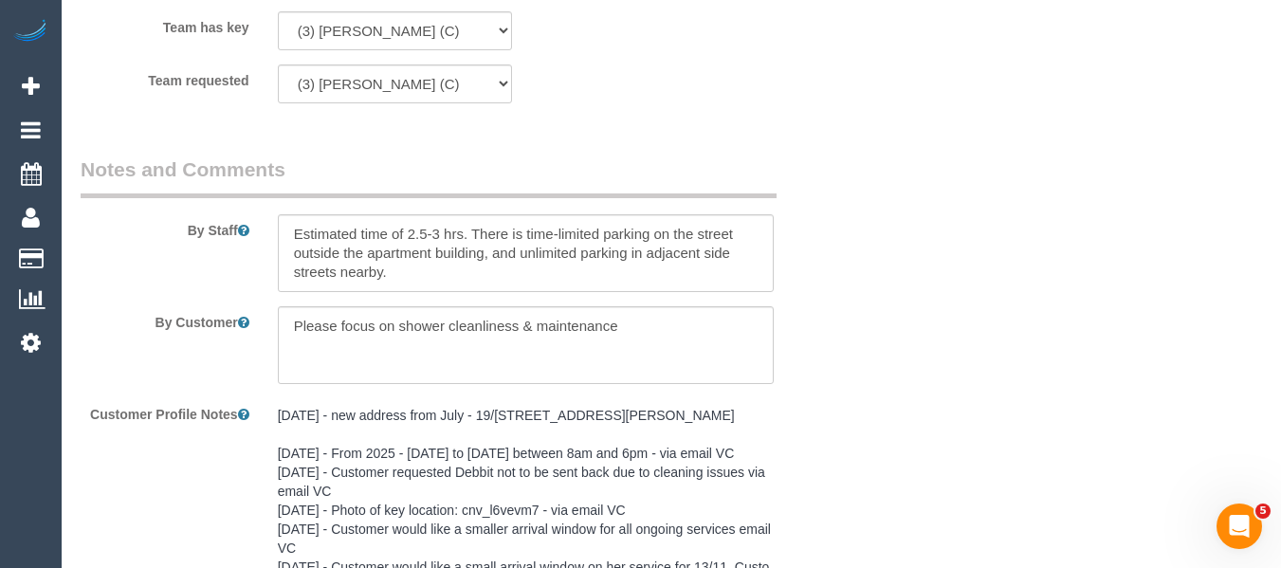
scroll to position [3345, 0]
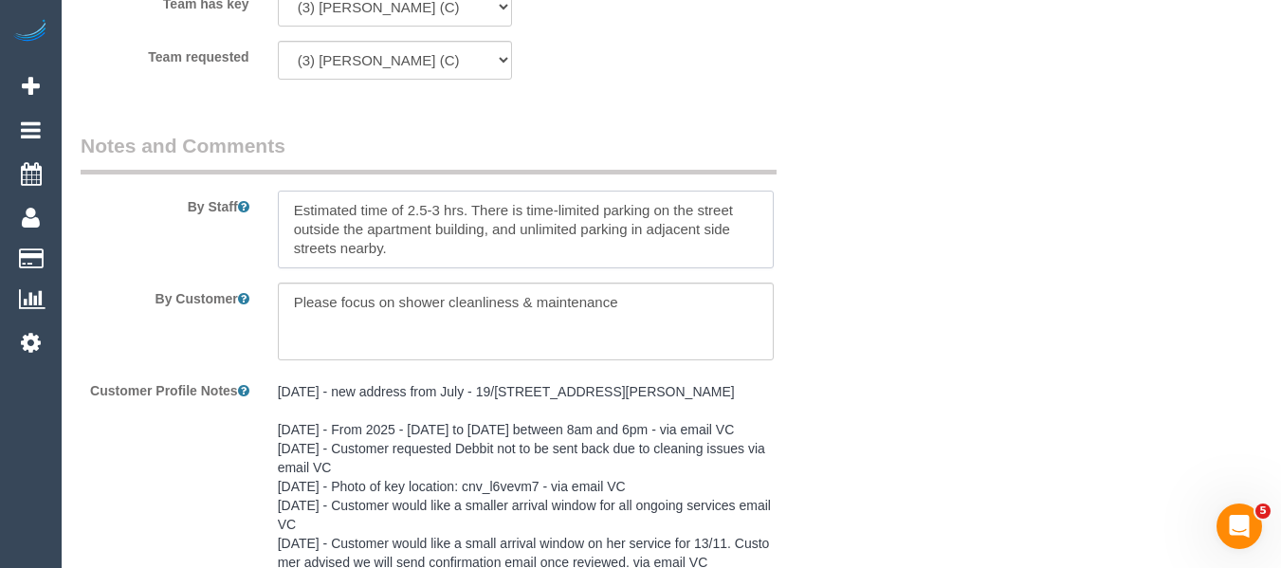
click at [466, 263] on textarea at bounding box center [526, 230] width 497 height 78
click at [287, 214] on textarea at bounding box center [526, 230] width 497 height 78
drag, startPoint x: 365, startPoint y: 235, endPoint x: 252, endPoint y: 194, distance: 120.0
click at [252, 194] on div "By Staff" at bounding box center [460, 200] width 788 height 137
drag, startPoint x: 395, startPoint y: 235, endPoint x: 385, endPoint y: 248, distance: 16.9
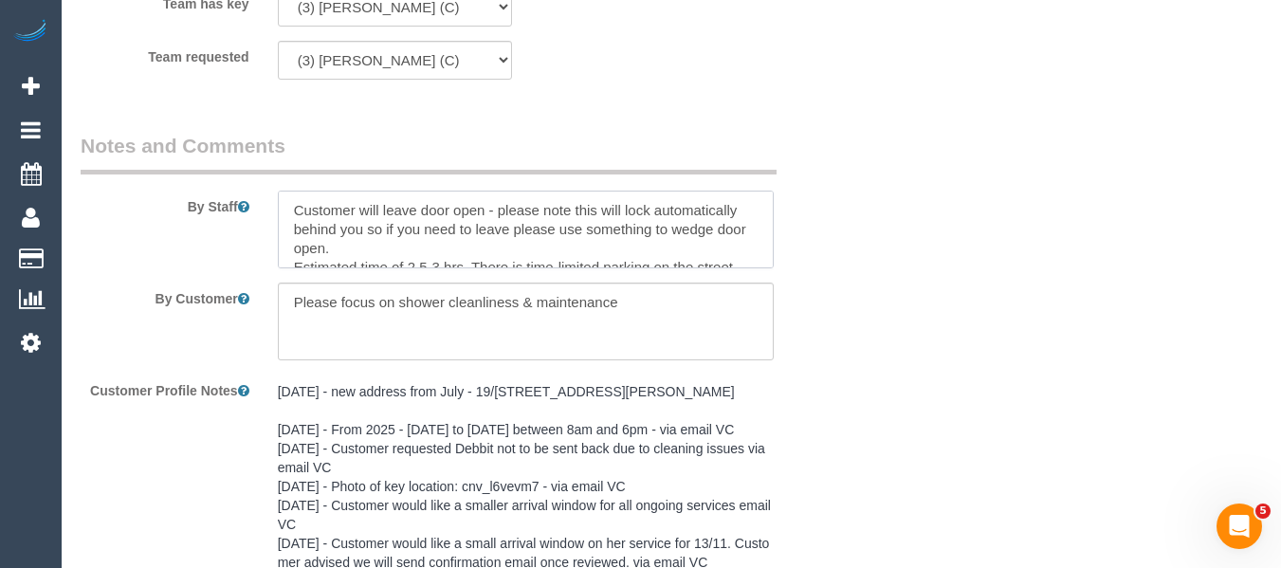
click at [395, 238] on textarea at bounding box center [526, 230] width 497 height 78
drag, startPoint x: 376, startPoint y: 248, endPoint x: 232, endPoint y: 189, distance: 156.0
click at [232, 189] on div "By Staff" at bounding box center [460, 200] width 788 height 137
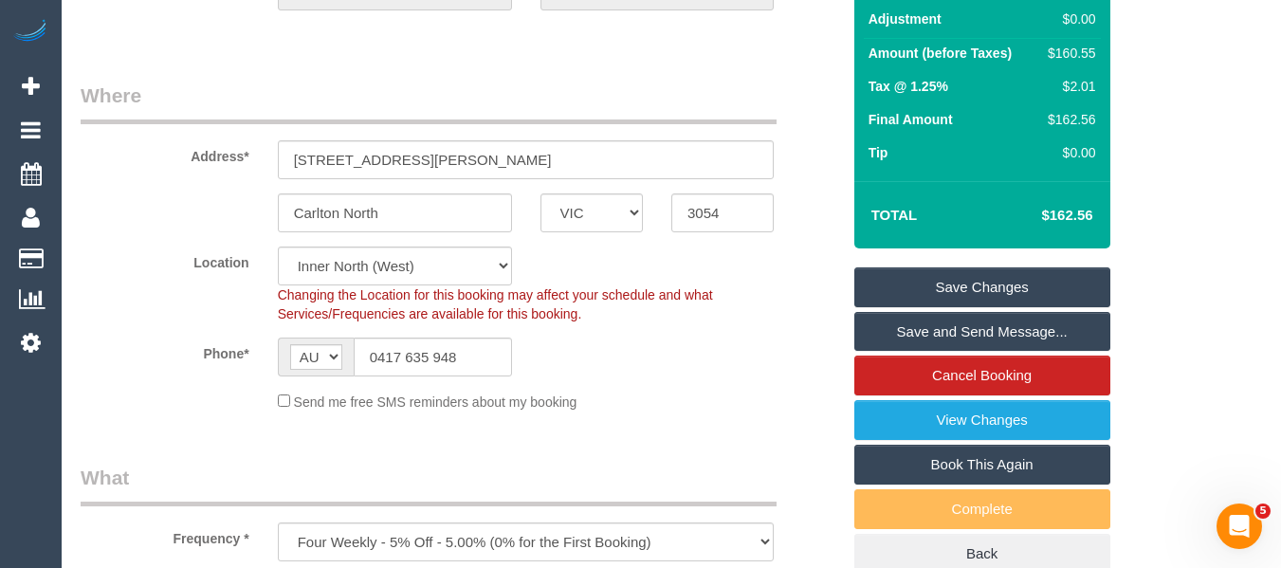
scroll to position [237, 0]
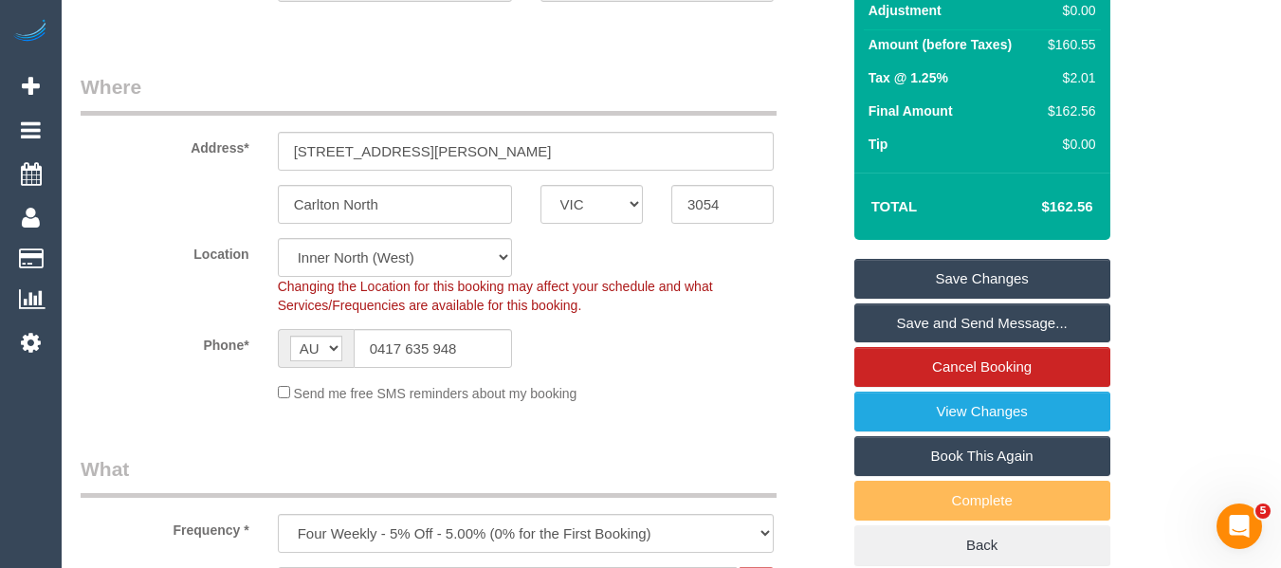
type textarea "Customer will leave door open - please note this will lock automatically behind…"
click at [1002, 273] on link "Save Changes" at bounding box center [982, 279] width 256 height 40
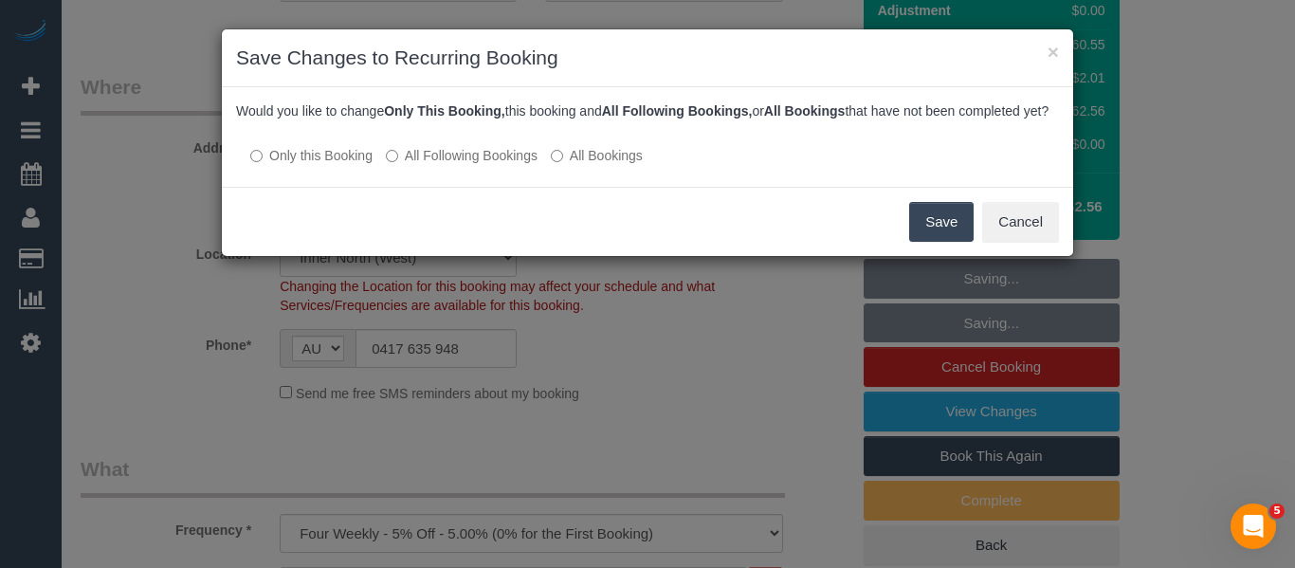
click at [933, 238] on button "Save" at bounding box center [941, 222] width 64 height 40
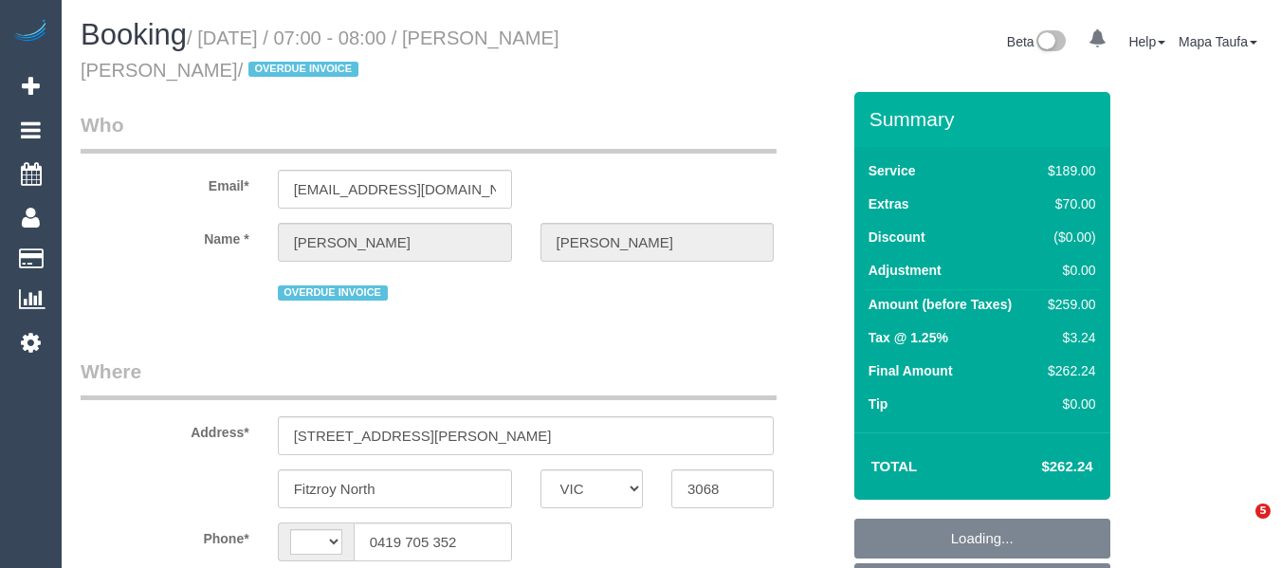
select select "VIC"
select select "string:AU"
select select "object:601"
select select "number:28"
select select "number:16"
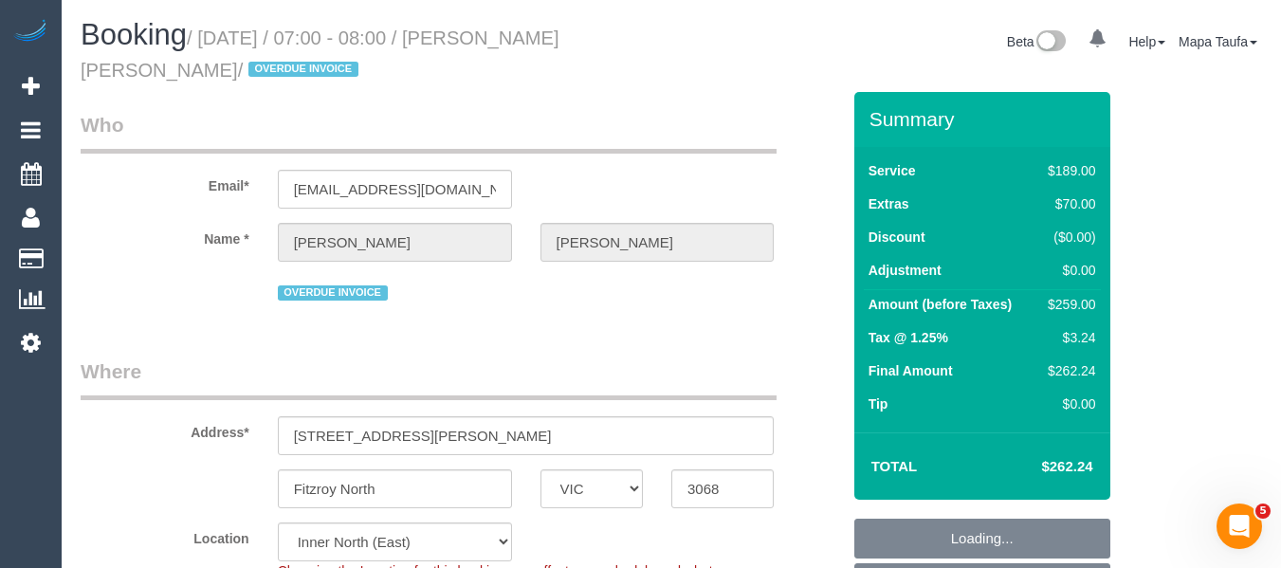
select select "number:18"
select select "number:22"
select select "number:12"
select select "string:stripe-pm_1RXBif2GScqysDRVukH2ufkA"
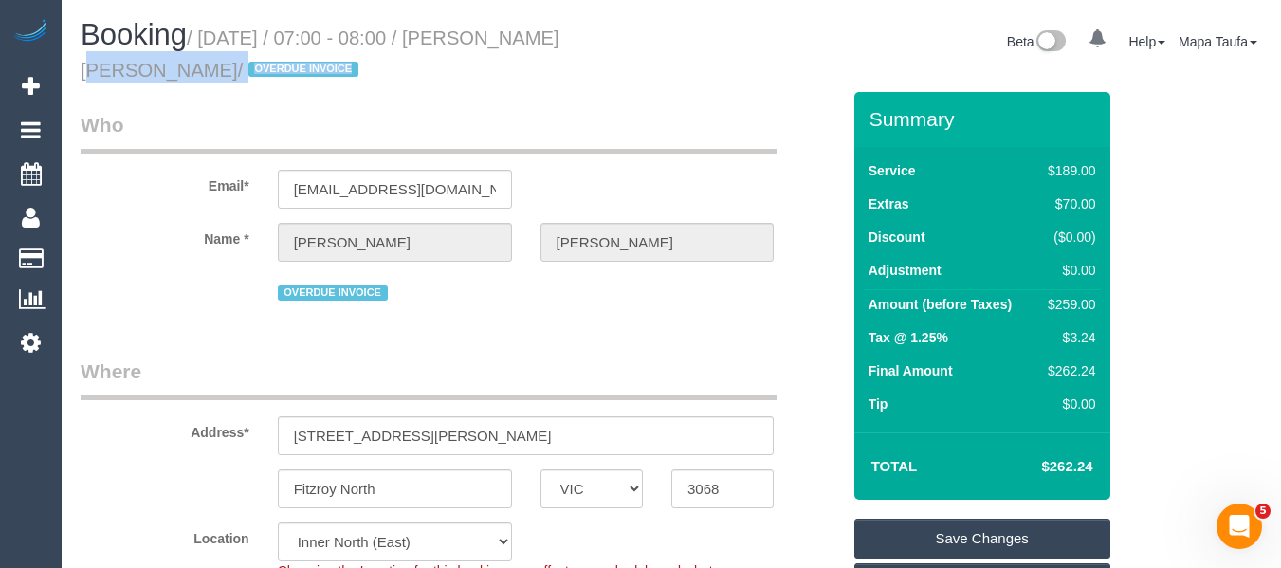
drag, startPoint x: 609, startPoint y: 30, endPoint x: 574, endPoint y: 53, distance: 41.8
click at [507, 39] on div "Booking / [DATE] / 07:00 - 08:00 / [PERSON_NAME] [PERSON_NAME] / OVERDUE INVOIC…" at bounding box center [671, 55] width 1210 height 73
click at [577, 54] on h1 "Booking / [DATE] / 07:00 - 08:00 / [PERSON_NAME] [PERSON_NAME] / OVERDUE INVOICE" at bounding box center [369, 51] width 576 height 64
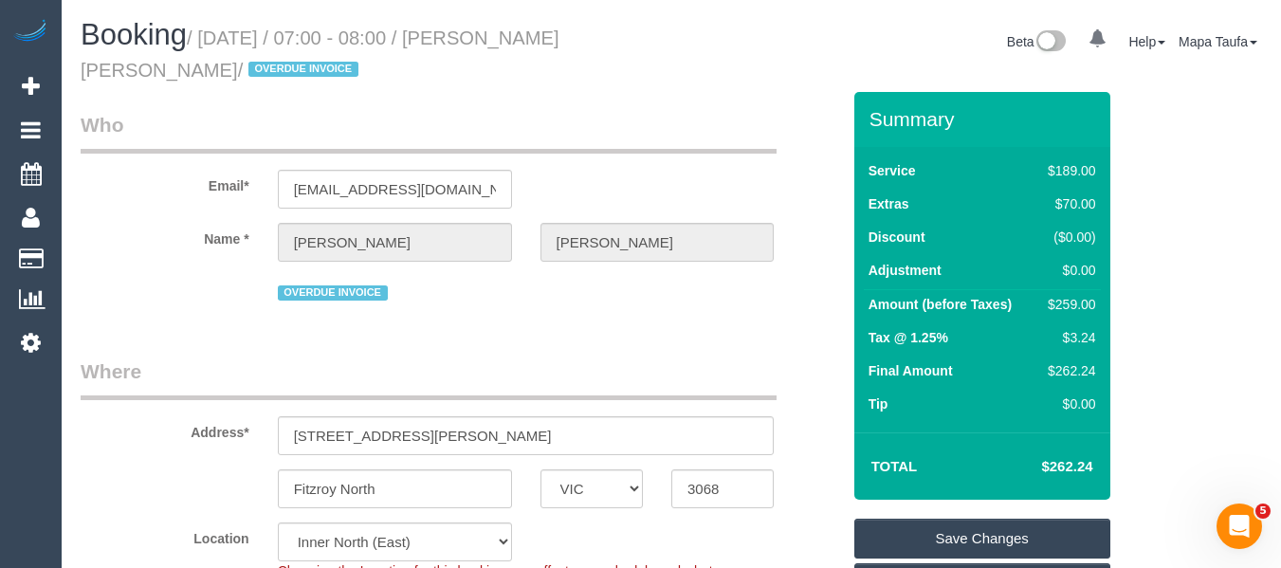
click at [585, 54] on h1 "Booking / [DATE] / 07:00 - 08:00 / [PERSON_NAME] [PERSON_NAME] / OVERDUE INVOICE" at bounding box center [369, 51] width 576 height 64
drag, startPoint x: 623, startPoint y: 39, endPoint x: 524, endPoint y: 39, distance: 98.6
click at [524, 39] on div "Booking / [DATE] / 07:00 - 08:00 / [PERSON_NAME] [PERSON_NAME] / OVERDUE INVOIC…" at bounding box center [671, 55] width 1210 height 73
click at [523, 40] on small "/ [DATE] / 07:00 - 08:00 / [PERSON_NAME] [PERSON_NAME] / OVERDUE INVOICE" at bounding box center [320, 53] width 479 height 53
drag, startPoint x: 527, startPoint y: 43, endPoint x: 647, endPoint y: 46, distance: 119.5
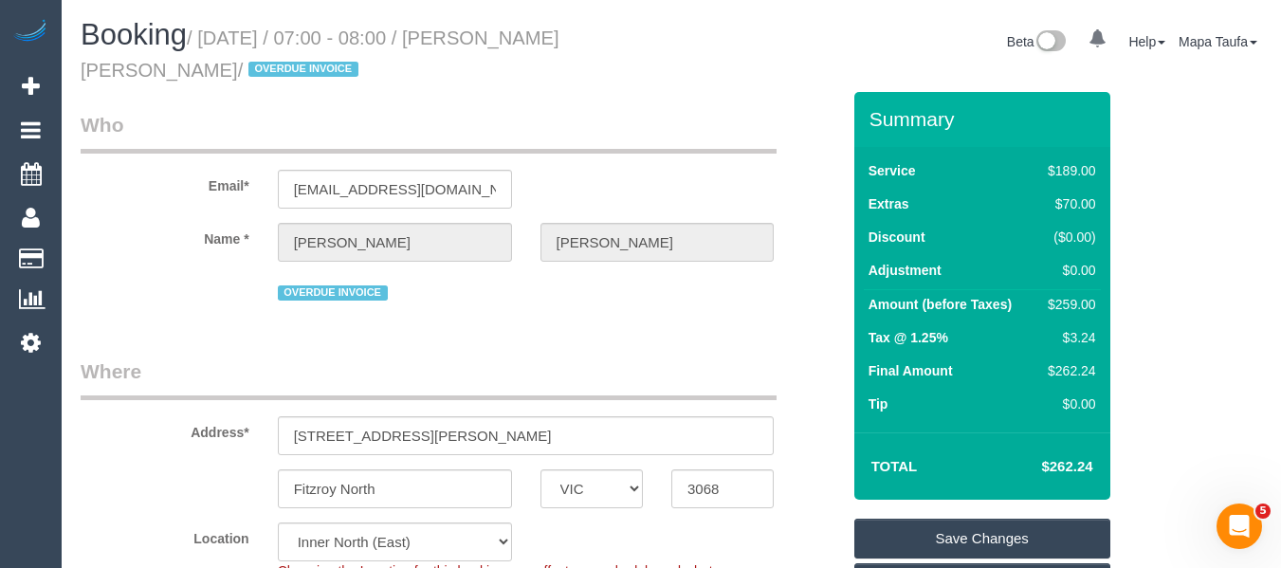
click at [647, 46] on h1 "Booking / [DATE] / 07:00 - 08:00 / [PERSON_NAME] [PERSON_NAME] / OVERDUE INVOICE" at bounding box center [369, 51] width 576 height 64
copy small "[PERSON_NAME] de"
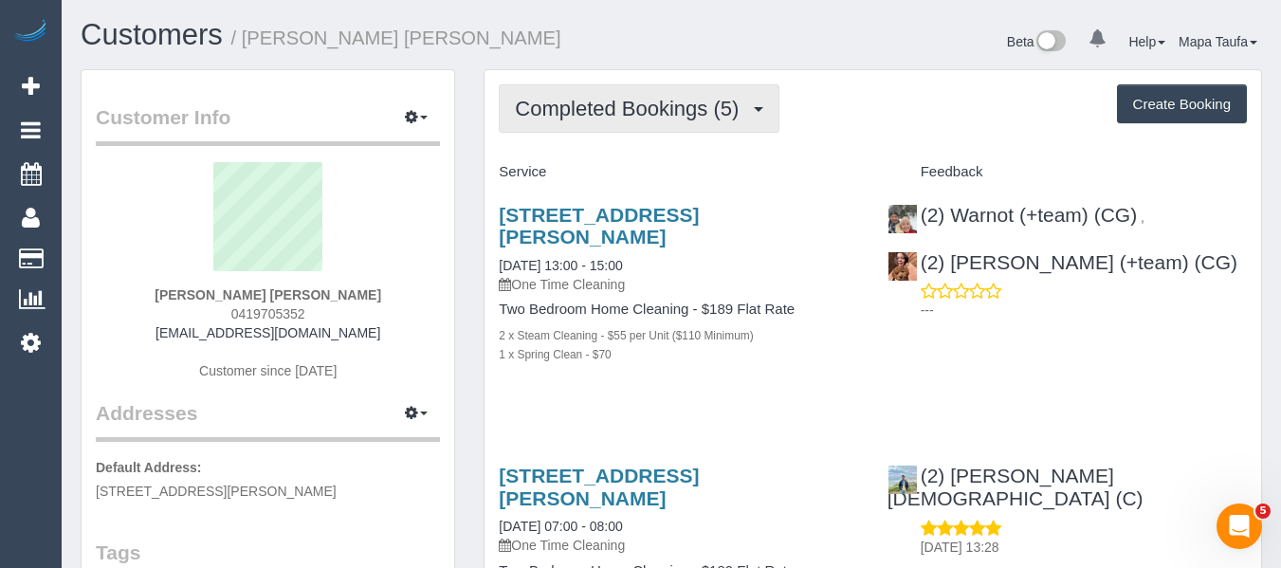
click at [635, 114] on span "Completed Bookings (5)" at bounding box center [631, 109] width 233 height 24
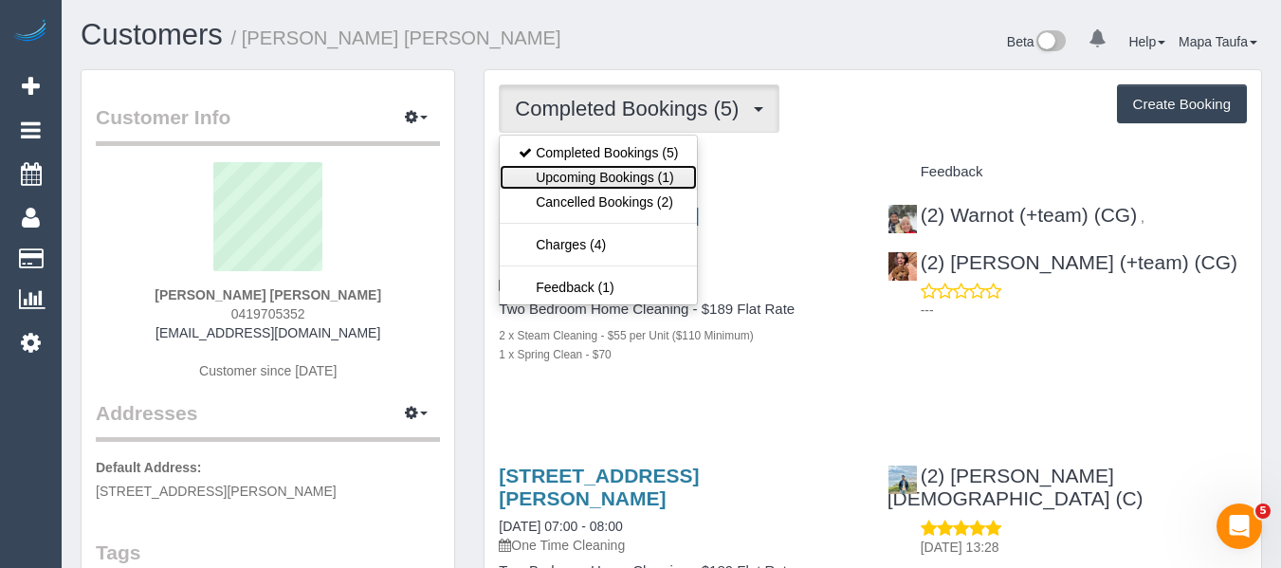
click at [632, 180] on link "Upcoming Bookings (1)" at bounding box center [598, 177] width 197 height 25
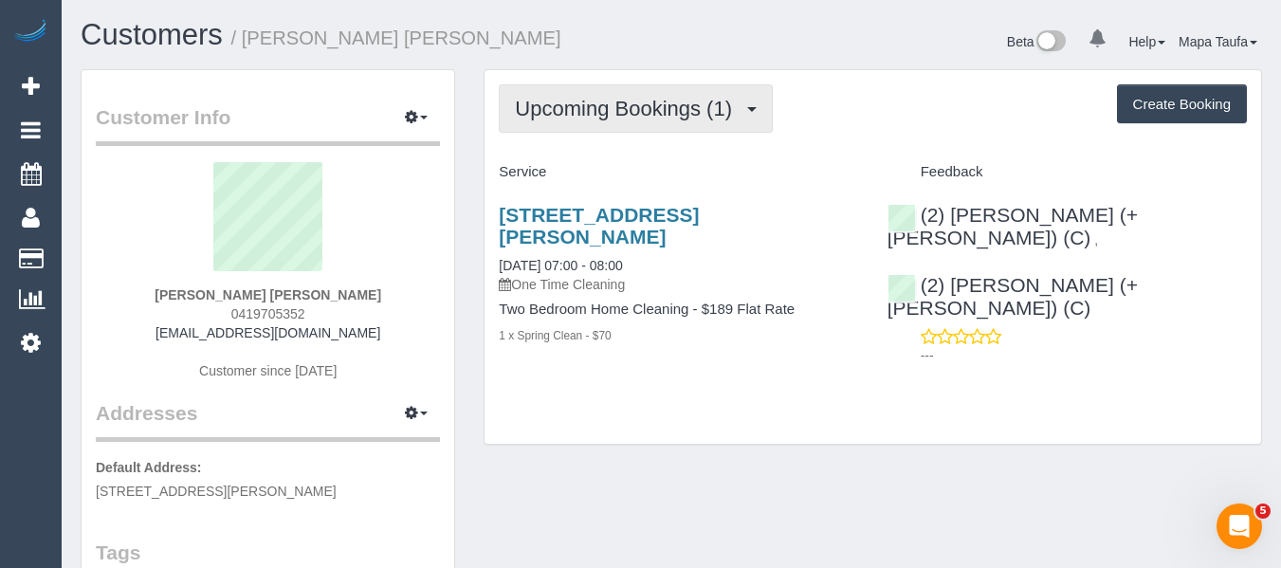
click at [568, 125] on button "Upcoming Bookings (1)" at bounding box center [636, 108] width 274 height 48
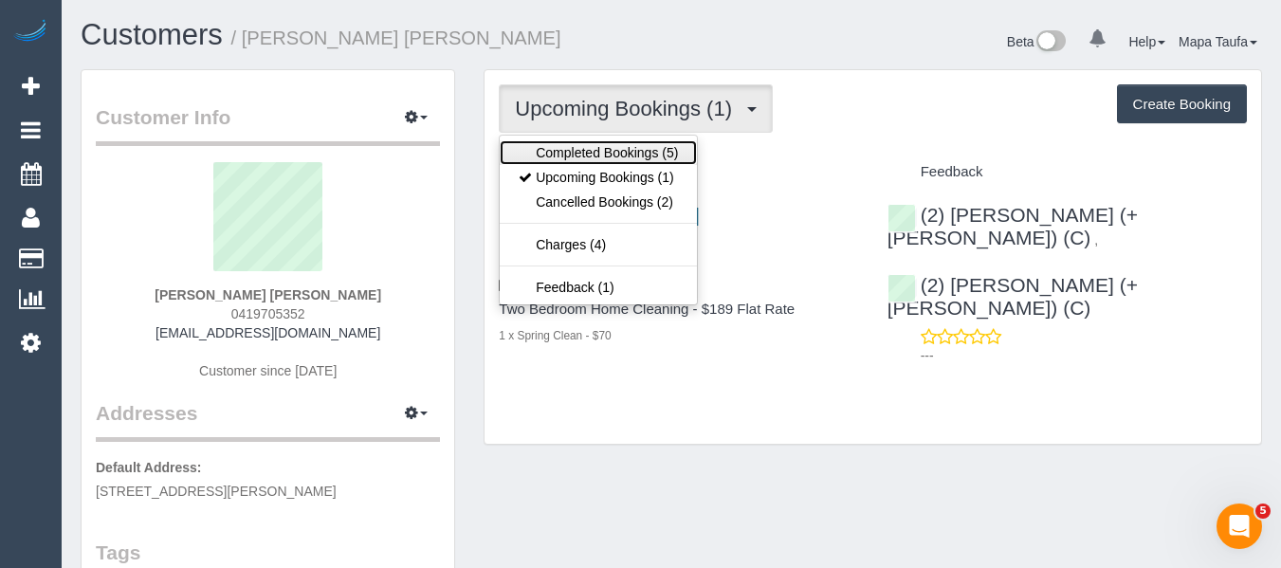
click at [566, 145] on link "Completed Bookings (5)" at bounding box center [598, 152] width 197 height 25
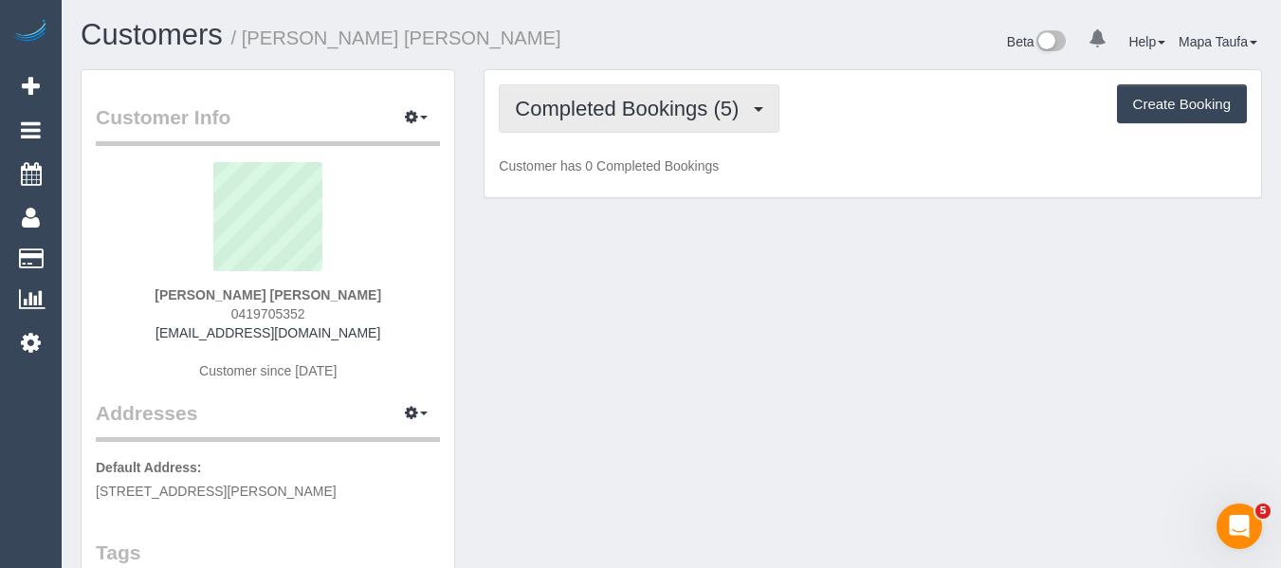
click at [581, 106] on span "Completed Bookings (5)" at bounding box center [631, 109] width 233 height 24
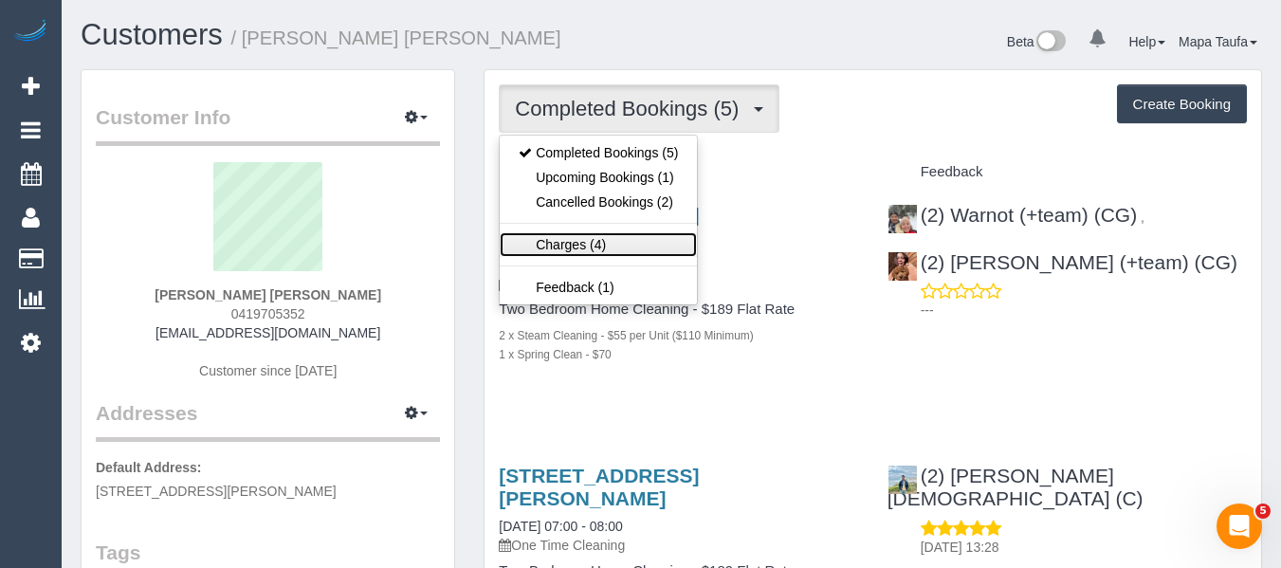
click at [586, 239] on link "Charges (4)" at bounding box center [598, 244] width 197 height 25
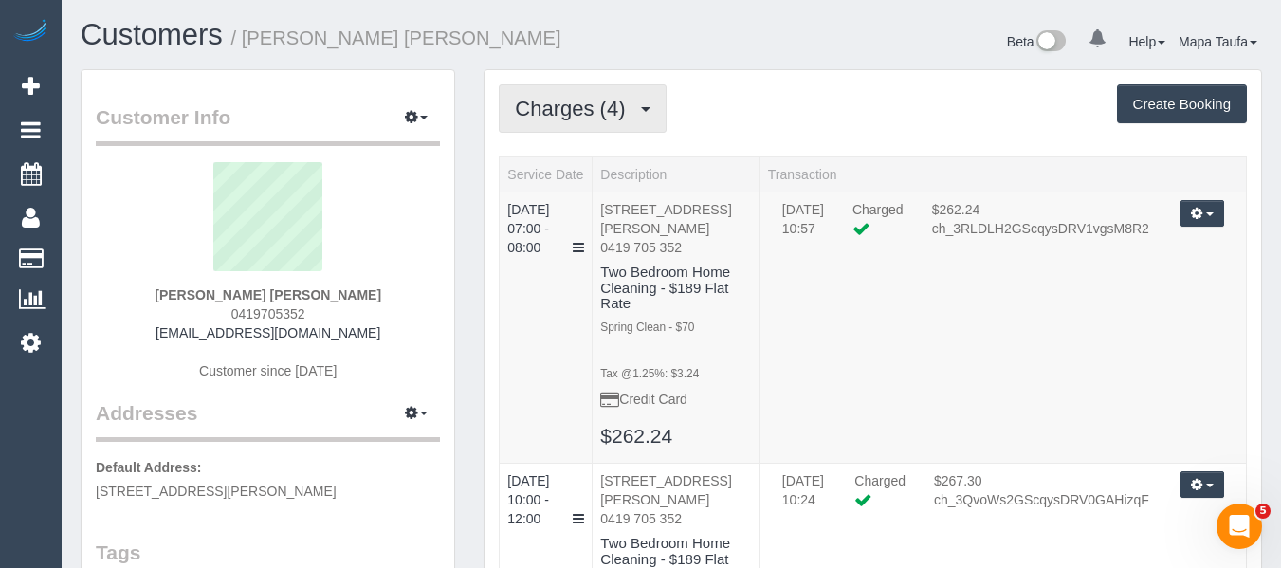
drag, startPoint x: 572, startPoint y: 110, endPoint x: 572, endPoint y: 124, distance: 14.2
click at [572, 113] on span "Charges (4)" at bounding box center [574, 109] width 119 height 24
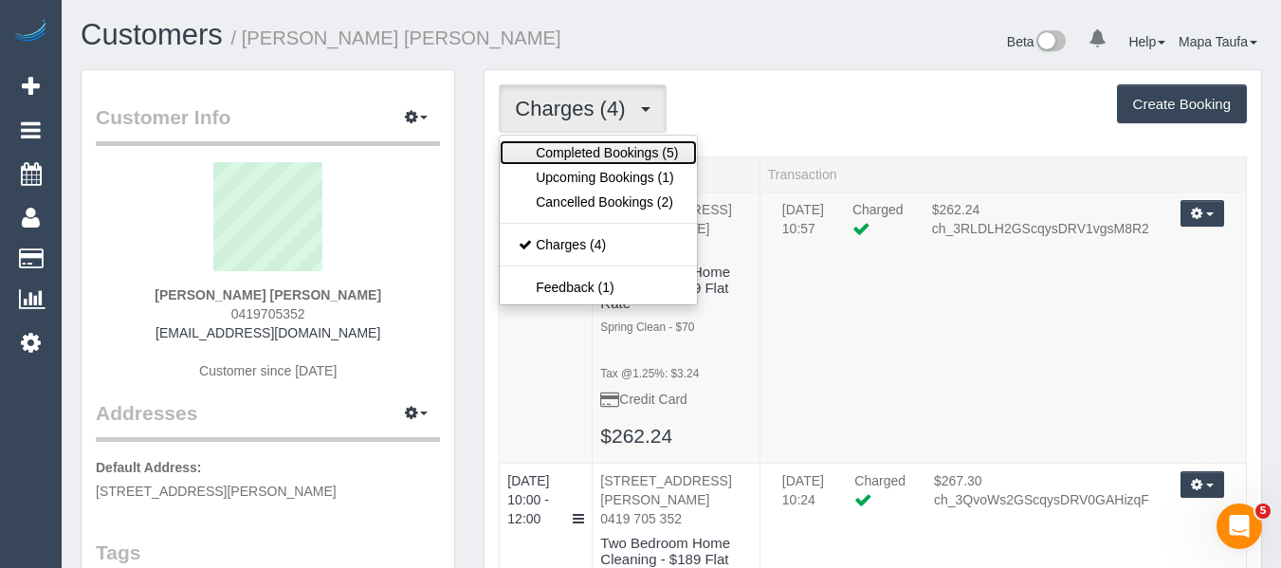
click at [569, 147] on link "Completed Bookings (5)" at bounding box center [598, 152] width 197 height 25
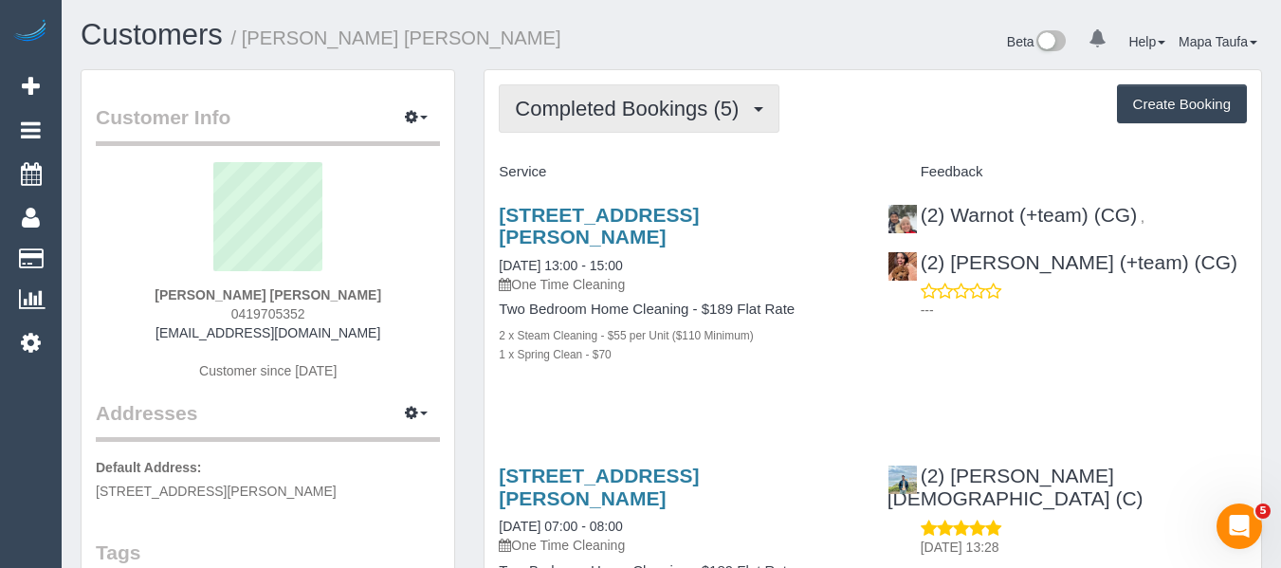
click at [575, 112] on span "Completed Bookings (5)" at bounding box center [631, 109] width 233 height 24
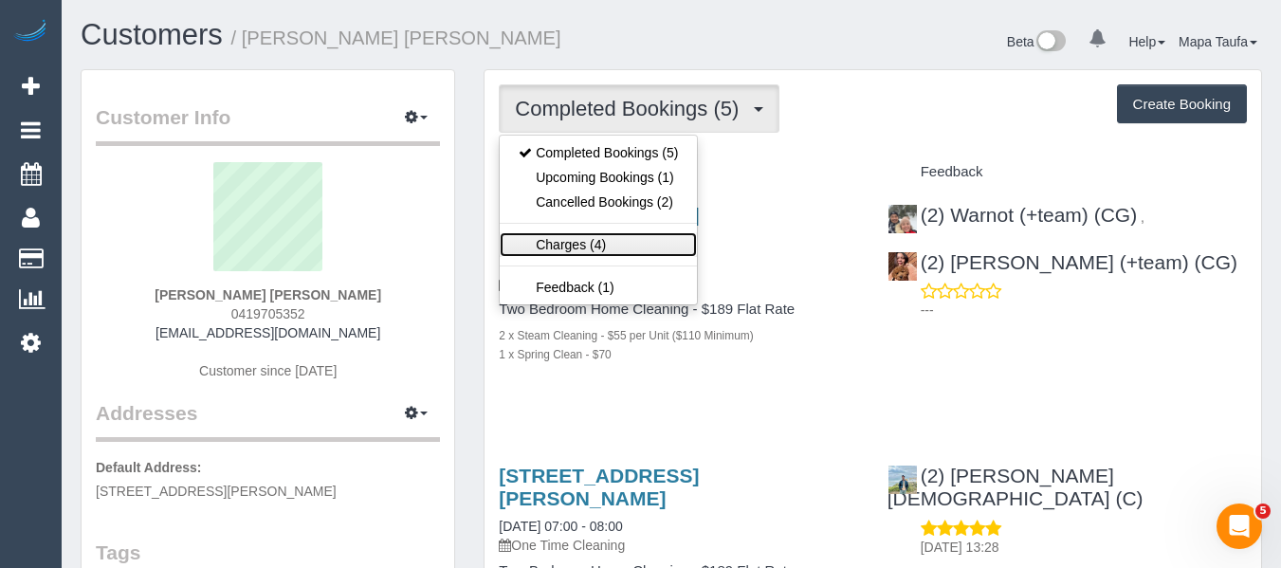
click at [576, 245] on link "Charges (4)" at bounding box center [598, 244] width 197 height 25
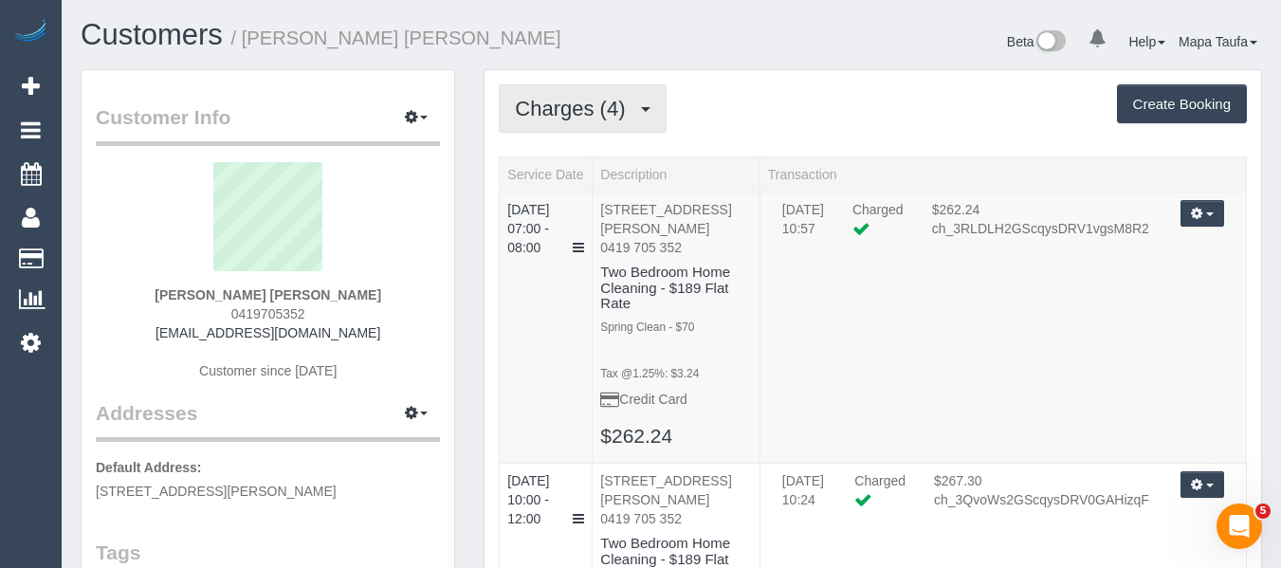
click at [558, 121] on button "Charges (4)" at bounding box center [582, 108] width 167 height 48
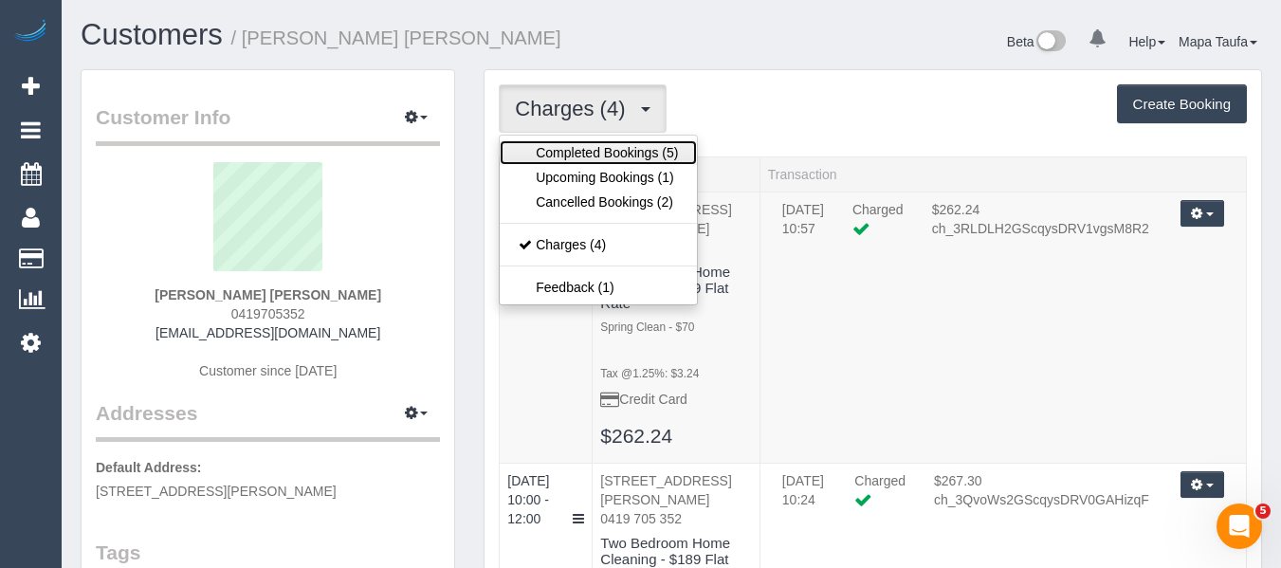
click at [560, 160] on link "Completed Bookings (5)" at bounding box center [598, 152] width 197 height 25
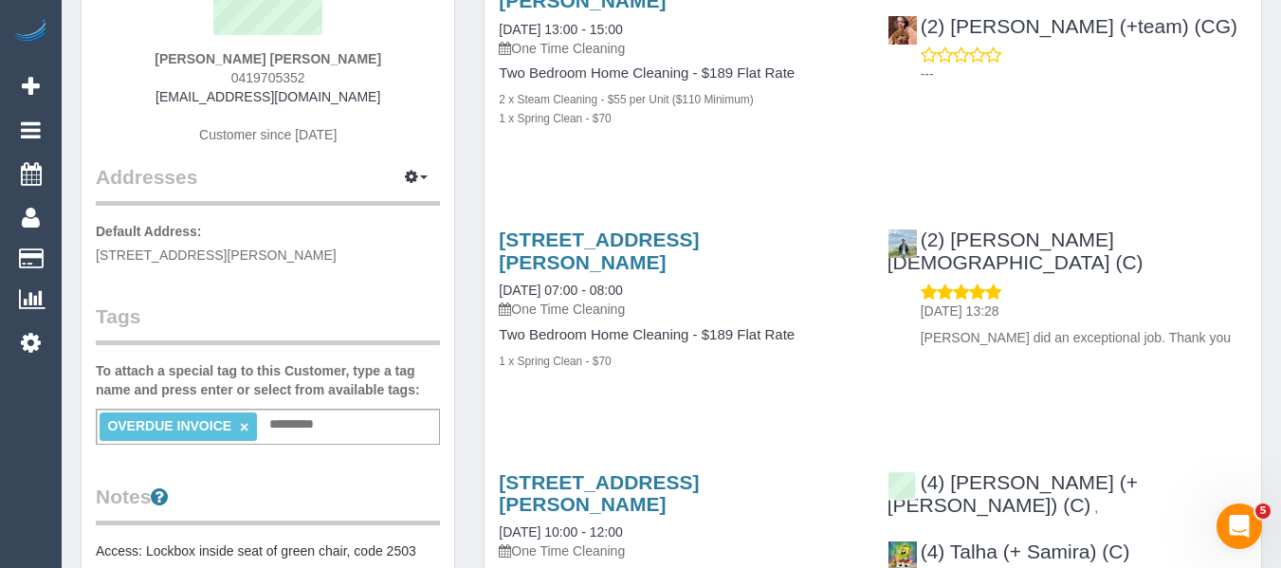
scroll to position [190, 0]
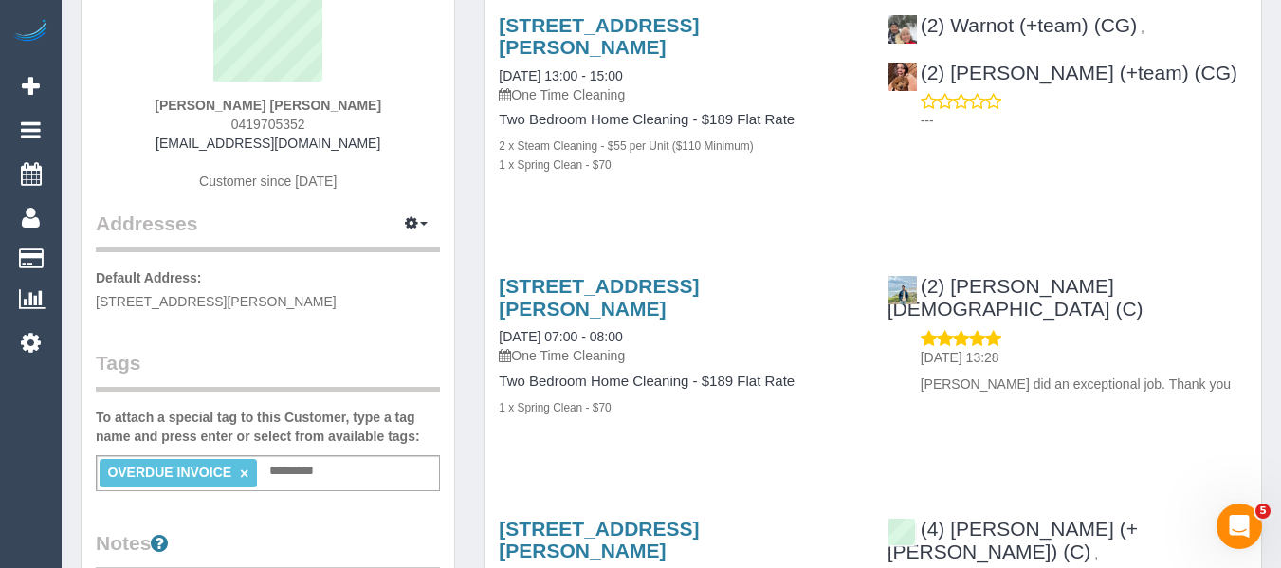
drag, startPoint x: 316, startPoint y: 140, endPoint x: 176, endPoint y: 150, distance: 139.7
click at [176, 150] on div "Natalie Garcia de Heer 0419705352 nataliegdh@gmail.com Customer since 2024" at bounding box center [268, 91] width 344 height 237
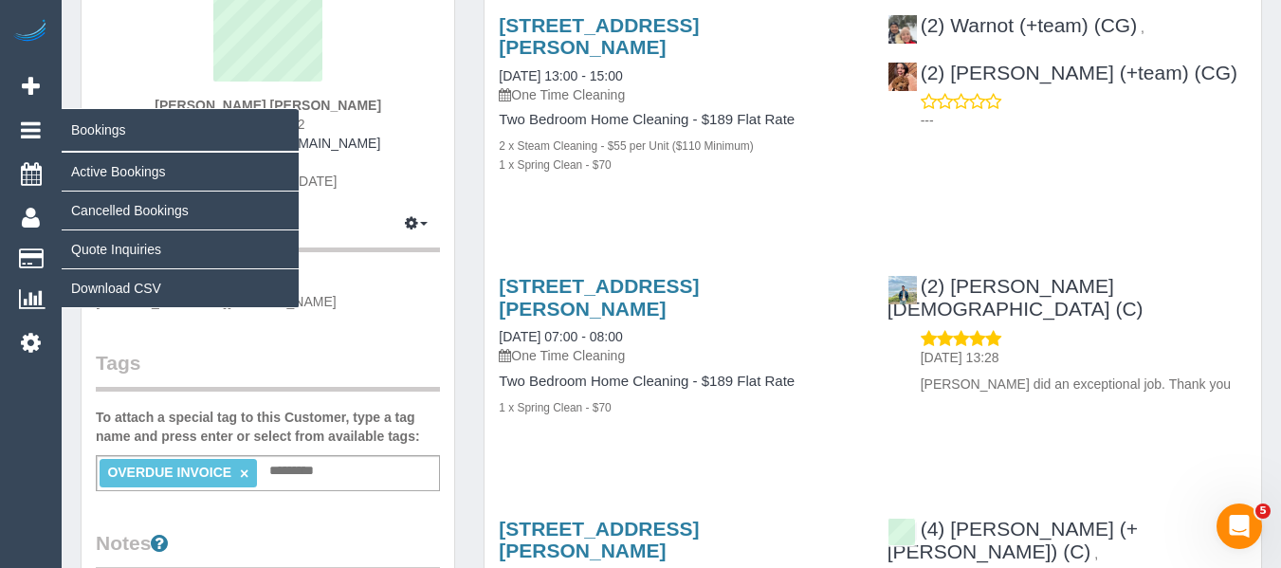
copy link "[EMAIL_ADDRESS][DOMAIN_NAME]"
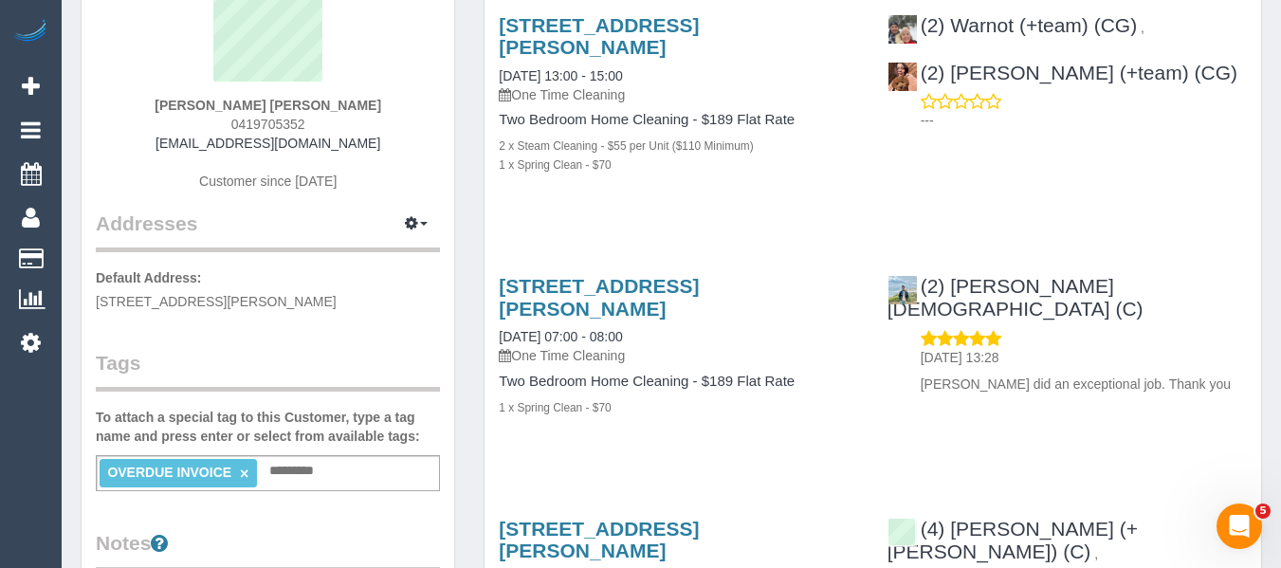
click at [335, 115] on div "Natalie Garcia de Heer 0419705352 nataliegdh@gmail.com Customer since 2024" at bounding box center [268, 91] width 344 height 237
click at [320, 128] on div "Natalie Garcia de Heer 0419705352 nataliegdh@gmail.com Customer since 2024" at bounding box center [268, 91] width 344 height 237
drag, startPoint x: 320, startPoint y: 120, endPoint x: 210, endPoint y: 126, distance: 109.2
click at [211, 125] on div "Natalie Garcia de Heer 0419705352 nataliegdh@gmail.com Customer since 2024" at bounding box center [268, 91] width 344 height 237
copy span "0419705352"
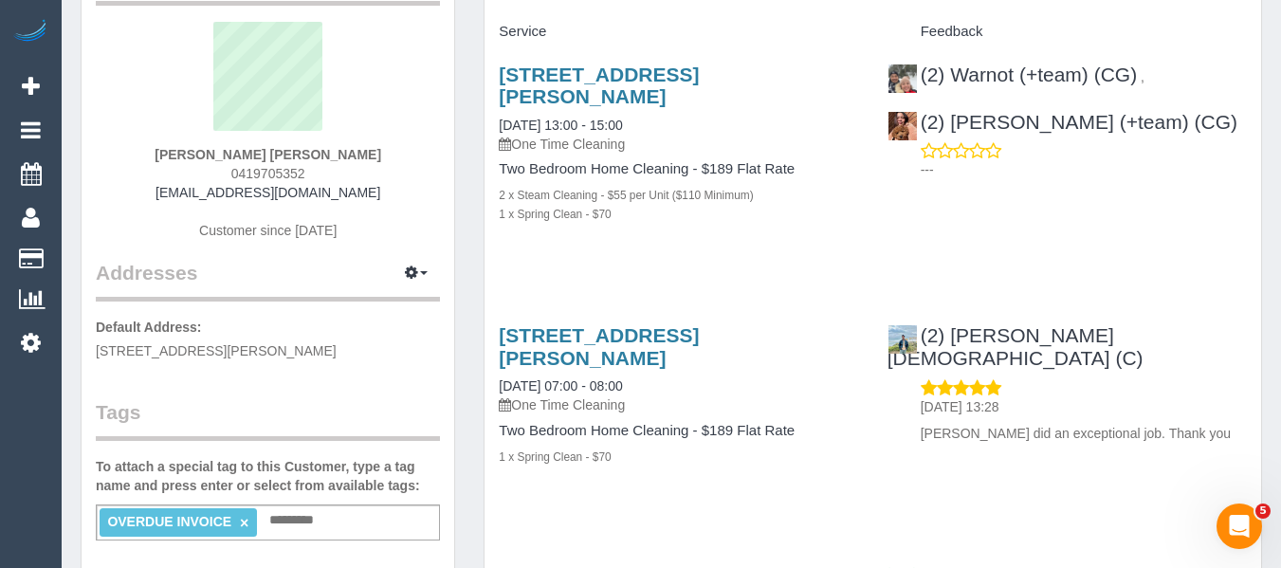
scroll to position [95, 0]
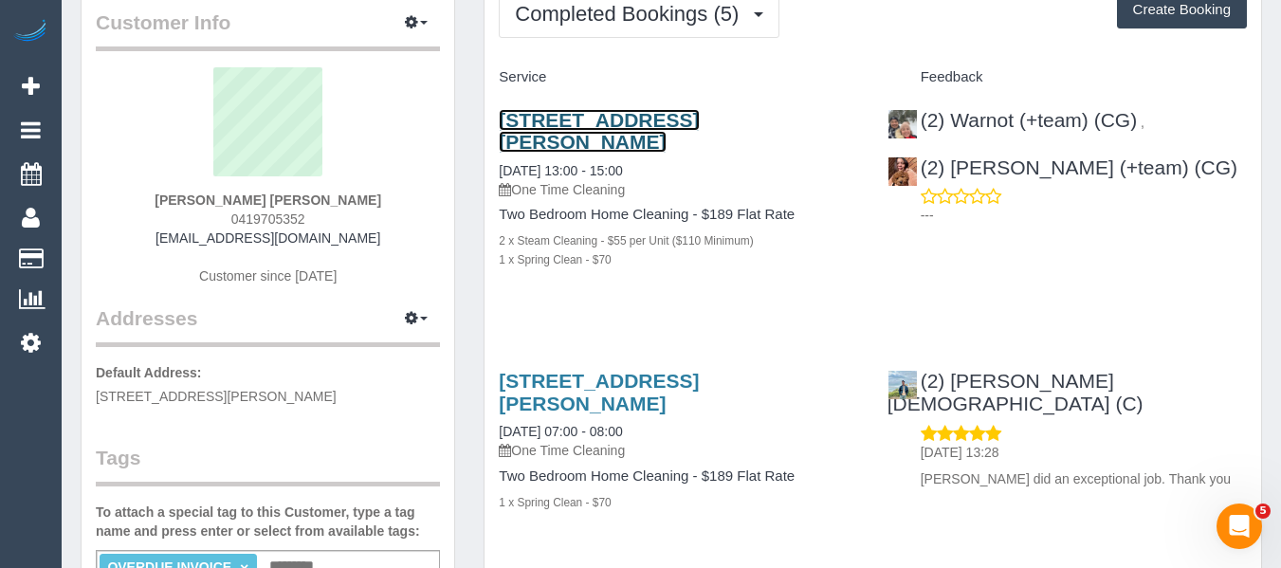
click at [643, 137] on link "Unit 7/10-12 Ida St, Fitzroy North Vic, Australia, 7, Fitzroy North, VIC 3068" at bounding box center [599, 131] width 200 height 44
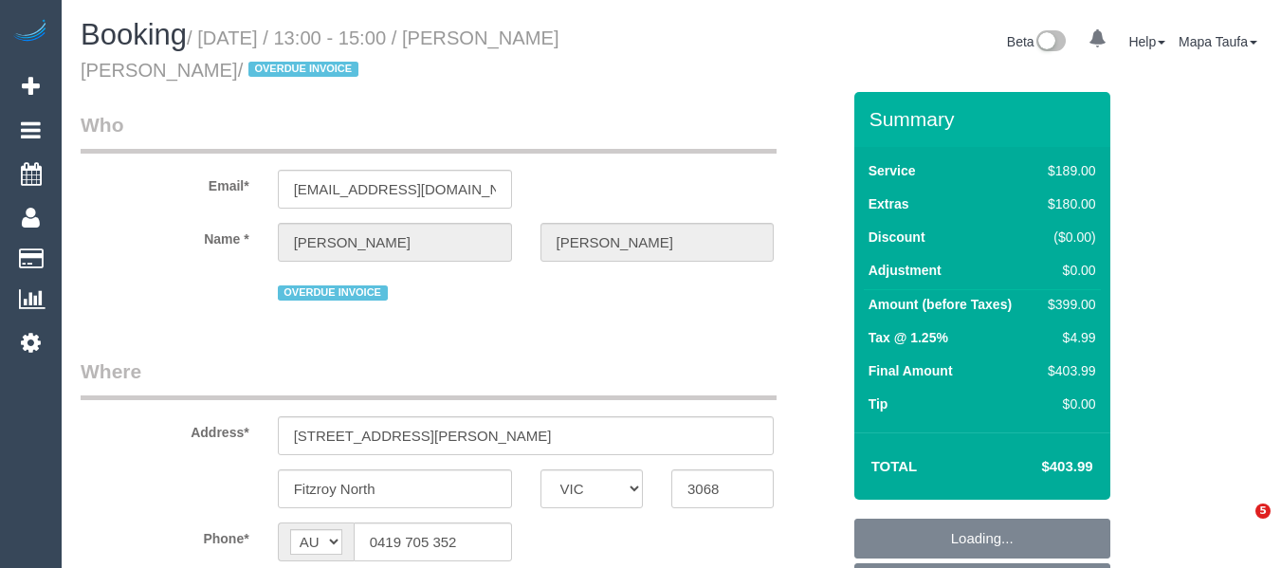
select select "VIC"
select select "string:stripe-pm_1RXBif2GScqysDRVukH2ufkA"
select select "number:28"
select select "number:15"
select select "number:18"
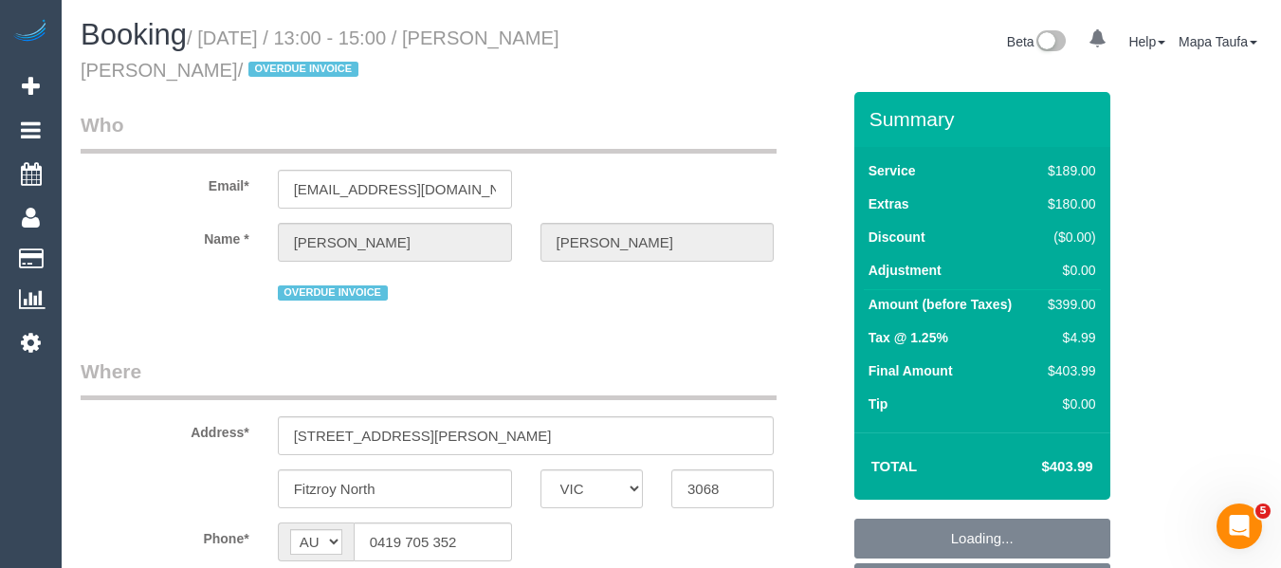
select select "number:22"
select select "number:26"
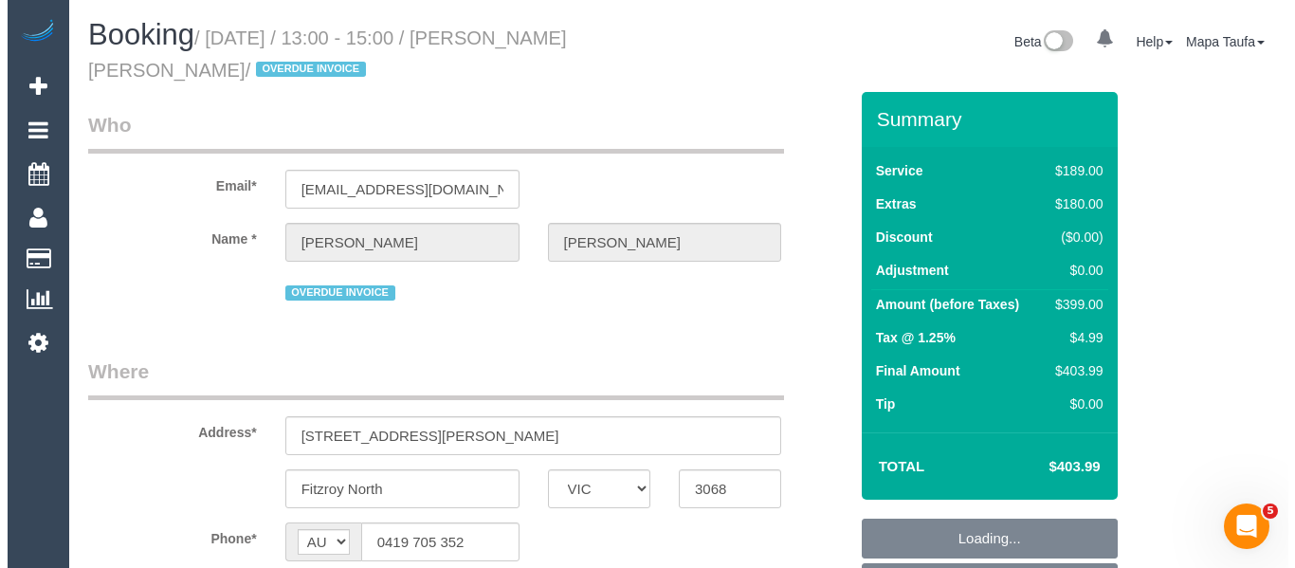
scroll to position [379, 0]
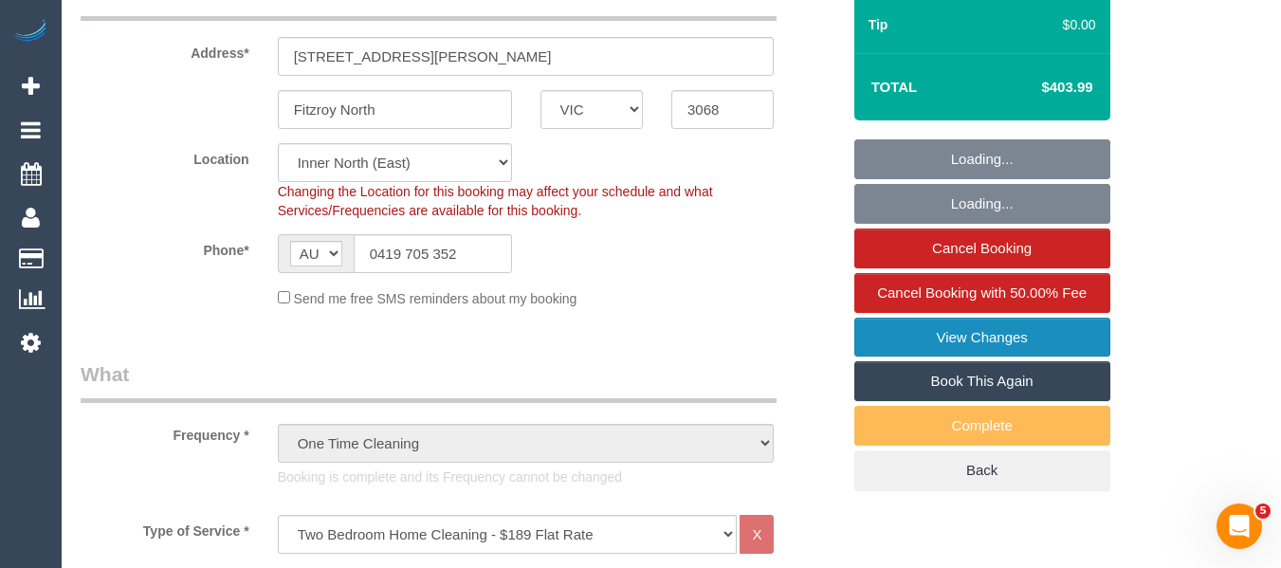
select select "object:1669"
click at [971, 333] on link "View Changes" at bounding box center [982, 338] width 256 height 40
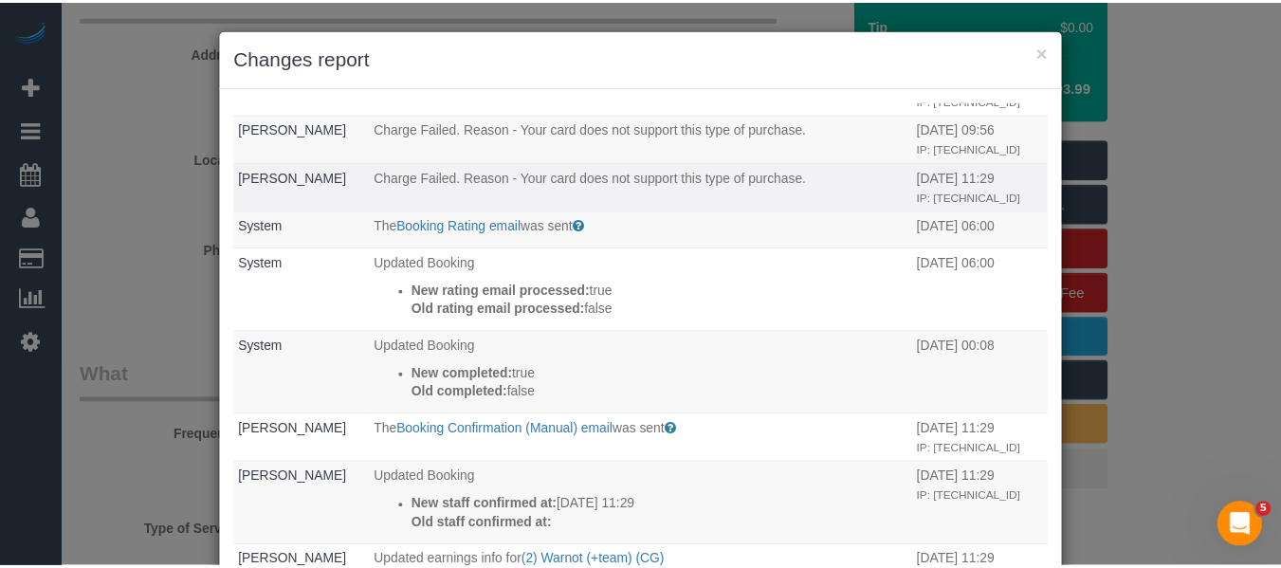
scroll to position [758, 0]
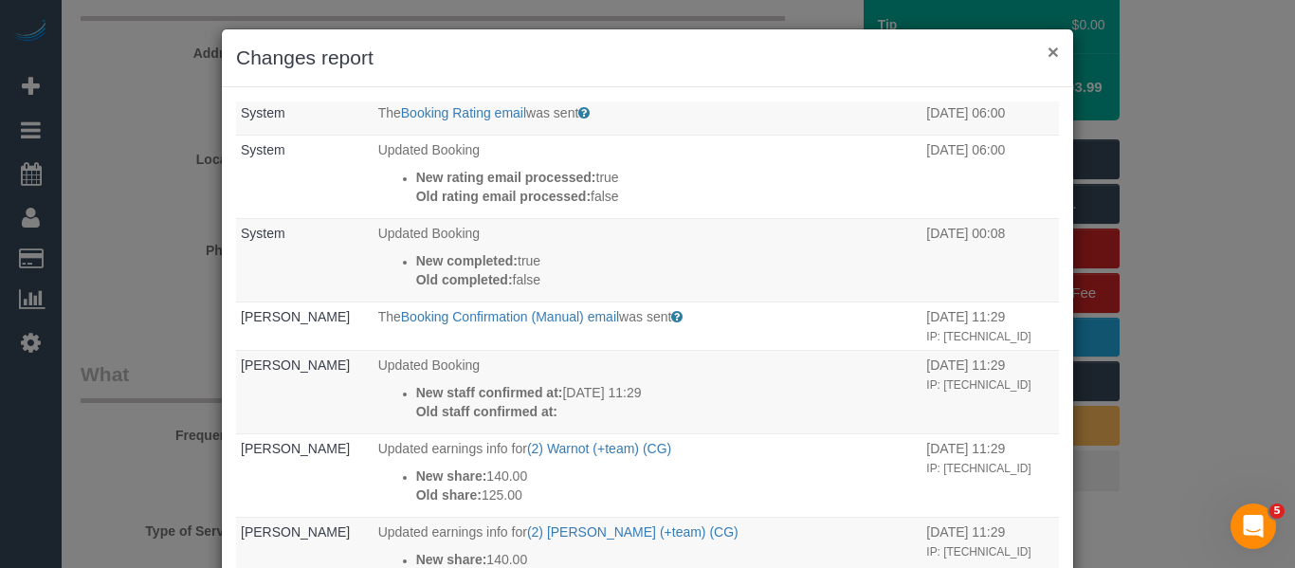
drag, startPoint x: 1045, startPoint y: 48, endPoint x: 923, endPoint y: 37, distance: 121.9
click at [1048, 50] on button "×" at bounding box center [1053, 52] width 11 height 20
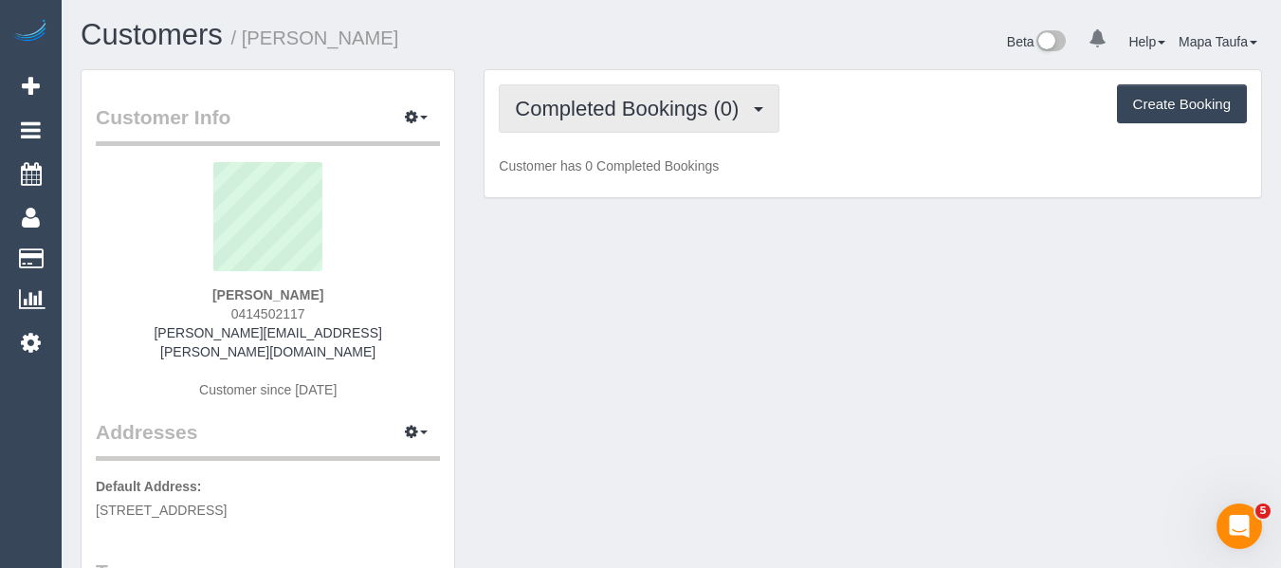
drag, startPoint x: 654, startPoint y: 104, endPoint x: 650, endPoint y: 122, distance: 18.4
click at [651, 103] on span "Completed Bookings (0)" at bounding box center [631, 109] width 233 height 24
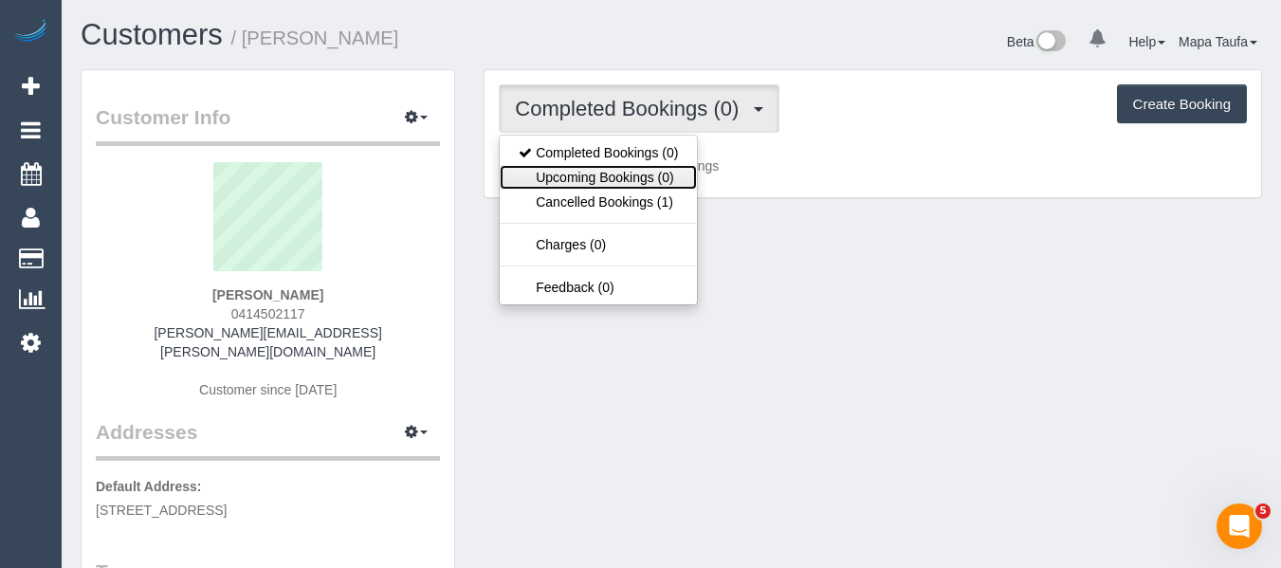
click at [631, 173] on link "Upcoming Bookings (0)" at bounding box center [598, 177] width 197 height 25
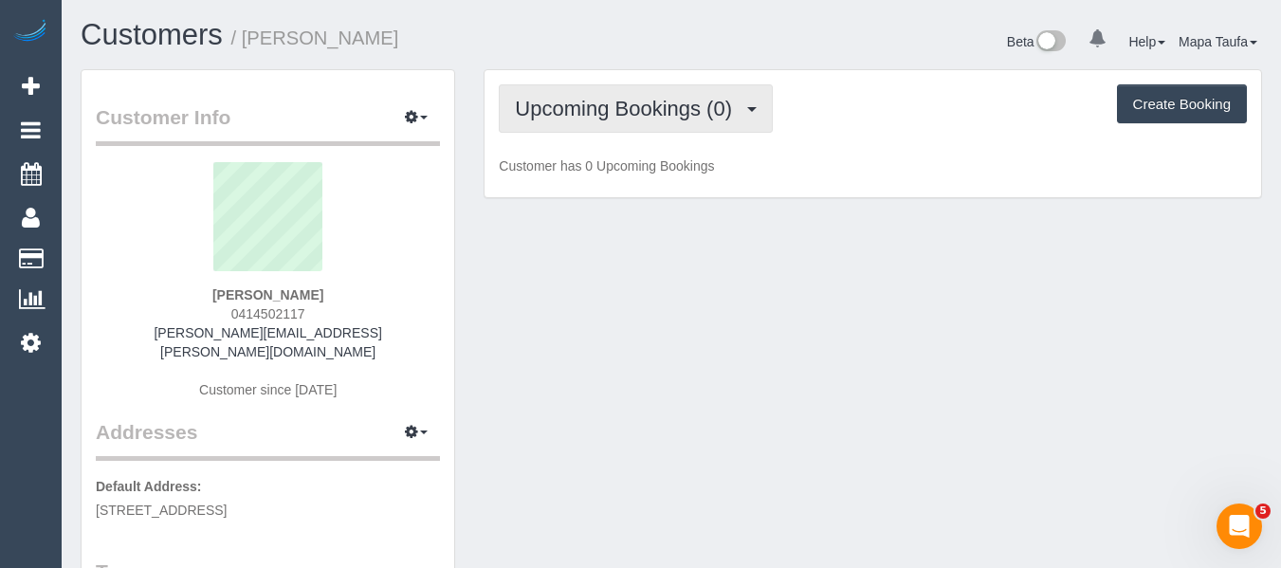
drag, startPoint x: 628, startPoint y: 117, endPoint x: 620, endPoint y: 137, distance: 22.2
click at [626, 118] on span "Upcoming Bookings (0)" at bounding box center [628, 109] width 227 height 24
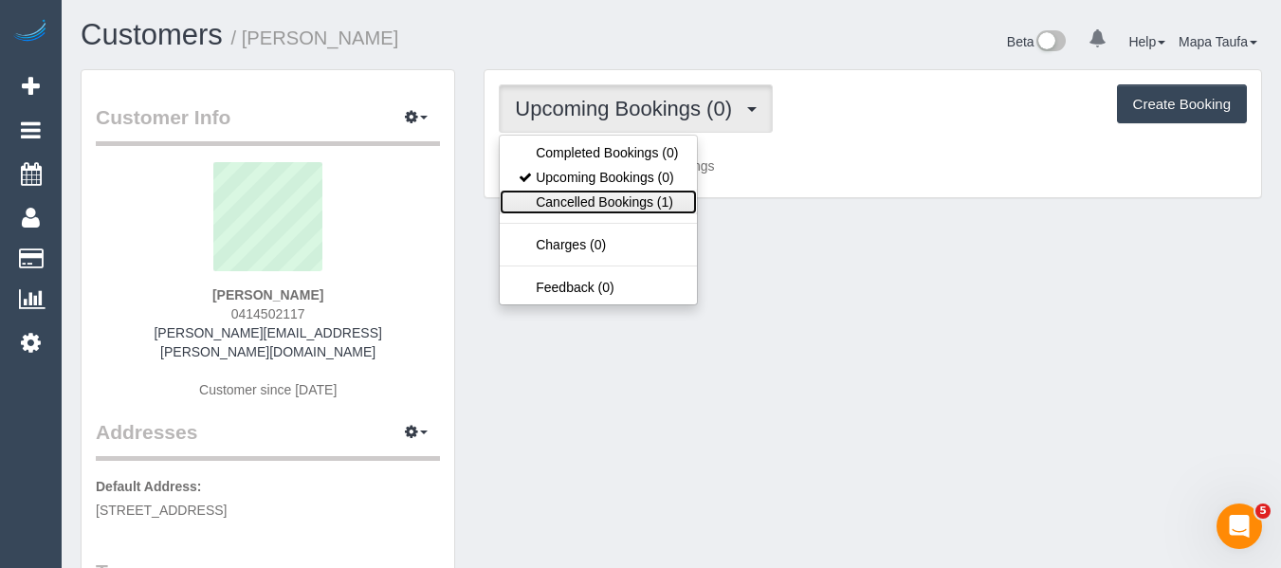
click at [618, 197] on link "Cancelled Bookings (1)" at bounding box center [598, 202] width 197 height 25
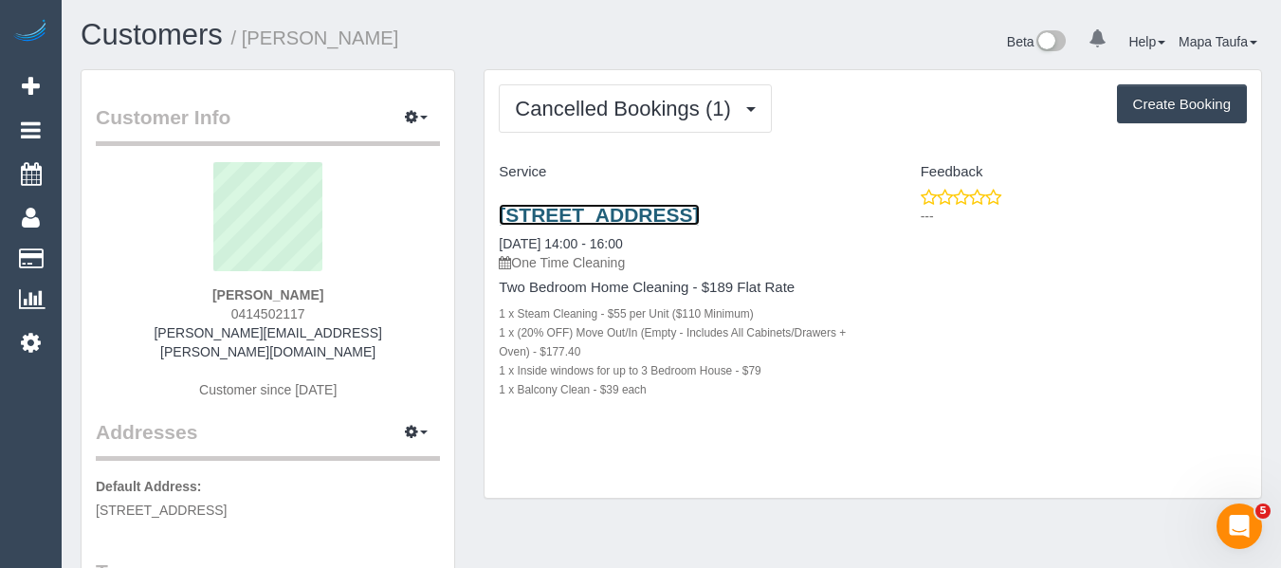
click at [654, 221] on link "217 Cardigan Street, Apartment 26, Carlton, VIC 3053" at bounding box center [599, 215] width 200 height 22
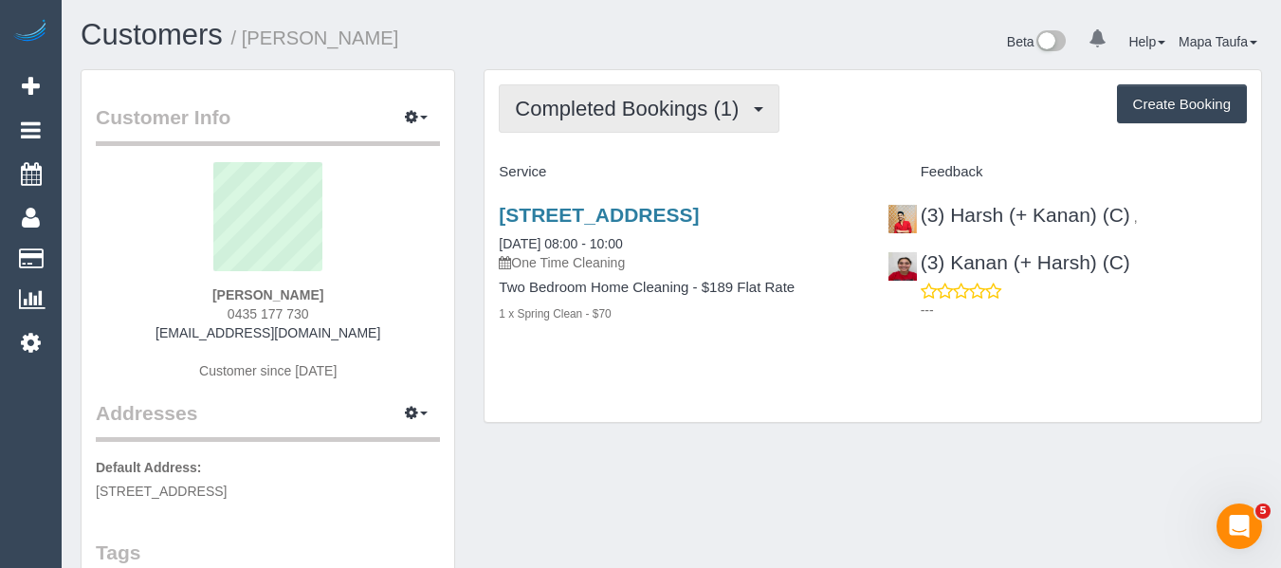
click at [539, 103] on span "Completed Bookings (1)" at bounding box center [631, 109] width 233 height 24
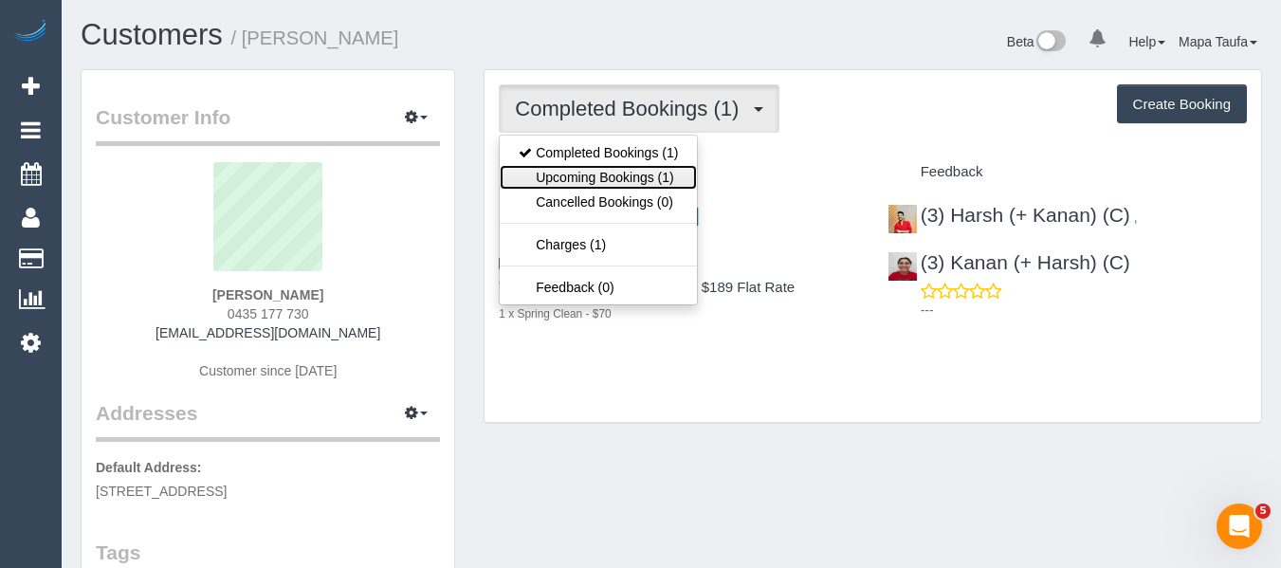
click at [562, 167] on link "Upcoming Bookings (1)" at bounding box center [598, 177] width 197 height 25
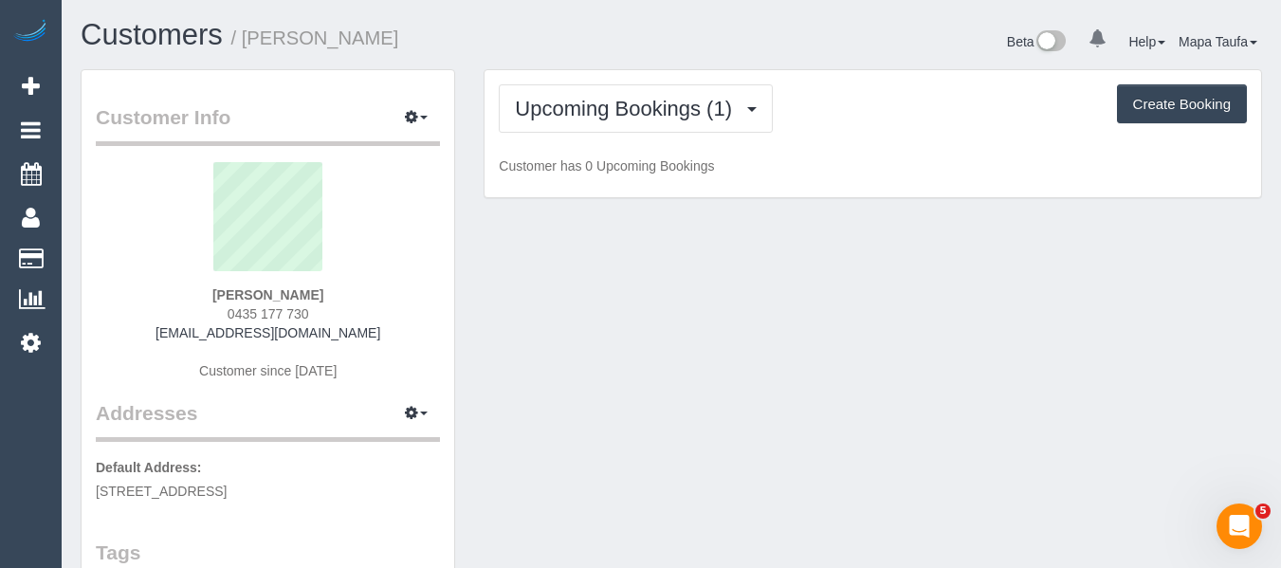
click at [555, 26] on h1 "Customers / [PERSON_NAME]" at bounding box center [369, 35] width 576 height 32
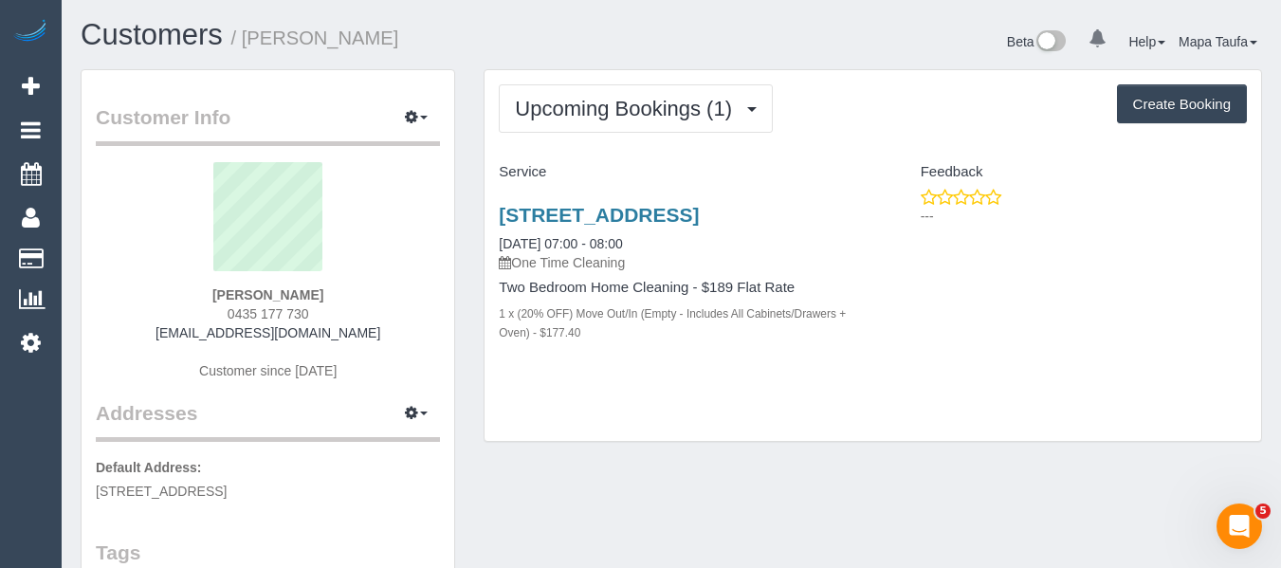
click at [747, 407] on div "Upcoming Bookings (1) Completed Bookings (1) Upcoming Bookings (1) Cancelled Bo…" at bounding box center [872, 256] width 776 height 372
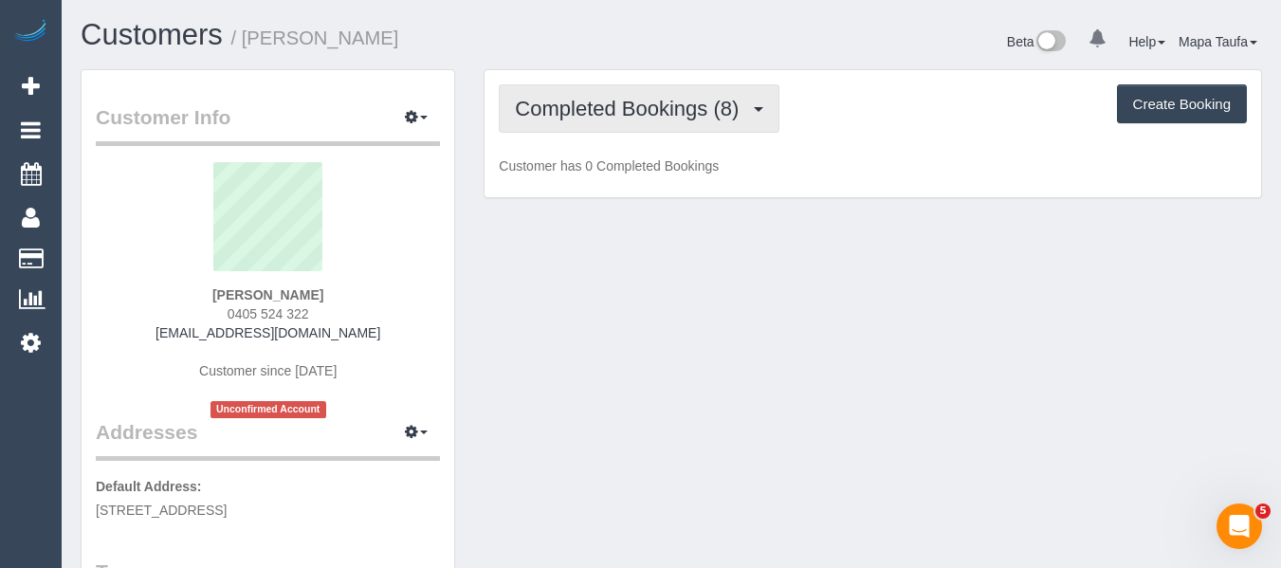
click at [654, 107] on span "Completed Bookings (8)" at bounding box center [631, 109] width 233 height 24
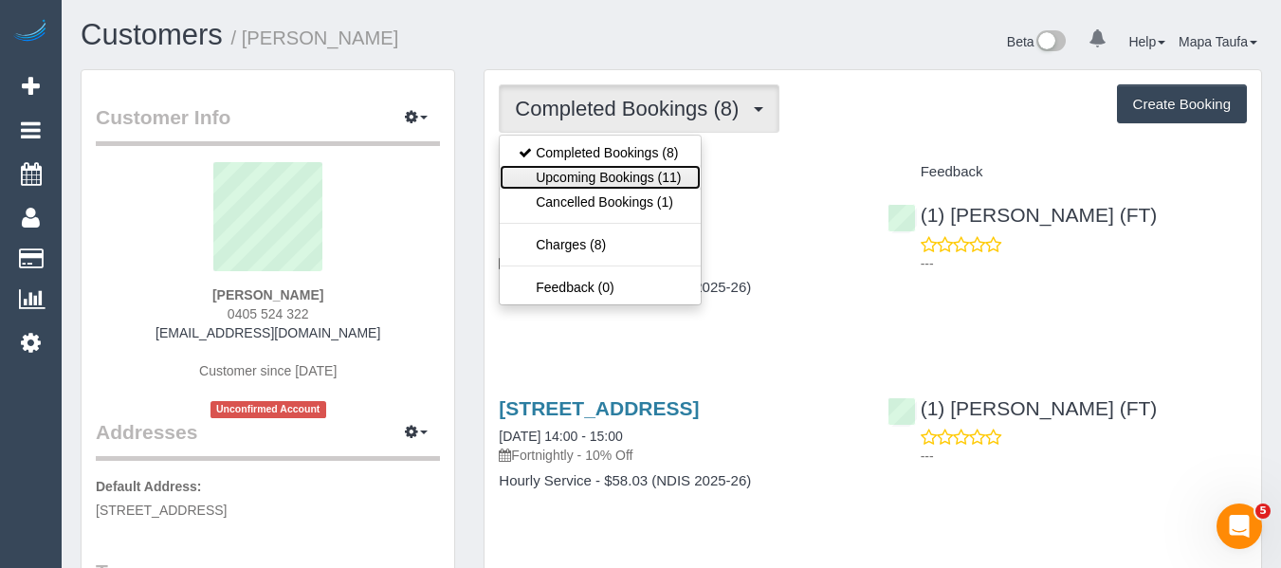
click at [633, 172] on link "Upcoming Bookings (11)" at bounding box center [600, 177] width 200 height 25
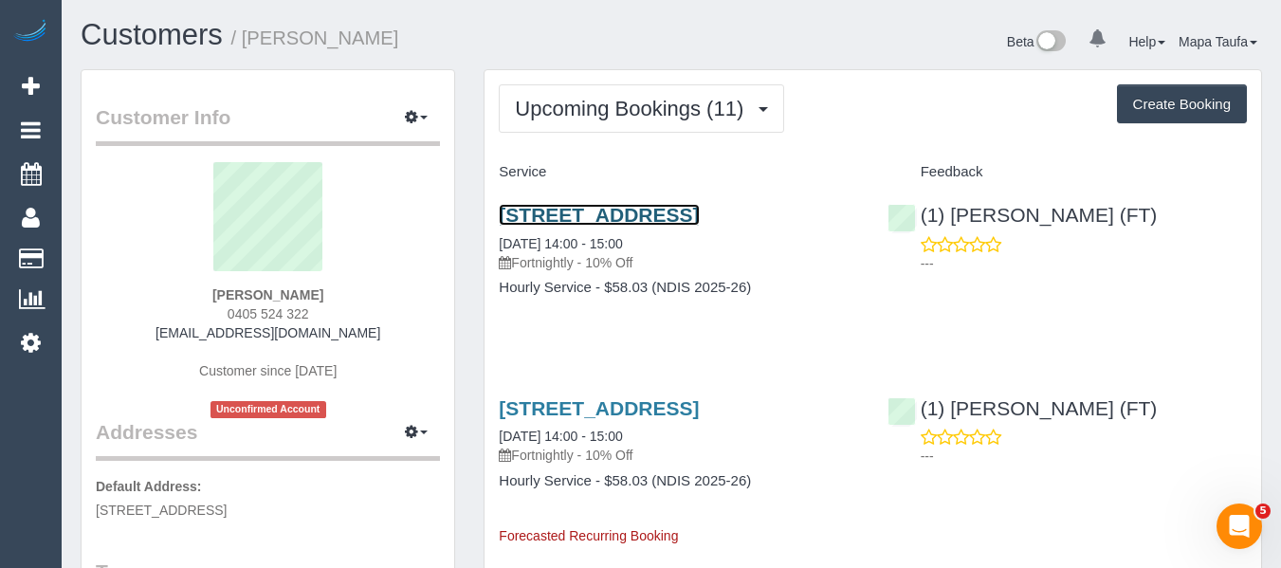
click at [612, 213] on link "17 Middle Street, Hadfeild, VIC 3046" at bounding box center [599, 215] width 200 height 22
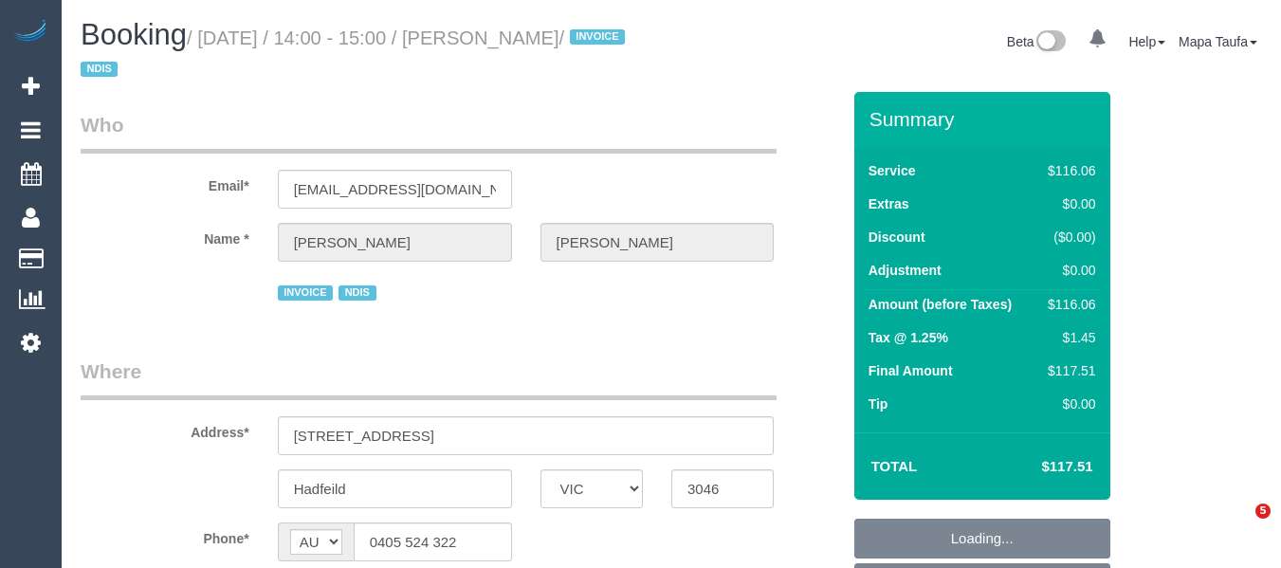
select select "VIC"
select select "object:744"
select select "number:28"
select select "number:14"
select select "number:19"
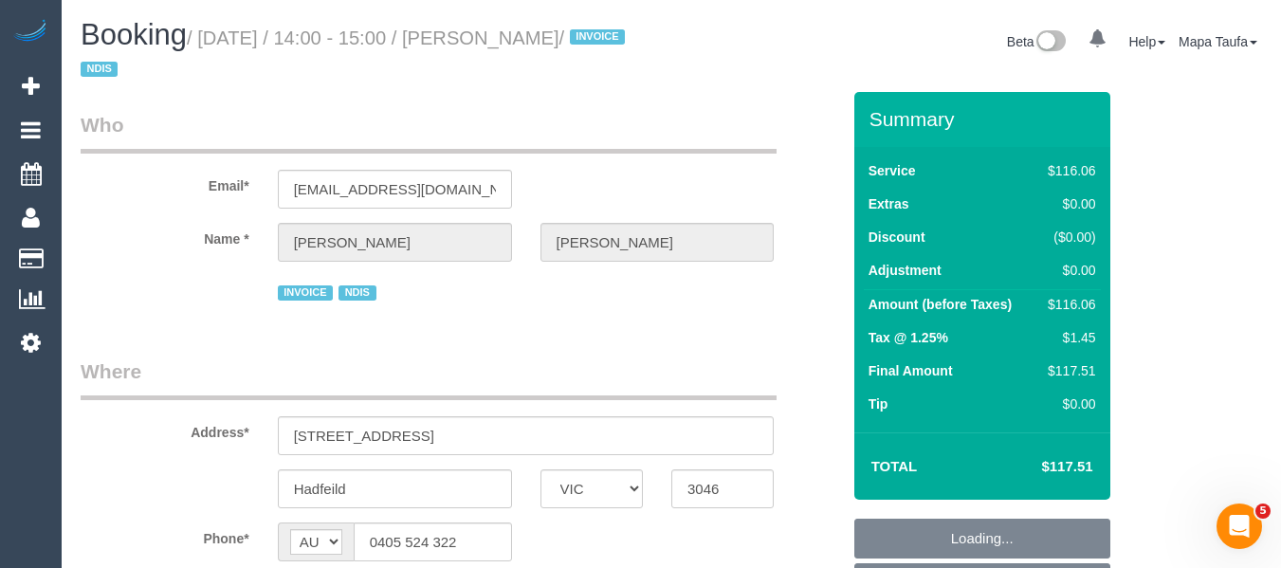
select select "number:36"
select select "number:34"
select select "number:12"
select select "object:751"
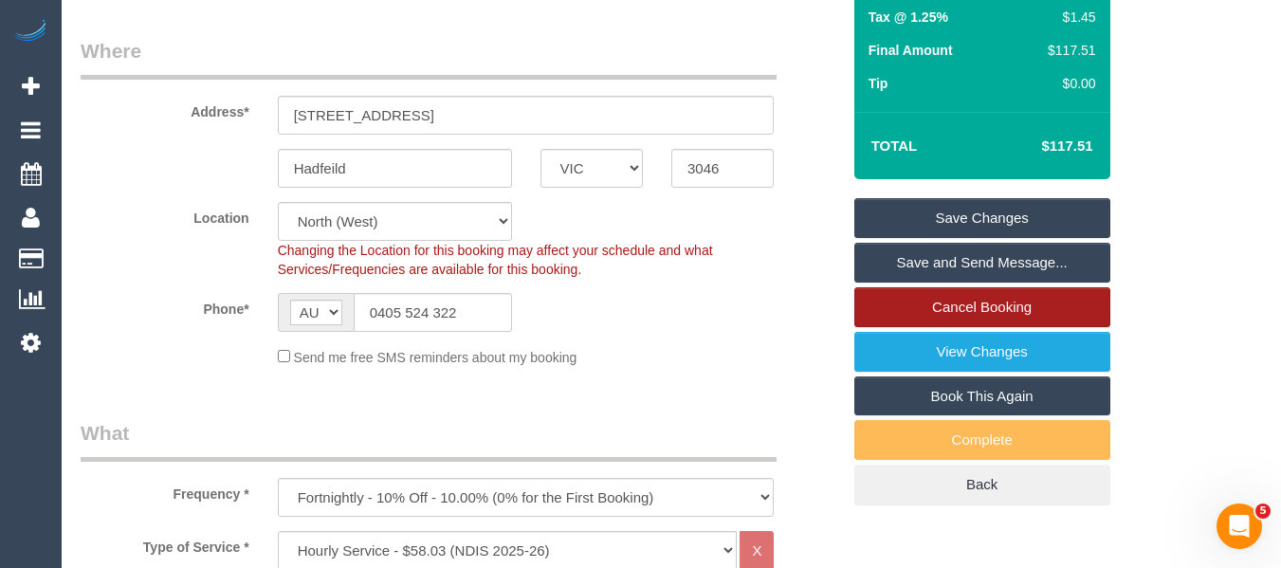
scroll to position [379, 0]
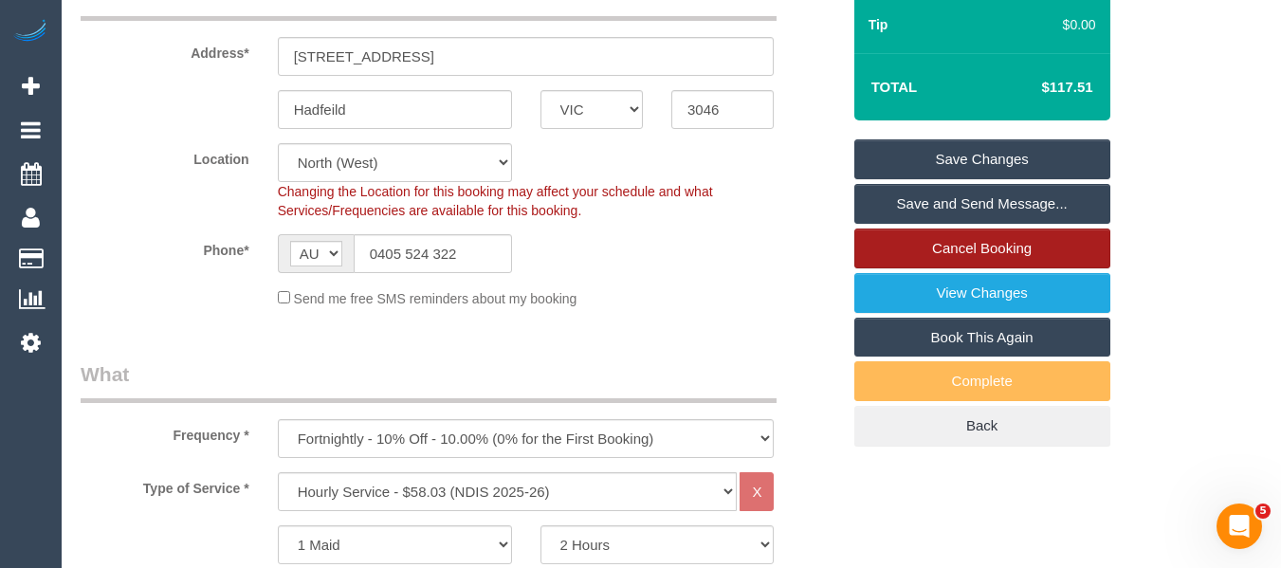
click at [1050, 245] on link "Cancel Booking" at bounding box center [982, 248] width 256 height 40
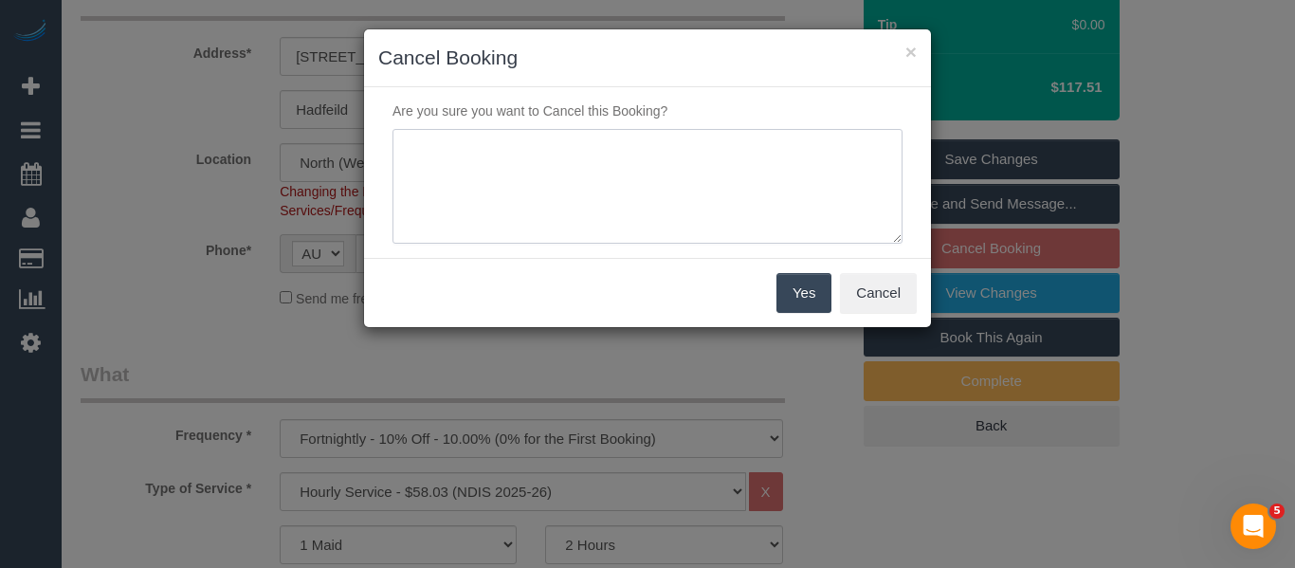
click at [538, 172] on textarea at bounding box center [648, 187] width 510 height 116
type textarea "service not needed via email -MT"
drag, startPoint x: 790, startPoint y: 288, endPoint x: 763, endPoint y: 283, distance: 27.0
click at [790, 289] on button "Yes" at bounding box center [803, 293] width 55 height 40
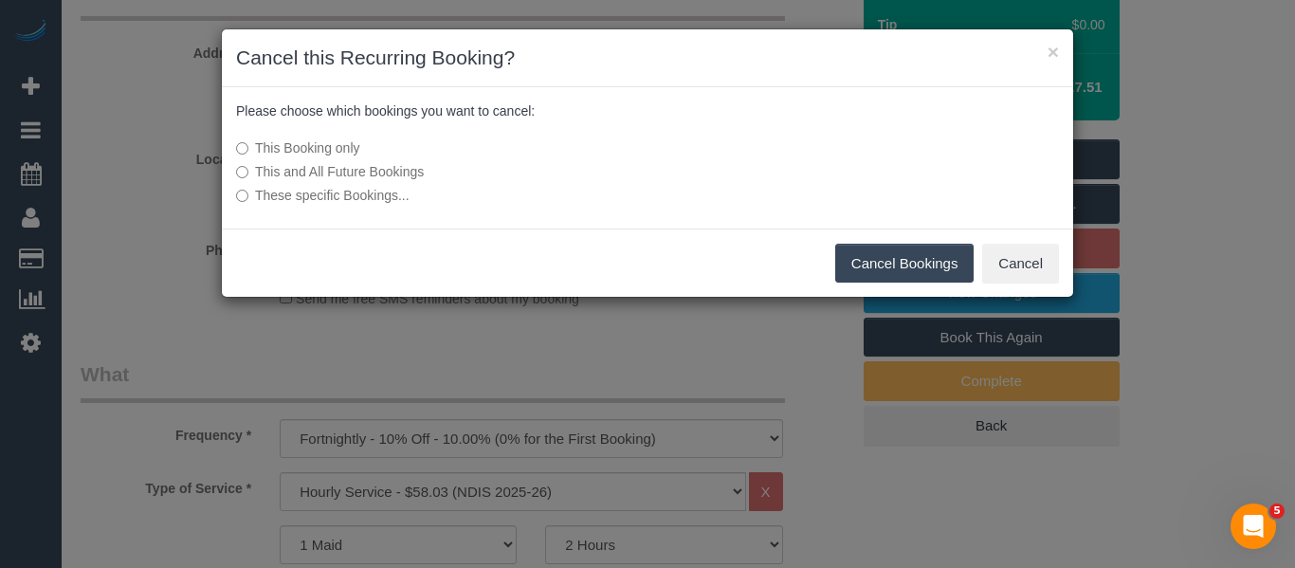
click at [878, 262] on button "Cancel Bookings" at bounding box center [904, 264] width 139 height 40
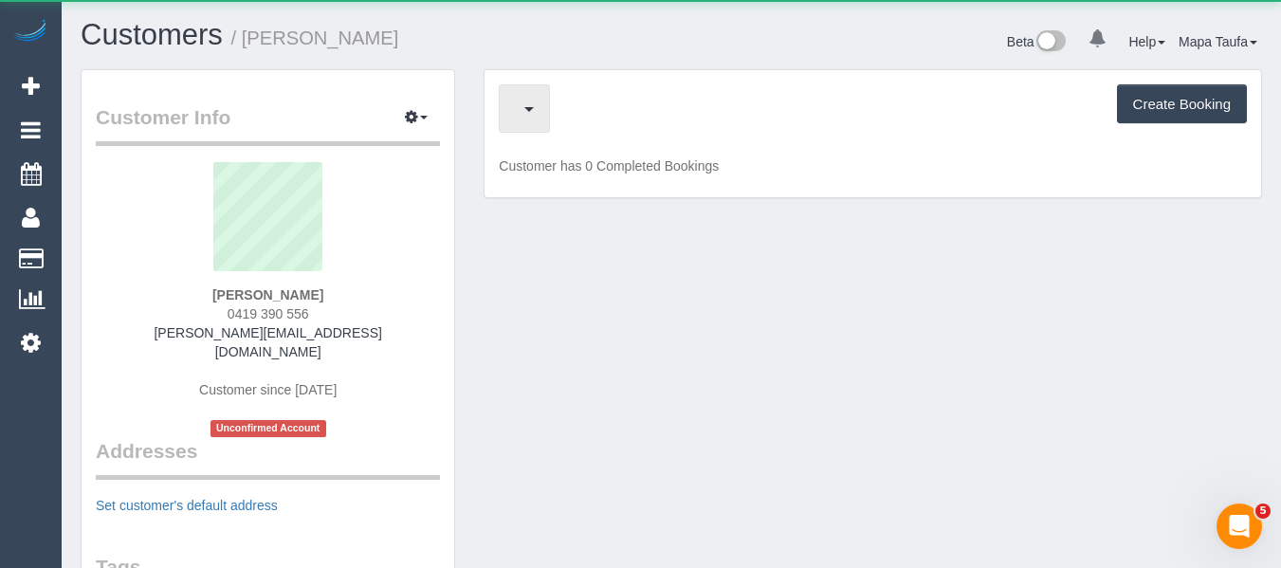
click at [524, 97] on span "button" at bounding box center [519, 109] width 9 height 24
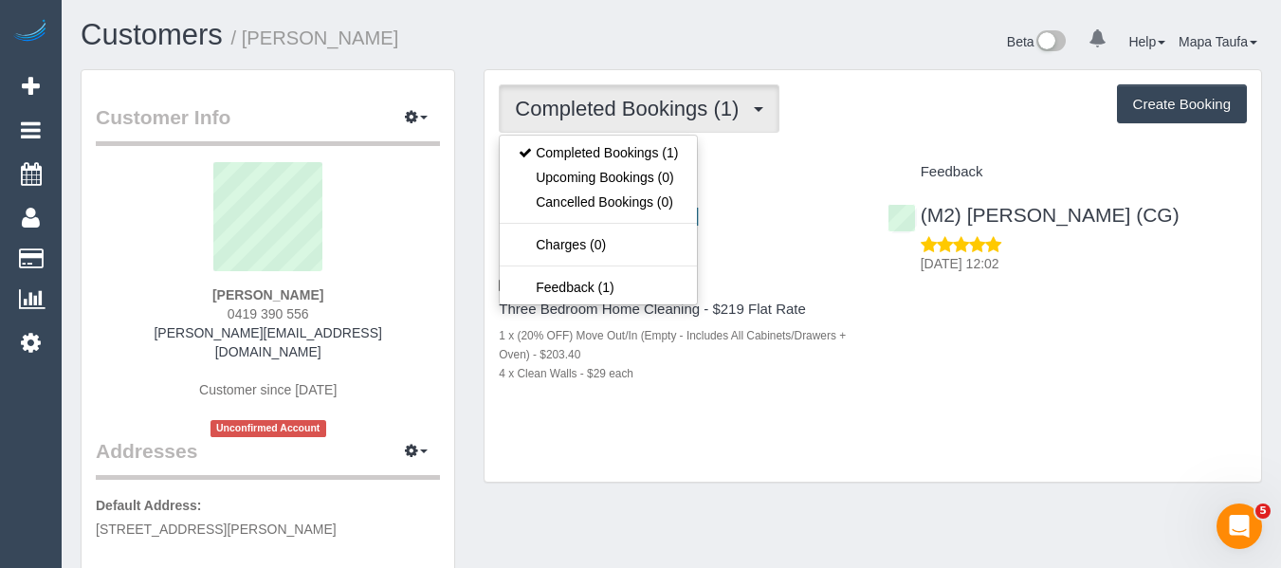
click at [673, 22] on div "Beta 0 Your Notifications You have 0 alerts Help Help Docs Take a Tour Contact …" at bounding box center [973, 44] width 605 height 50
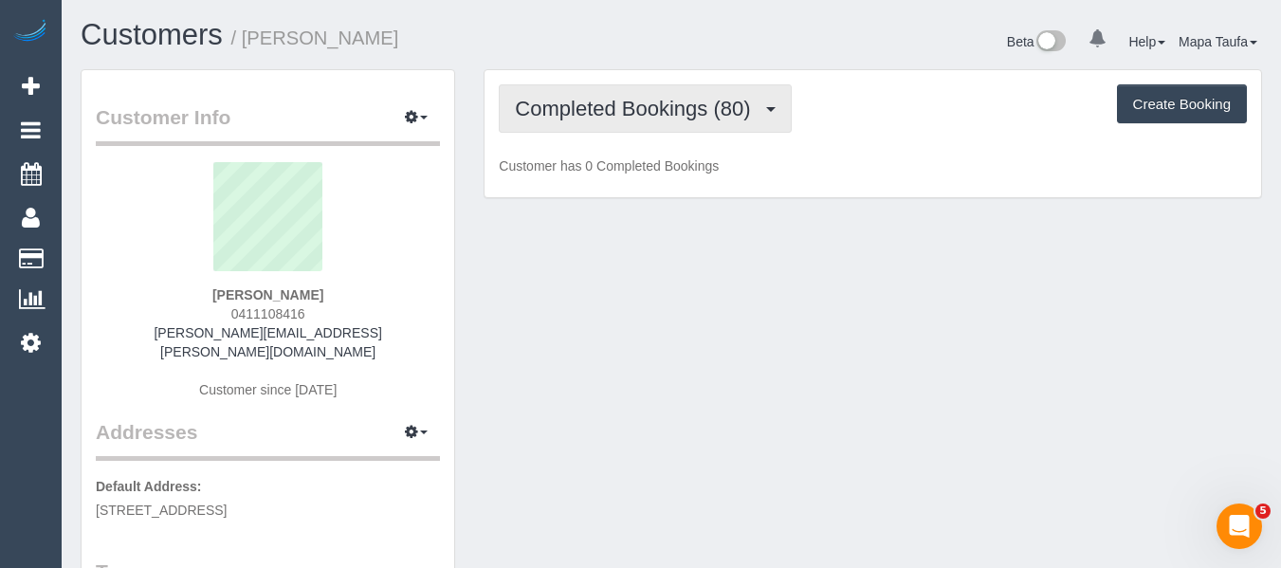
click at [534, 119] on span "Completed Bookings (80)" at bounding box center [637, 109] width 245 height 24
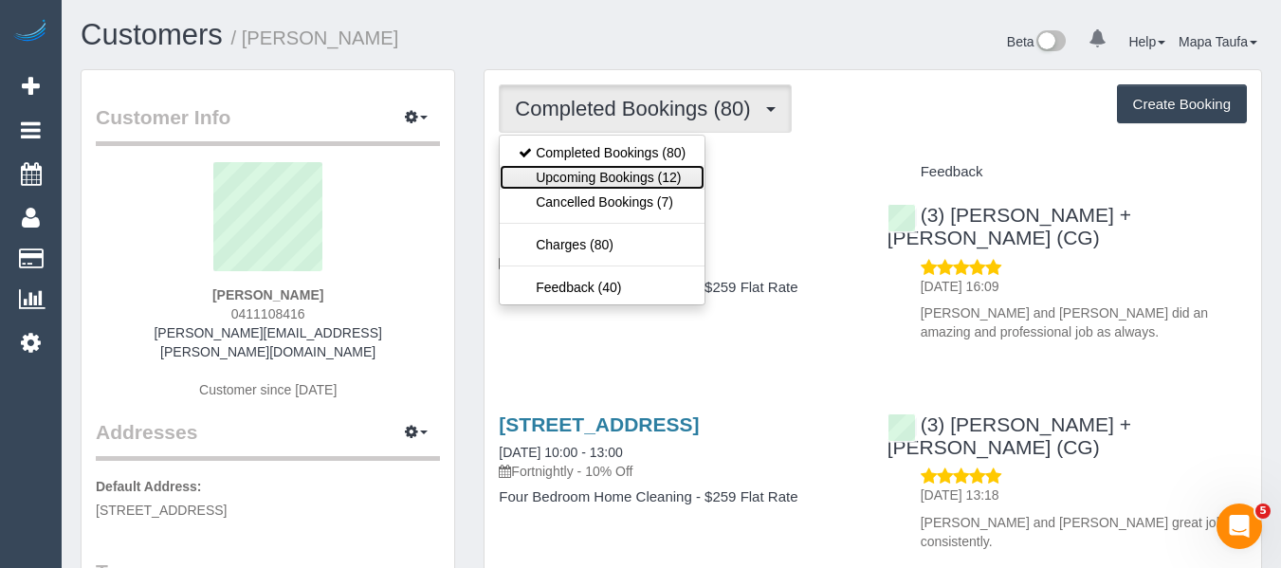
click at [668, 176] on link "Upcoming Bookings (12)" at bounding box center [602, 177] width 205 height 25
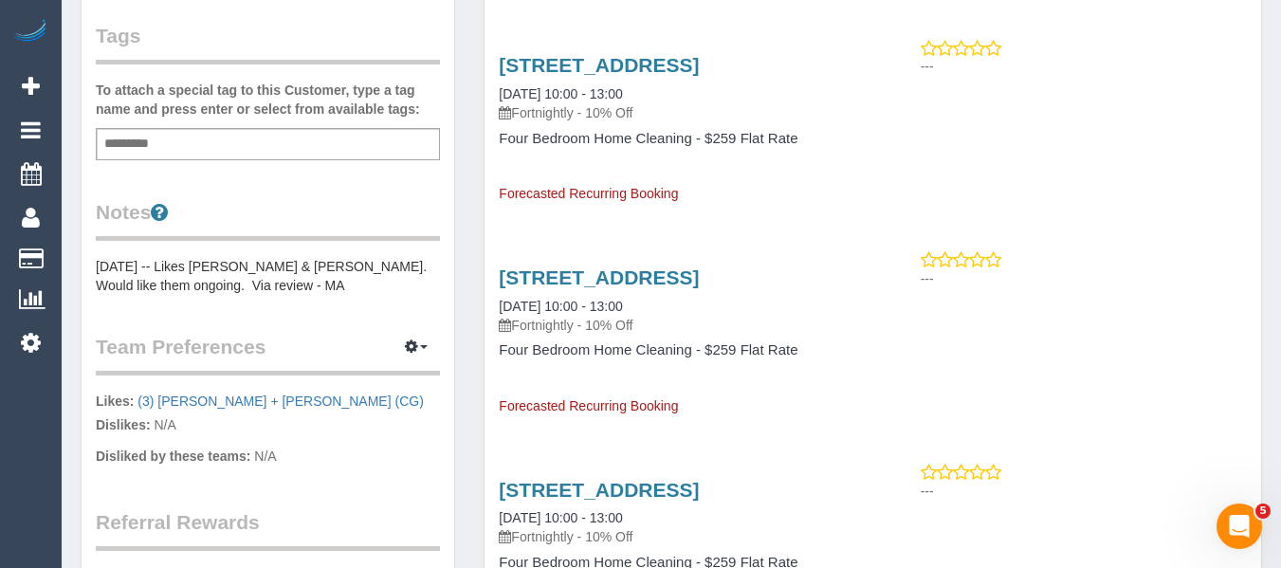
scroll to position [569, 0]
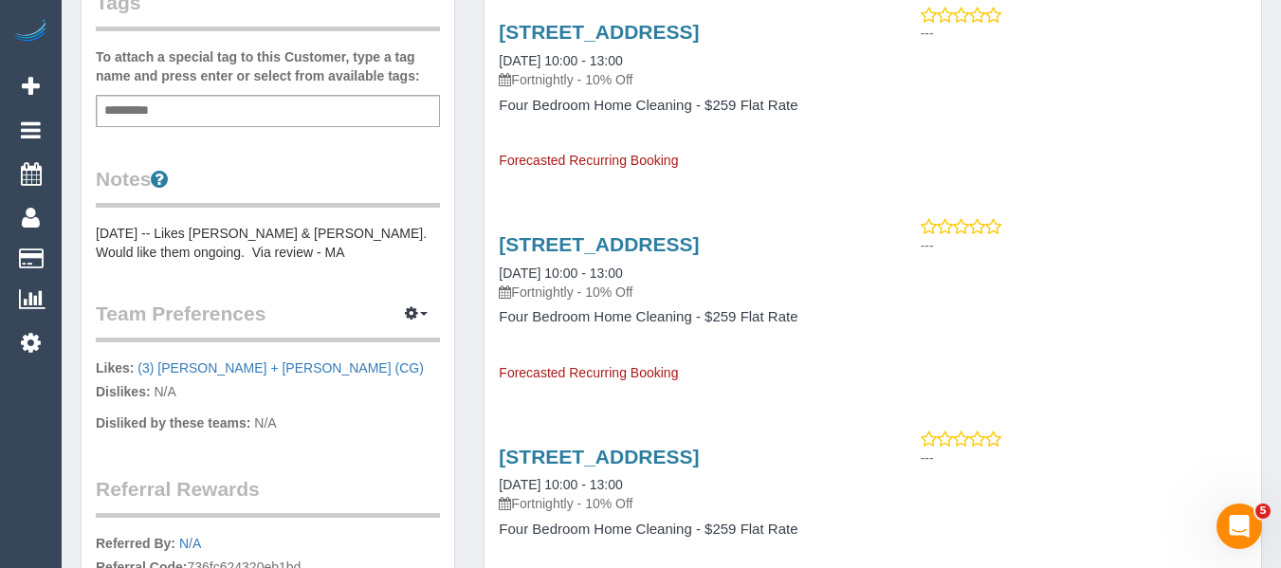
click at [275, 227] on pre "25.03.24 -- Likes Bansari & Bhavesh. Would like them ongoing. Via review - MA" at bounding box center [268, 243] width 344 height 38
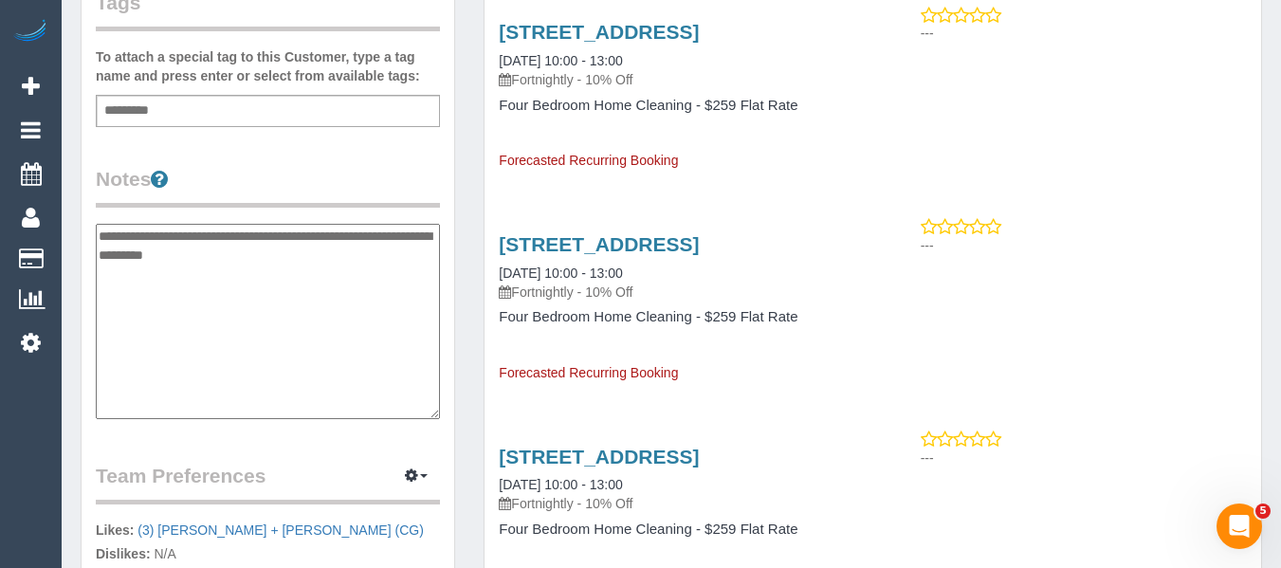
click at [293, 238] on textarea "**********" at bounding box center [268, 321] width 344 height 195
click at [99, 224] on textarea "**********" at bounding box center [268, 321] width 344 height 195
click at [150, 230] on textarea "**********" at bounding box center [268, 321] width 344 height 195
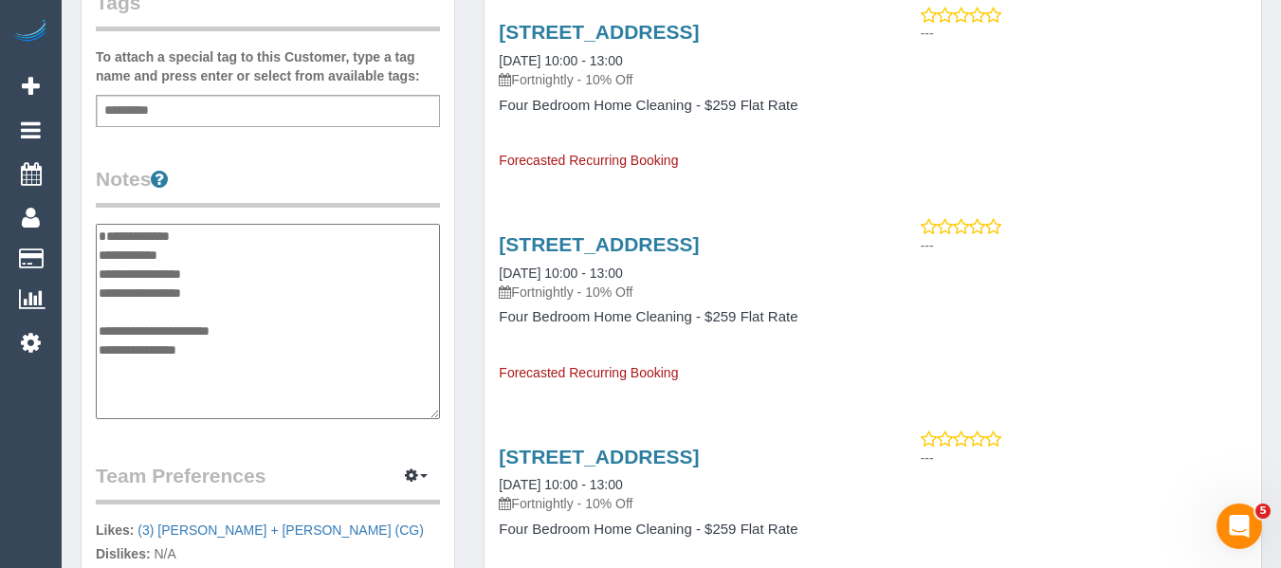
click at [101, 227] on textarea "**********" at bounding box center [268, 321] width 344 height 195
click at [285, 257] on textarea "**********" at bounding box center [268, 321] width 344 height 195
click at [132, 263] on textarea "**********" at bounding box center [268, 321] width 344 height 195
click at [127, 284] on textarea "**********" at bounding box center [268, 321] width 344 height 195
click at [121, 278] on textarea "**********" at bounding box center [268, 321] width 344 height 195
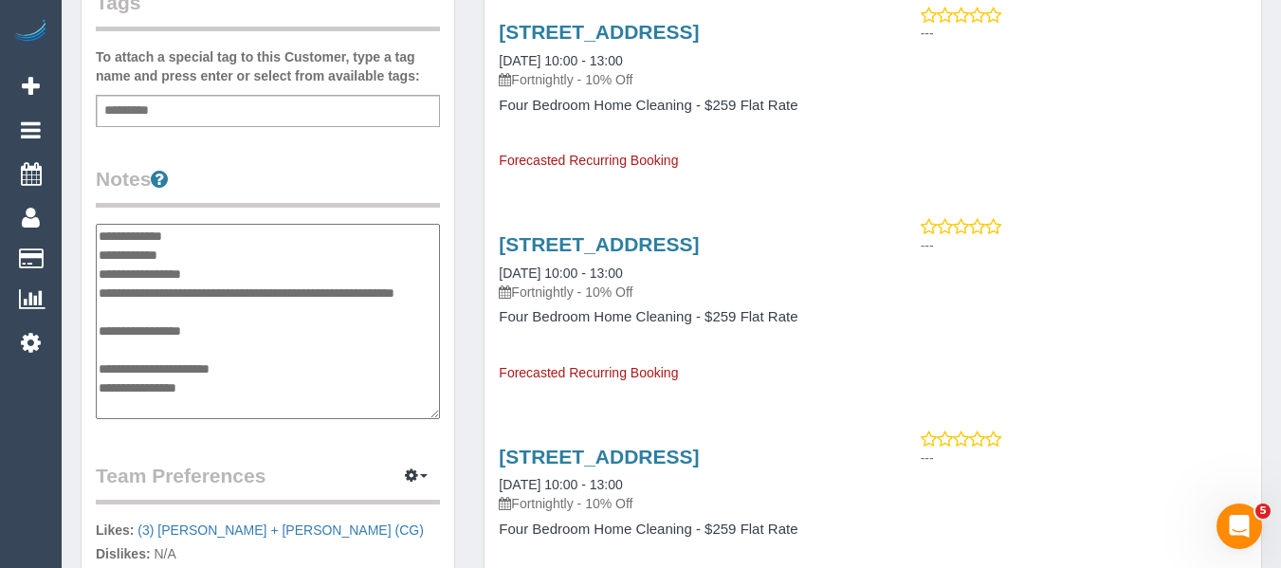
type textarea "**********"
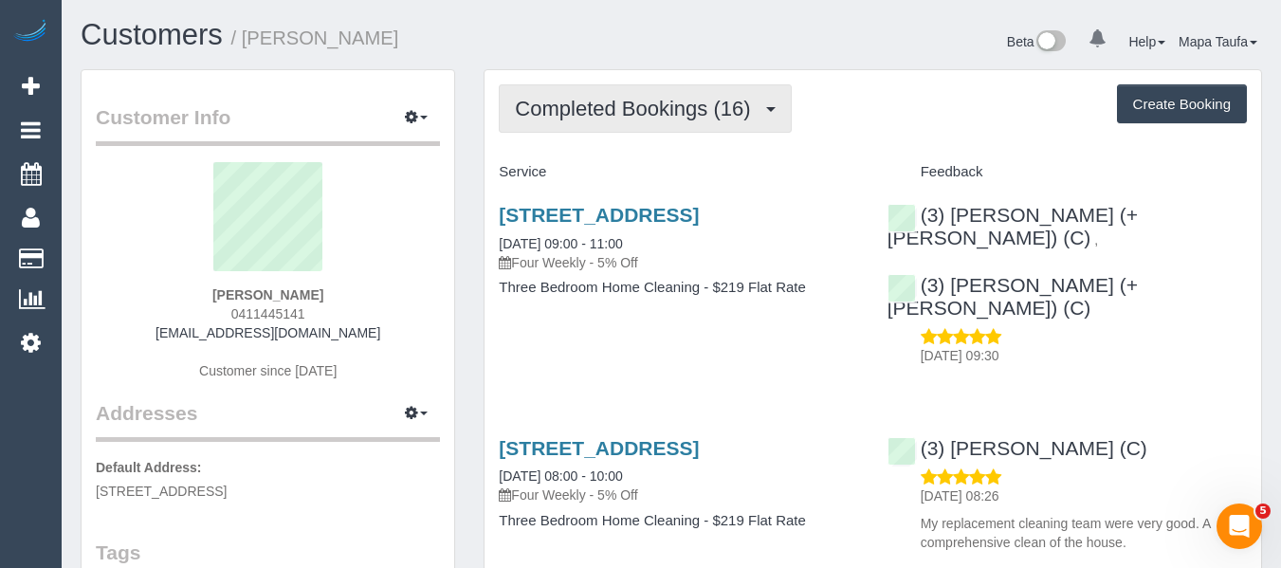
click at [692, 111] on span "Completed Bookings (16)" at bounding box center [637, 109] width 245 height 24
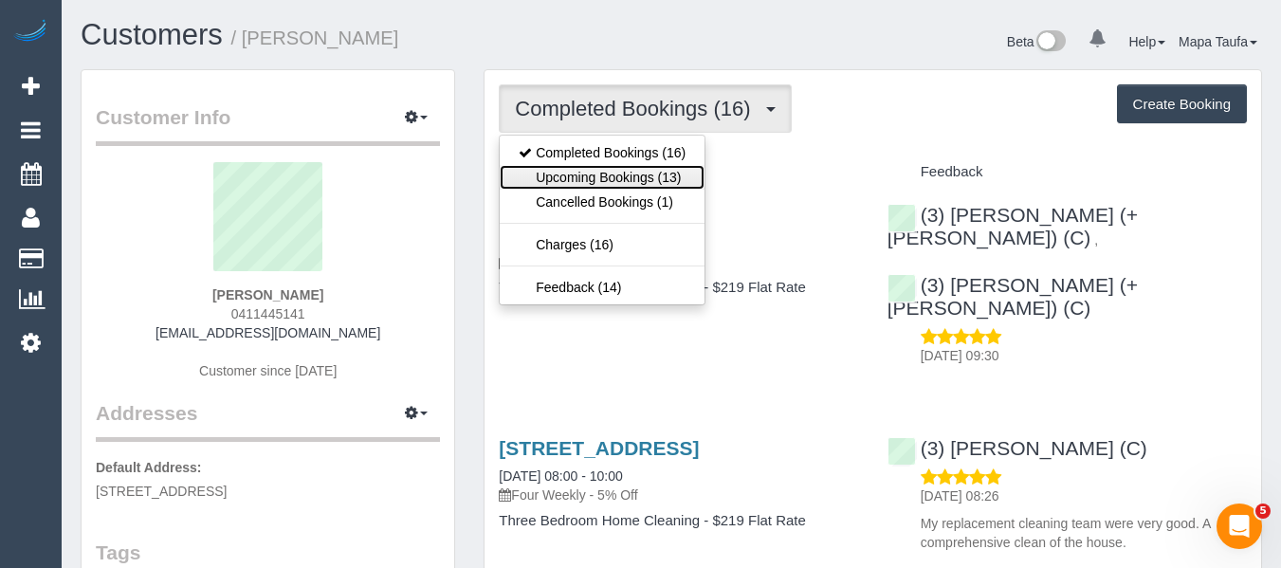
click at [630, 188] on link "Upcoming Bookings (13)" at bounding box center [602, 177] width 205 height 25
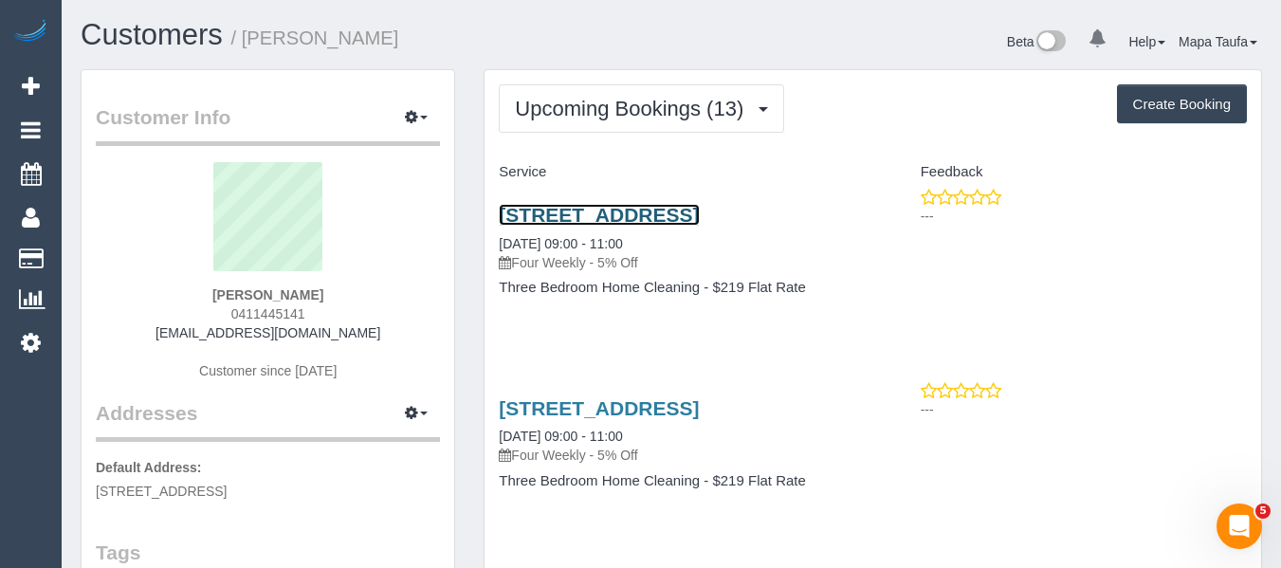
click at [531, 226] on link "[STREET_ADDRESS]" at bounding box center [599, 215] width 200 height 22
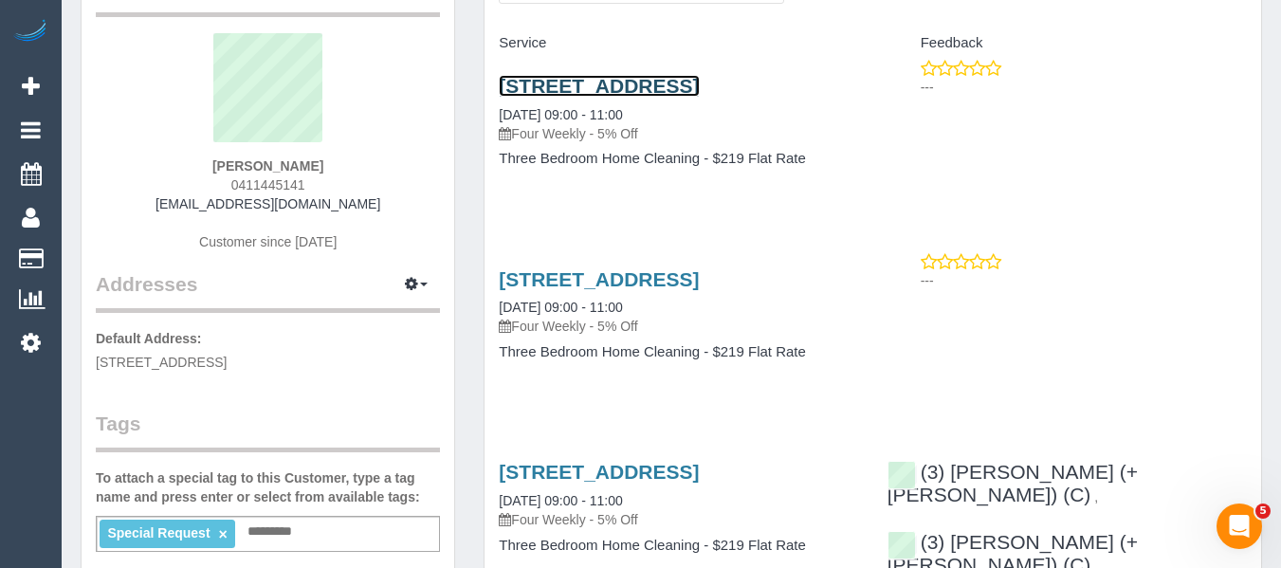
scroll to position [95, 0]
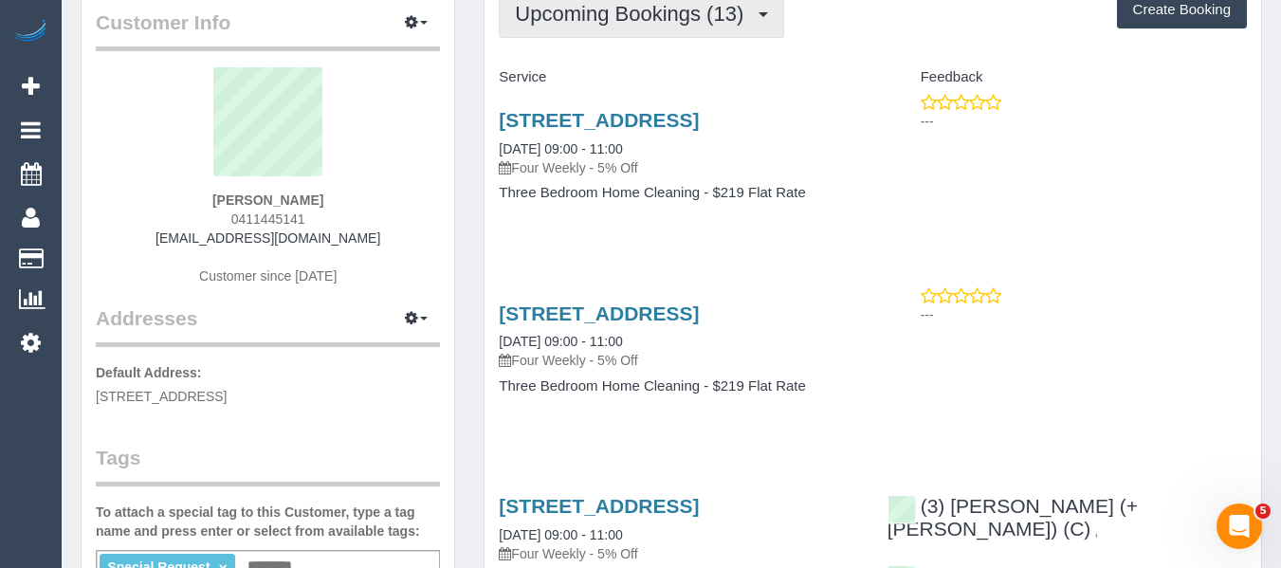
click at [603, 14] on span "Upcoming Bookings (13)" at bounding box center [634, 14] width 238 height 24
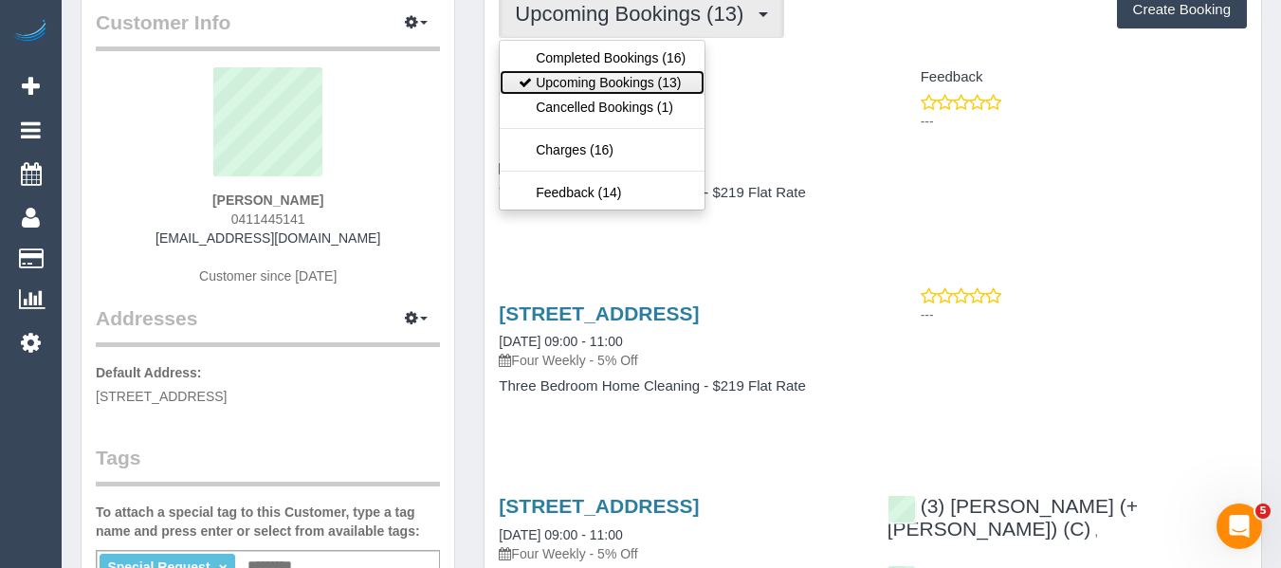
drag, startPoint x: 596, startPoint y: 76, endPoint x: 415, endPoint y: 110, distance: 184.3
click at [596, 76] on link "Upcoming Bookings (13)" at bounding box center [602, 82] width 205 height 25
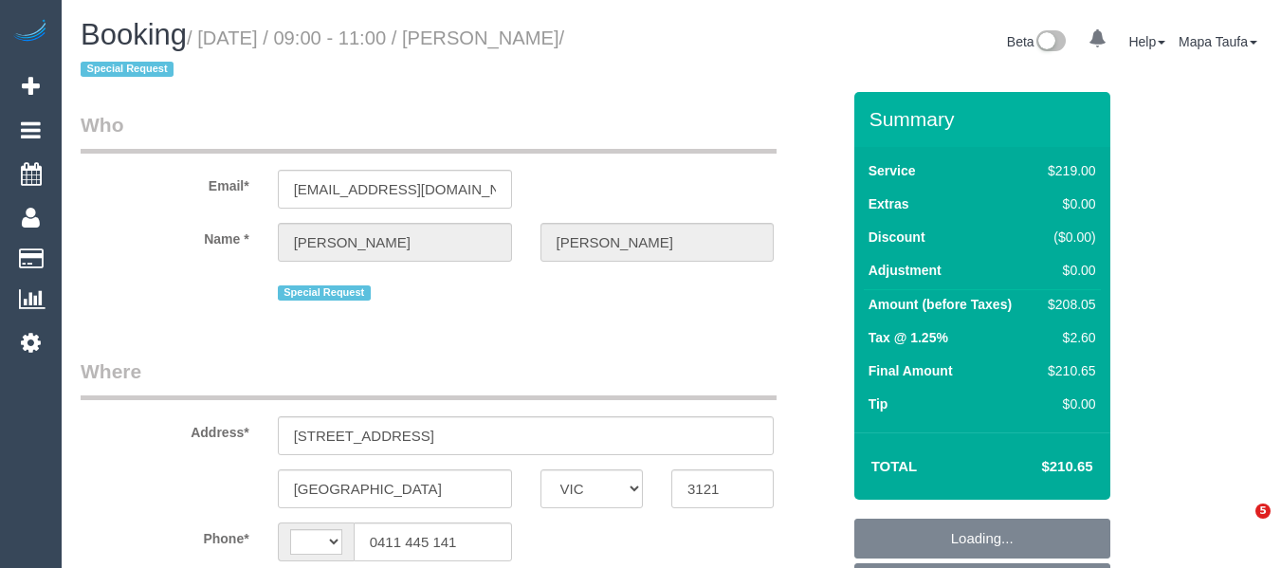
select select "VIC"
select select "string:stripe-pm_1PJtSv2GScqysDRVYMdumP6c"
select select "string:AU"
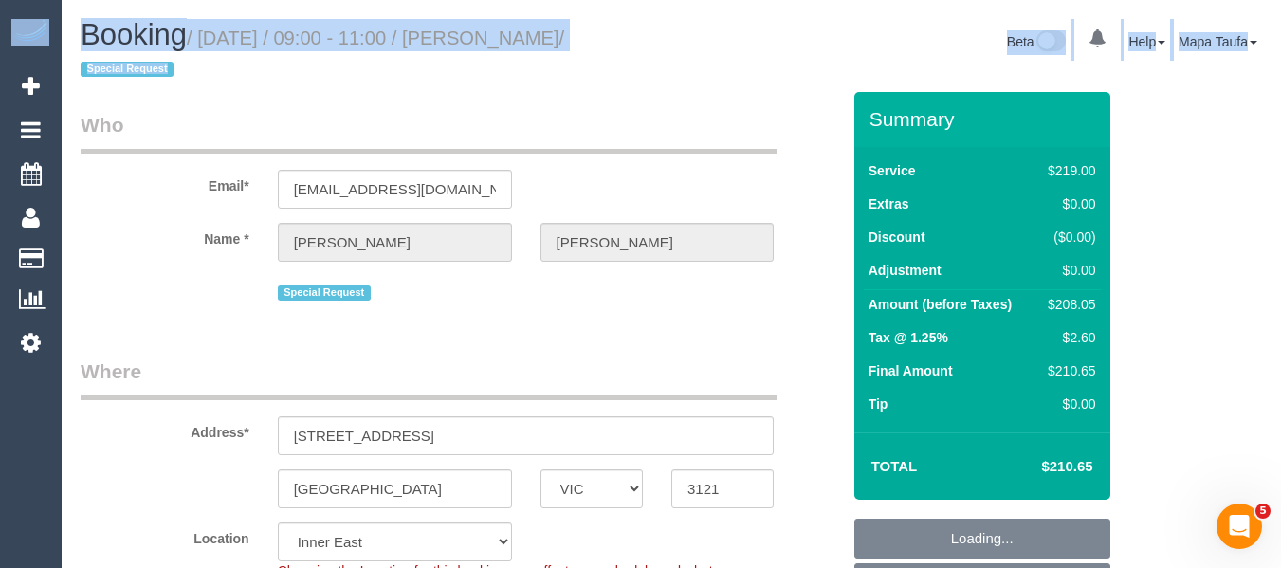
select select "object:1311"
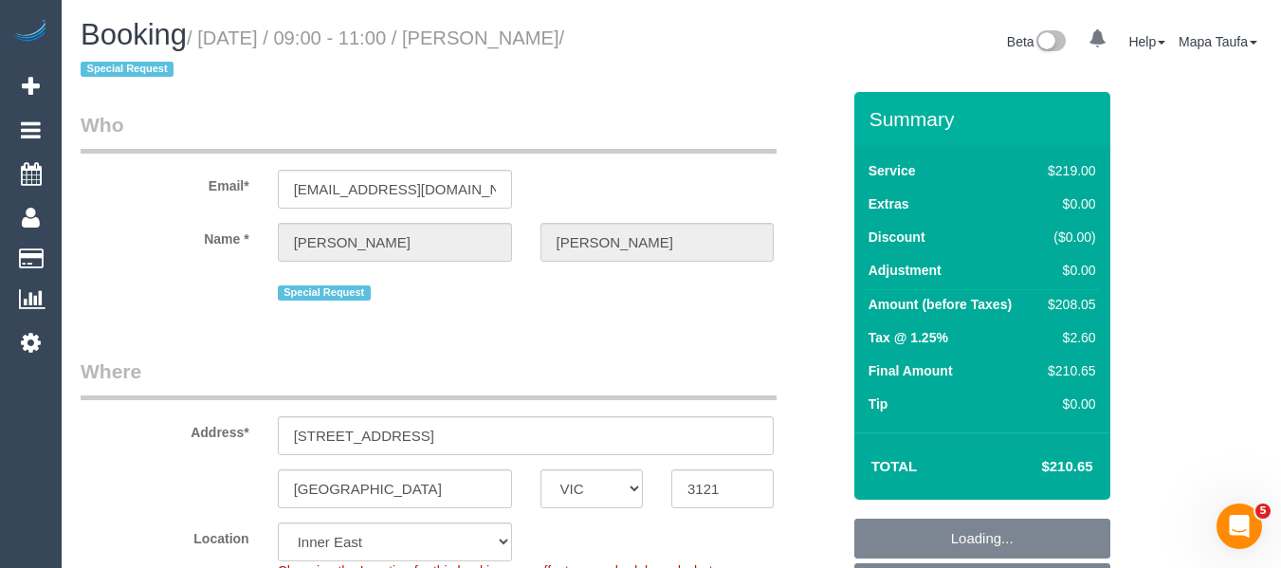
drag, startPoint x: 1281, startPoint y: 74, endPoint x: 1294, endPoint y: 138, distance: 65.8
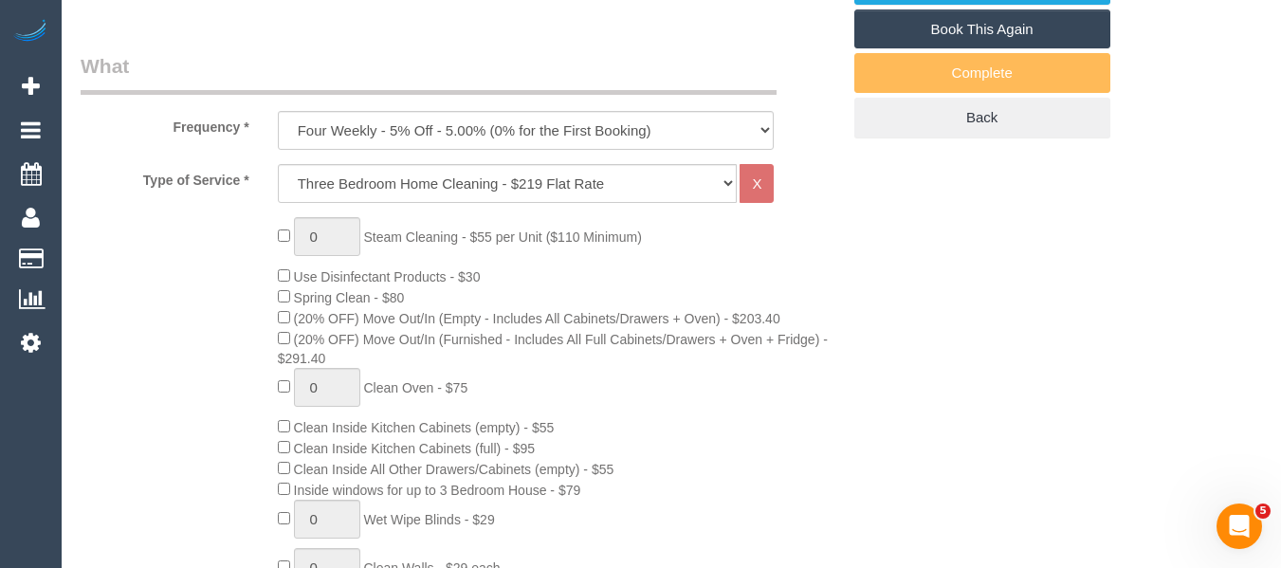
select select "number:27"
select select "number:14"
select select "number:19"
select select "number:24"
select select "number:34"
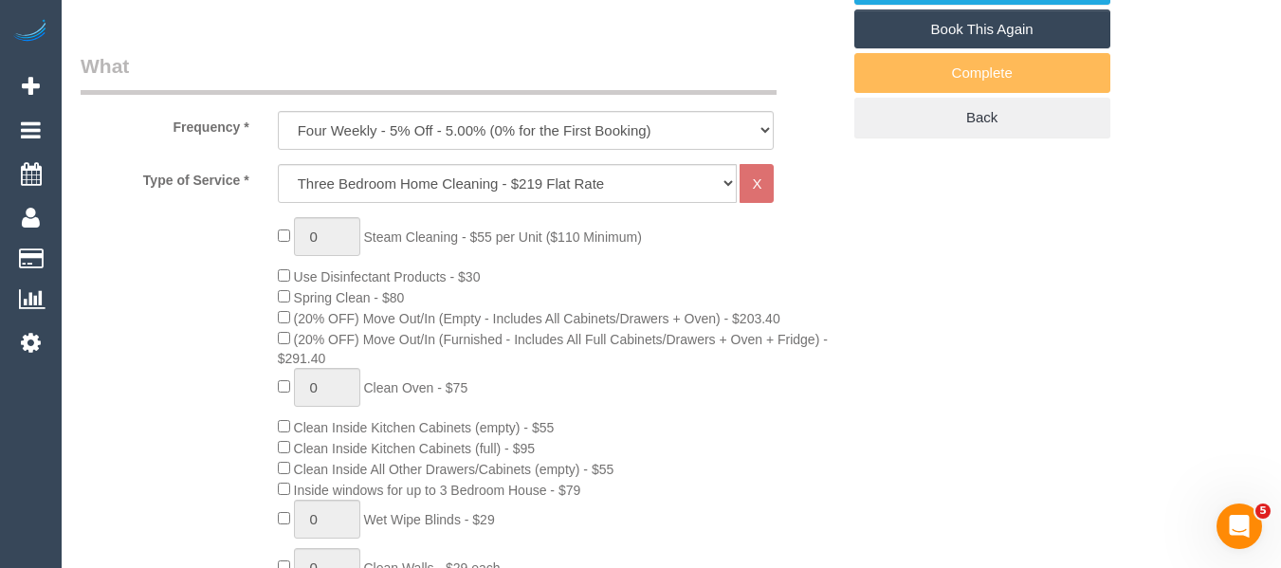
select select "number:12"
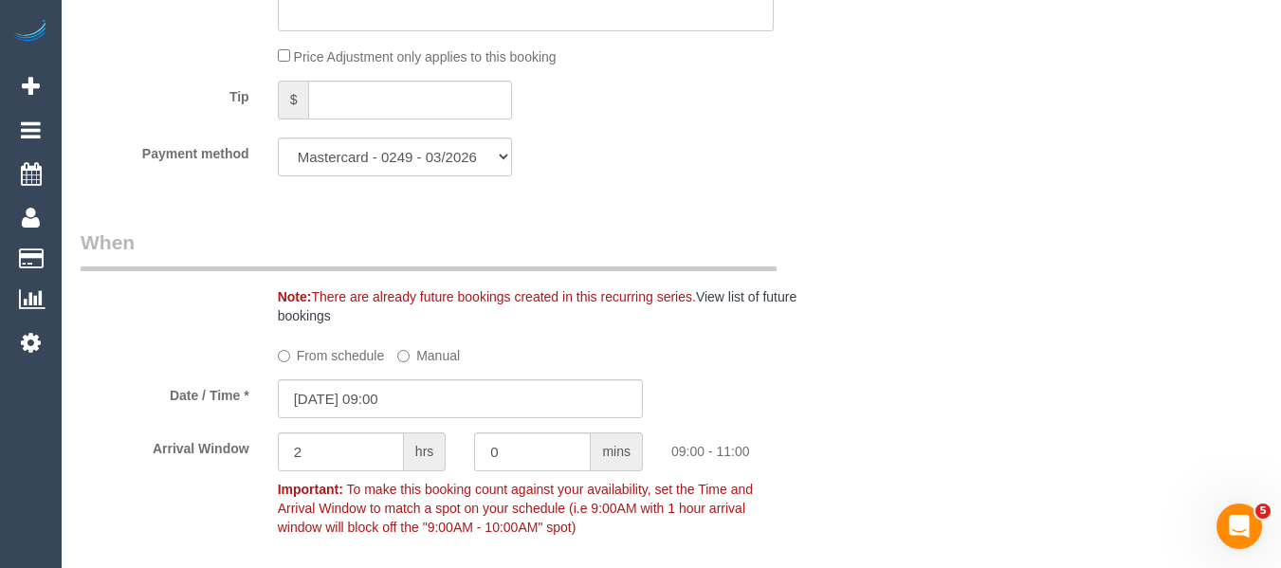
scroll to position [2203, 0]
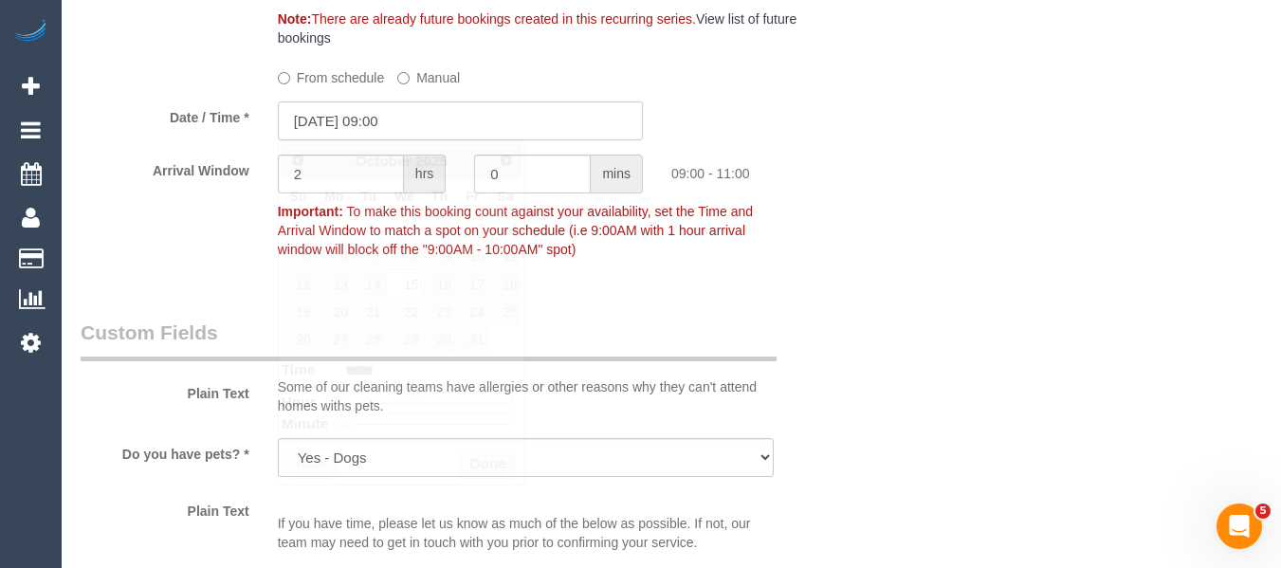
click at [434, 116] on input "[DATE] 09:00" at bounding box center [460, 120] width 365 height 39
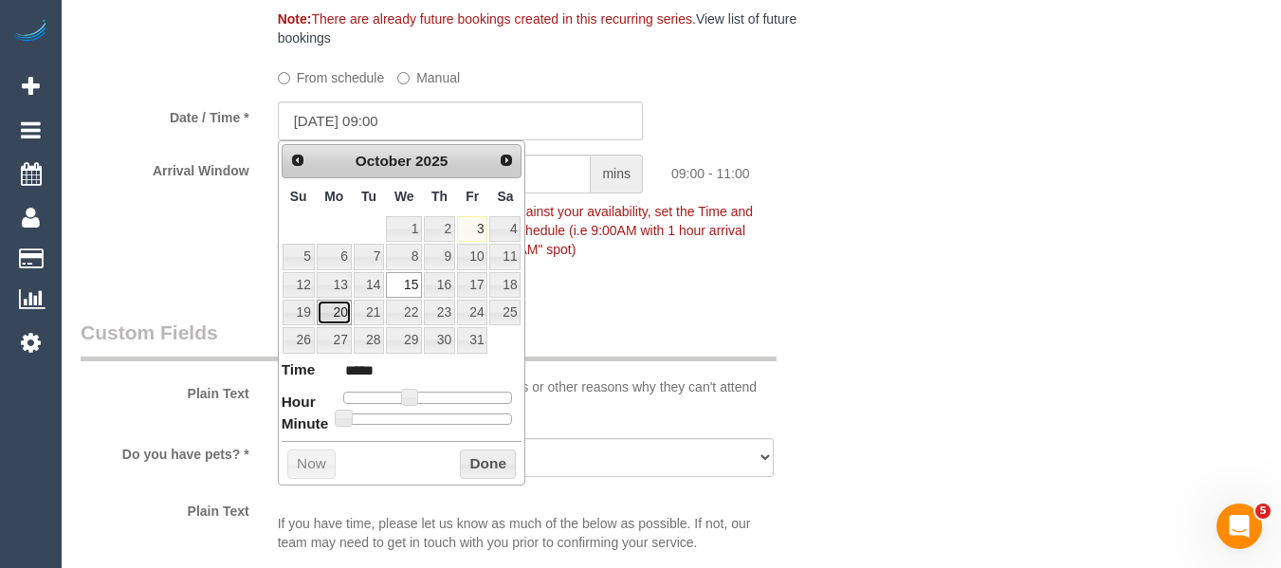
click at [325, 313] on link "20" at bounding box center [334, 313] width 35 height 26
type input "[DATE] 09:00"
click at [483, 455] on button "Done" at bounding box center [488, 464] width 56 height 30
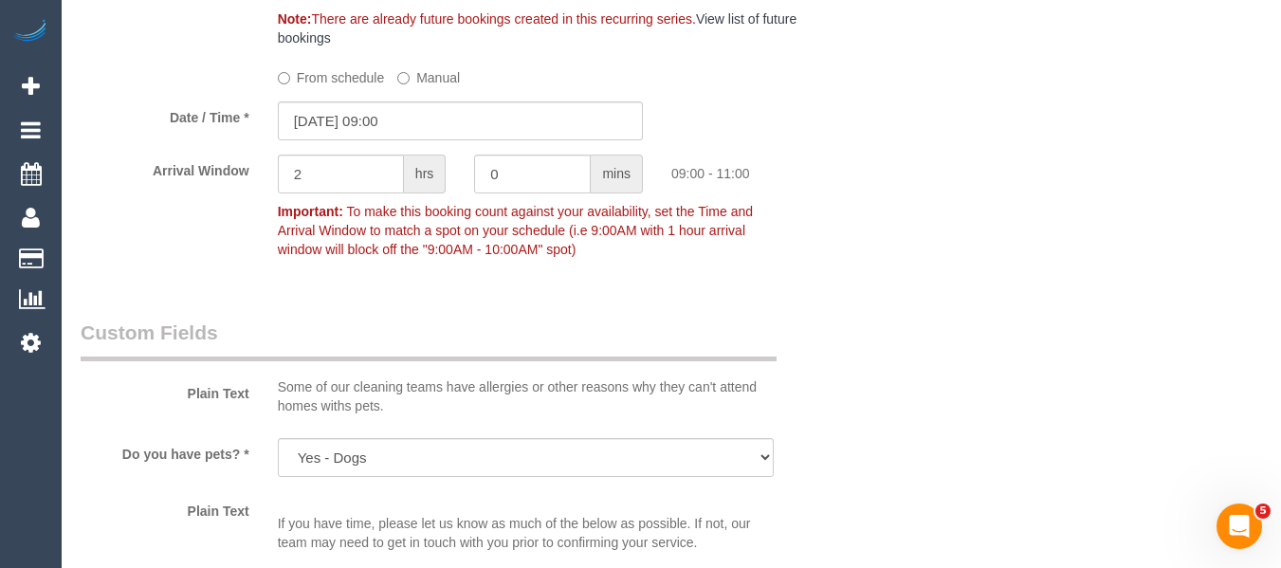
scroll to position [3779, 0]
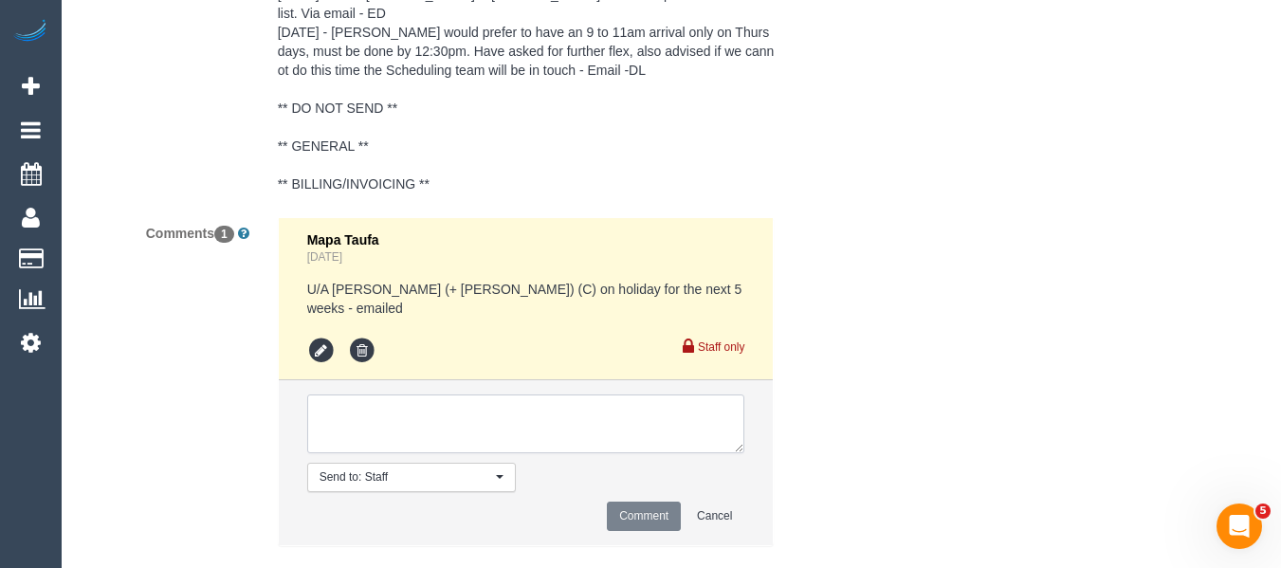
click at [429, 394] on textarea at bounding box center [526, 423] width 438 height 59
click at [620, 394] on textarea at bounding box center [526, 423] width 438 height 59
paste textarea "week on [DATE] and 22 ( finishing by 4pm)"
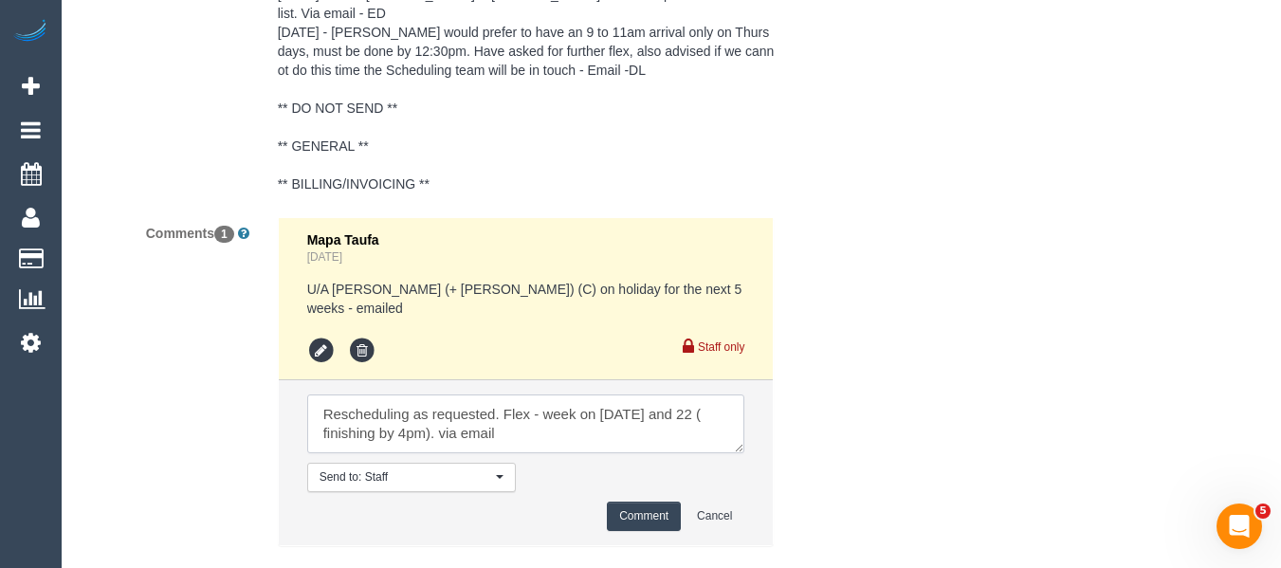
type textarea "Rescheduling as requested. Flex - week on [DATE] and 22 ( finishing by 4pm). vi…"
click at [629, 502] on button "Comment" at bounding box center [644, 516] width 74 height 29
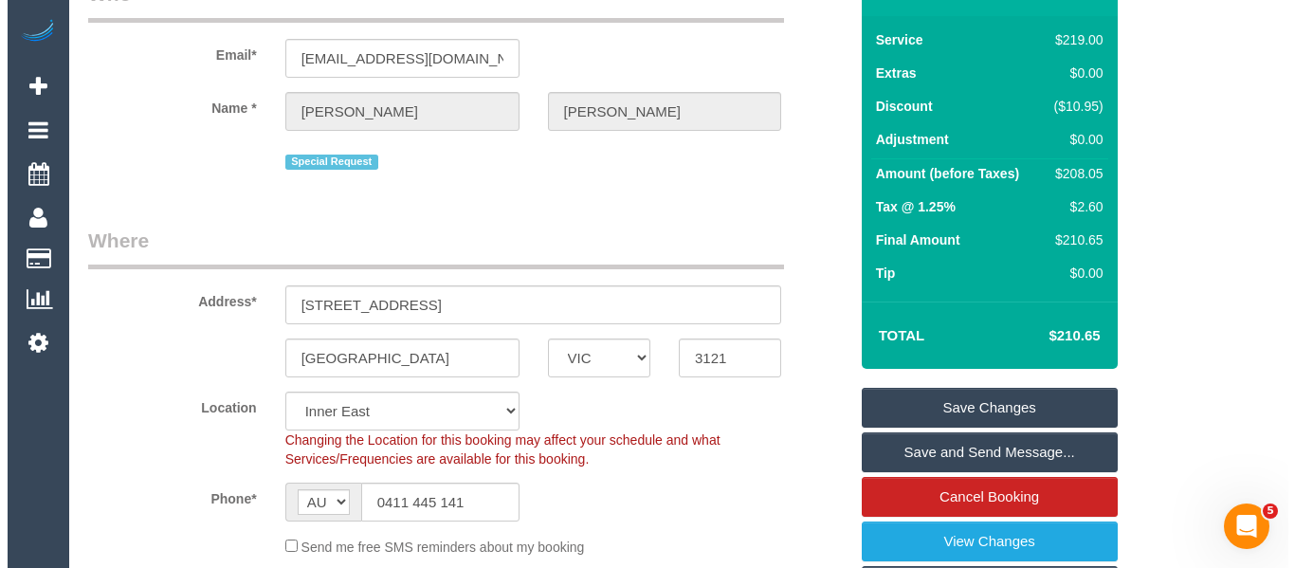
scroll to position [284, 0]
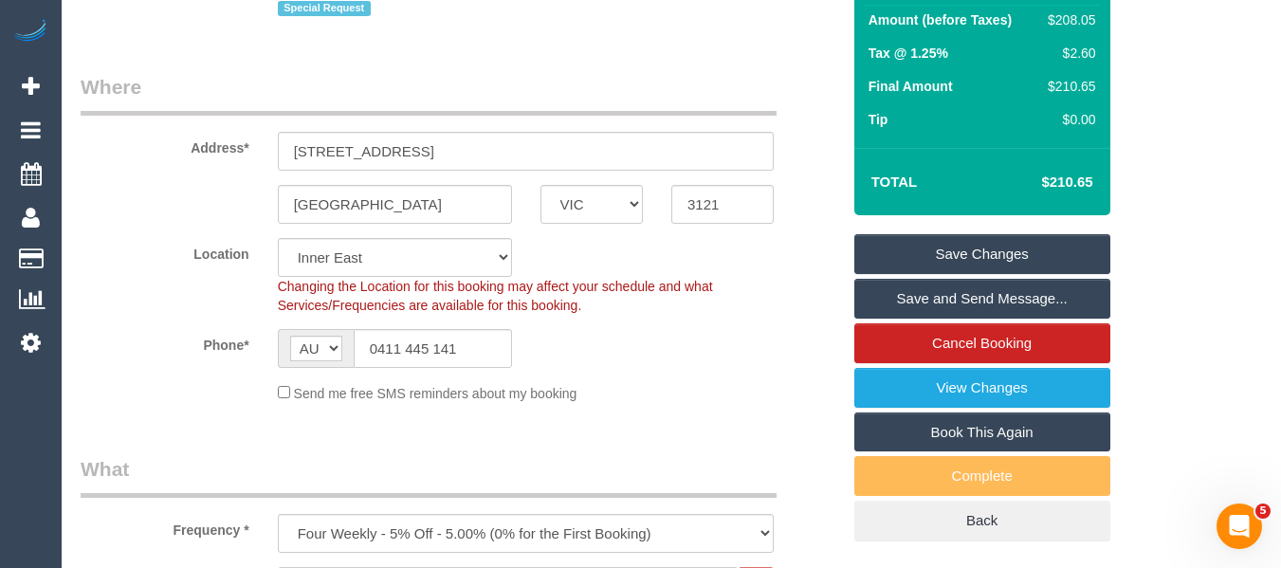
drag, startPoint x: 985, startPoint y: 253, endPoint x: 875, endPoint y: 284, distance: 114.3
click at [985, 253] on link "Save Changes" at bounding box center [982, 254] width 256 height 40
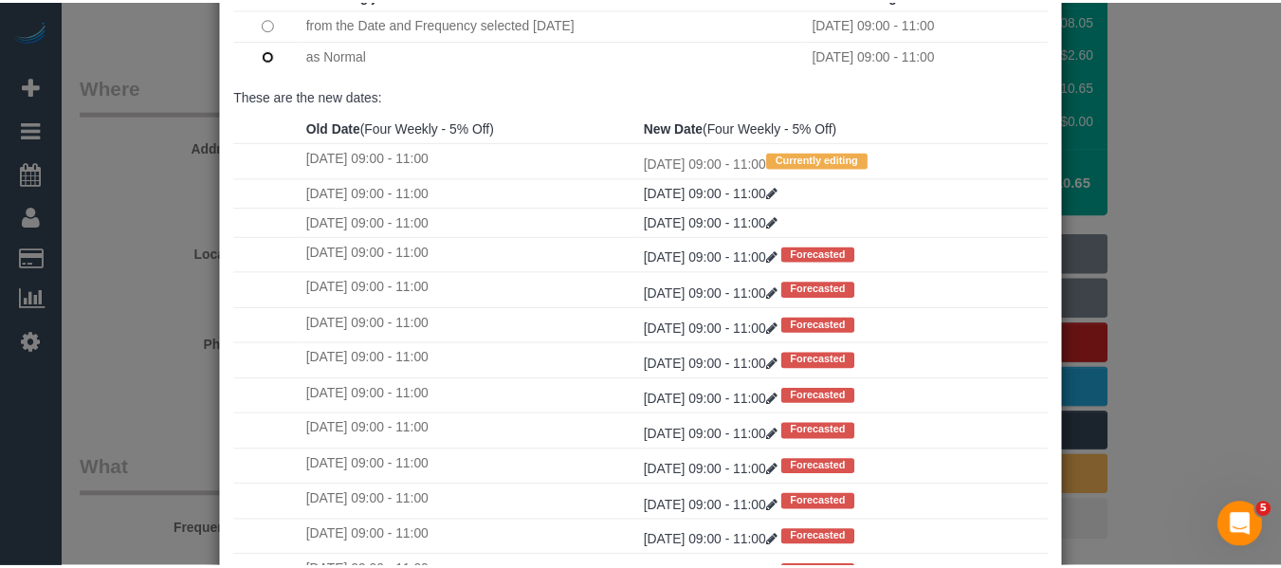
scroll to position [282, 0]
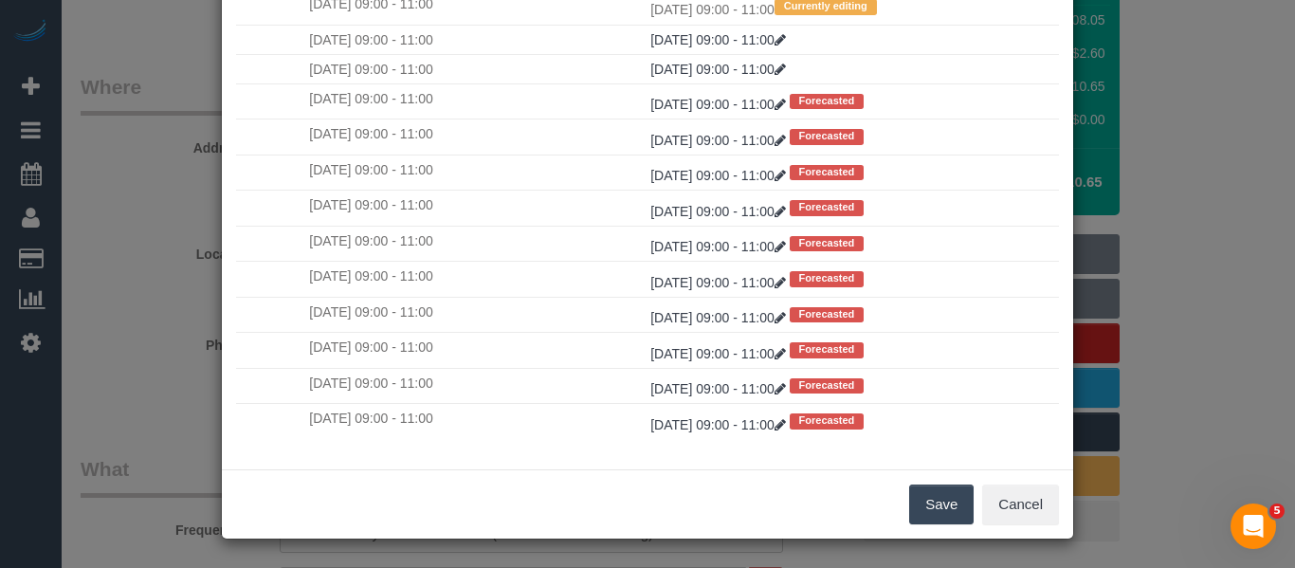
click at [945, 500] on button "Save" at bounding box center [941, 504] width 64 height 40
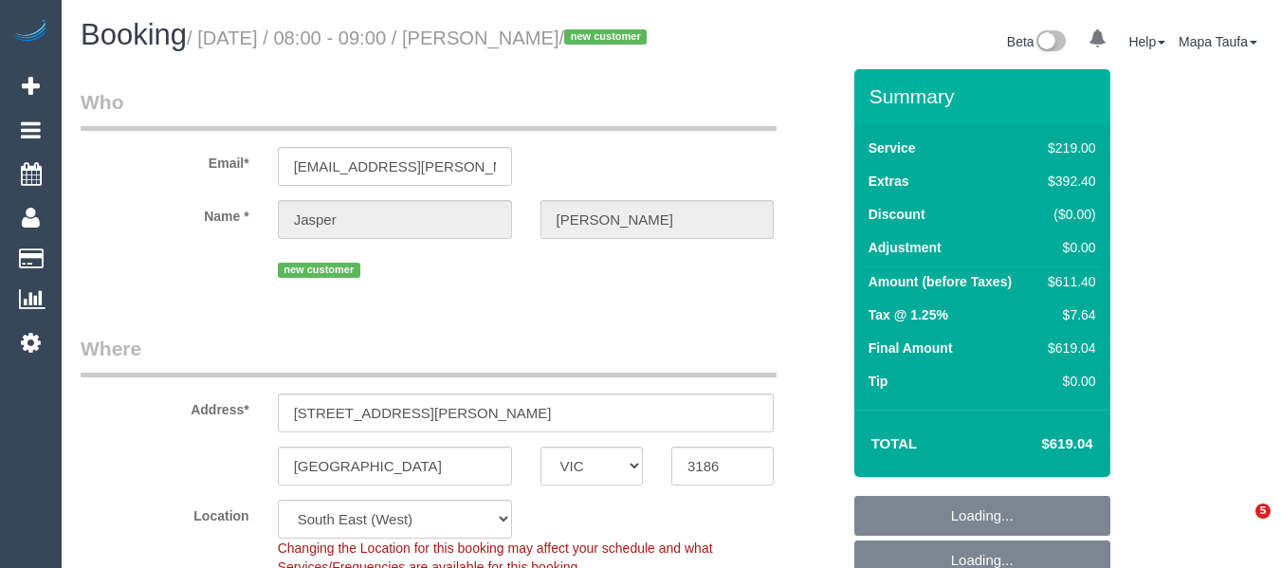
select select "VIC"
select select "string:AU"
select select "object:743"
select select "number:28"
select select "number:14"
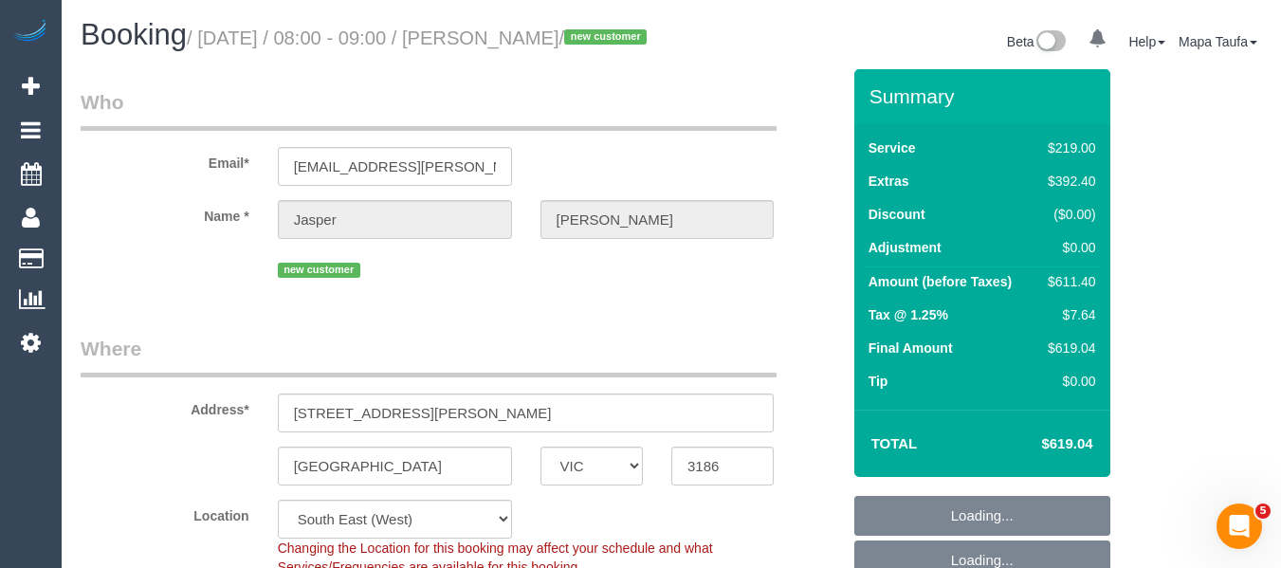
select select "number:19"
select select "number:25"
select select "number:13"
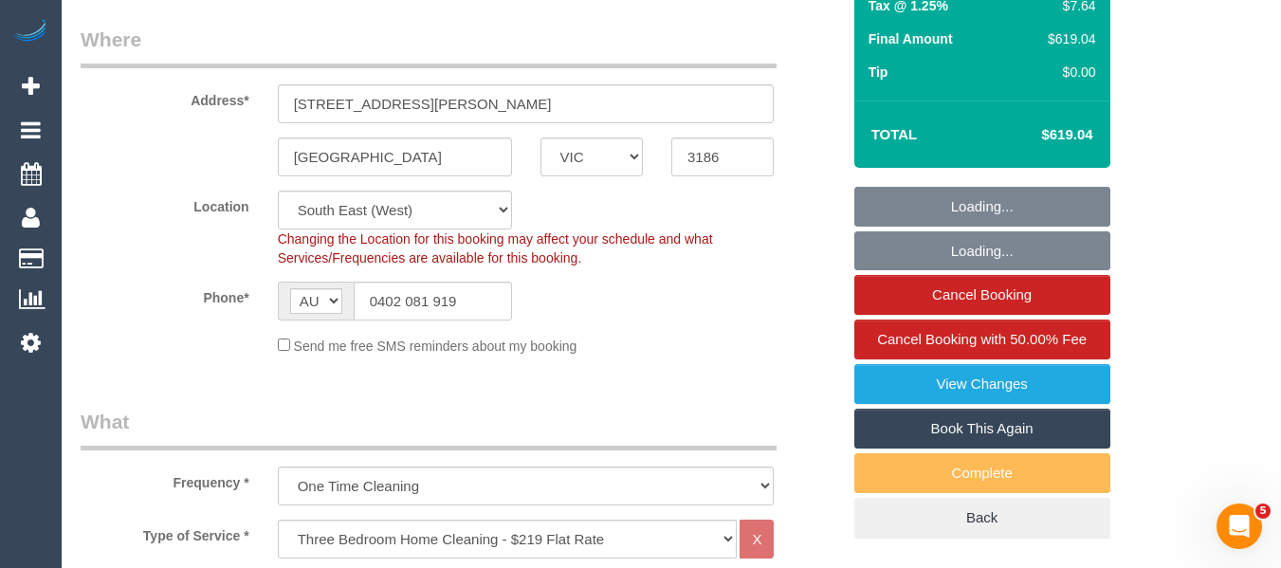
select select "string:stripe-pm_1S8t1d2GScqysDRVuD30C0Lr"
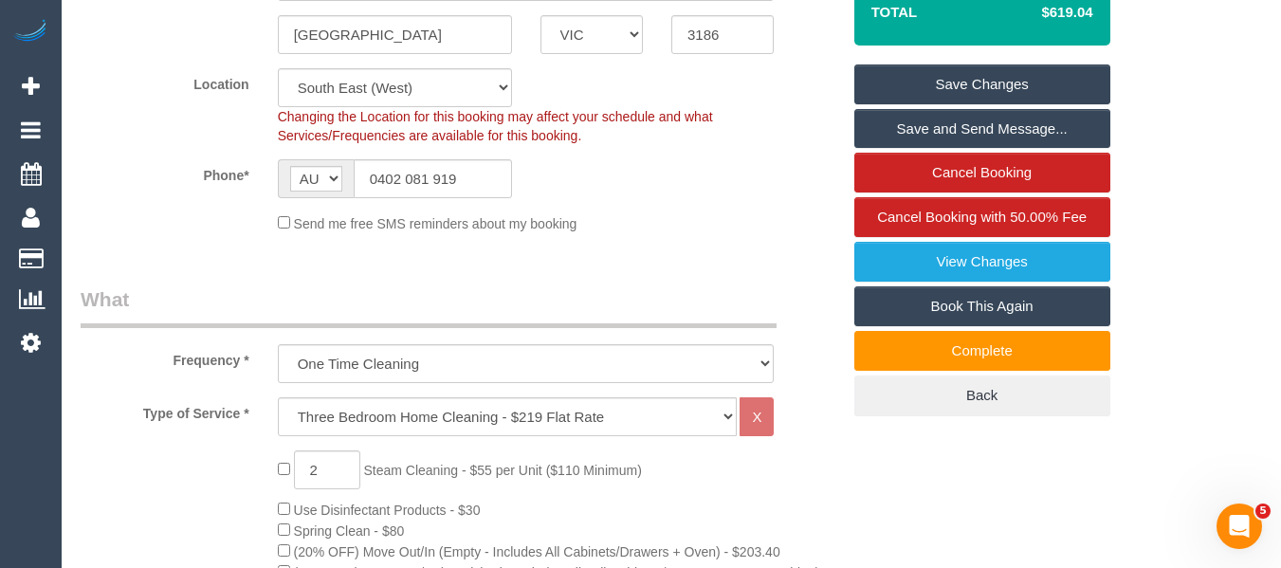
scroll to position [439, 0]
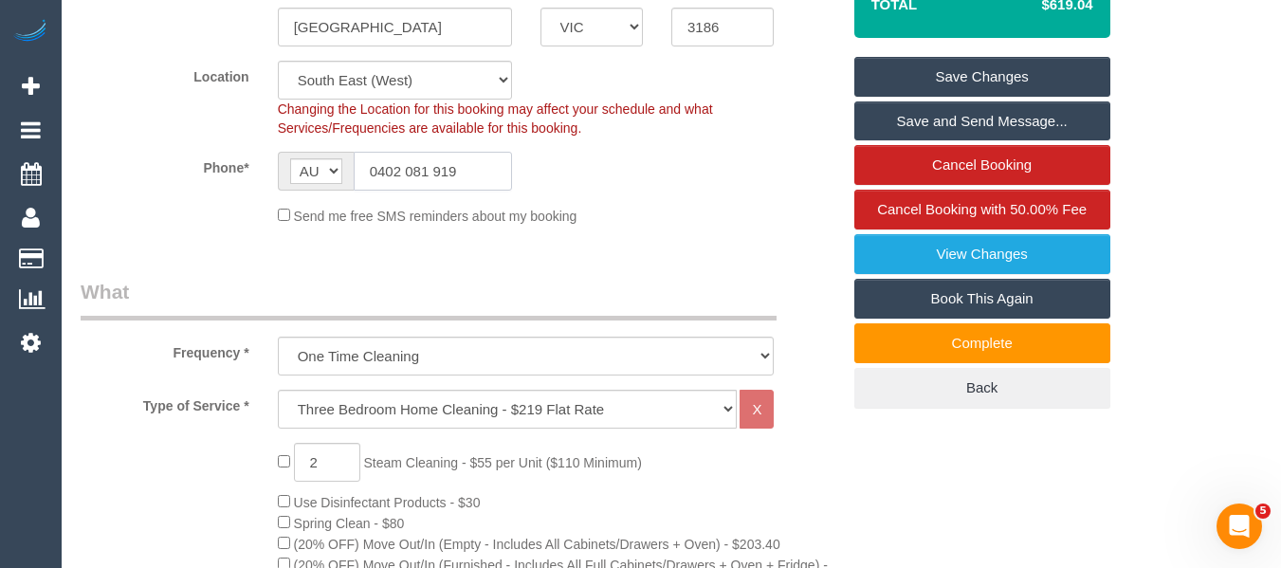
click at [463, 191] on input "0402 081 919" at bounding box center [433, 171] width 158 height 39
click at [461, 190] on input "0402 081 919" at bounding box center [433, 171] width 158 height 39
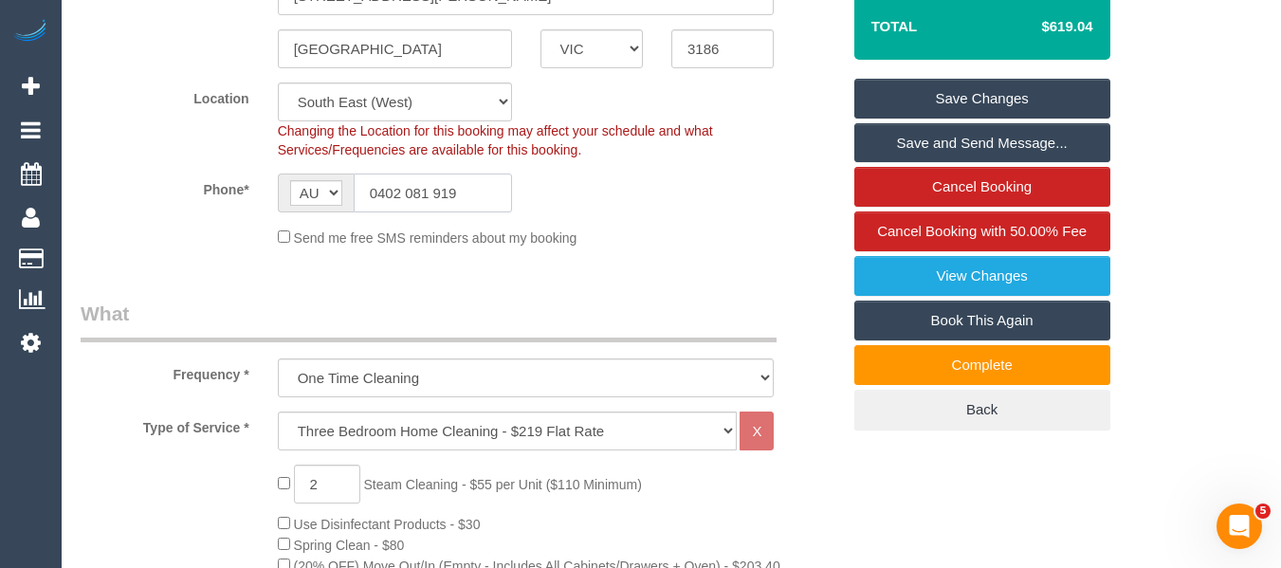
scroll to position [526, 0]
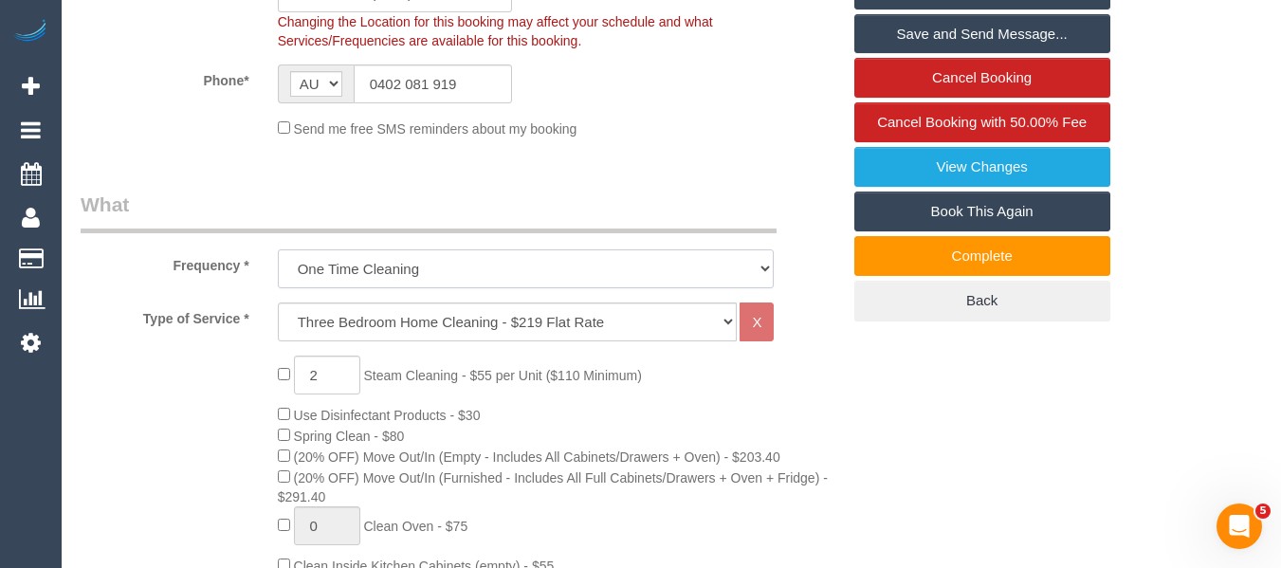
click at [337, 288] on select "One Time Cleaning Weekly - 10% Off - 10.00% (0% for the First Booking) Fortnigh…" at bounding box center [526, 268] width 497 height 39
click at [391, 233] on legend "What" at bounding box center [429, 212] width 696 height 43
click at [356, 336] on select "Hourly Service - $70/h Hourly Service - $65/h Hourly Service - $60/h Hourly Ser…" at bounding box center [508, 321] width 460 height 39
select select "29"
click at [278, 325] on select "Hourly Service - $70/h Hourly Service - $65/h Hourly Service - $60/h Hourly Ser…" at bounding box center [508, 321] width 460 height 39
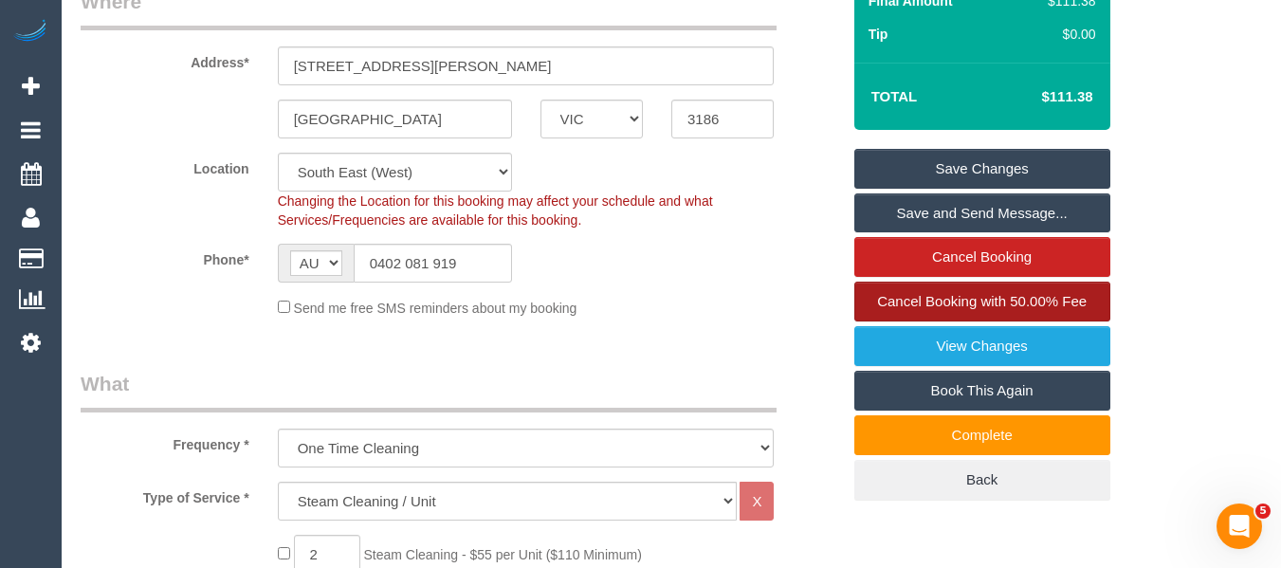
scroll to position [337, 0]
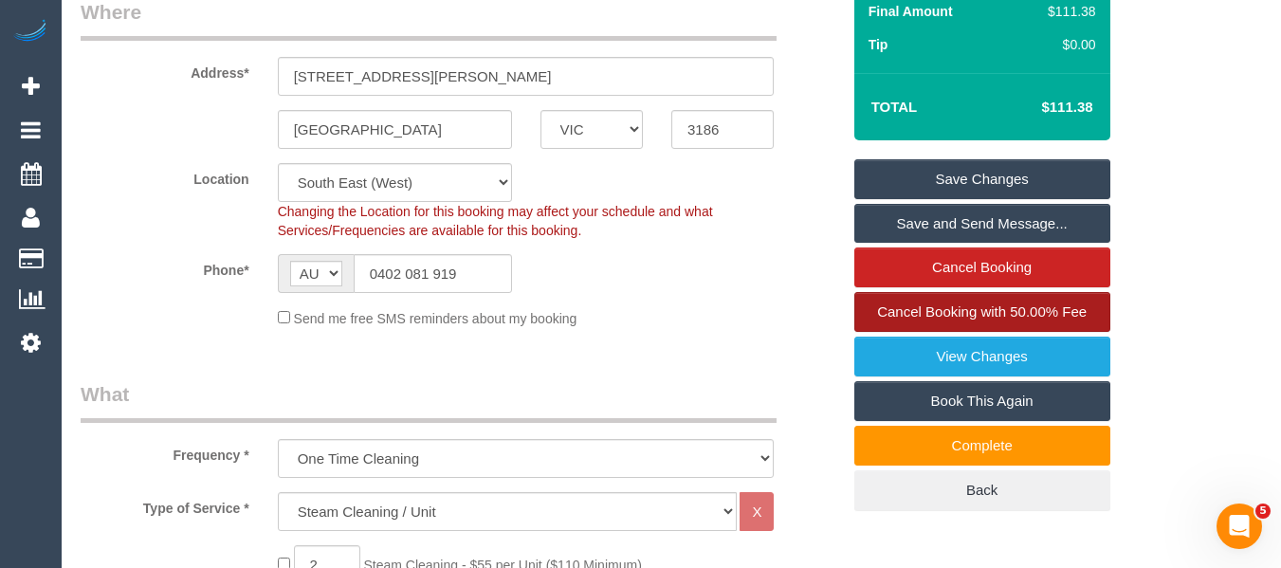
click at [939, 332] on link "Cancel Booking with 50.00% Fee" at bounding box center [982, 312] width 256 height 40
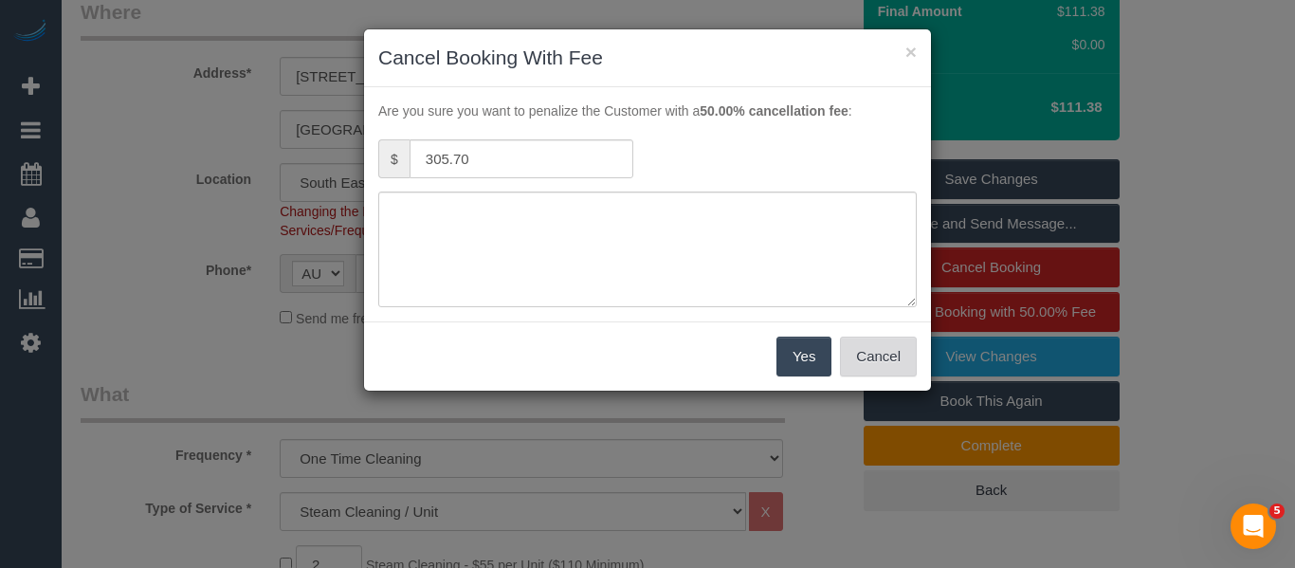
click at [869, 355] on button "Cancel" at bounding box center [878, 357] width 77 height 40
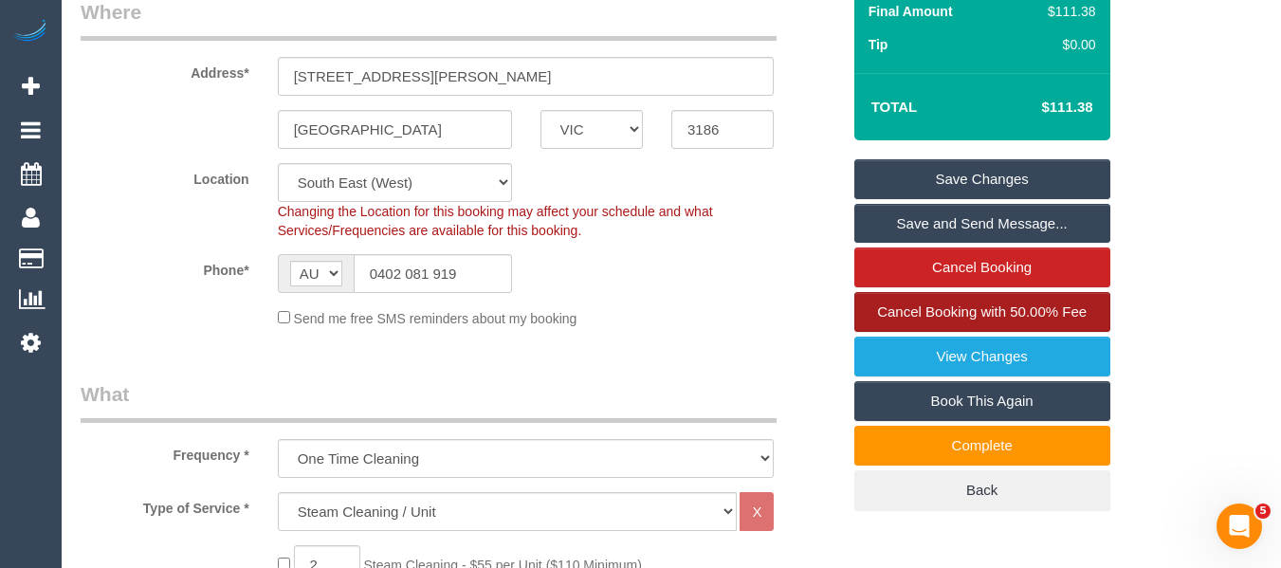
scroll to position [716, 0]
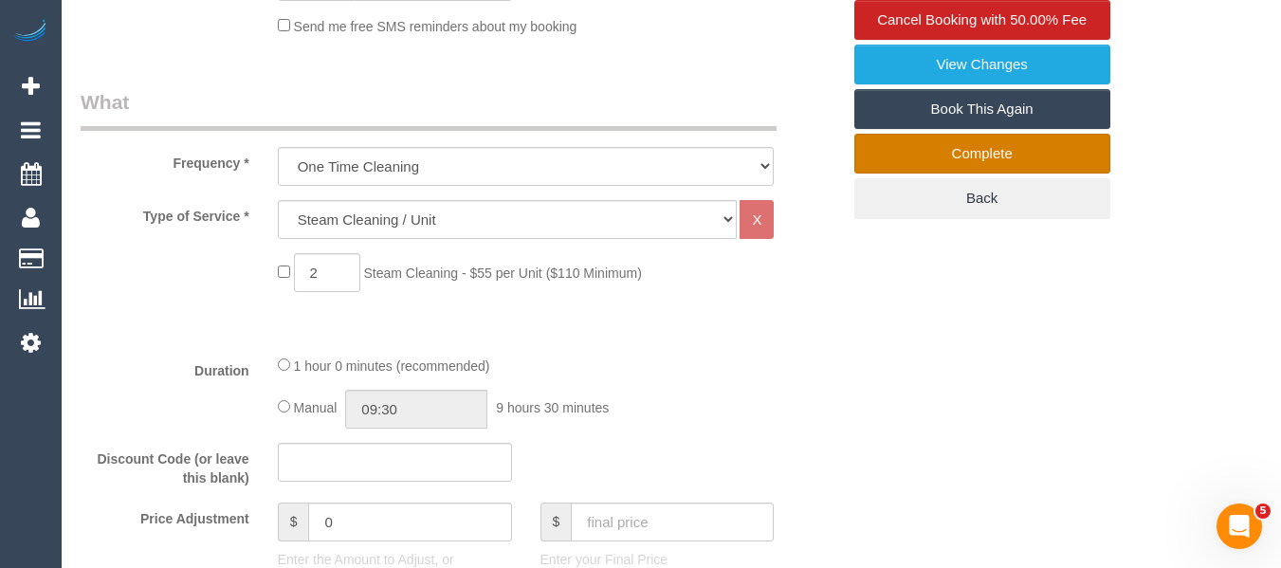
scroll to position [526, 0]
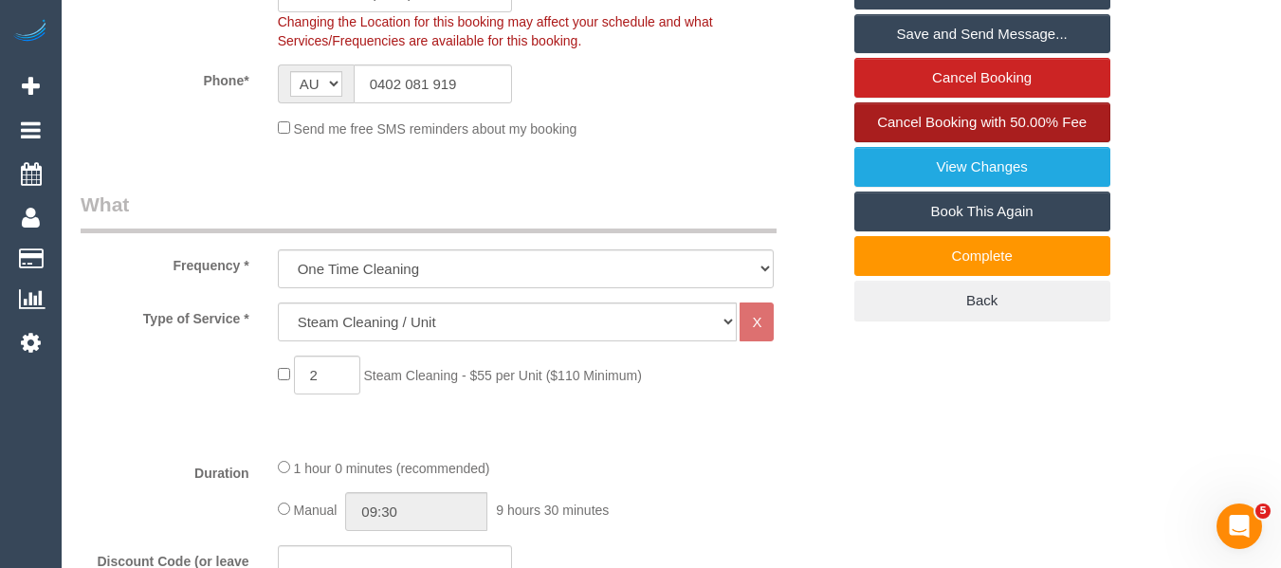
click at [923, 130] on span "Cancel Booking with 50.00% Fee" at bounding box center [982, 122] width 210 height 16
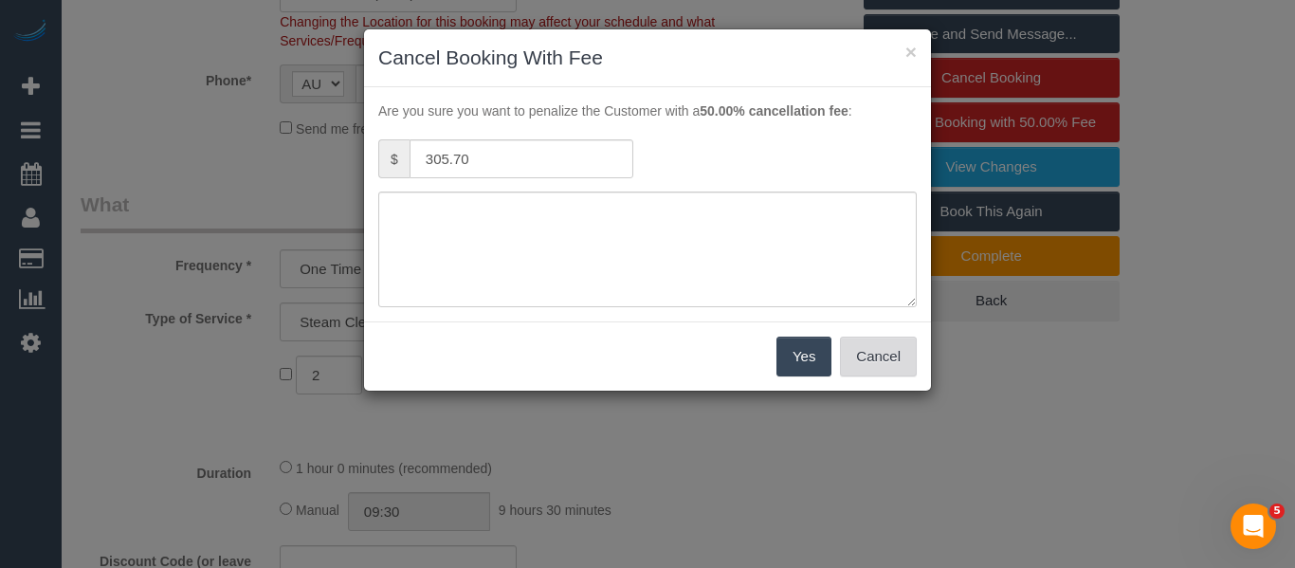
click at [870, 348] on button "Cancel" at bounding box center [878, 357] width 77 height 40
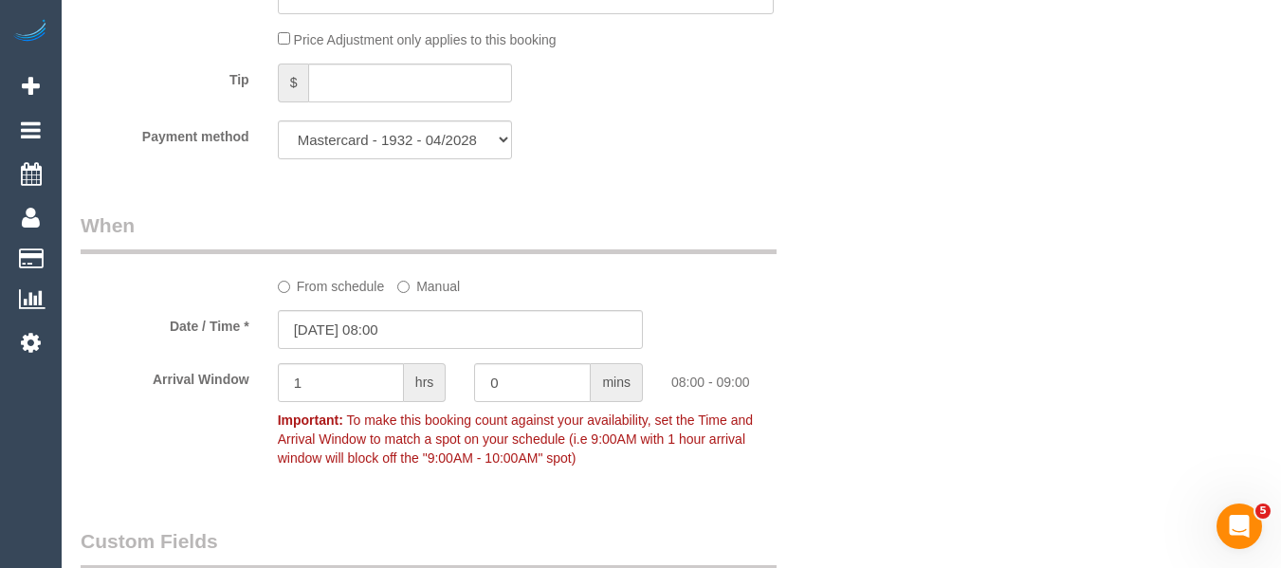
scroll to position [1095, 0]
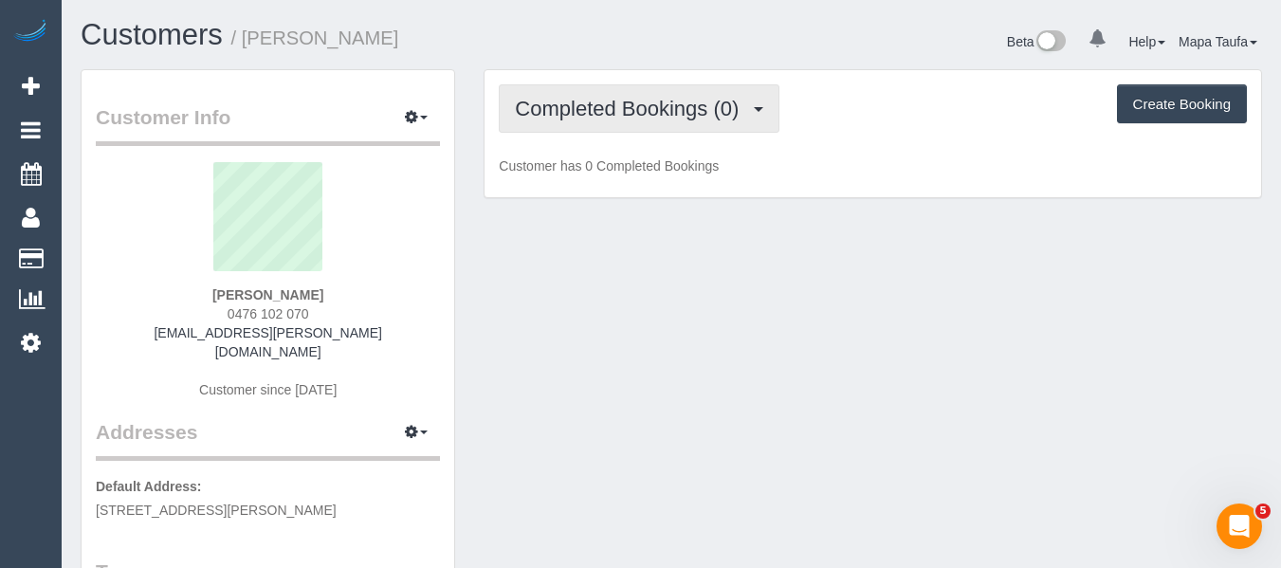
click at [648, 91] on button "Completed Bookings (0)" at bounding box center [639, 108] width 281 height 48
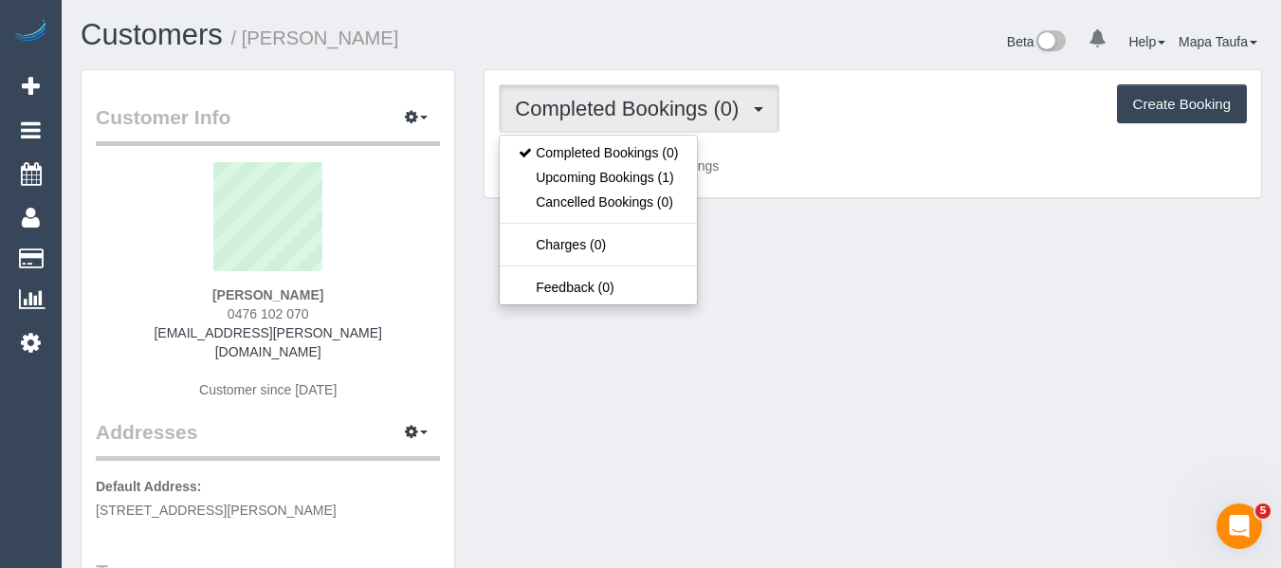
click at [622, 62] on div "Customers / [PERSON_NAME] Beta 0 Your Notifications You have 0 alerts Help Help…" at bounding box center [671, 44] width 1210 height 50
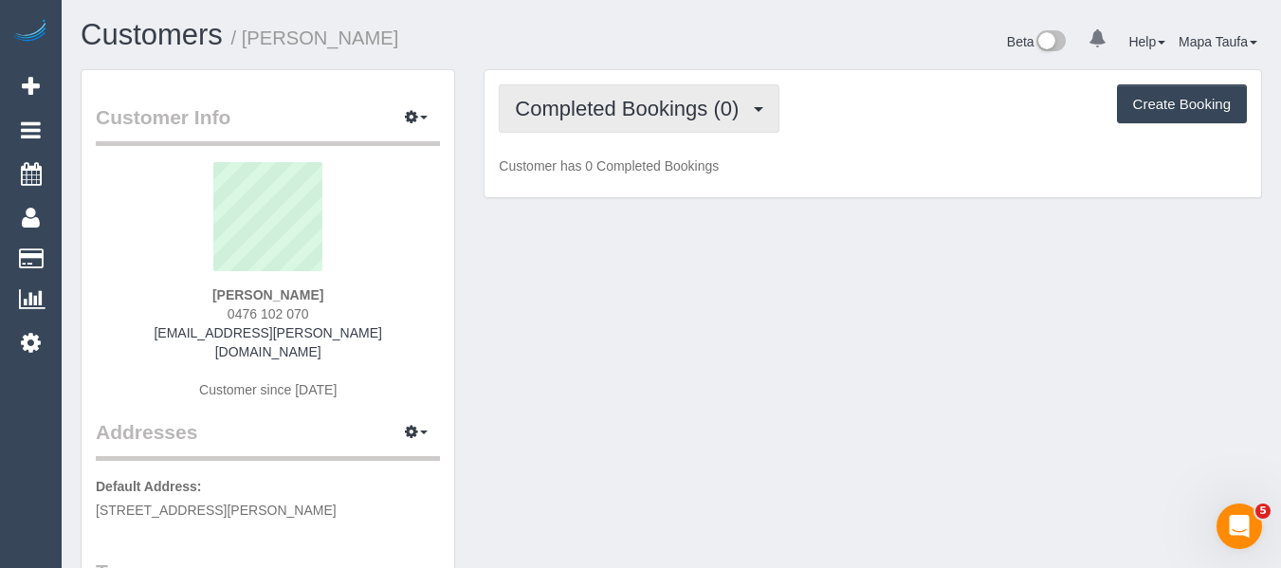
click at [695, 105] on span "Completed Bookings (0)" at bounding box center [631, 109] width 233 height 24
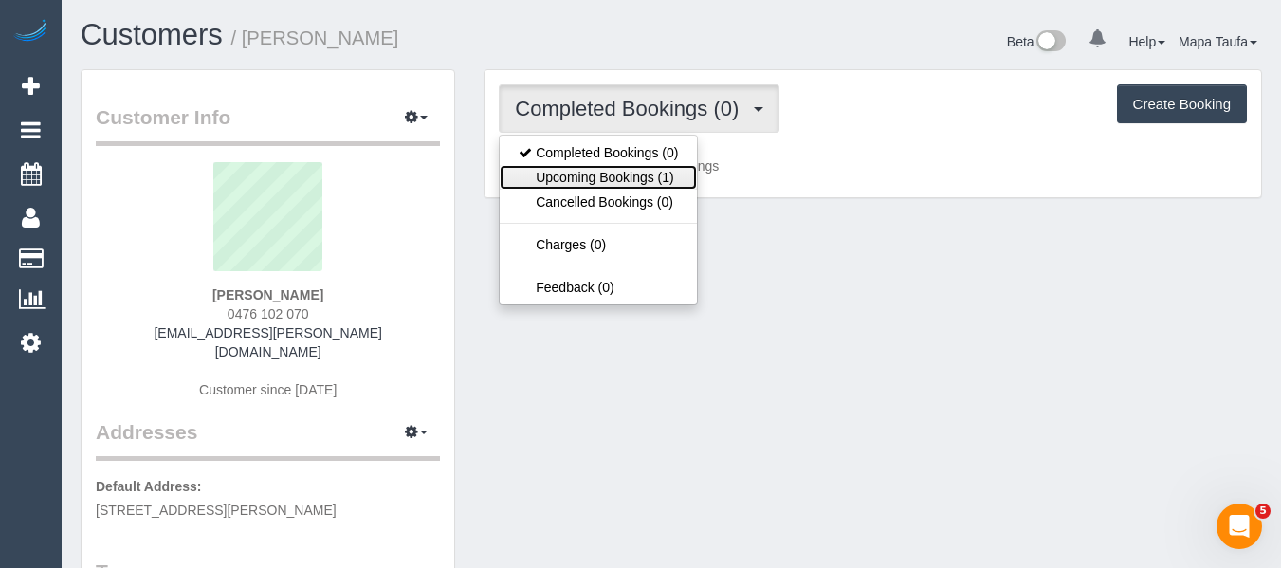
click at [654, 172] on link "Upcoming Bookings (1)" at bounding box center [598, 177] width 197 height 25
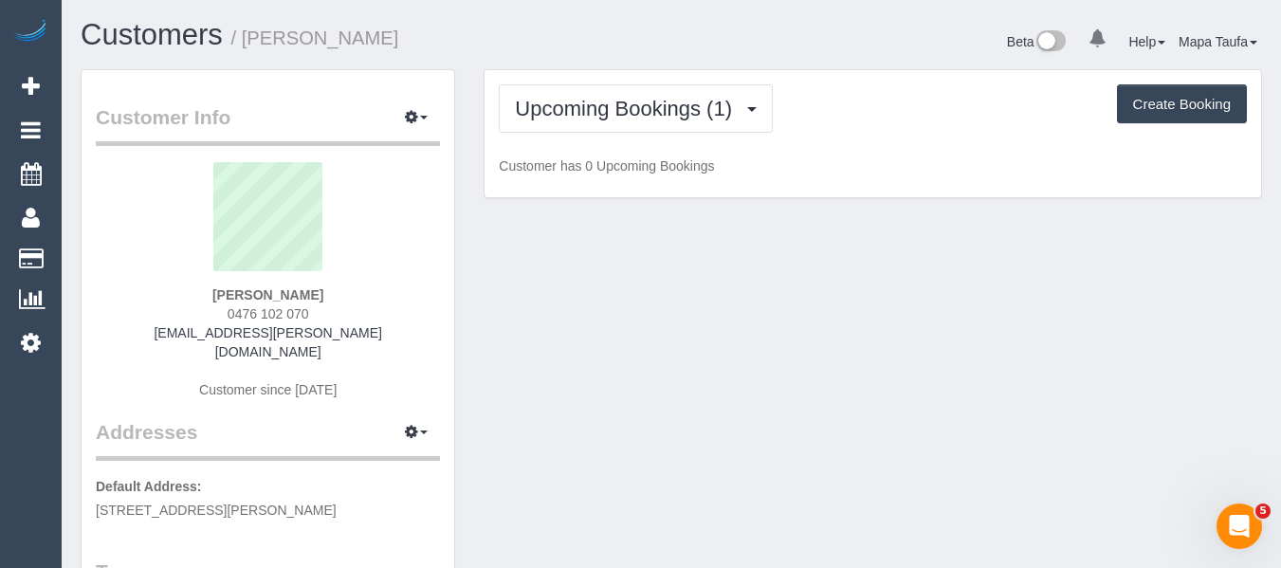
click at [890, 144] on div "Upcoming Bookings (1) Completed Bookings (0) Upcoming Bookings (1) Cancelled Bo…" at bounding box center [872, 134] width 776 height 128
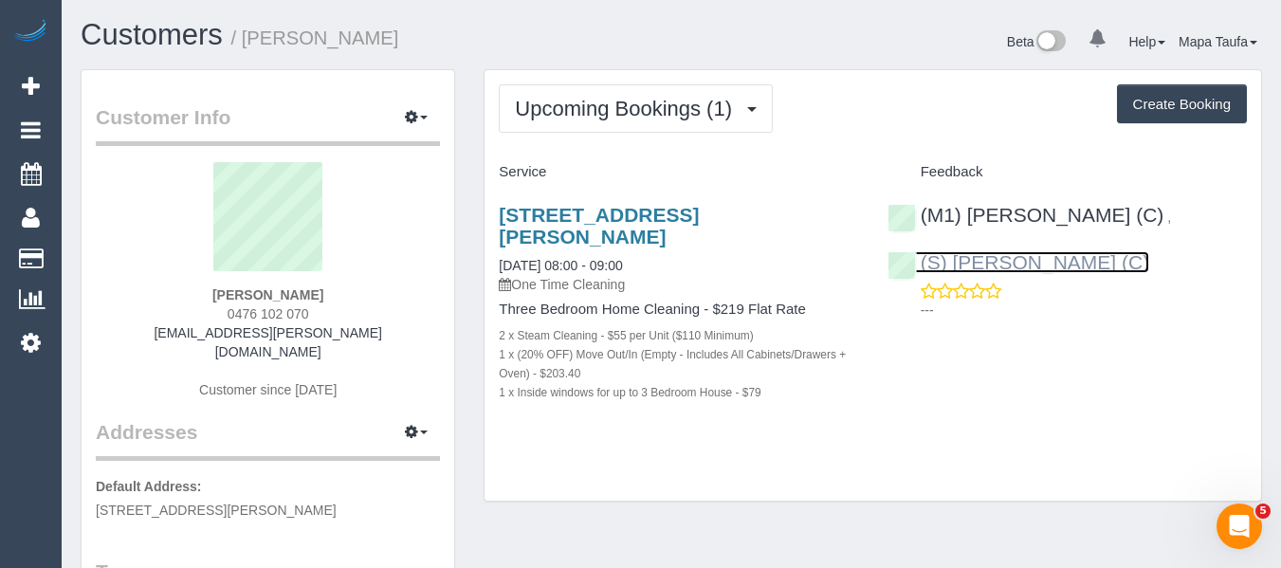
click at [984, 253] on link "(S) [PERSON_NAME] (C)" at bounding box center [1018, 262] width 263 height 22
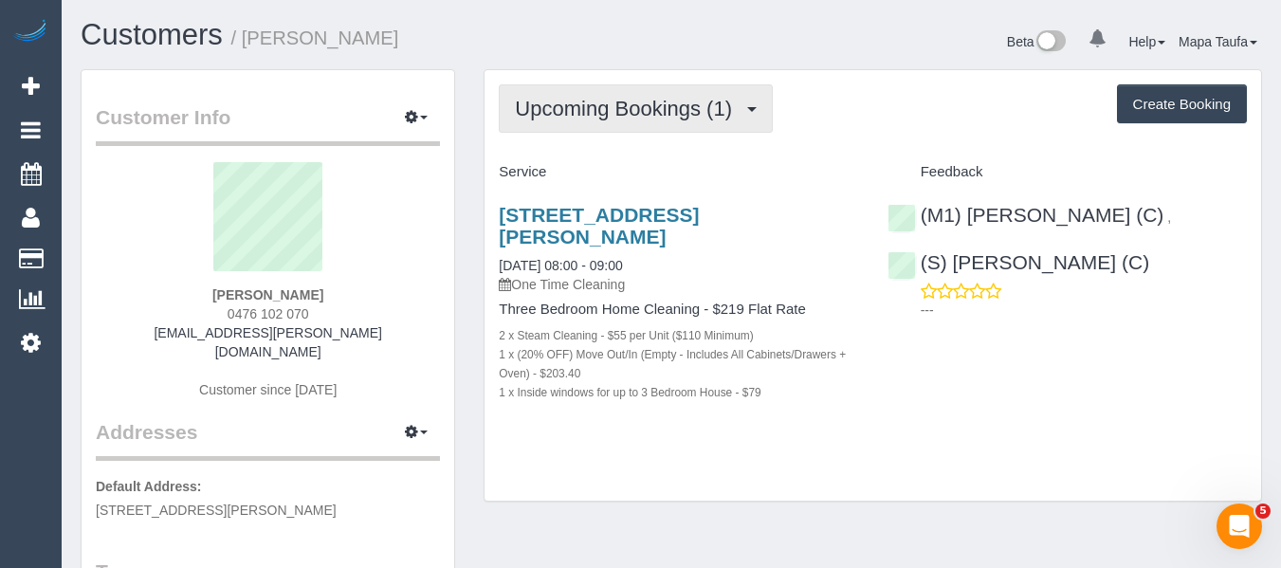
click at [576, 97] on span "Upcoming Bookings (1)" at bounding box center [628, 109] width 227 height 24
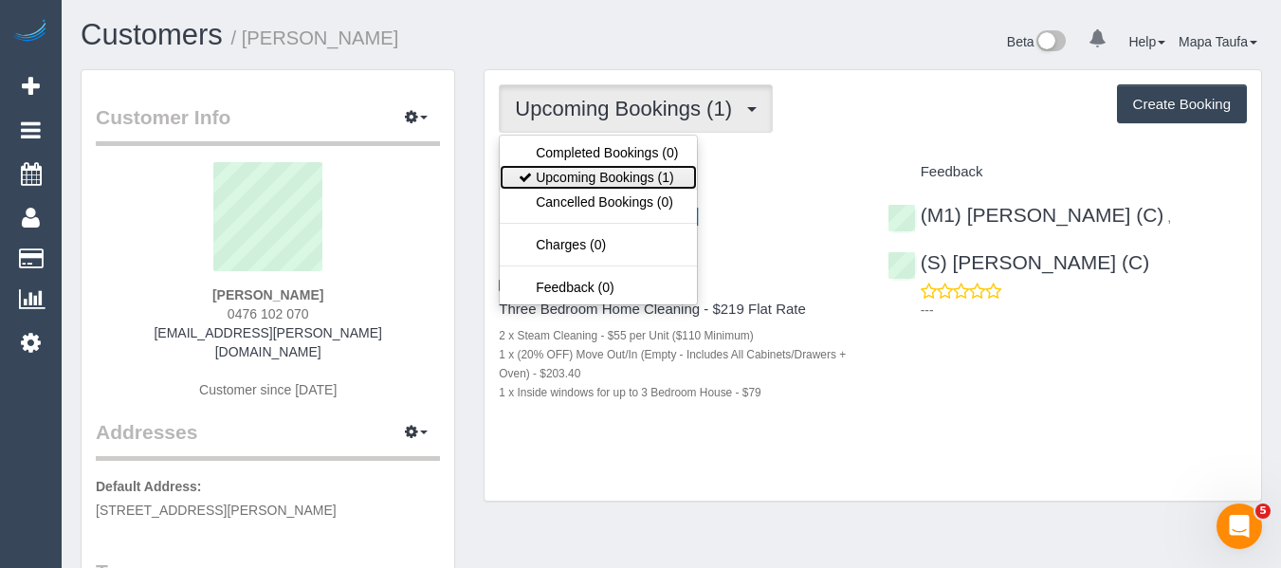
click at [597, 170] on link "Upcoming Bookings (1)" at bounding box center [598, 177] width 197 height 25
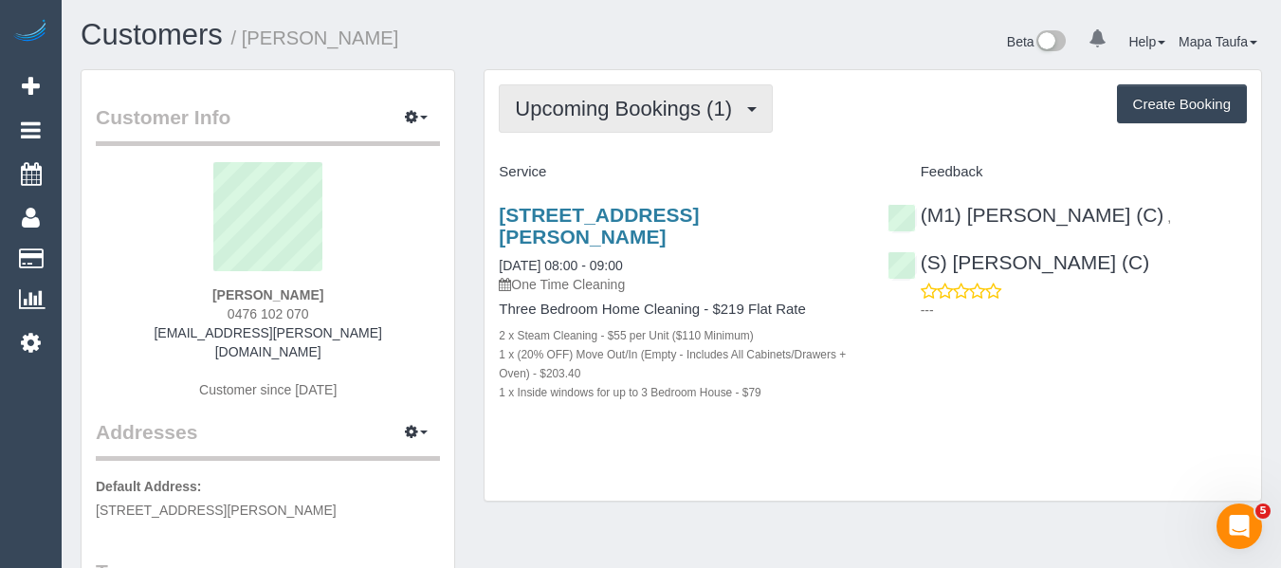
click at [682, 110] on span "Upcoming Bookings (1)" at bounding box center [628, 109] width 227 height 24
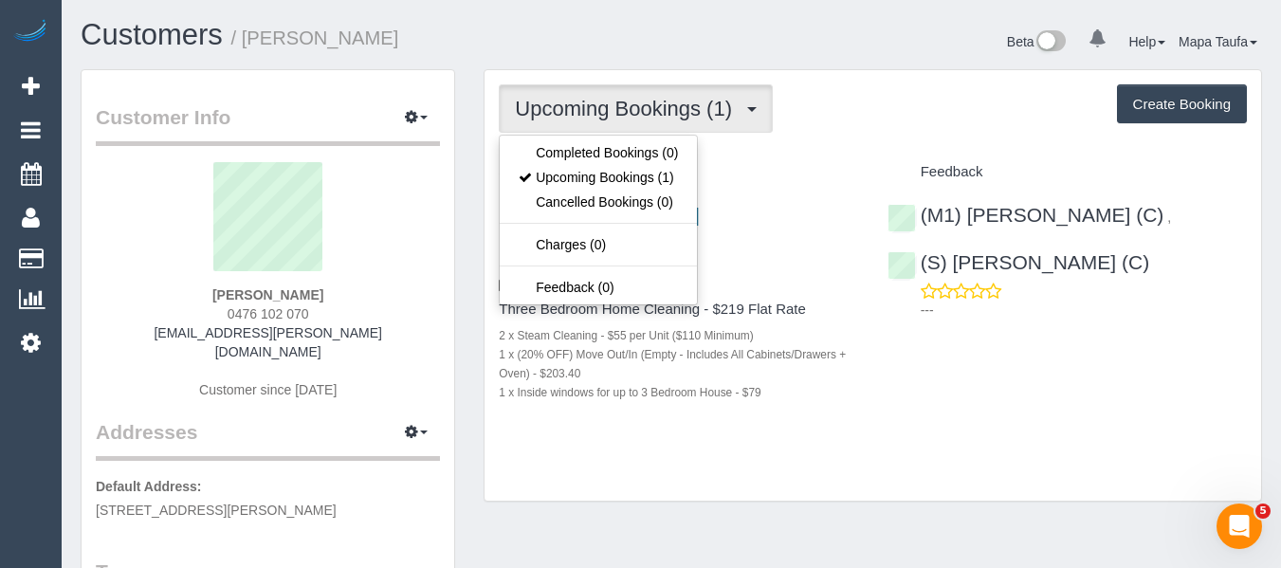
drag, startPoint x: 843, startPoint y: 148, endPoint x: 813, endPoint y: 169, distance: 36.8
click at [843, 150] on div "Upcoming Bookings (1) Completed Bookings (0) Upcoming Bookings (1) Cancelled Bo…" at bounding box center [872, 285] width 776 height 431
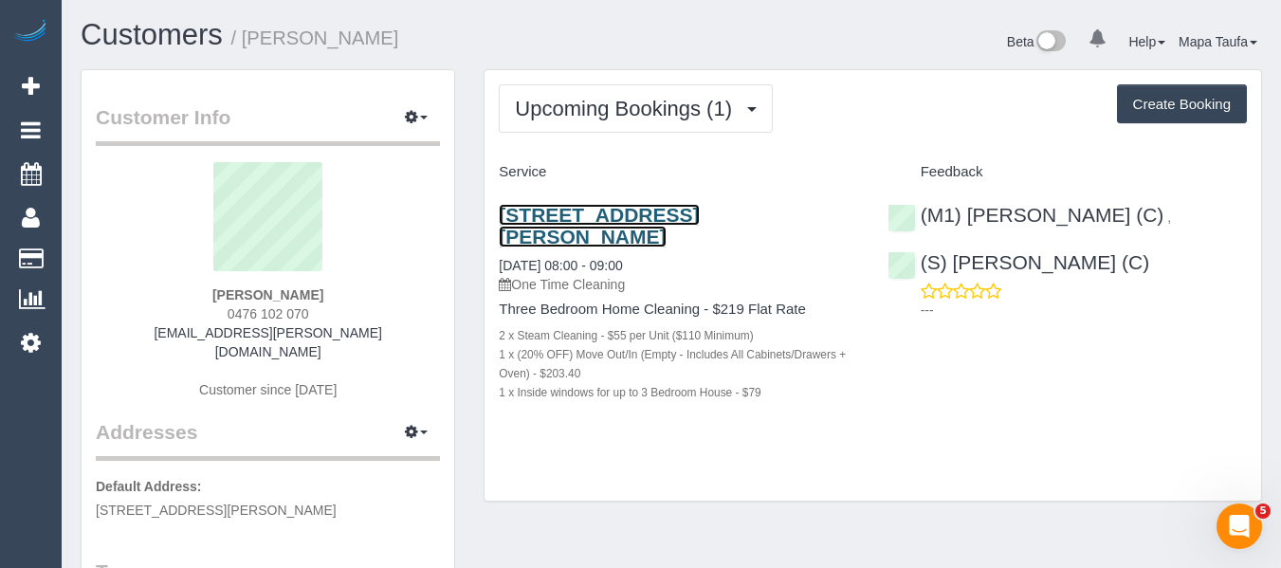
click at [657, 215] on link "[STREET_ADDRESS][PERSON_NAME]" at bounding box center [599, 226] width 200 height 44
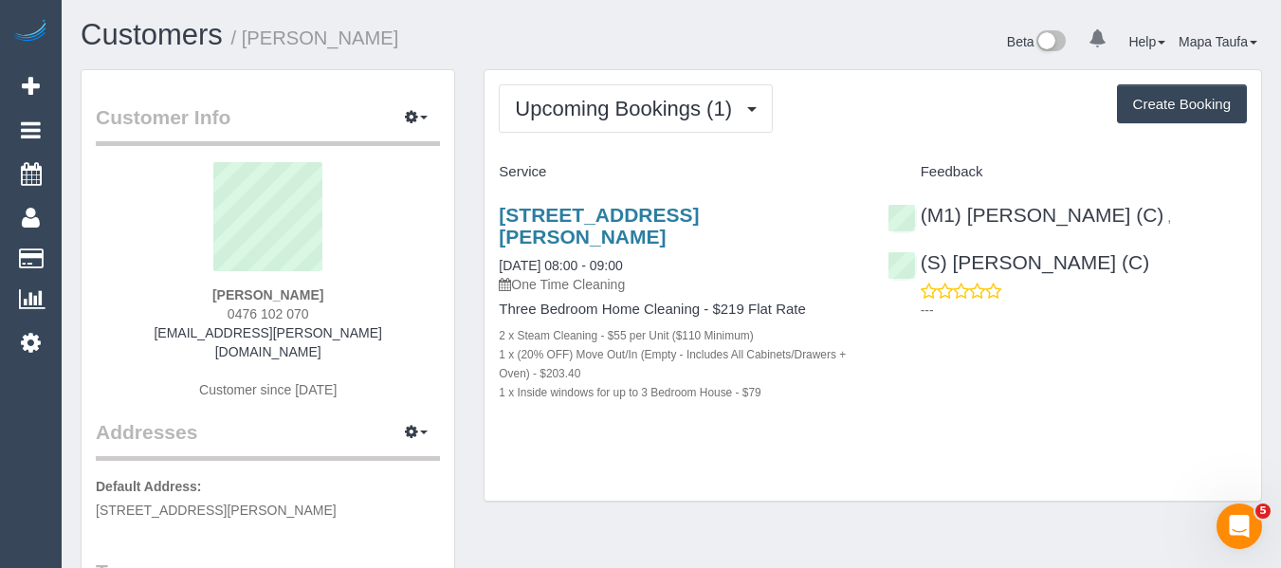
click at [542, 200] on div "[STREET_ADDRESS][PERSON_NAME] [DATE] 08:00 - 09:00 One Time Cleaning Three Bedr…" at bounding box center [678, 313] width 388 height 251
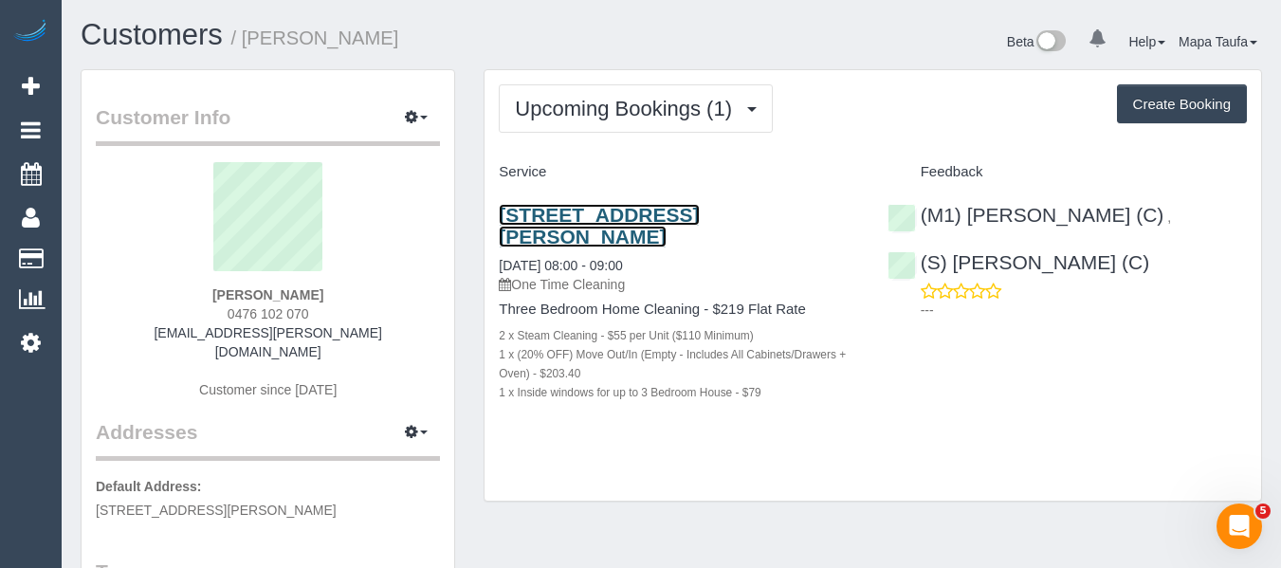
click at [542, 213] on link "[STREET_ADDRESS][PERSON_NAME]" at bounding box center [599, 226] width 200 height 44
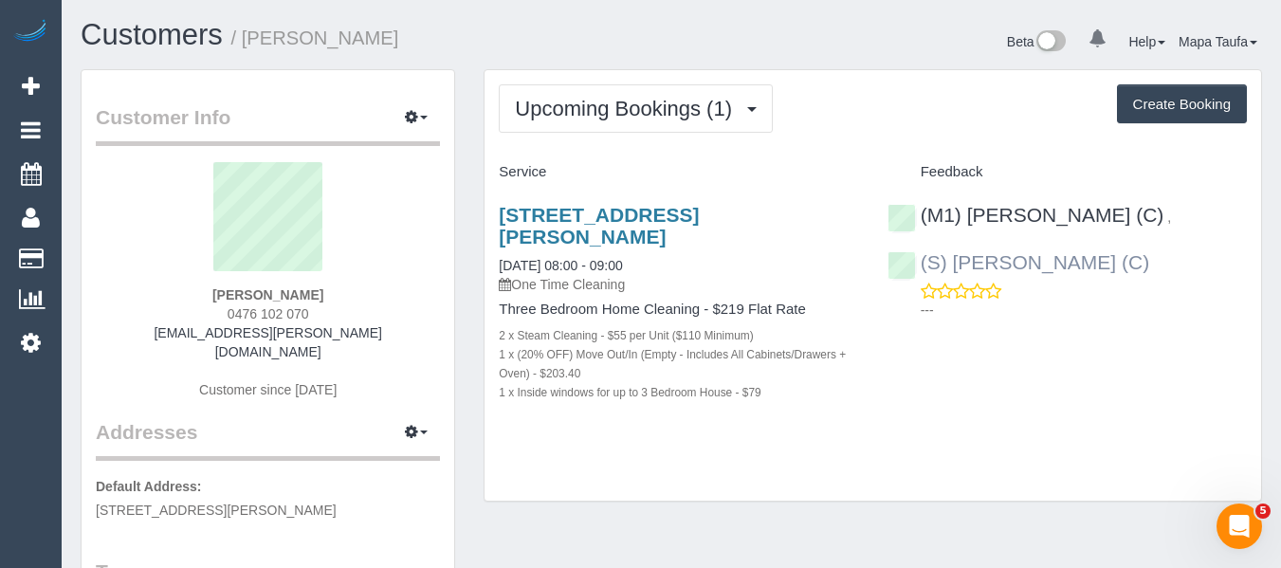
drag, startPoint x: 1065, startPoint y: 258, endPoint x: 952, endPoint y: 258, distance: 112.8
click at [952, 258] on div "(M1) [PERSON_NAME] (C) , (S) [PERSON_NAME] (C) ---" at bounding box center [1067, 258] width 388 height 140
copy link "[PERSON_NAME] (C)"
drag, startPoint x: 350, startPoint y: 297, endPoint x: 204, endPoint y: 294, distance: 146.0
click at [204, 294] on div "[PERSON_NAME] 0476 102 070 [EMAIL_ADDRESS][PERSON_NAME][DOMAIN_NAME] Customer s…" at bounding box center [268, 290] width 344 height 256
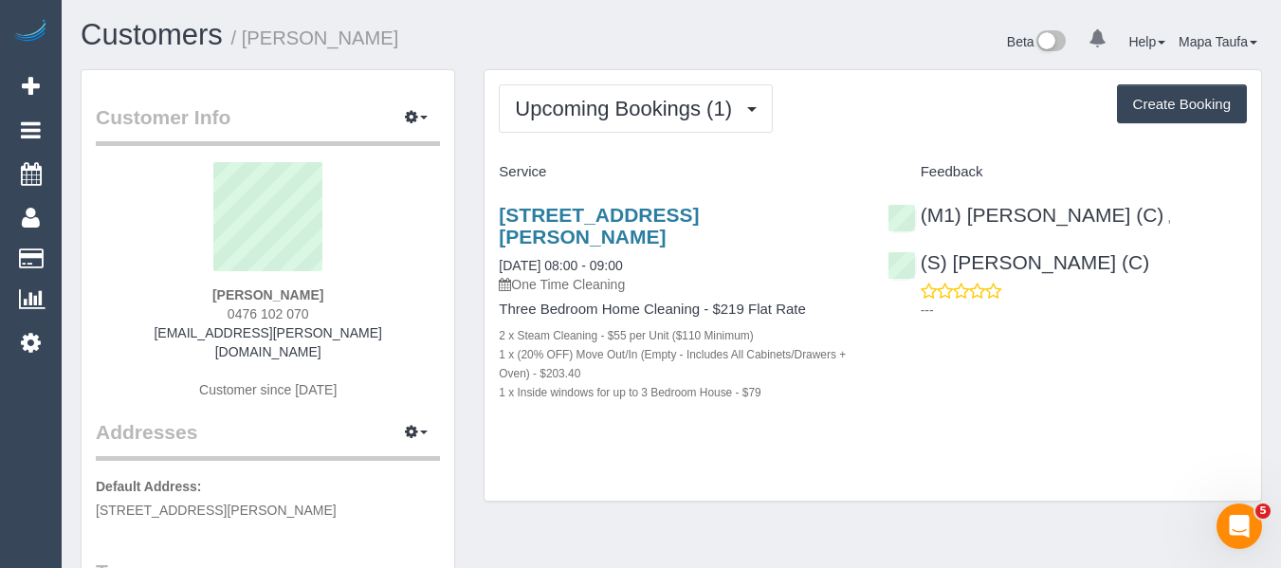
copy strong "[PERSON_NAME]"
drag, startPoint x: 550, startPoint y: 225, endPoint x: 495, endPoint y: 216, distance: 55.6
click at [495, 216] on div "[STREET_ADDRESS][PERSON_NAME] [DATE] 08:00 - 09:00 One Time Cleaning Three Bedr…" at bounding box center [678, 313] width 388 height 251
copy link "[STREET_ADDRESS][PERSON_NAME]"
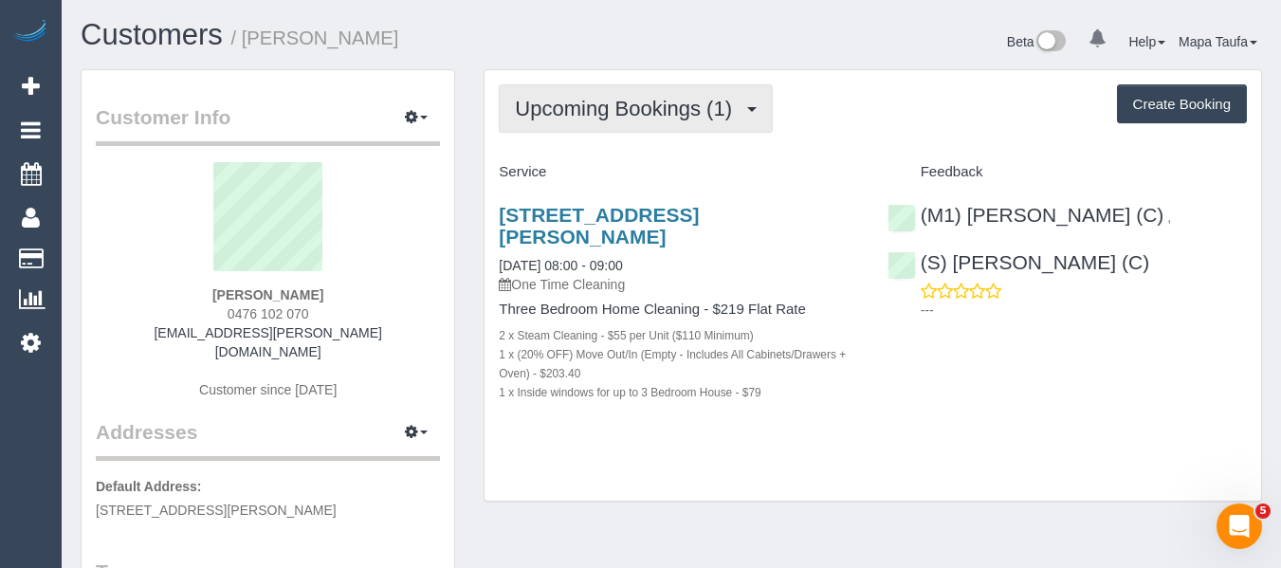
click at [632, 92] on button "Upcoming Bookings (1)" at bounding box center [636, 108] width 274 height 48
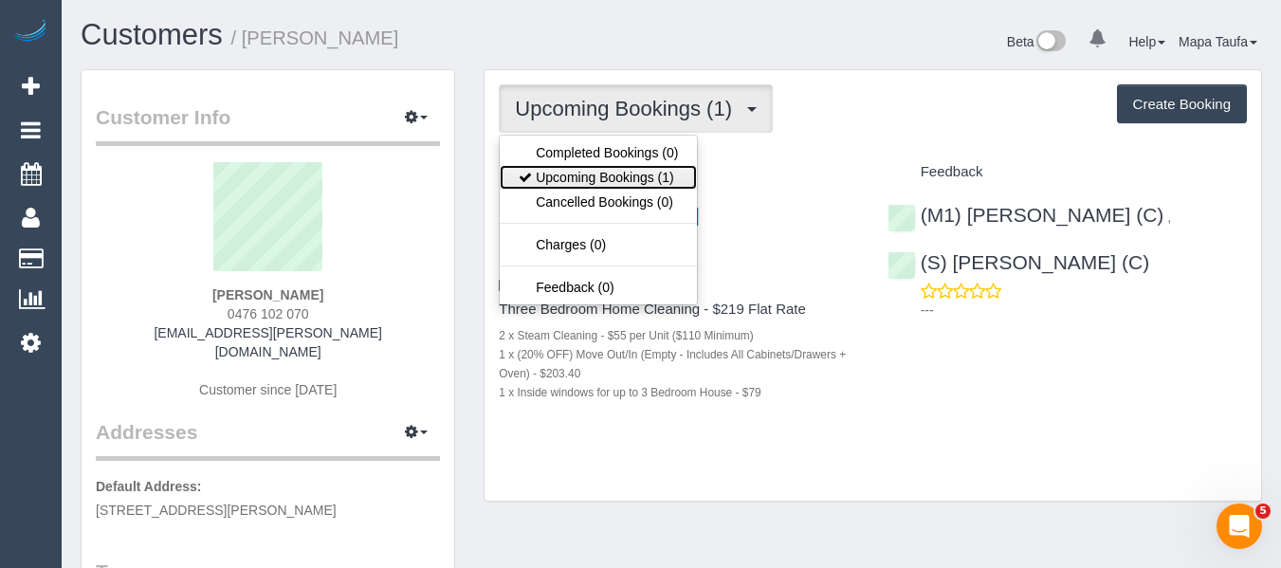
click at [611, 175] on link "Upcoming Bookings (1)" at bounding box center [598, 177] width 197 height 25
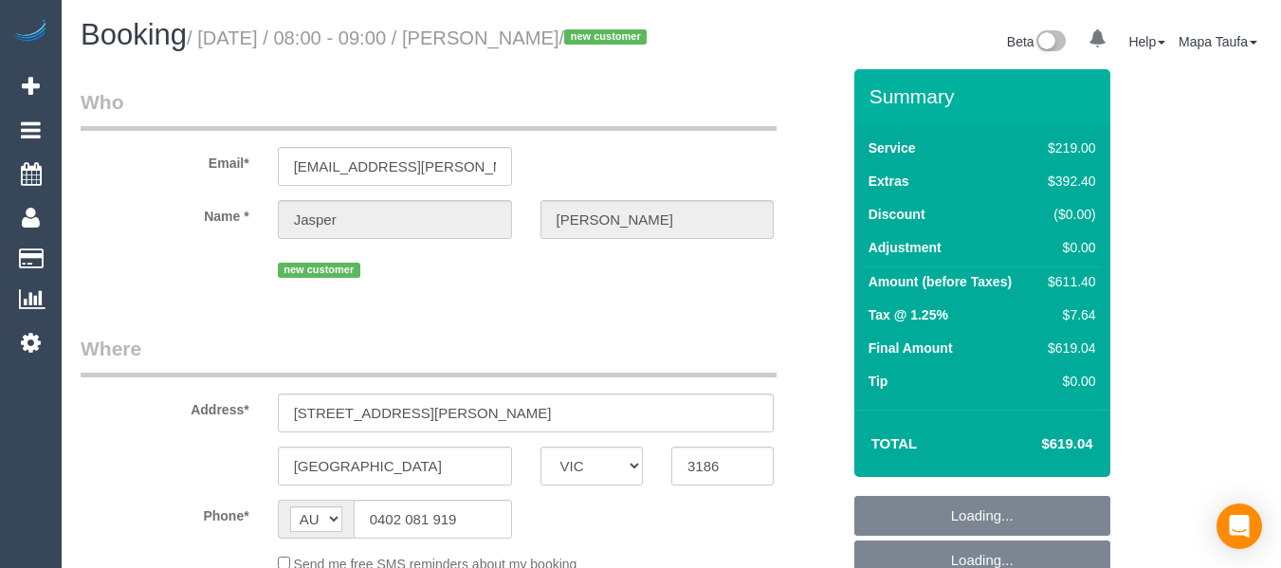
select select "VIC"
select select "object:590"
select select "string:stripe-pm_1S8t1d2GScqysDRVuD30C0Lr"
select select "number:28"
select select "number:14"
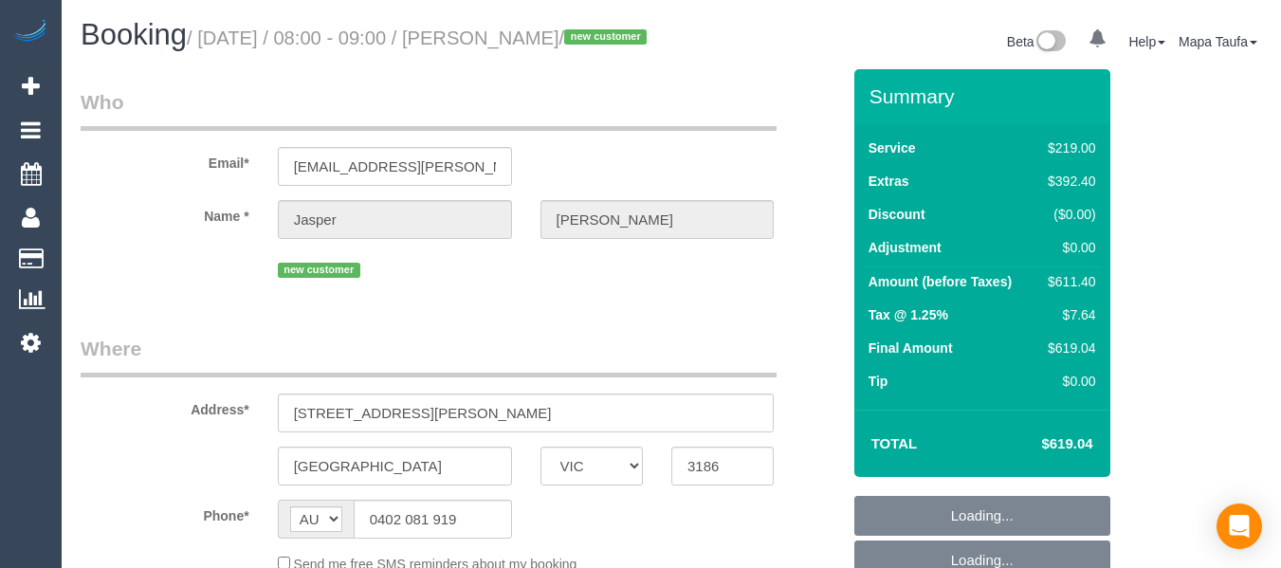
select select "number:19"
select select "number:25"
select select "number:13"
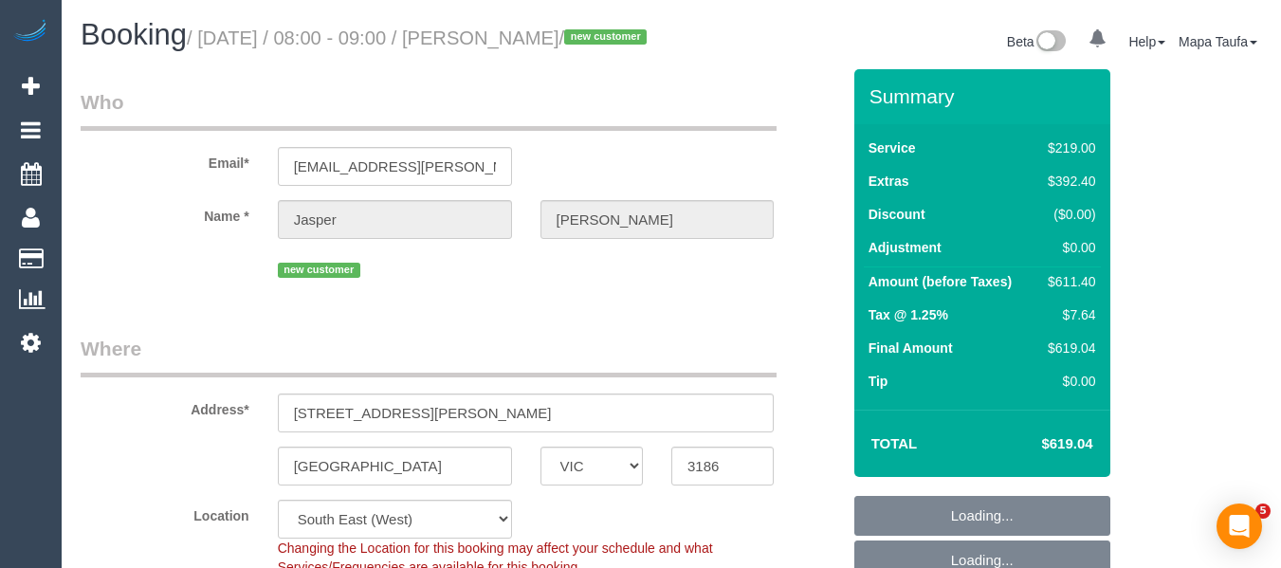
select select "object:839"
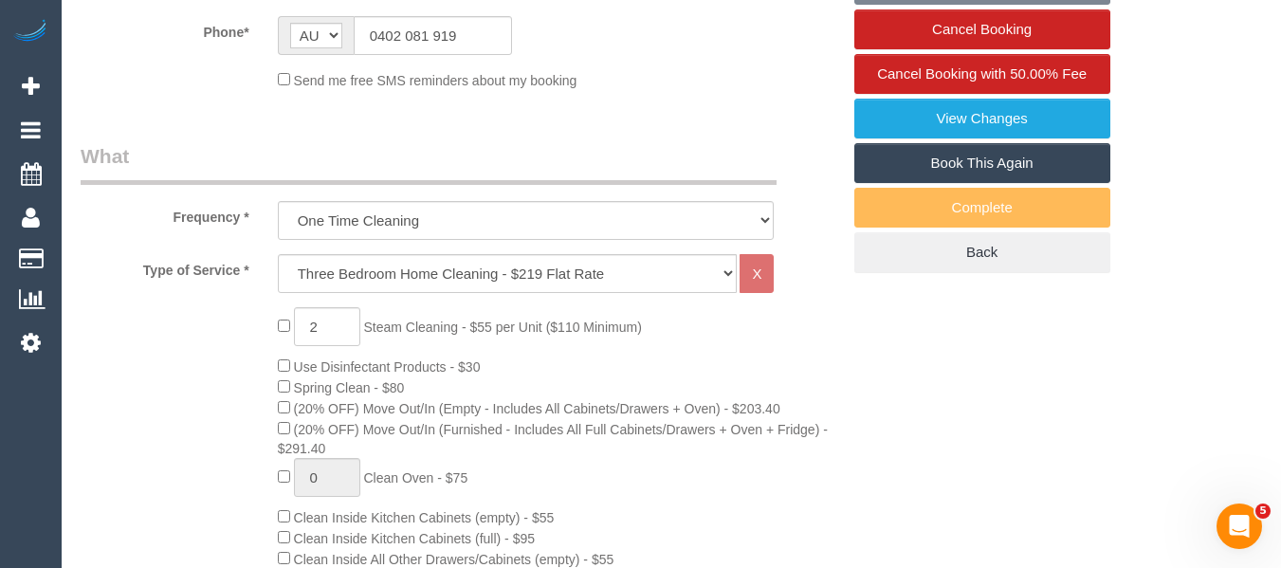
scroll to position [758, 0]
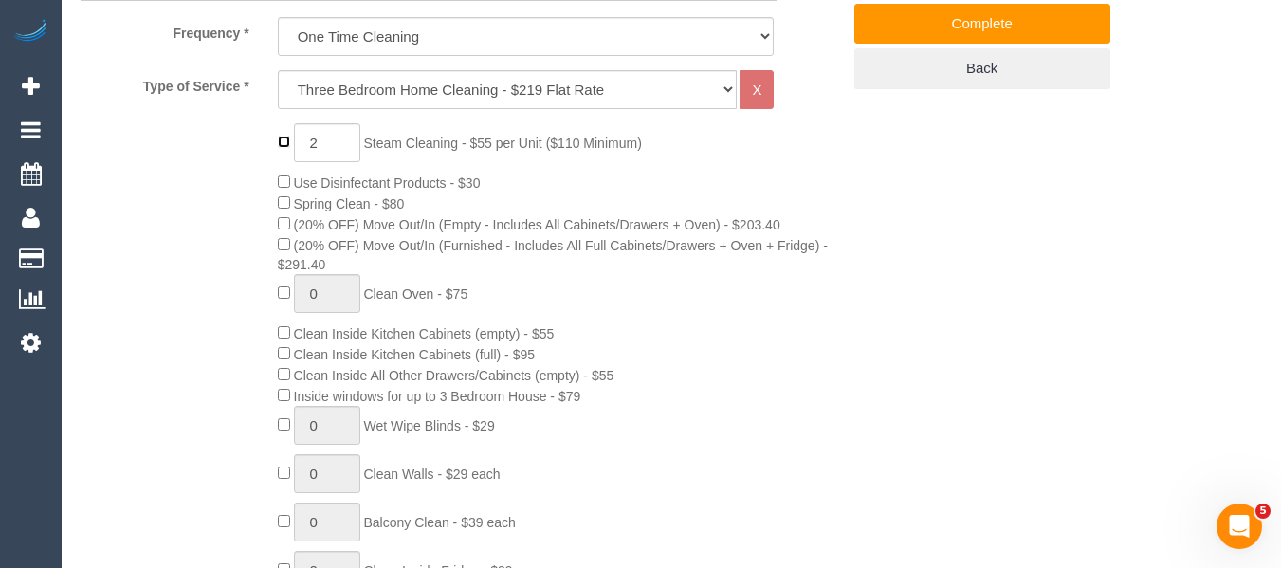
type input "0"
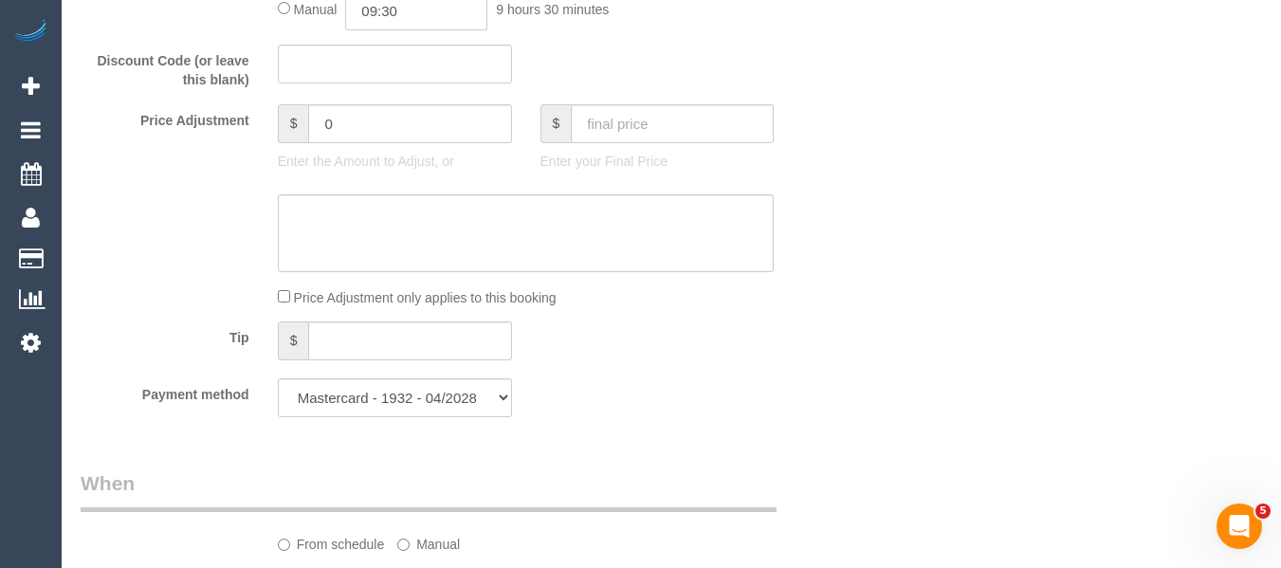
scroll to position [1517, 0]
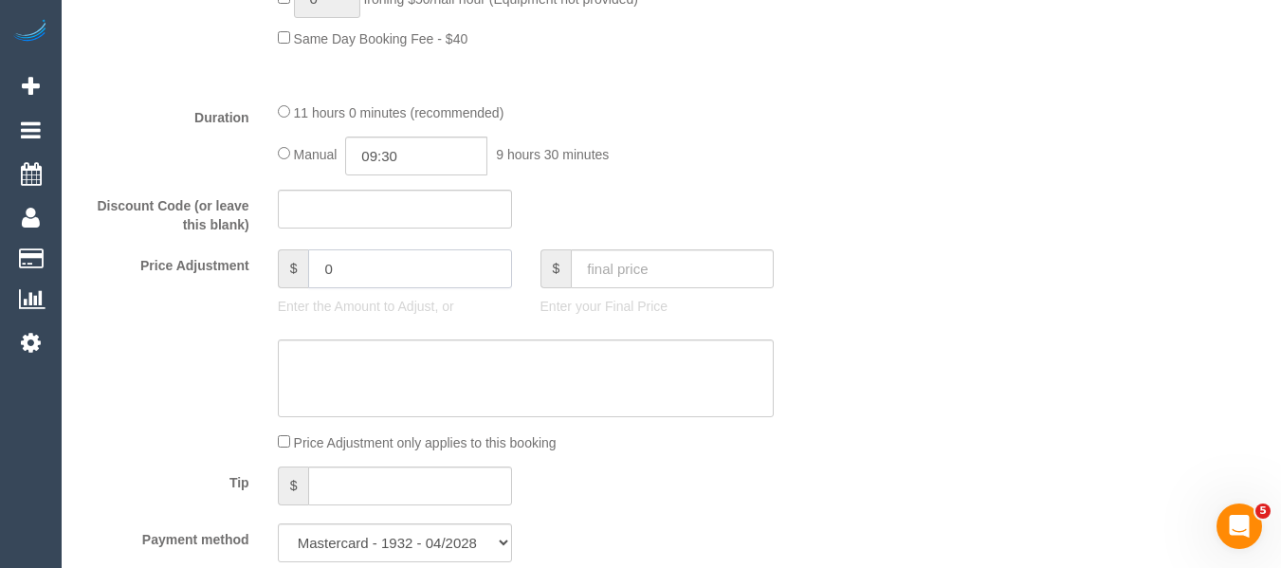
drag, startPoint x: 344, startPoint y: 301, endPoint x: 235, endPoint y: 300, distance: 109.0
click at [237, 300] on div "Price Adjustment $ 0 Enter the Amount to Adjust, or $ Enter your Final Price" at bounding box center [460, 287] width 788 height 76
type input "55"
click at [336, 374] on textarea at bounding box center [526, 378] width 497 height 78
click at [494, 380] on textarea at bounding box center [526, 378] width 497 height 78
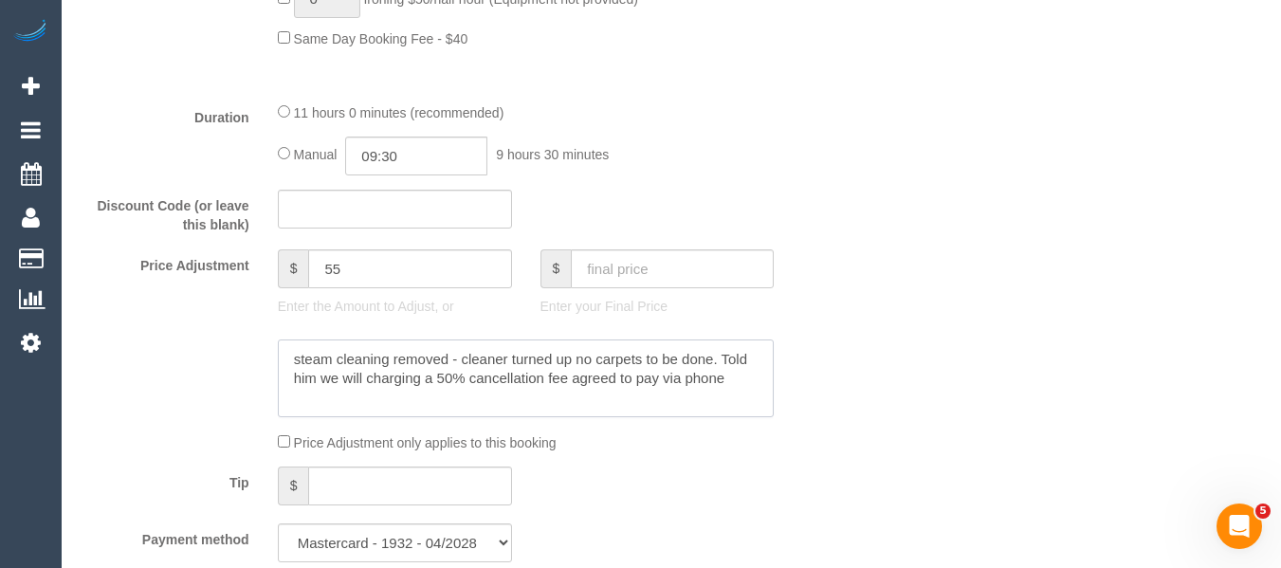
click at [659, 400] on textarea at bounding box center [526, 378] width 497 height 78
click at [752, 395] on textarea at bounding box center [526, 378] width 497 height 78
type textarea "steam cleaning removed - cleaner turned up no carpets to be done. Told him we w…"
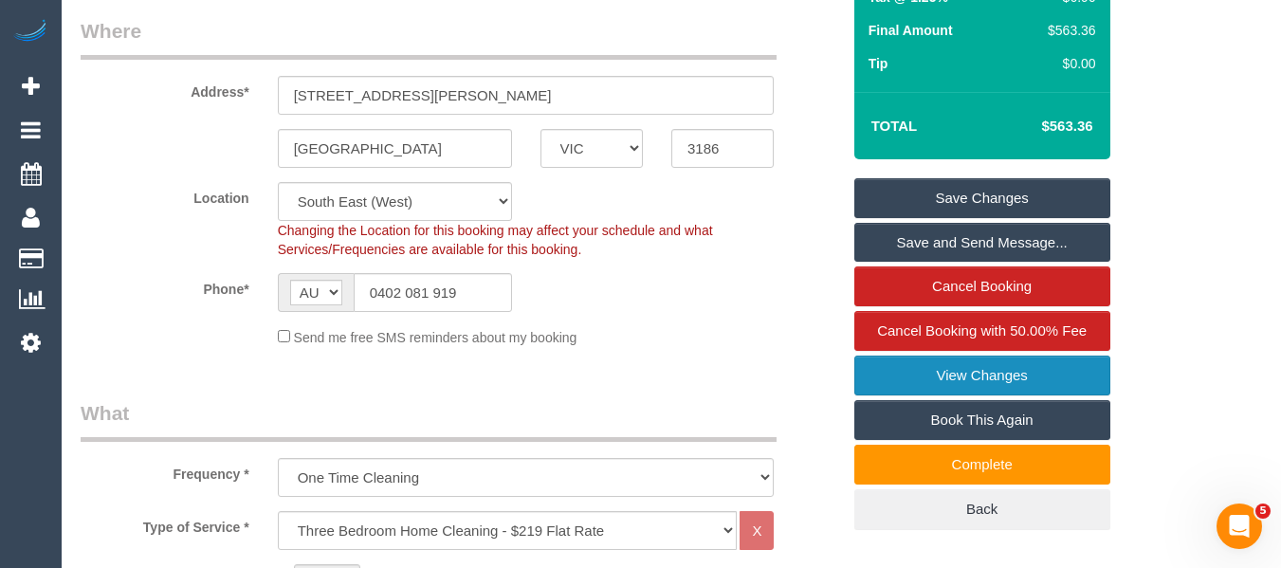
scroll to position [284, 0]
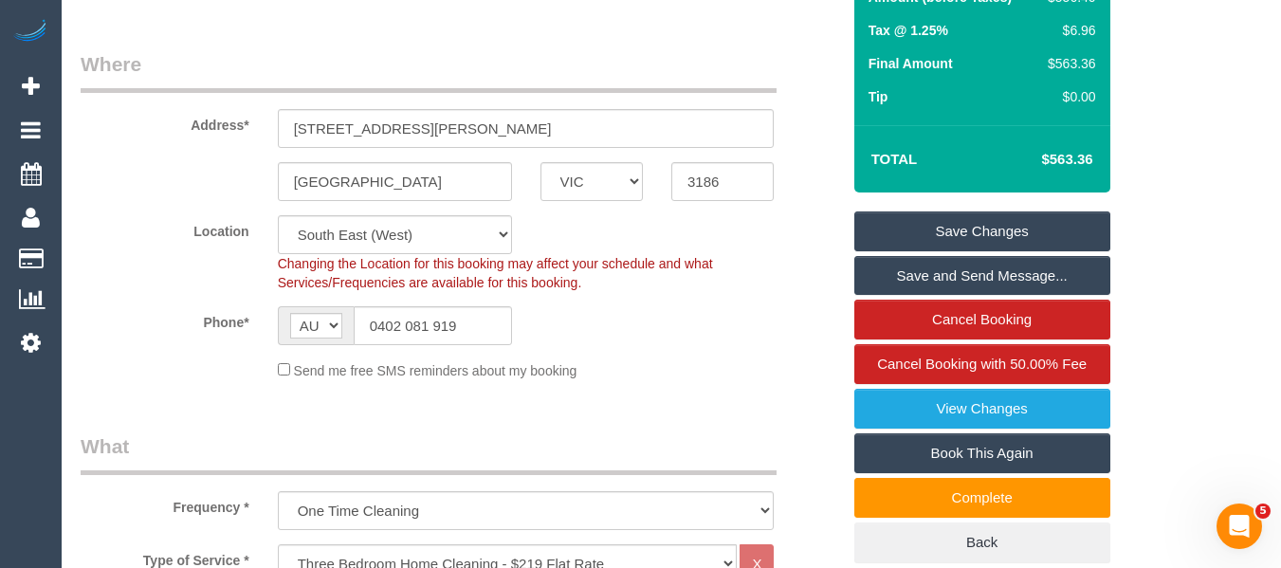
click at [993, 246] on link "Save Changes" at bounding box center [982, 231] width 256 height 40
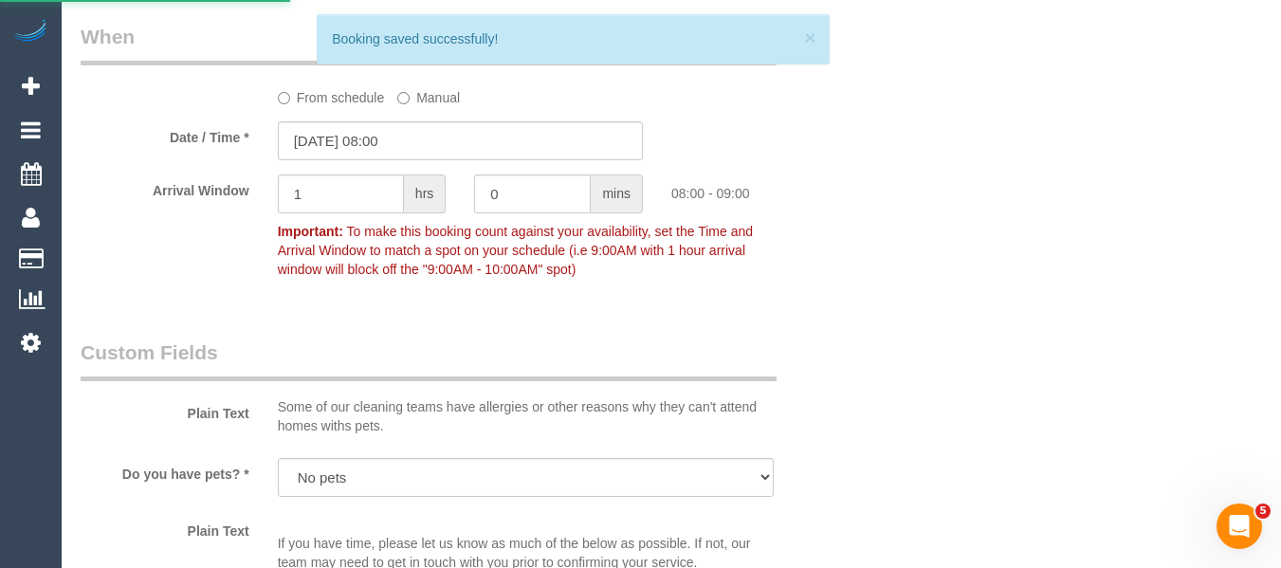
scroll to position [2275, 0]
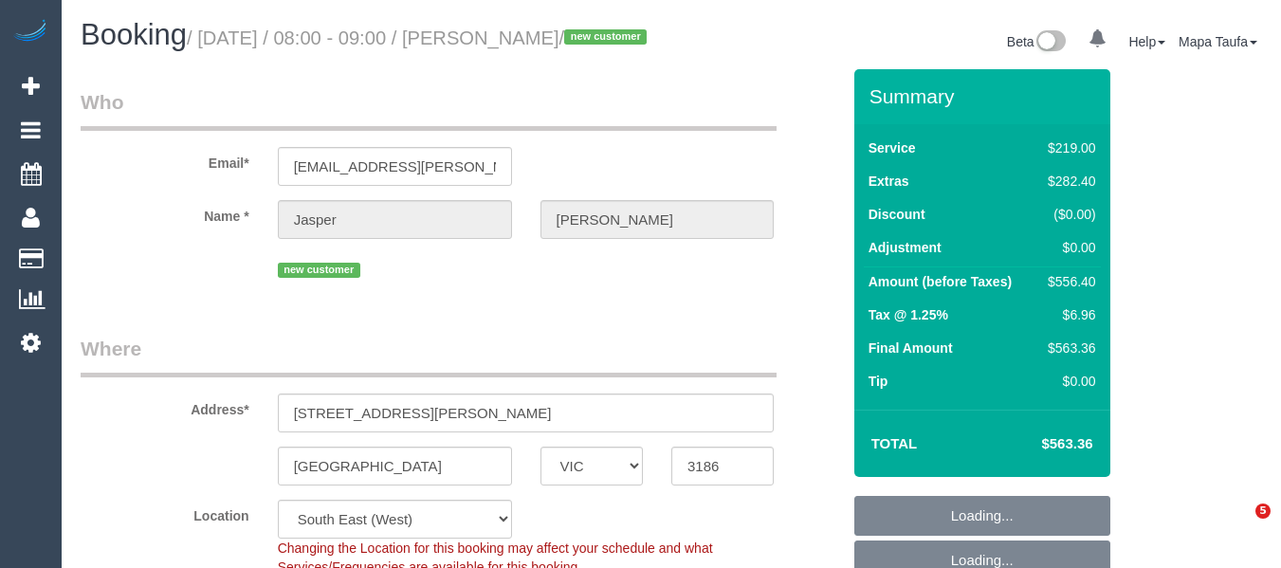
select select "VIC"
select select "number:28"
select select "number:14"
select select "number:19"
select select "number:25"
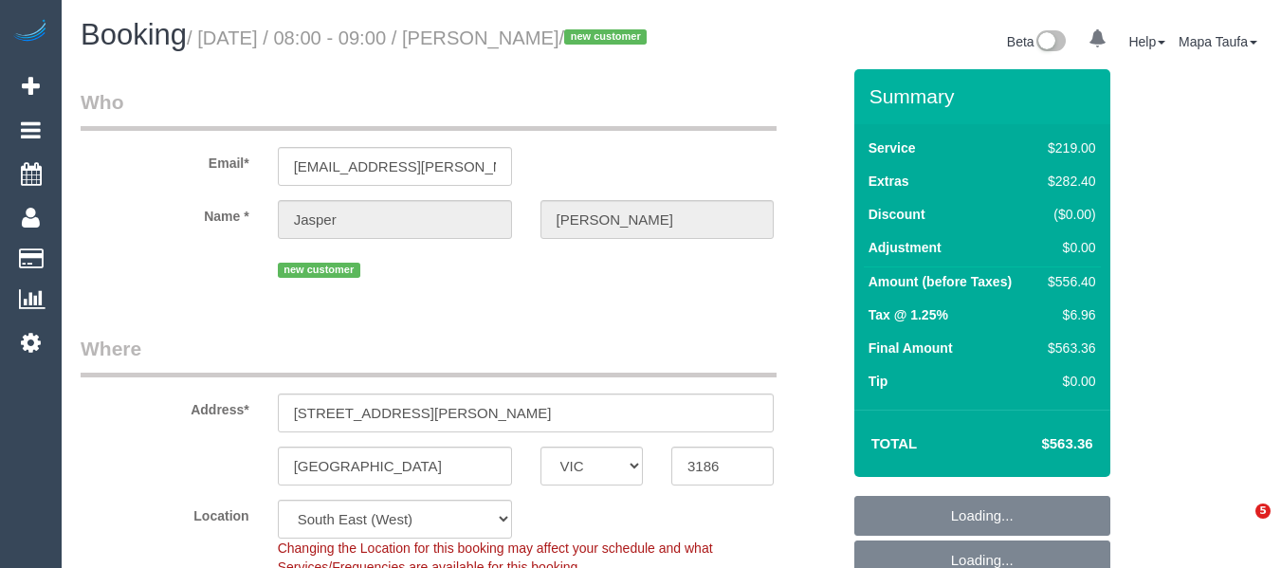
select select "number:13"
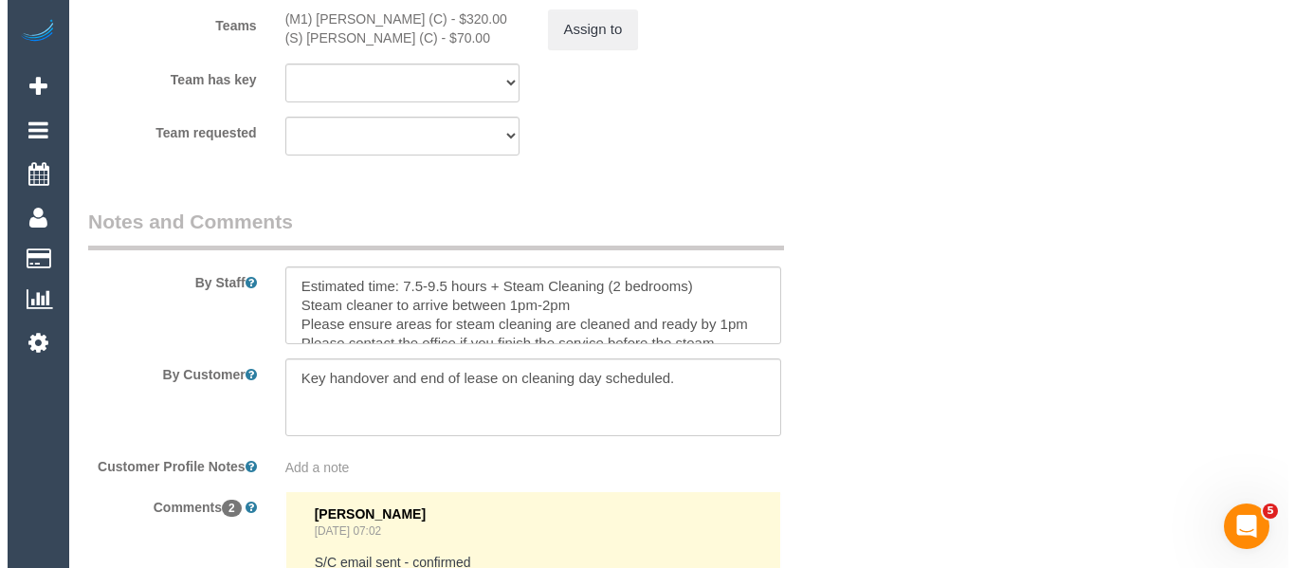
scroll to position [3167, 0]
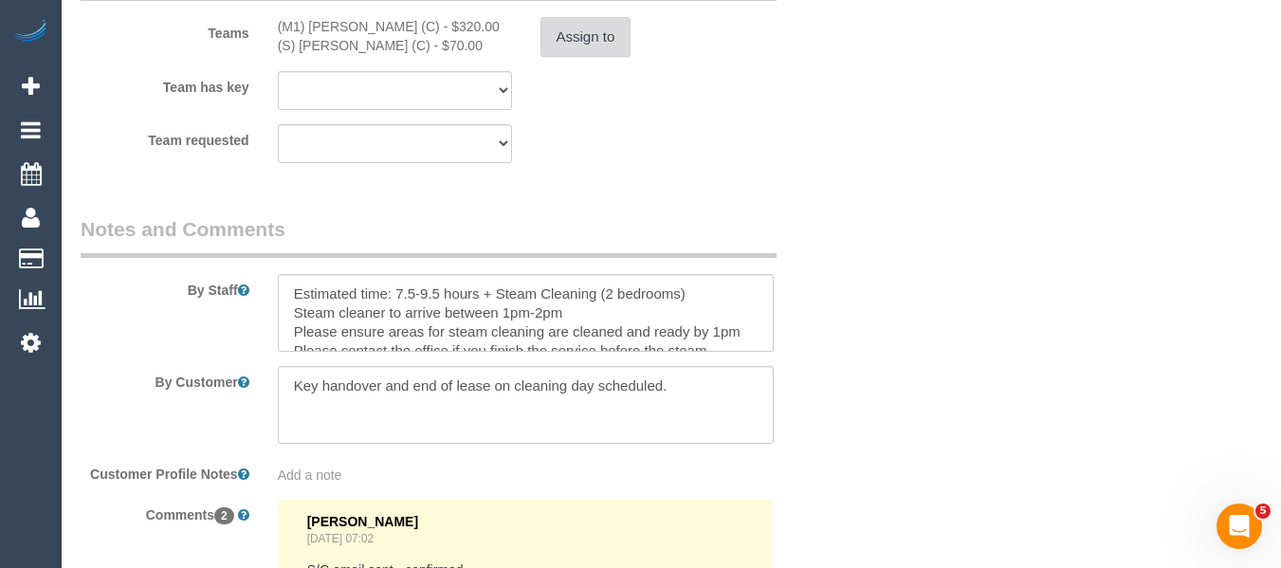
click at [611, 57] on button "Assign to" at bounding box center [585, 37] width 91 height 40
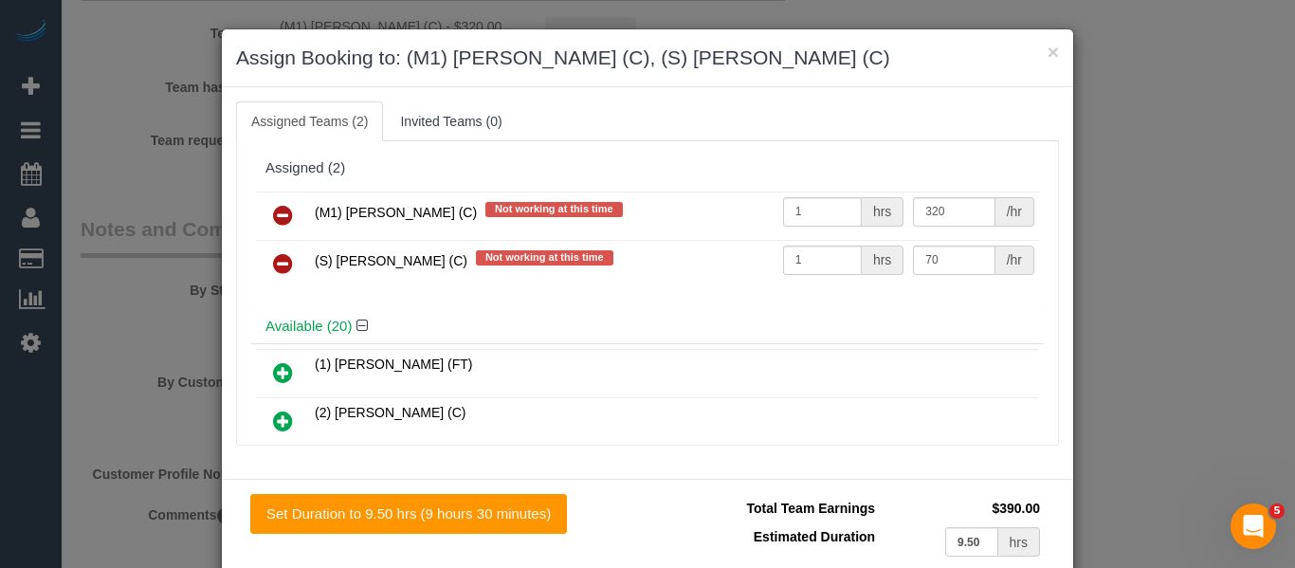
click at [277, 259] on icon at bounding box center [283, 263] width 20 height 23
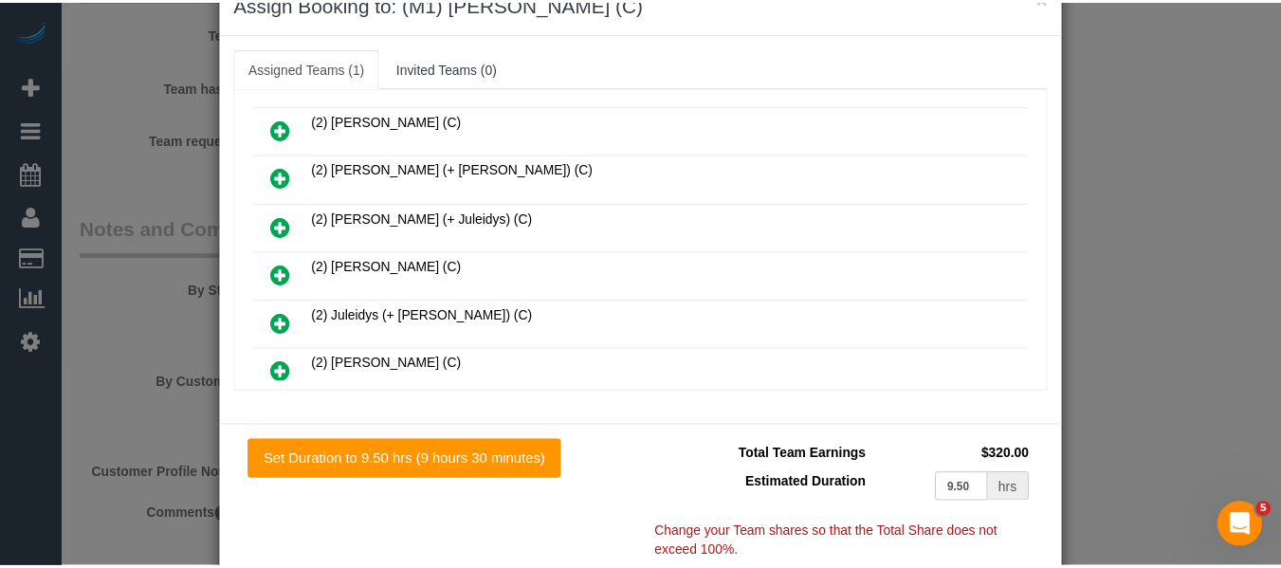
scroll to position [138, 0]
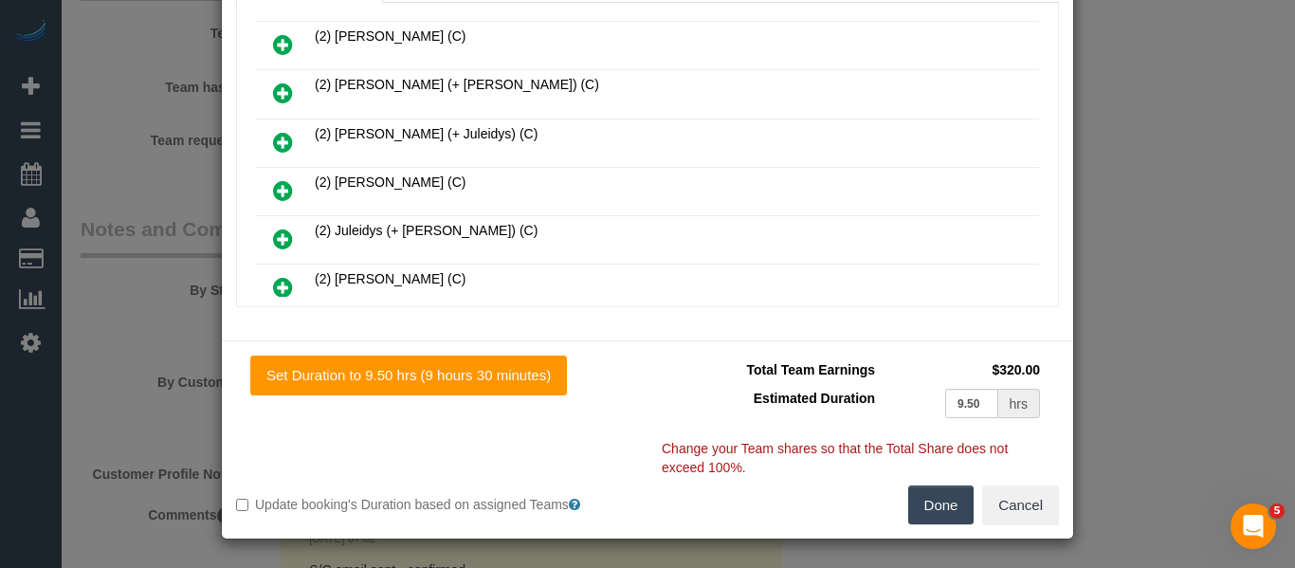
click at [920, 497] on button "Done" at bounding box center [941, 505] width 66 height 40
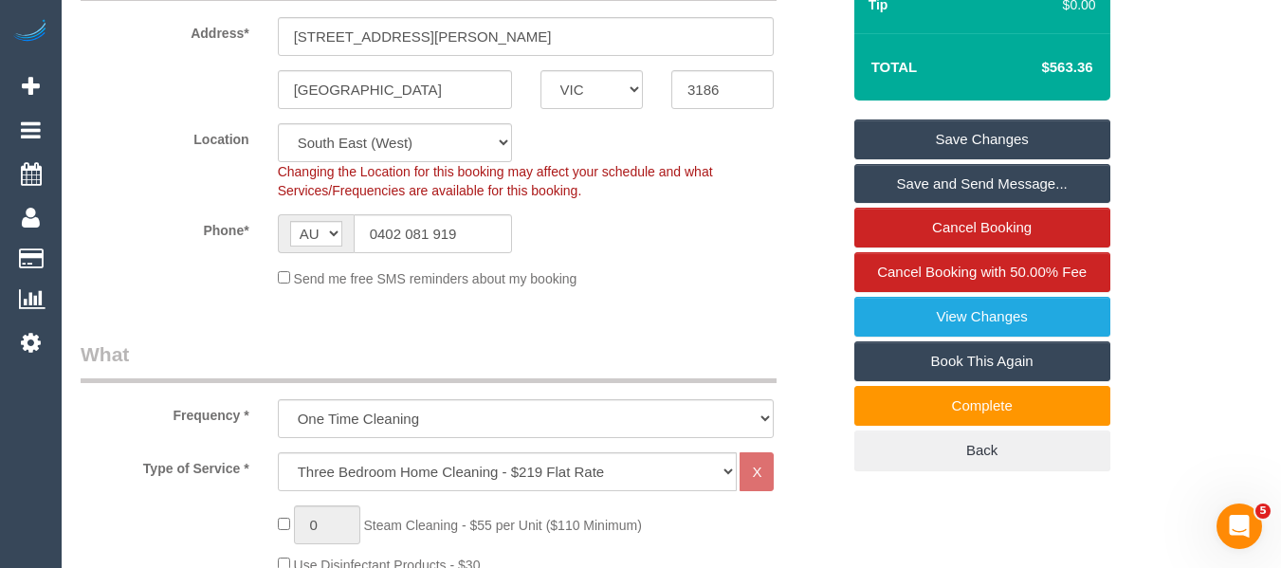
scroll to position [369, 0]
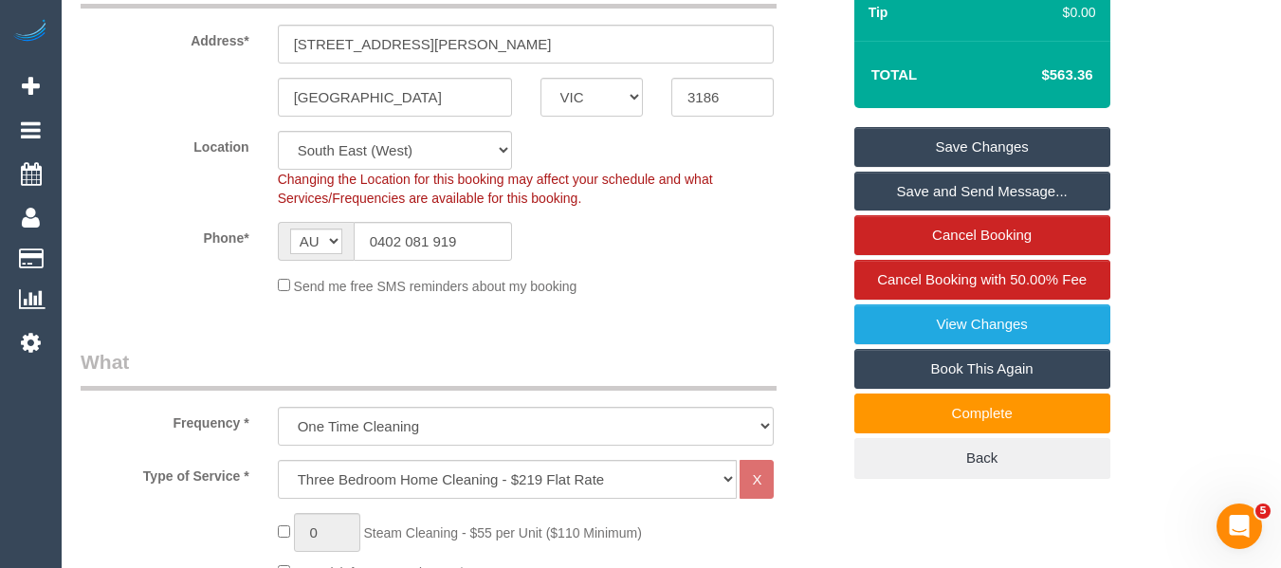
click at [1073, 155] on link "Save Changes" at bounding box center [982, 147] width 256 height 40
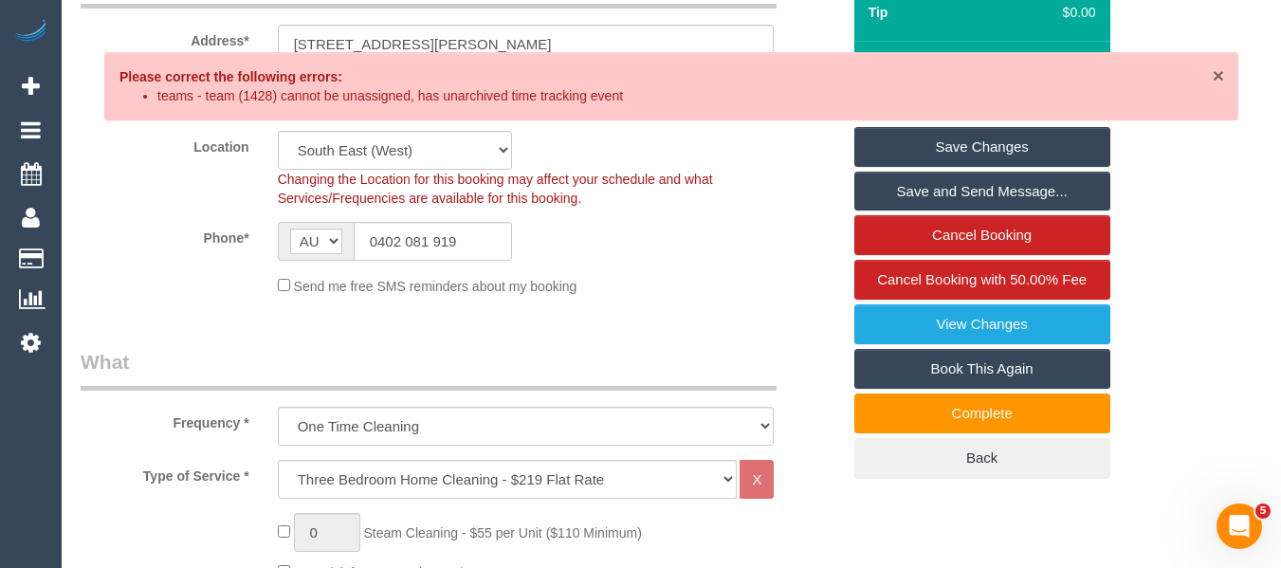
click at [1218, 74] on span "×" at bounding box center [1218, 75] width 11 height 22
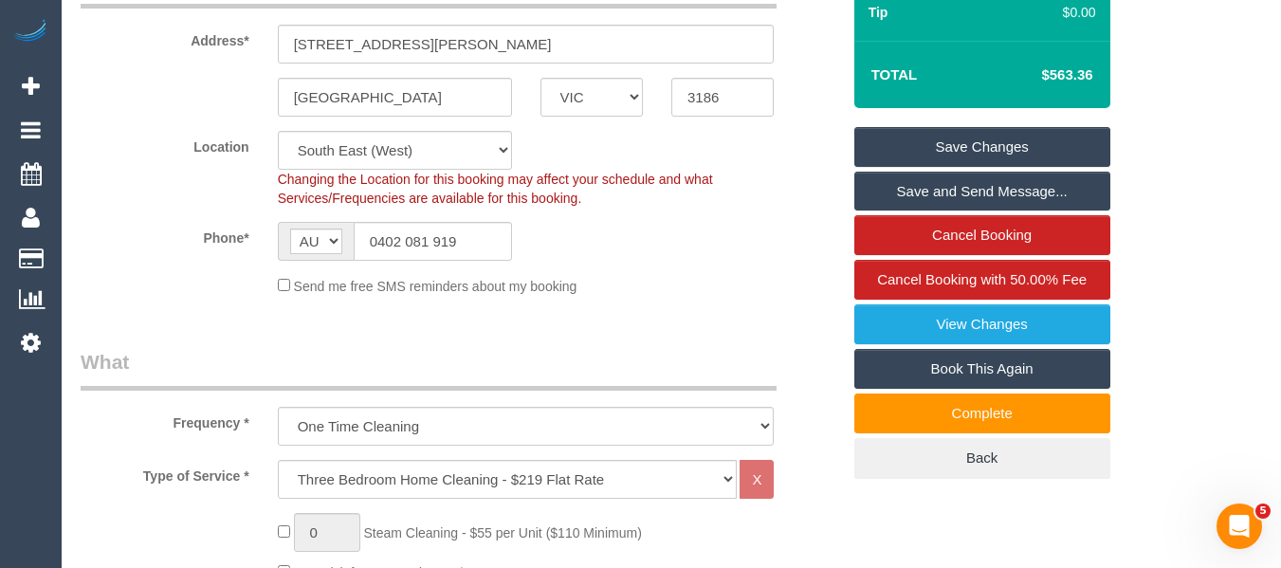
click at [1016, 165] on link "Save Changes" at bounding box center [982, 147] width 256 height 40
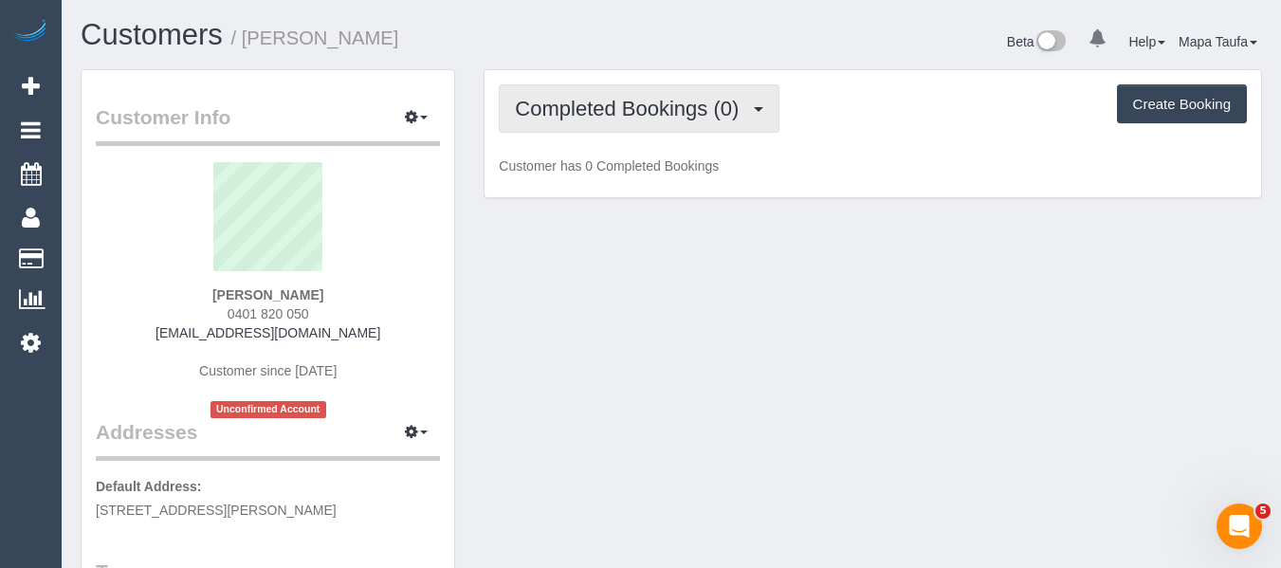
drag, startPoint x: 684, startPoint y: 105, endPoint x: 674, endPoint y: 123, distance: 20.4
click at [683, 108] on span "Completed Bookings (0)" at bounding box center [631, 109] width 233 height 24
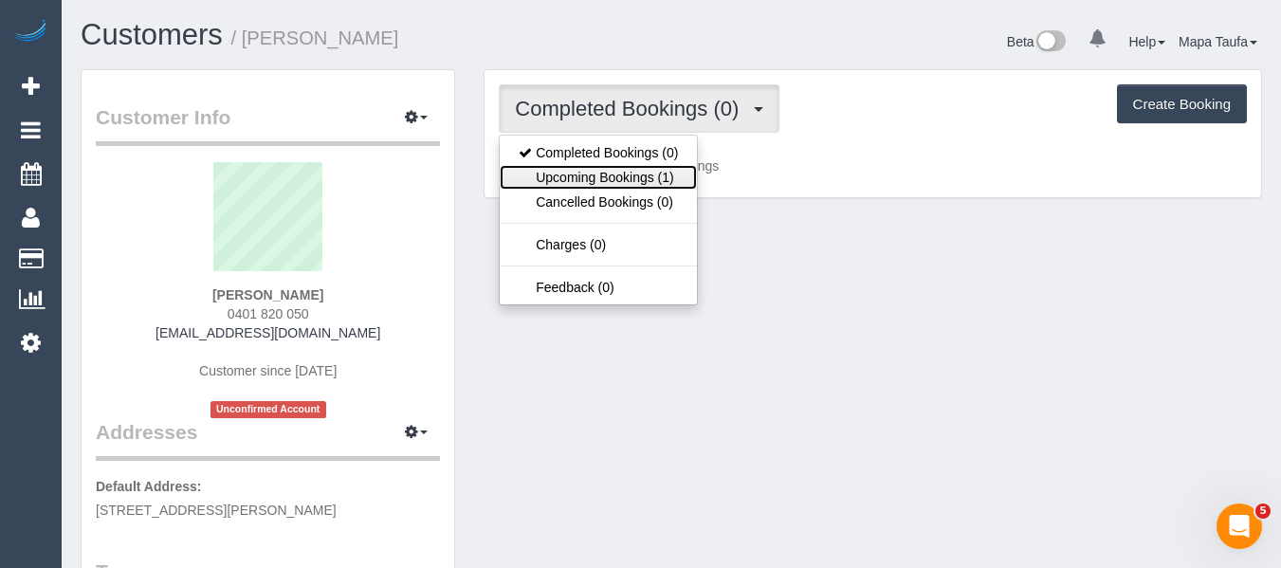
click at [631, 178] on link "Upcoming Bookings (1)" at bounding box center [598, 177] width 197 height 25
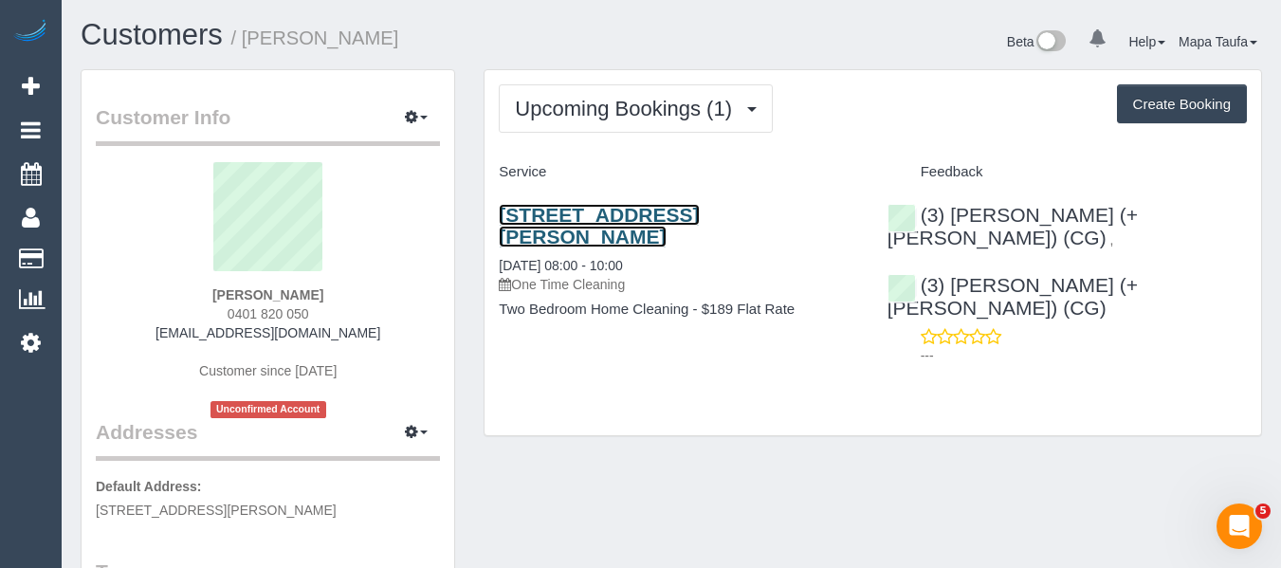
click at [593, 217] on link "[STREET_ADDRESS][PERSON_NAME]" at bounding box center [599, 226] width 200 height 44
click at [606, 221] on link "[STREET_ADDRESS][PERSON_NAME]" at bounding box center [599, 226] width 200 height 44
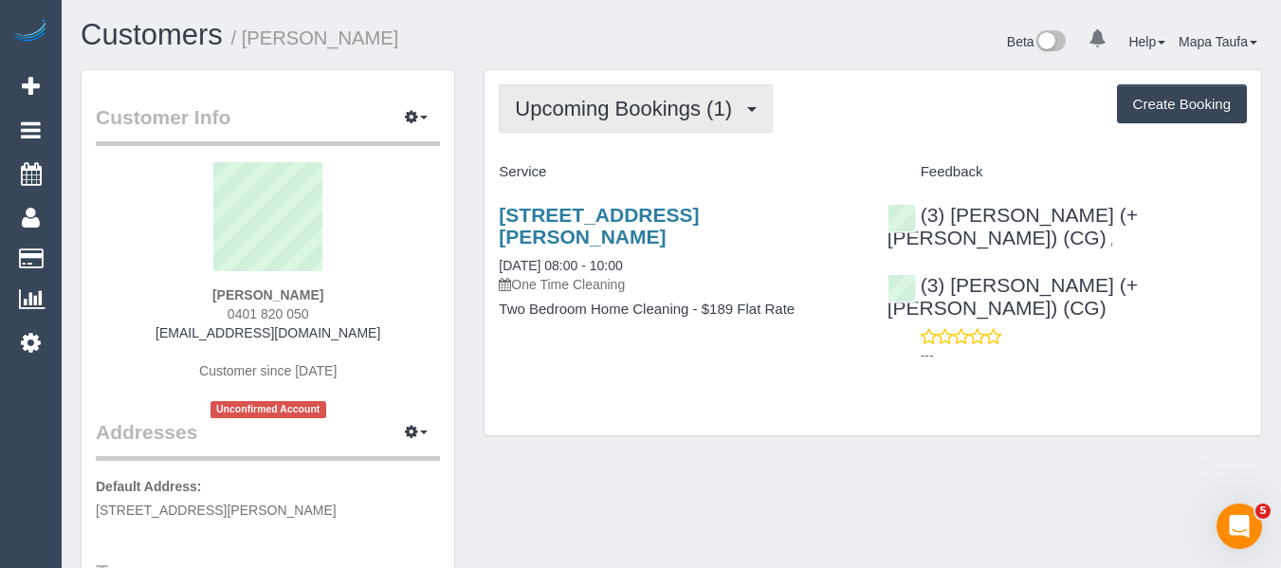
click at [662, 109] on span "Upcoming Bookings (1)" at bounding box center [628, 109] width 227 height 24
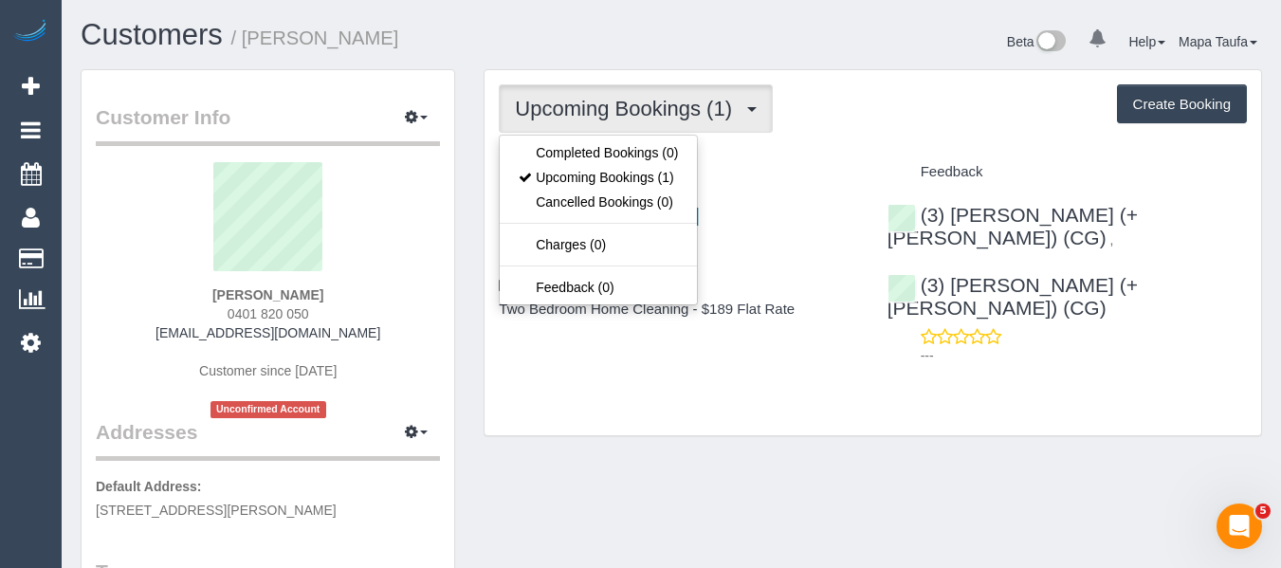
click at [911, 144] on div "Upcoming Bookings (1) Completed Bookings (0) Upcoming Bookings (1) Cancelled Bo…" at bounding box center [872, 252] width 776 height 365
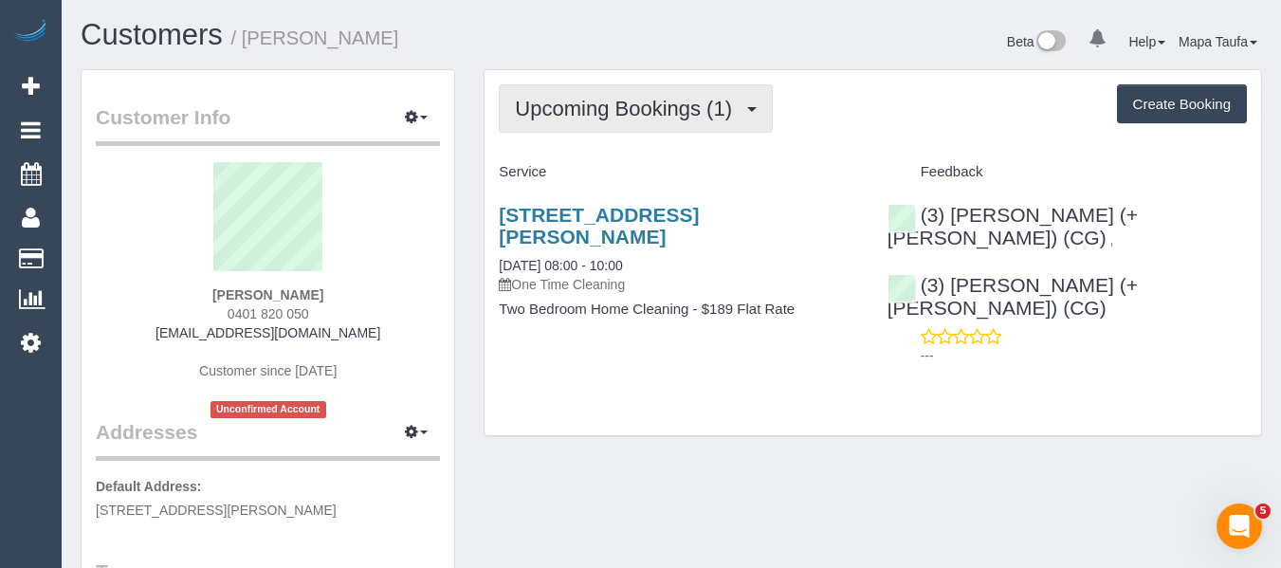
drag, startPoint x: 629, startPoint y: 119, endPoint x: 623, endPoint y: 152, distance: 33.7
click at [629, 118] on span "Upcoming Bookings (1)" at bounding box center [628, 109] width 227 height 24
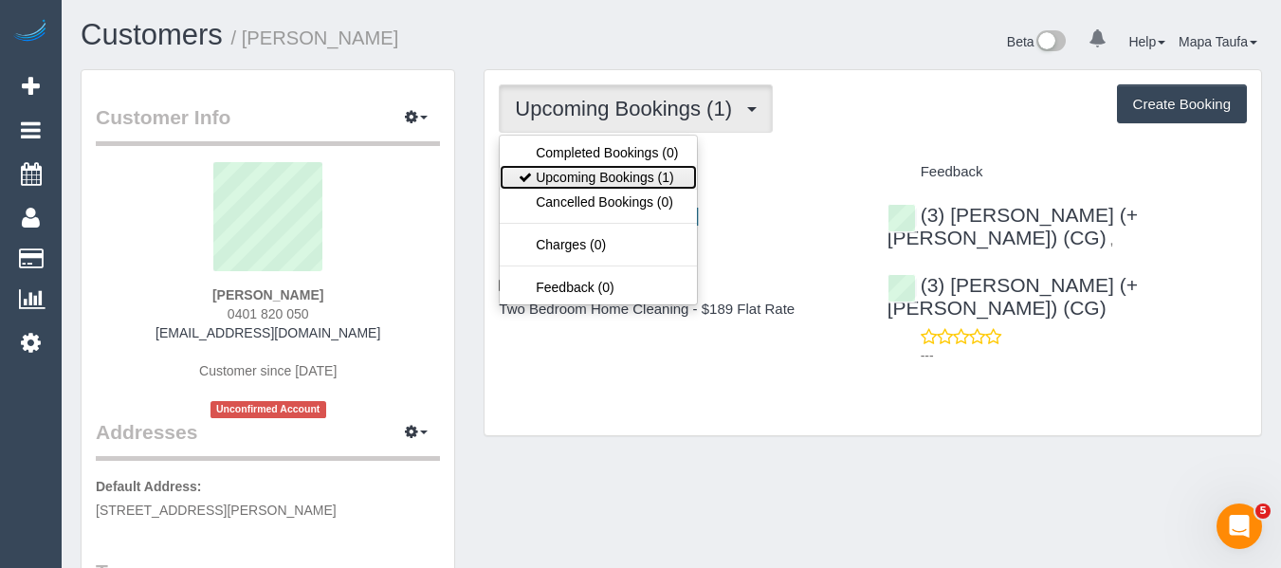
click at [622, 180] on link "Upcoming Bookings (1)" at bounding box center [598, 177] width 197 height 25
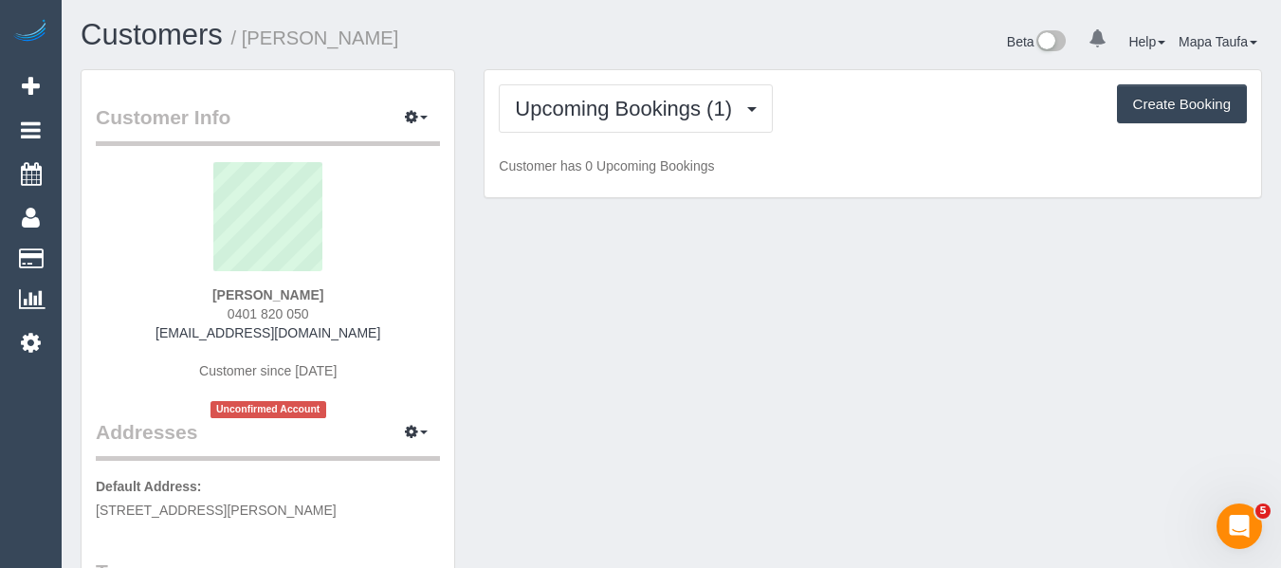
click at [813, 149] on div "Upcoming Bookings (1) Completed Bookings (0) Upcoming Bookings (1) Cancelled Bo…" at bounding box center [872, 134] width 776 height 128
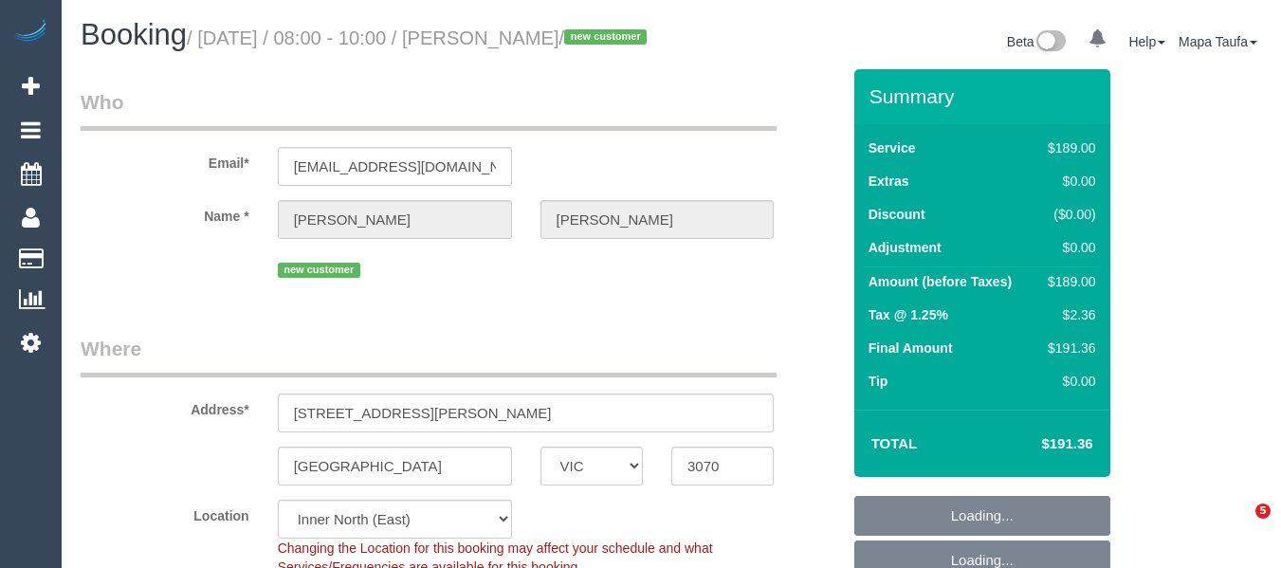
select select "VIC"
select select "number:28"
select select "number:14"
select select "number:19"
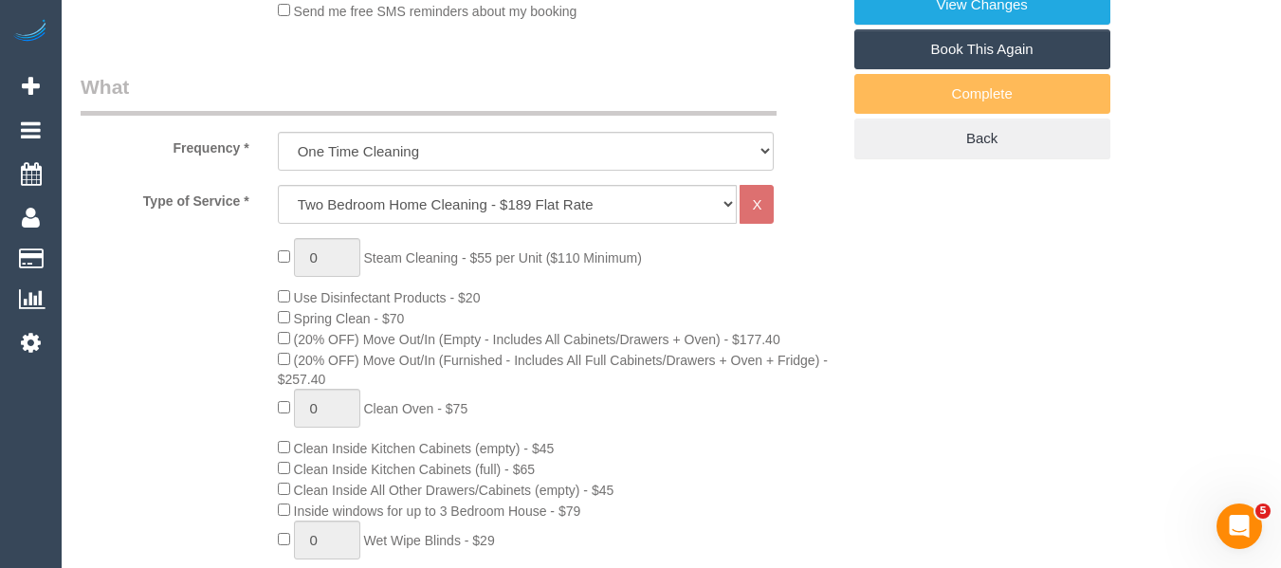
scroll to position [658, 0]
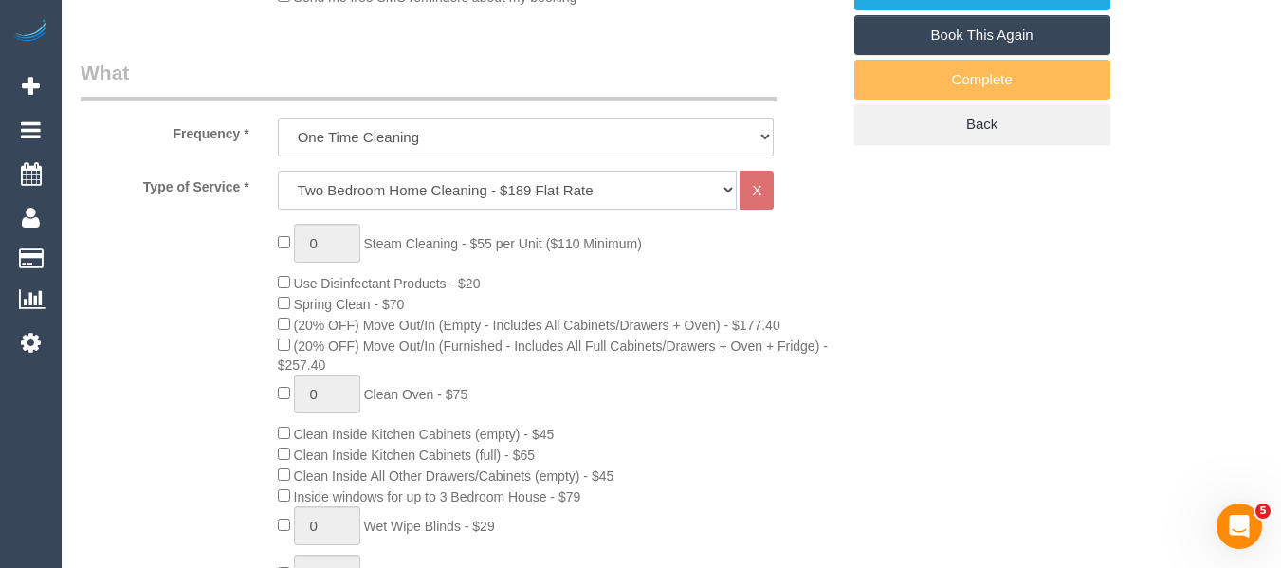
click at [521, 204] on select "Hourly Service - $70/h Hourly Service - $65/h Hourly Service - $60/h Hourly Ser…" at bounding box center [508, 190] width 460 height 39
select select "209"
click at [278, 193] on select "Hourly Service - $70/h Hourly Service - $65/h Hourly Service - $60/h Hourly Ser…" at bounding box center [508, 190] width 460 height 39
select select "1"
select select "120"
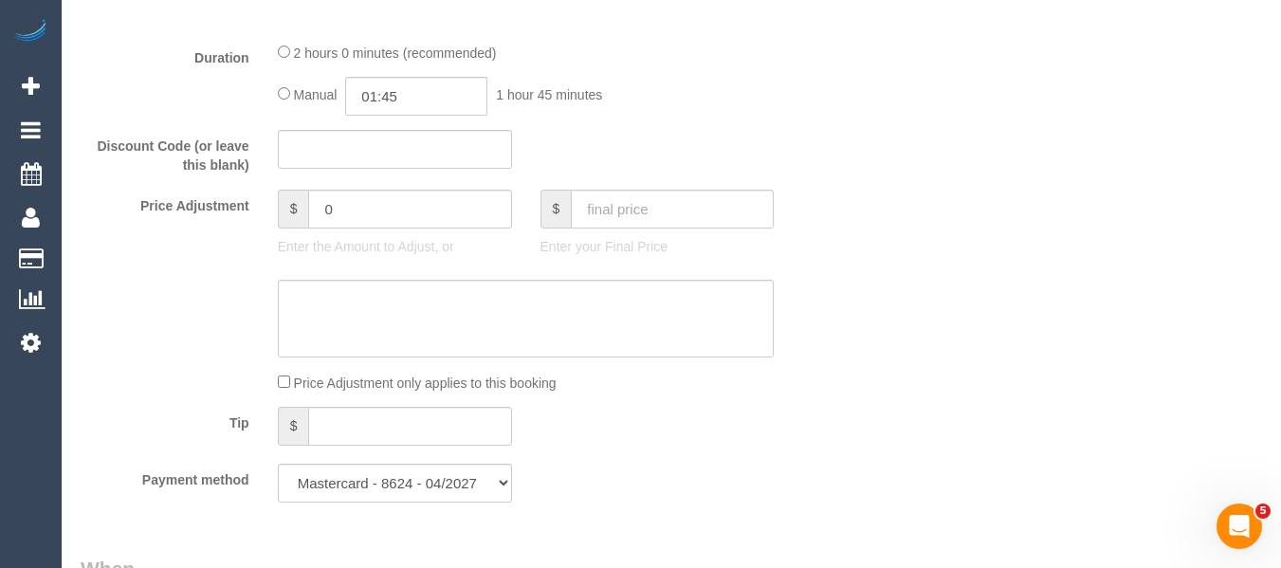
scroll to position [1511, 0]
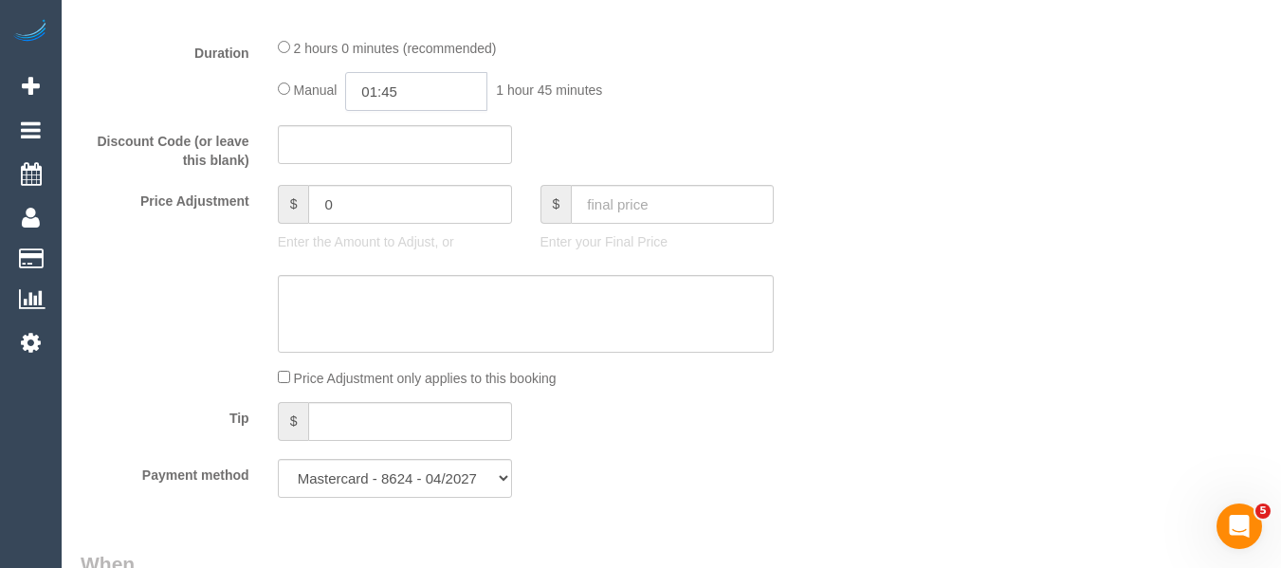
click at [383, 111] on input "01:45" at bounding box center [416, 91] width 142 height 39
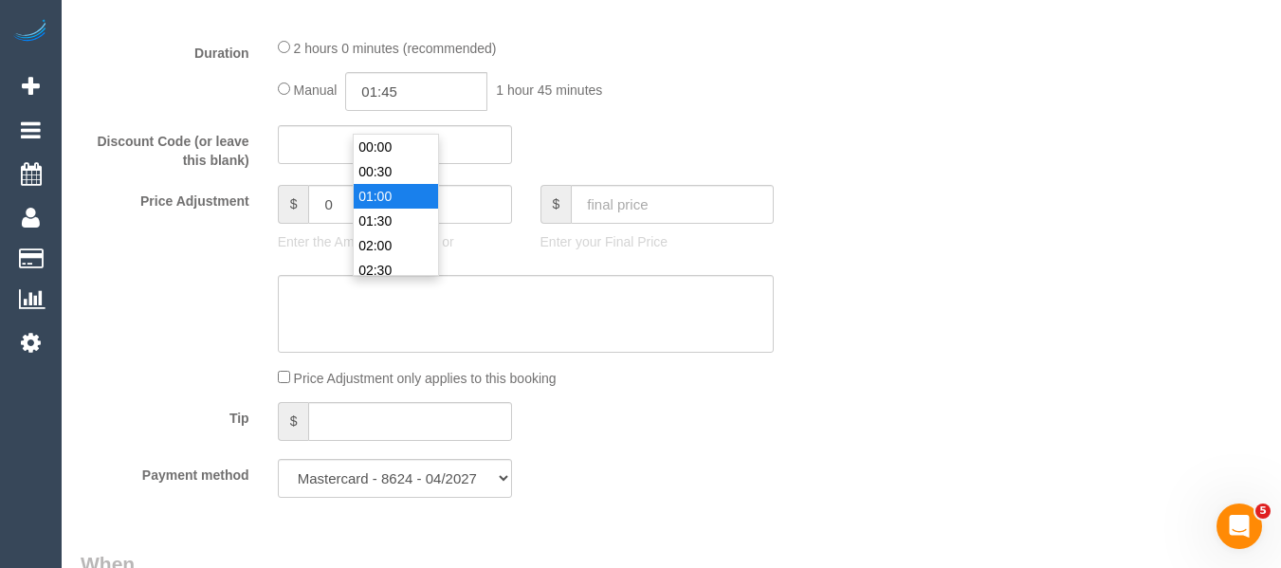
type input "01:00"
click at [386, 200] on li "01:00" at bounding box center [396, 196] width 84 height 25
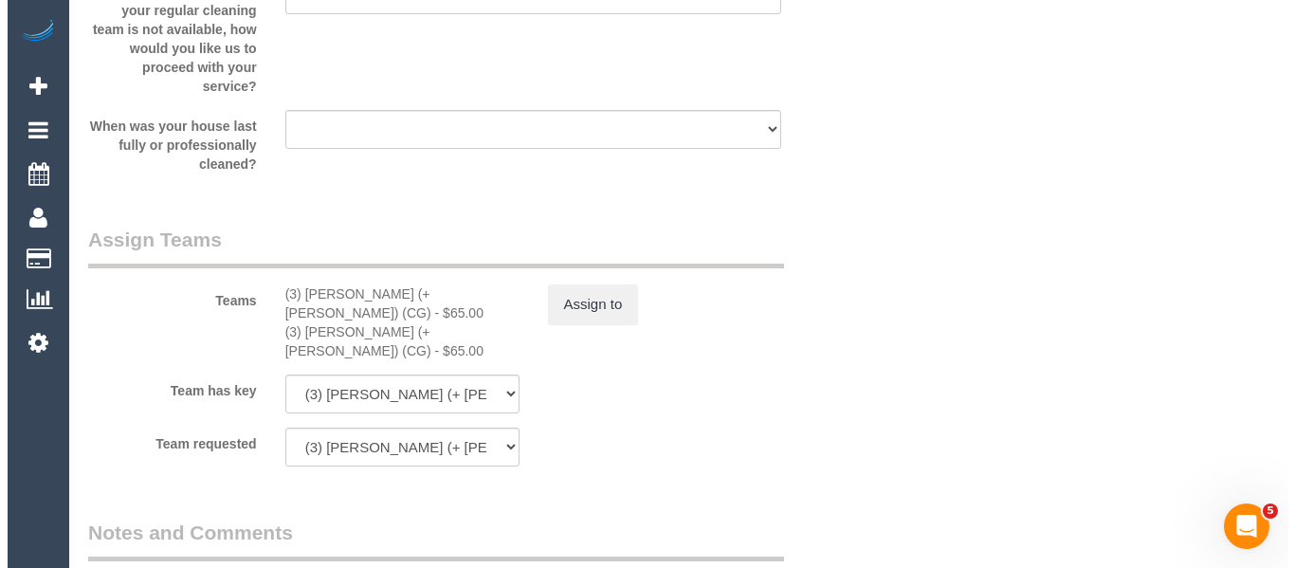
scroll to position [2933, 0]
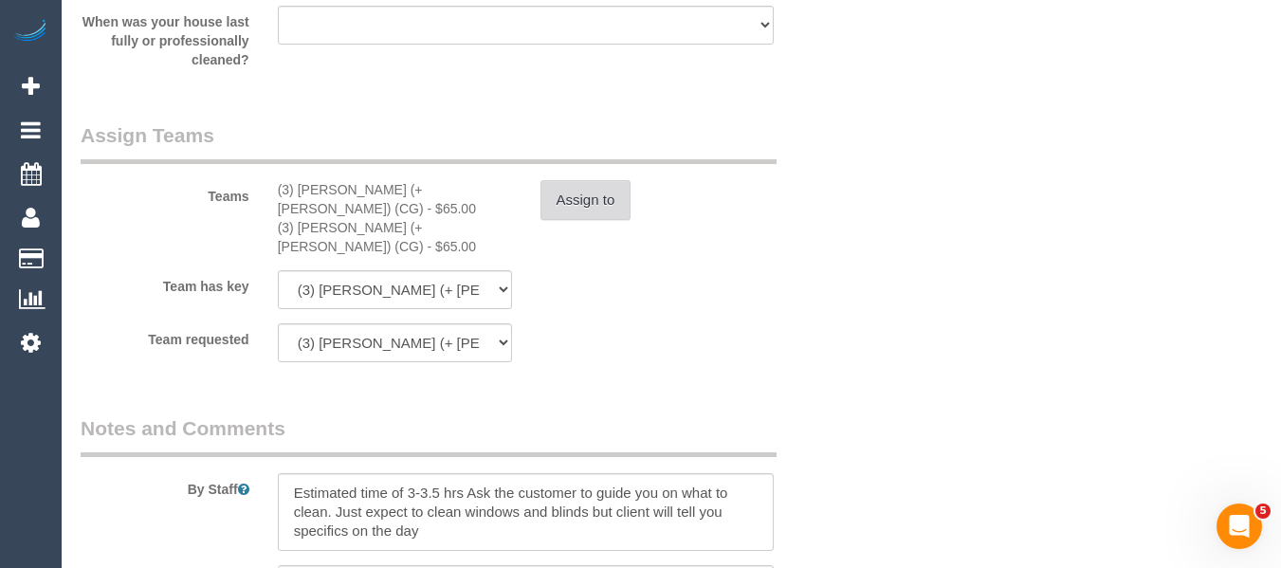
click at [575, 220] on button "Assign to" at bounding box center [585, 200] width 91 height 40
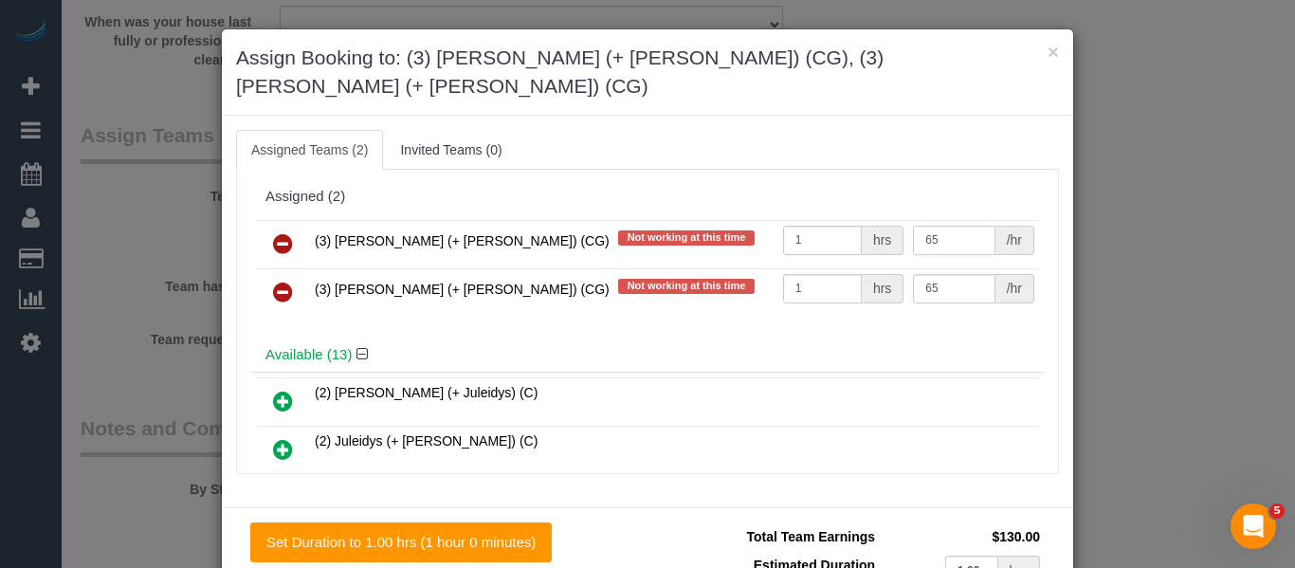
drag, startPoint x: 950, startPoint y: 205, endPoint x: 776, endPoint y: 206, distance: 174.4
click at [776, 220] on tr "(3) [PERSON_NAME] (+ [PERSON_NAME]) (CG) Not working at this time 1 hrs 65 /hr" at bounding box center [647, 244] width 783 height 48
type input "38.5"
drag, startPoint x: 926, startPoint y: 264, endPoint x: 859, endPoint y: 265, distance: 67.3
click at [859, 268] on tr "(3) [PERSON_NAME] (+ [PERSON_NAME]) (CG) Not working at this time 1 hrs 65 /hr" at bounding box center [647, 292] width 783 height 48
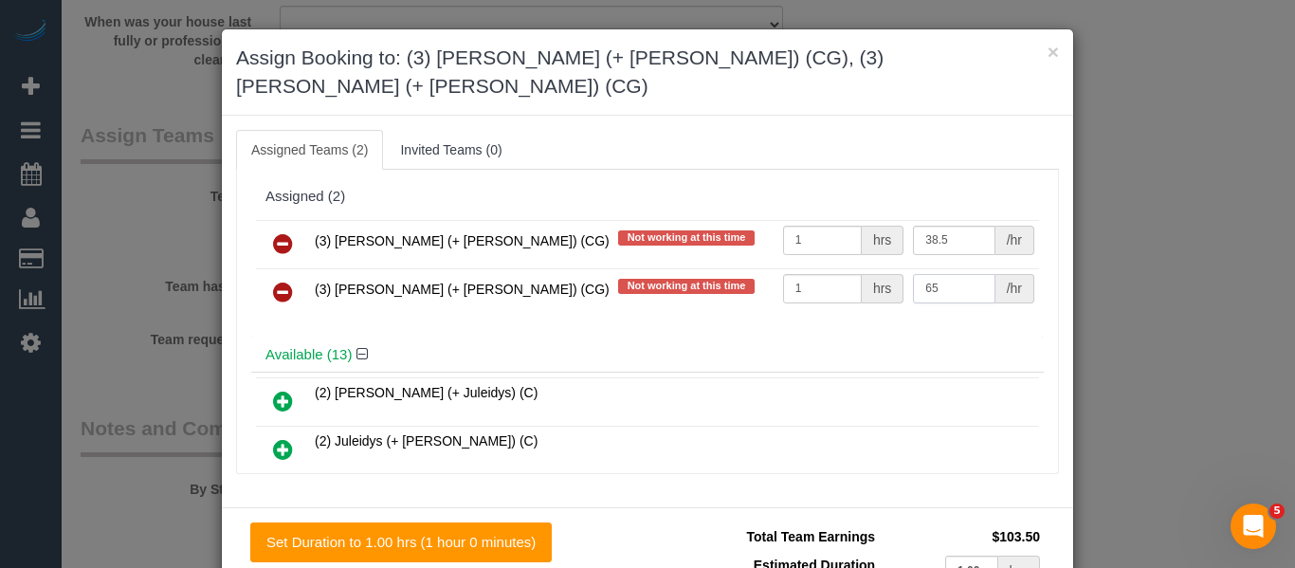
type input "."
type input "38.5"
click at [884, 189] on div "Assigned (2)" at bounding box center [647, 197] width 764 height 16
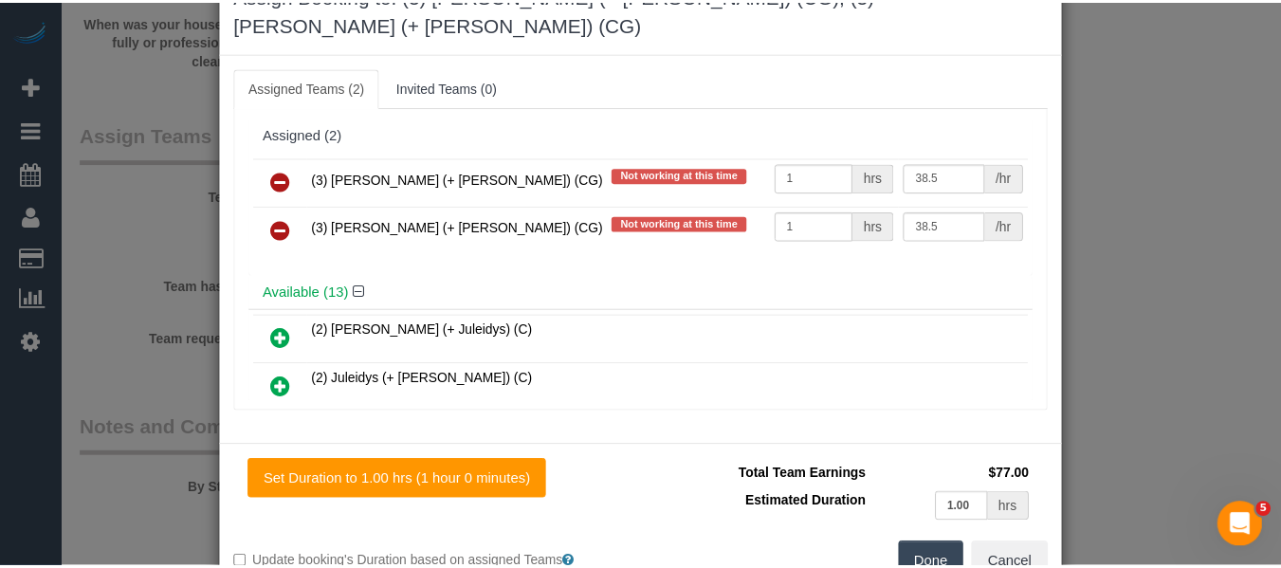
scroll to position [93, 0]
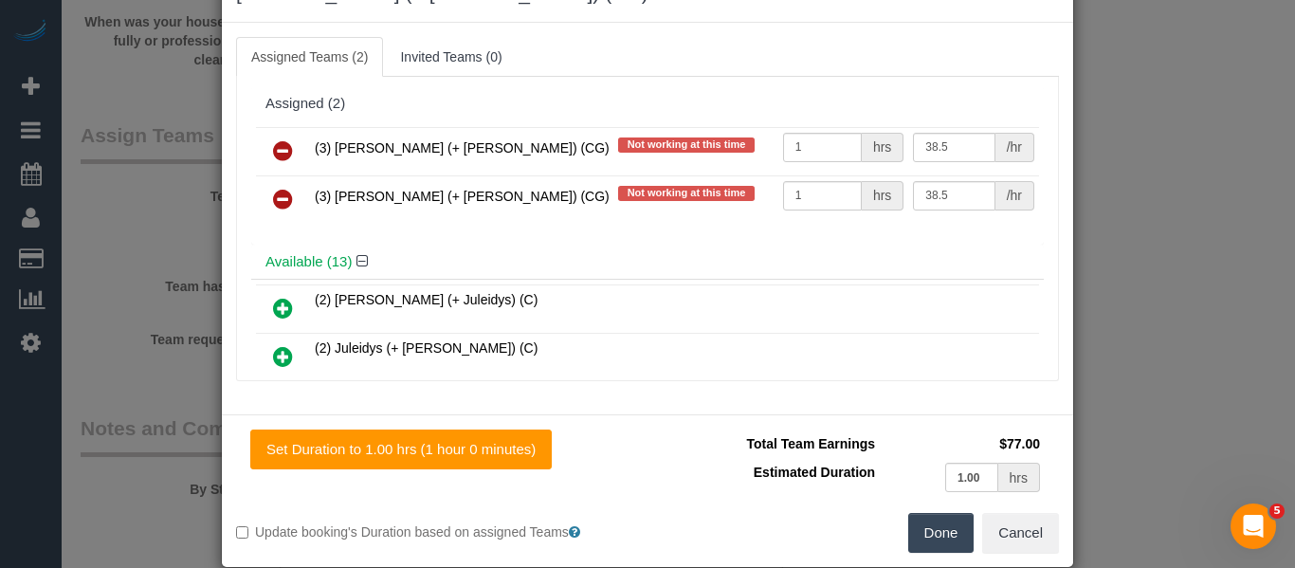
click at [929, 513] on button "Done" at bounding box center [941, 533] width 66 height 40
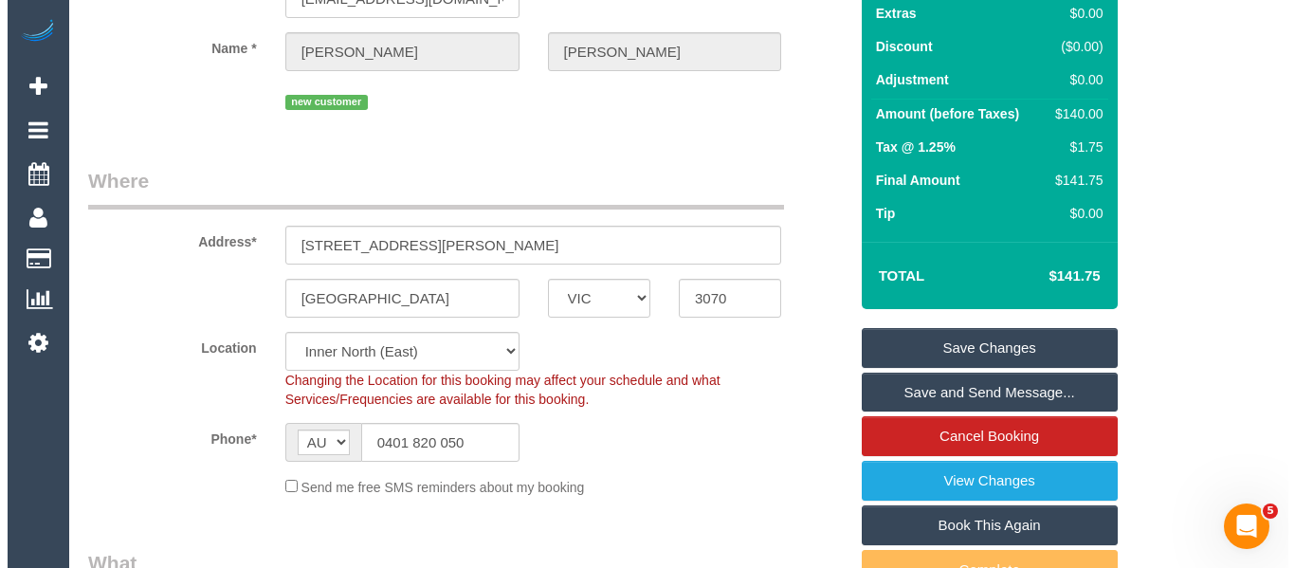
scroll to position [0, 0]
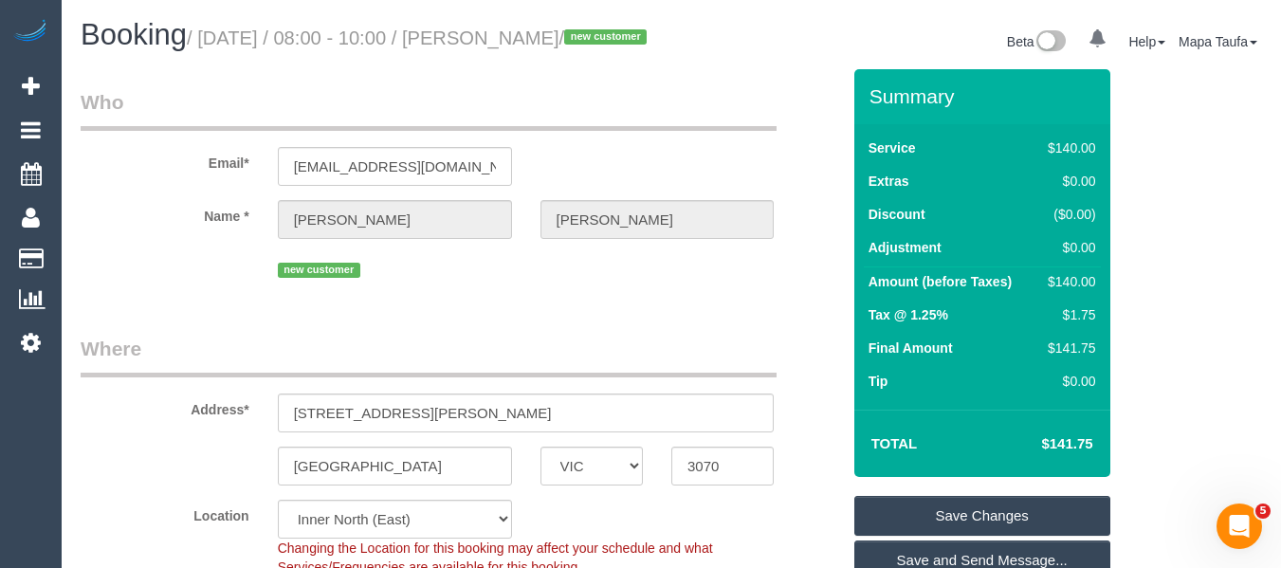
click at [907, 525] on link "Save Changes" at bounding box center [982, 516] width 256 height 40
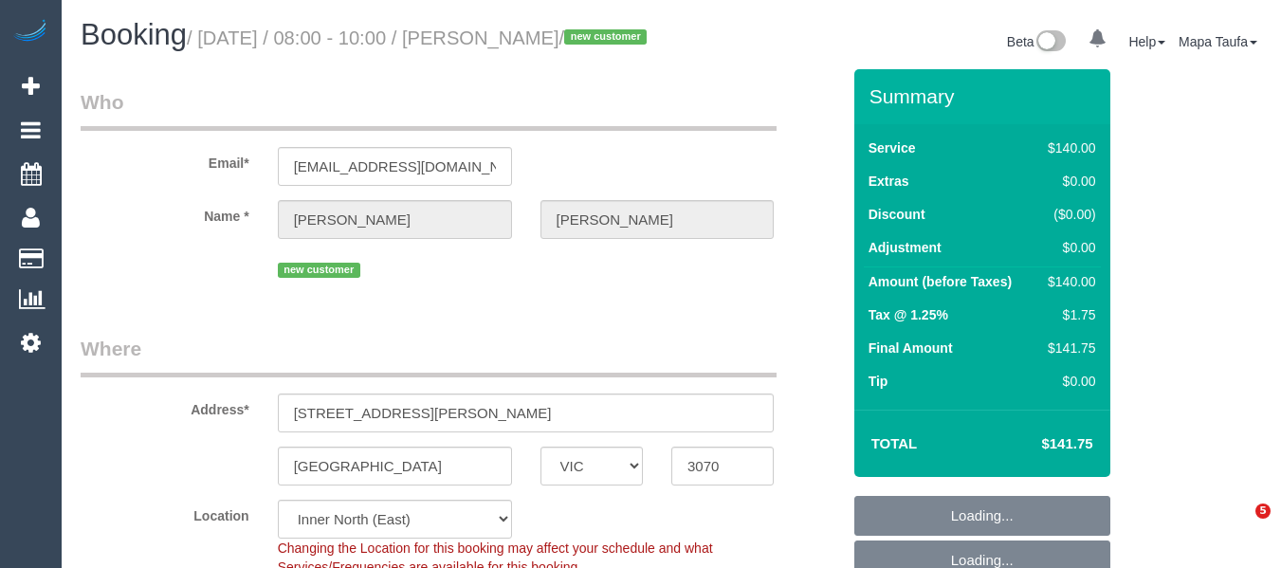
select select "VIC"
select select "object:879"
select select "string:stripe-pm_1SCUOj2GScqysDRViuAvEbQh"
select select "number:28"
select select "number:14"
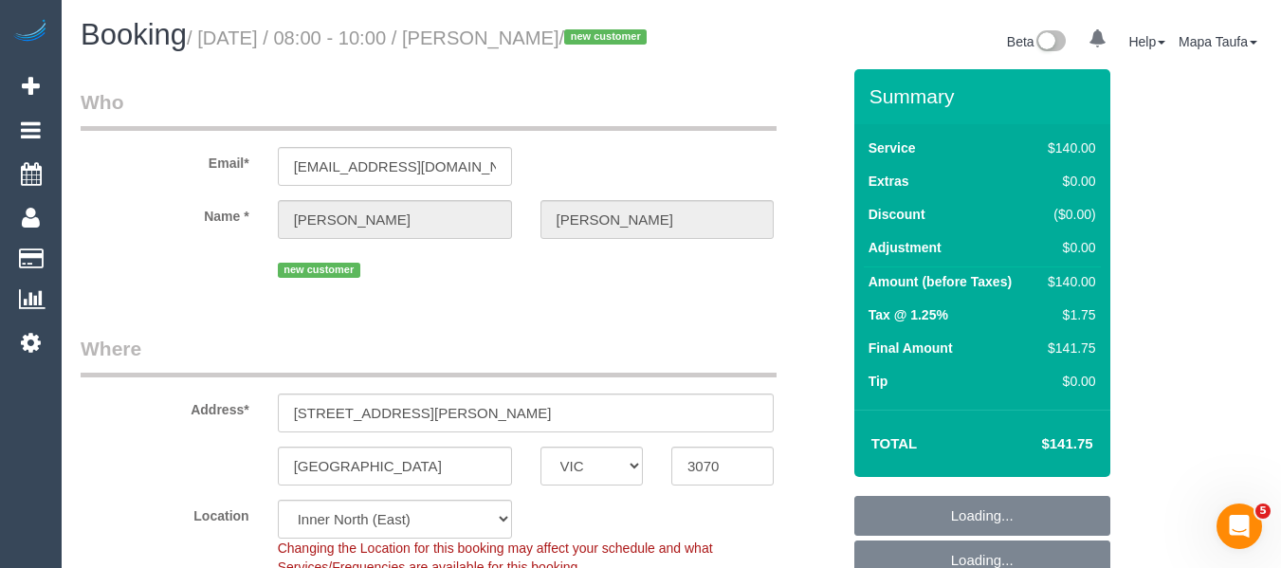
select select "number:19"
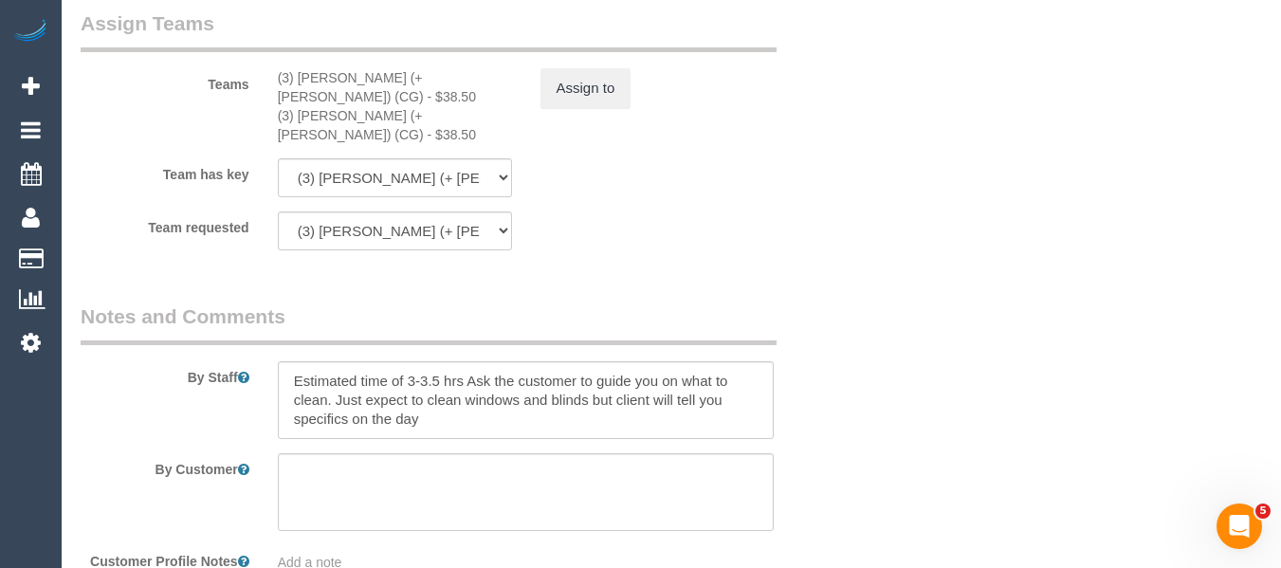
scroll to position [3189, 0]
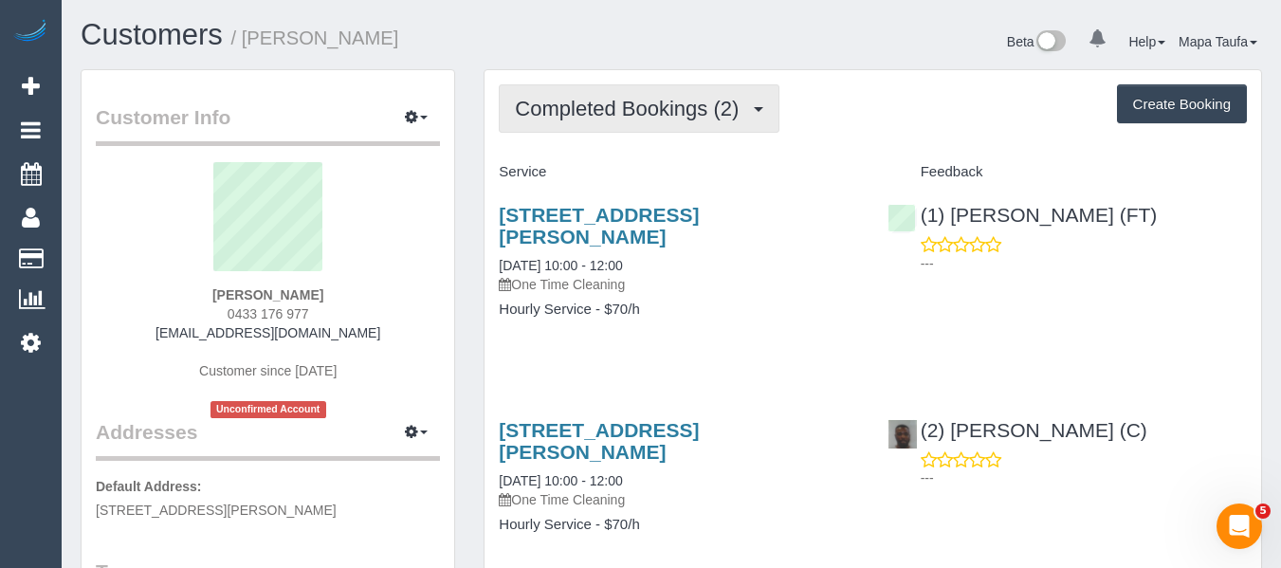
click at [643, 108] on span "Completed Bookings (2)" at bounding box center [631, 109] width 233 height 24
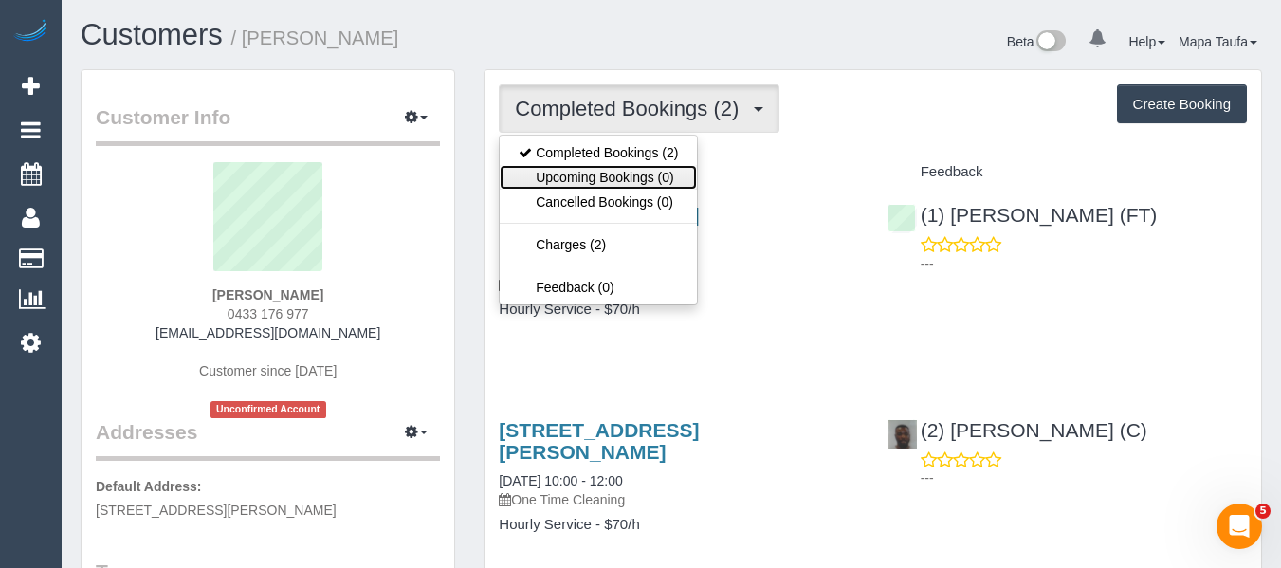
click at [642, 170] on link "Upcoming Bookings (0)" at bounding box center [598, 177] width 197 height 25
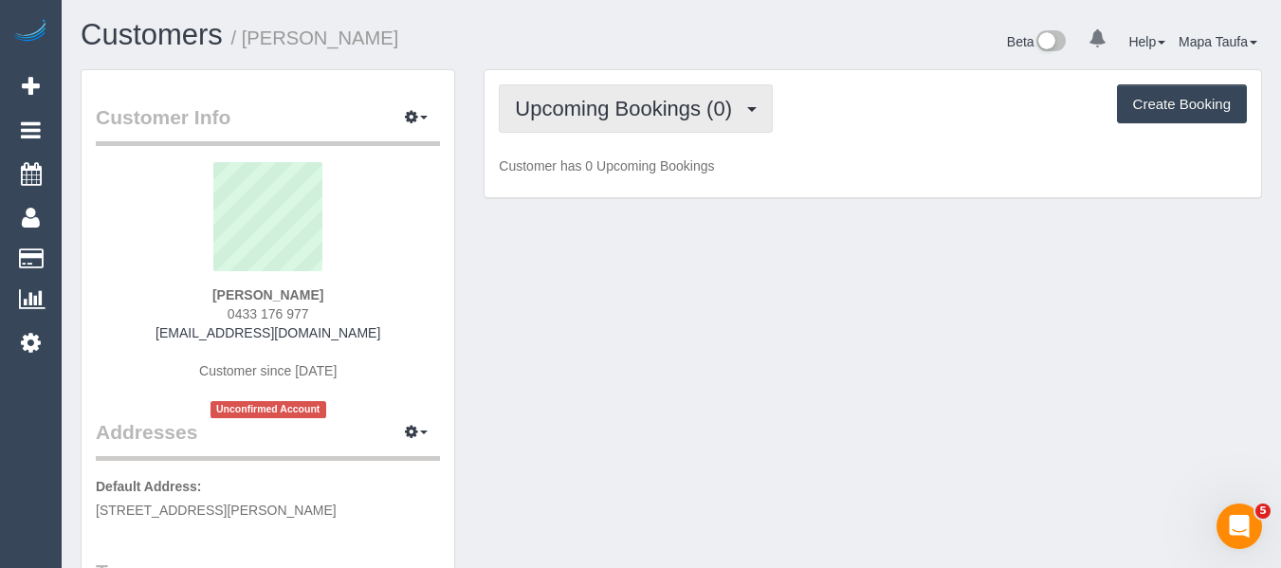
click at [665, 118] on span "Upcoming Bookings (0)" at bounding box center [628, 109] width 227 height 24
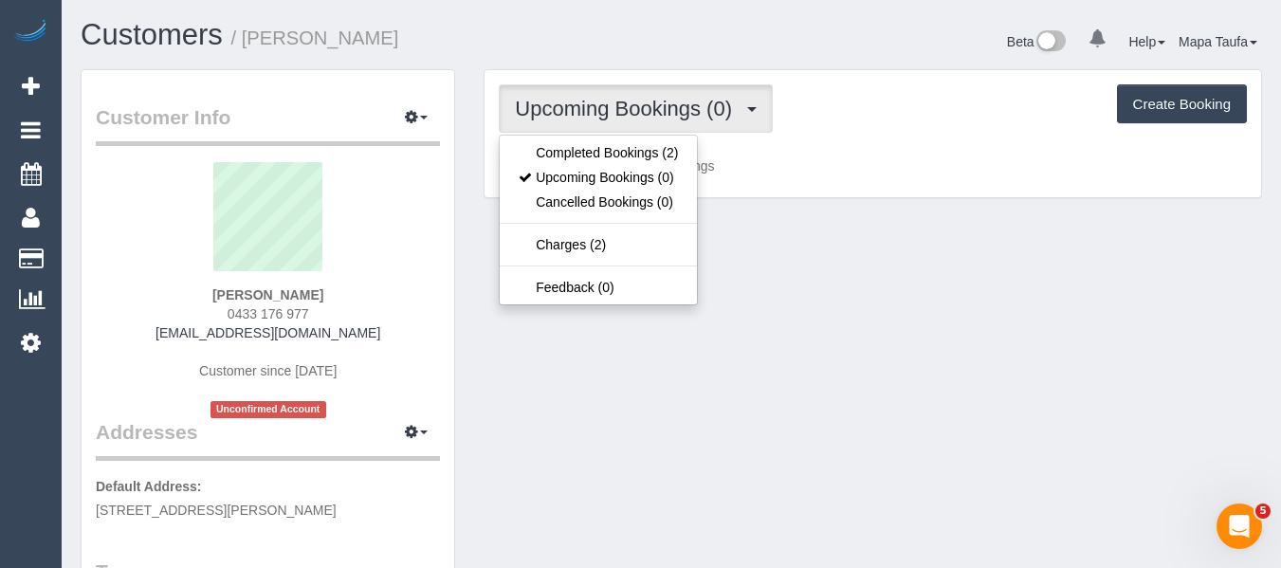
click at [792, 160] on p "Customer has 0 Upcoming Bookings" at bounding box center [873, 165] width 748 height 19
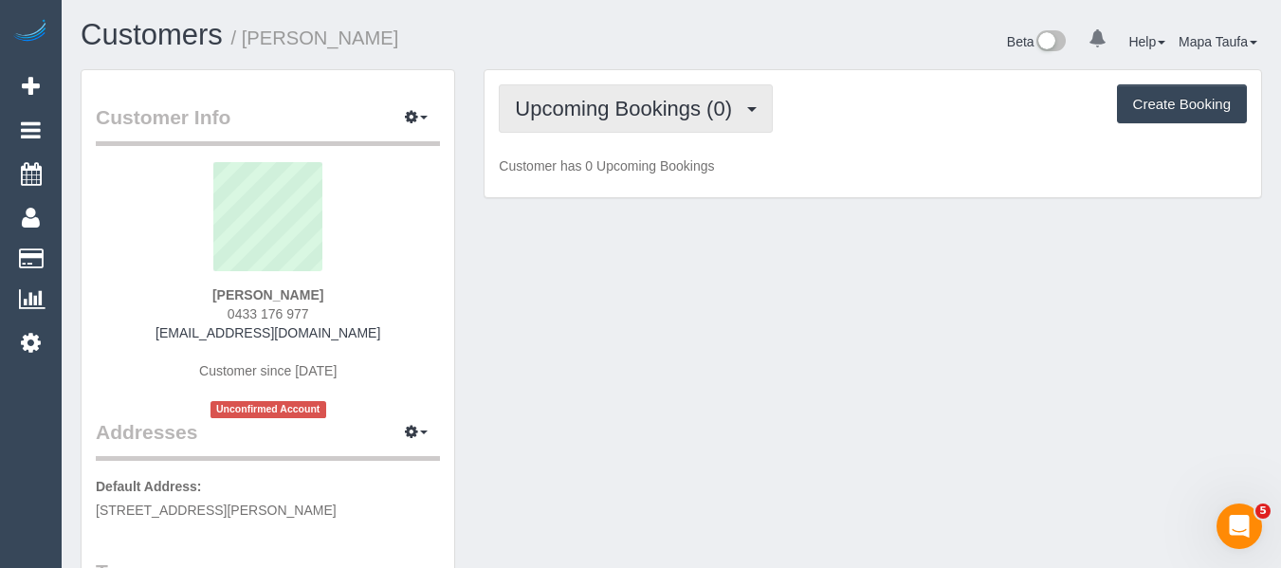
click at [736, 108] on span "Upcoming Bookings (0)" at bounding box center [628, 109] width 227 height 24
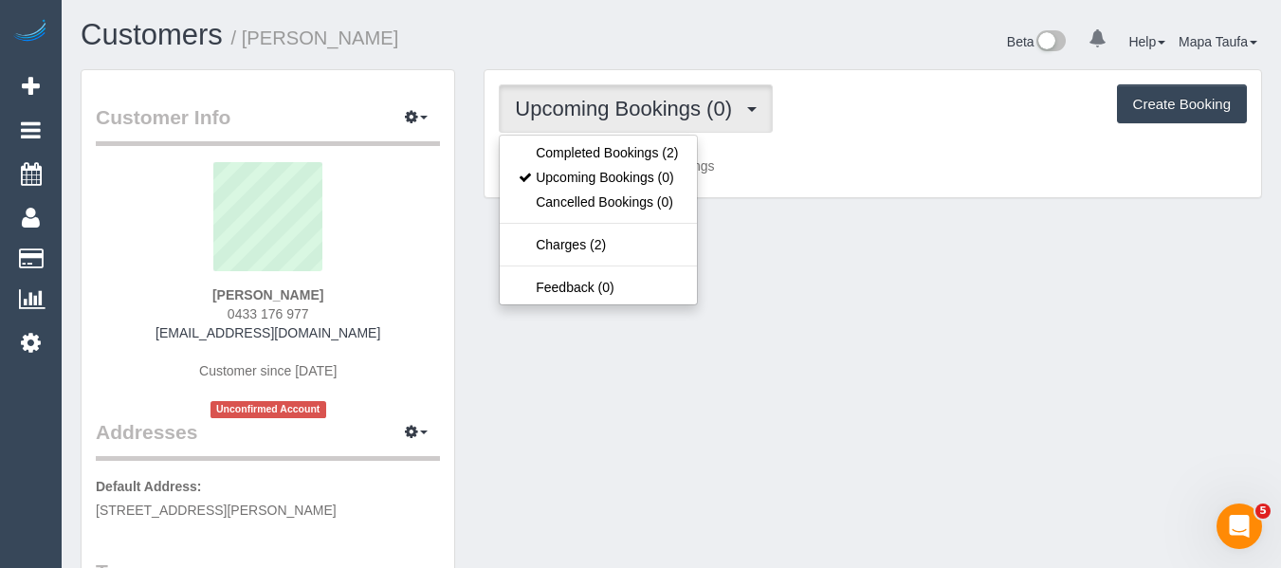
drag, startPoint x: 812, startPoint y: 216, endPoint x: 719, endPoint y: 231, distance: 94.1
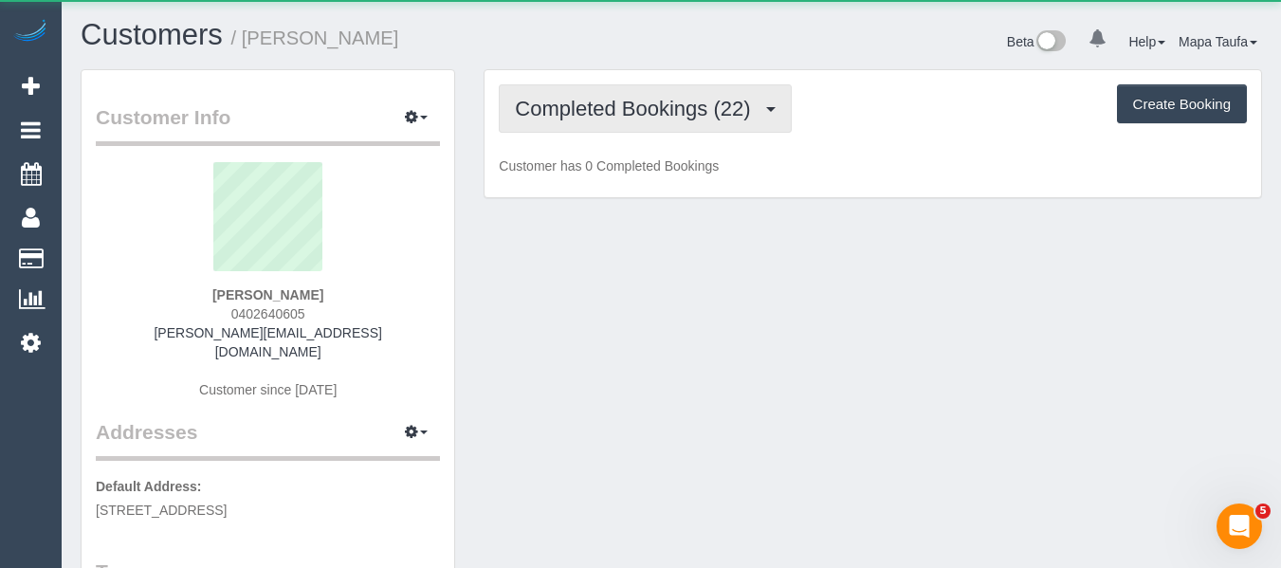
click at [597, 112] on span "Completed Bookings (22)" at bounding box center [637, 109] width 245 height 24
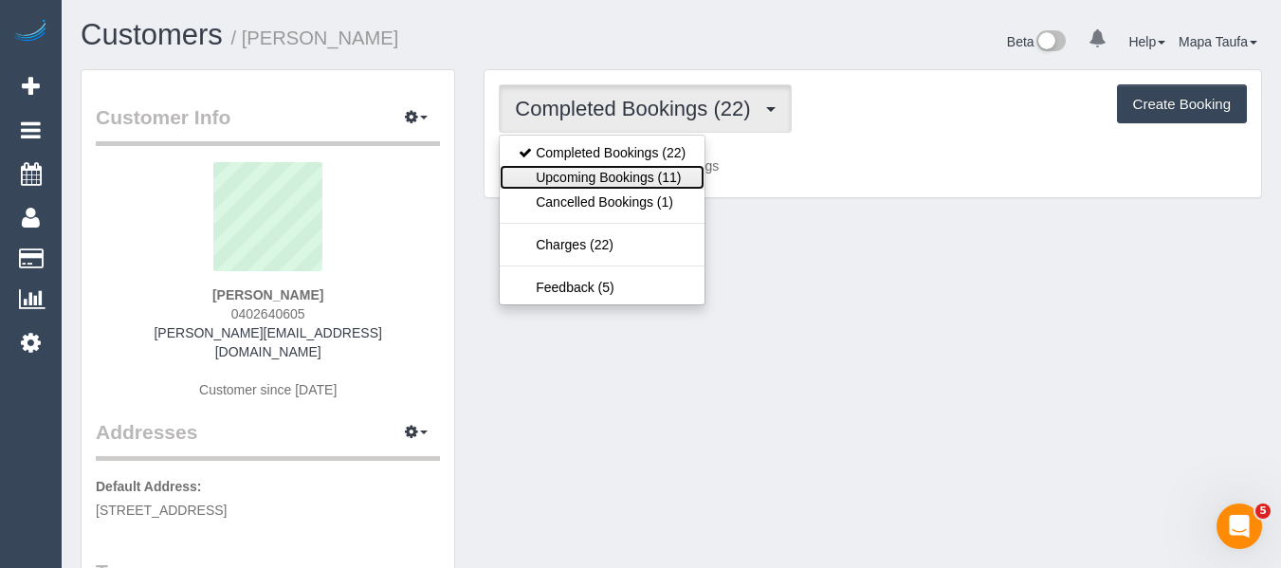
click at [602, 174] on link "Upcoming Bookings (11)" at bounding box center [602, 177] width 205 height 25
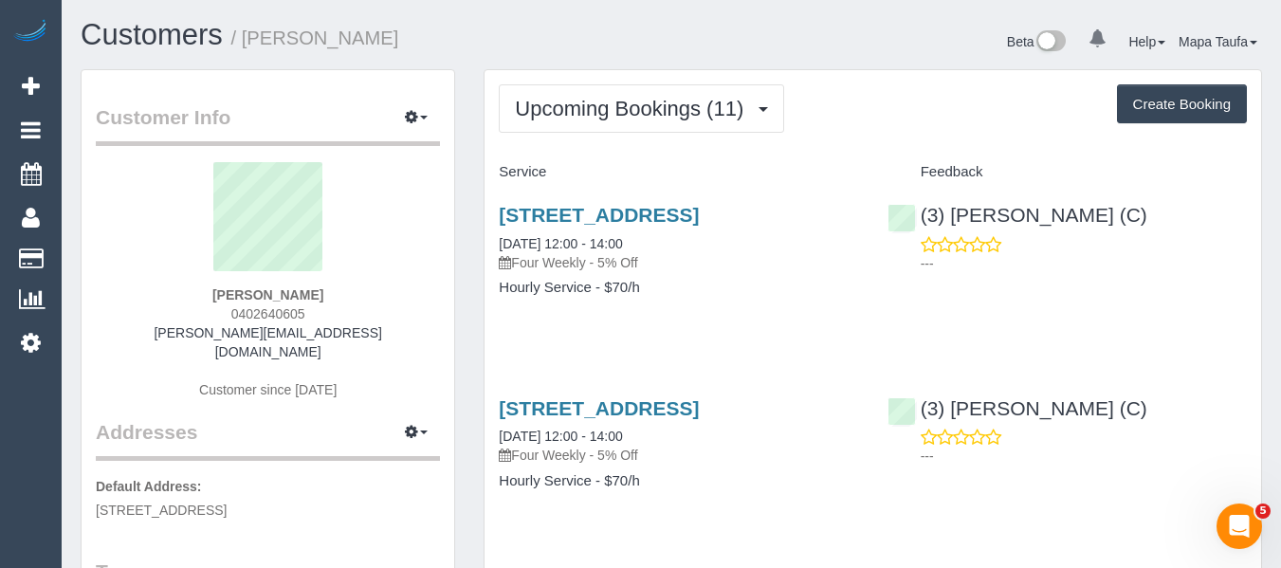
click at [635, 48] on h1 "Customers / [PERSON_NAME]" at bounding box center [369, 35] width 576 height 32
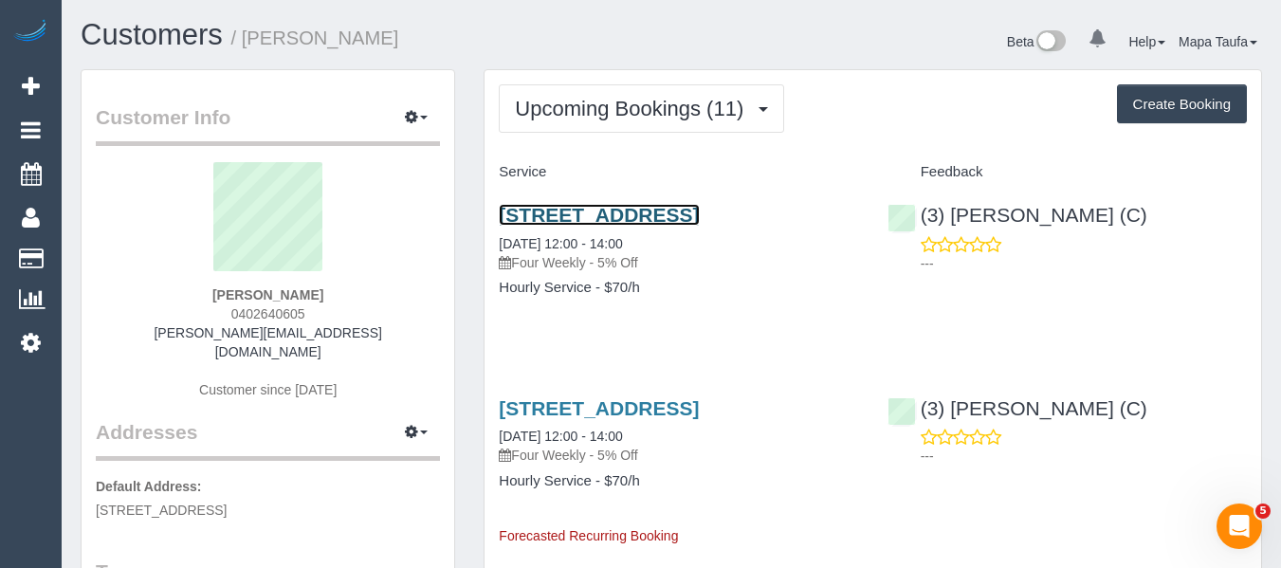
click at [559, 215] on link "[STREET_ADDRESS]" at bounding box center [599, 215] width 200 height 22
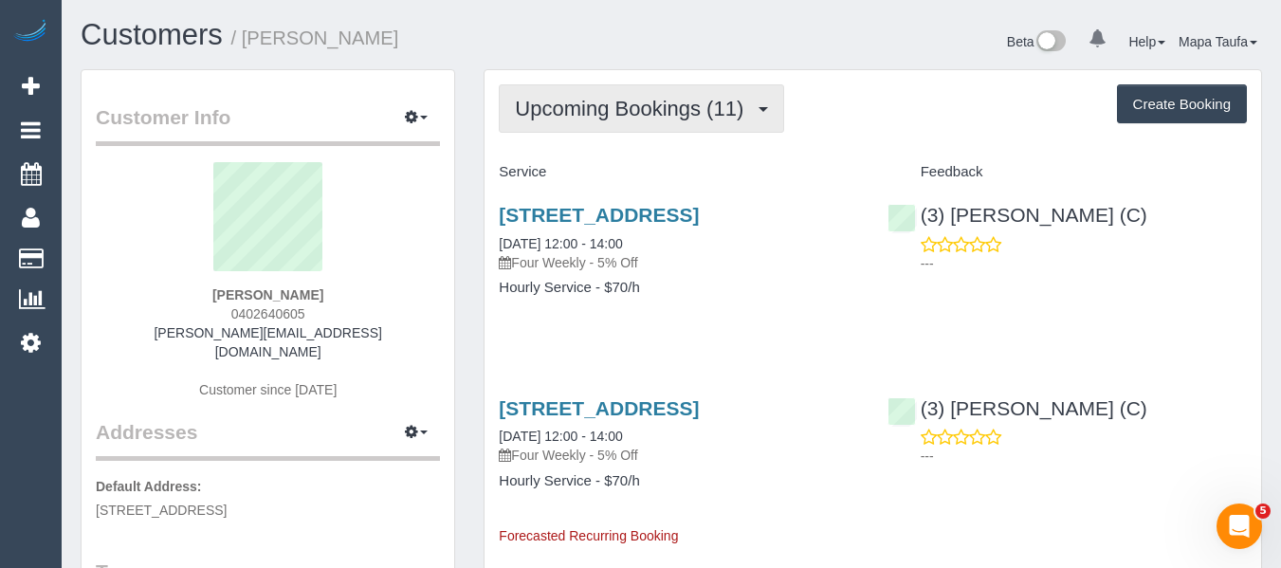
click at [631, 125] on button "Upcoming Bookings (11)" at bounding box center [641, 108] width 285 height 48
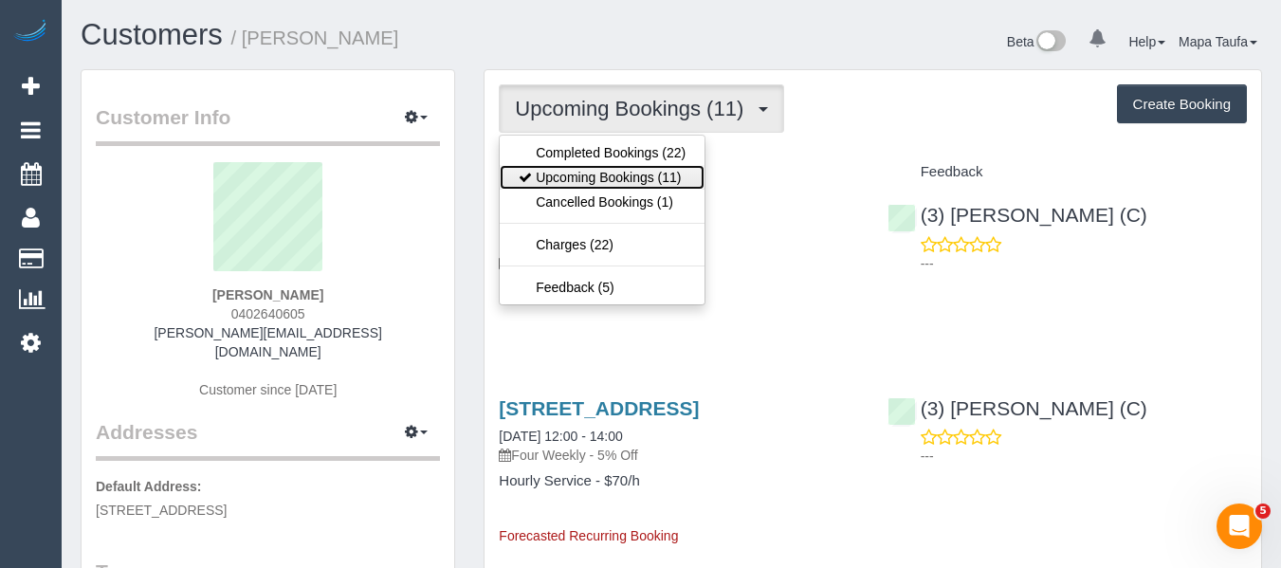
click at [629, 168] on link "Upcoming Bookings (11)" at bounding box center [602, 177] width 205 height 25
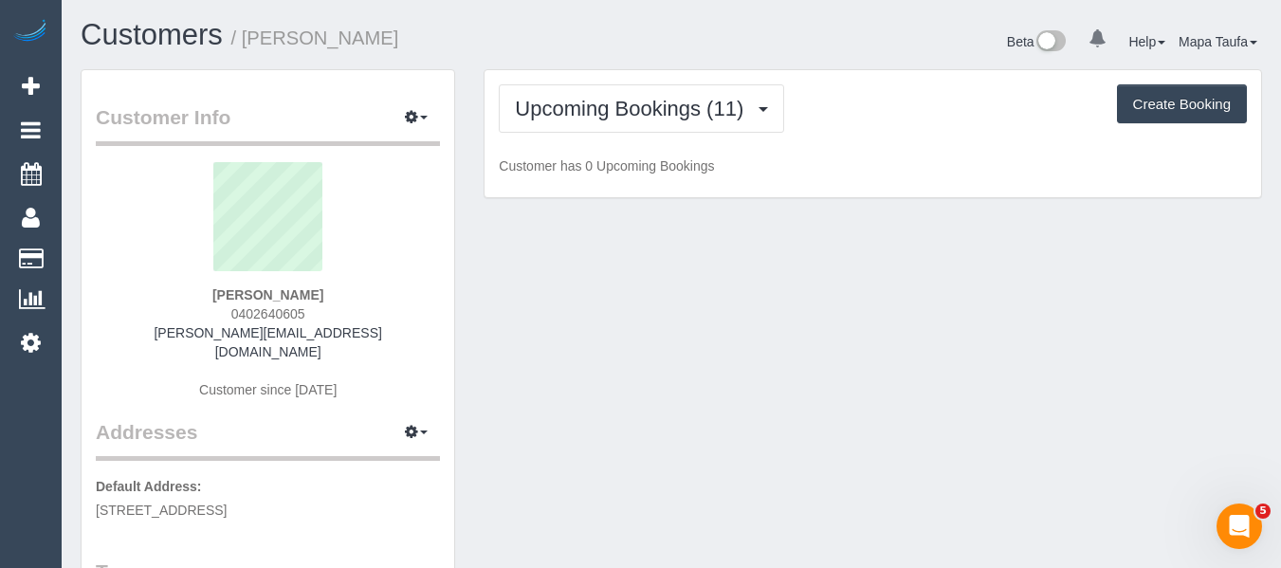
click at [679, 30] on div "Beta 0 Your Notifications You have 0 alerts Help Help Docs Take a Tour Contact …" at bounding box center [973, 44] width 605 height 50
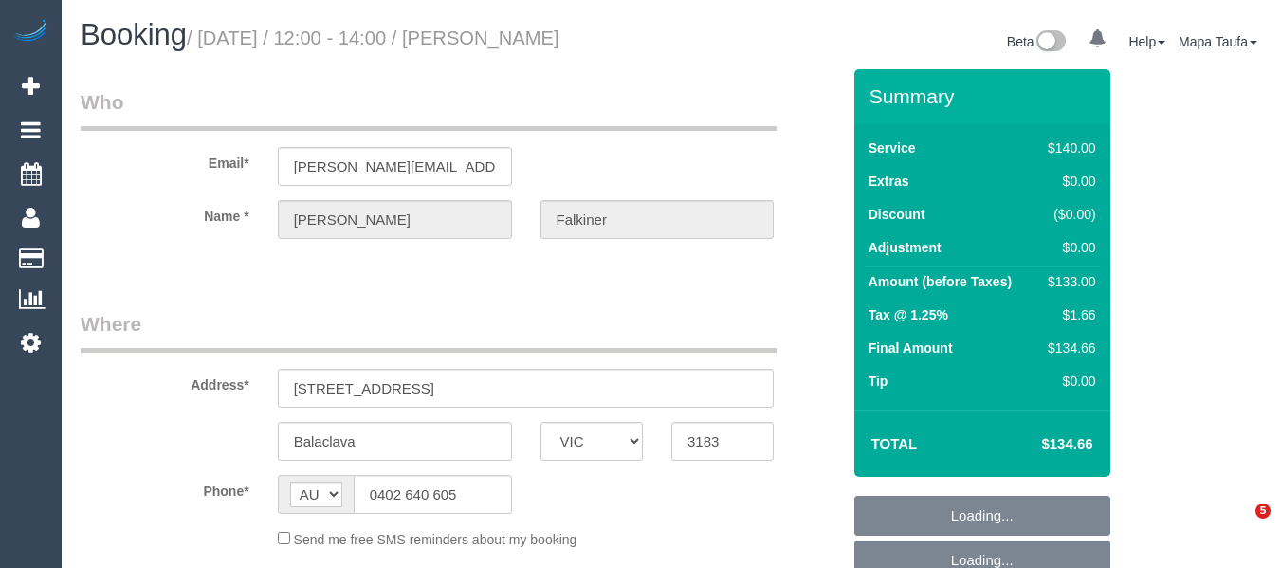
select select "VIC"
select select "string:stripe-pm_1Prt1a2GScqysDRVFTnQQ2Wd"
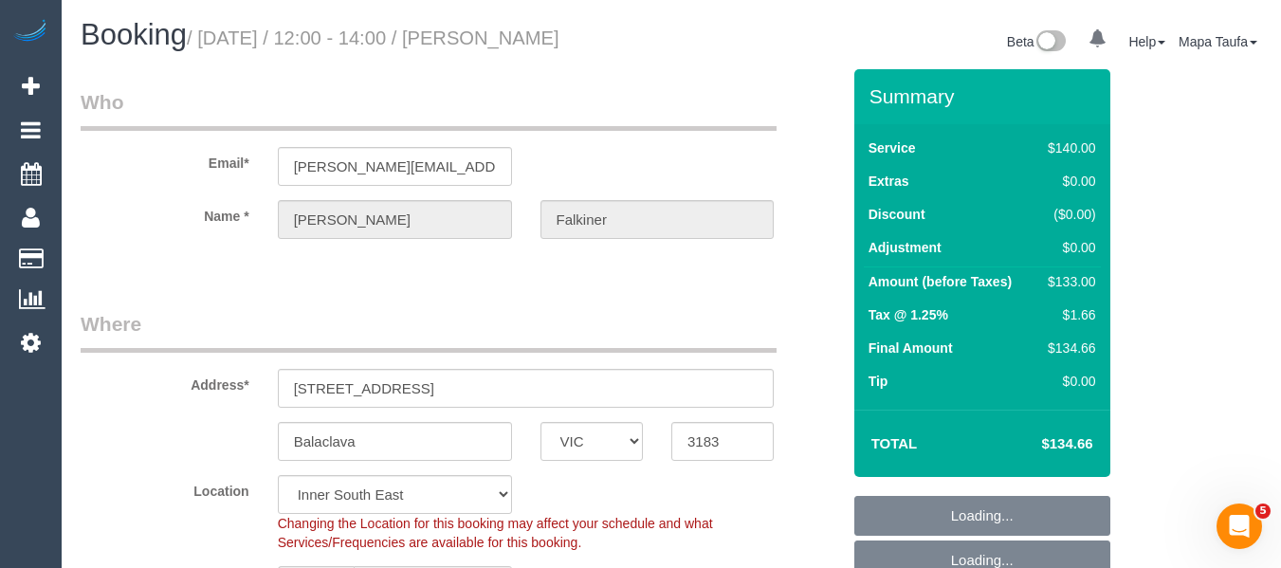
select select "object:676"
select select "number:27"
select select "number:14"
select select "number:19"
select select "number:24"
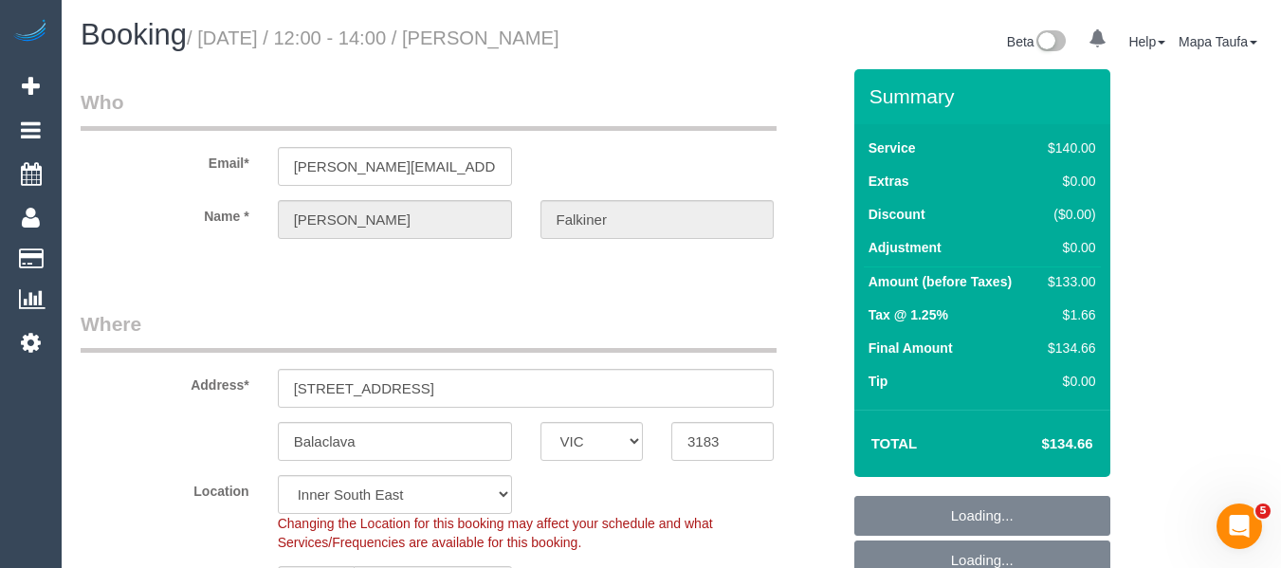
select select "number:33"
select select "number:13"
select select "object:681"
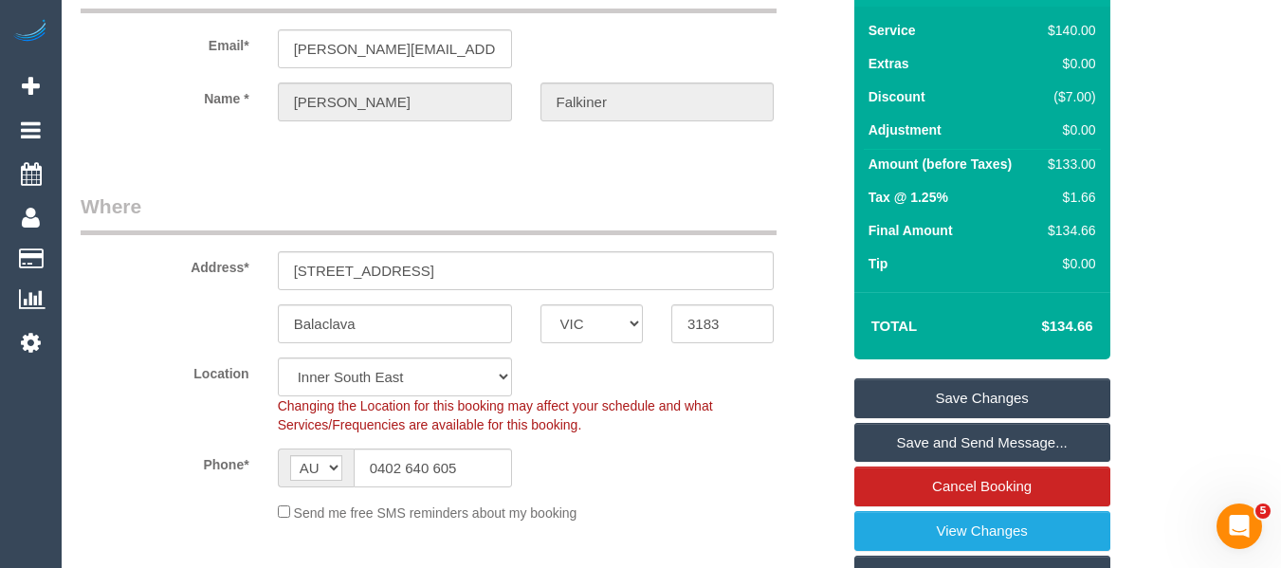
scroll to position [284, 0]
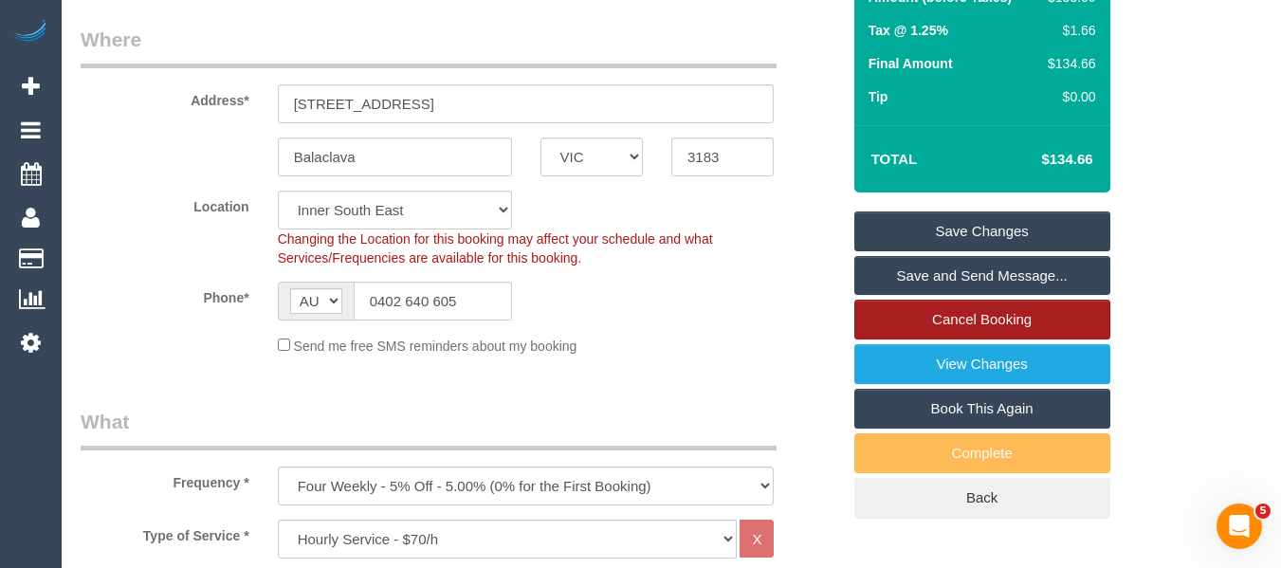
click at [889, 328] on link "Cancel Booking" at bounding box center [982, 320] width 256 height 40
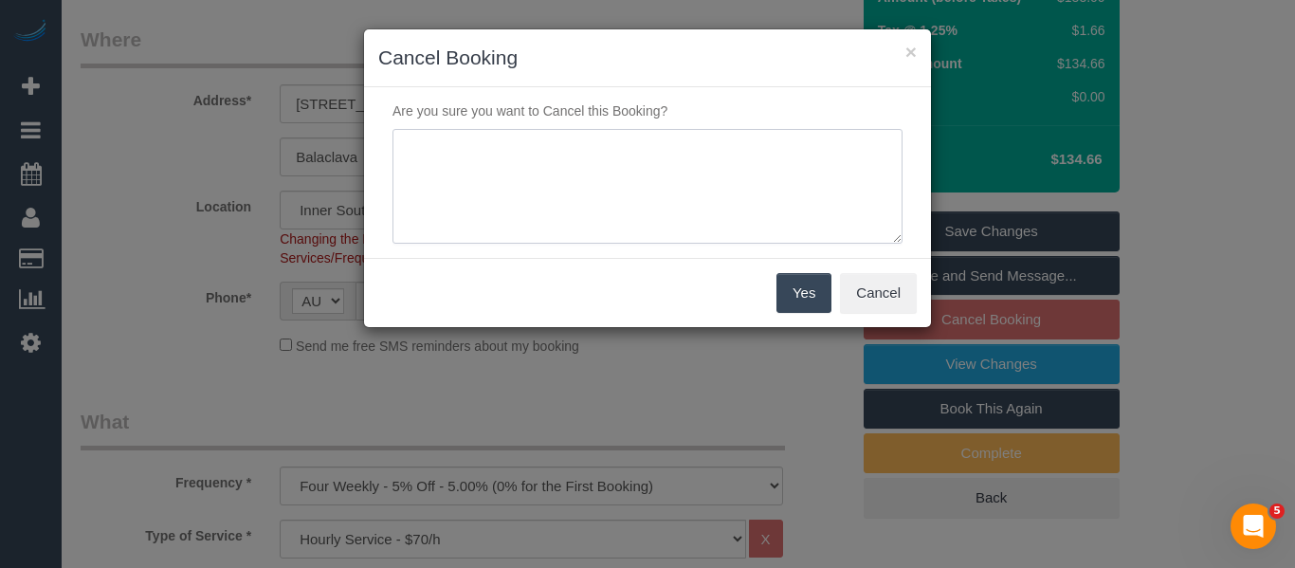
click at [685, 238] on textarea at bounding box center [648, 187] width 510 height 116
type textarea "service not needed via email -MT"
click at [808, 288] on button "Yes" at bounding box center [803, 293] width 55 height 40
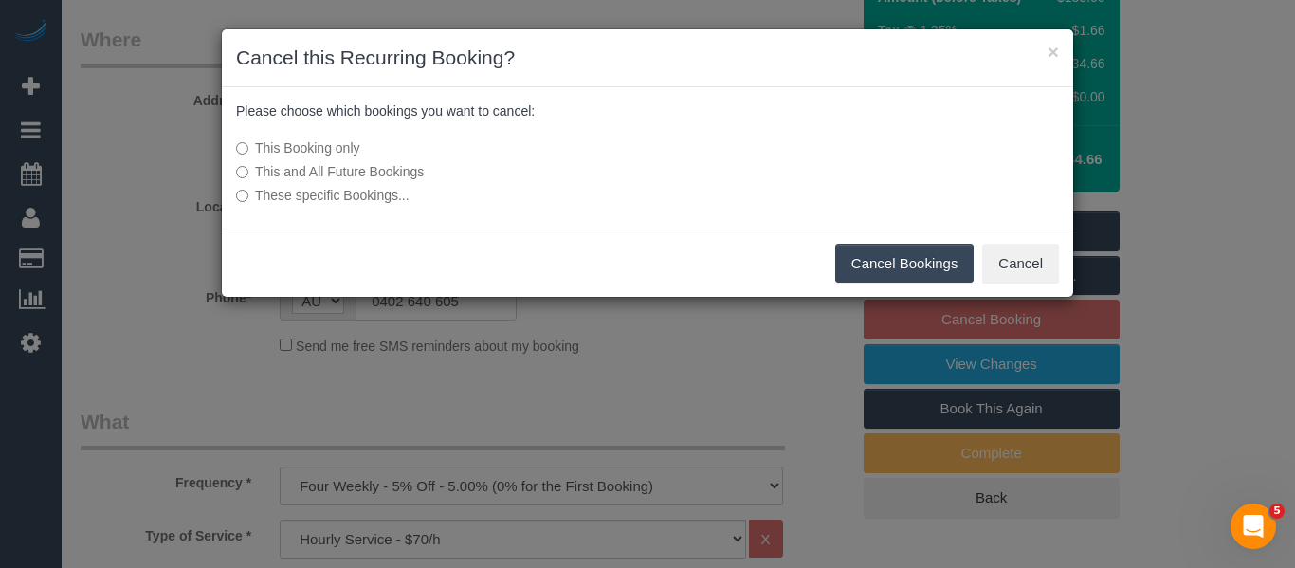
drag, startPoint x: 849, startPoint y: 264, endPoint x: 813, endPoint y: 266, distance: 37.1
click at [849, 266] on button "Cancel Bookings" at bounding box center [904, 264] width 139 height 40
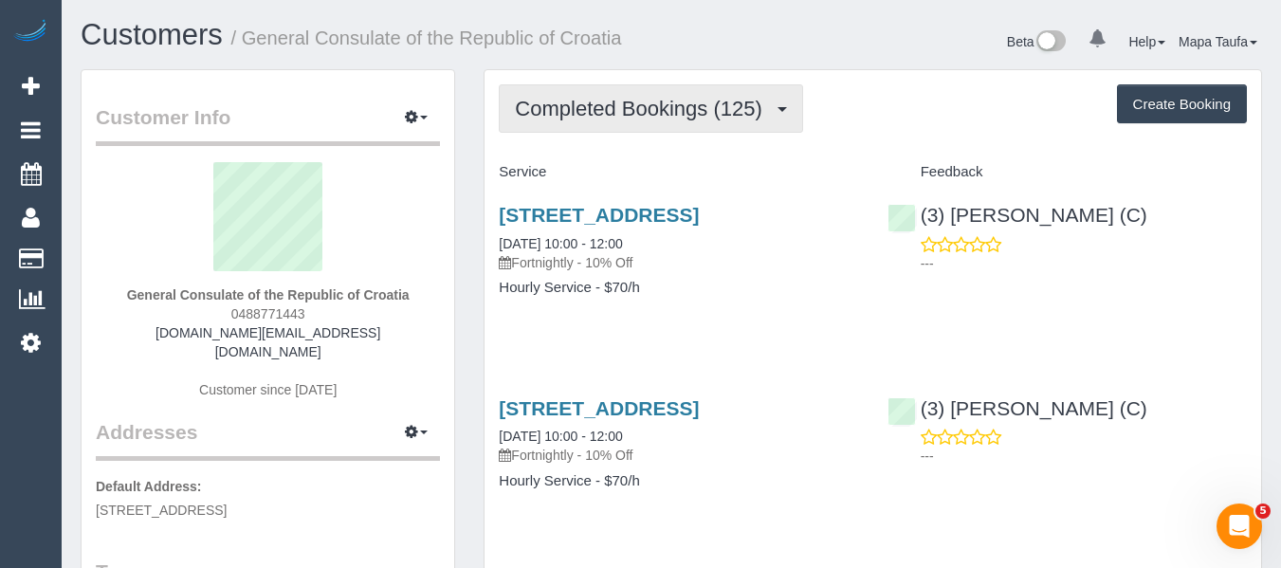
drag, startPoint x: 666, startPoint y: 106, endPoint x: 667, endPoint y: 127, distance: 20.9
click at [667, 105] on span "Completed Bookings (125)" at bounding box center [643, 109] width 256 height 24
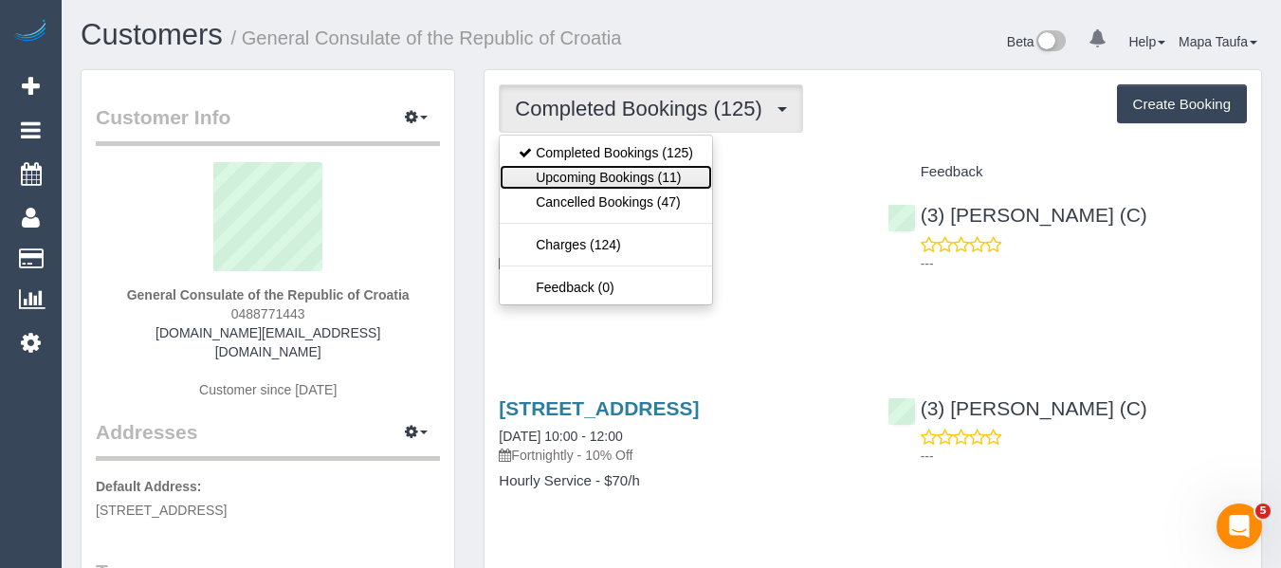
click at [651, 167] on link "Upcoming Bookings (11)" at bounding box center [606, 177] width 212 height 25
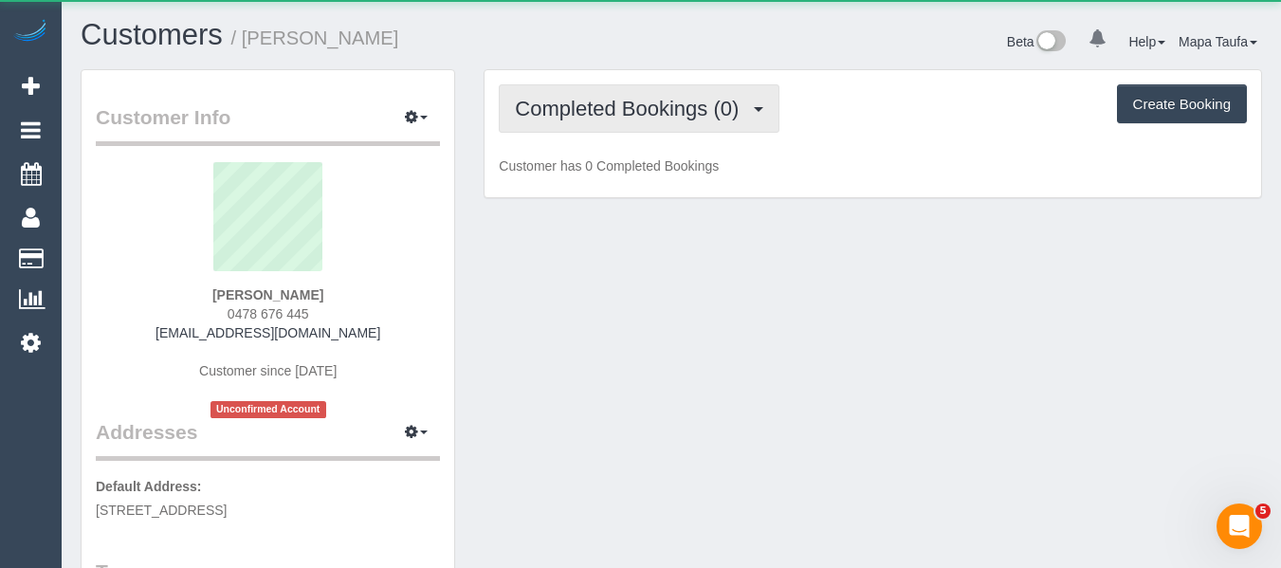
click at [703, 118] on span "Completed Bookings (0)" at bounding box center [631, 109] width 233 height 24
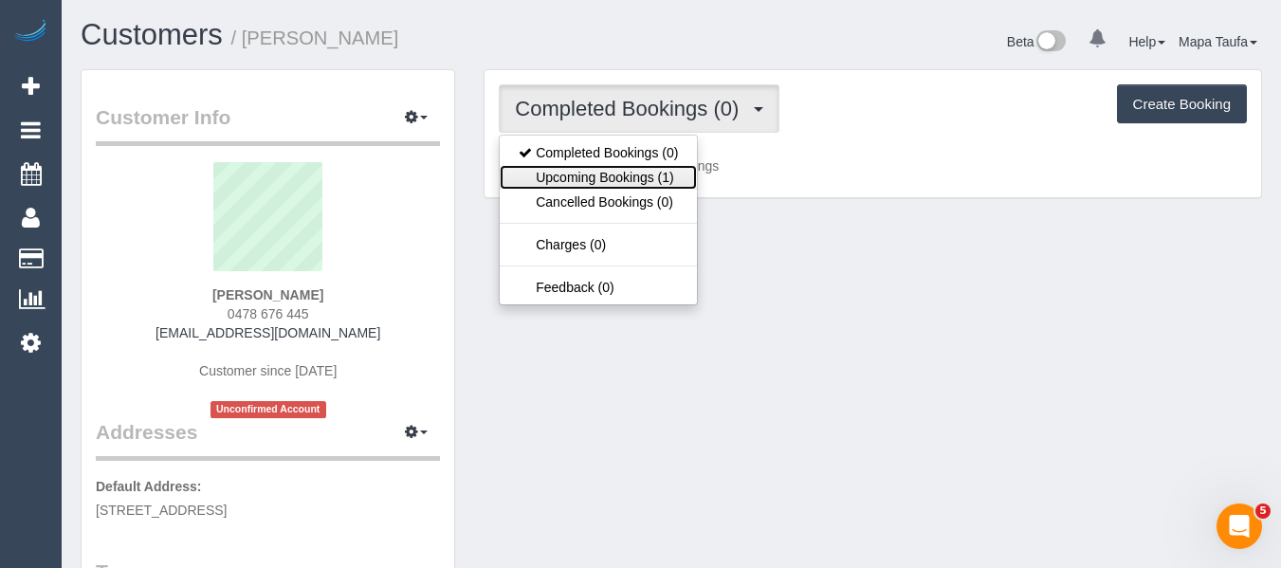
click at [667, 173] on link "Upcoming Bookings (1)" at bounding box center [598, 177] width 197 height 25
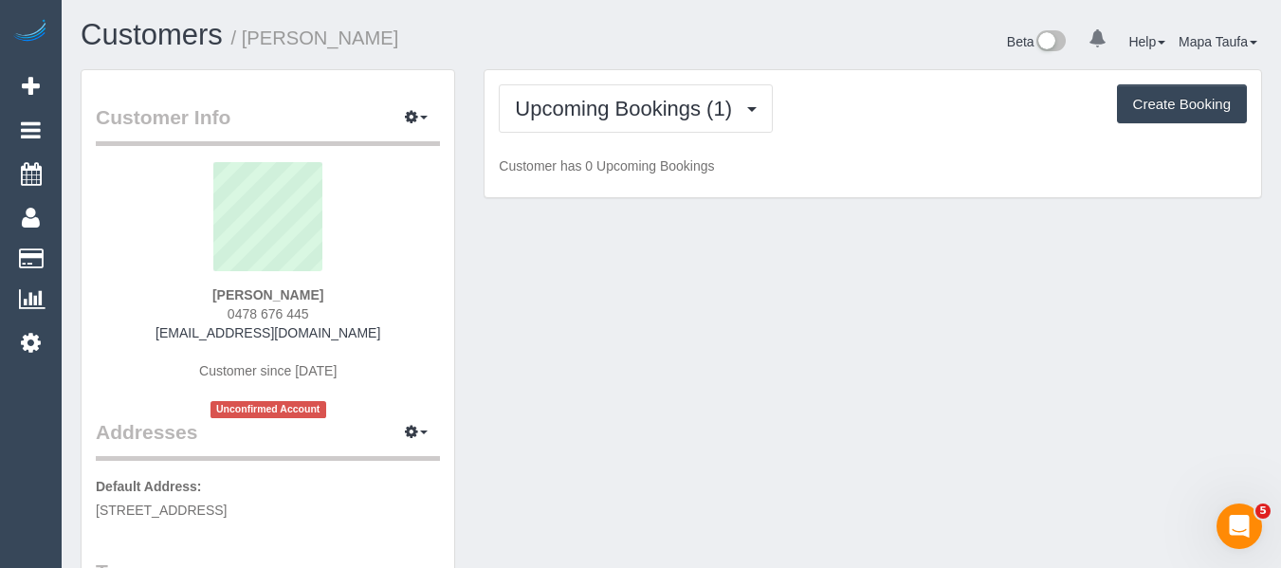
click at [838, 124] on div "Upcoming Bookings (1) Completed Bookings (0) Upcoming Bookings (1) Cancelled Bo…" at bounding box center [873, 108] width 748 height 48
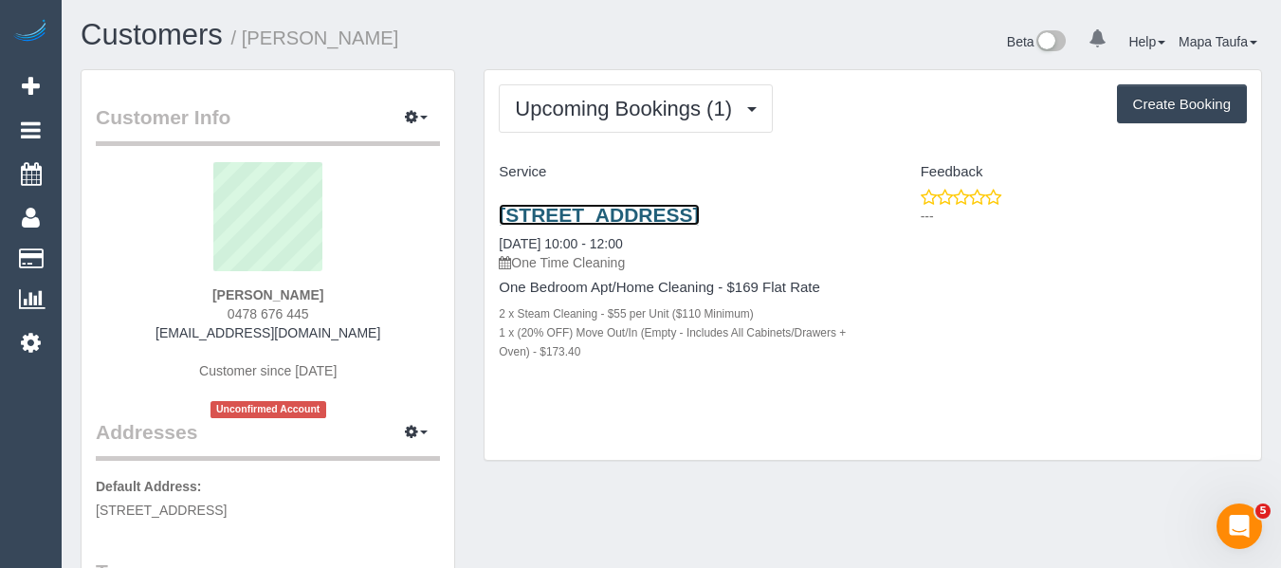
click at [661, 212] on link "[STREET_ADDRESS]" at bounding box center [599, 215] width 200 height 22
drag, startPoint x: 323, startPoint y: 287, endPoint x: 226, endPoint y: 292, distance: 97.8
click at [226, 292] on div "[PERSON_NAME] 0478 676 445 [EMAIL_ADDRESS][DOMAIN_NAME] Customer since [DATE] U…" at bounding box center [268, 290] width 344 height 256
copy strong "[PERSON_NAME]"
click at [650, 428] on div "Upcoming Bookings (1) Completed Bookings (0) Upcoming Bookings (1) Cancelled Bo…" at bounding box center [872, 265] width 776 height 391
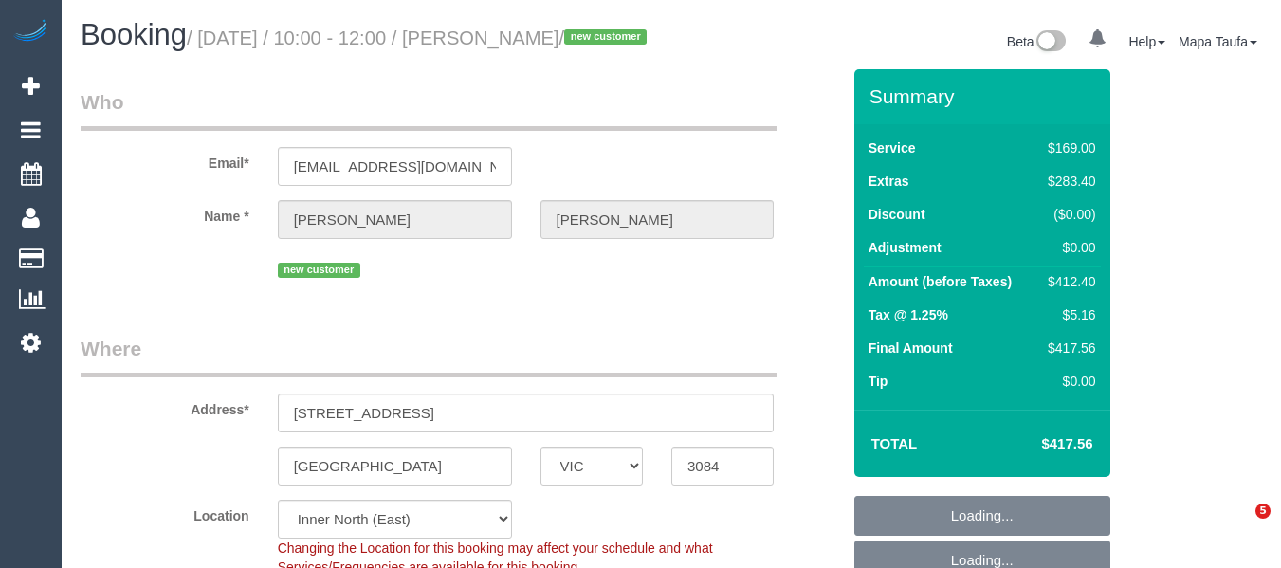
select select "VIC"
select select "object:684"
select select "string:stripe-pm_1SDGJb2GScqysDRVSnuA2xCa"
select select "number:28"
select select "number:14"
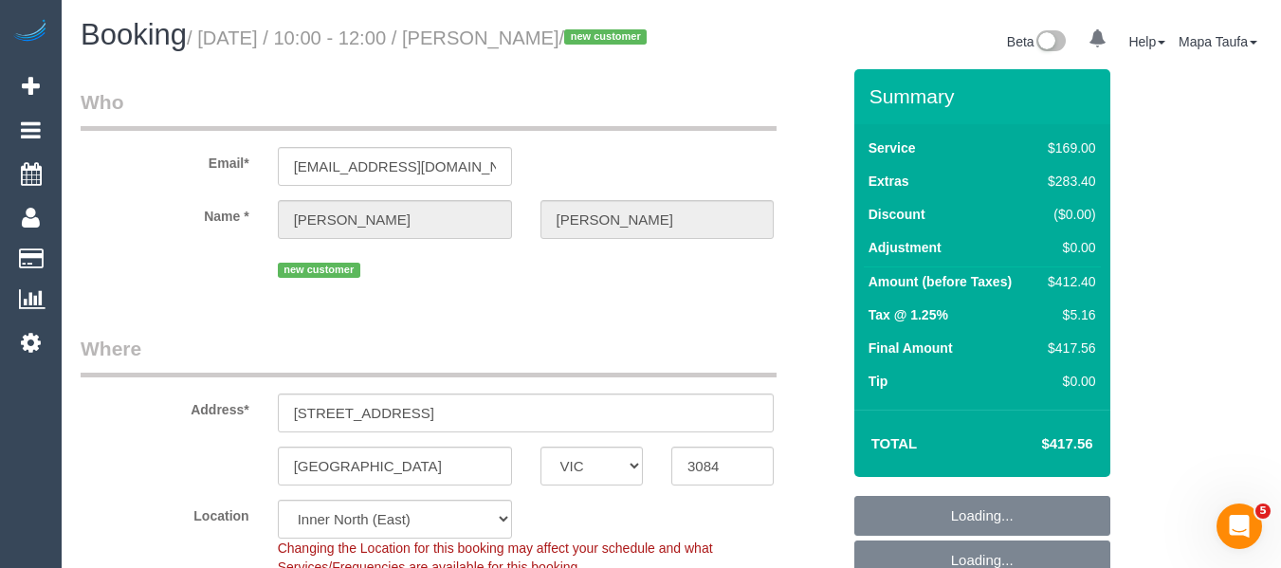
select select "number:19"
select select "number:25"
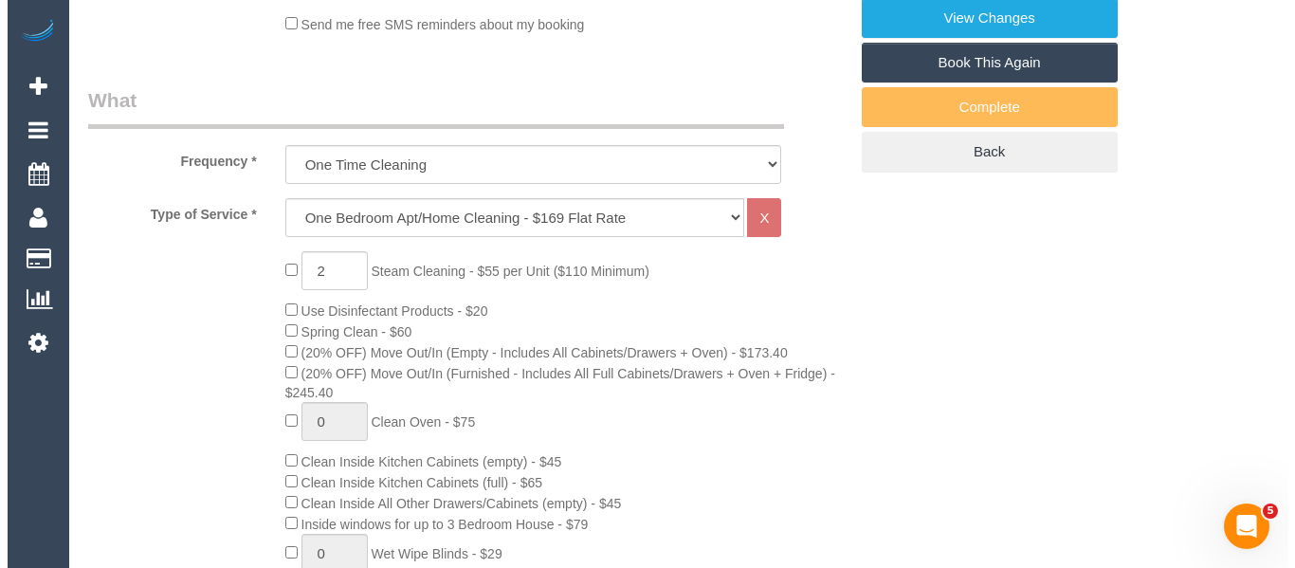
scroll to position [543, 0]
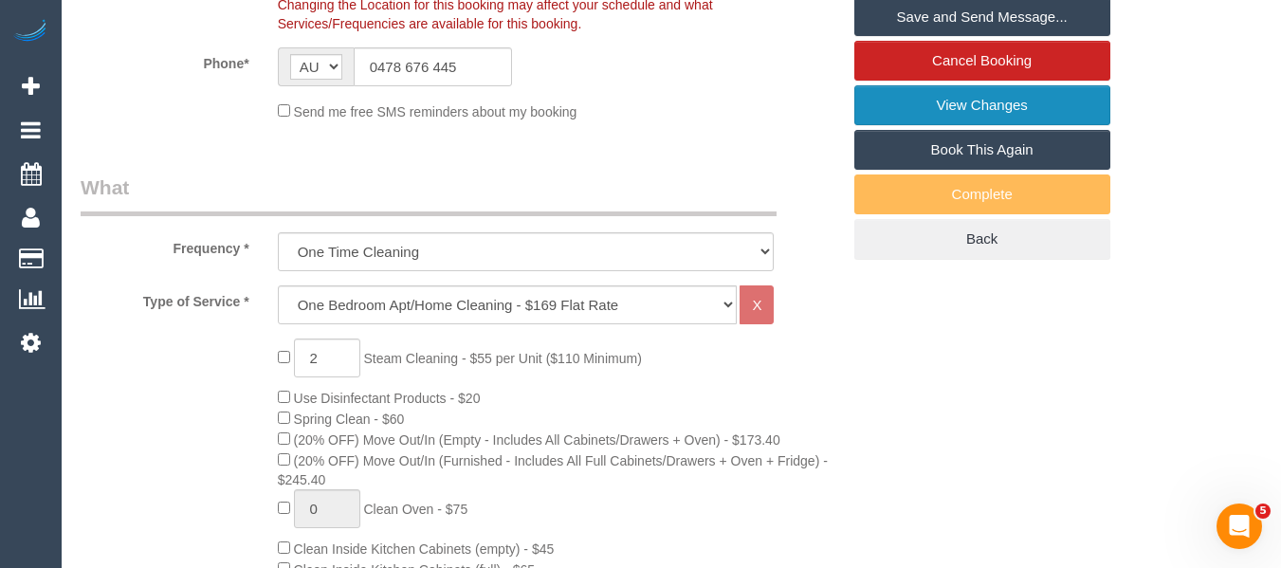
click at [1032, 114] on link "View Changes" at bounding box center [982, 105] width 256 height 40
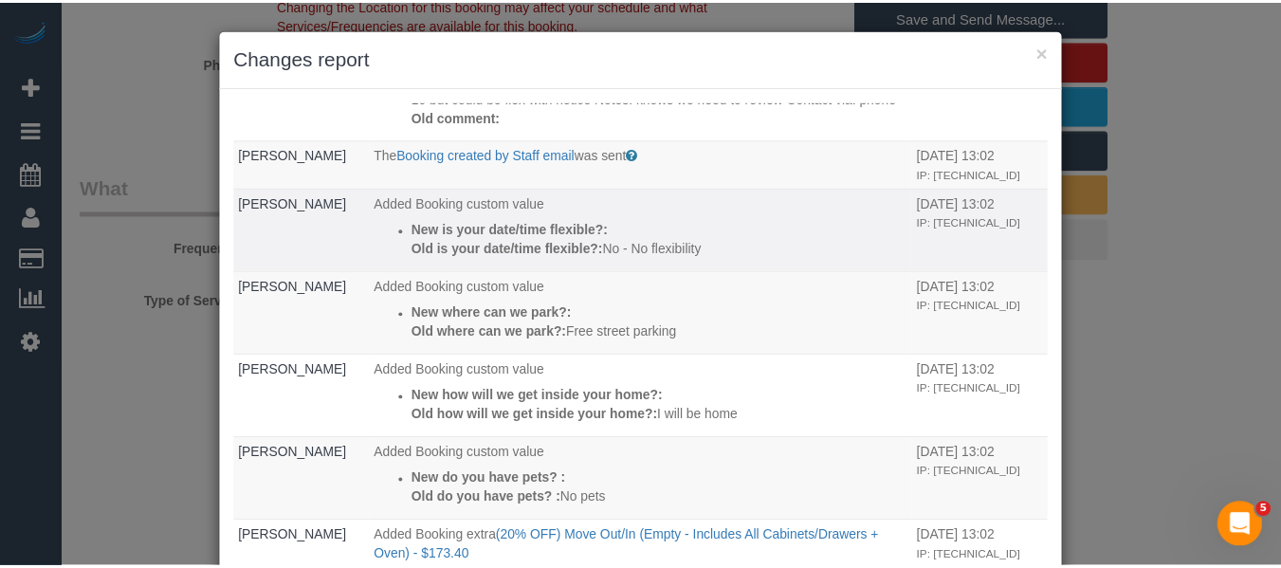
scroll to position [305, 0]
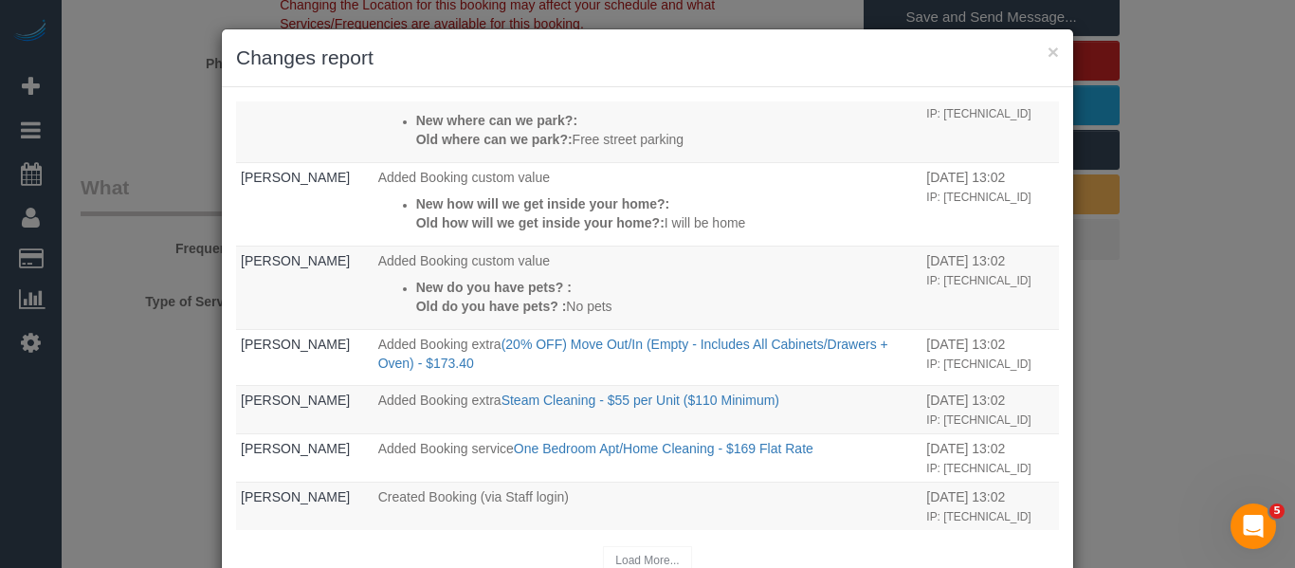
click at [1035, 57] on h3 "Changes report" at bounding box center [647, 58] width 823 height 28
click at [1048, 55] on button "×" at bounding box center [1053, 52] width 11 height 20
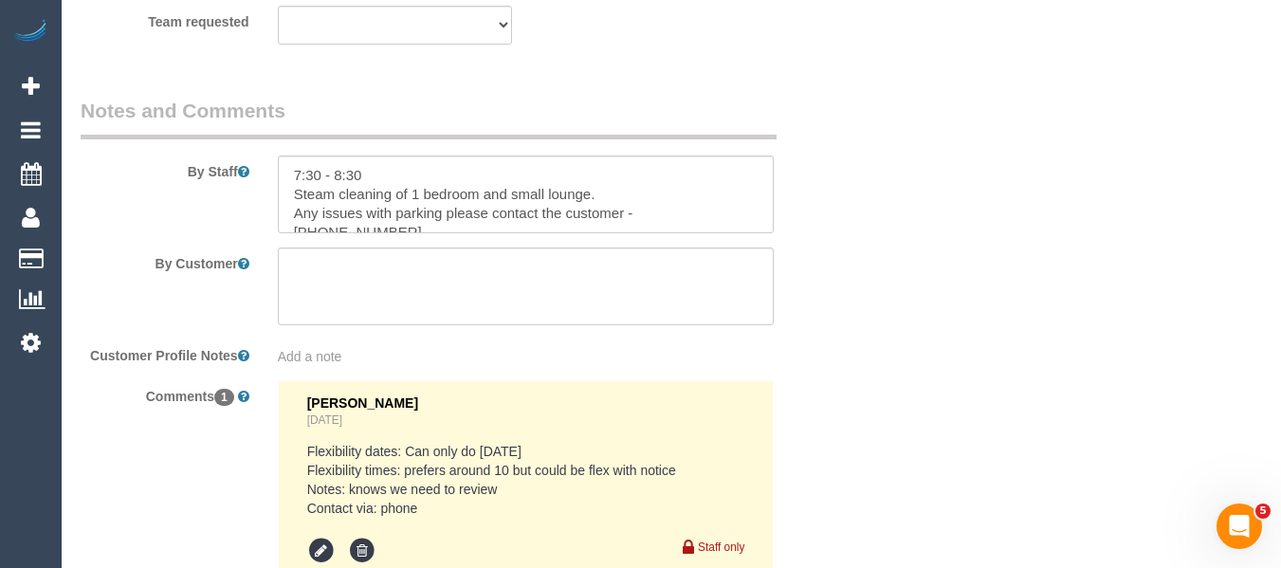
scroll to position [3547, 0]
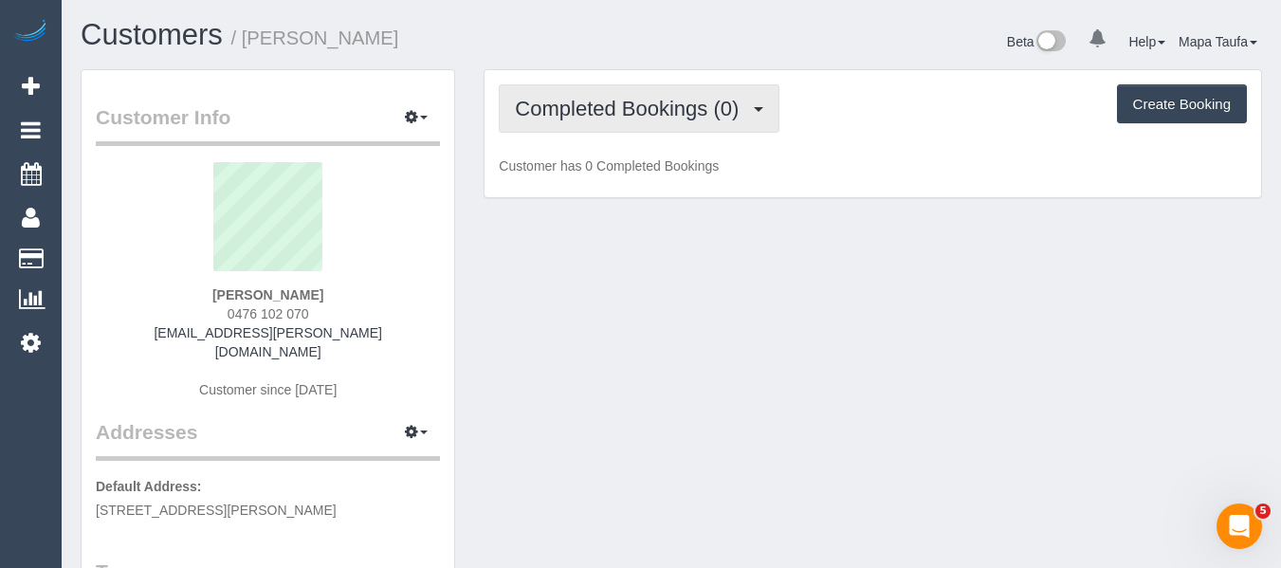
click at [704, 109] on span "Completed Bookings (0)" at bounding box center [631, 109] width 233 height 24
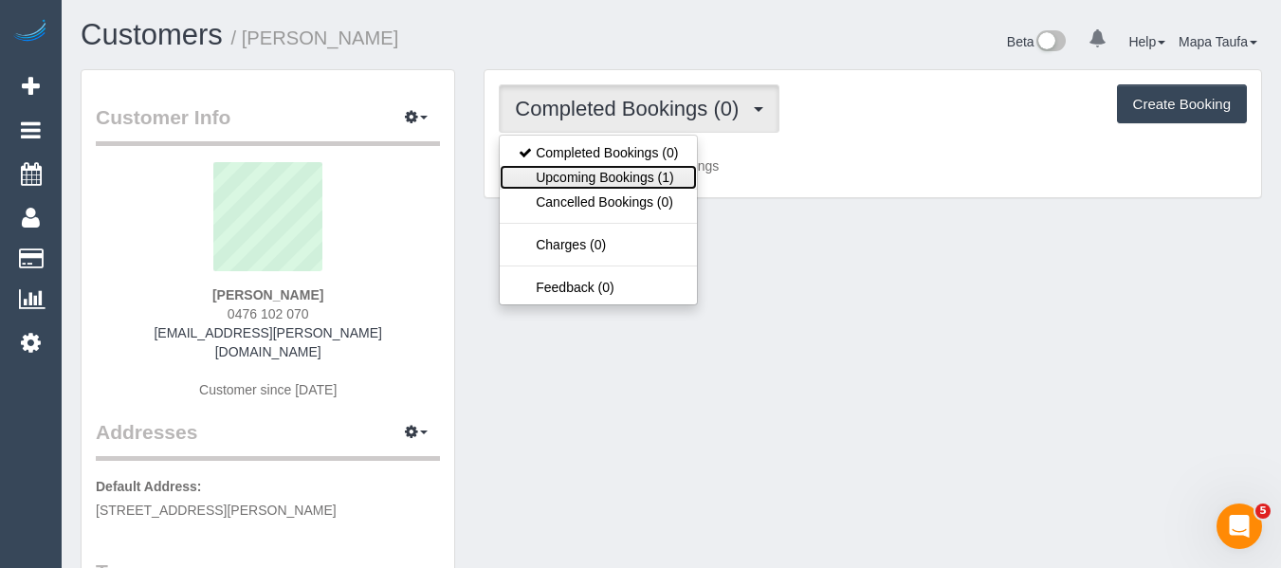
click at [638, 177] on link "Upcoming Bookings (1)" at bounding box center [598, 177] width 197 height 25
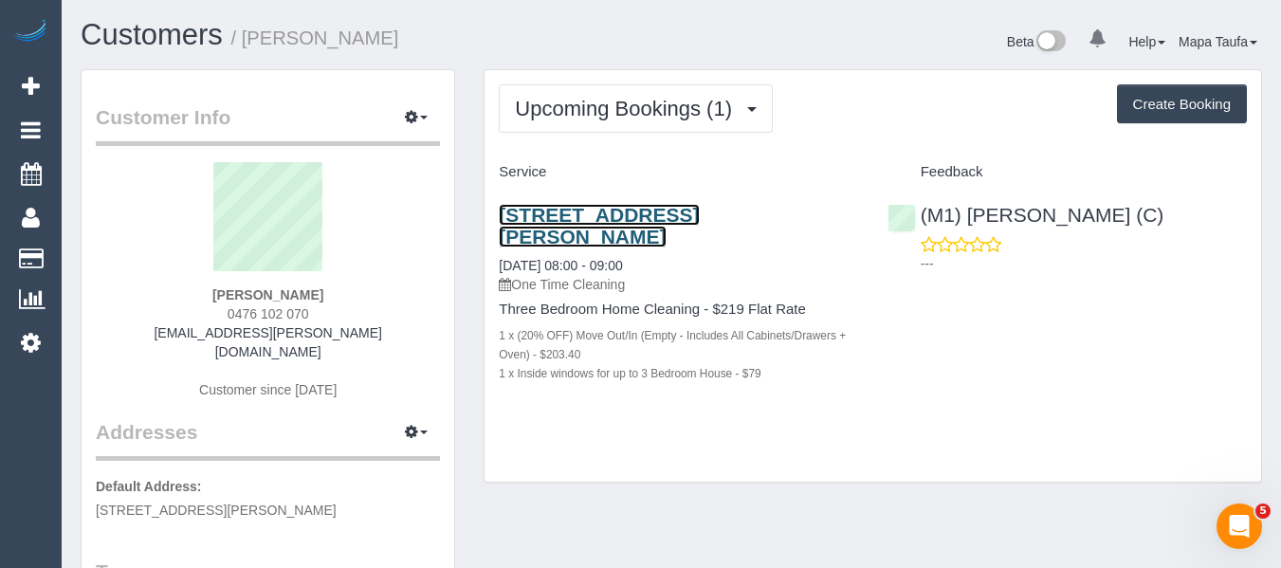
click at [585, 210] on link "[STREET_ADDRESS][PERSON_NAME]" at bounding box center [599, 226] width 200 height 44
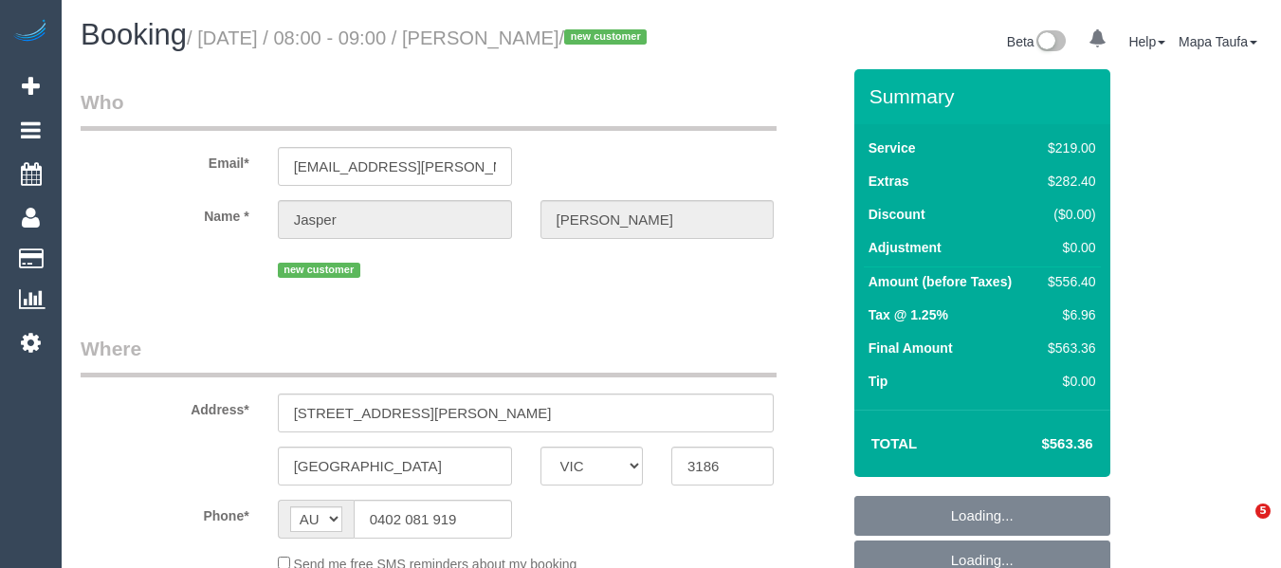
select select "VIC"
select select "string:stripe-pm_1S8t1d2GScqysDRVuD30C0Lr"
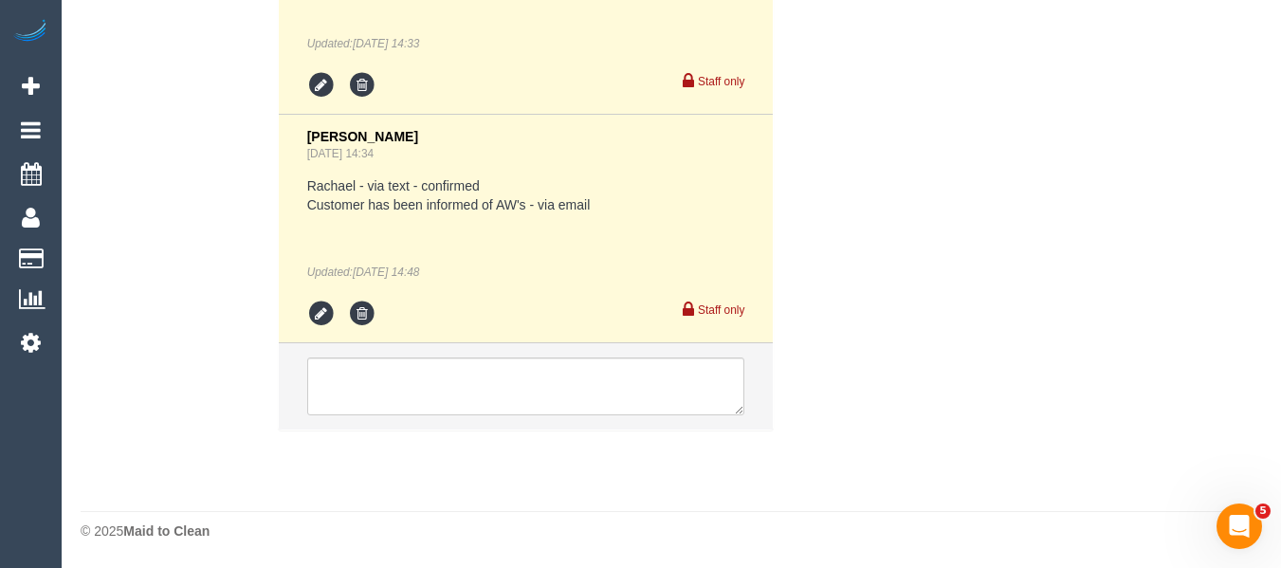
select select "number:28"
select select "number:14"
select select "number:19"
select select "number:25"
select select "number:13"
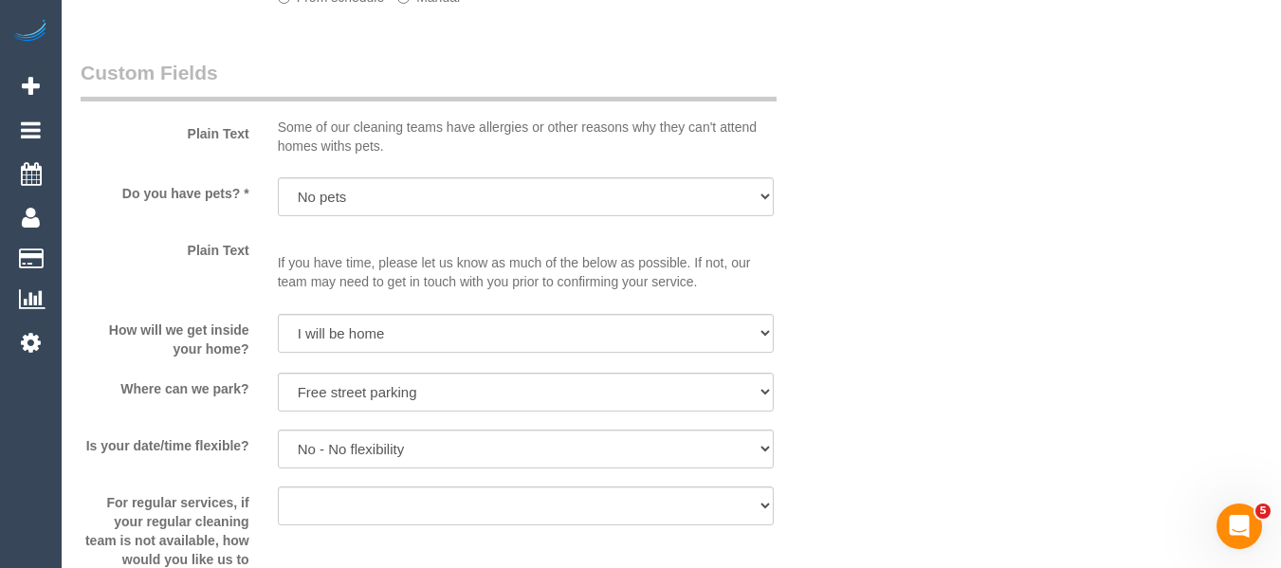
select select "object:1378"
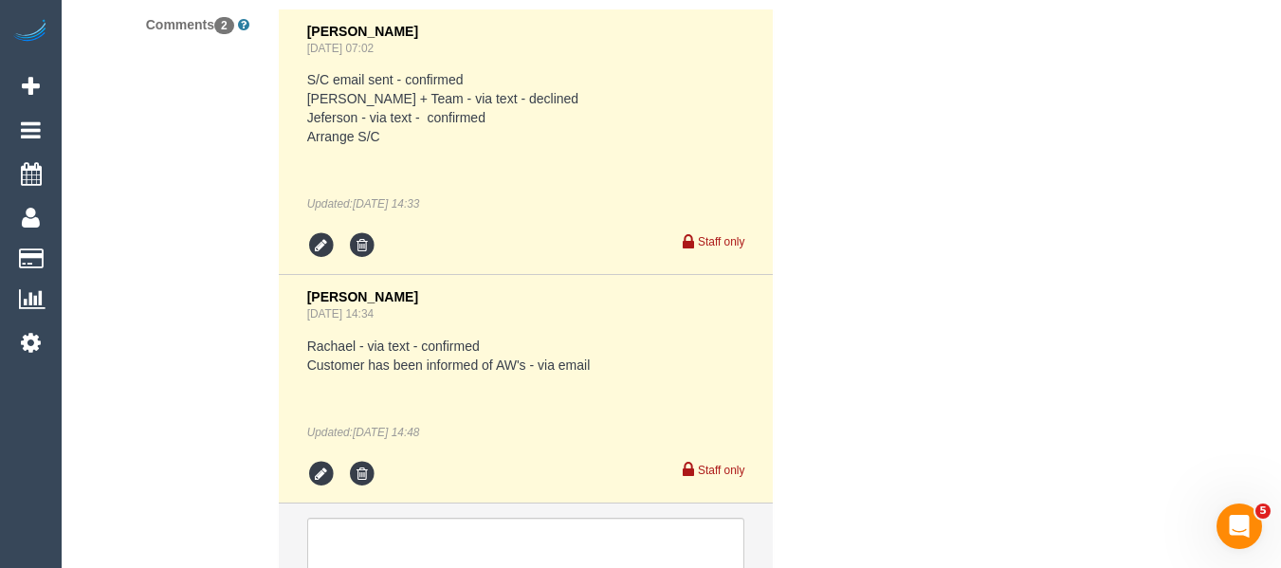
scroll to position [3841, 0]
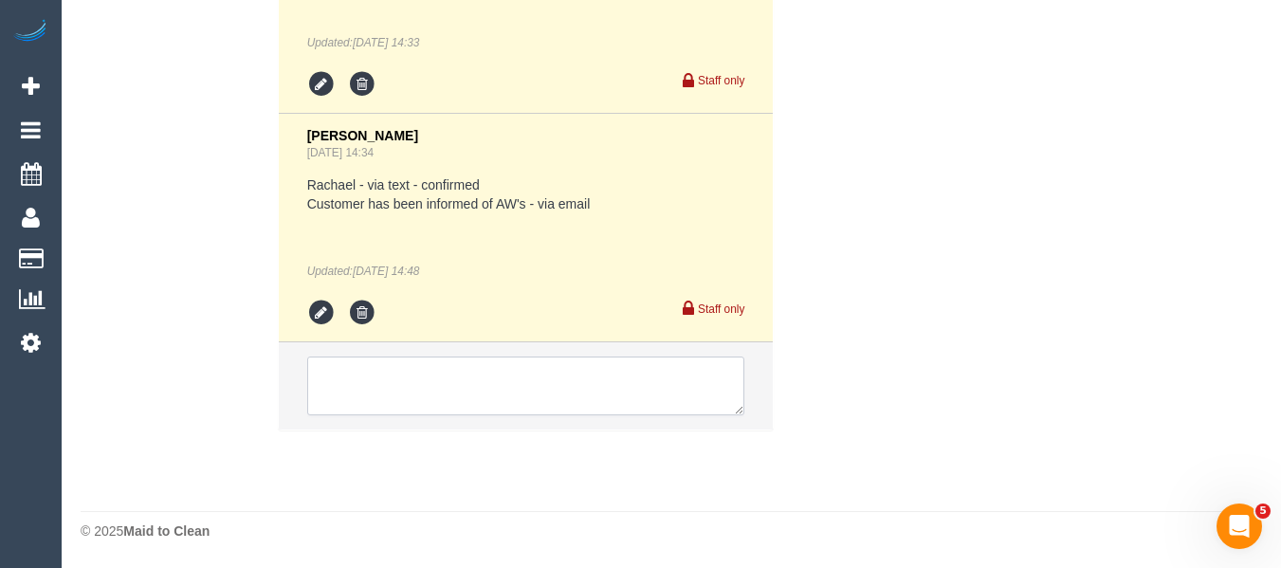
click at [425, 393] on textarea at bounding box center [526, 385] width 438 height 59
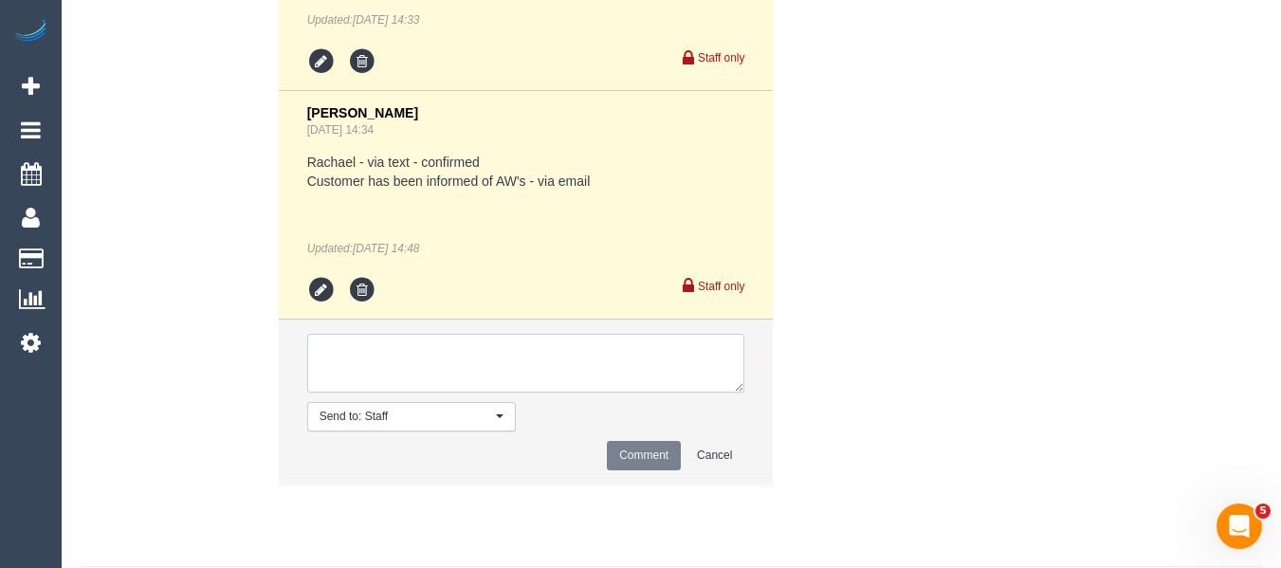
paste textarea "msg_2p4ne26w"
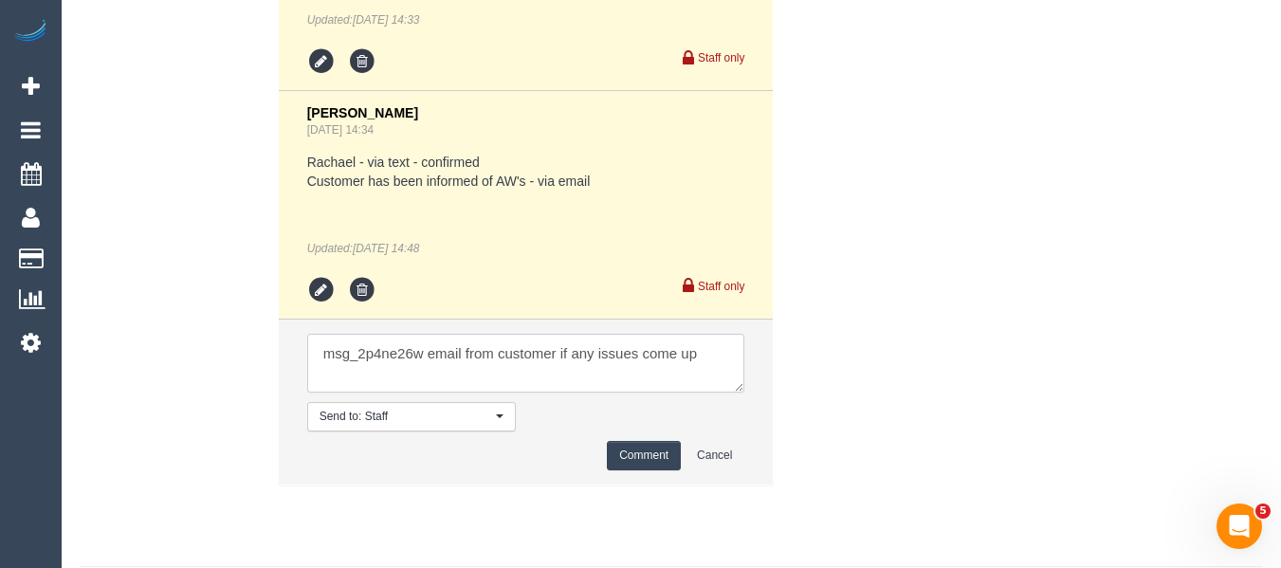
click at [537, 387] on textarea at bounding box center [526, 363] width 438 height 59
type textarea "msg_2p4ne26w email from cleaner if any issues come up"
click at [641, 469] on button "Comment" at bounding box center [644, 455] width 74 height 29
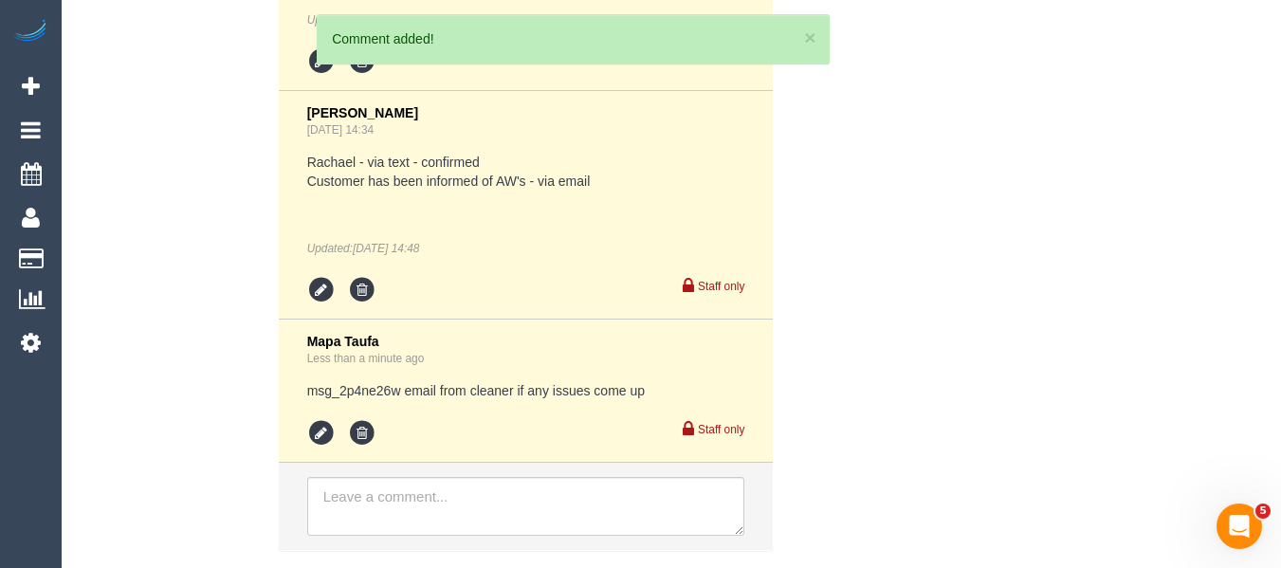
scroll to position [3984, 0]
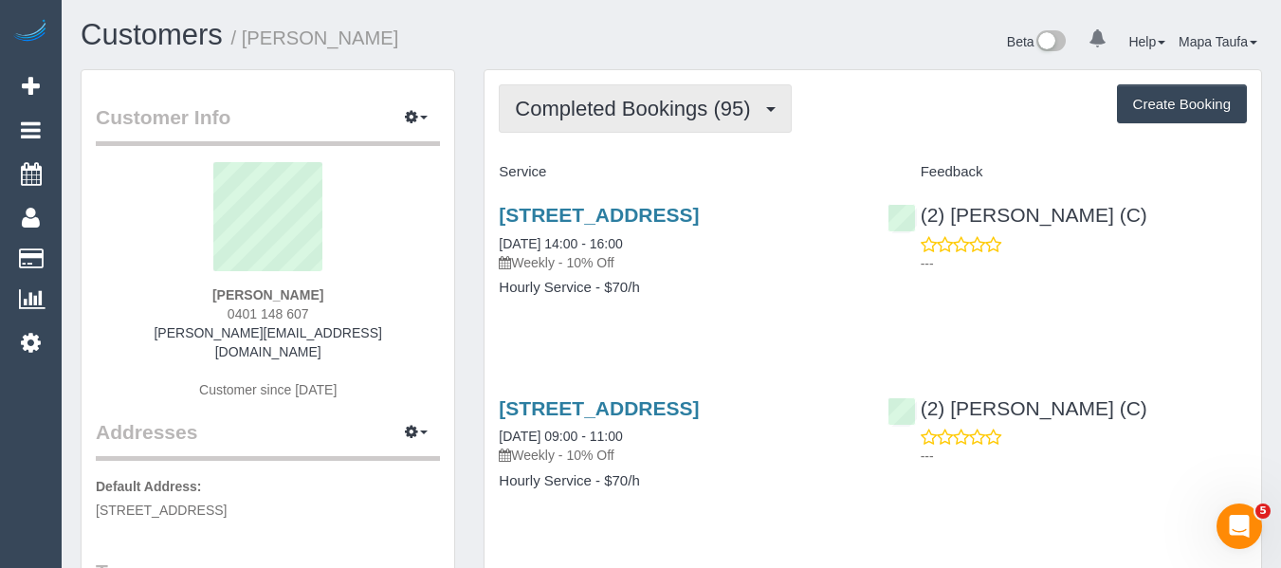
click at [598, 119] on span "Completed Bookings (95)" at bounding box center [637, 109] width 245 height 24
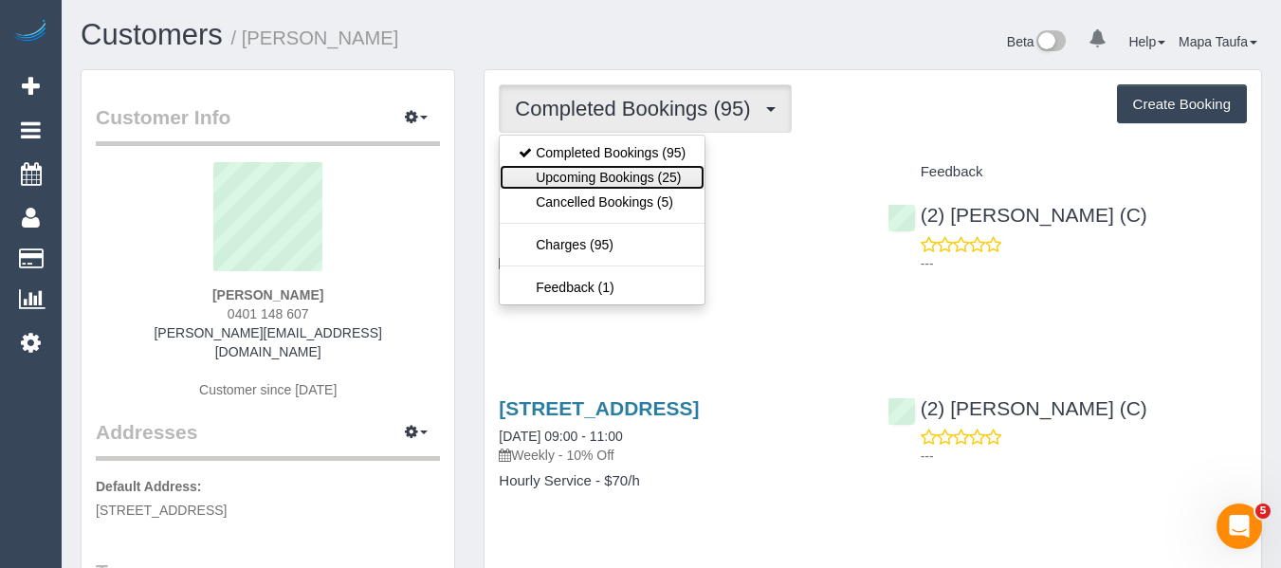
click at [591, 173] on link "Upcoming Bookings (25)" at bounding box center [602, 177] width 205 height 25
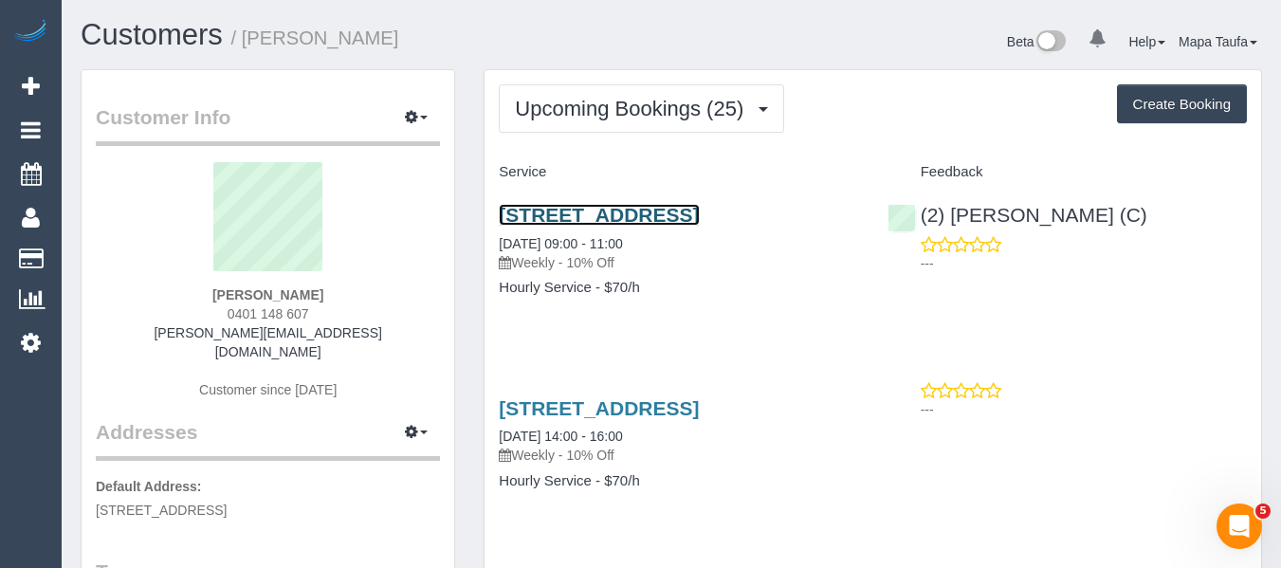
click at [565, 226] on link "[STREET_ADDRESS]" at bounding box center [599, 215] width 200 height 22
click at [323, 309] on div "[PERSON_NAME] 0401 148 607 [PERSON_NAME][EMAIL_ADDRESS][DOMAIN_NAME] Customer s…" at bounding box center [268, 290] width 344 height 256
drag, startPoint x: 244, startPoint y: 319, endPoint x: 168, endPoint y: 322, distance: 75.9
click at [187, 320] on div "[PERSON_NAME] 0401 148 607 [PERSON_NAME][EMAIL_ADDRESS][DOMAIN_NAME] Customer s…" at bounding box center [268, 290] width 344 height 256
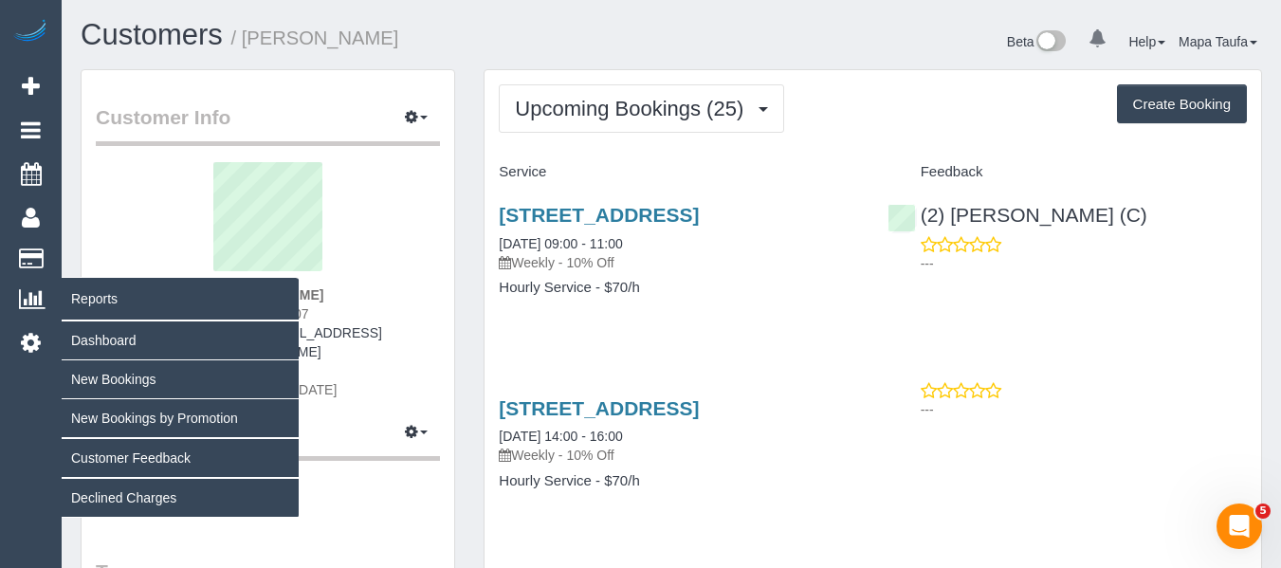
copy span "0401 148 607"
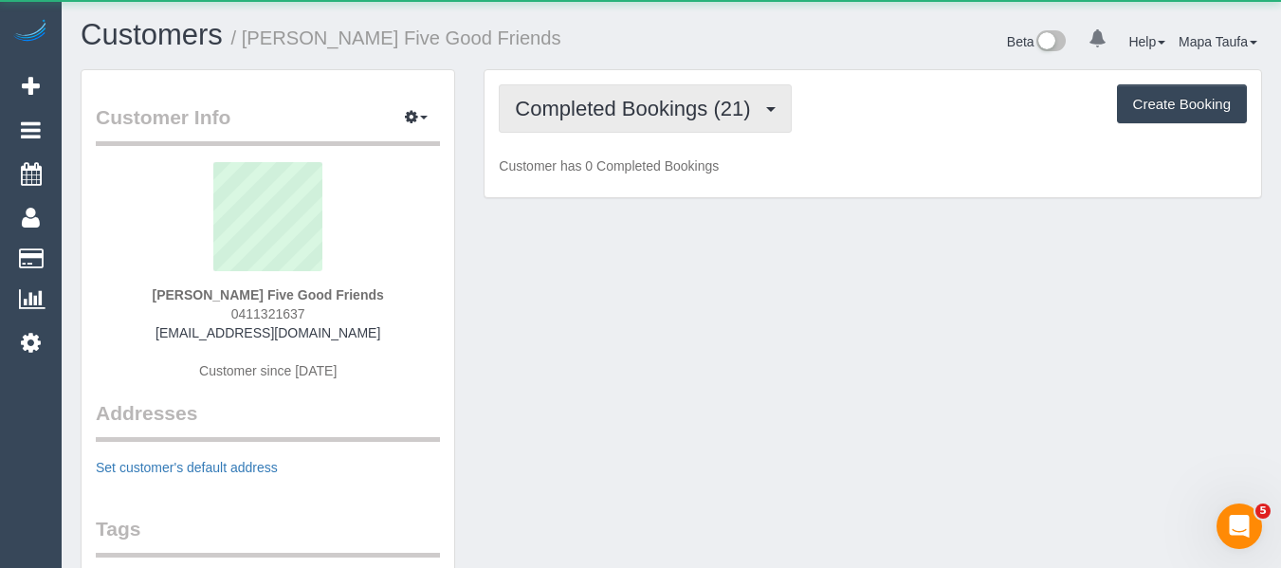
click at [594, 118] on span "Completed Bookings (21)" at bounding box center [637, 109] width 245 height 24
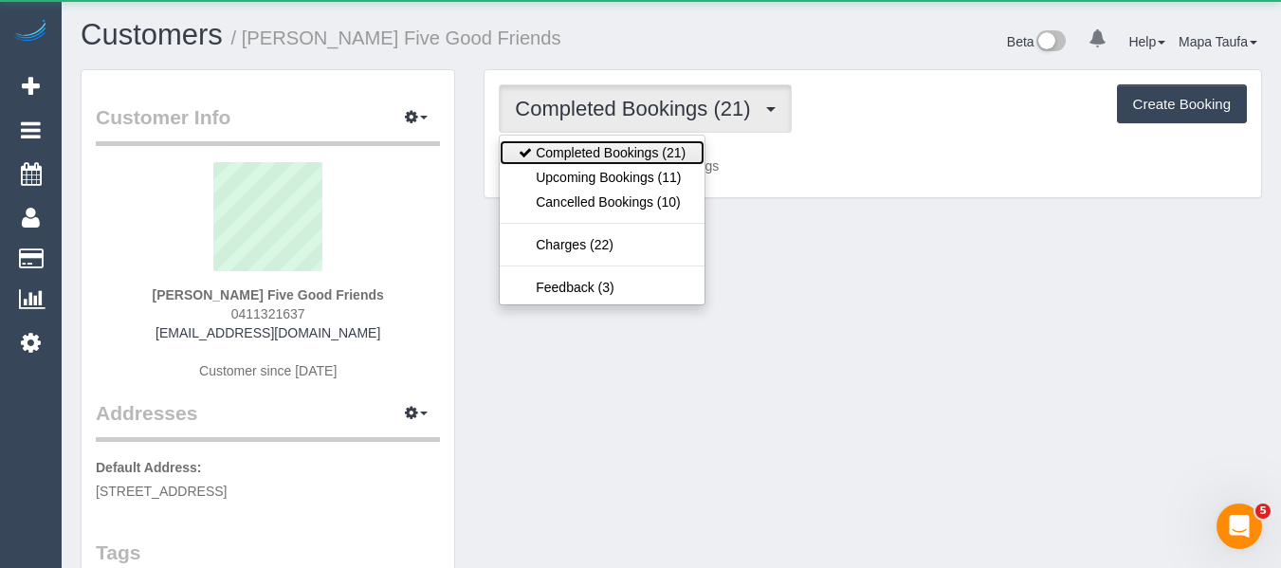
click at [594, 159] on link "Completed Bookings (21)" at bounding box center [602, 152] width 205 height 25
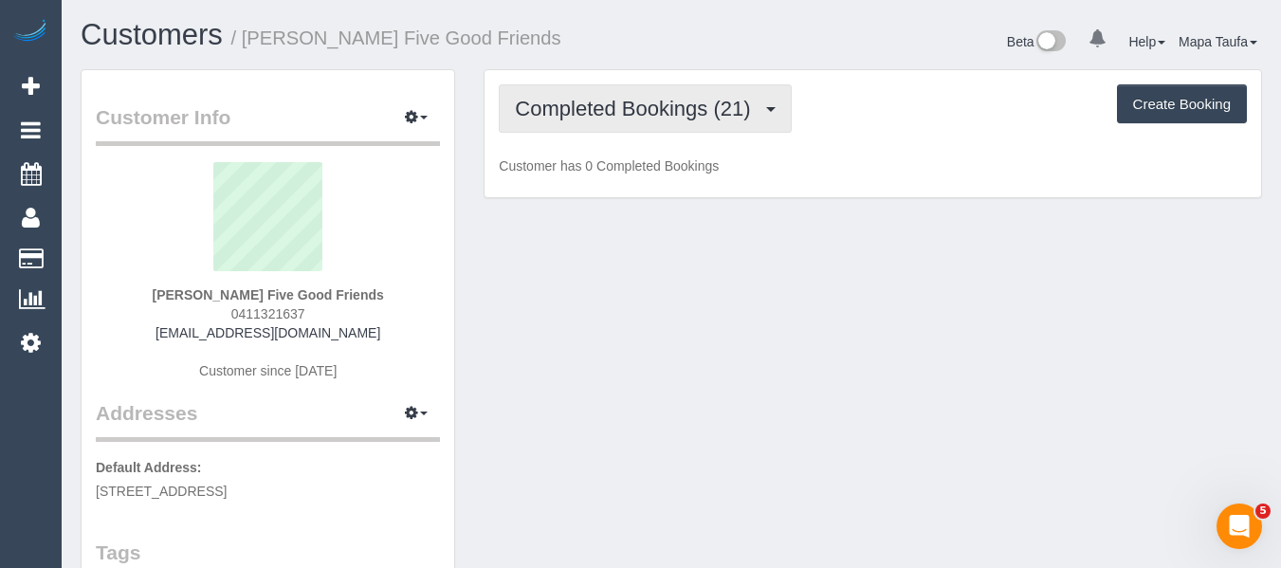
click at [599, 117] on span "Completed Bookings (21)" at bounding box center [637, 109] width 245 height 24
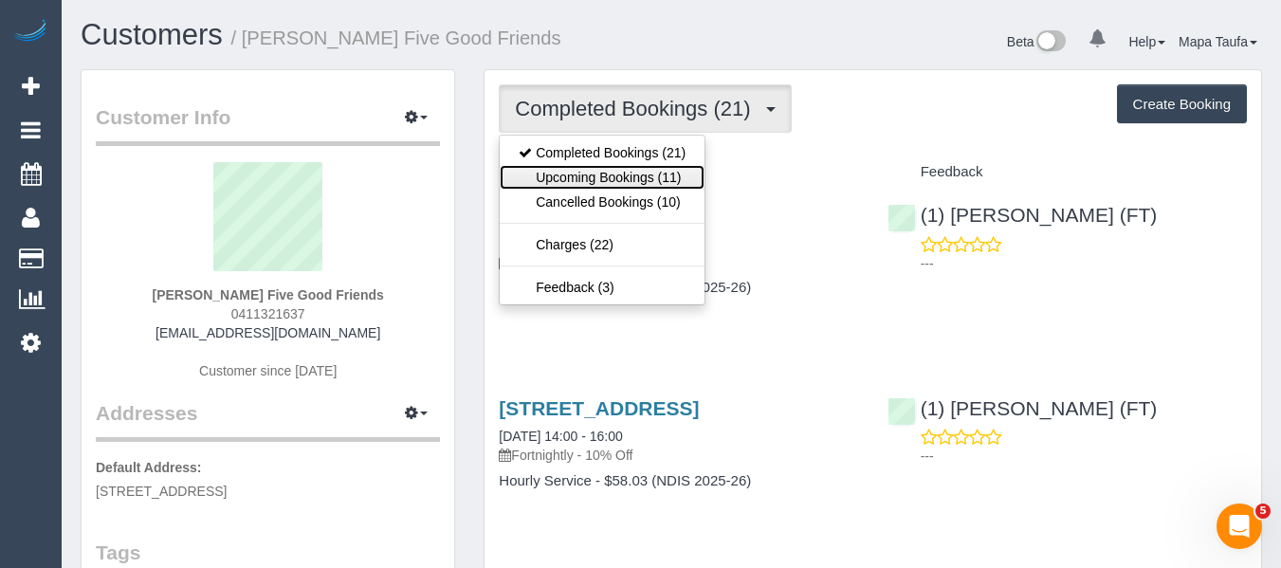
click at [594, 167] on link "Upcoming Bookings (11)" at bounding box center [602, 177] width 205 height 25
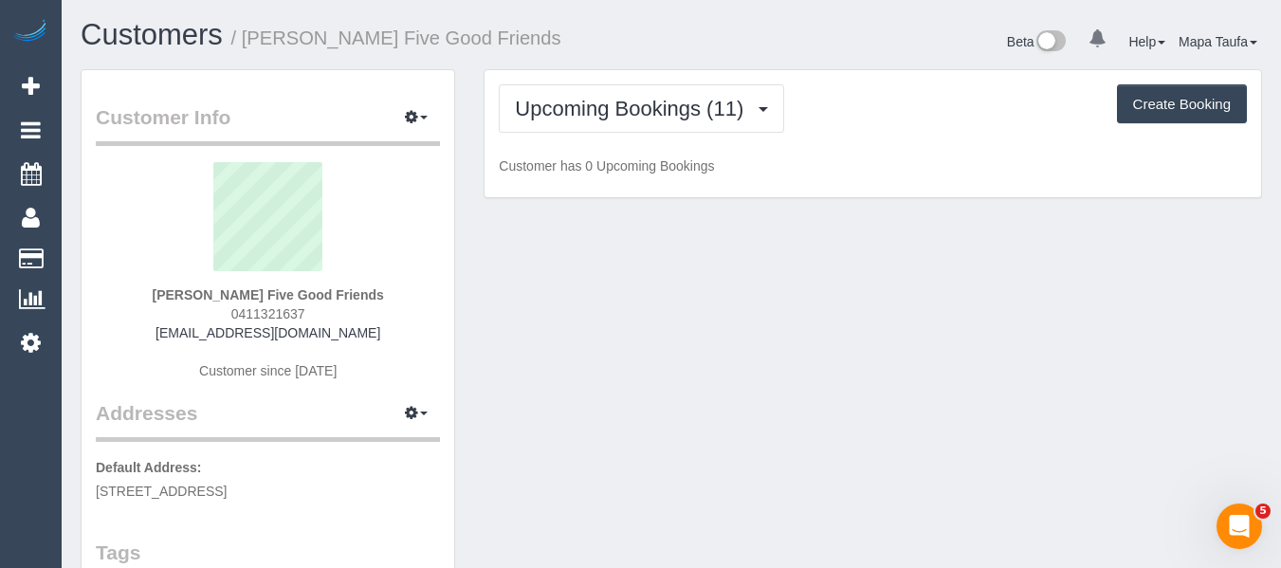
click at [653, 51] on h1 "Customers / Susan Thornton Five Good Friends" at bounding box center [369, 35] width 576 height 32
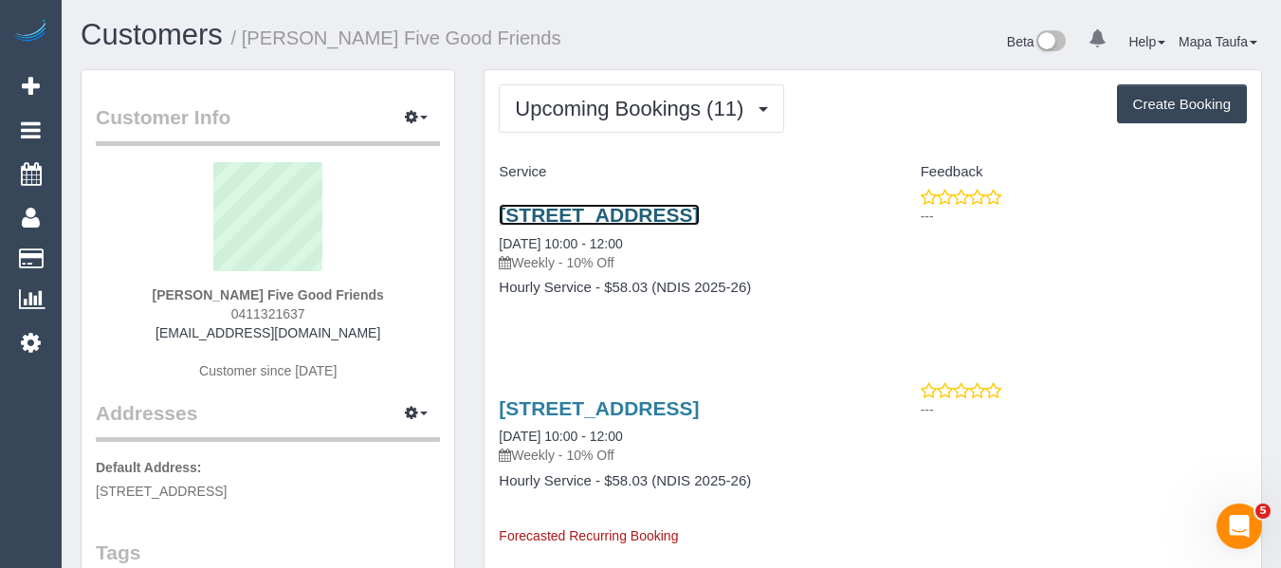
click at [630, 213] on link "5 Quarrion Lane, Northcote, VIC 3070" at bounding box center [599, 215] width 200 height 22
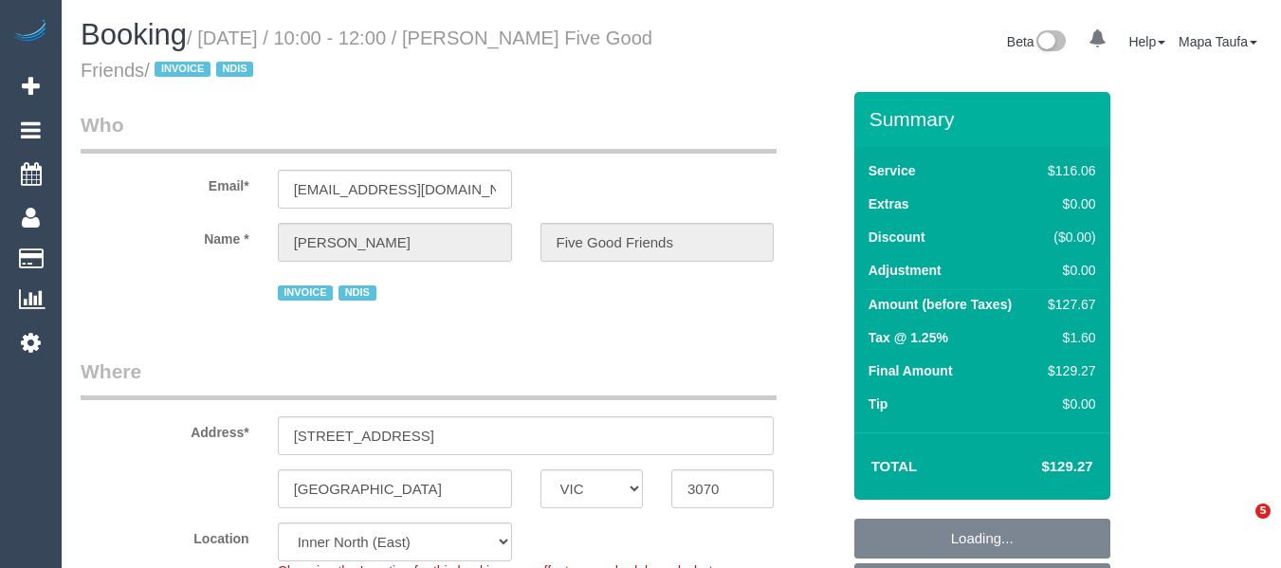
select select "VIC"
select select "number:28"
select select "number:14"
select select "number:19"
select select "number:25"
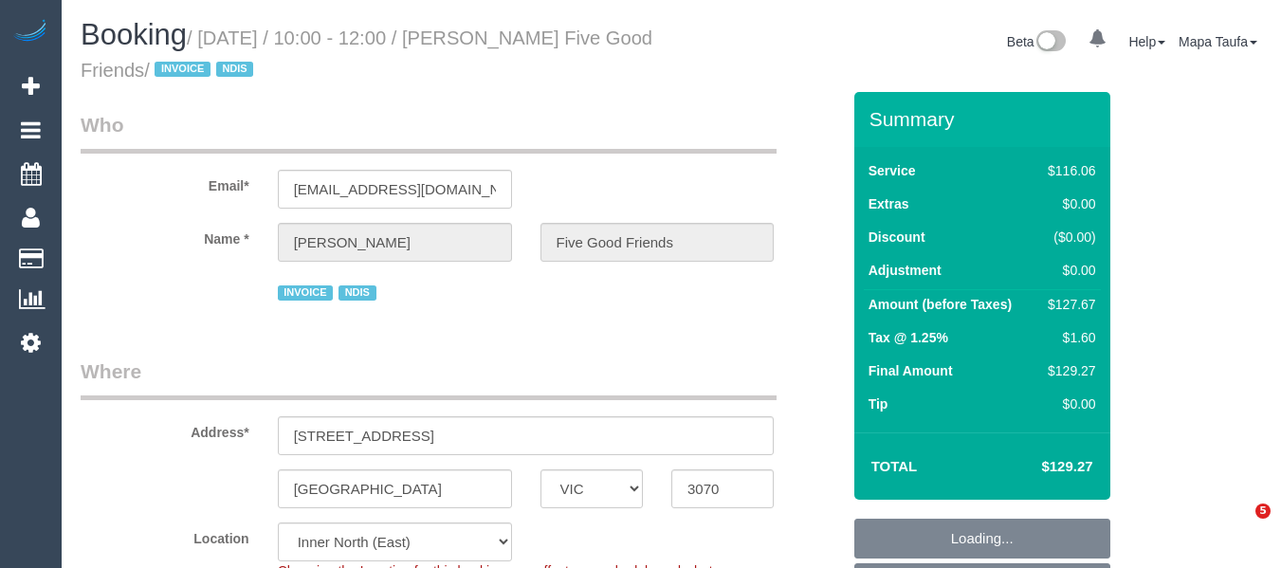
select select "number:35"
select select "number:12"
select select "object:1592"
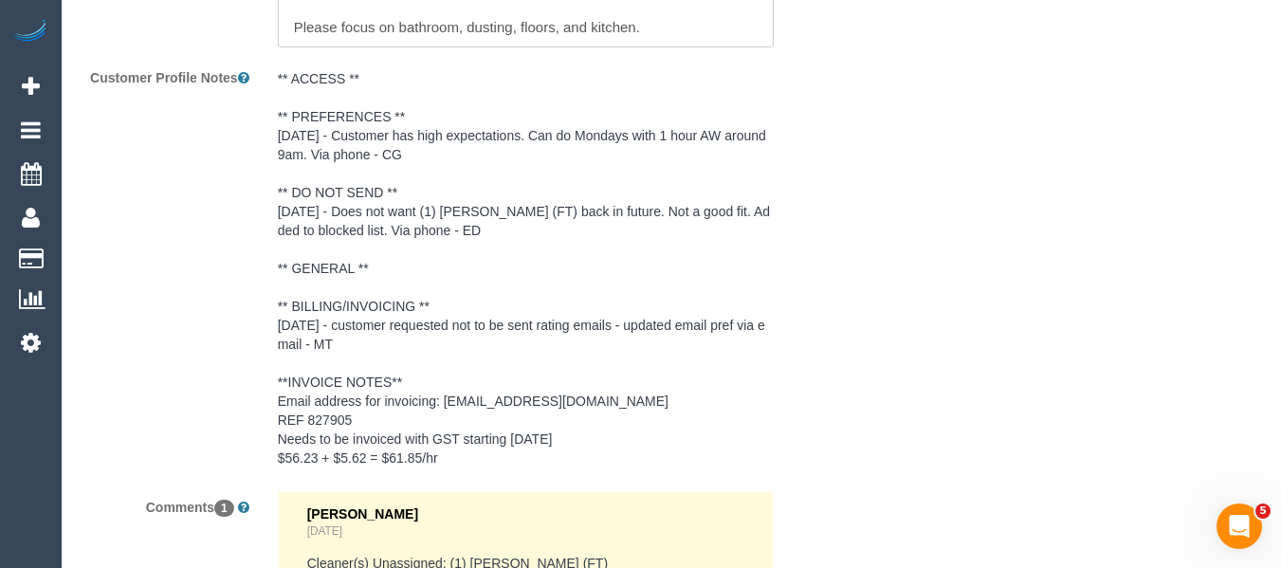
scroll to position [3323, 0]
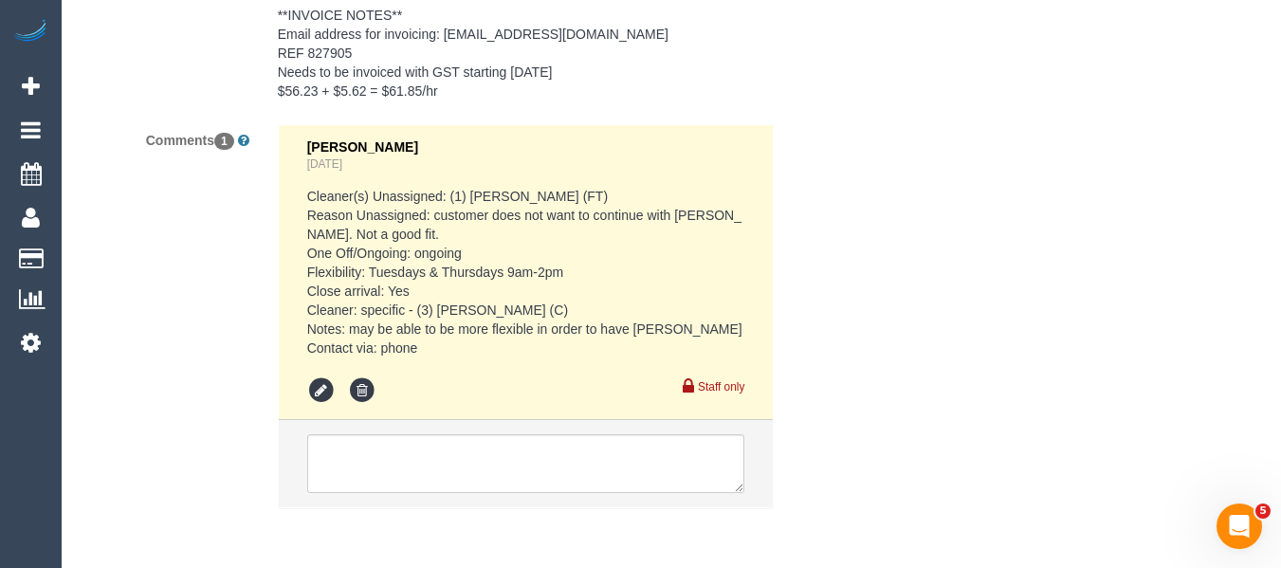
drag, startPoint x: 1294, startPoint y: 66, endPoint x: 19, endPoint y: 10, distance: 1276.4
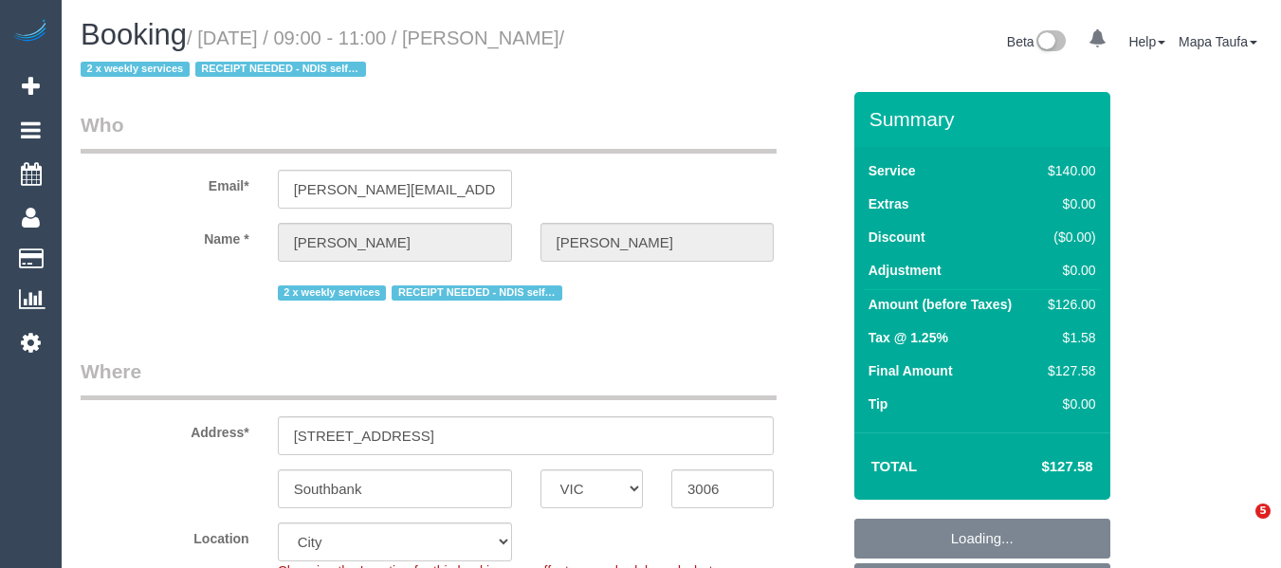
select select "VIC"
select select "object:698"
select select "string:stripe-pm_1QS3QX2GScqysDRVhVdclKCJ"
select select "number:28"
select select "number:14"
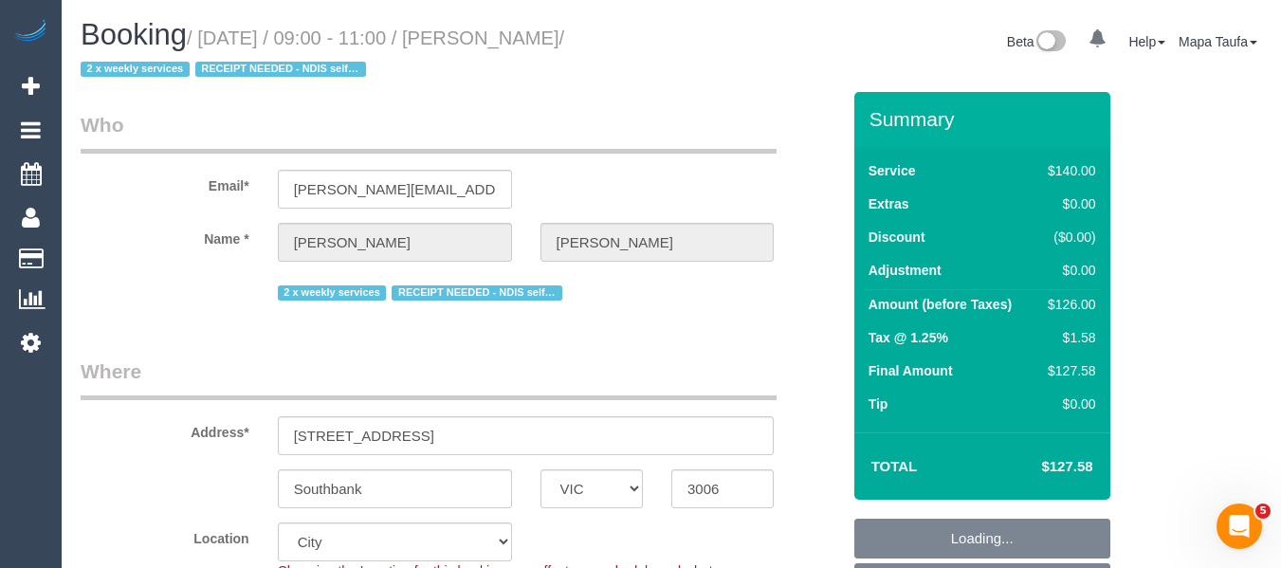
select select "number:20"
select select "number:24"
select select "number:35"
select select "number:11"
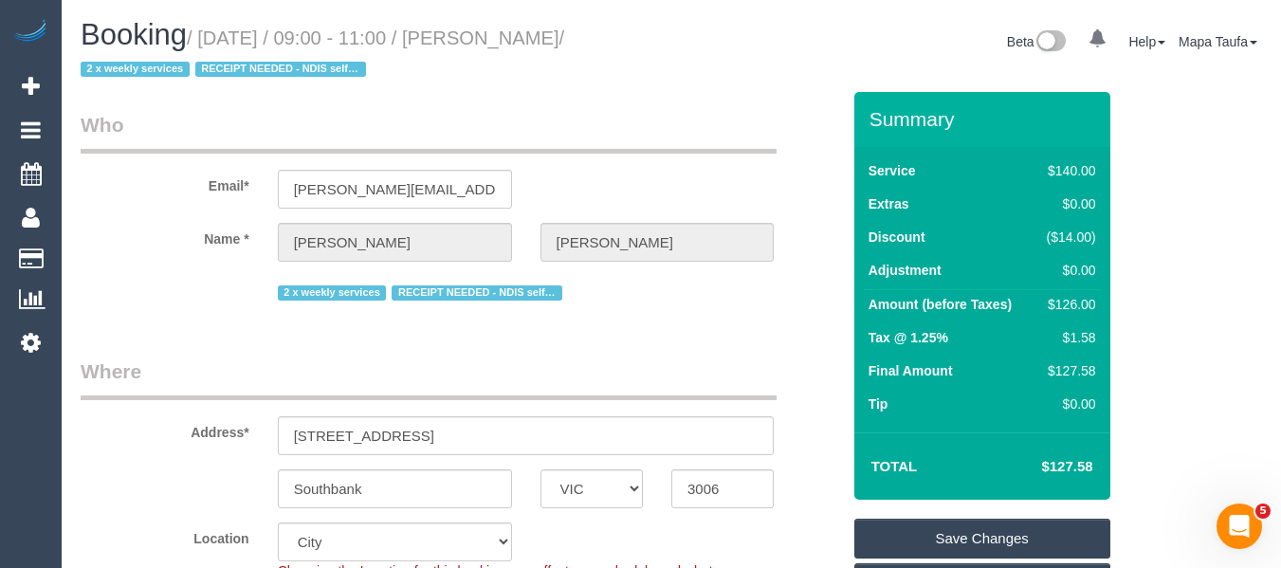
scroll to position [1484, 0]
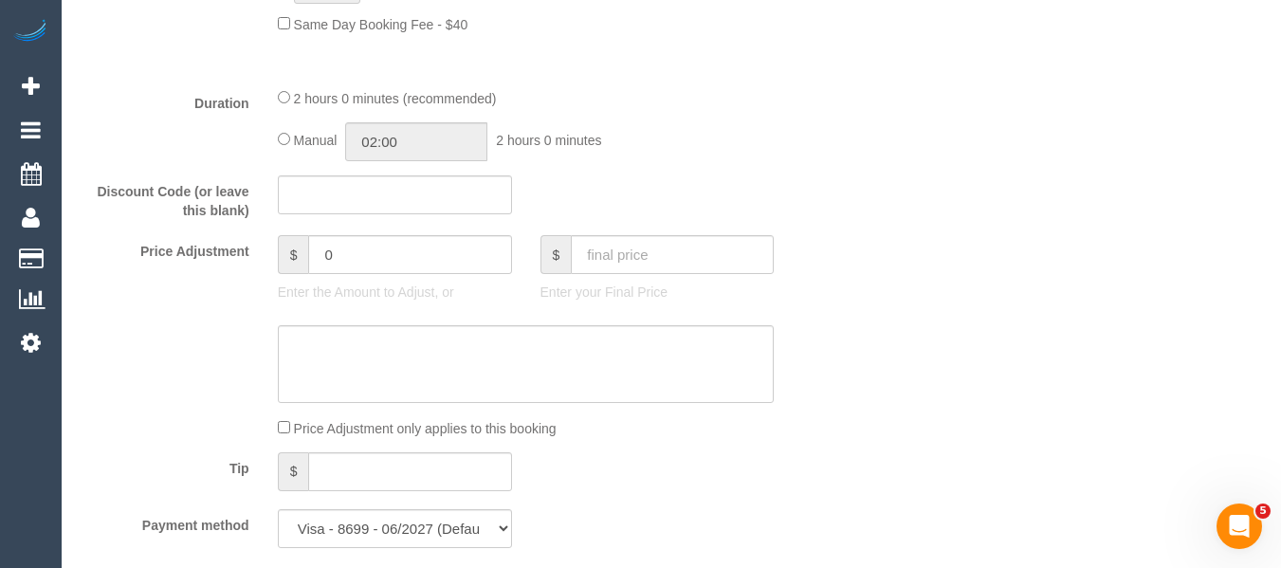
click at [231, 242] on label "Price Adjustment" at bounding box center [164, 248] width 197 height 26
drag, startPoint x: 381, startPoint y: 237, endPoint x: 257, endPoint y: 240, distance: 124.2
click at [258, 240] on div "Price Adjustment $ 0 Enter the Amount to Adjust, or $ Enter your Final Price" at bounding box center [460, 273] width 788 height 76
type input "8"
click at [327, 386] on textarea at bounding box center [526, 364] width 497 height 78
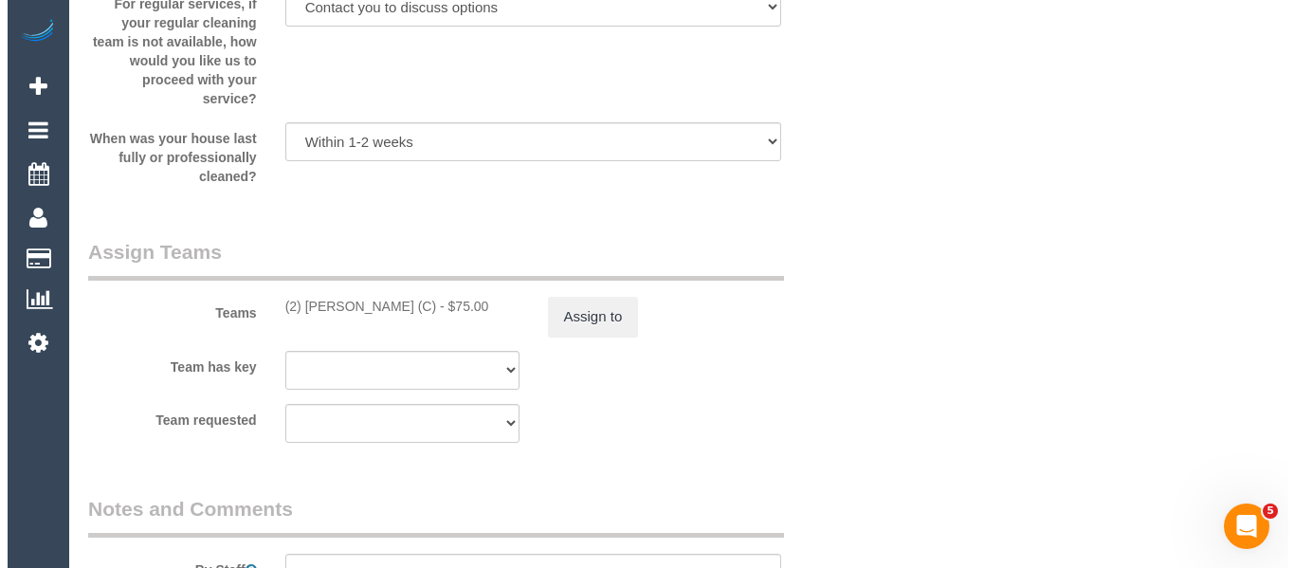
scroll to position [3057, 0]
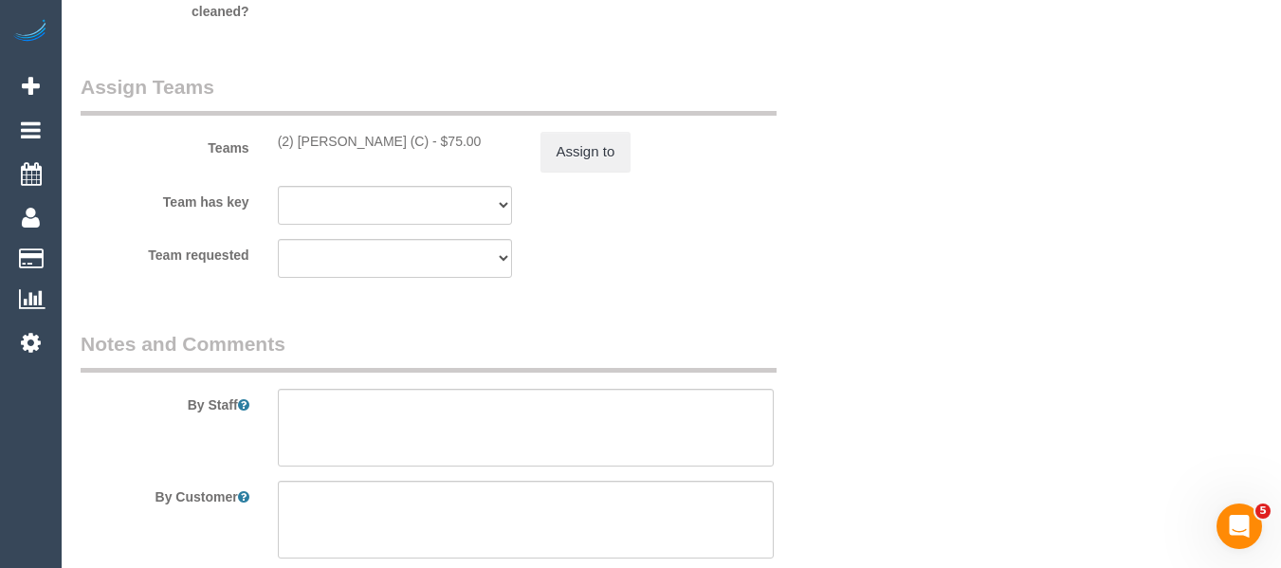
type textarea "$8 added for parking via email -MT"
click at [595, 161] on button "Assign to" at bounding box center [585, 152] width 91 height 40
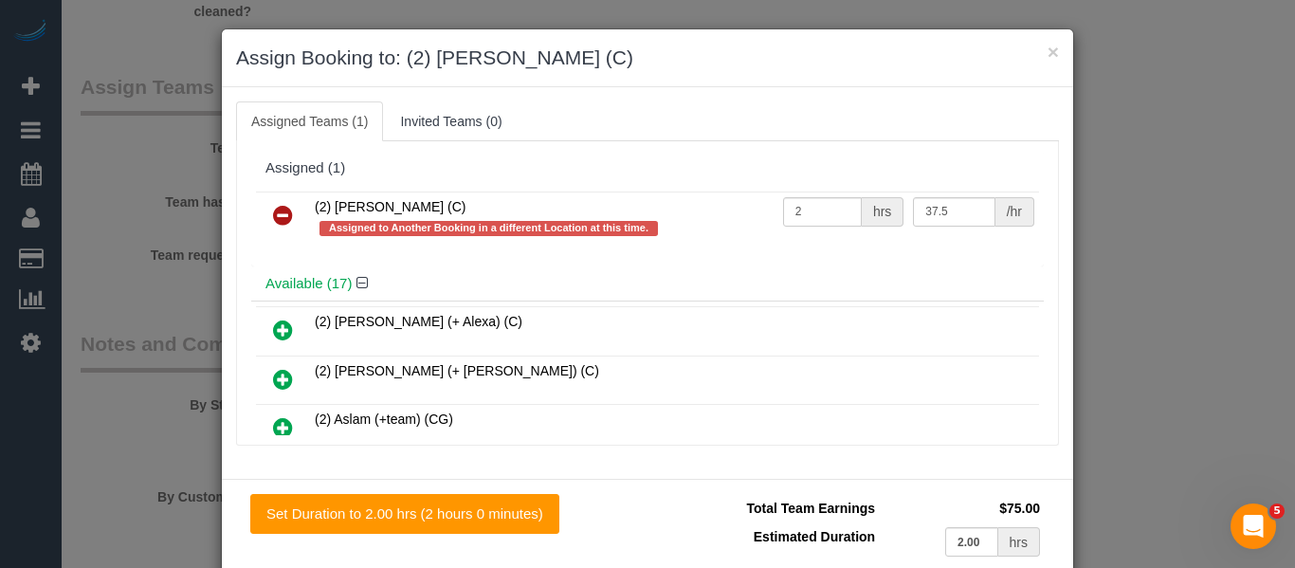
click at [755, 208] on tr "(2) Megan Kaewpinich (C) Assigned to Another Booking in a different Location at…" at bounding box center [647, 219] width 783 height 54
drag, startPoint x: 813, startPoint y: 210, endPoint x: 646, endPoint y: 210, distance: 166.9
click at [651, 210] on tr "(2) Megan Kaewpinich (C) Assigned to Another Booking in a different Location at…" at bounding box center [647, 219] width 783 height 54
type input "1"
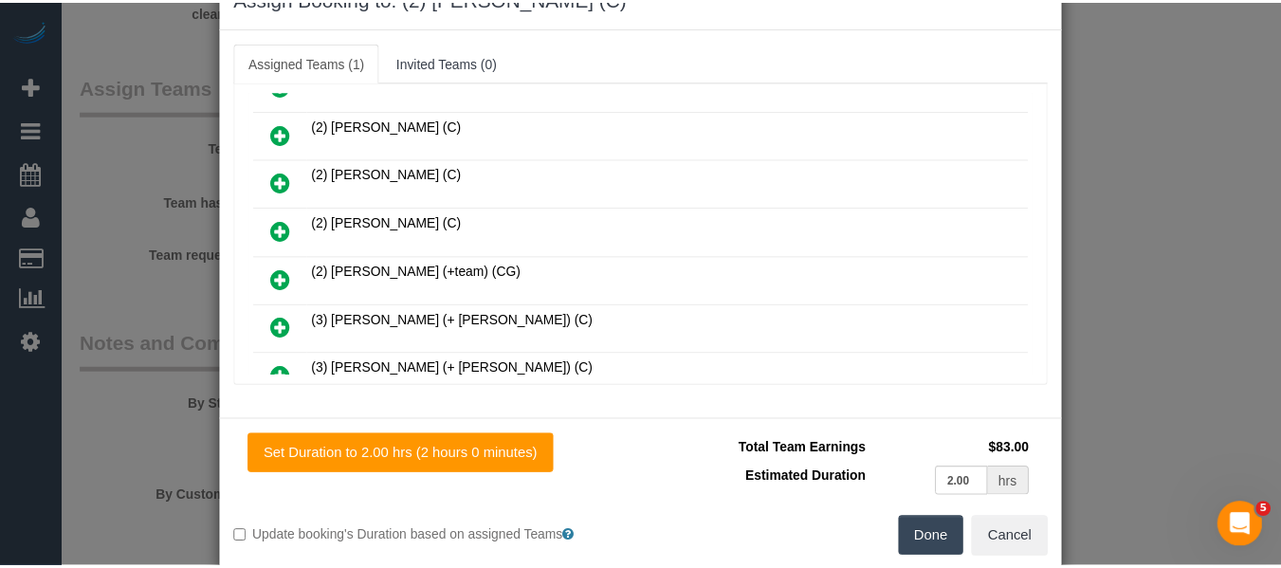
scroll to position [93, 0]
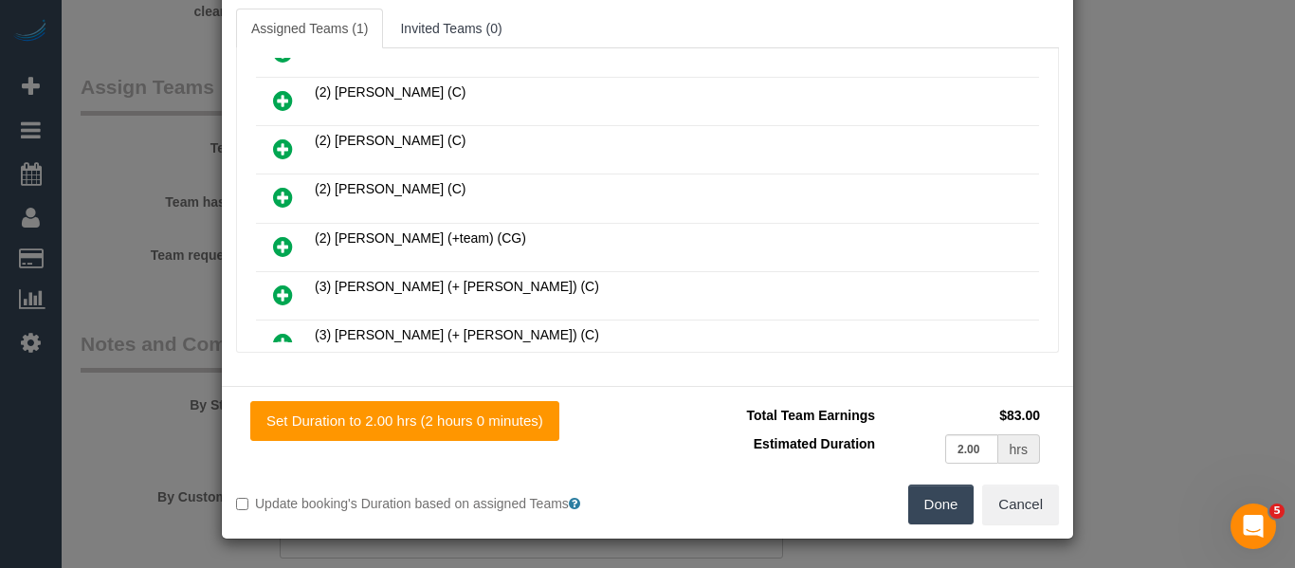
type input "83"
click at [922, 507] on button "Done" at bounding box center [941, 504] width 66 height 40
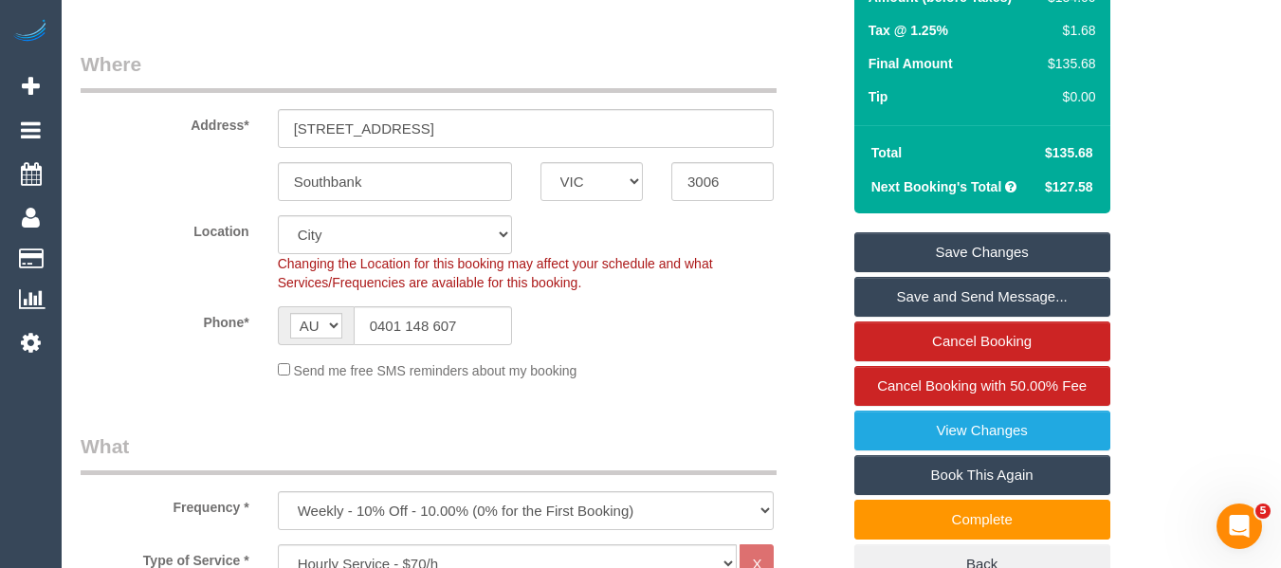
scroll to position [271, 0]
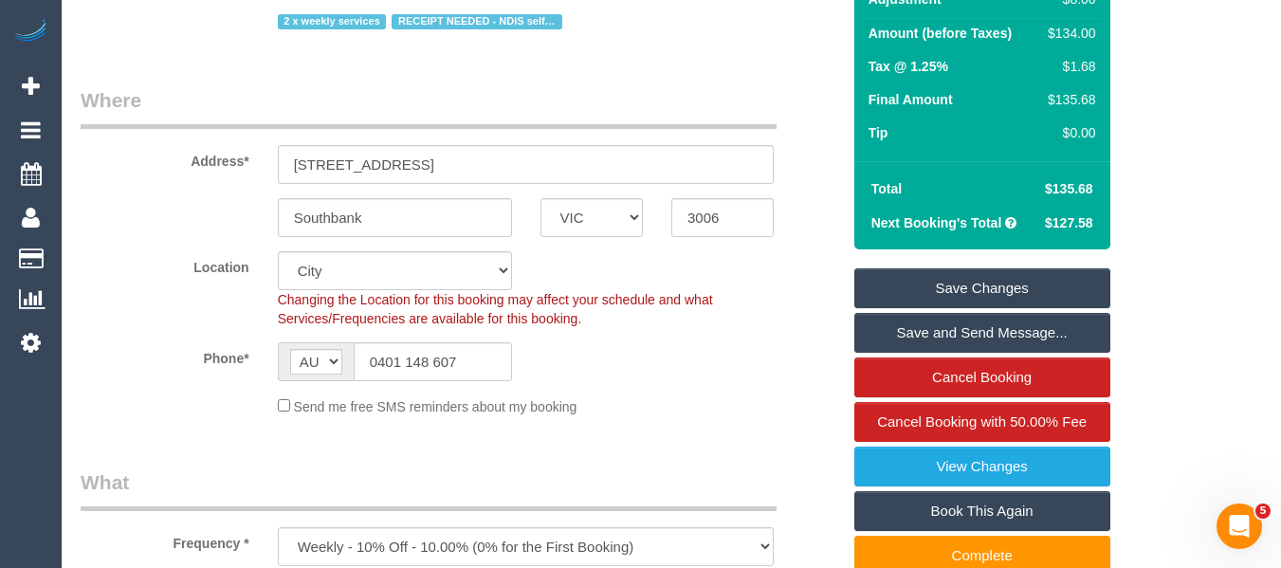
click at [983, 297] on link "Save Changes" at bounding box center [982, 288] width 256 height 40
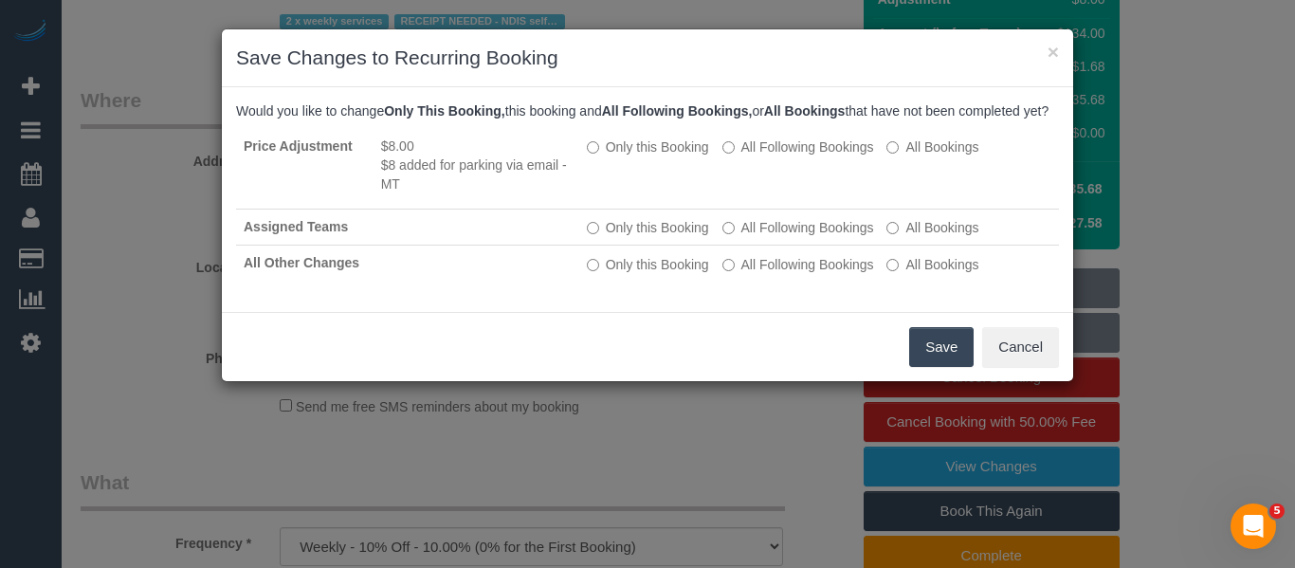
click at [940, 357] on button "Save" at bounding box center [941, 347] width 64 height 40
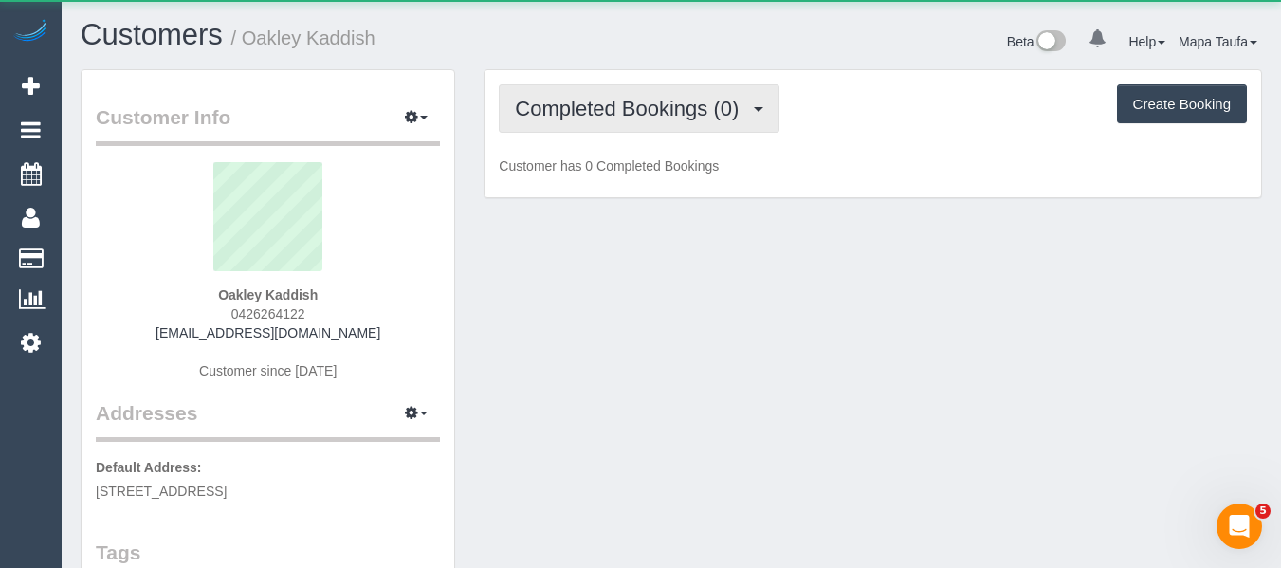
click at [566, 119] on span "Completed Bookings (0)" at bounding box center [631, 109] width 233 height 24
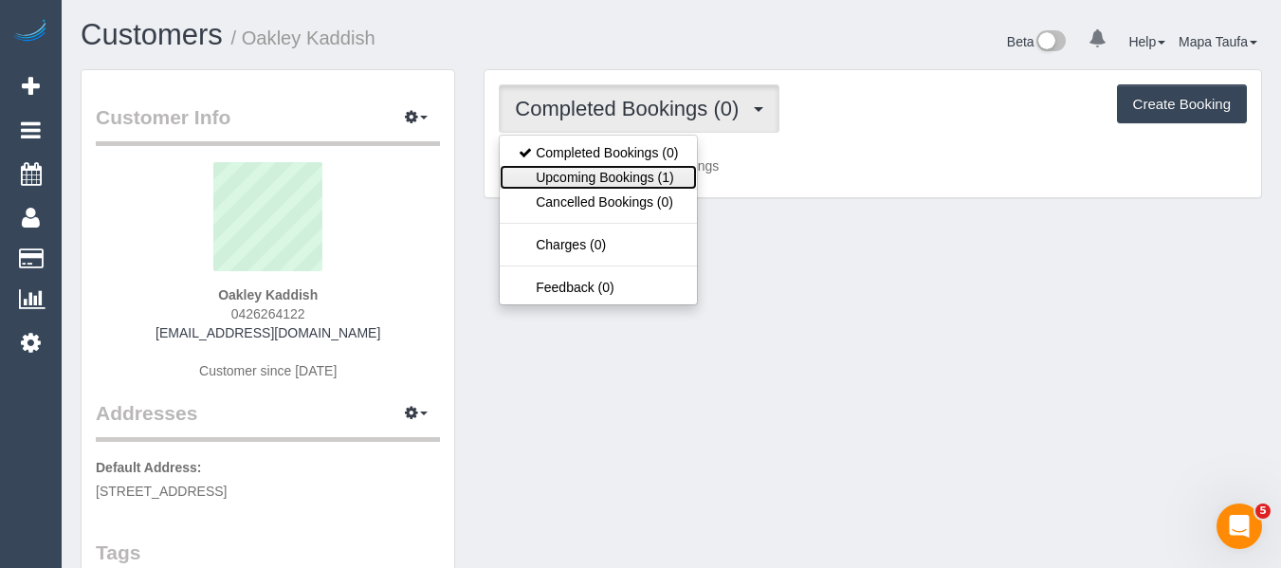
click at [560, 171] on link "Upcoming Bookings (1)" at bounding box center [598, 177] width 197 height 25
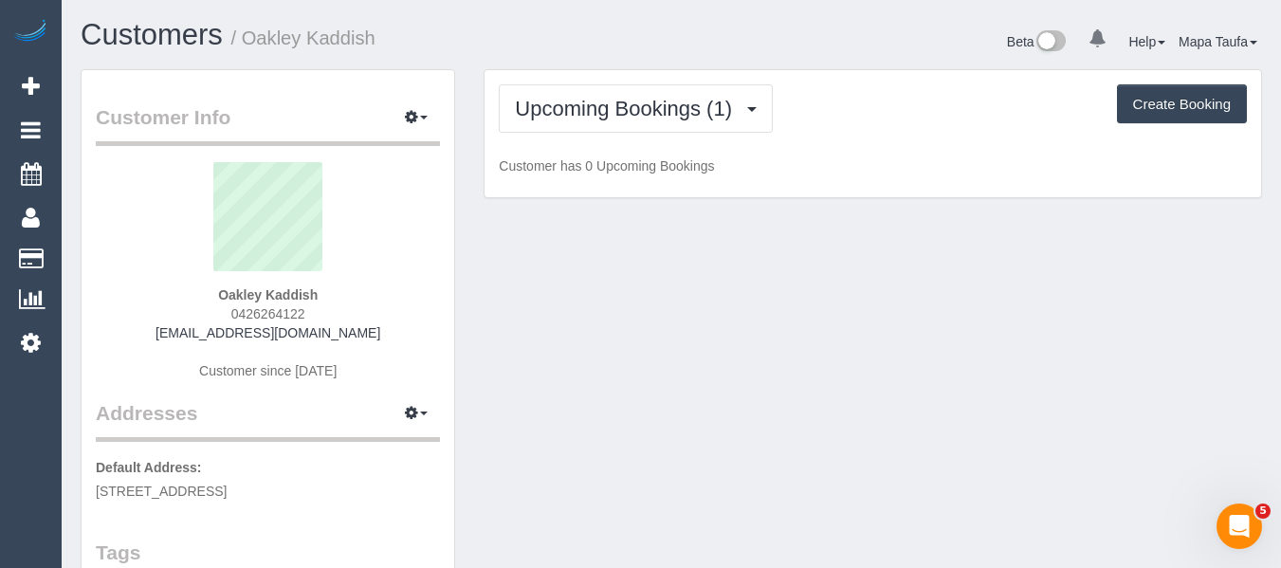
click at [570, 50] on h1 "Customers / Oakley Kaddish" at bounding box center [369, 35] width 576 height 32
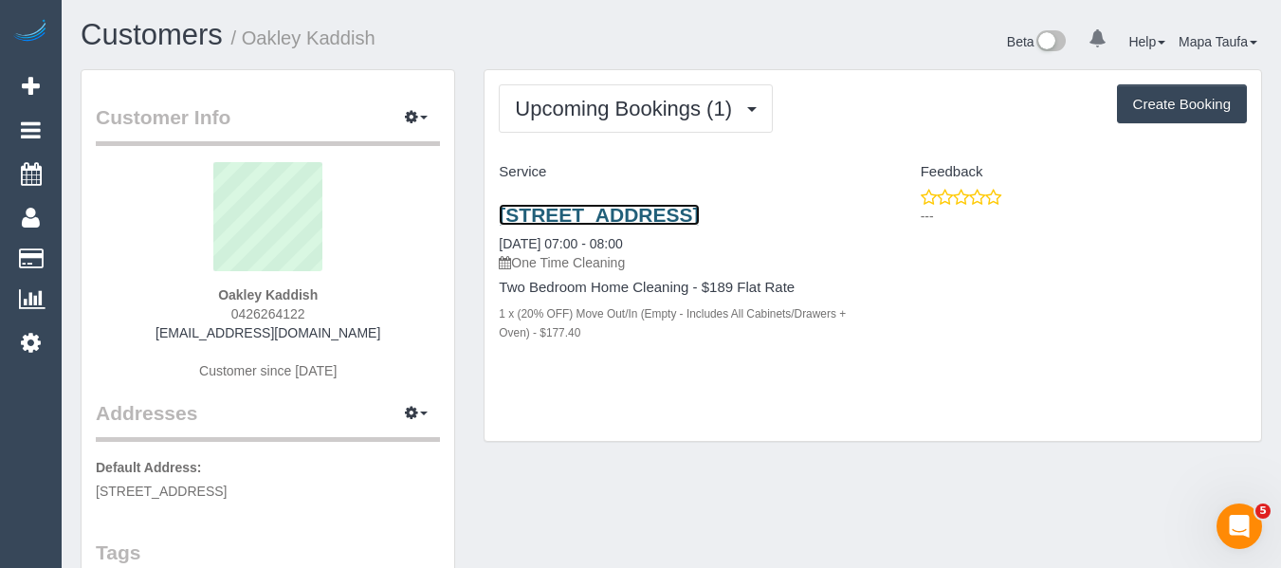
click at [519, 215] on link "29/530 Toorak Road, Toorak, VIC 3142" at bounding box center [599, 215] width 200 height 22
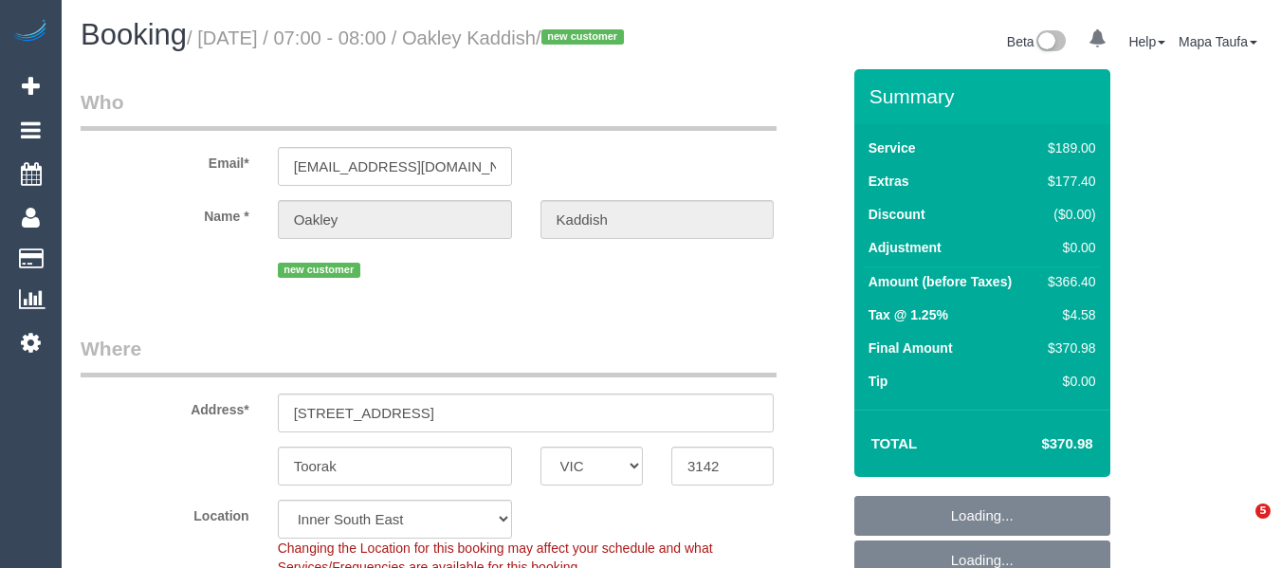
select select "VIC"
select select "number:29"
select select "number:14"
select select "number:19"
select select "number:24"
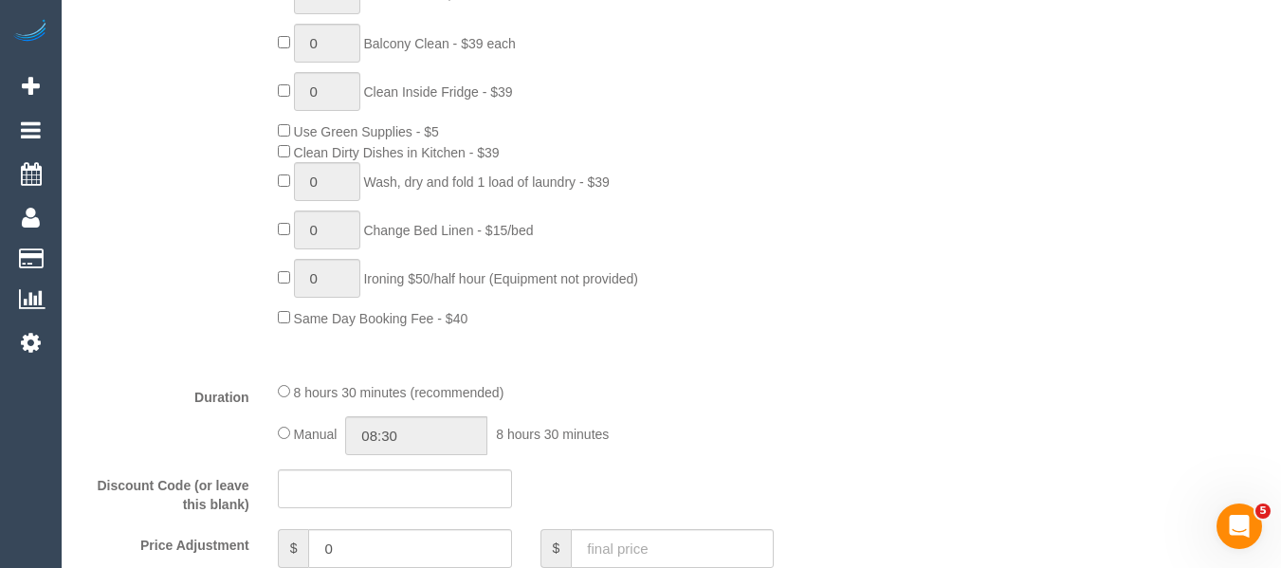
scroll to position [1422, 0]
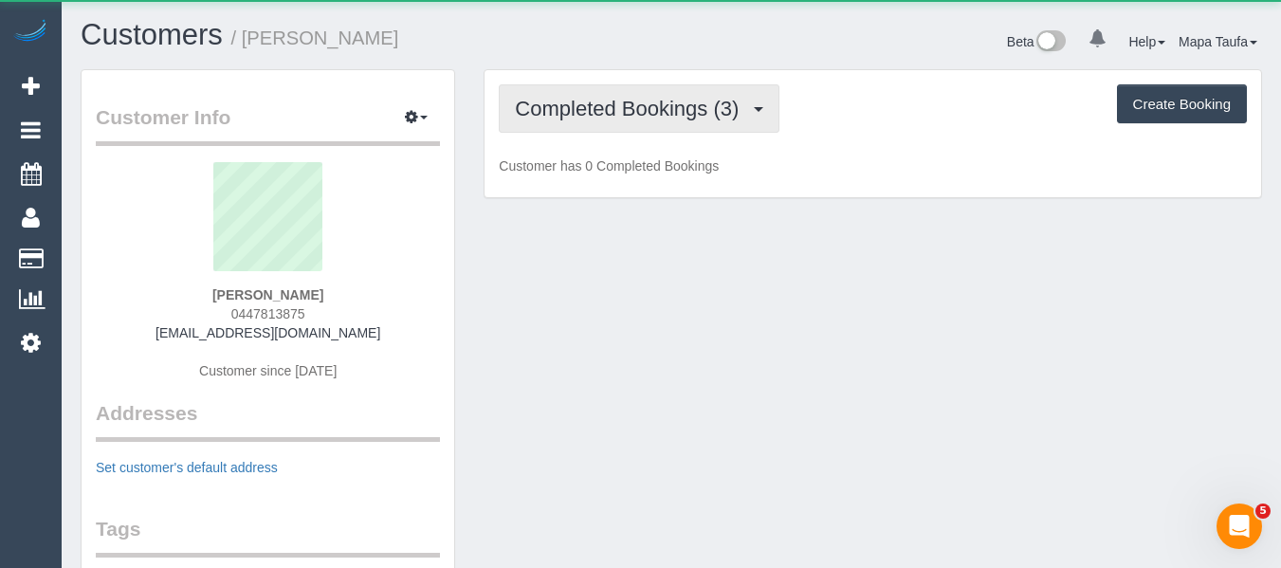
click at [636, 108] on span "Completed Bookings (3)" at bounding box center [631, 109] width 233 height 24
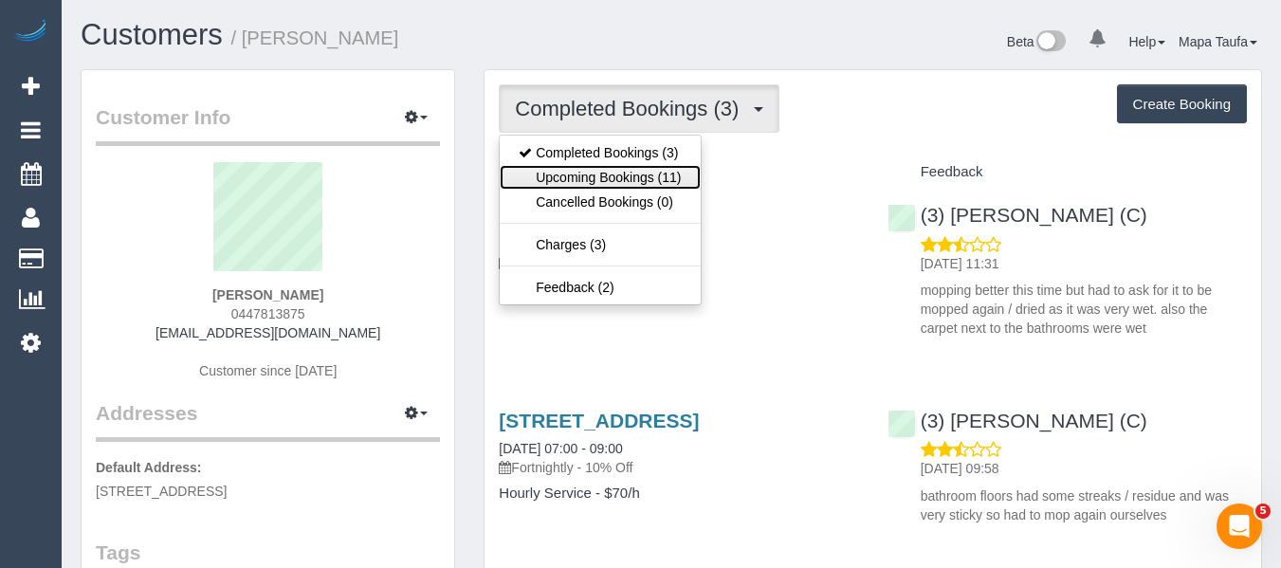
click at [624, 172] on link "Upcoming Bookings (11)" at bounding box center [600, 177] width 200 height 25
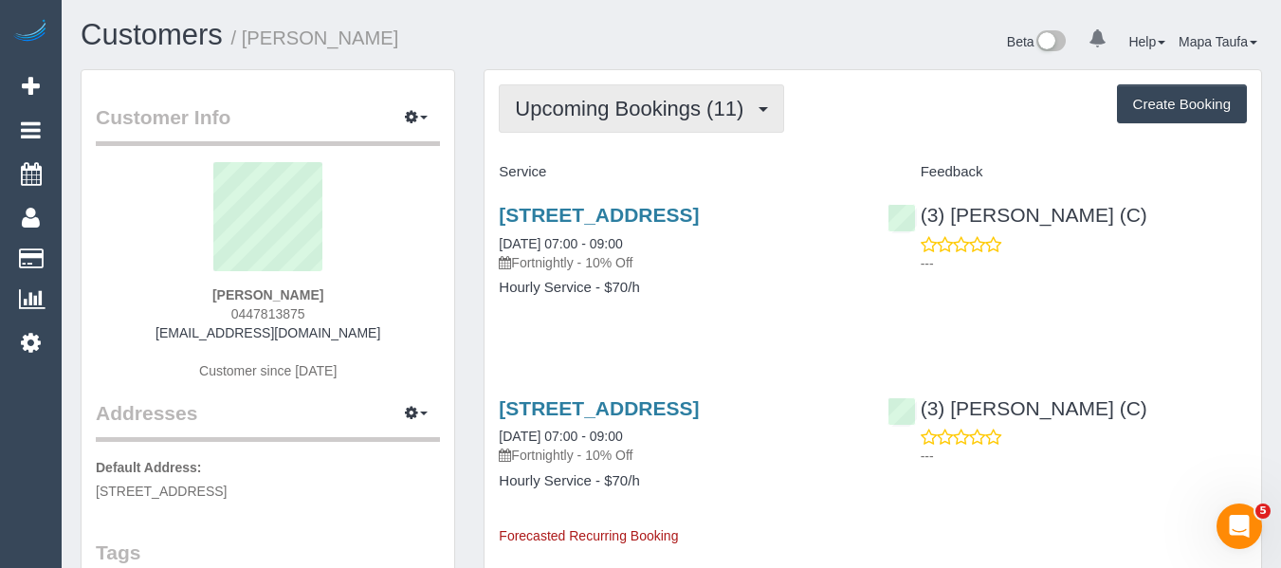
drag, startPoint x: 643, startPoint y: 117, endPoint x: 631, endPoint y: 143, distance: 28.9
click at [642, 118] on span "Upcoming Bookings (11)" at bounding box center [634, 109] width 238 height 24
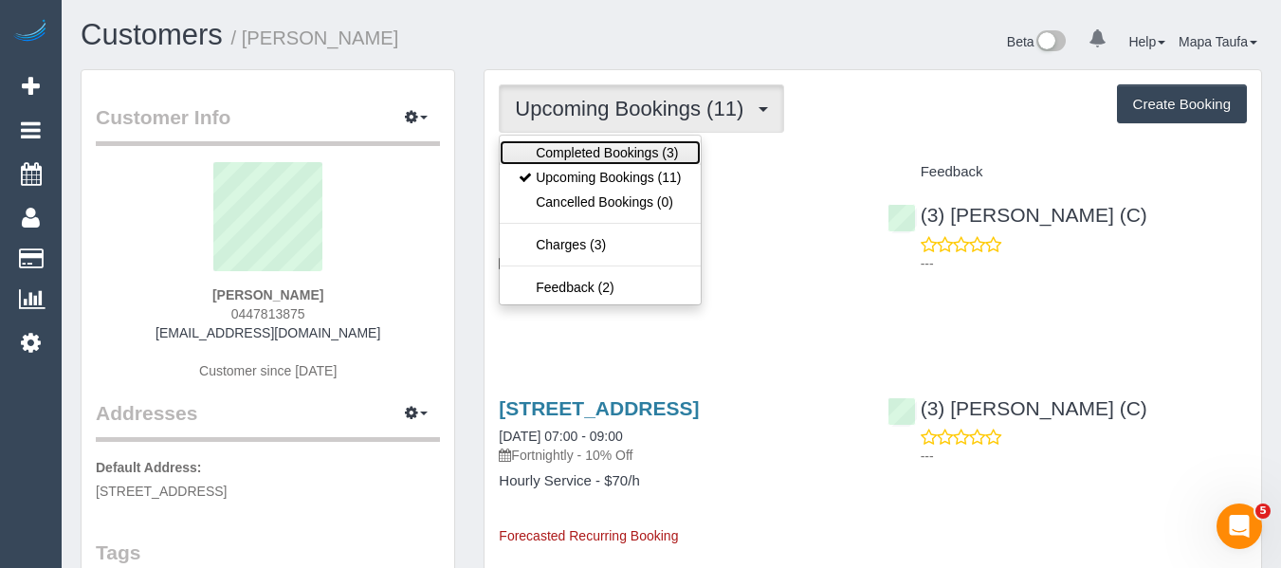
click at [627, 153] on link "Completed Bookings (3)" at bounding box center [600, 152] width 200 height 25
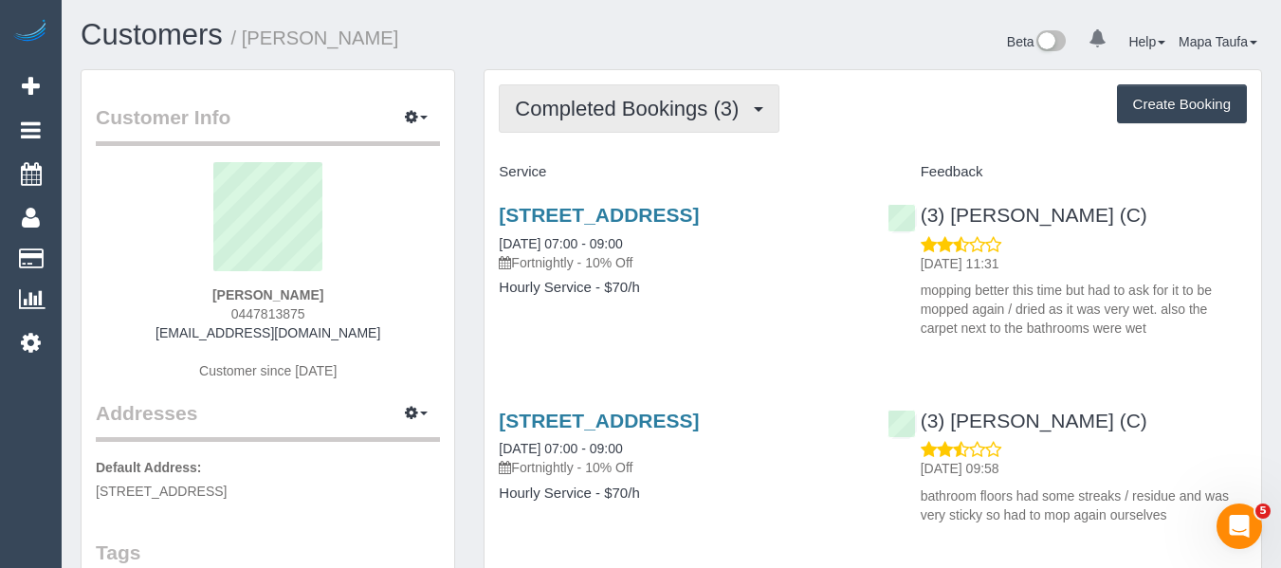
click at [633, 115] on span "Completed Bookings (3)" at bounding box center [631, 109] width 233 height 24
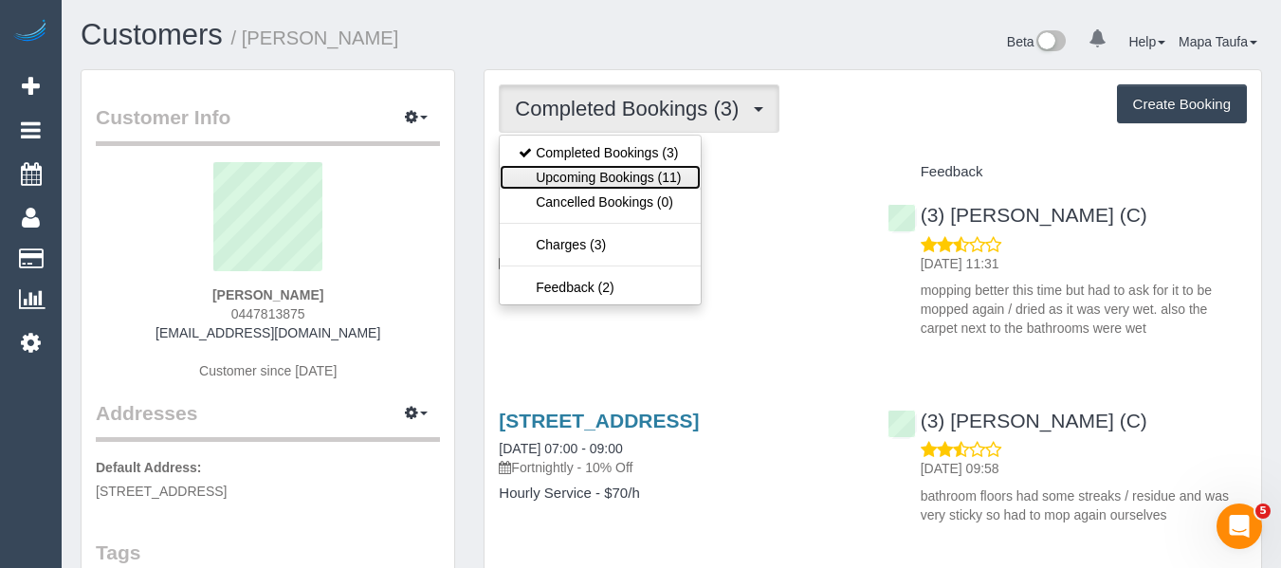
click at [624, 165] on link "Upcoming Bookings (11)" at bounding box center [600, 177] width 200 height 25
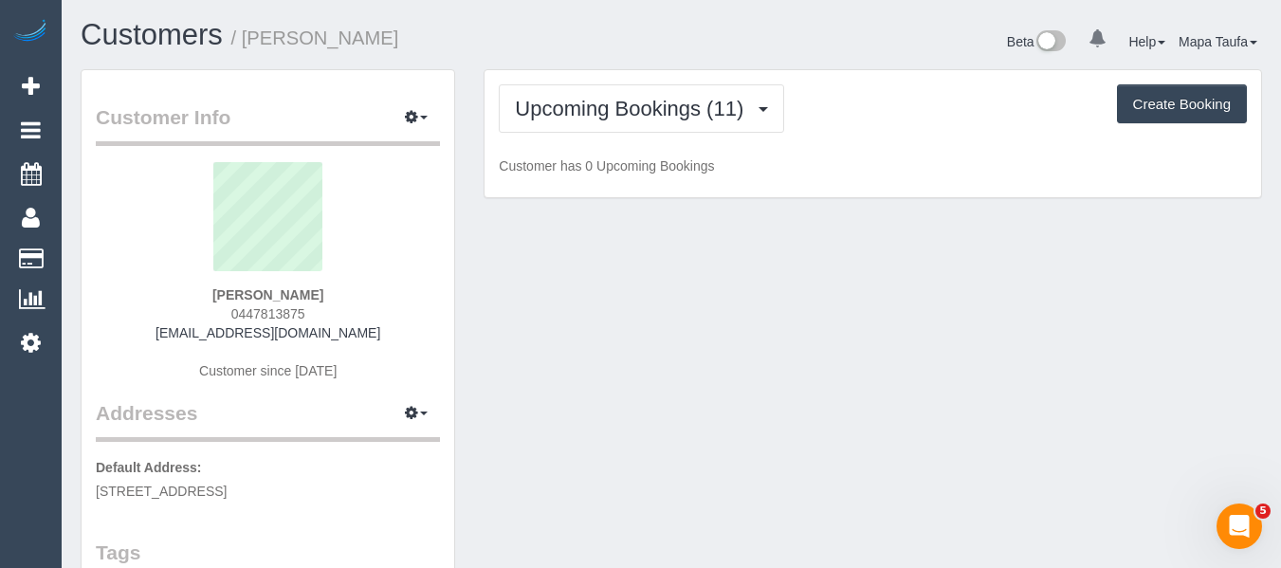
click at [864, 118] on div "Upcoming Bookings (11) Completed Bookings (3) Upcoming Bookings (11) Cancelled …" at bounding box center [873, 108] width 748 height 48
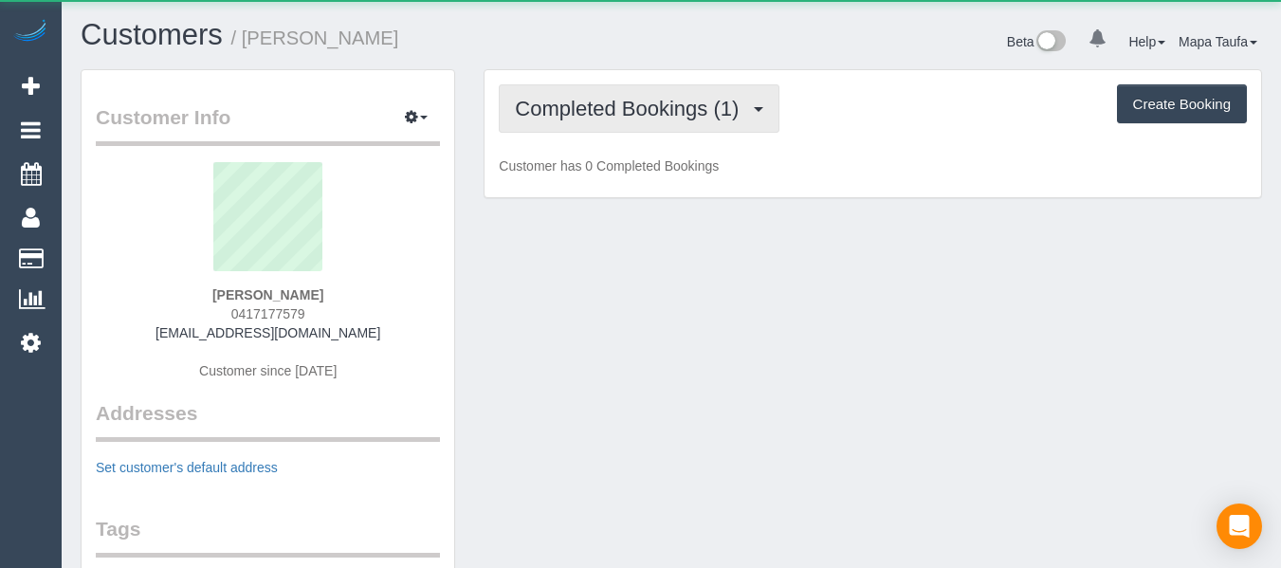
click at [594, 107] on span "Completed Bookings (1)" at bounding box center [631, 109] width 233 height 24
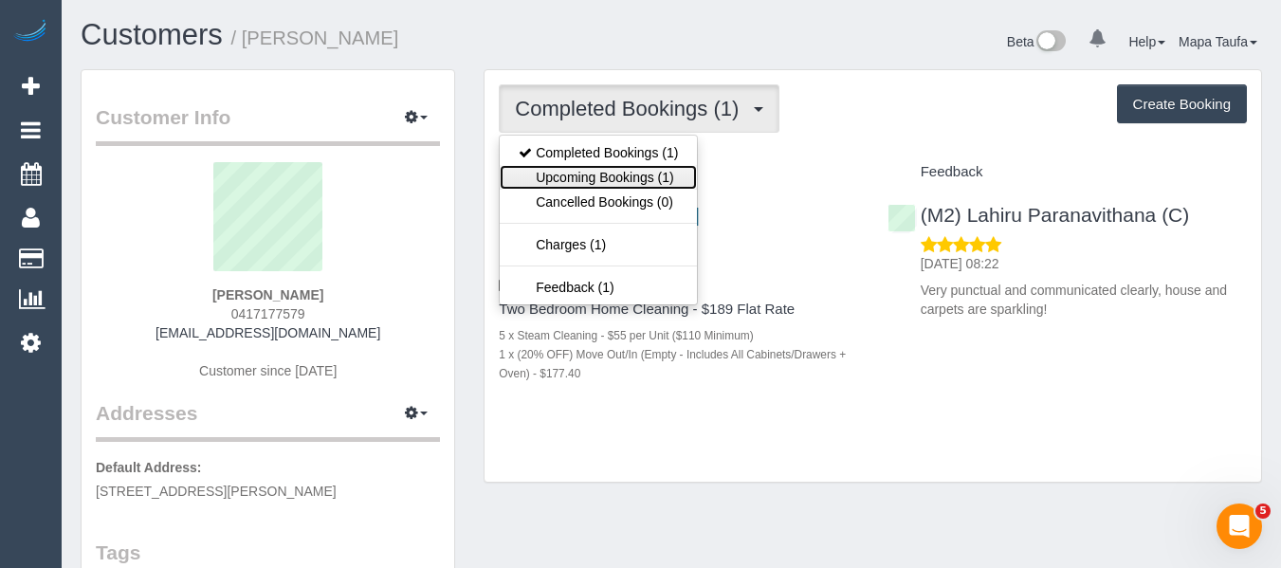
click at [590, 169] on link "Upcoming Bookings (1)" at bounding box center [598, 177] width 197 height 25
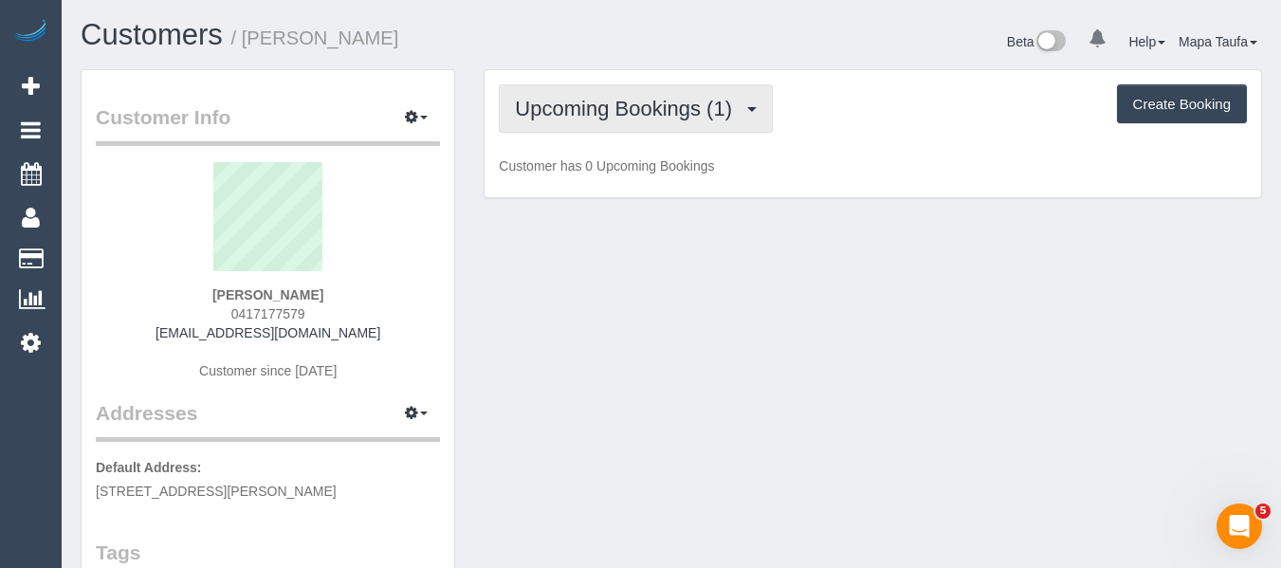
click at [576, 122] on button "Upcoming Bookings (1)" at bounding box center [636, 108] width 274 height 48
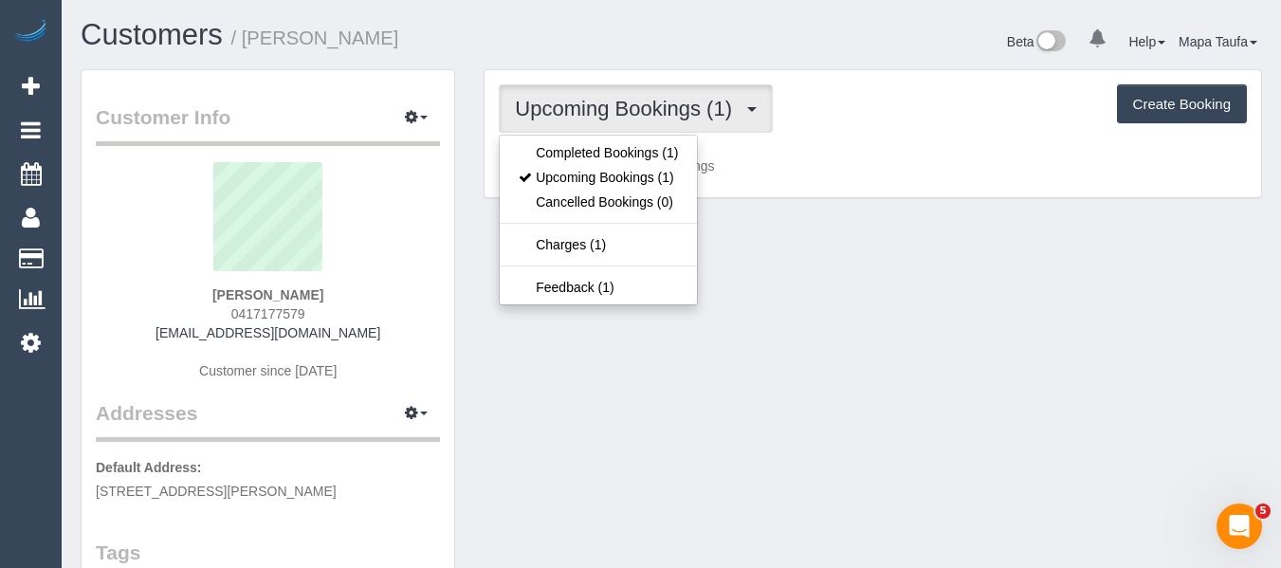
click at [575, 138] on ul "Completed Bookings (1) Upcoming Bookings (1) Cancelled Bookings (0) Charges (1)…" at bounding box center [598, 220] width 199 height 171
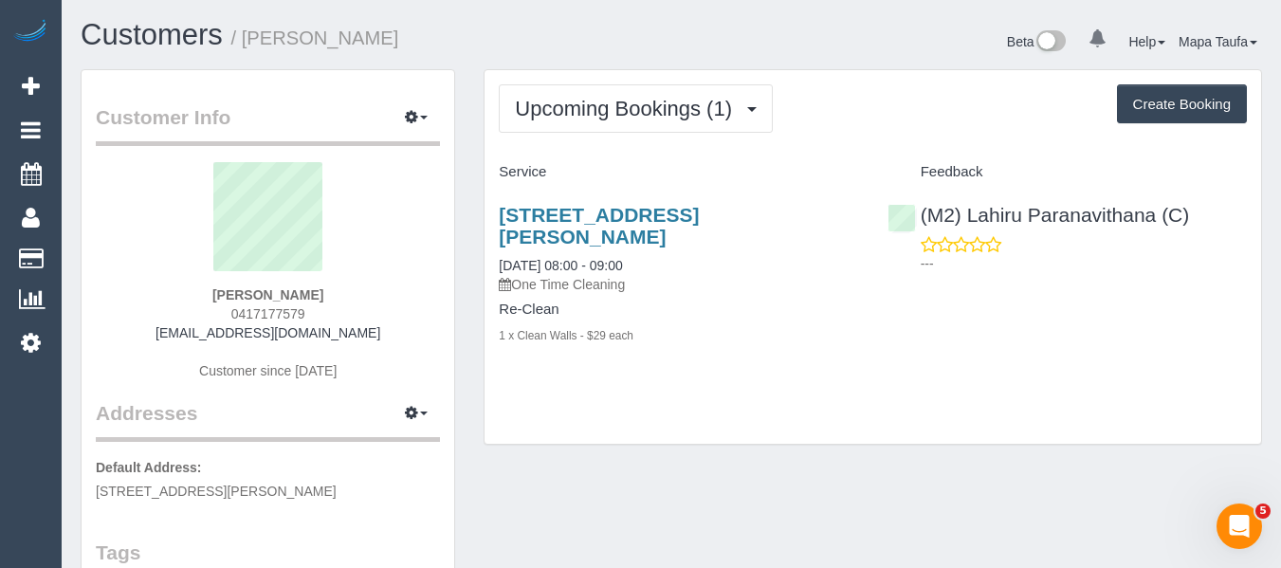
click at [571, 149] on div "Upcoming Bookings (1) Completed Bookings (1) Upcoming Bookings (1) Cancelled Bo…" at bounding box center [872, 257] width 776 height 374
drag, startPoint x: 340, startPoint y: 306, endPoint x: 215, endPoint y: 307, distance: 125.2
click at [215, 307] on div "[PERSON_NAME] 0417177579 [EMAIL_ADDRESS][DOMAIN_NAME] Customer since [DATE]" at bounding box center [268, 280] width 344 height 237
copy span "0417177579"
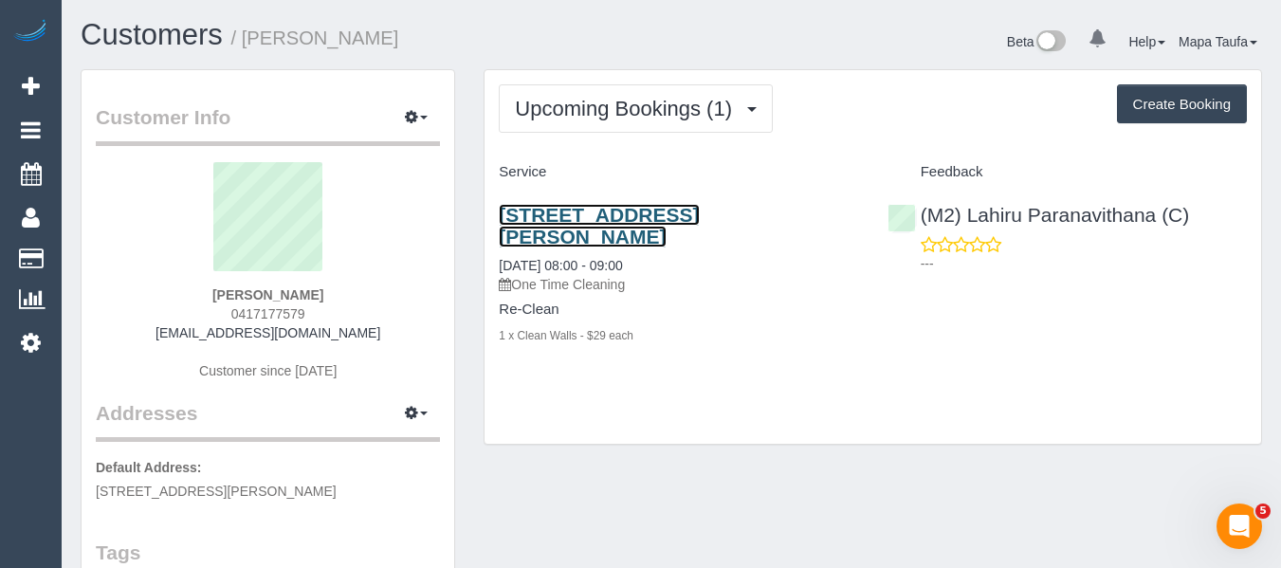
click at [557, 205] on link "[STREET_ADDRESS][PERSON_NAME]" at bounding box center [599, 226] width 200 height 44
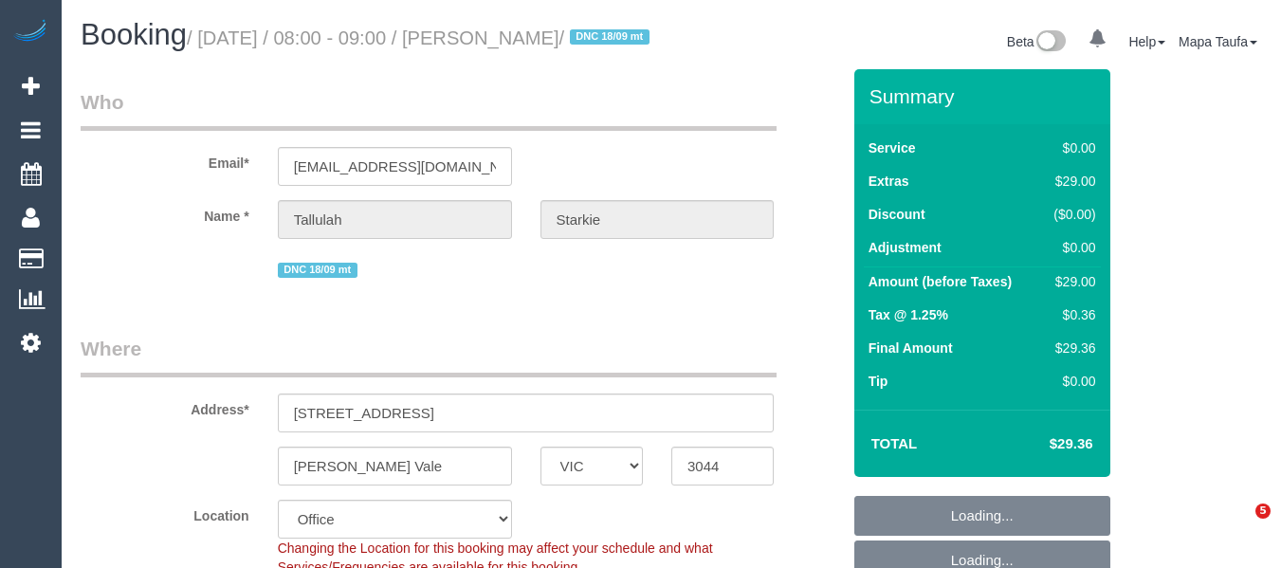
select select "VIC"
select select "number:28"
select select "number:17"
select select "number:19"
select select "number:25"
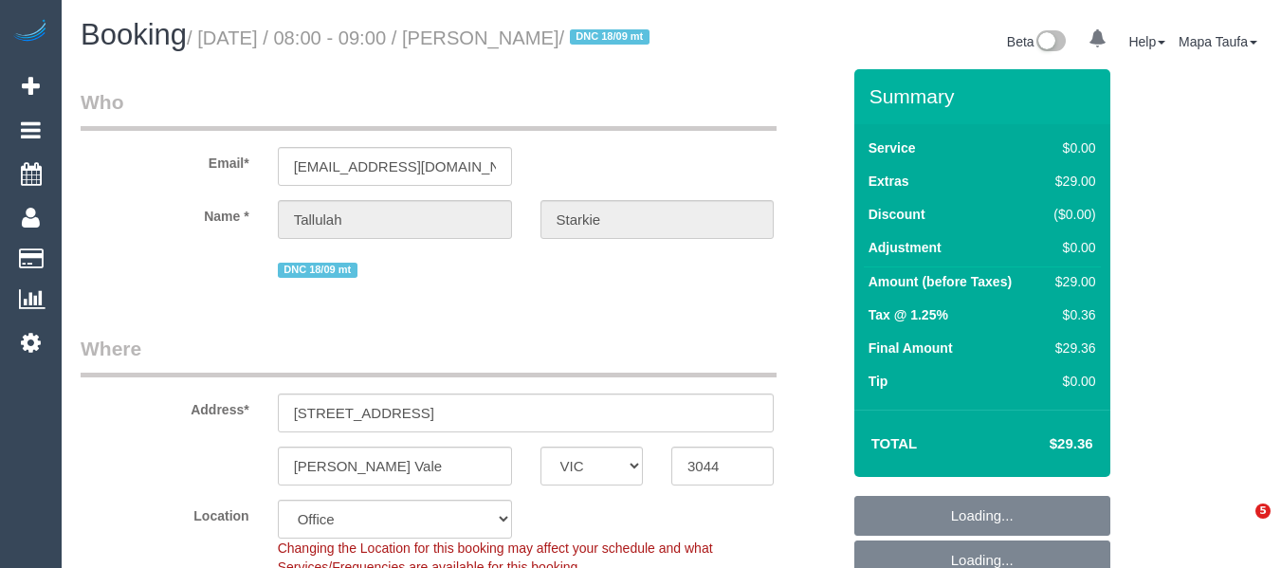
select select "object:2149"
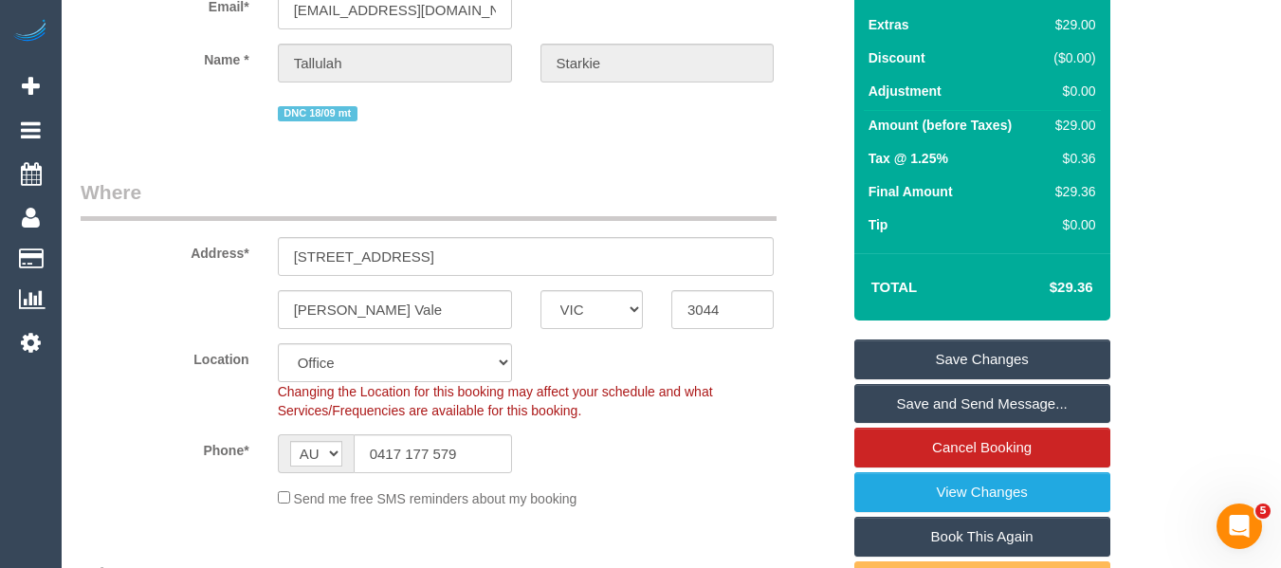
scroll to position [284, 0]
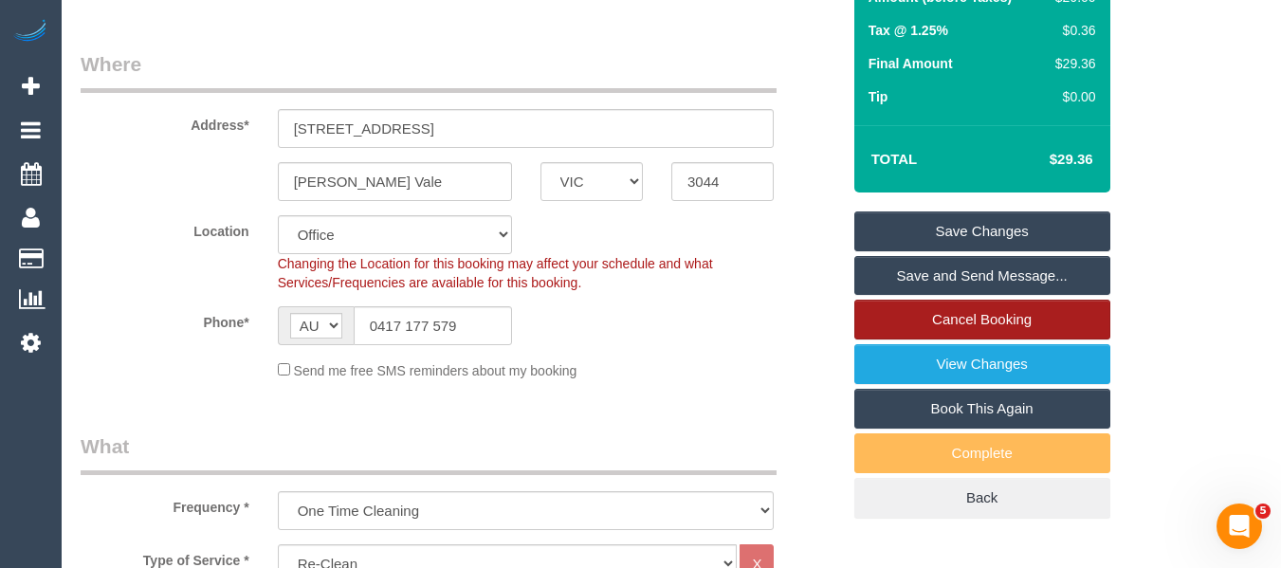
click at [955, 339] on link "Cancel Booking" at bounding box center [982, 320] width 256 height 40
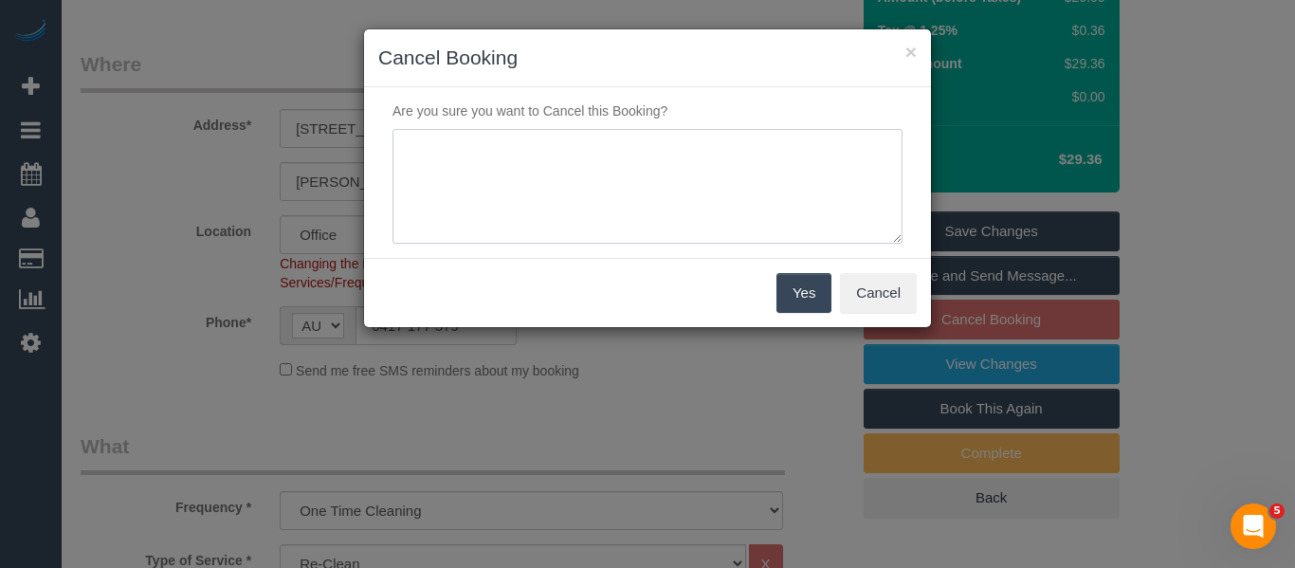
click at [617, 205] on textarea at bounding box center [648, 187] width 510 height 116
type textarea "customer has not confirmed - cancelling -MT"
click at [806, 292] on button "Yes" at bounding box center [803, 293] width 55 height 40
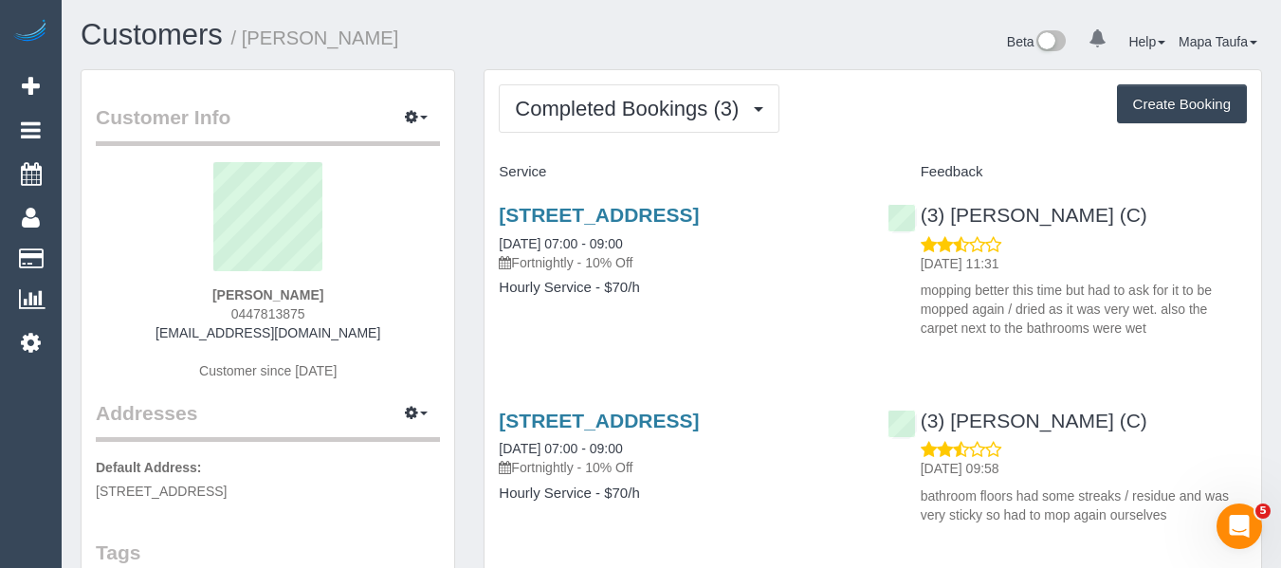
drag, startPoint x: 324, startPoint y: 313, endPoint x: 236, endPoint y: 311, distance: 88.2
click at [236, 311] on div "[PERSON_NAME] 0447813875 [EMAIL_ADDRESS][DOMAIN_NAME] Customer since [DATE]" at bounding box center [268, 280] width 344 height 237
click at [353, 315] on div "[PERSON_NAME] 0447813875 [EMAIL_ADDRESS][DOMAIN_NAME] Customer since [DATE]" at bounding box center [268, 280] width 344 height 237
drag, startPoint x: 340, startPoint y: 312, endPoint x: 301, endPoint y: 313, distance: 38.9
click at [226, 312] on div "[PERSON_NAME] 0447813875 [EMAIL_ADDRESS][DOMAIN_NAME] Customer since [DATE]" at bounding box center [268, 280] width 344 height 237
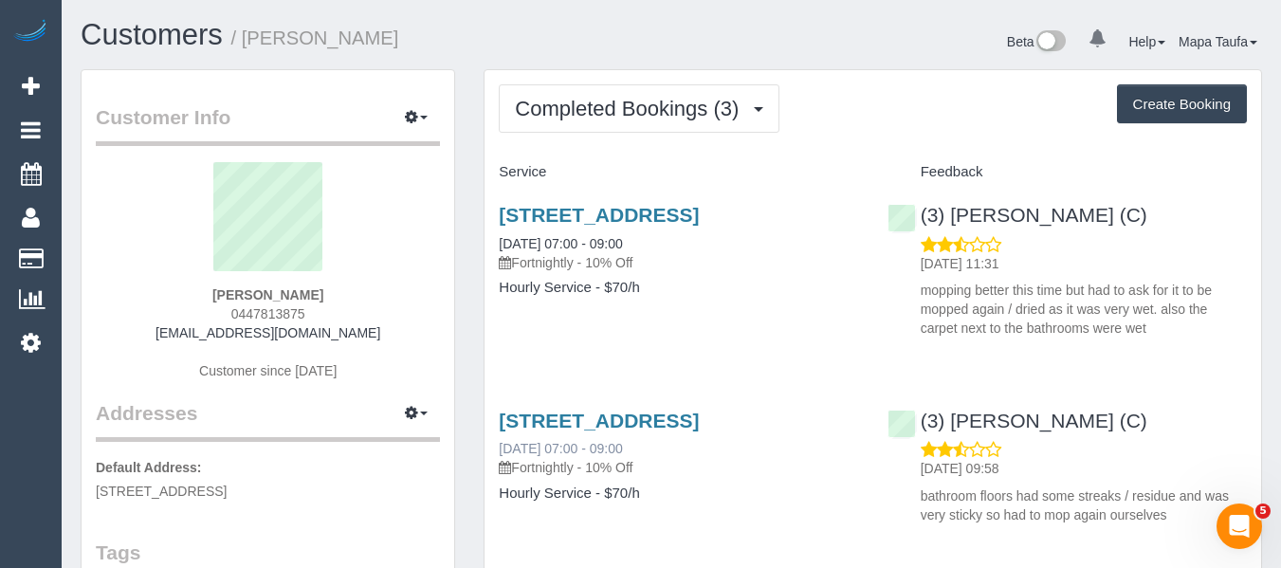
copy span "0447813875"
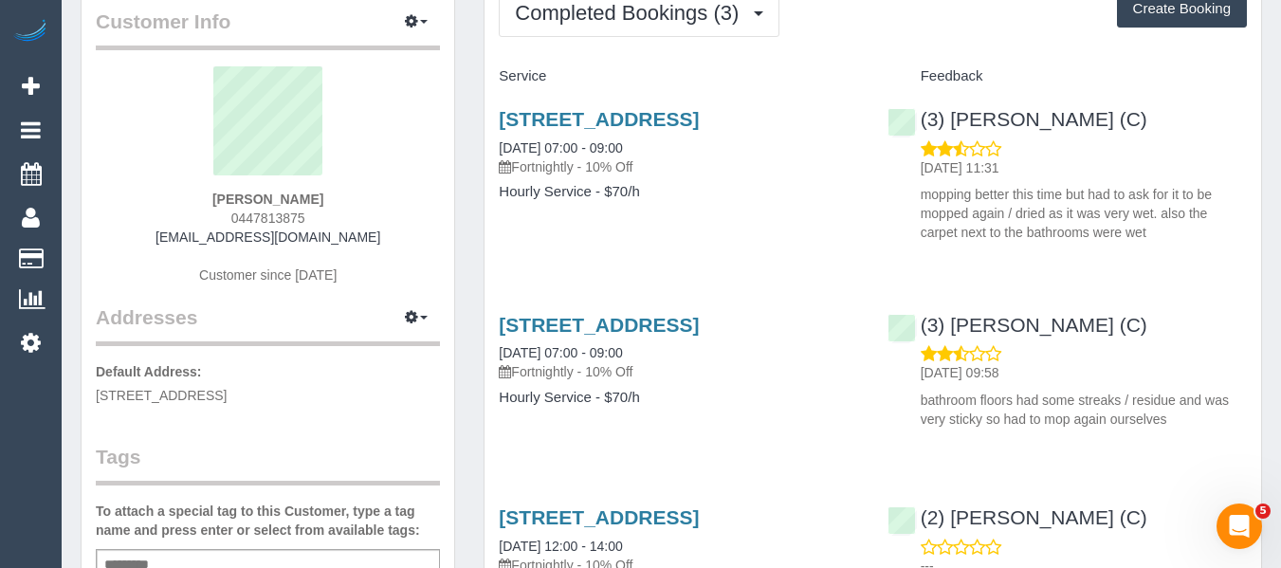
scroll to position [95, 0]
click at [338, 196] on div "[PERSON_NAME] 0447813875 [EMAIL_ADDRESS][DOMAIN_NAME] Customer since [DATE]" at bounding box center [268, 185] width 344 height 237
drag, startPoint x: 321, startPoint y: 199, endPoint x: 228, endPoint y: 199, distance: 92.9
click at [228, 199] on div "[PERSON_NAME] 0447813875 [EMAIL_ADDRESS][DOMAIN_NAME] Customer since [DATE]" at bounding box center [268, 185] width 344 height 237
copy strong "[PERSON_NAME]"
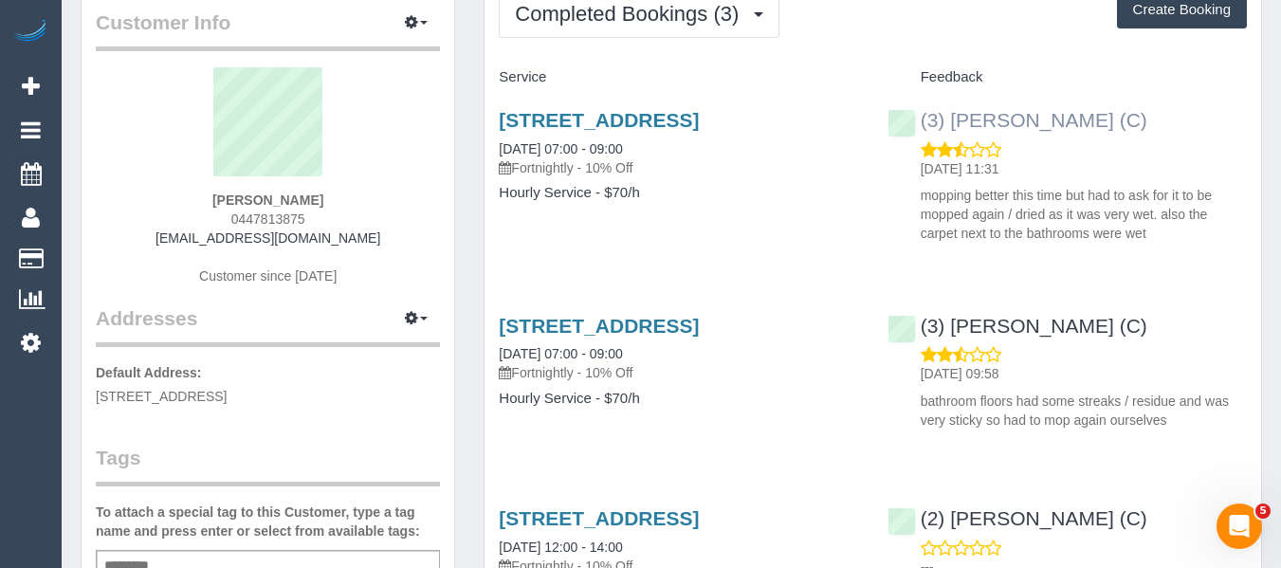
drag, startPoint x: 1171, startPoint y: 124, endPoint x: 954, endPoint y: 116, distance: 217.3
click at [954, 116] on div "(3) [PERSON_NAME] (C) [DATE] 11:31 mopping better this time but had to ask for …" at bounding box center [1067, 172] width 388 height 158
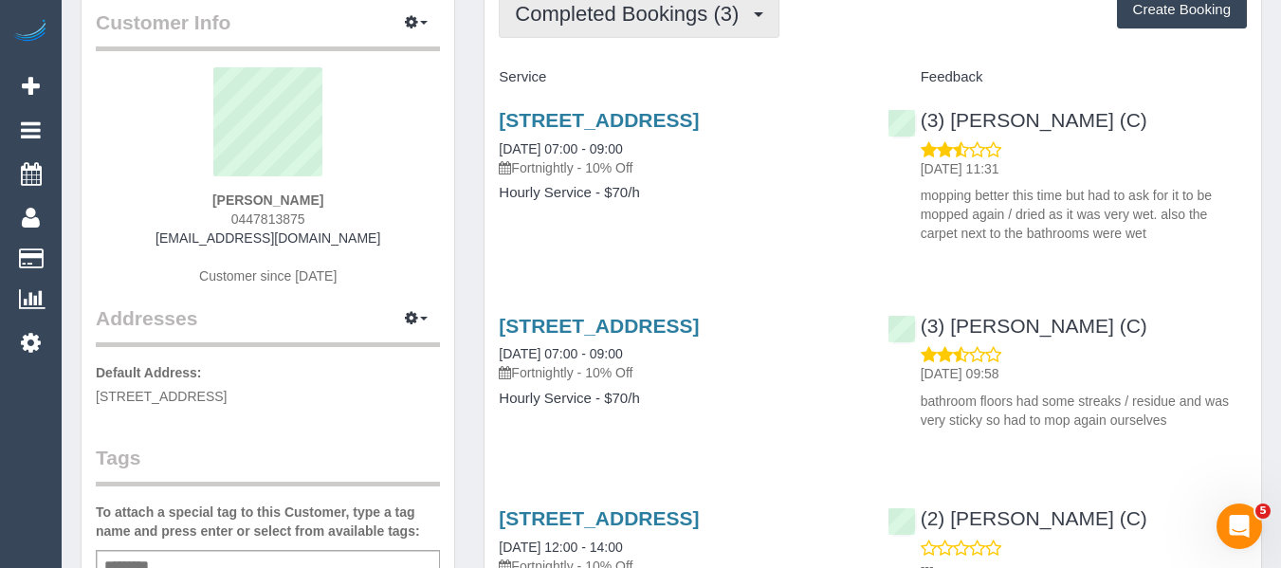
copy link "[PERSON_NAME] (C)"
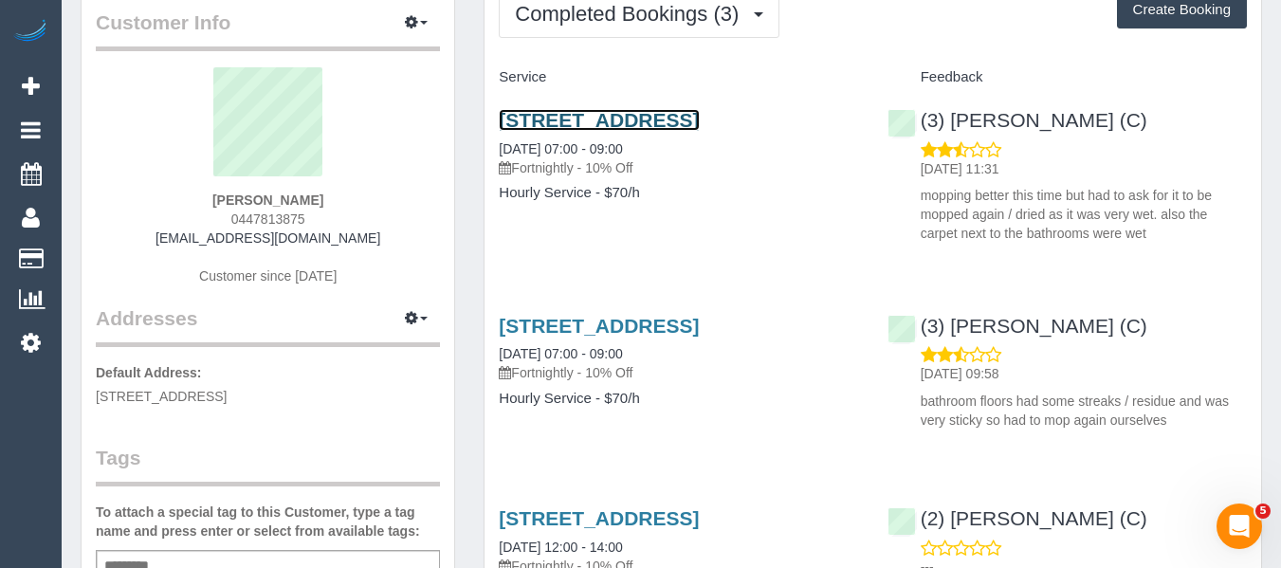
click at [538, 121] on link "[STREET_ADDRESS]" at bounding box center [599, 120] width 200 height 22
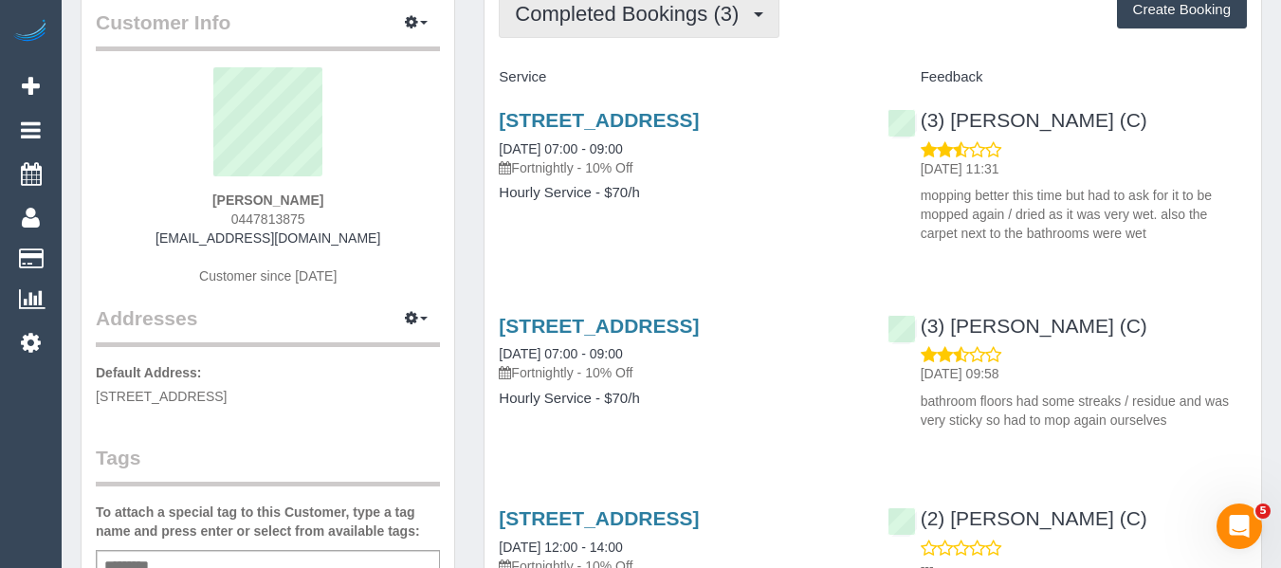
click at [597, 27] on button "Completed Bookings (3)" at bounding box center [639, 14] width 281 height 48
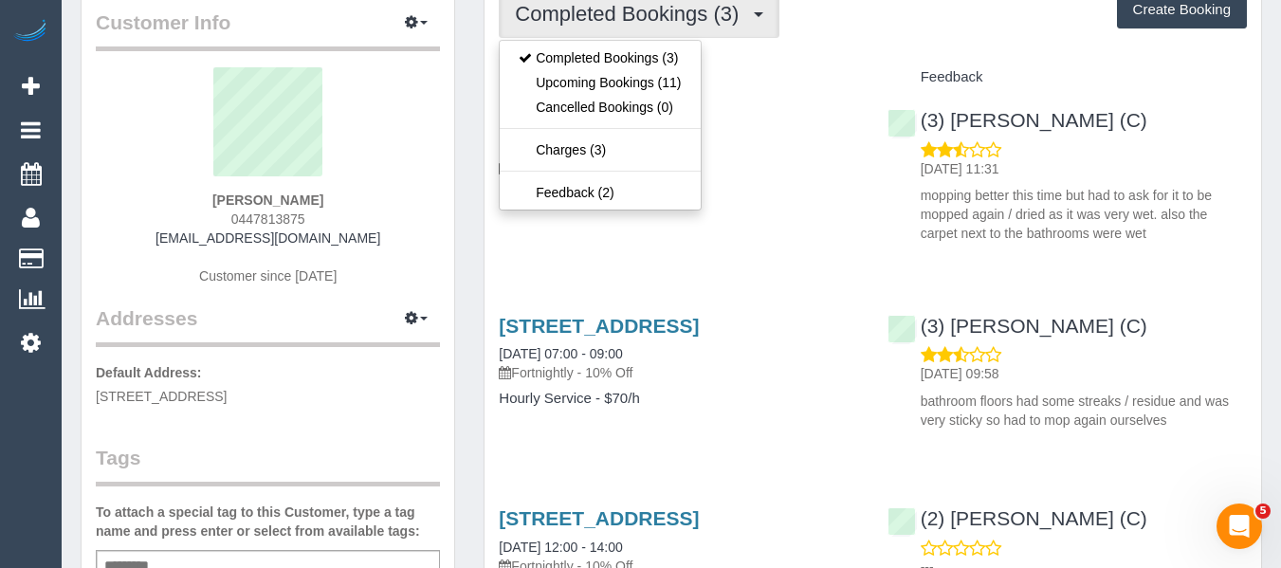
click at [567, 136] on ul "Completed Bookings (3) Upcoming Bookings (11) Cancelled Bookings (0) Charges (3…" at bounding box center [600, 125] width 202 height 171
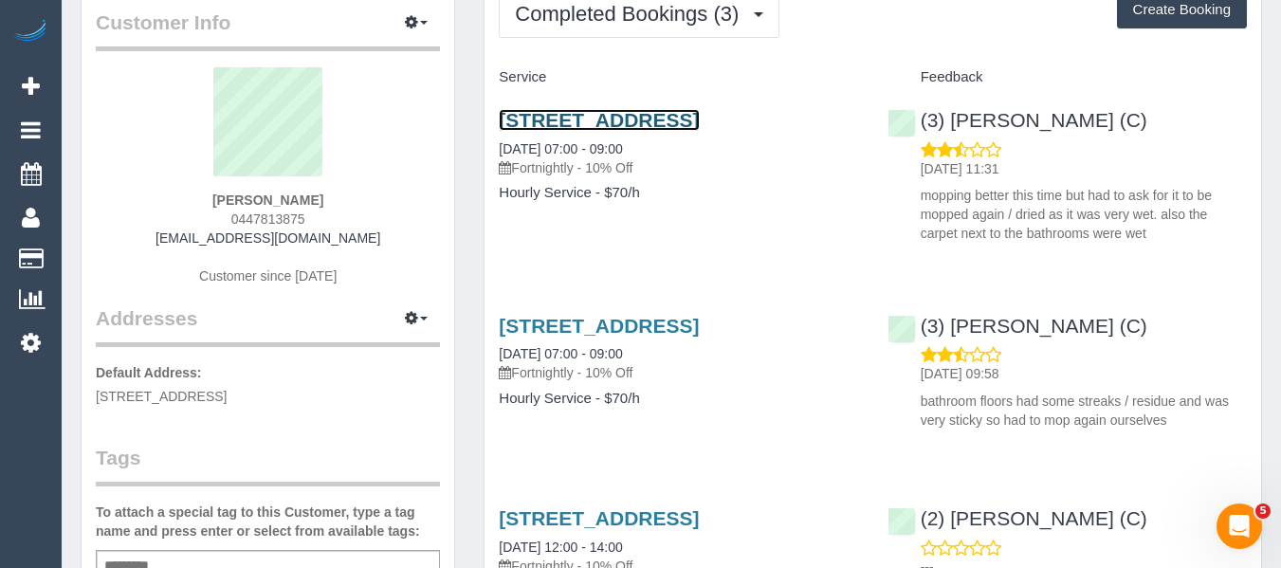
click at [567, 131] on link "[STREET_ADDRESS]" at bounding box center [599, 120] width 200 height 22
drag, startPoint x: 269, startPoint y: 200, endPoint x: 185, endPoint y: 215, distance: 85.7
click at [187, 204] on div "[PERSON_NAME] 0447813875 [EMAIL_ADDRESS][DOMAIN_NAME] Customer since [DATE]" at bounding box center [268, 185] width 344 height 237
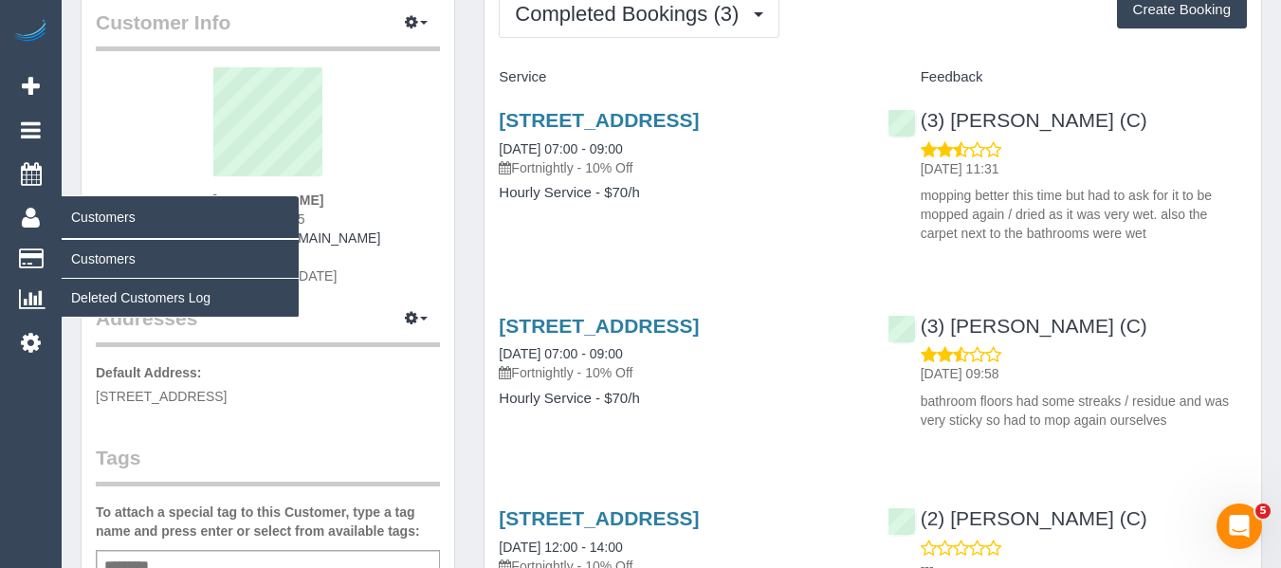
copy strong "[PERSON_NAME]"
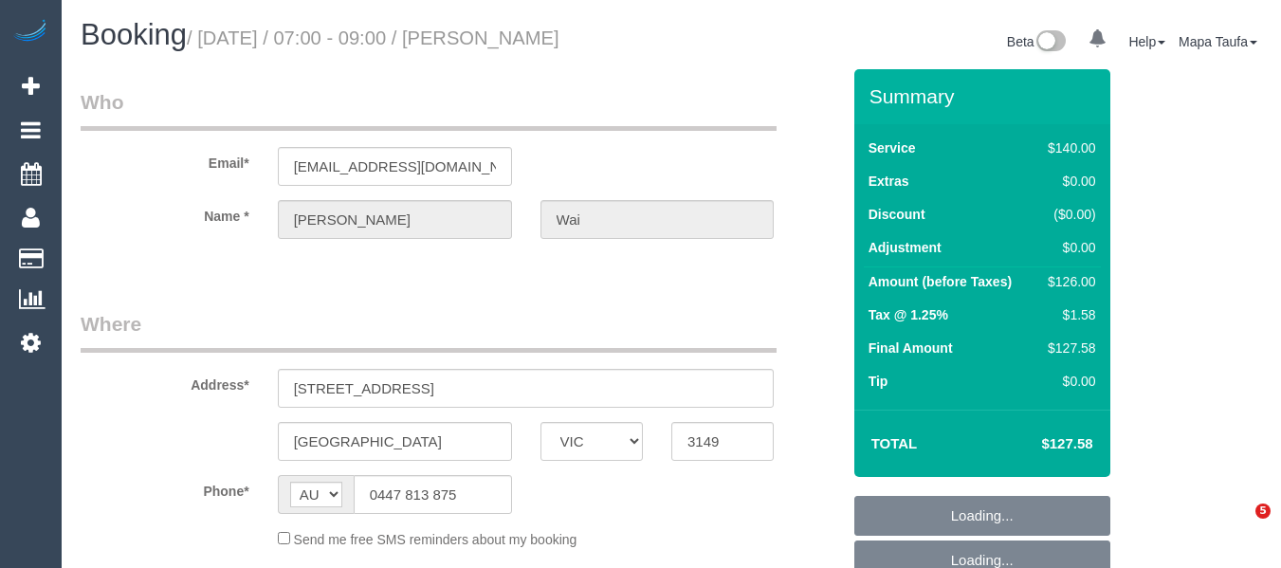
select select "VIC"
select select "object:537"
select select "string:stripe-pm_1S0sv82GScqysDRVQxFmRtof"
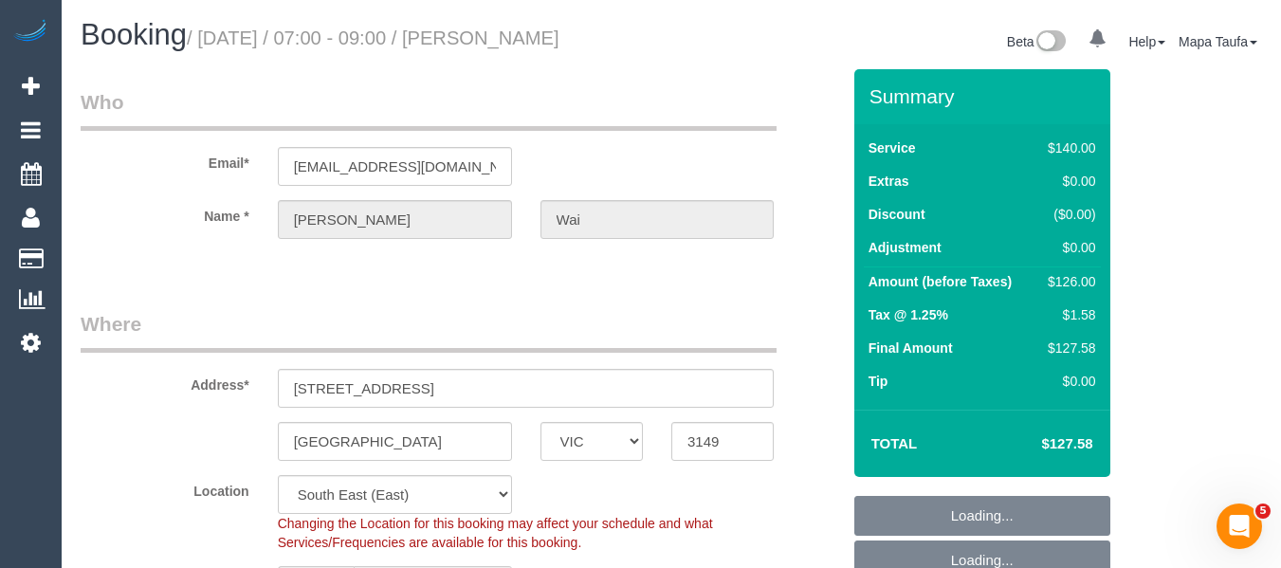
select select "object:560"
select select "number:28"
select select "number:14"
select select "number:19"
select select "number:22"
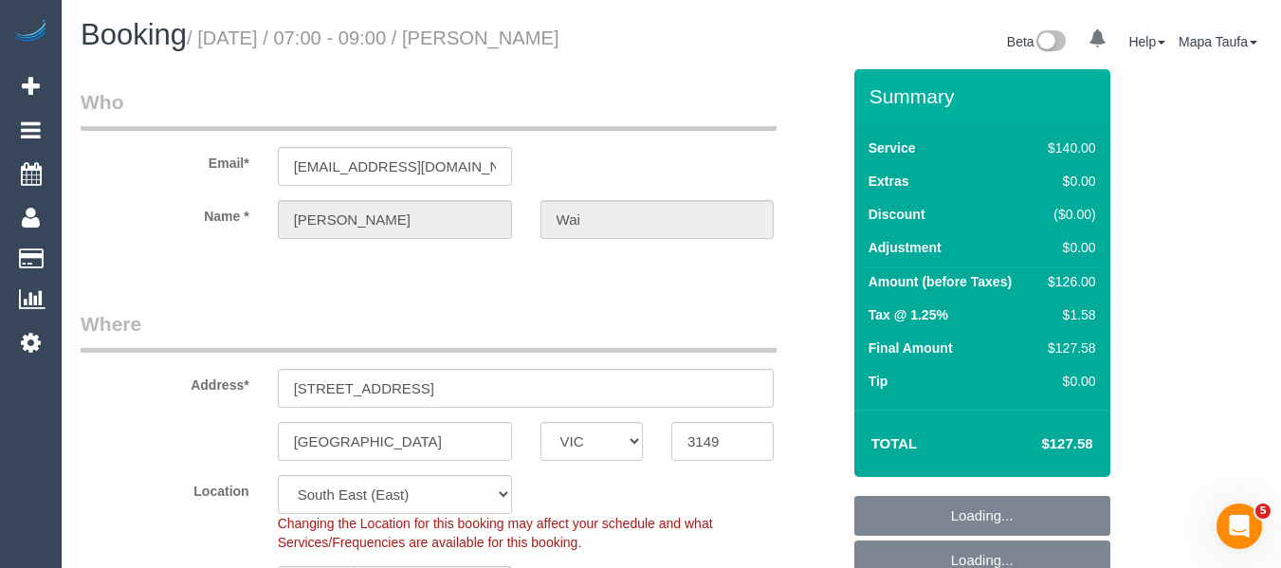
select select "number:34"
select select "number:11"
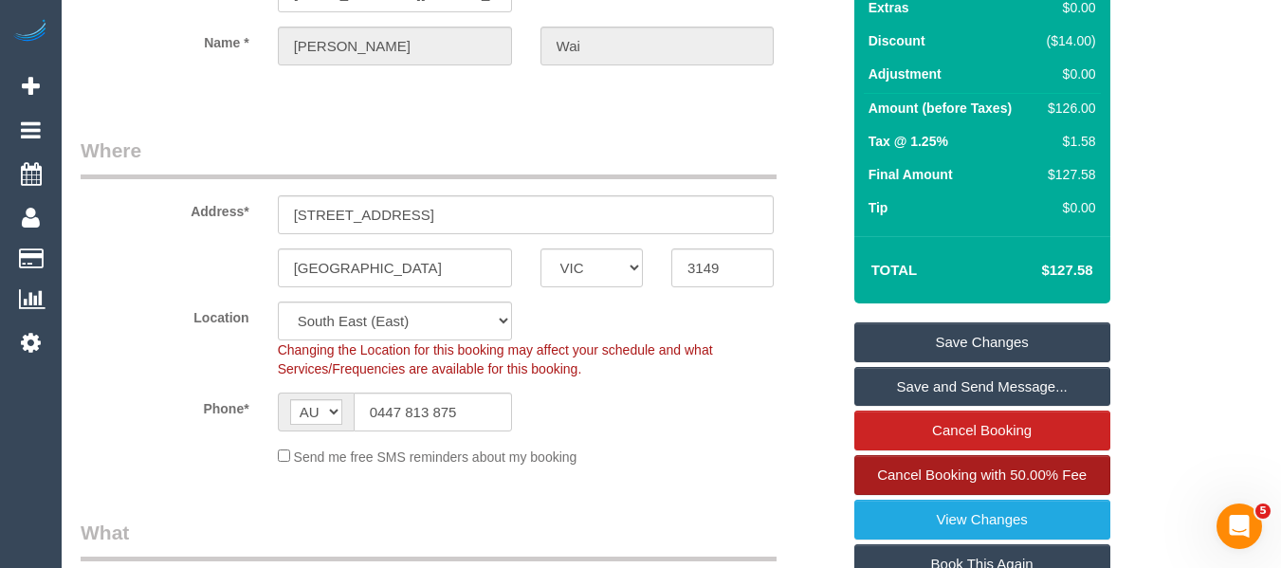
scroll to position [379, 0]
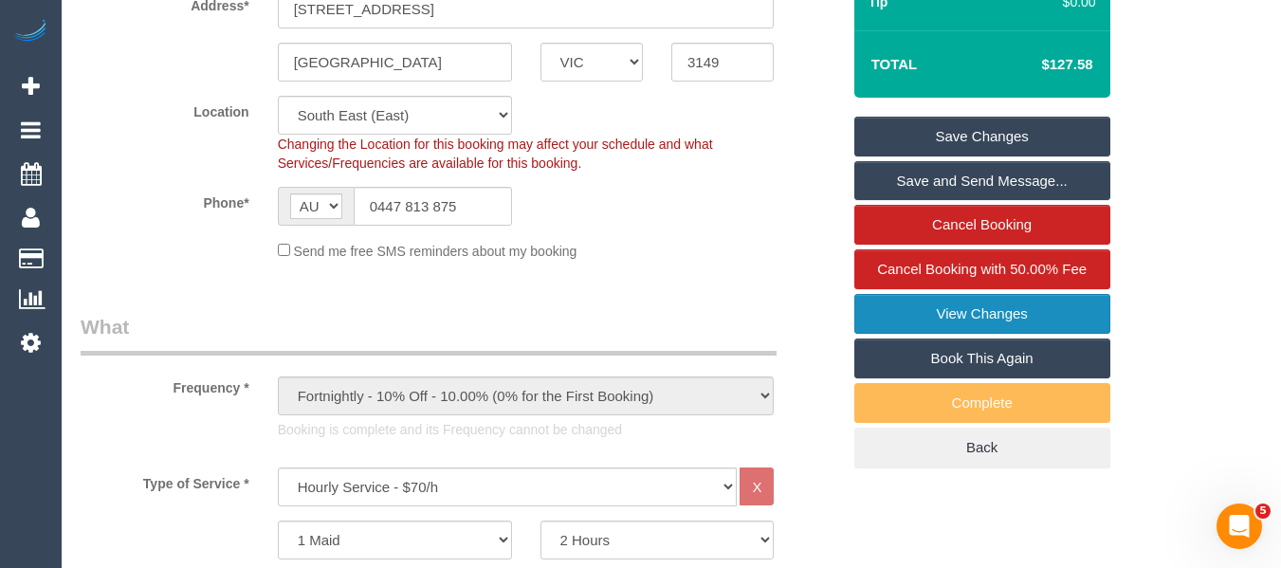
click at [1010, 313] on link "View Changes" at bounding box center [982, 314] width 256 height 40
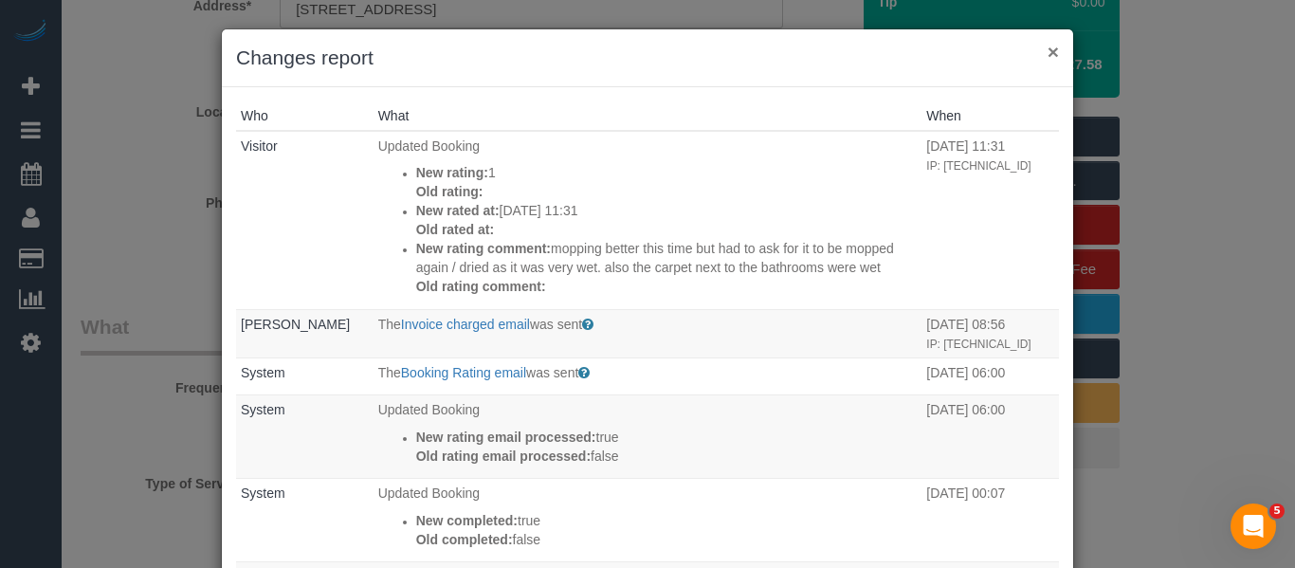
click at [1048, 57] on button "×" at bounding box center [1053, 52] width 11 height 20
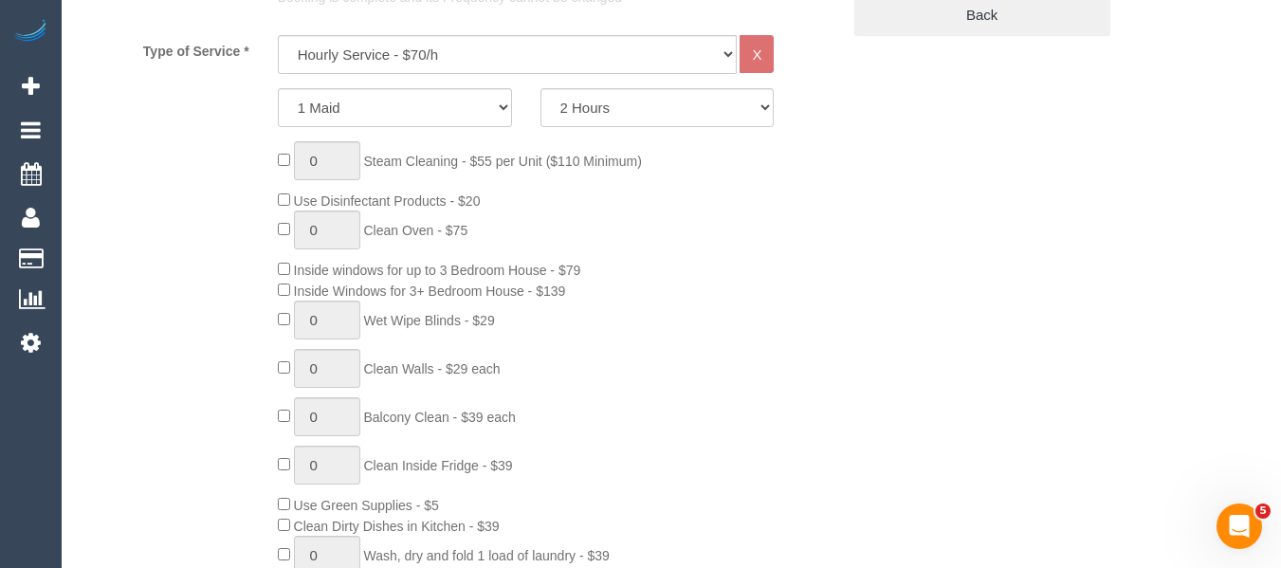
scroll to position [338, 0]
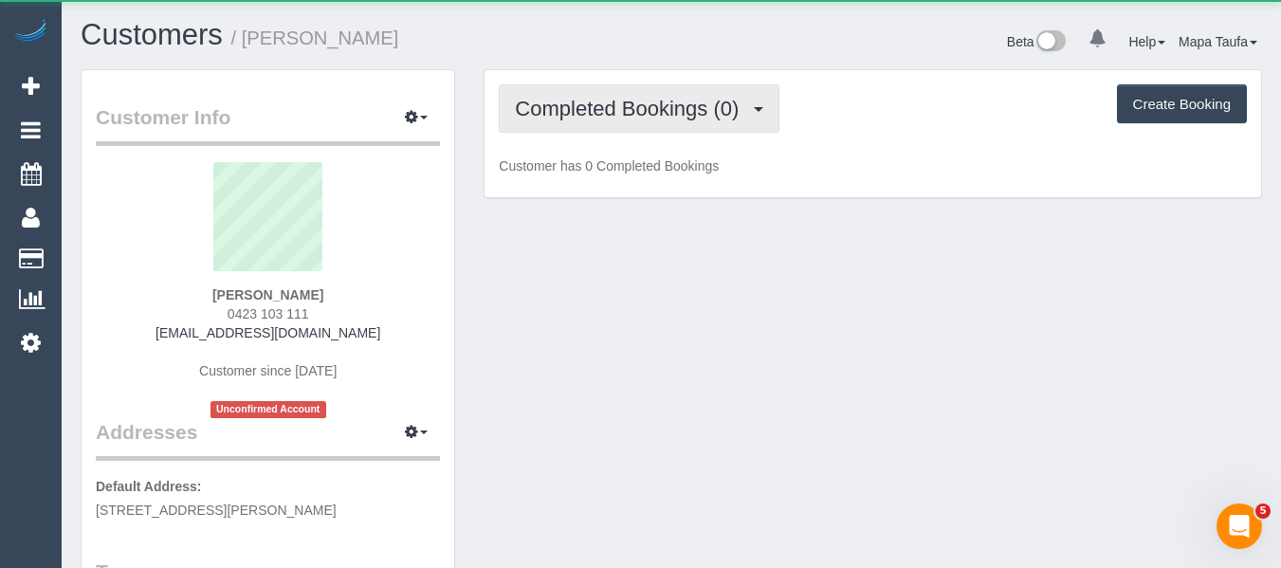
drag, startPoint x: 647, startPoint y: 106, endPoint x: 655, endPoint y: 128, distance: 23.4
click at [648, 109] on span "Completed Bookings (0)" at bounding box center [631, 109] width 233 height 24
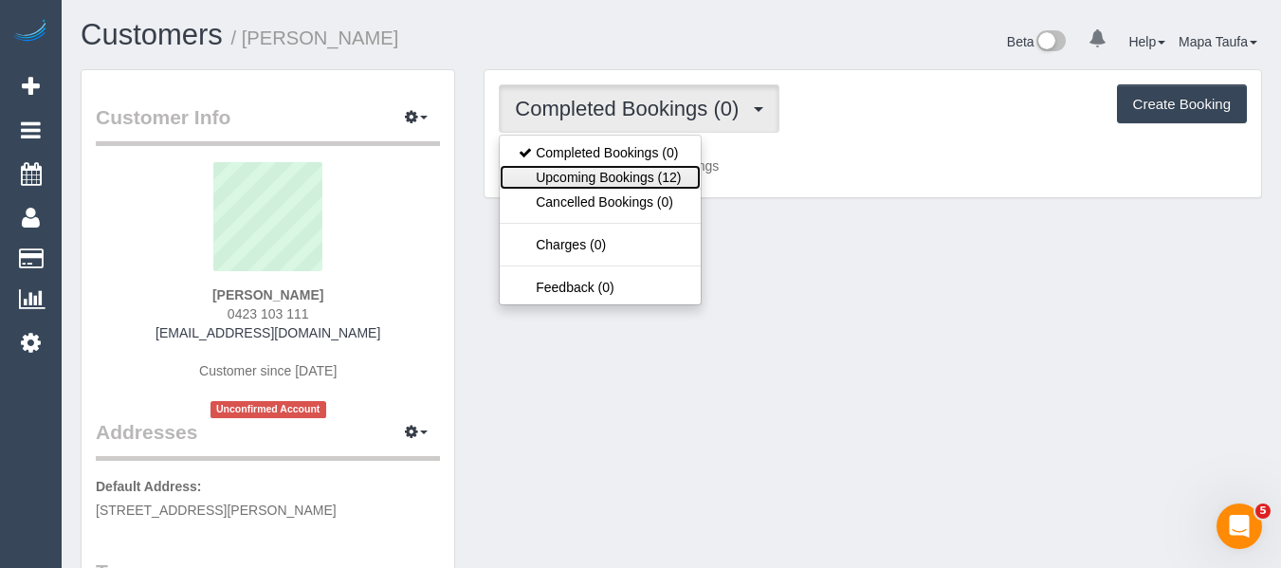
click at [648, 175] on link "Upcoming Bookings (12)" at bounding box center [600, 177] width 200 height 25
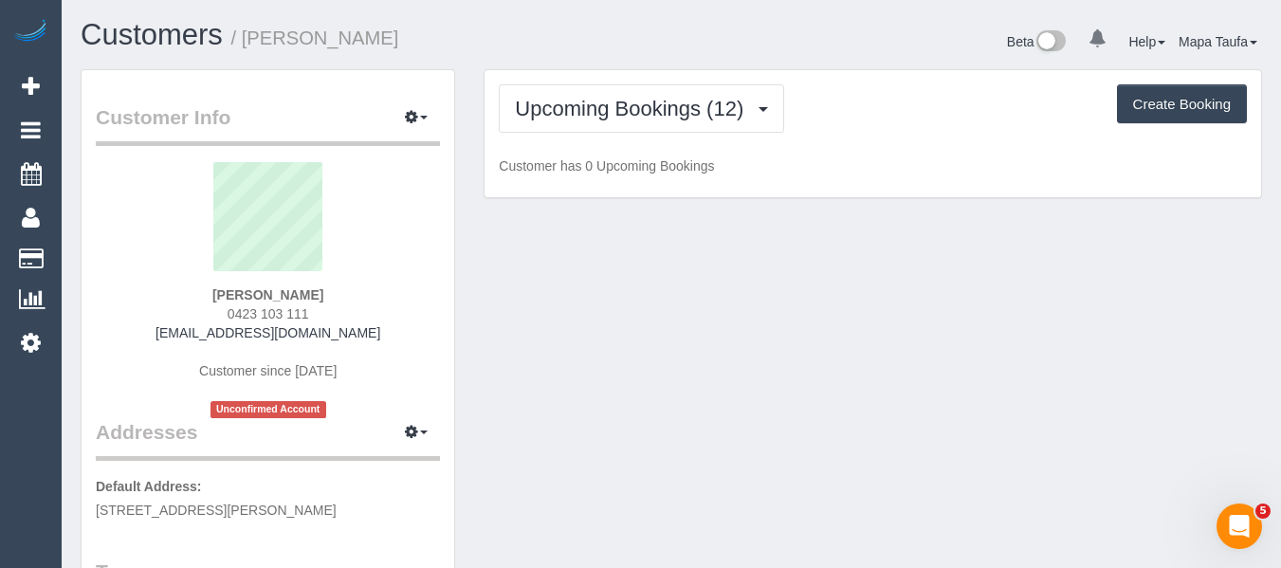
click at [829, 137] on div "Upcoming Bookings (12) Completed Bookings (0) Upcoming Bookings (12) Cancelled …" at bounding box center [872, 134] width 776 height 128
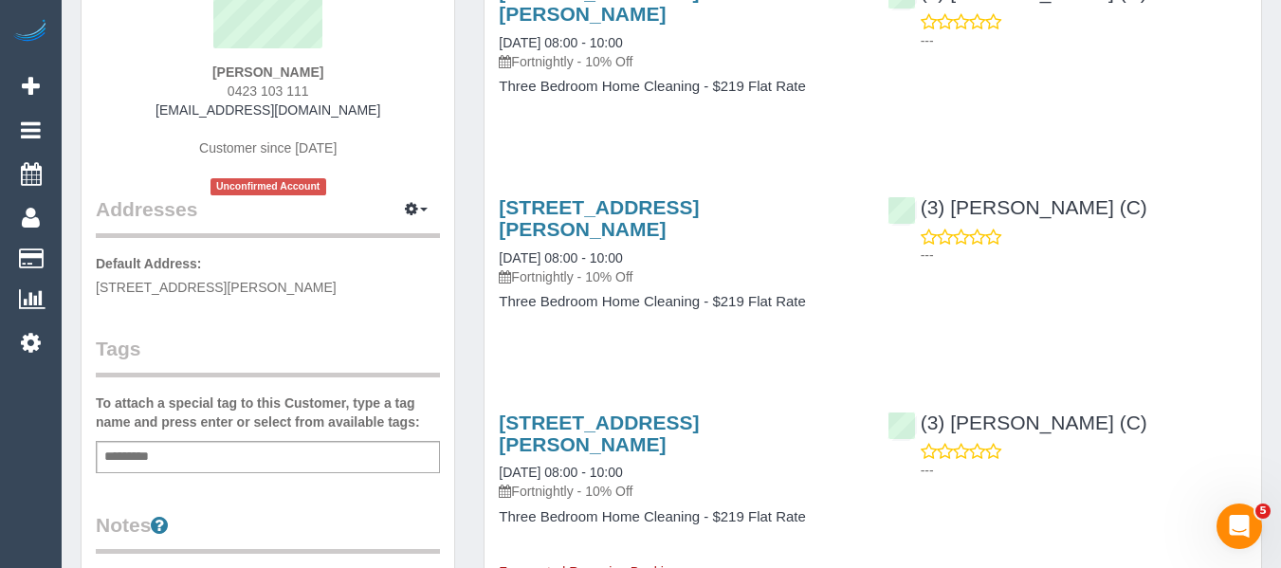
scroll to position [190, 0]
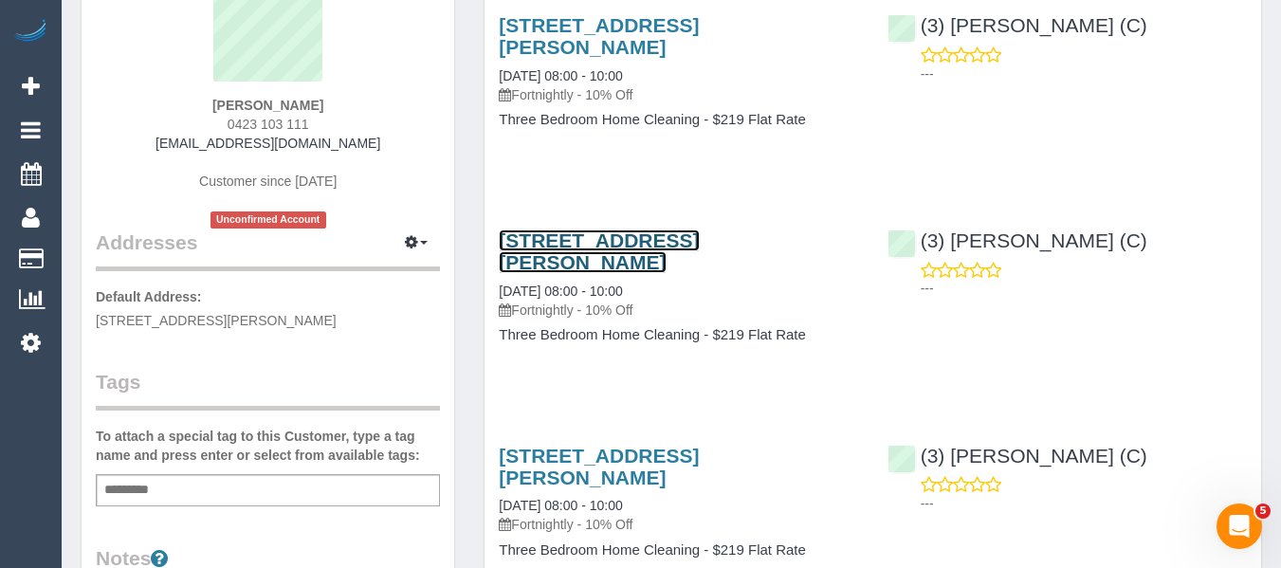
click at [699, 241] on link "[STREET_ADDRESS][PERSON_NAME]" at bounding box center [599, 251] width 200 height 44
drag, startPoint x: 1016, startPoint y: 239, endPoint x: 979, endPoint y: 209, distance: 47.8
click at [947, 242] on div "(3) [PERSON_NAME] (C) ---" at bounding box center [1067, 259] width 388 height 93
copy link "[PERSON_NAME] (C)"
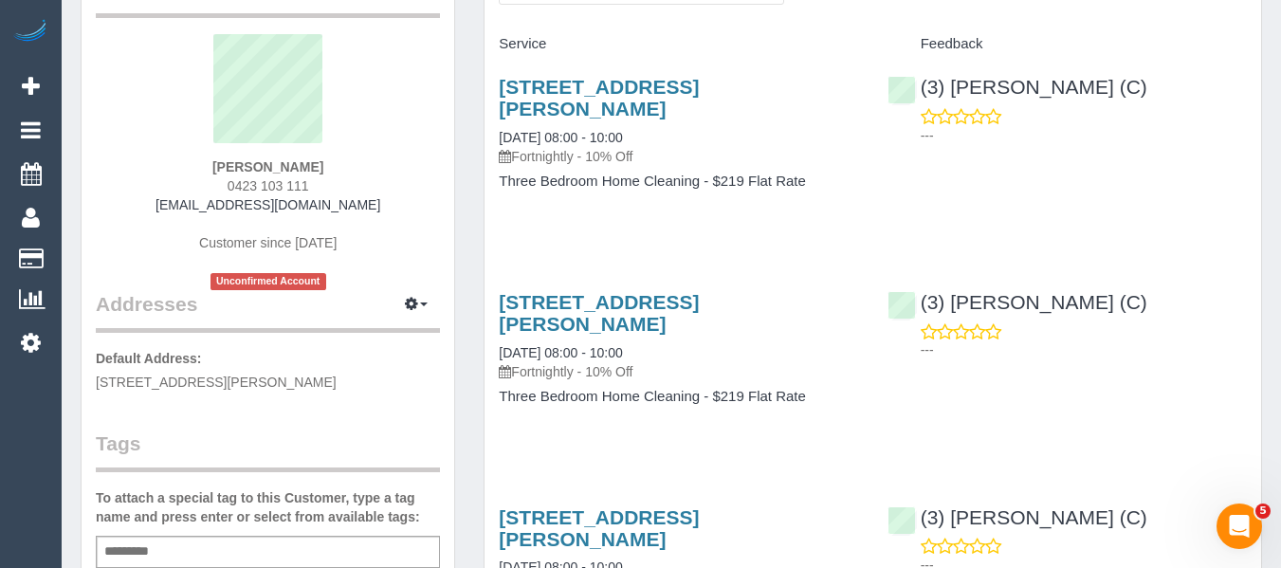
scroll to position [95, 0]
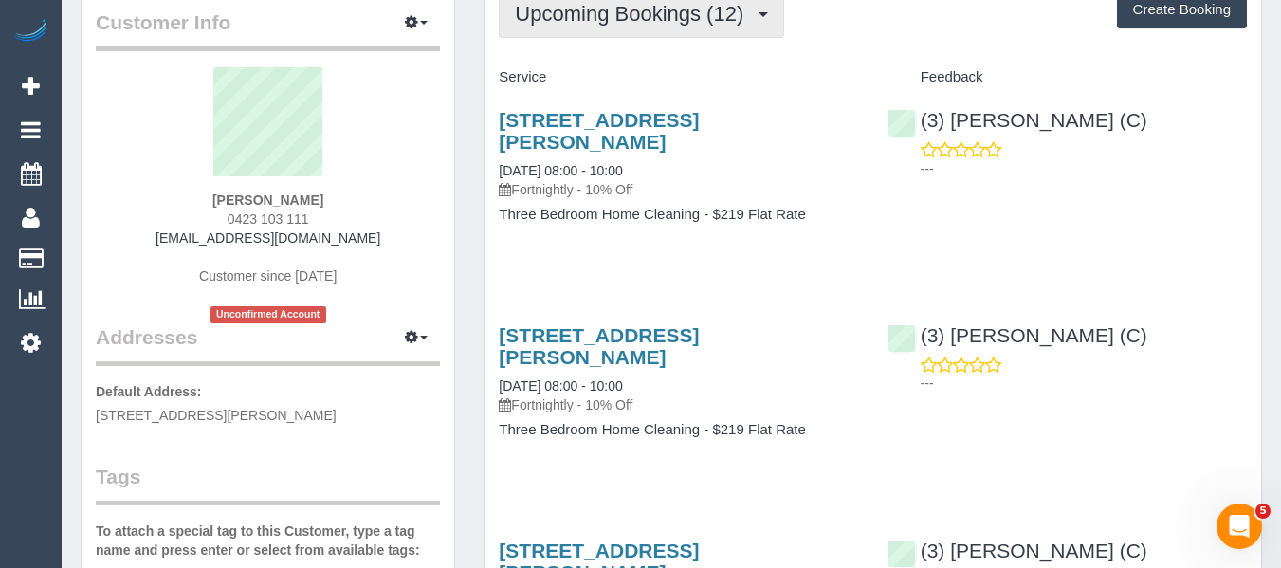
click at [653, 26] on button "Upcoming Bookings (12)" at bounding box center [641, 14] width 285 height 48
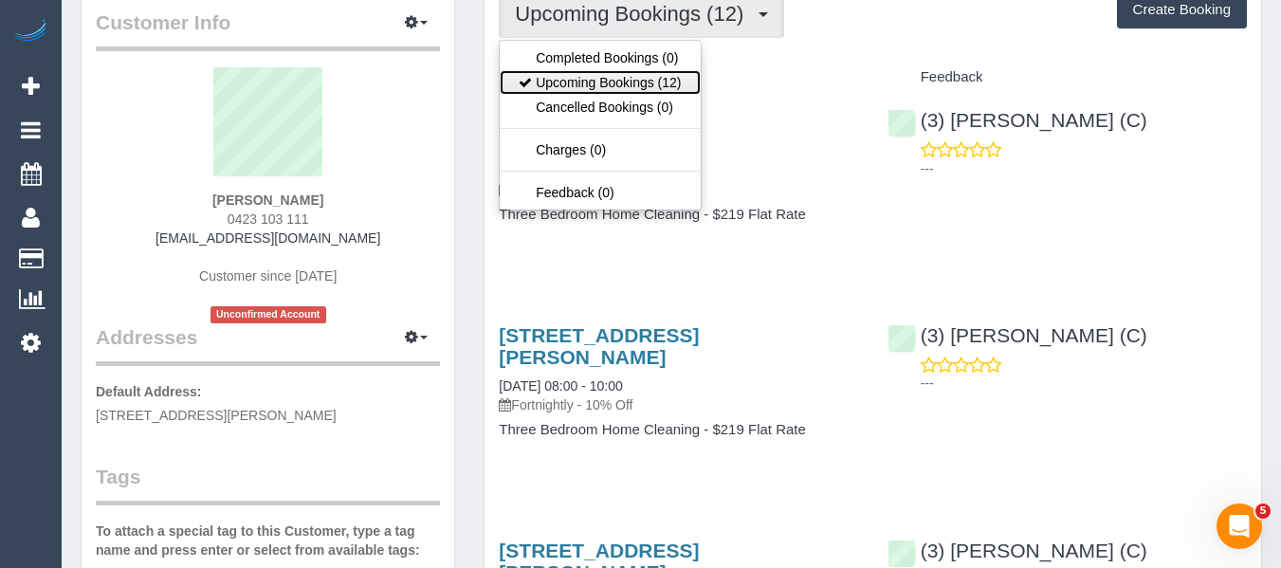
click at [622, 82] on link "Upcoming Bookings (12)" at bounding box center [600, 82] width 200 height 25
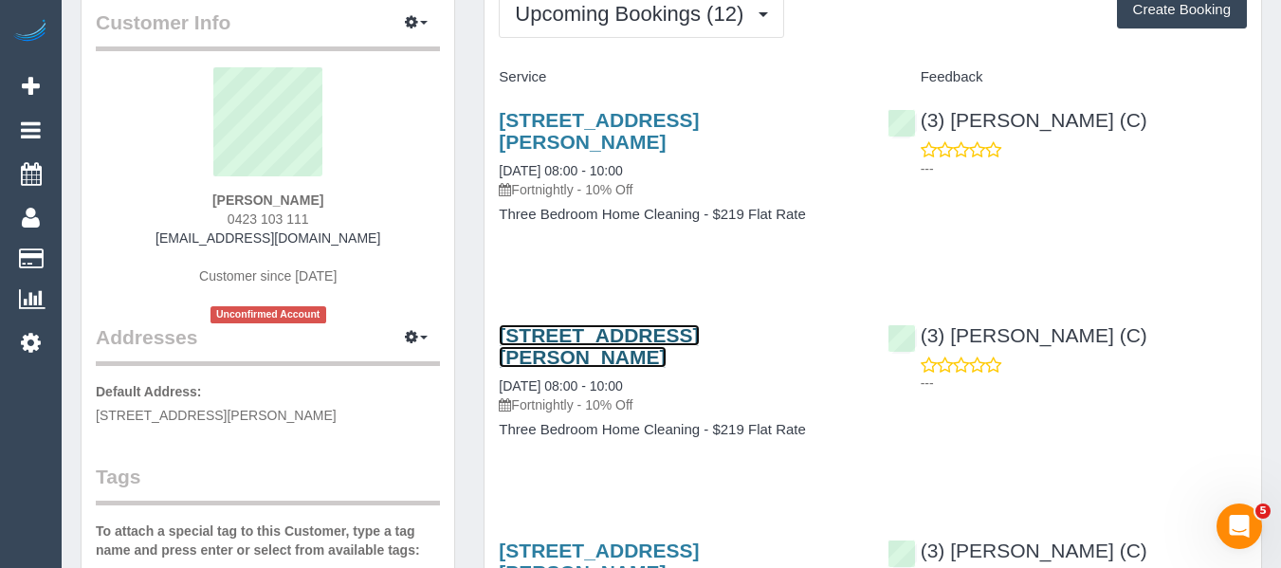
click at [602, 336] on link "[STREET_ADDRESS][PERSON_NAME]" at bounding box center [599, 346] width 200 height 44
click at [577, 332] on link "[STREET_ADDRESS][PERSON_NAME]" at bounding box center [599, 346] width 200 height 44
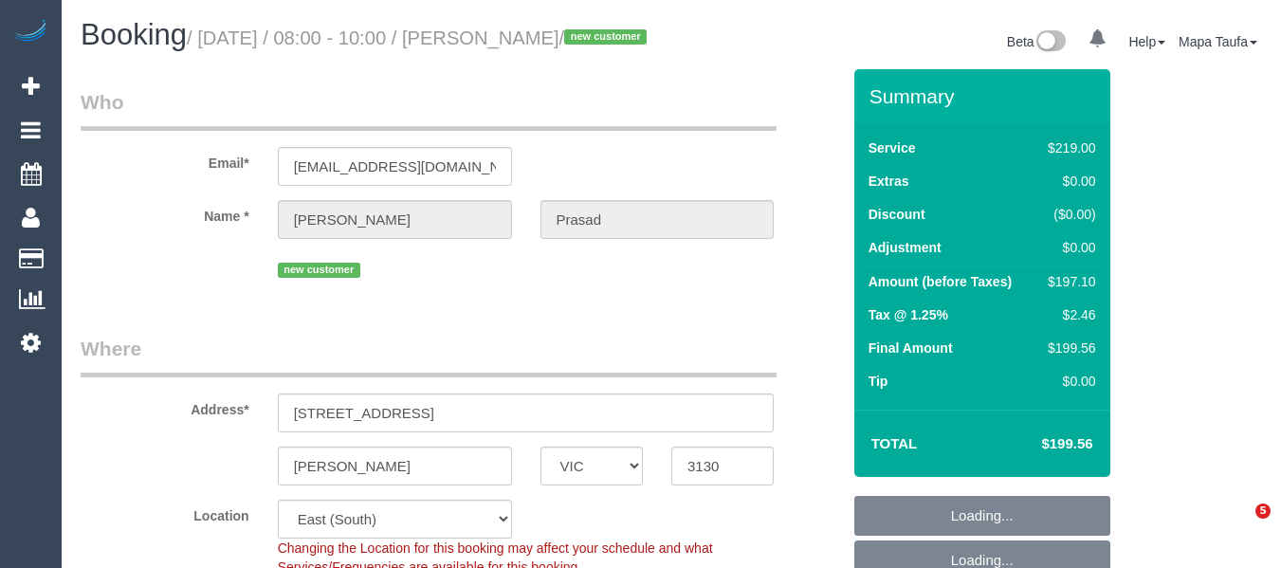
select select "VIC"
select select "number:28"
select select "number:14"
select select "number:19"
select select "number:36"
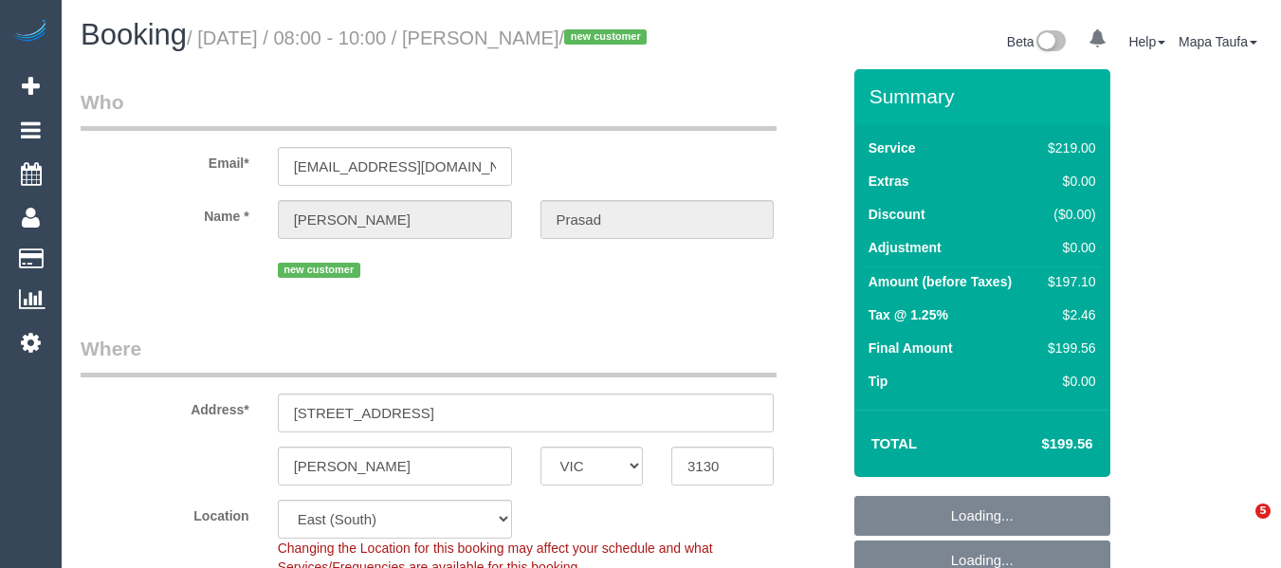
select select "object:791"
select select "spot2"
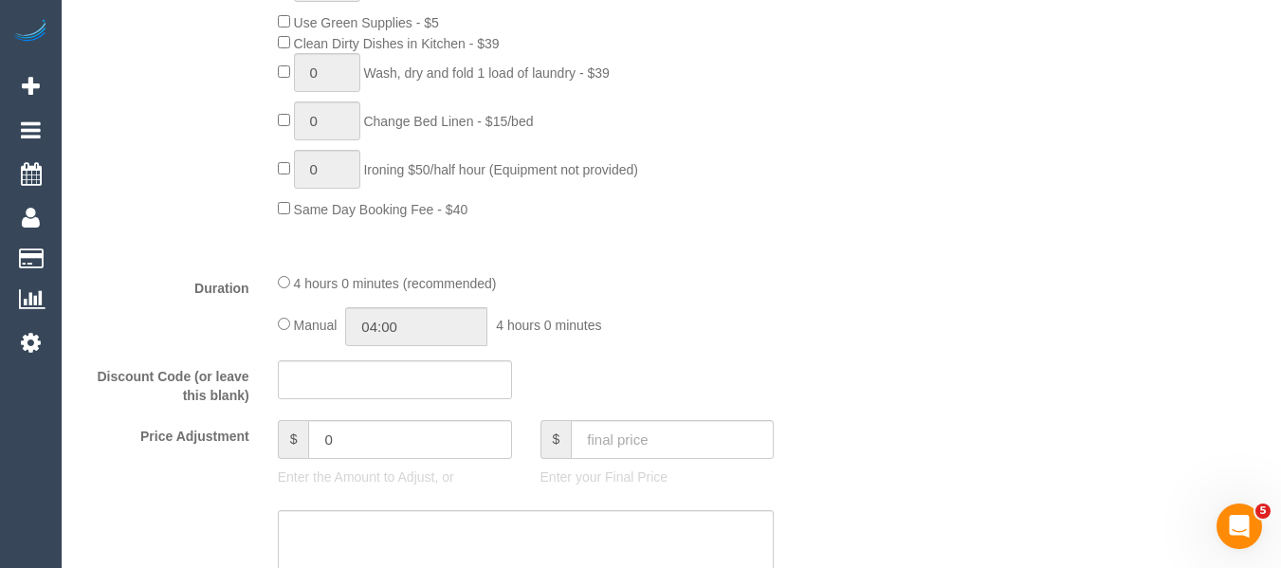
scroll to position [3442, 0]
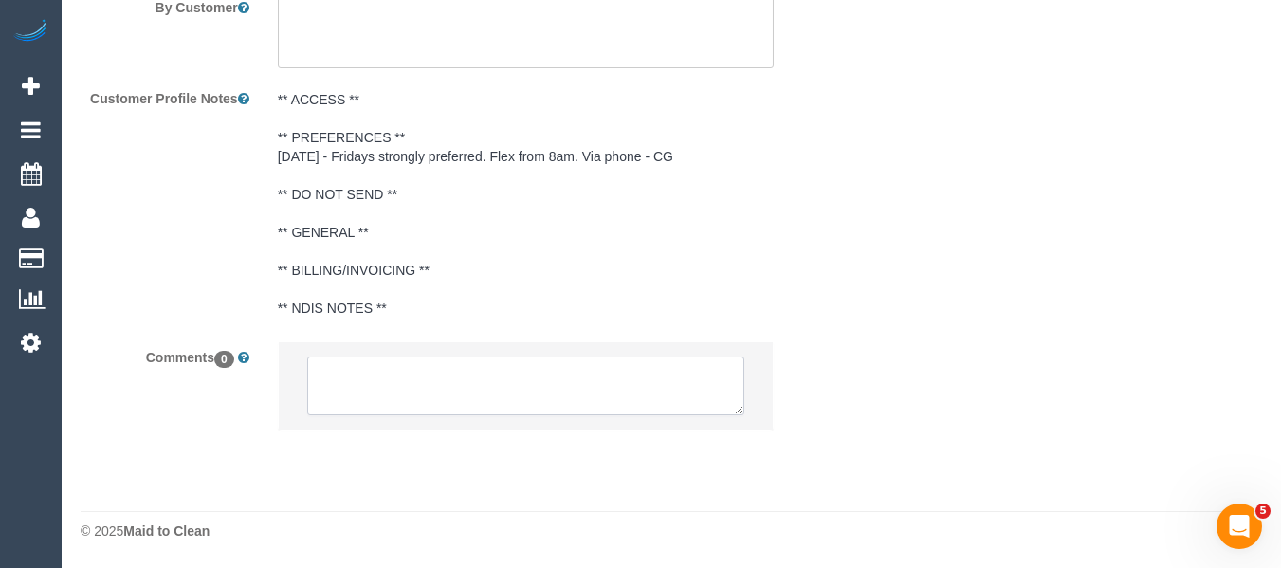
click at [411, 393] on textarea at bounding box center [526, 385] width 438 height 59
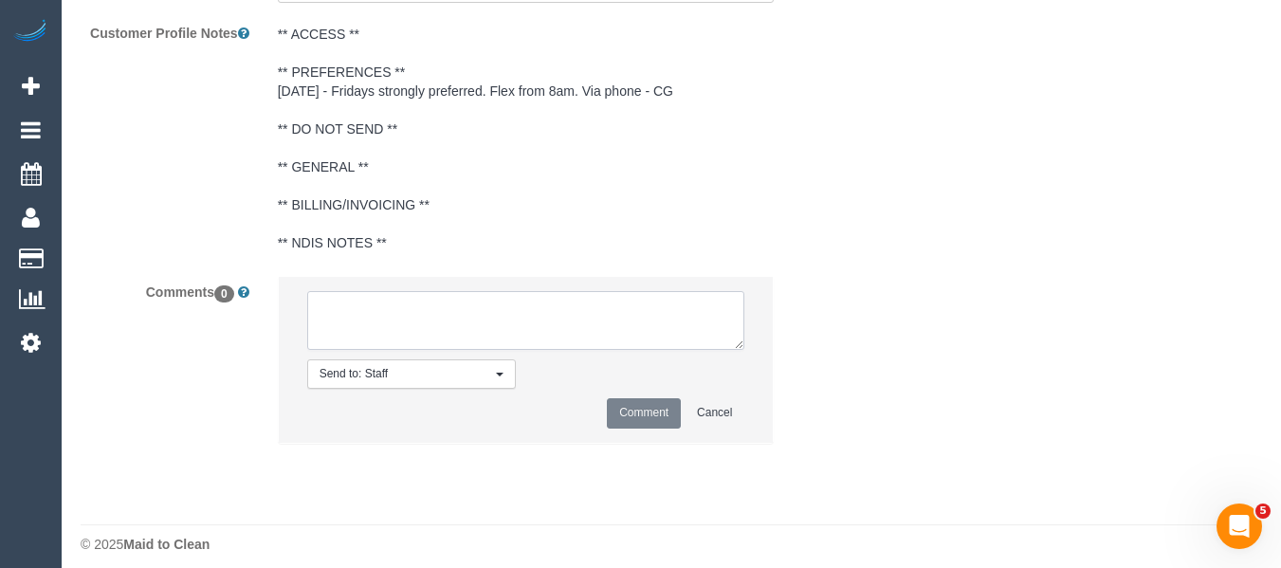
scroll to position [3520, 0]
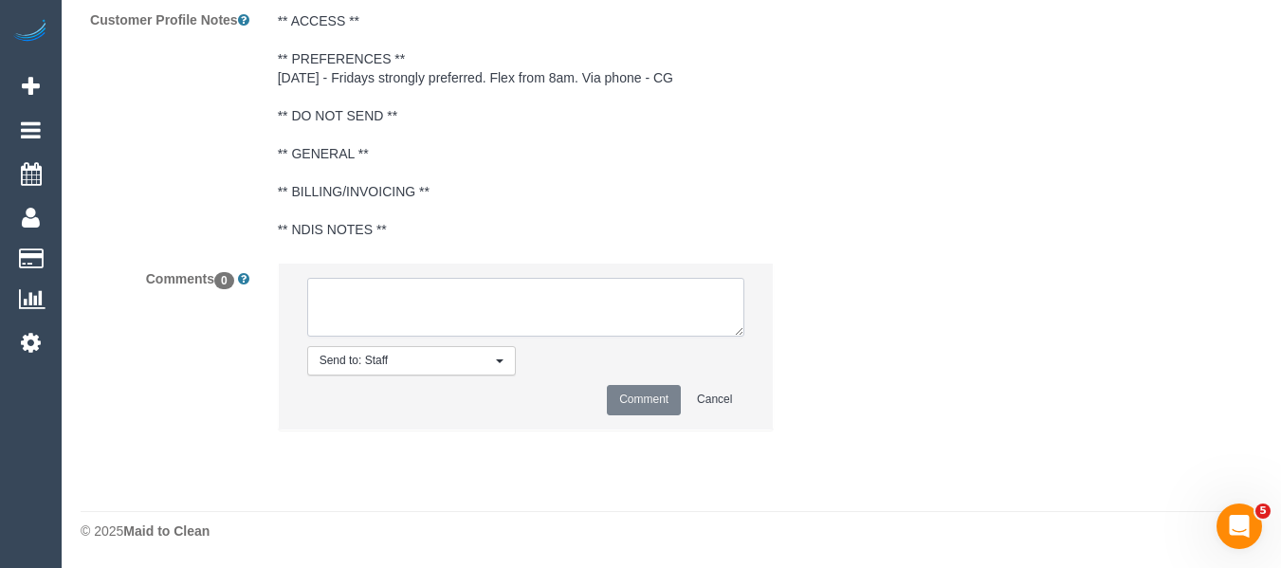
click at [588, 302] on textarea at bounding box center [526, 307] width 438 height 59
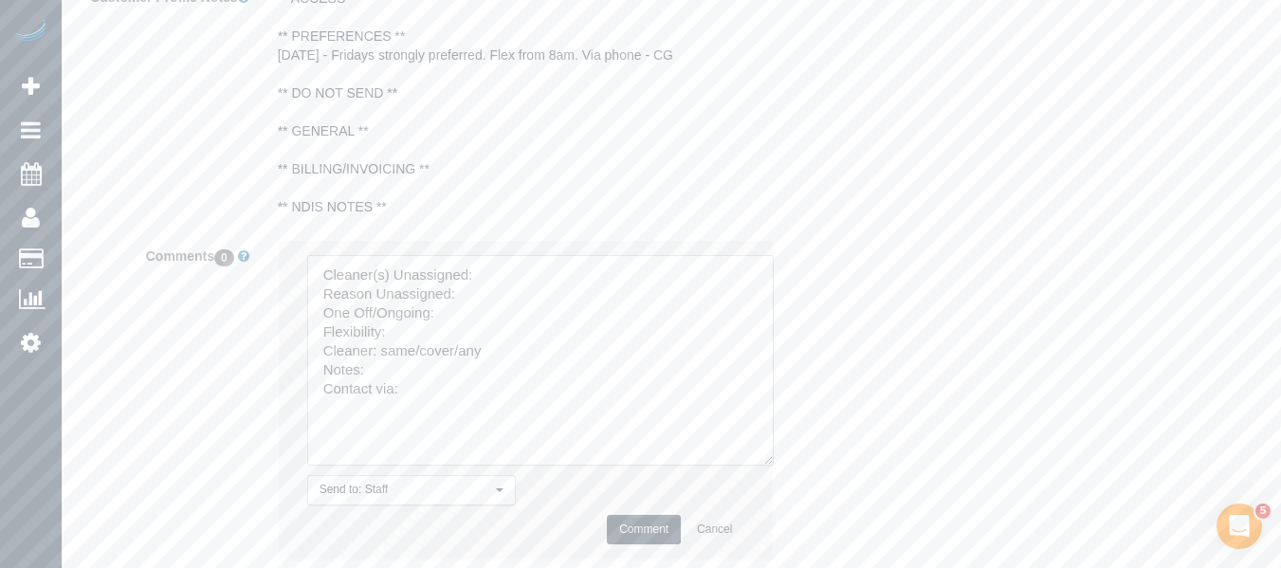
drag, startPoint x: 752, startPoint y: 418, endPoint x: 731, endPoint y: 472, distance: 57.9
click at [758, 466] on textarea at bounding box center [540, 360] width 466 height 210
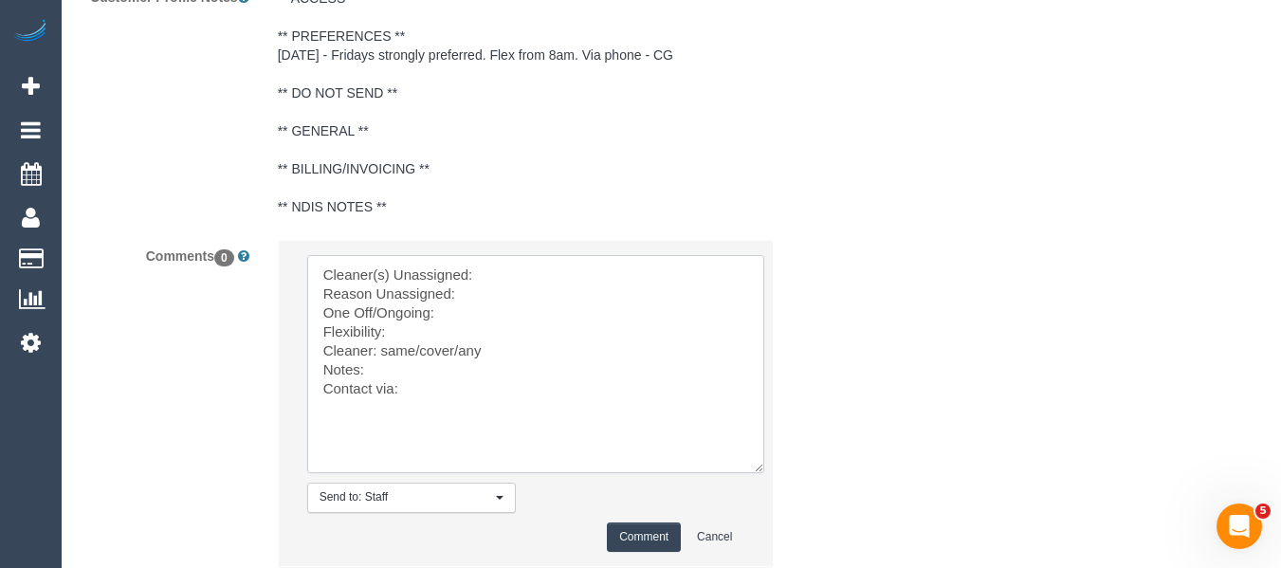
drag, startPoint x: 452, startPoint y: 422, endPoint x: 218, endPoint y: 277, distance: 275.5
click at [209, 275] on div "Comments 0 Send to: Staff Nothing selected Send to: Staff Send to: Customer Sen…" at bounding box center [460, 412] width 788 height 345
click at [490, 296] on textarea at bounding box center [535, 364] width 457 height 218
paste textarea "Denuwan Lamahewa (C)"
click at [475, 320] on textarea at bounding box center [535, 364] width 457 height 218
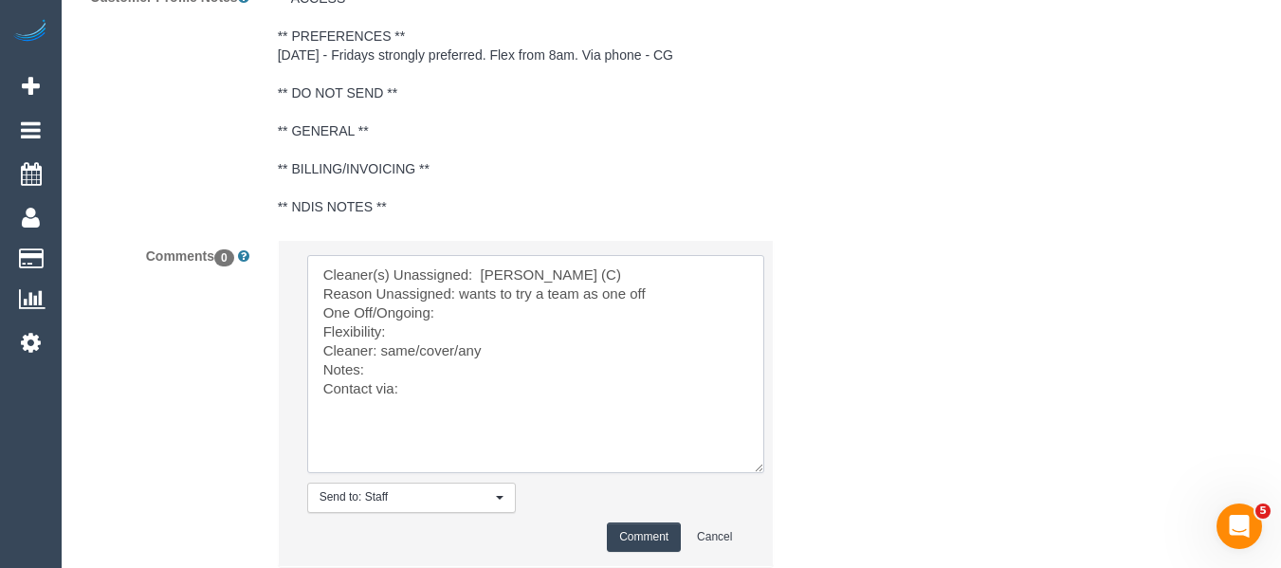
click at [466, 333] on textarea at bounding box center [535, 364] width 457 height 218
click at [427, 364] on textarea at bounding box center [535, 364] width 457 height 218
drag, startPoint x: 459, startPoint y: 371, endPoint x: 559, endPoint y: 380, distance: 100.9
click at [413, 377] on textarea at bounding box center [535, 364] width 457 height 218
click at [559, 380] on textarea at bounding box center [535, 364] width 457 height 218
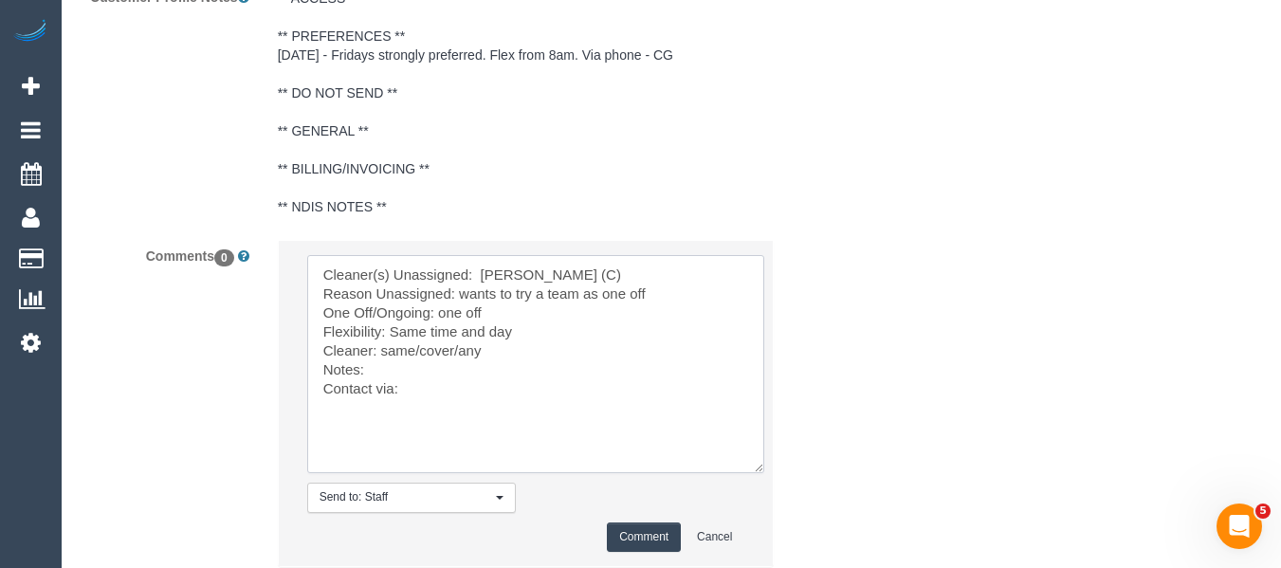
drag, startPoint x: 520, startPoint y: 378, endPoint x: 384, endPoint y: 378, distance: 135.6
click at [384, 378] on textarea at bounding box center [535, 364] width 457 height 218
click at [381, 389] on textarea at bounding box center [535, 364] width 457 height 218
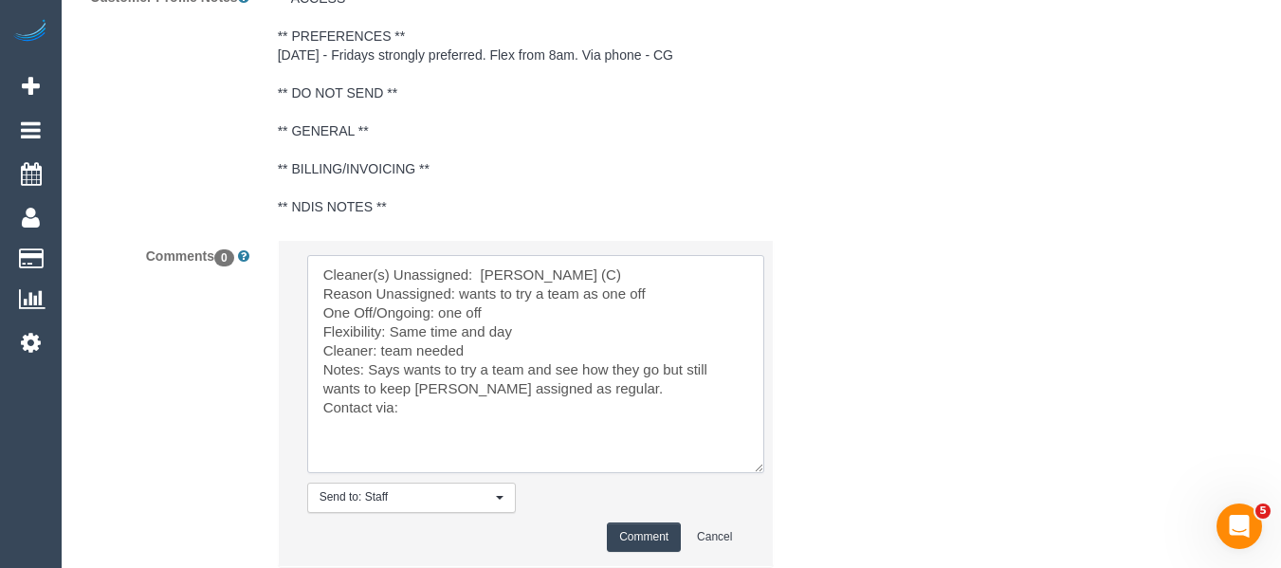
click at [414, 431] on textarea at bounding box center [535, 364] width 457 height 218
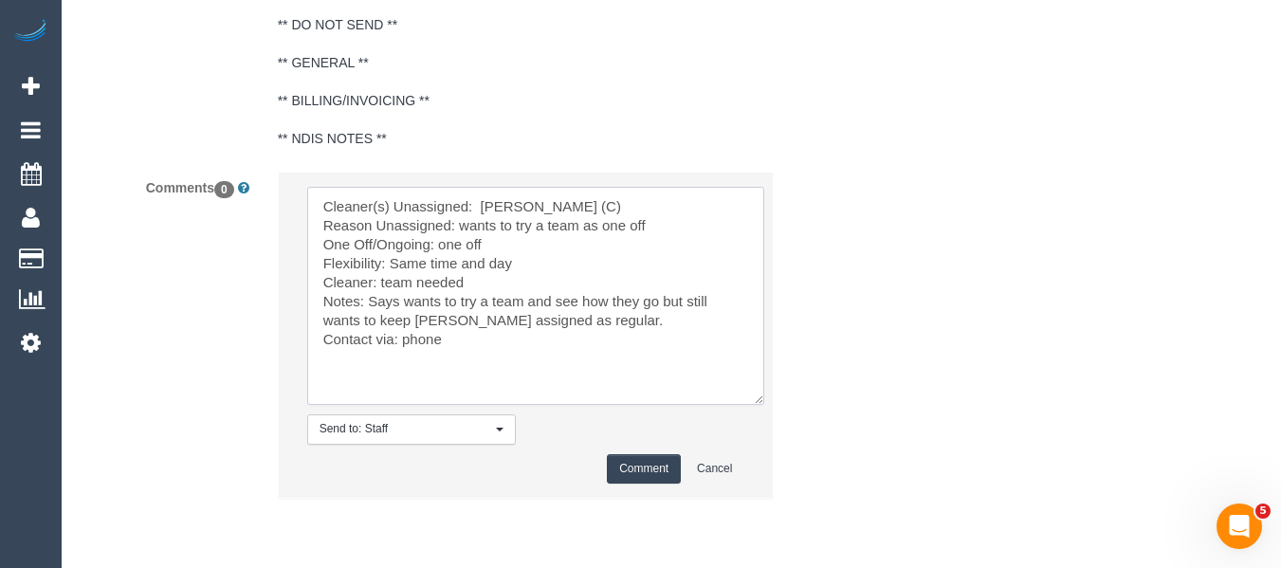
scroll to position [3680, 0]
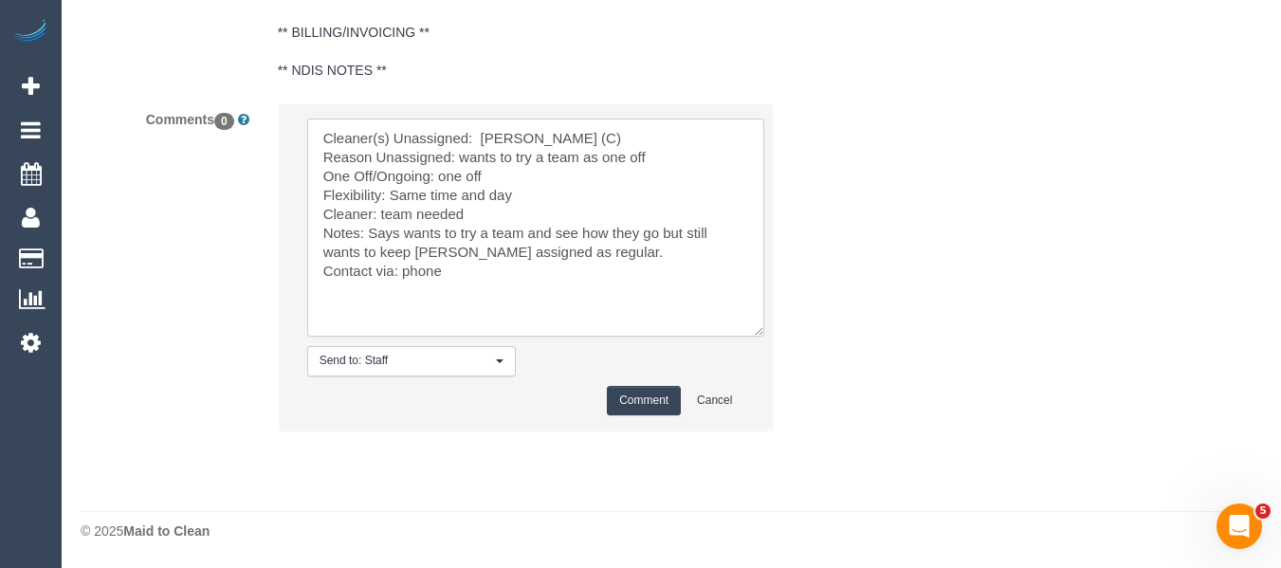
type textarea "Cleaner(s) Unassigned: Denuwan Lamahewa (C) Reason Unassigned: wants to try a t…"
click at [618, 386] on button "Comment" at bounding box center [644, 400] width 74 height 29
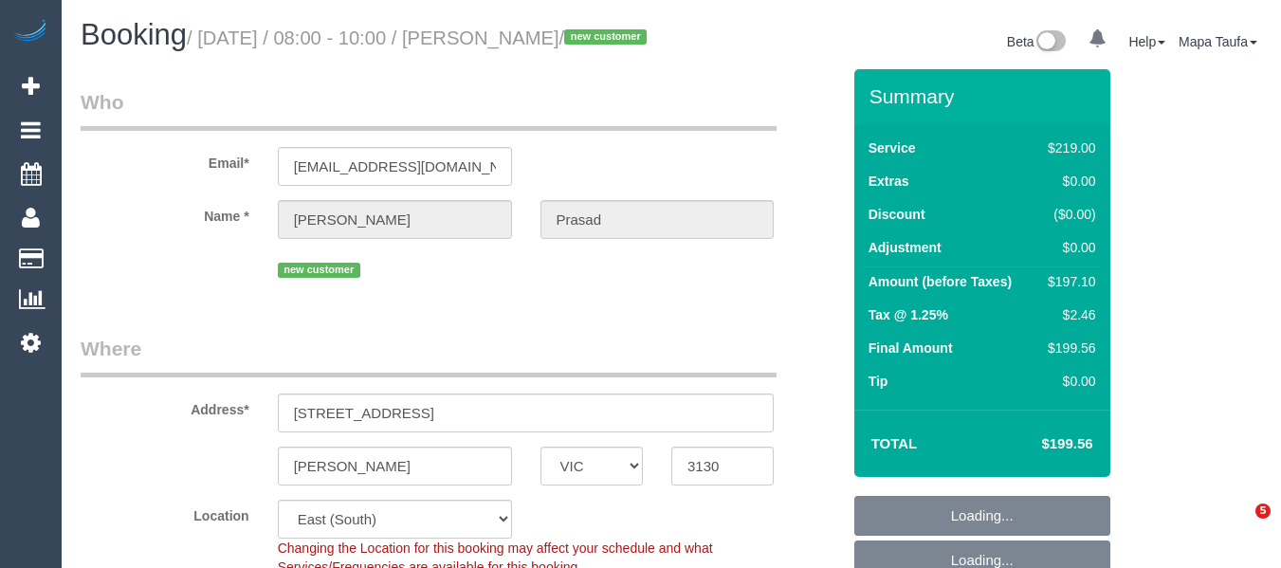
select select "VIC"
select select "object:661"
select select "number:28"
select select "number:14"
select select "number:19"
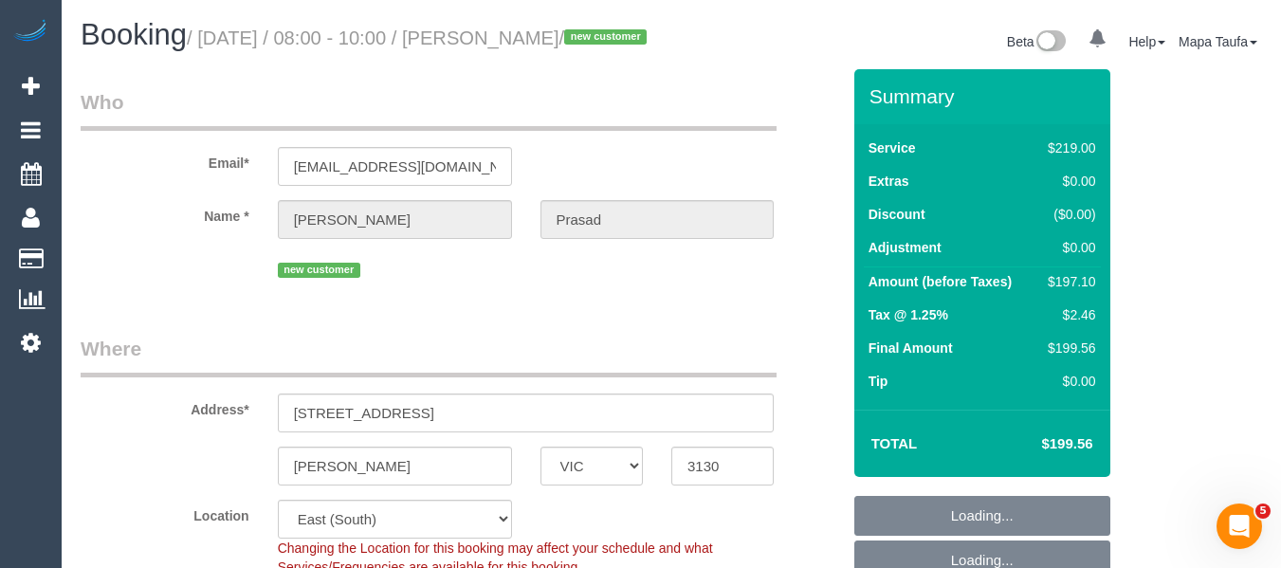
select select "number:36"
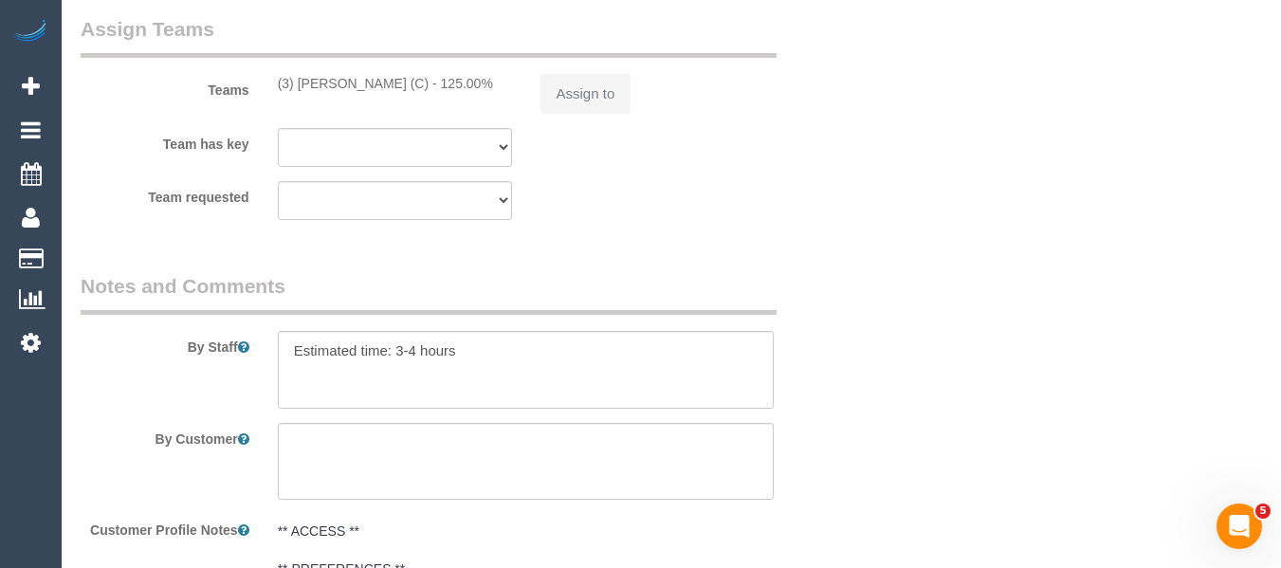
select select "spot2"
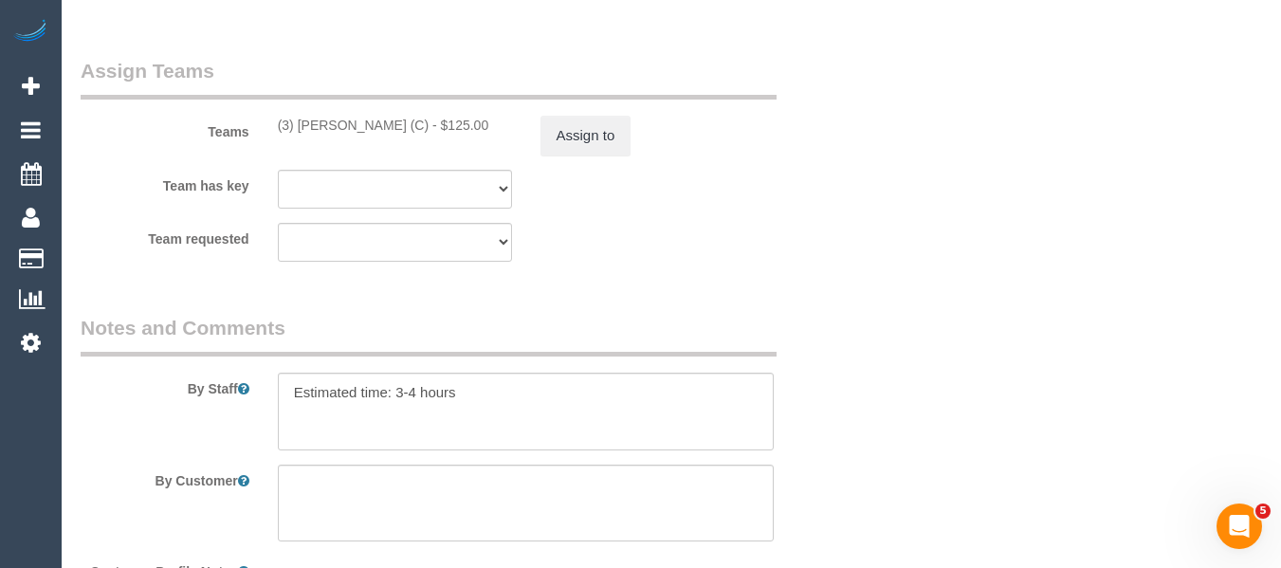
scroll to position [2938, 0]
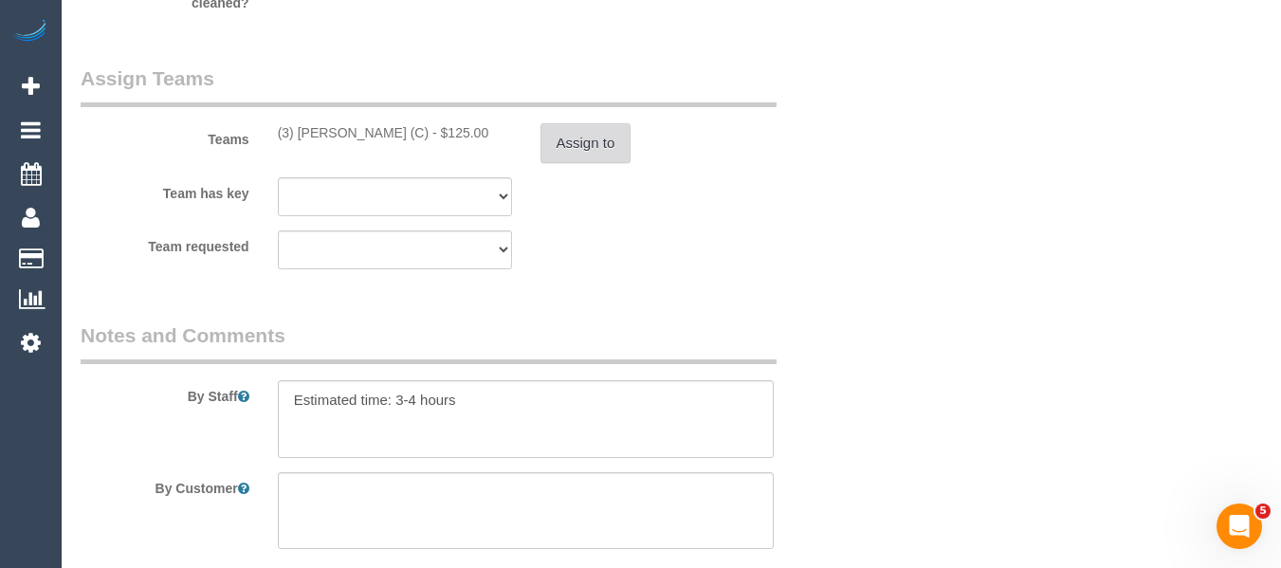
click at [571, 163] on button "Assign to" at bounding box center [585, 143] width 91 height 40
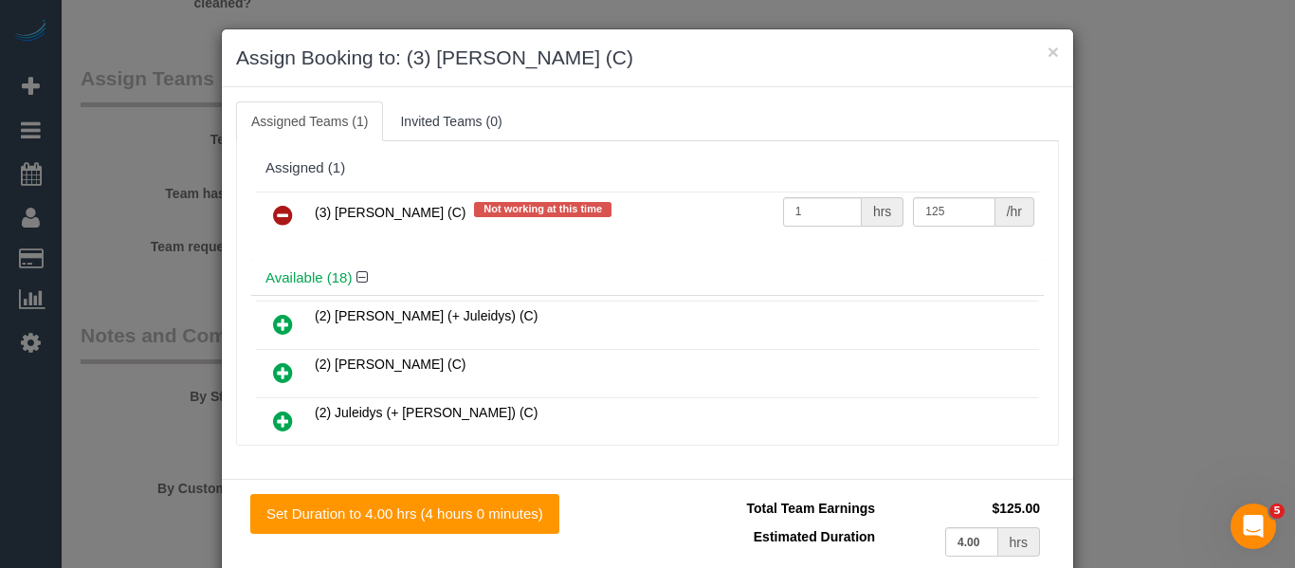
click at [290, 199] on link at bounding box center [283, 216] width 45 height 38
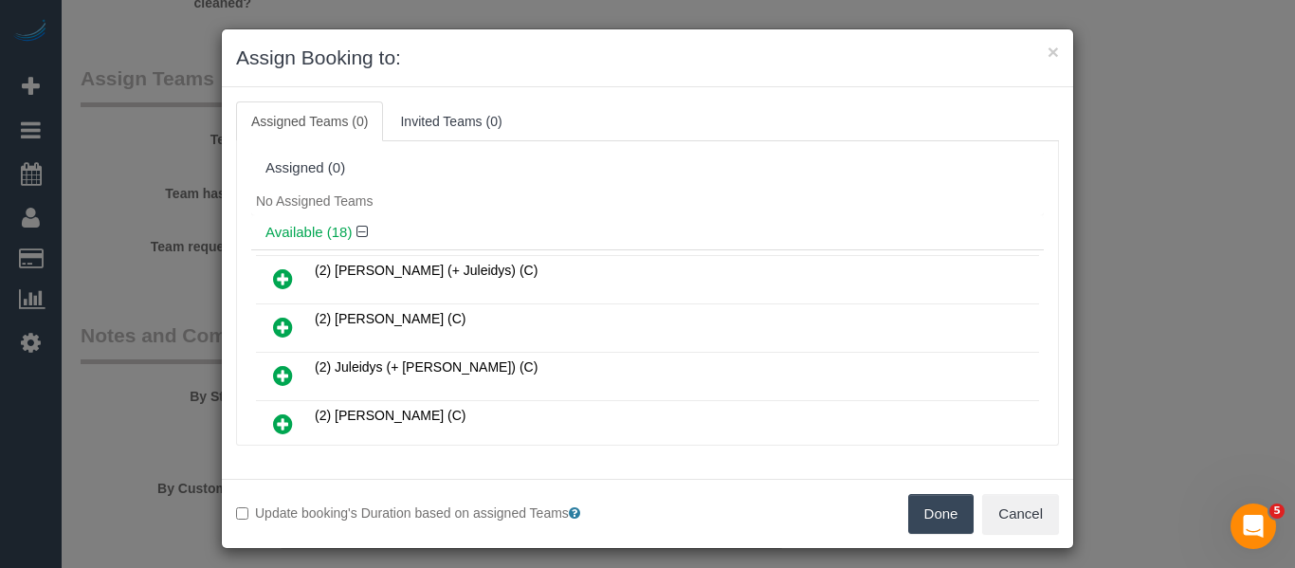
click at [943, 508] on button "Done" at bounding box center [941, 514] width 66 height 40
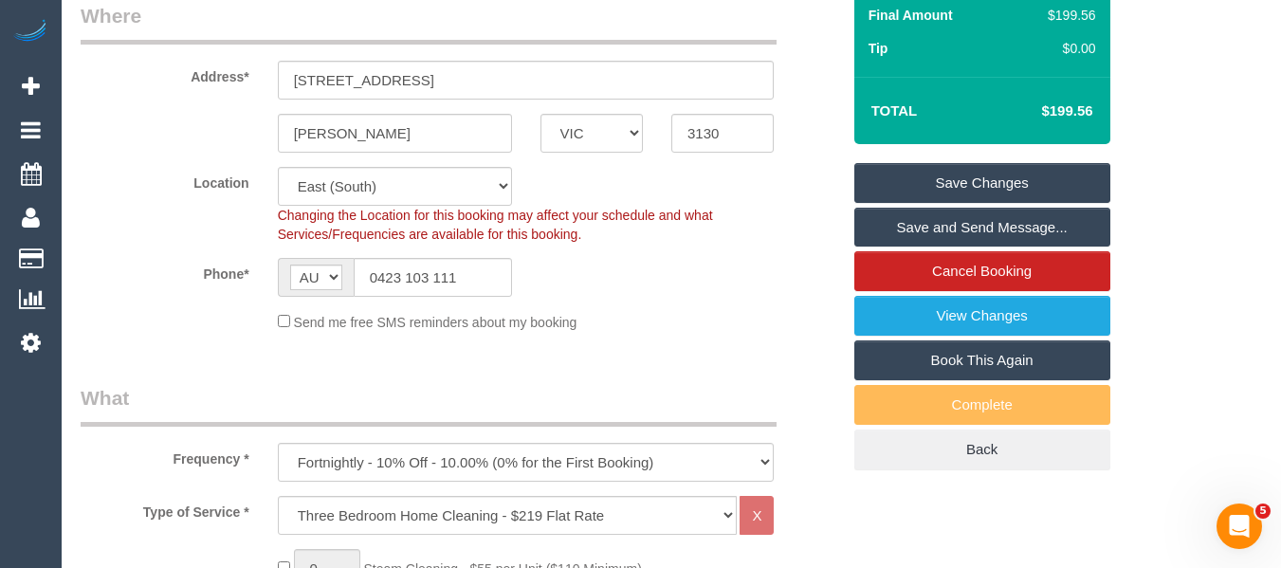
scroll to position [287, 0]
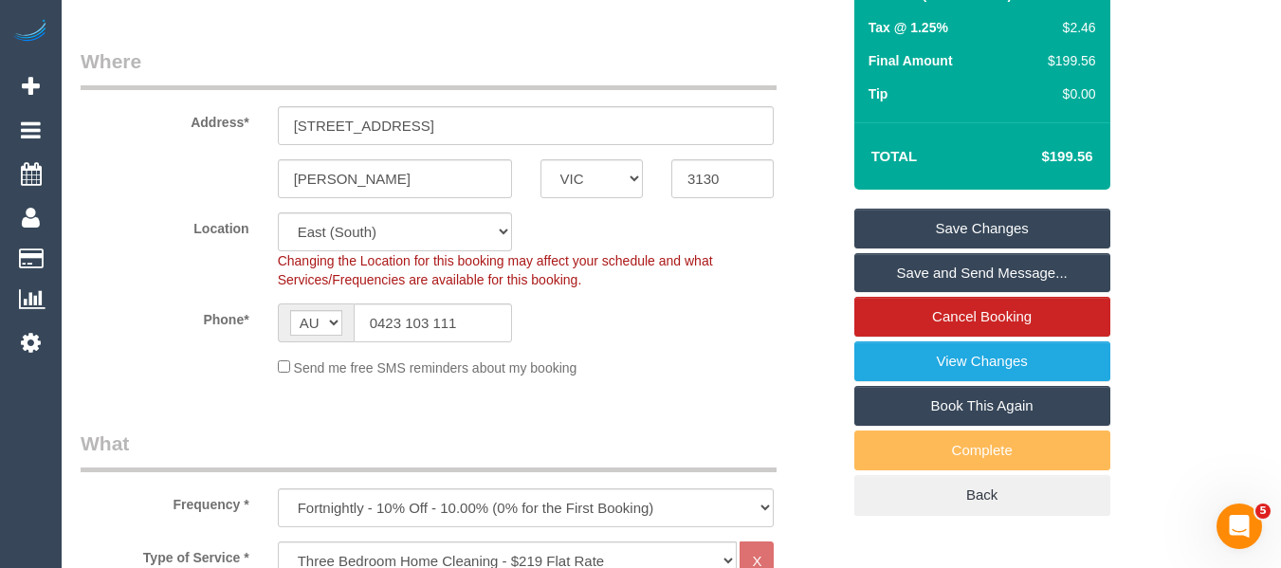
click at [1001, 246] on link "Save Changes" at bounding box center [982, 229] width 256 height 40
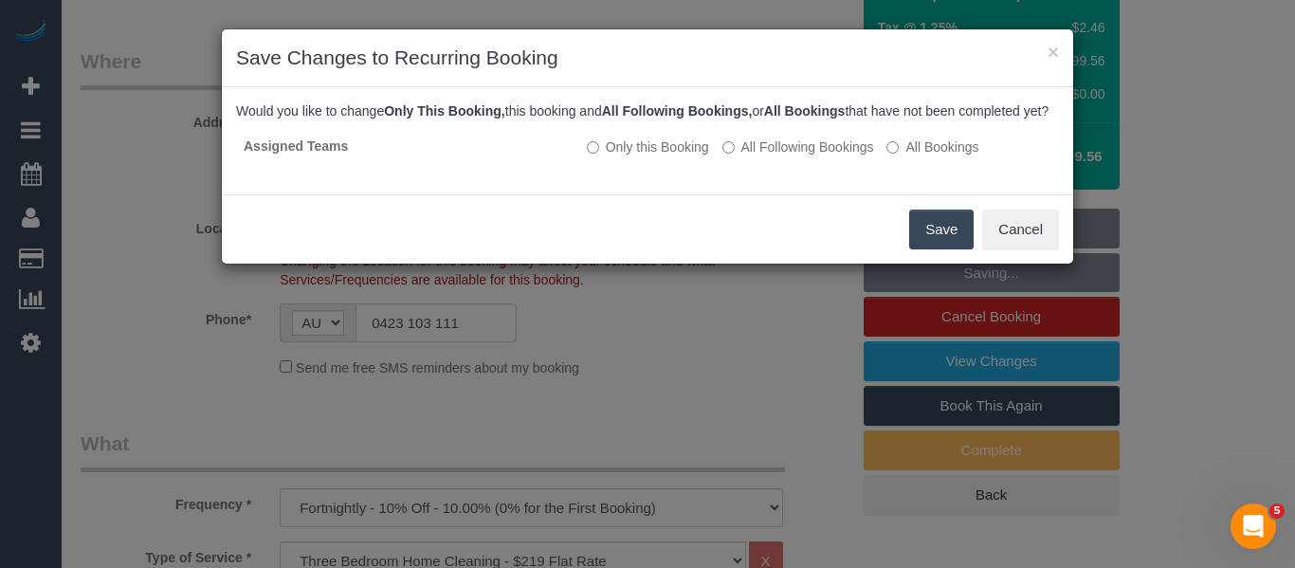
click at [951, 249] on button "Save" at bounding box center [941, 230] width 64 height 40
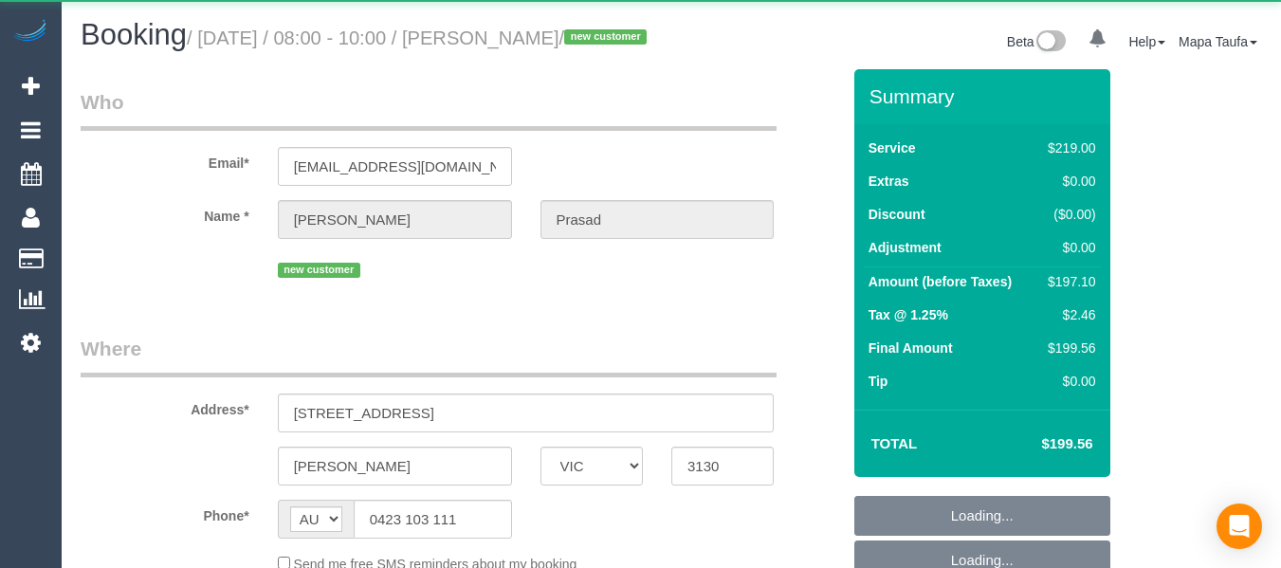
select select "VIC"
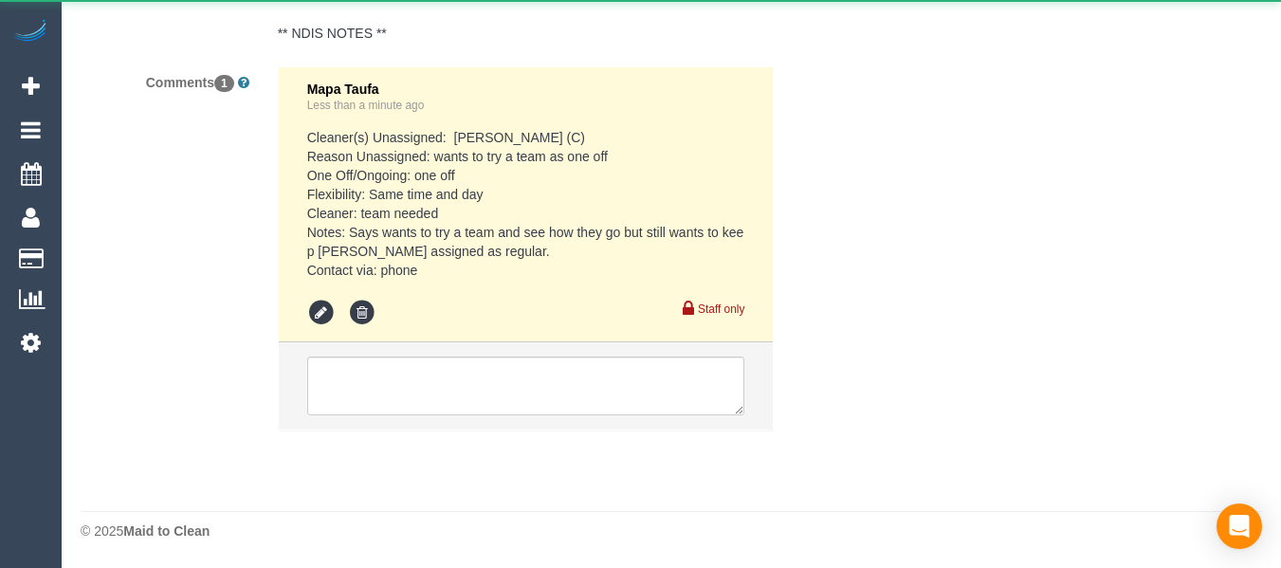
select select "string:stripe-pm_1S8u112GScqysDRV0BcbuxJS"
select select "number:28"
select select "number:14"
select select "number:19"
select select "number:36"
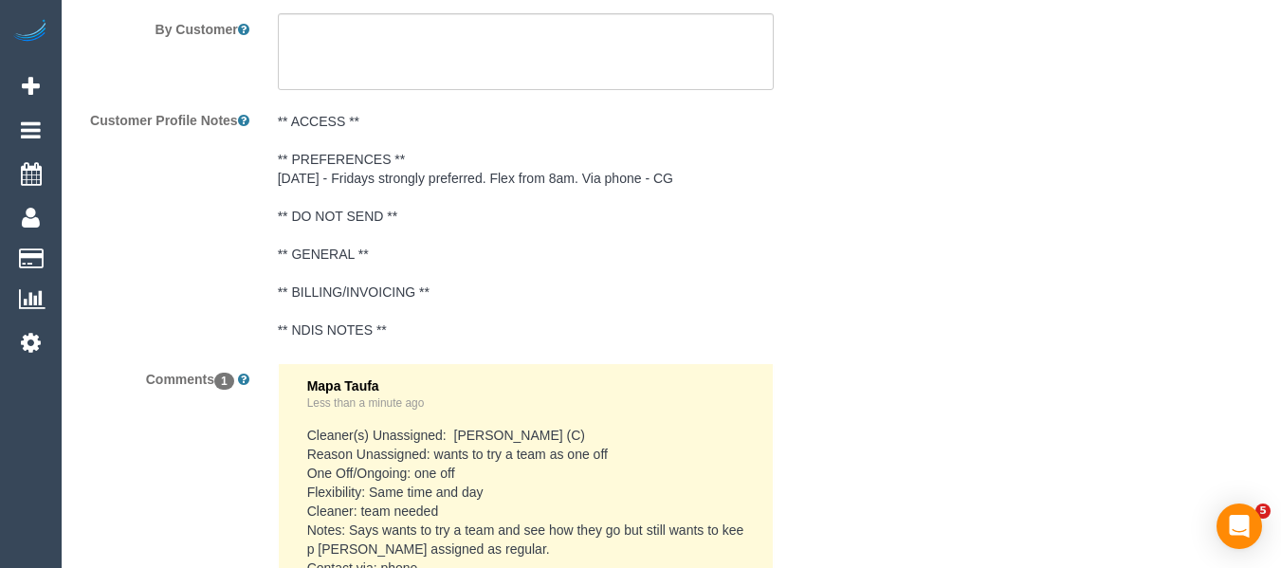
select select "object:801"
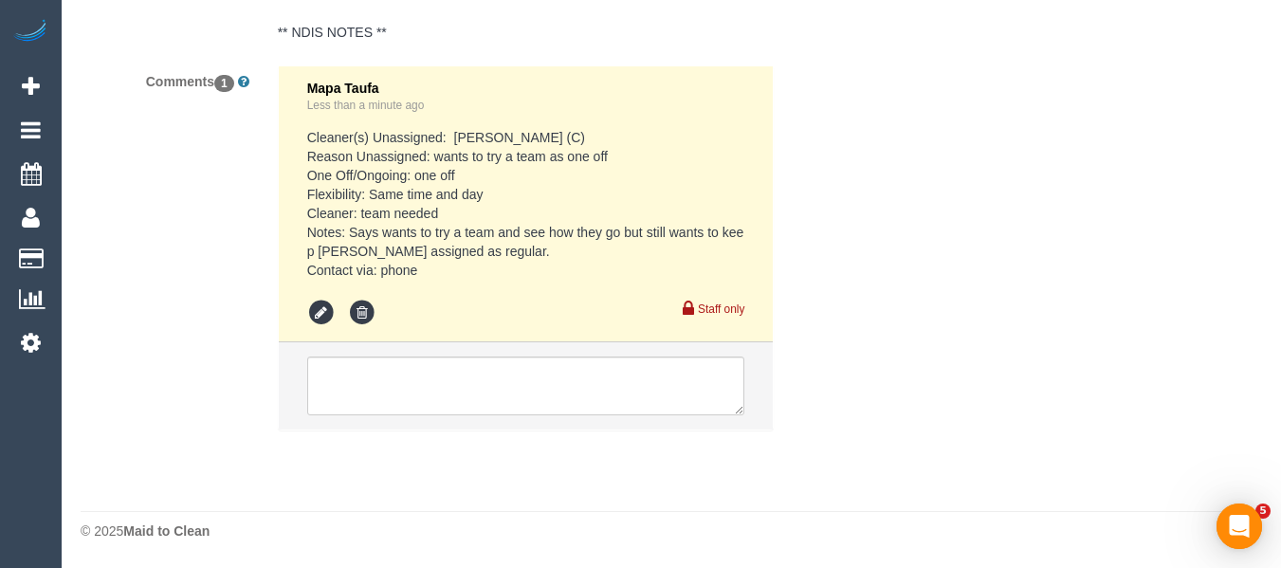
select select "spot2"
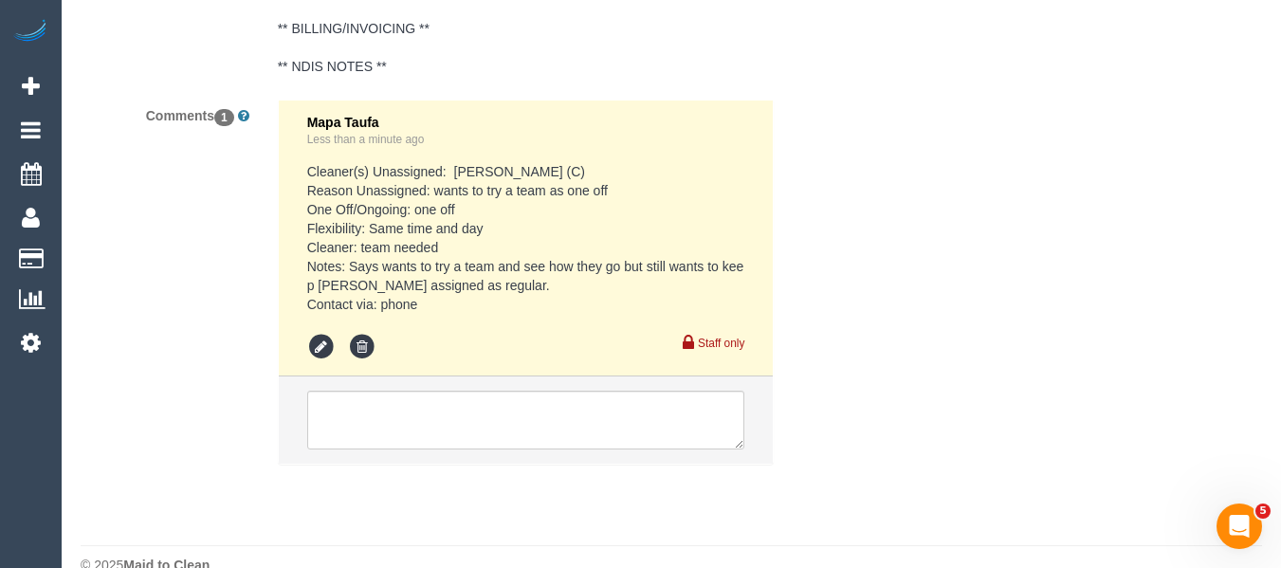
scroll to position [3770, 0]
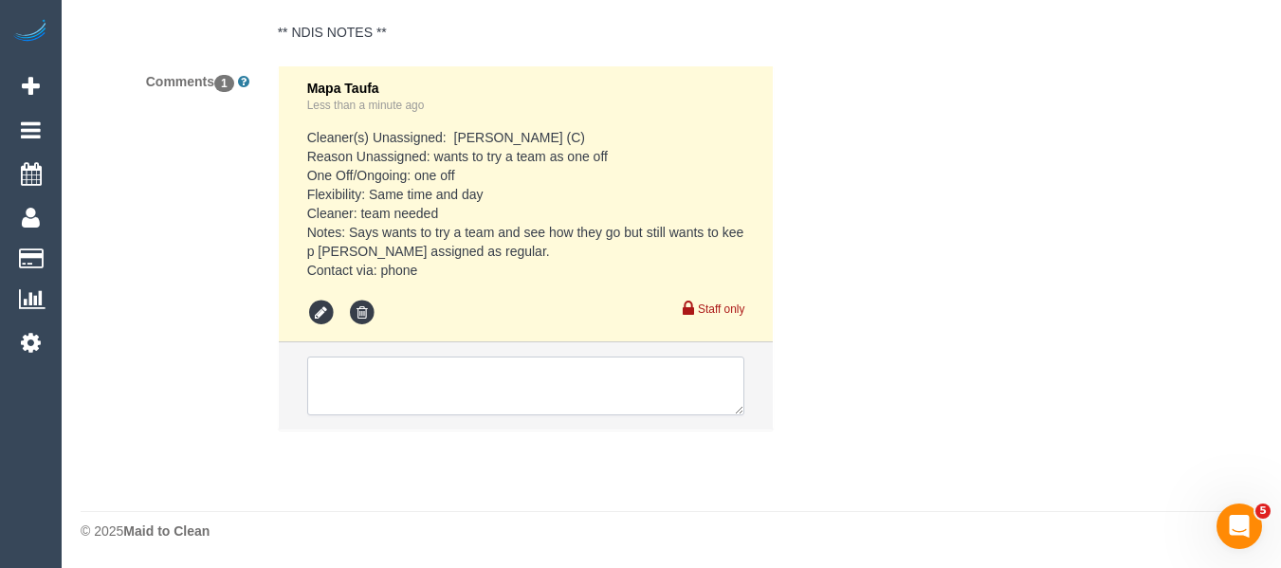
click at [560, 394] on textarea at bounding box center [526, 385] width 438 height 59
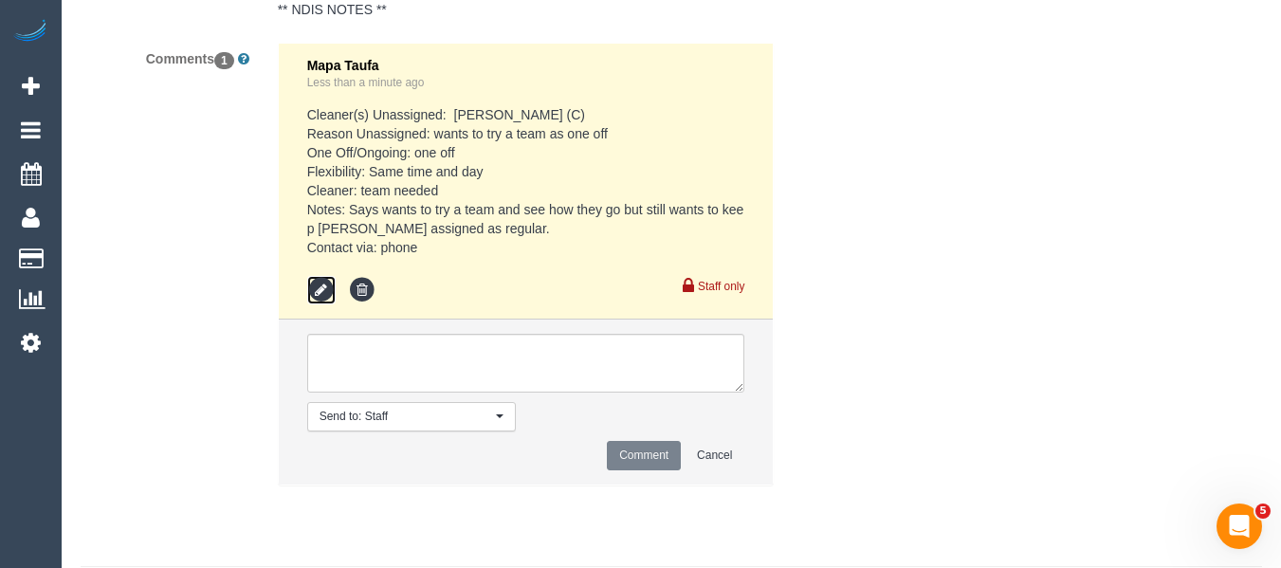
click at [325, 304] on icon at bounding box center [321, 290] width 28 height 28
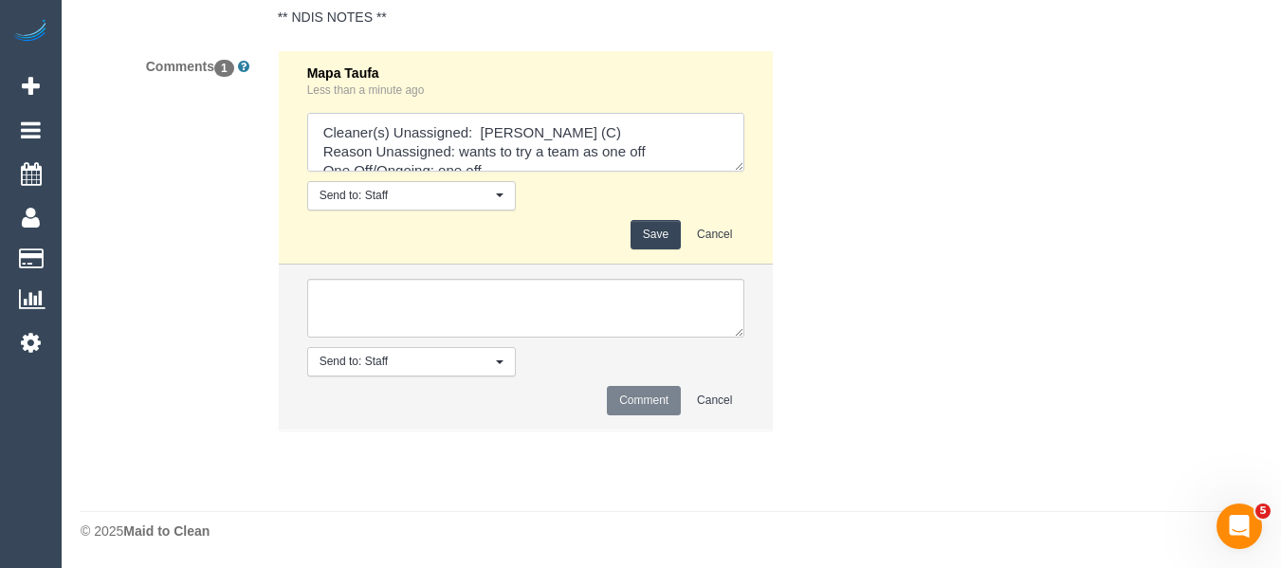
scroll to position [114, 0]
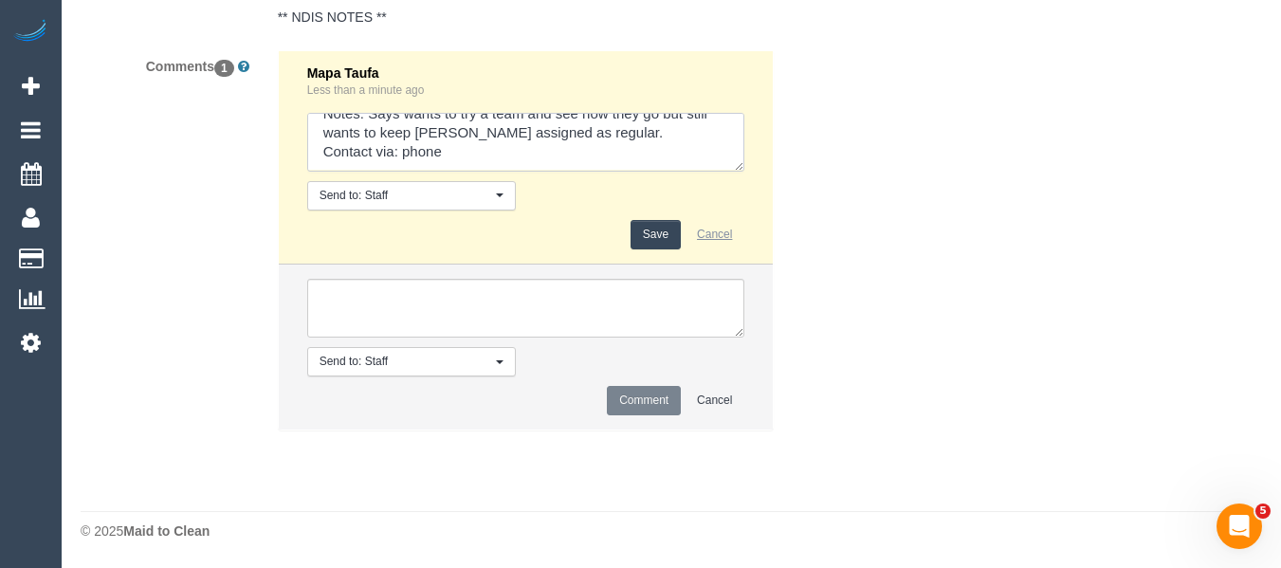
drag, startPoint x: 744, startPoint y: 210, endPoint x: 700, endPoint y: 236, distance: 51.9
click at [765, 332] on ul "Mapa Taufa Less than a minute ago Send to: Staff Nothing selected Send to: Staf…" at bounding box center [526, 240] width 495 height 378
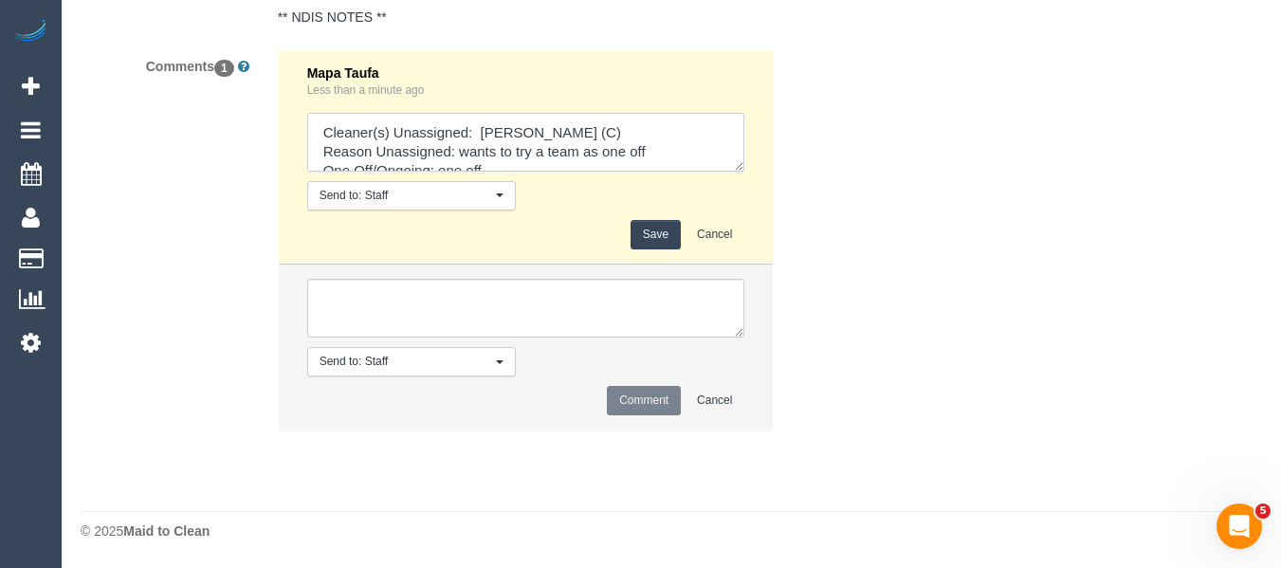
drag, startPoint x: 767, startPoint y: 357, endPoint x: 760, endPoint y: 347, distance: 12.4
click at [745, 172] on textarea at bounding box center [526, 142] width 438 height 59
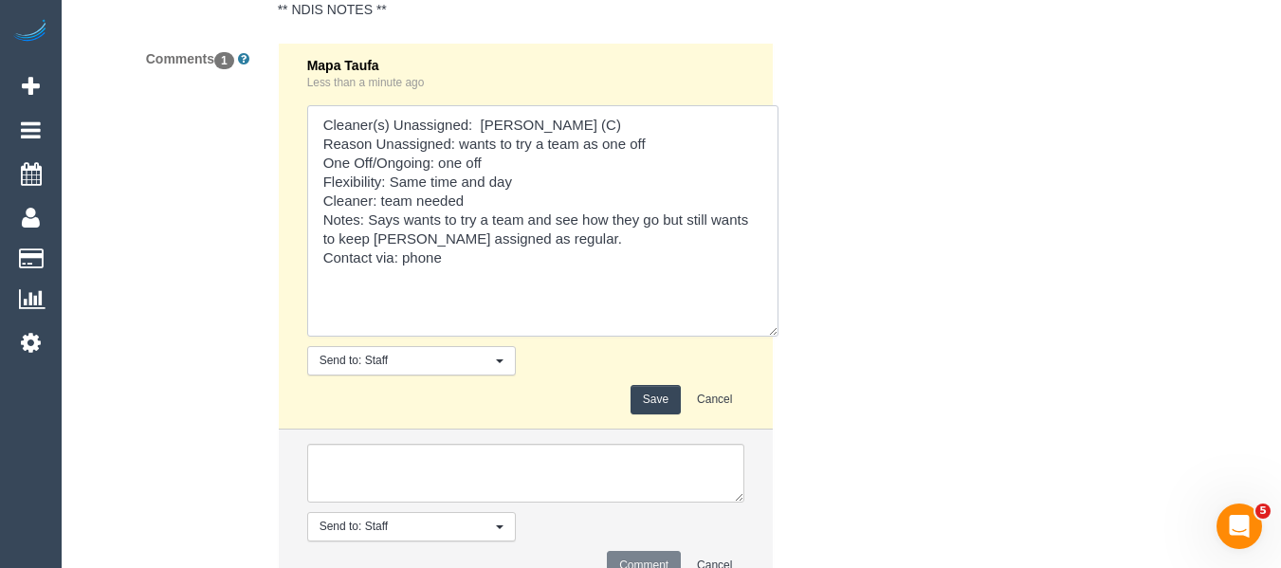
drag, startPoint x: 620, startPoint y: 278, endPoint x: 613, endPoint y: 264, distance: 15.7
click at [620, 277] on textarea at bounding box center [542, 220] width 471 height 231
click at [613, 264] on textarea at bounding box center [542, 220] width 471 height 231
type textarea "Cleaner(s) Unassigned: Denuwan Lamahewa (C) Reason Unassigned: wants to try a t…"
click at [646, 414] on button "Save" at bounding box center [655, 399] width 50 height 29
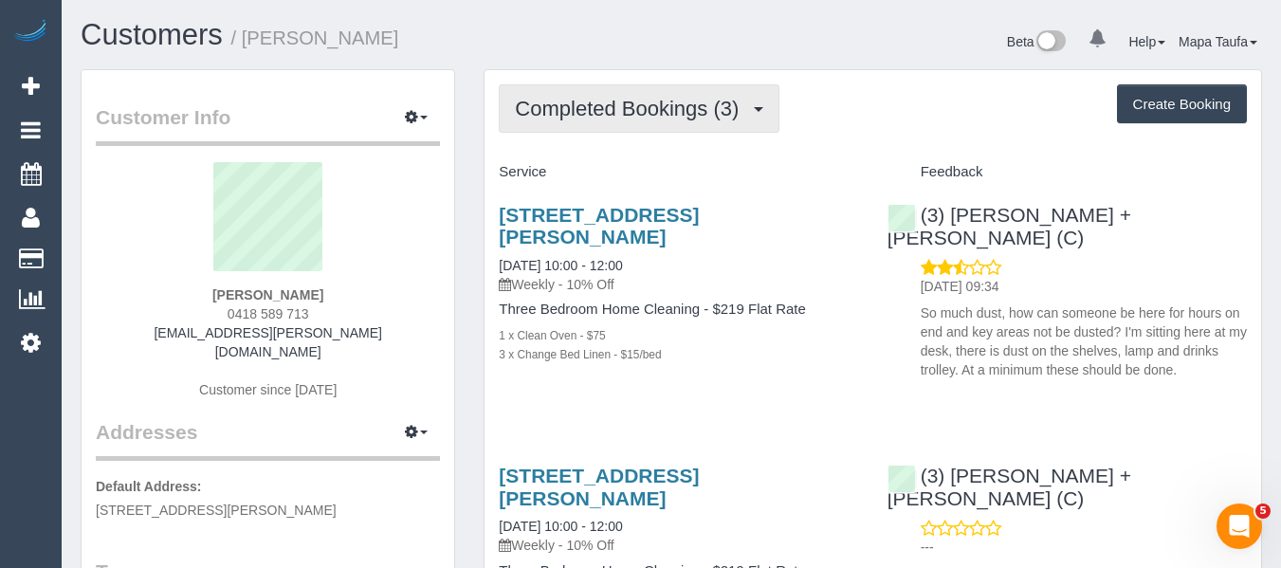
click at [624, 123] on button "Completed Bookings (3)" at bounding box center [639, 108] width 281 height 48
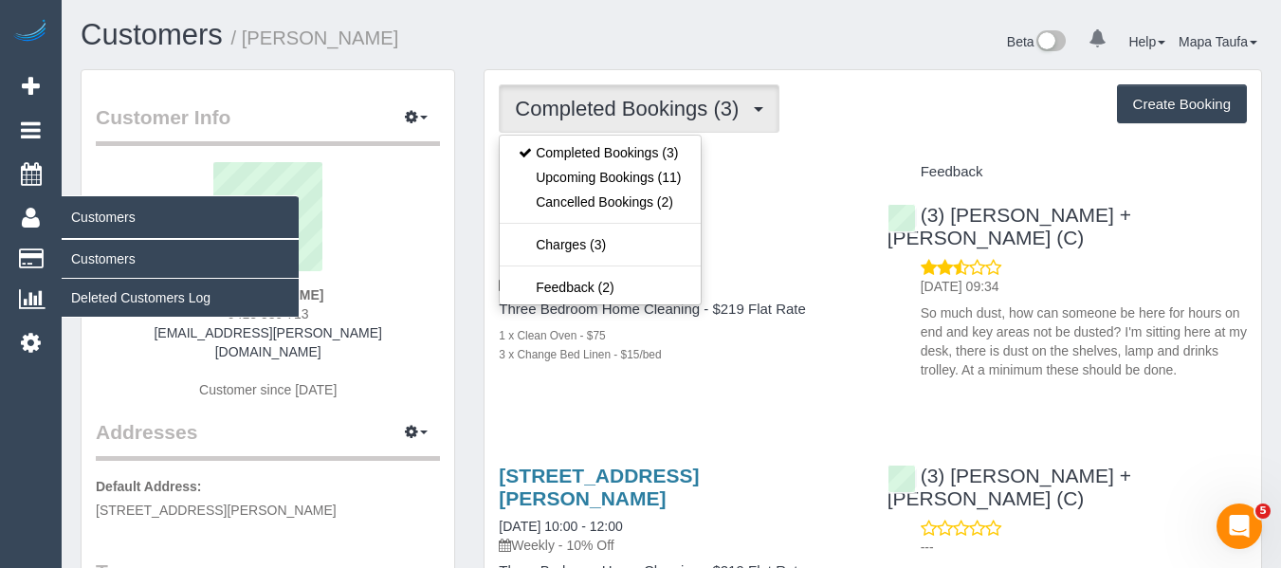
drag, startPoint x: 795, startPoint y: 144, endPoint x: 2, endPoint y: 222, distance: 797.3
click at [784, 148] on div "Completed Bookings (3) Completed Bookings (3) Upcoming Bookings (11) Cancelled …" at bounding box center [872, 574] width 776 height 1009
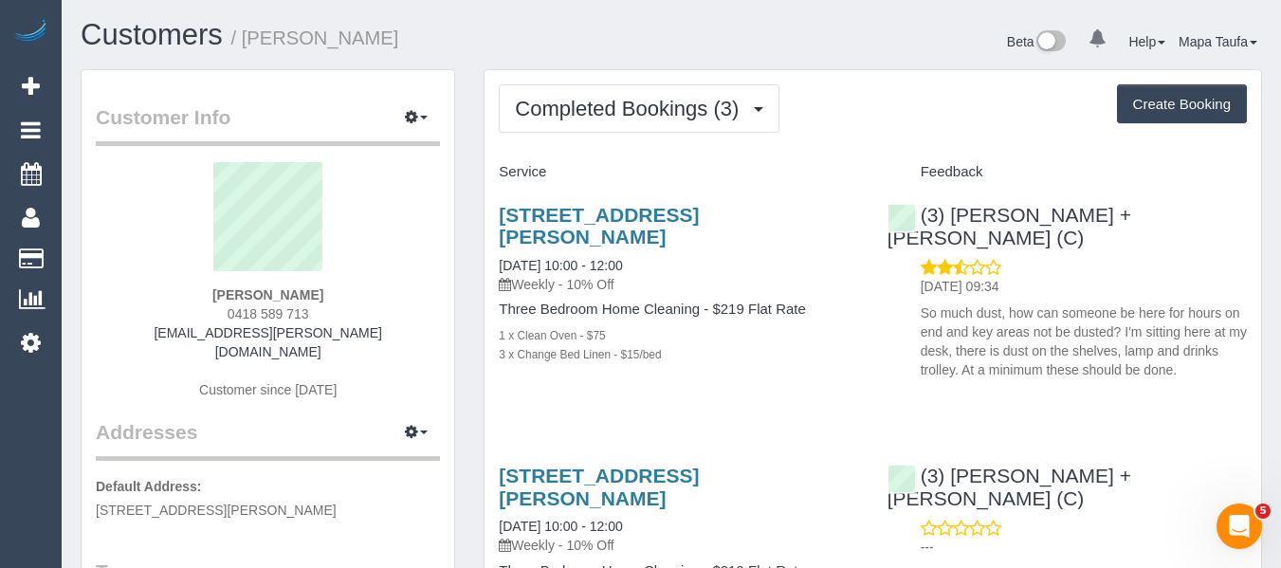
drag, startPoint x: 338, startPoint y: 283, endPoint x: 386, endPoint y: 288, distance: 48.7
click at [212, 283] on sui-profile-pic at bounding box center [268, 223] width 316 height 123
drag, startPoint x: 371, startPoint y: 293, endPoint x: 120, endPoint y: 295, distance: 250.3
click at [125, 293] on div "[PERSON_NAME] 0418 589 713 [EMAIL_ADDRESS][PERSON_NAME][DOMAIN_NAME] Customer s…" at bounding box center [268, 290] width 344 height 256
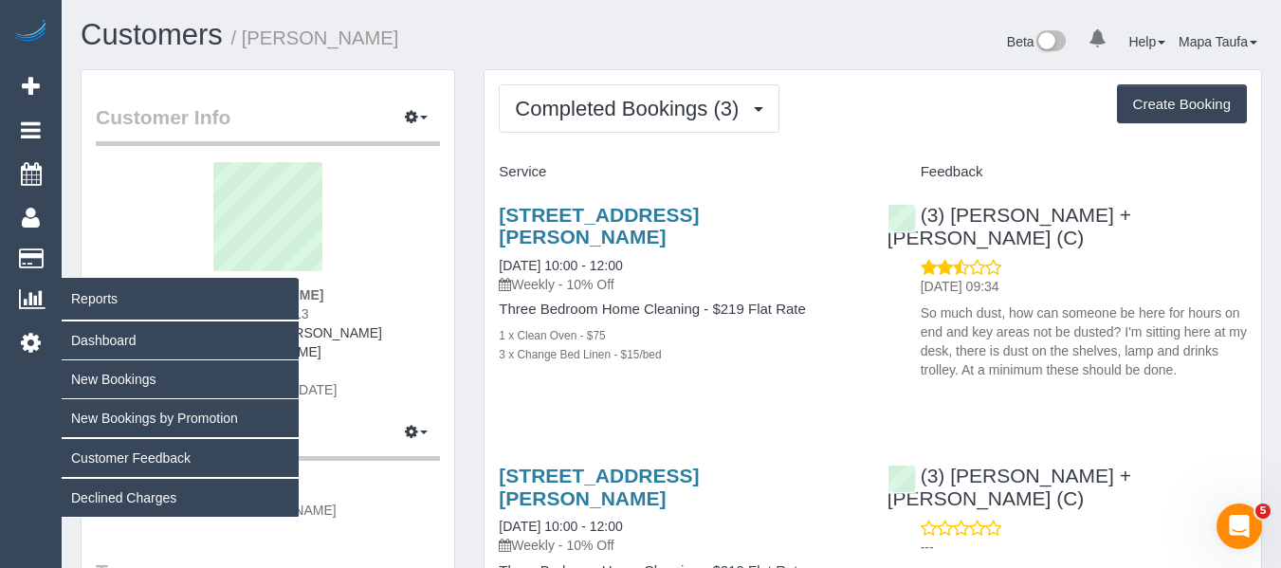
copy strong "[PERSON_NAME]"
